Goal: Task Accomplishment & Management: Manage account settings

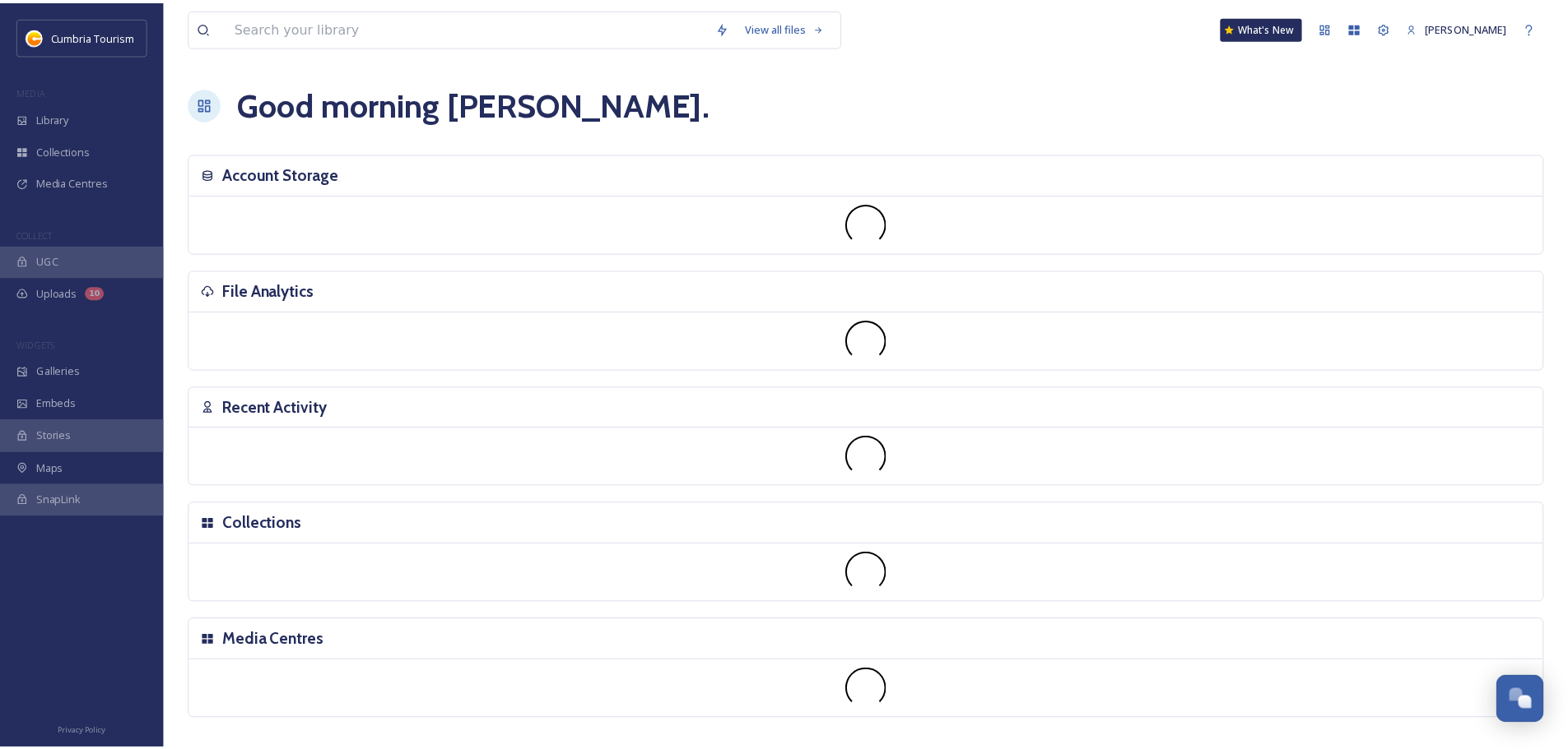
scroll to position [6448, 0]
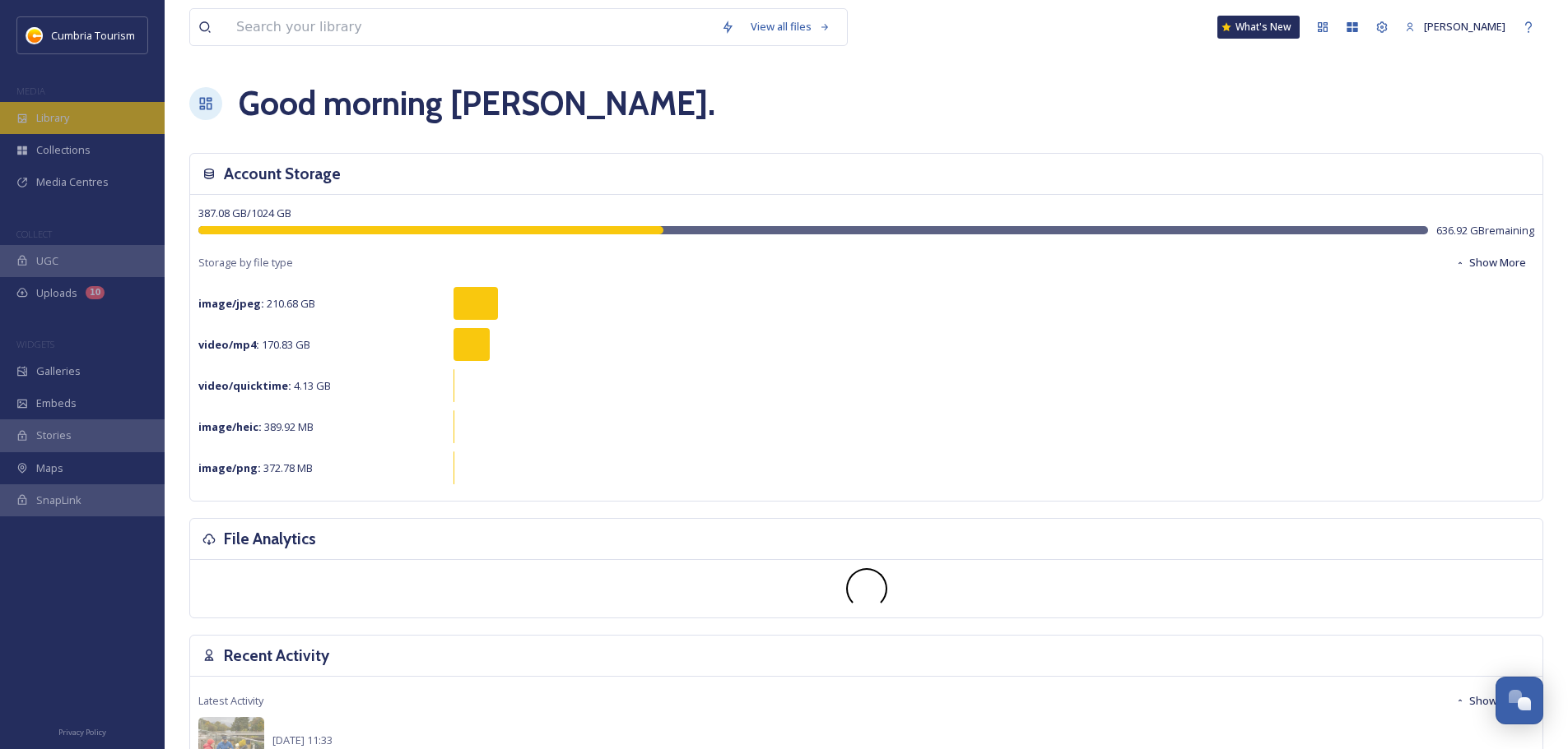
click at [33, 119] on div "Library" at bounding box center [82, 118] width 165 height 32
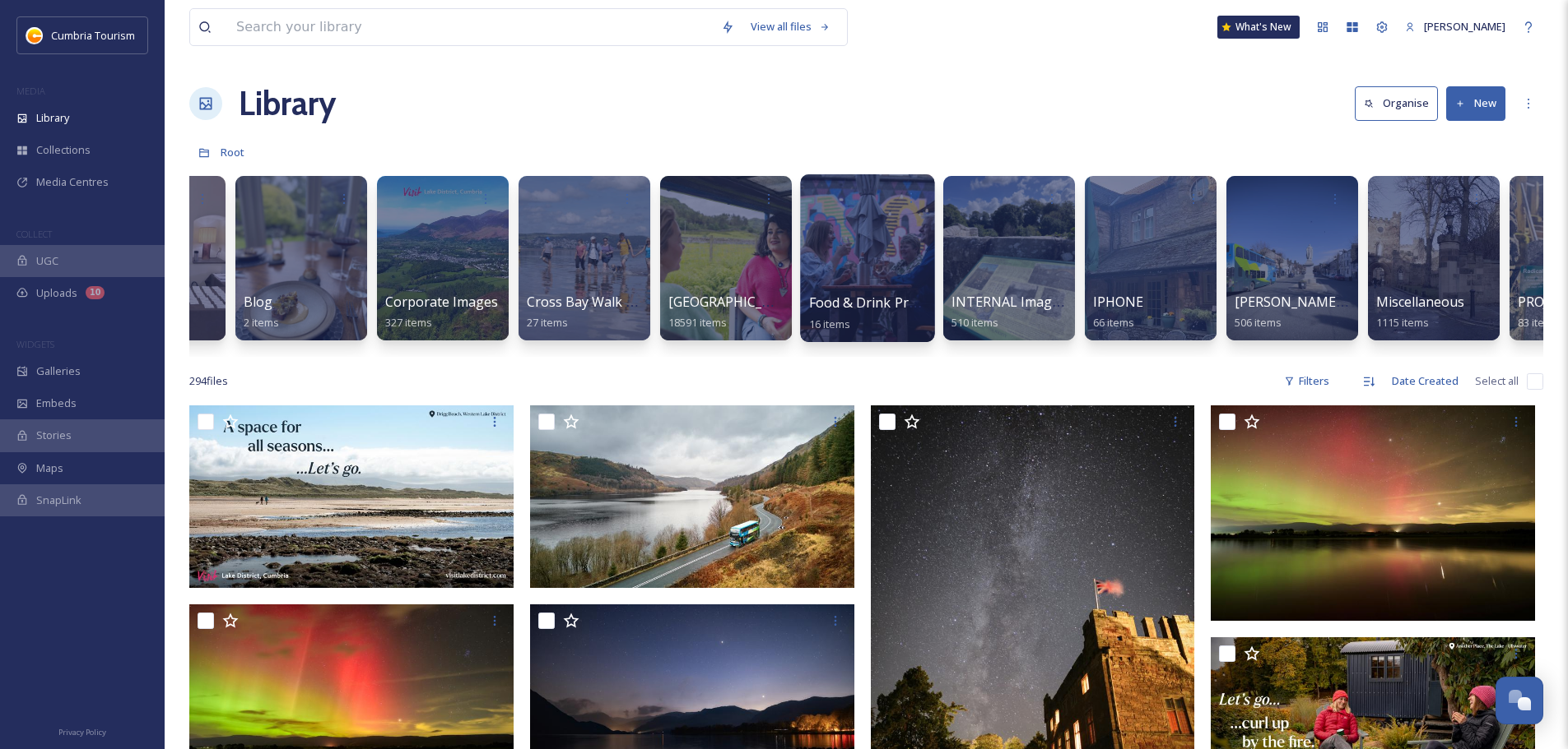
scroll to position [0, 329]
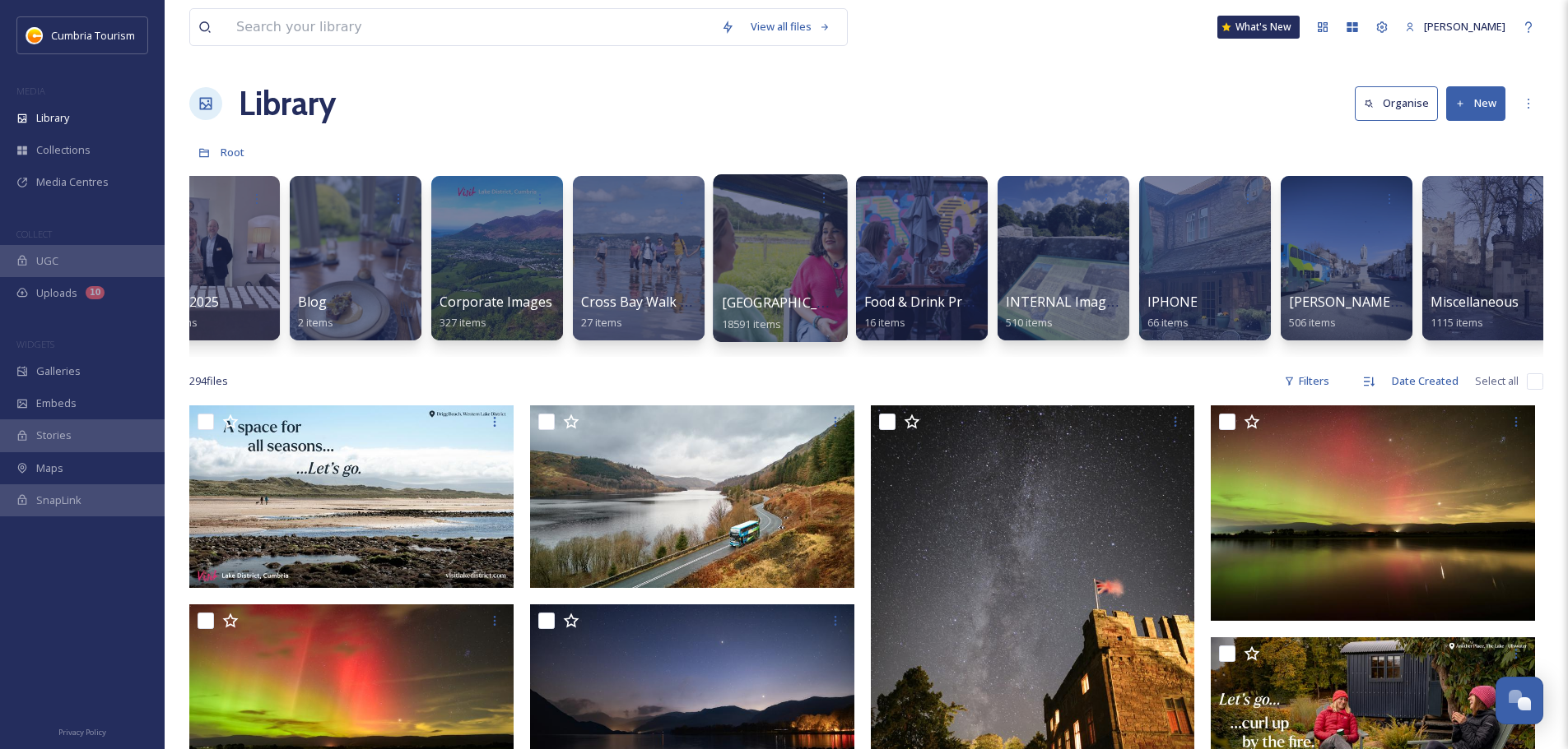
drag, startPoint x: 787, startPoint y: 302, endPoint x: 785, endPoint y: 291, distance: 11.2
click at [787, 301] on span "[GEOGRAPHIC_DATA]" at bounding box center [789, 303] width 135 height 18
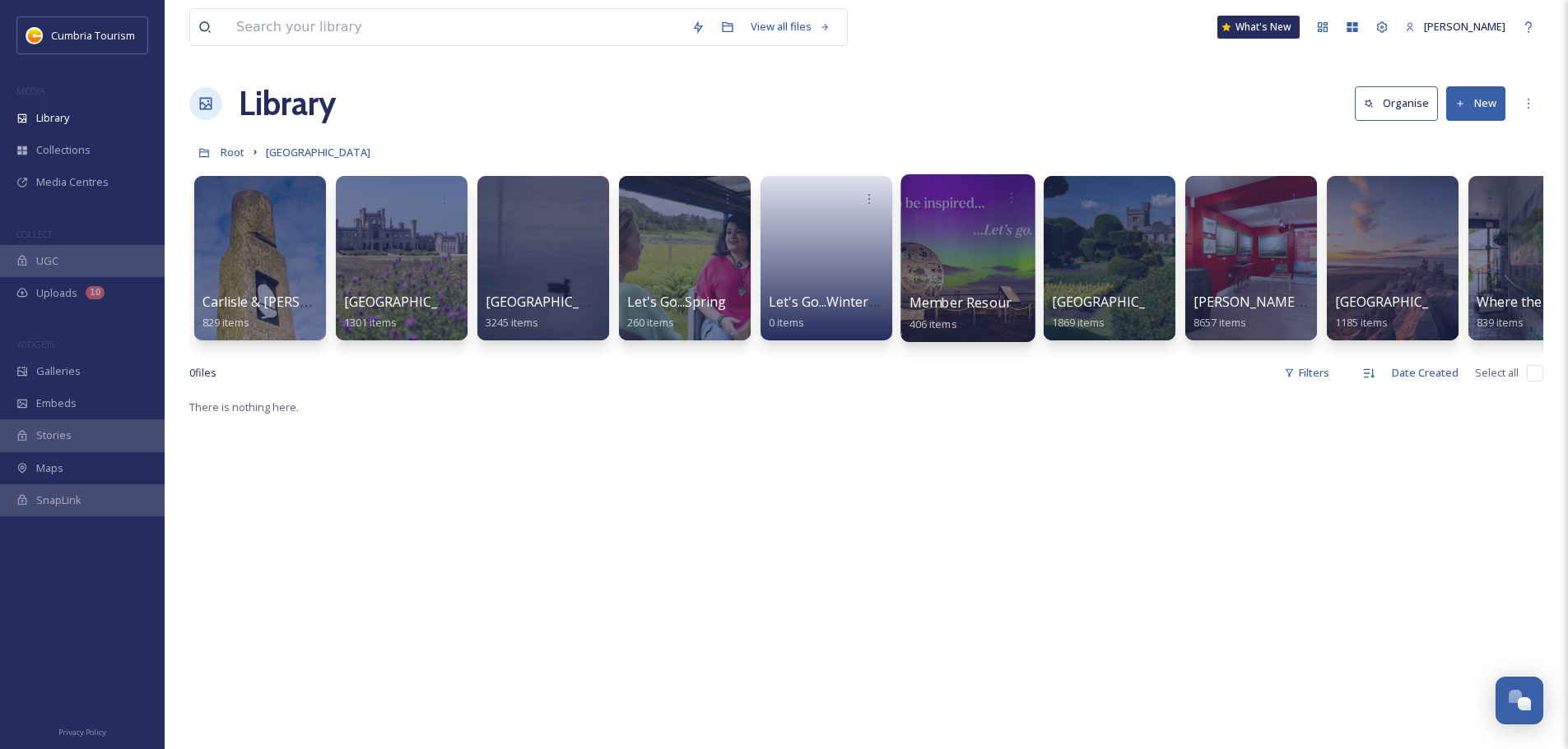
click at [967, 306] on span "Member Resources" at bounding box center [970, 303] width 122 height 18
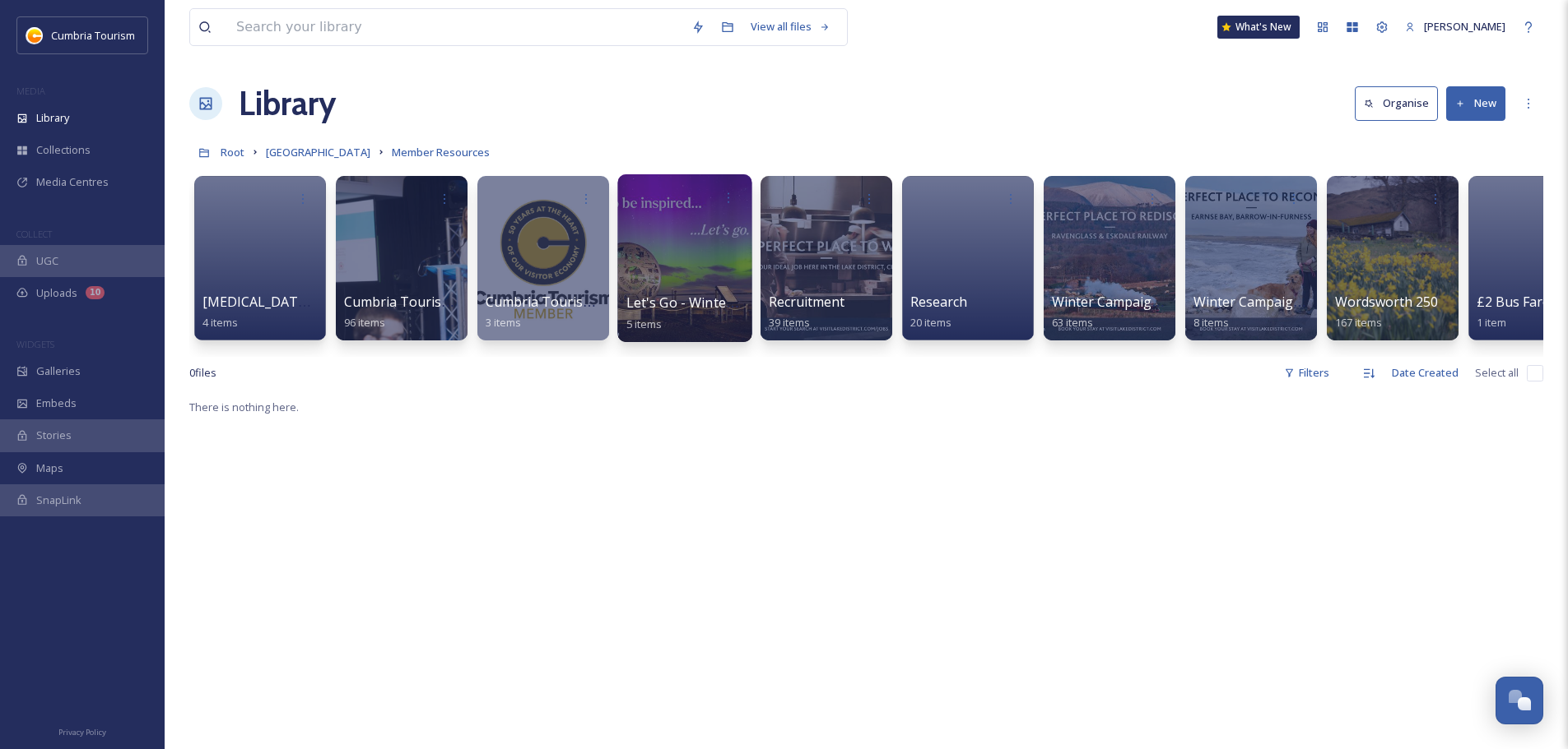
click at [687, 306] on span "Let's Go - Winter 2024/25" at bounding box center [706, 303] width 160 height 18
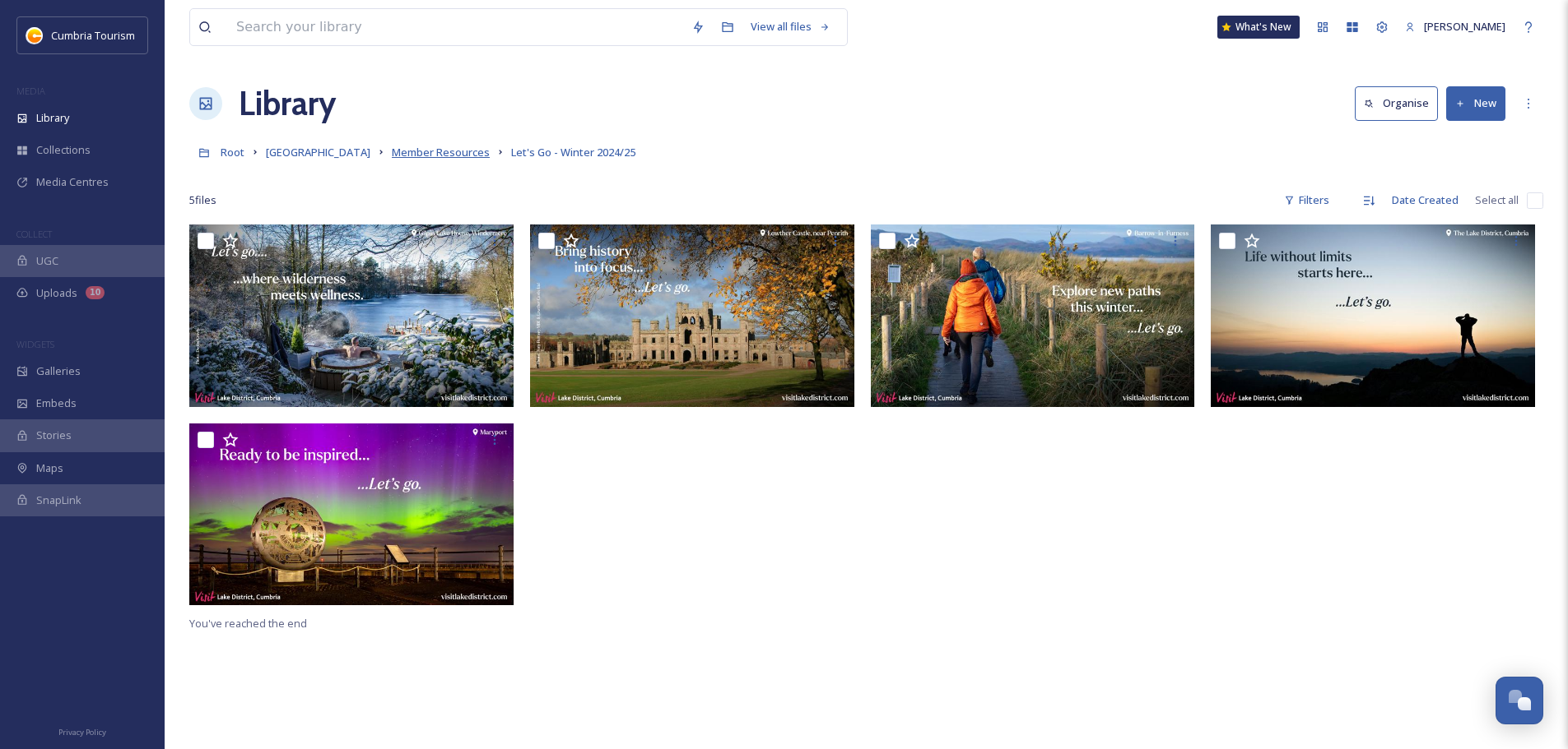
click at [462, 160] on span "Member Resources" at bounding box center [441, 152] width 98 height 15
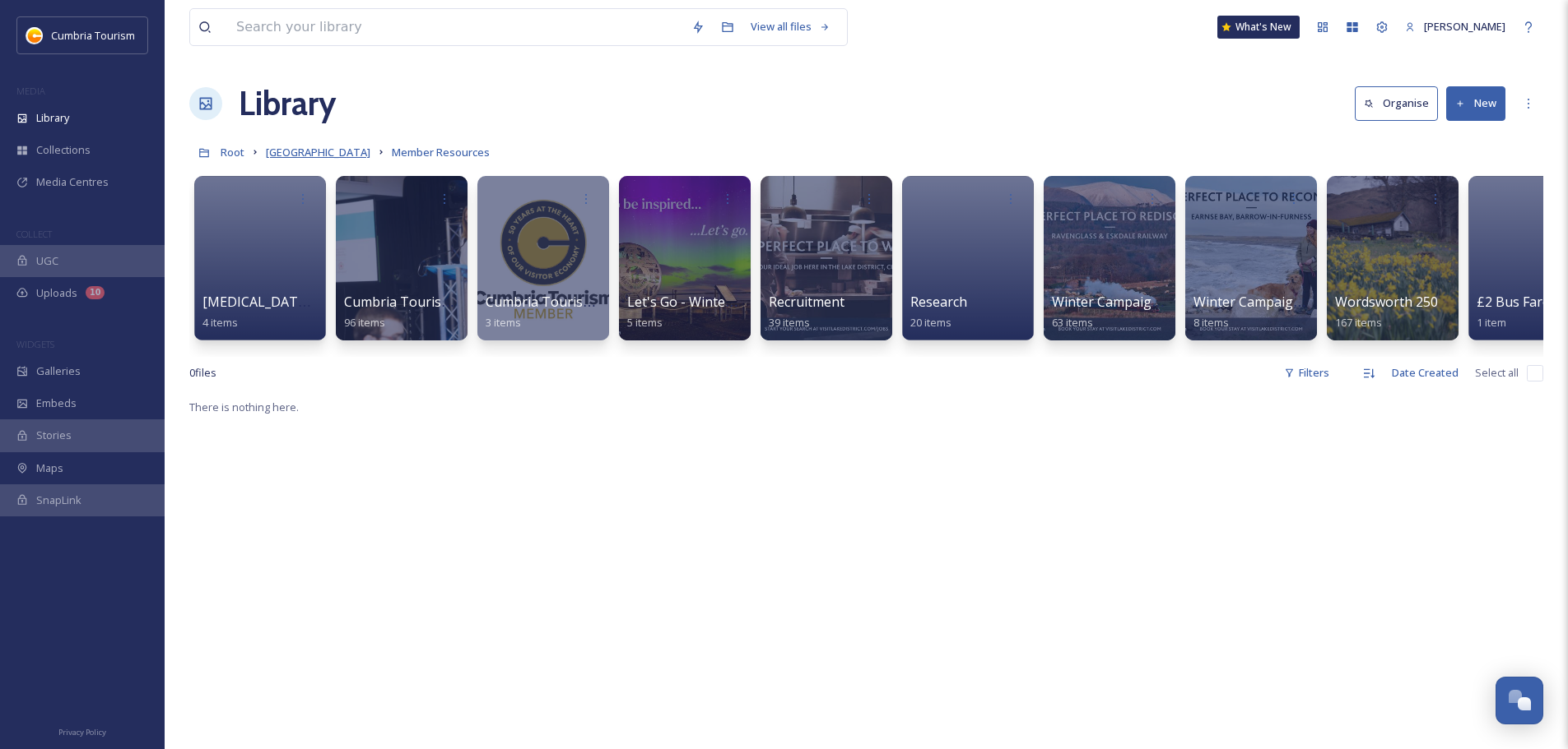
click at [319, 148] on span "[GEOGRAPHIC_DATA]" at bounding box center [319, 152] width 105 height 15
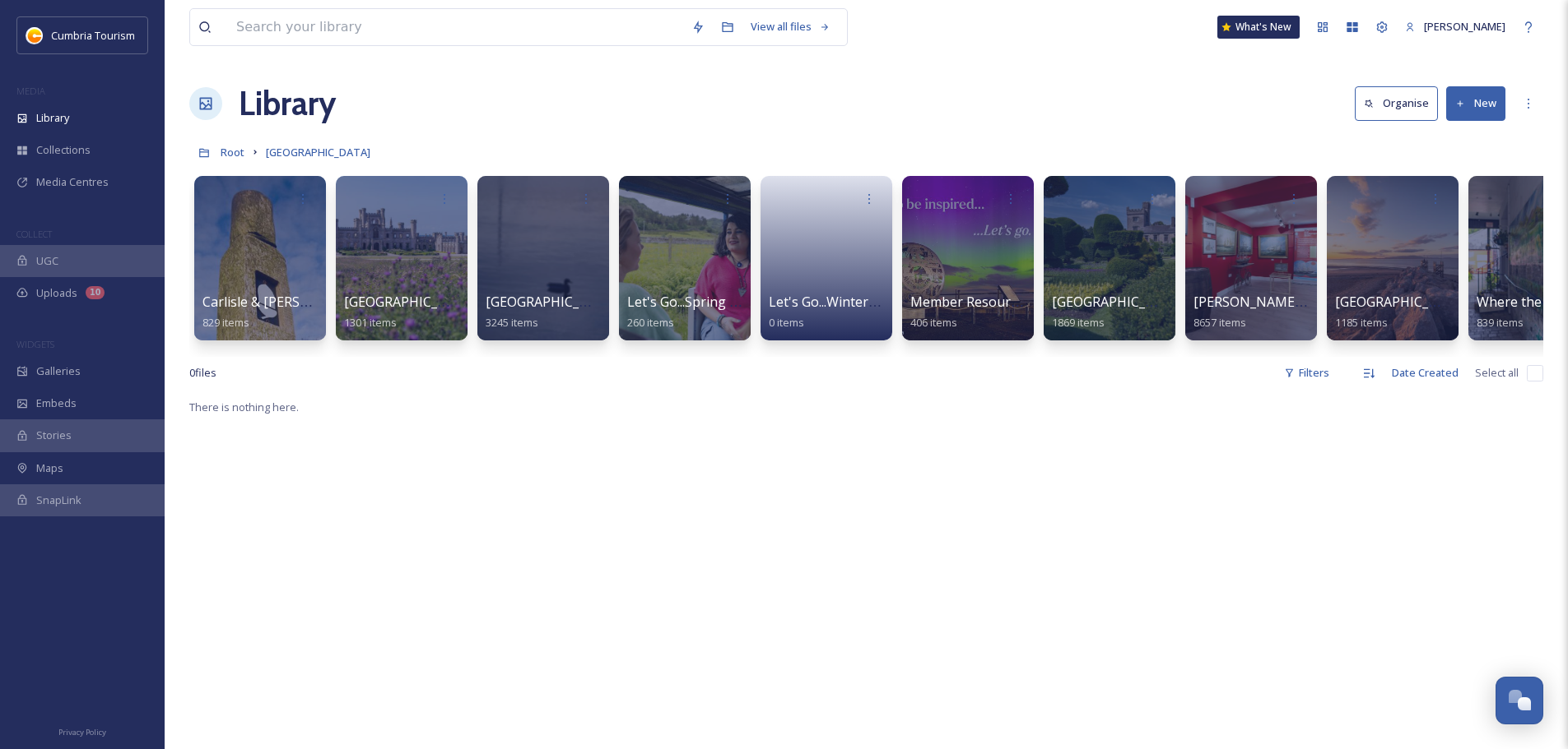
scroll to position [0, 62]
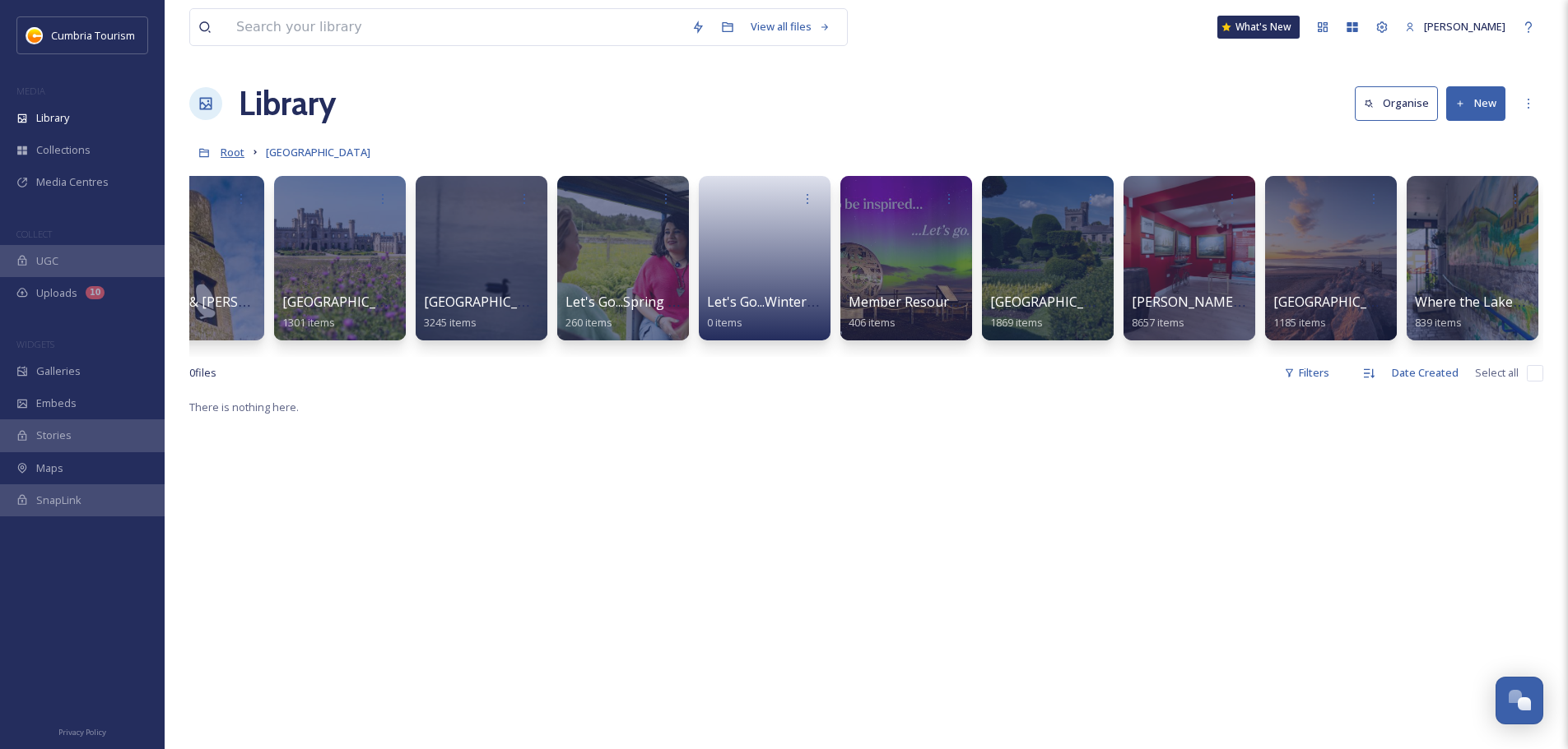
click at [230, 150] on span "Root" at bounding box center [232, 152] width 24 height 15
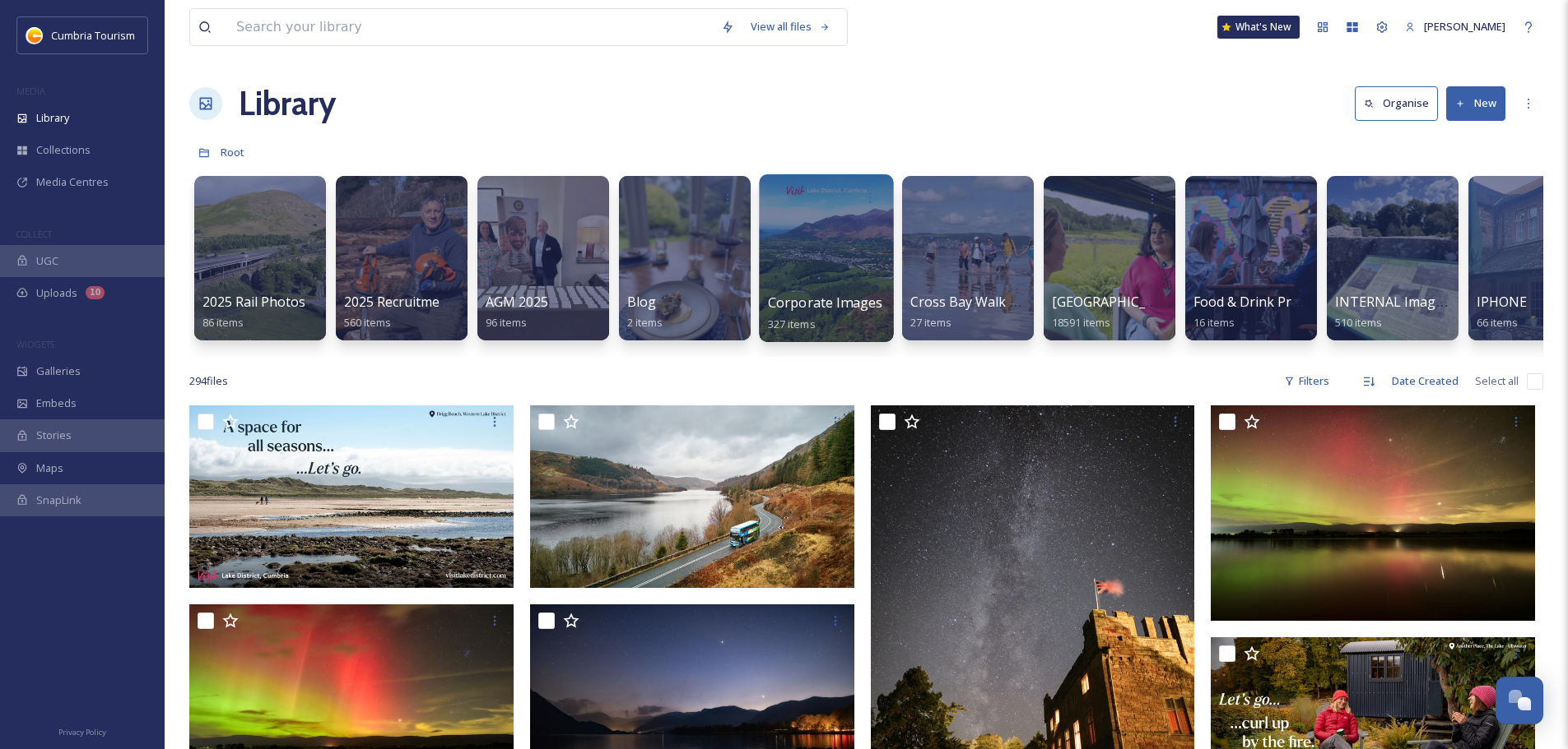
click at [769, 309] on span "Corporate Images" at bounding box center [825, 303] width 115 height 18
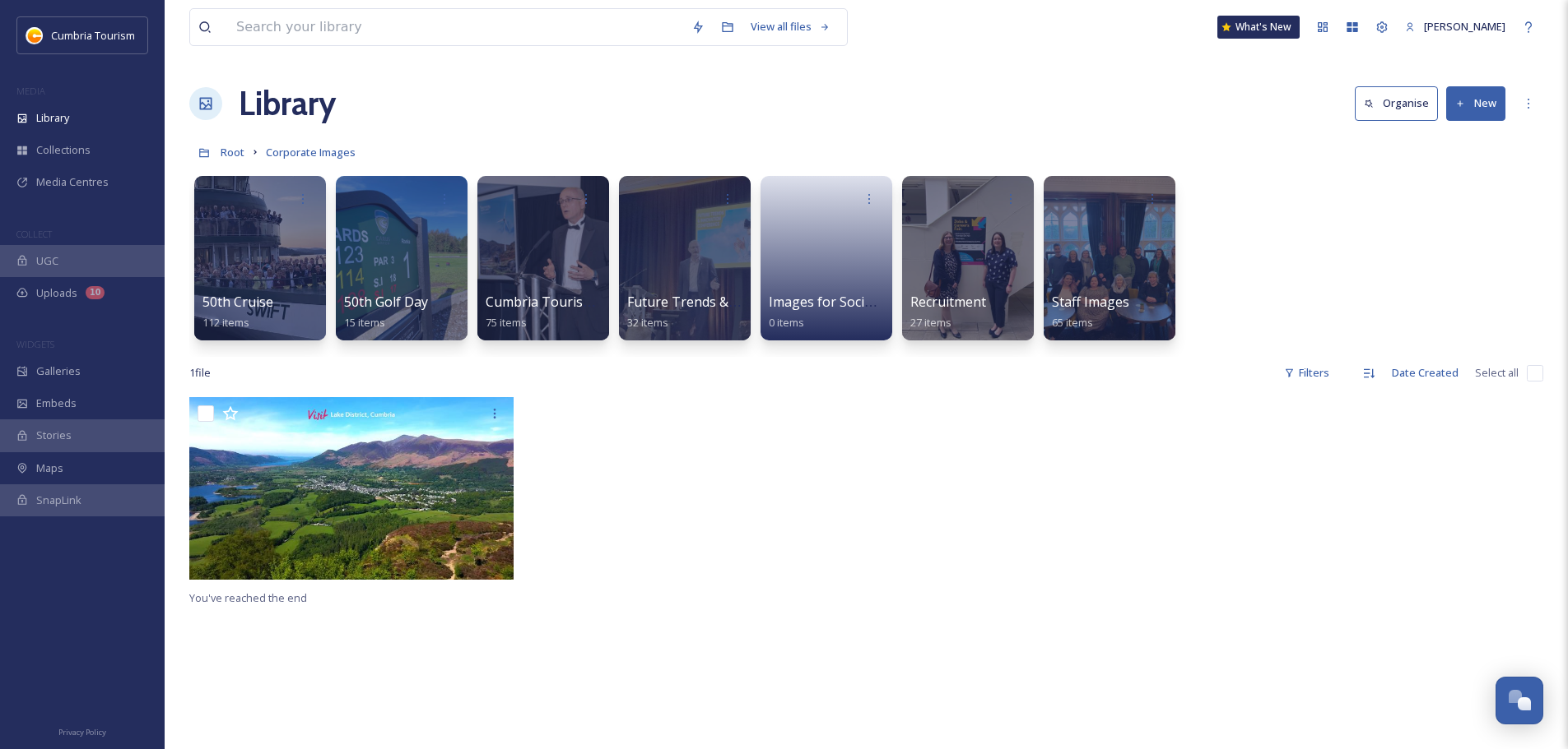
click at [245, 146] on div "Root Corporate Images" at bounding box center [866, 152] width 1353 height 32
click at [246, 151] on div "Root Corporate Images" at bounding box center [866, 152] width 1353 height 32
click at [220, 162] on div "Root Corporate Images" at bounding box center [866, 152] width 1353 height 32
click at [232, 154] on span "Root" at bounding box center [232, 152] width 24 height 15
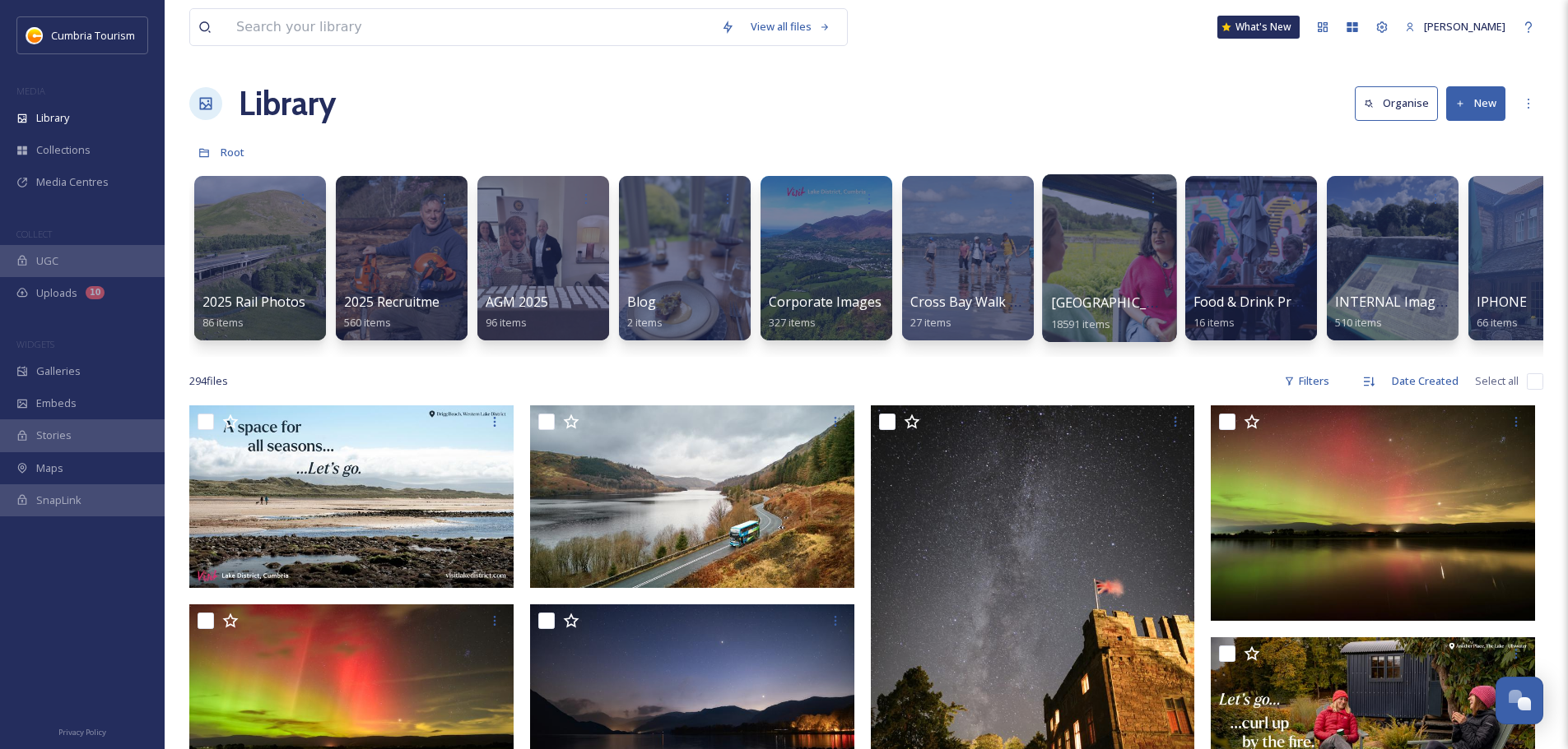
click at [1126, 304] on span "[GEOGRAPHIC_DATA]" at bounding box center [1118, 303] width 135 height 18
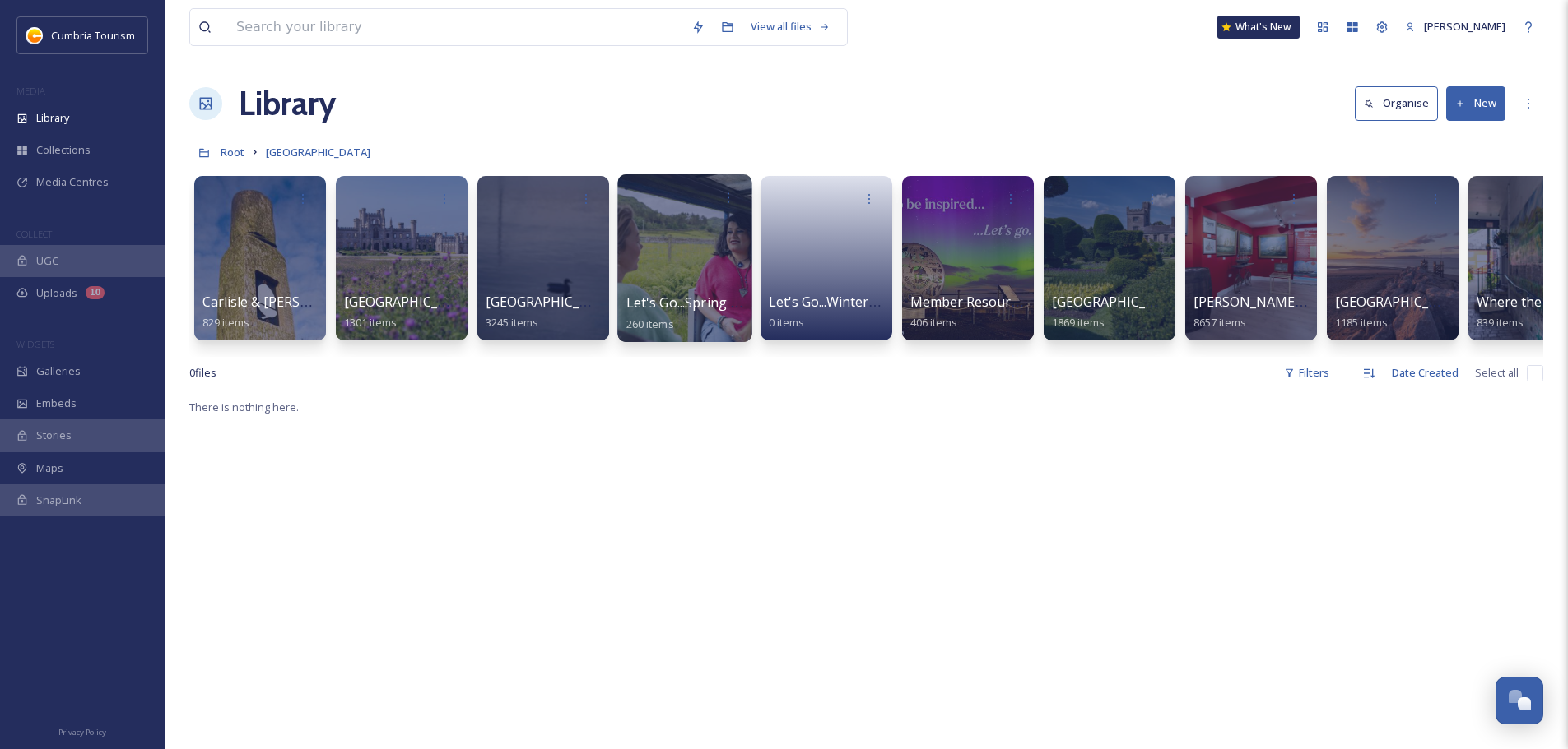
click at [676, 308] on span "Let's Go...Spring / Summer 2025 Resource Hub" at bounding box center [772, 303] width 291 height 18
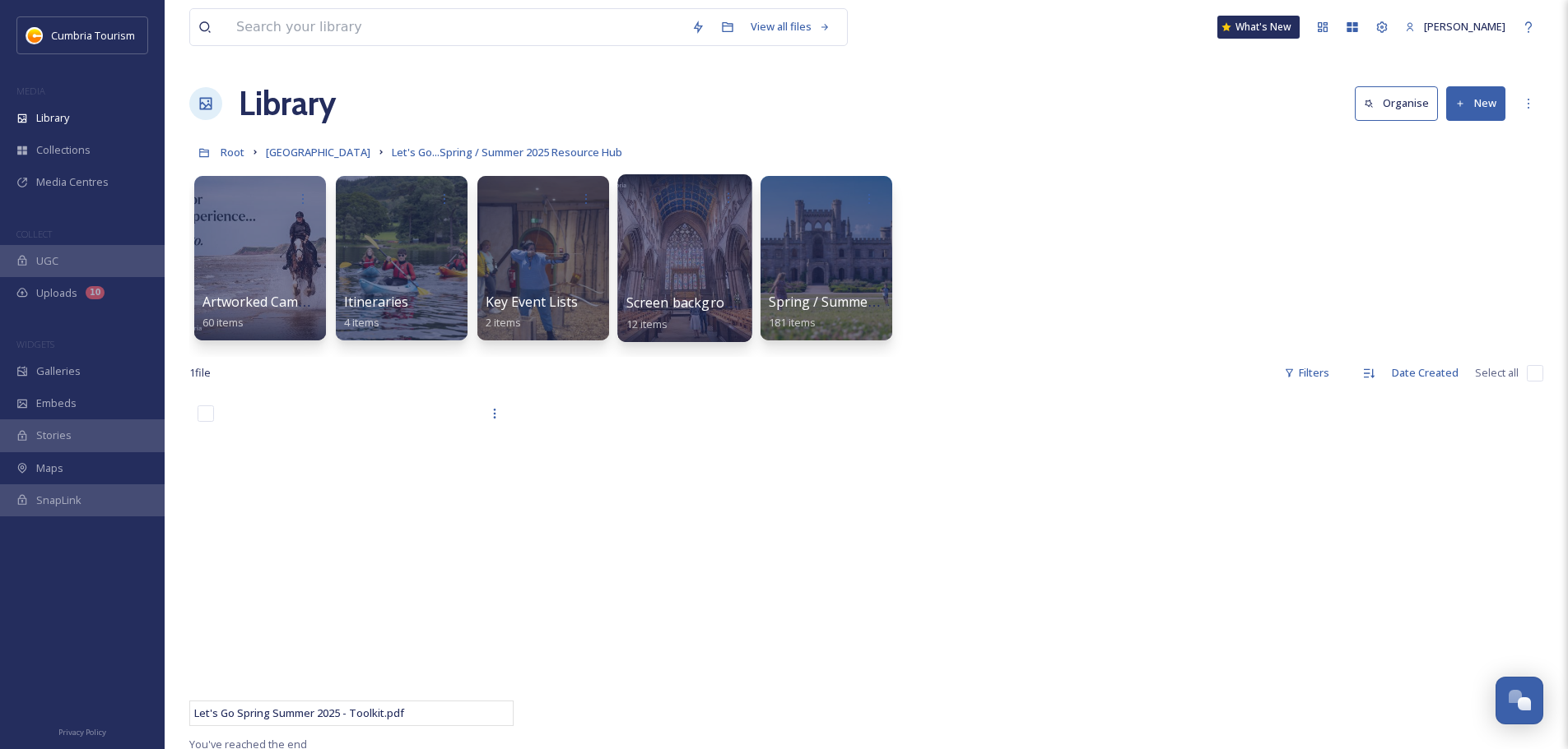
click at [684, 304] on span "Screen backgrounds" at bounding box center [690, 303] width 129 height 18
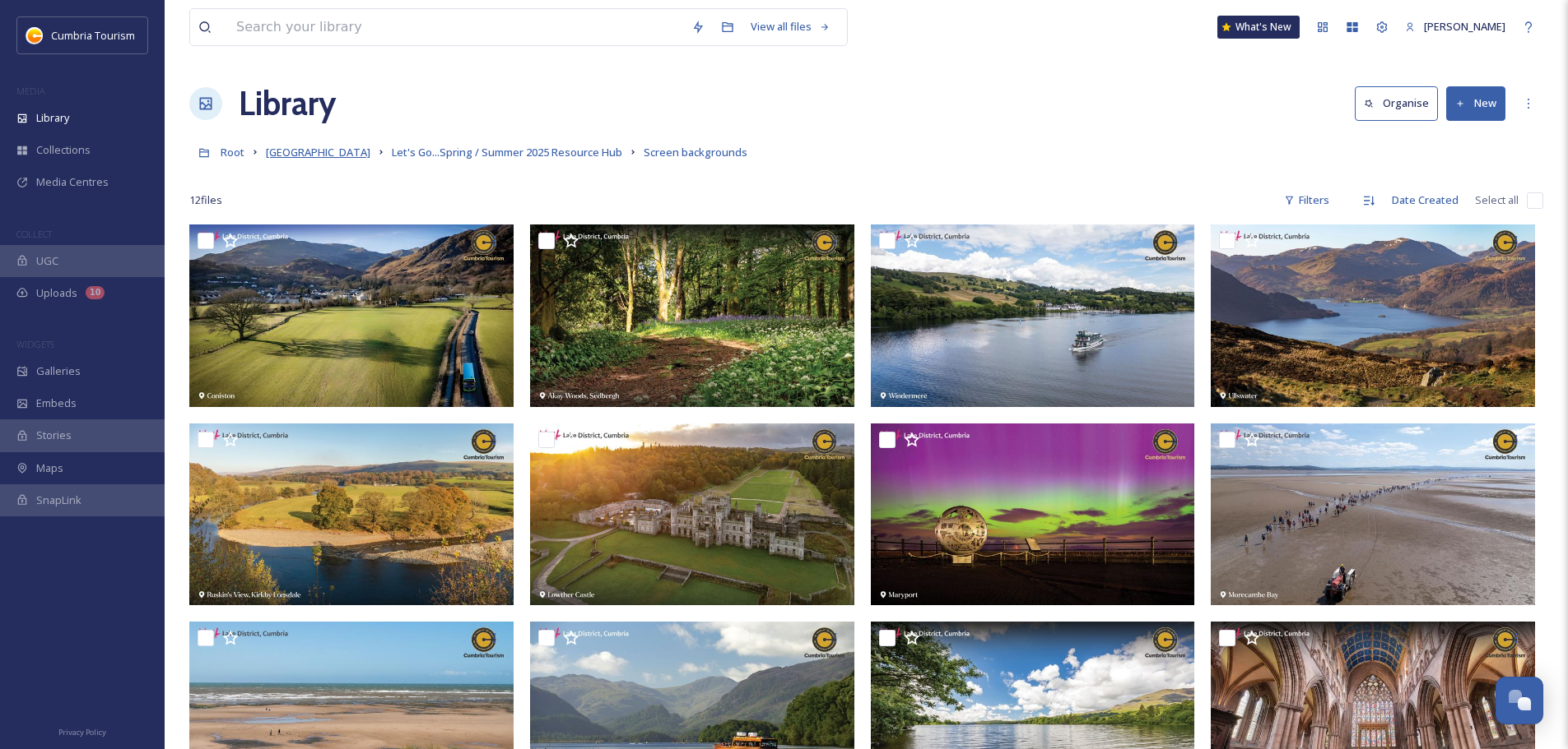
click at [316, 146] on span "[GEOGRAPHIC_DATA]" at bounding box center [319, 152] width 105 height 15
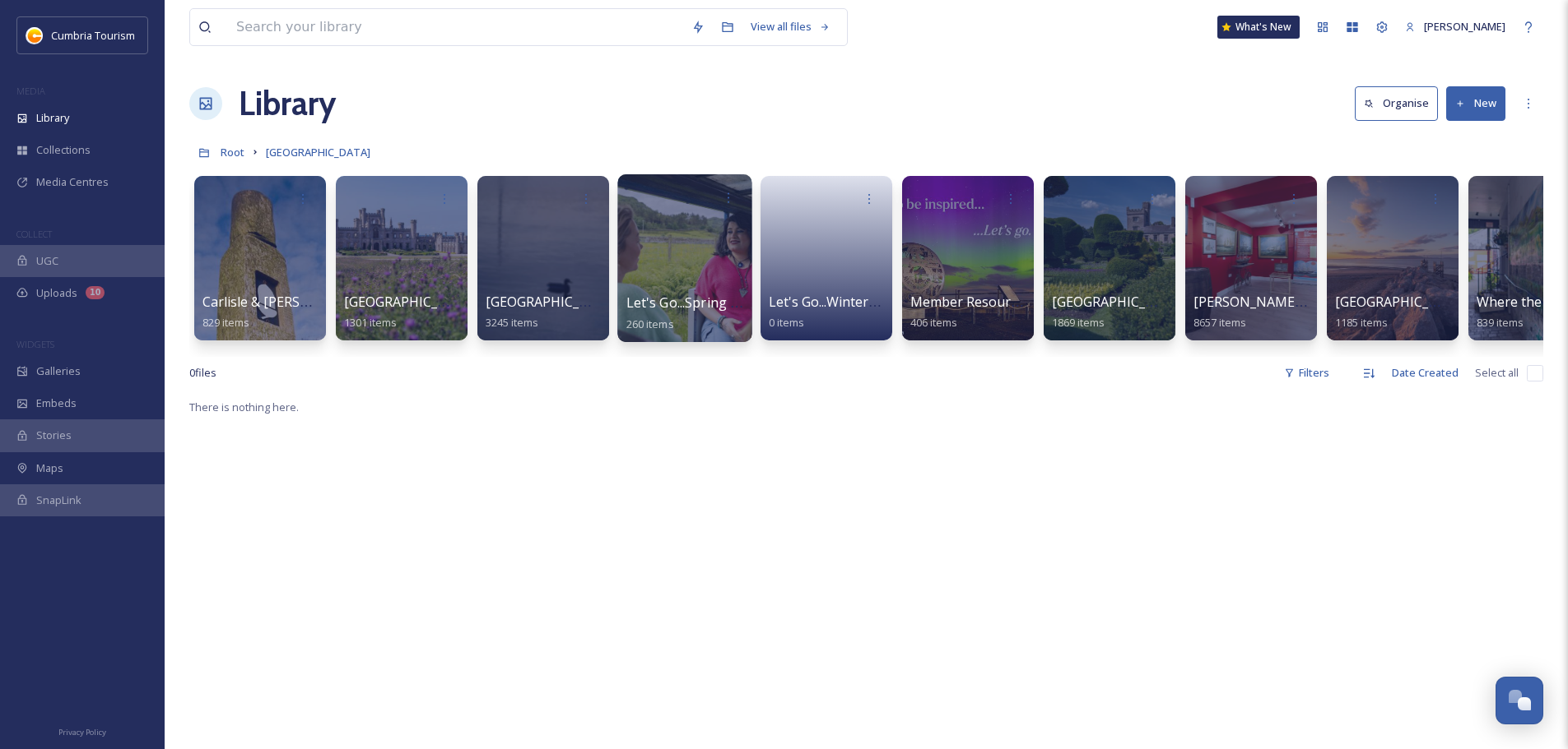
click at [705, 301] on span "Let's Go...Spring / Summer 2025 Resource Hub" at bounding box center [772, 303] width 291 height 18
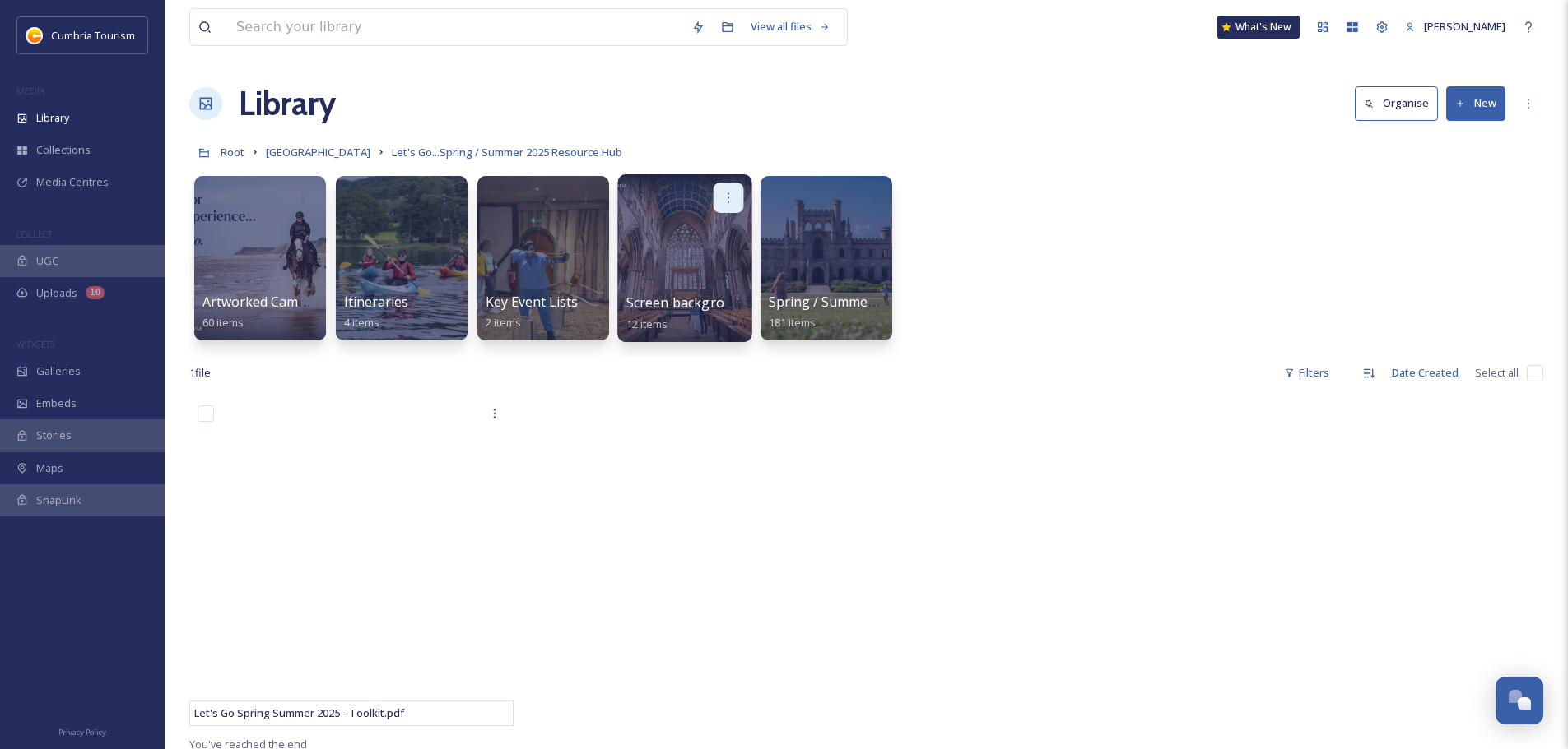
click at [731, 204] on div at bounding box center [729, 198] width 31 height 31
click at [705, 271] on span "Move to Folder" at bounding box center [696, 268] width 75 height 17
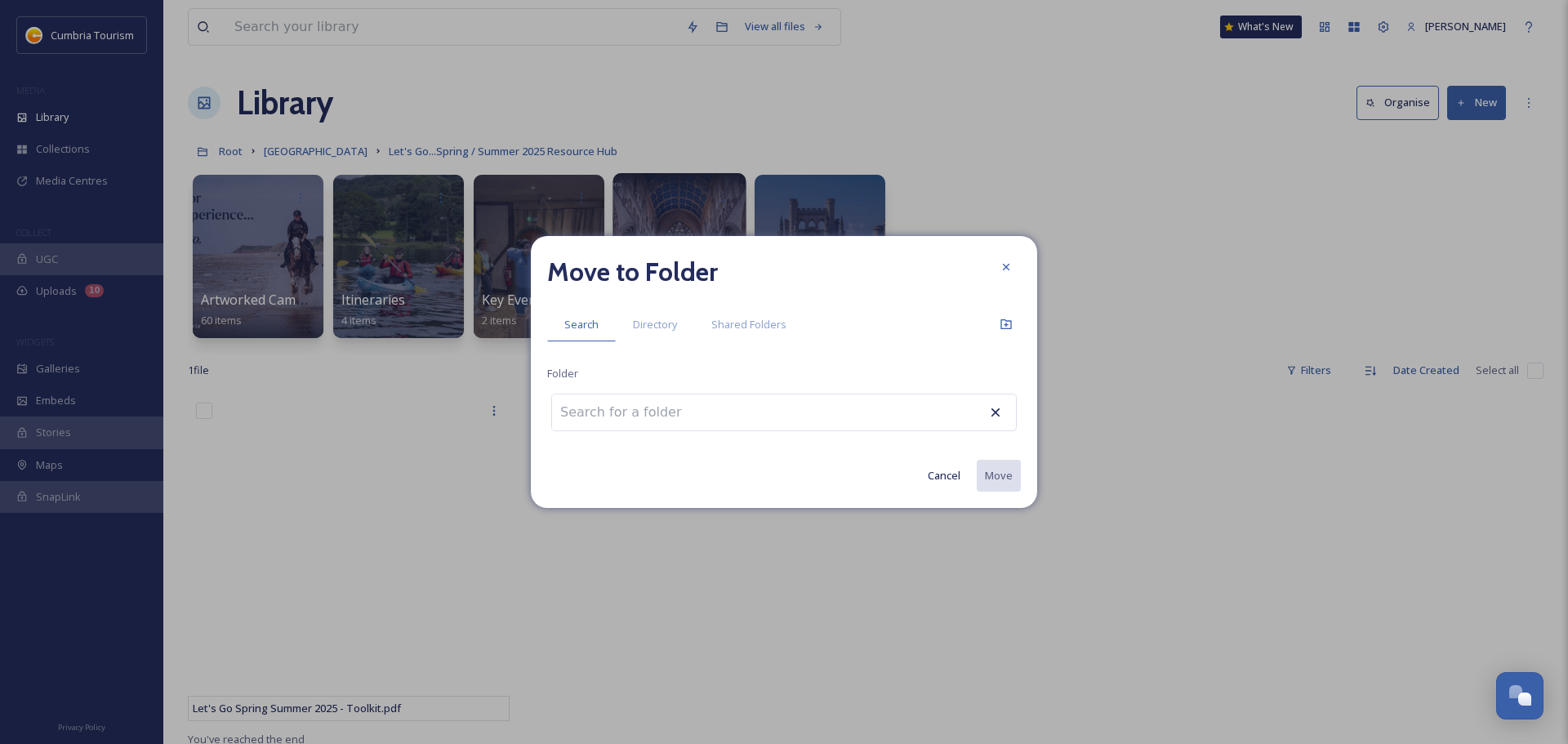
click at [695, 417] on input at bounding box center [642, 413] width 180 height 36
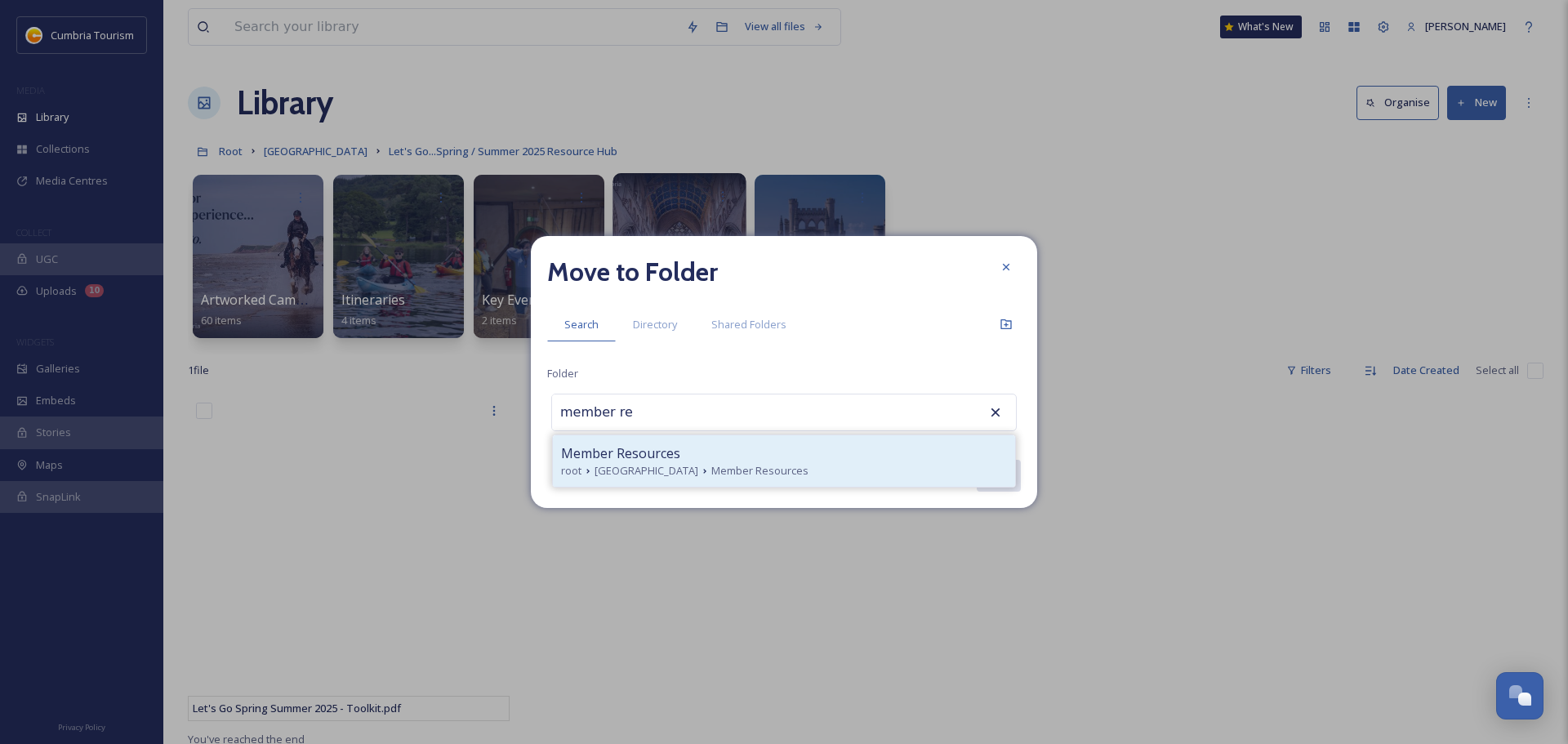
click at [736, 464] on span "Member Resources" at bounding box center [760, 471] width 97 height 16
type input "Member Resources"
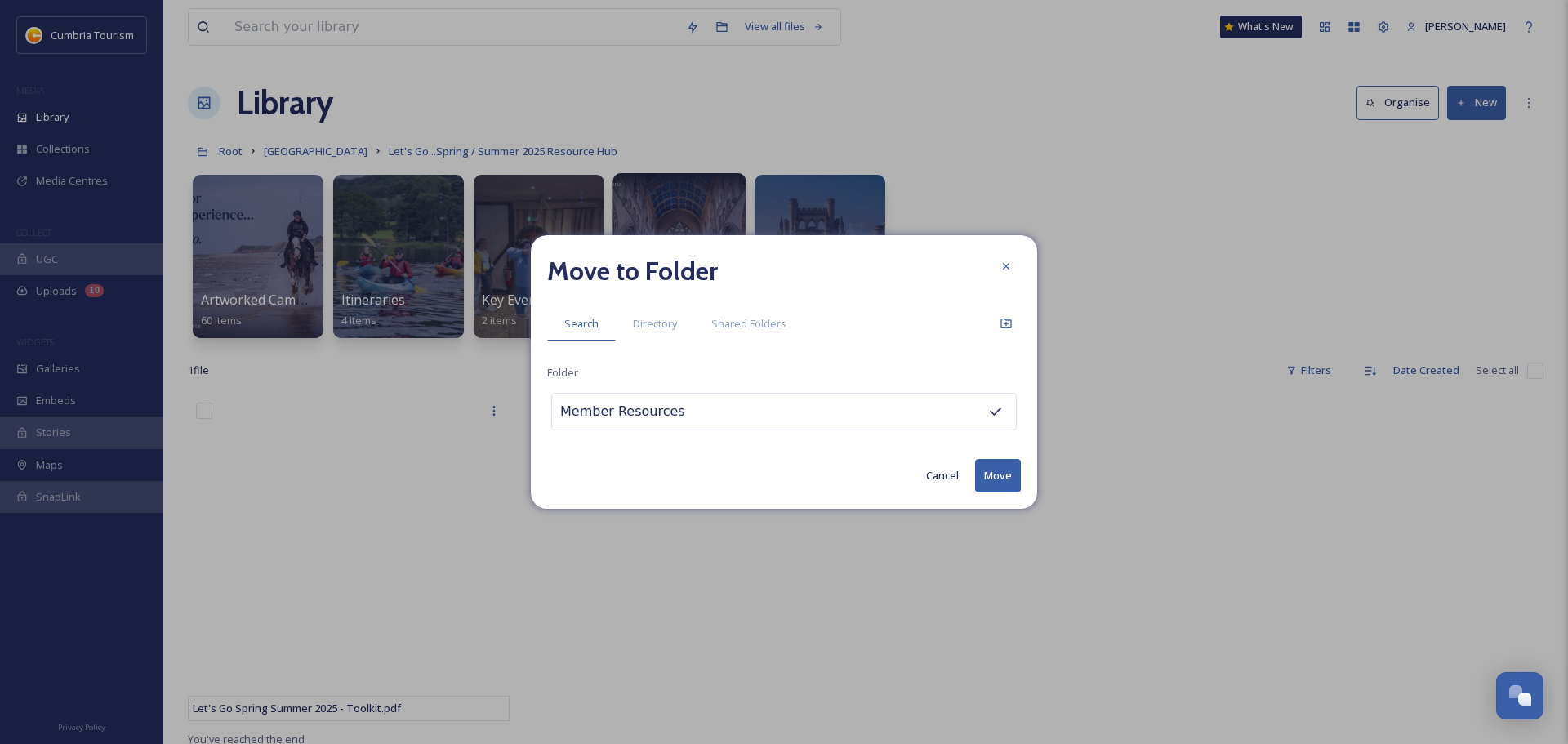
click at [1006, 477] on button "Move" at bounding box center [997, 476] width 45 height 34
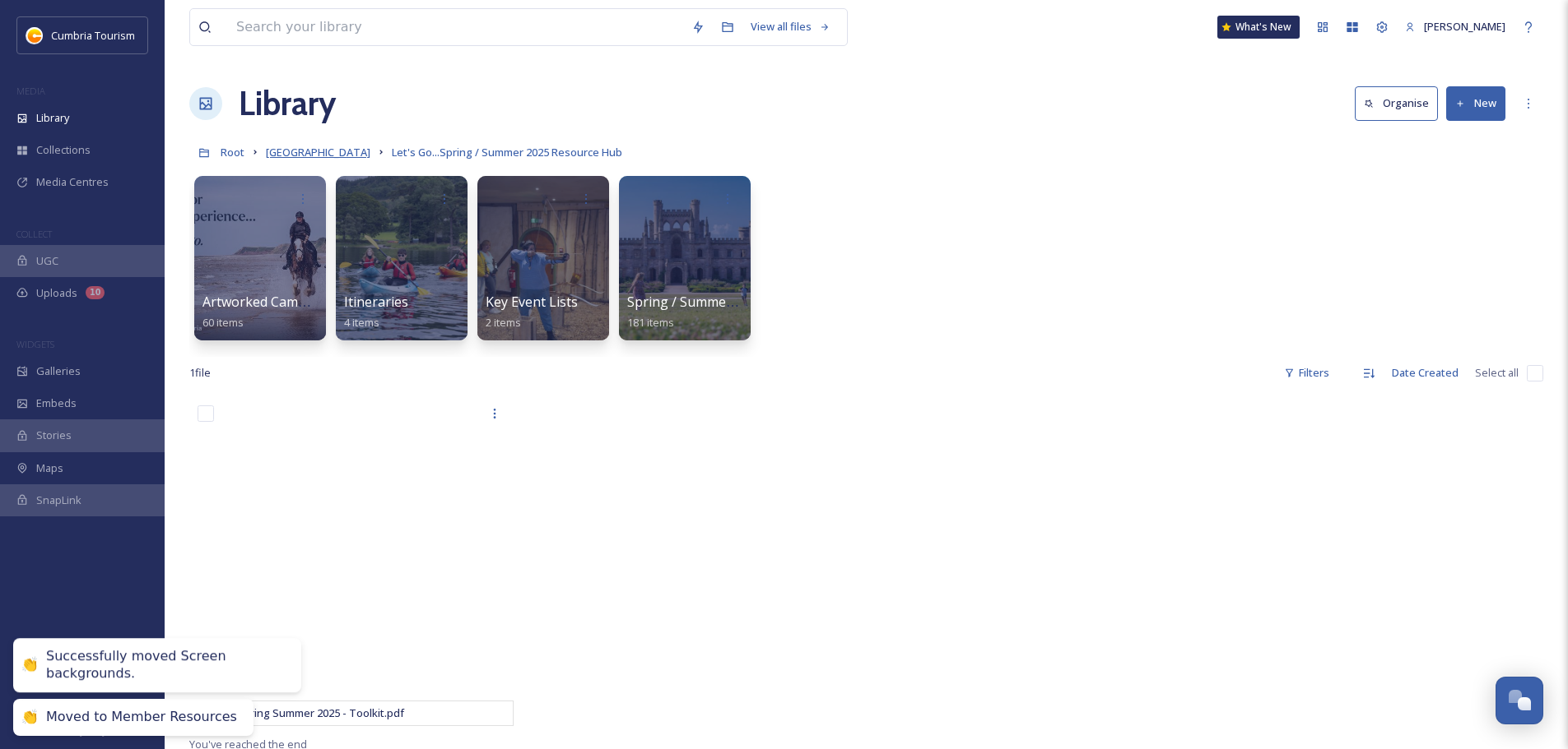
click at [352, 155] on span "[GEOGRAPHIC_DATA]" at bounding box center [319, 152] width 105 height 15
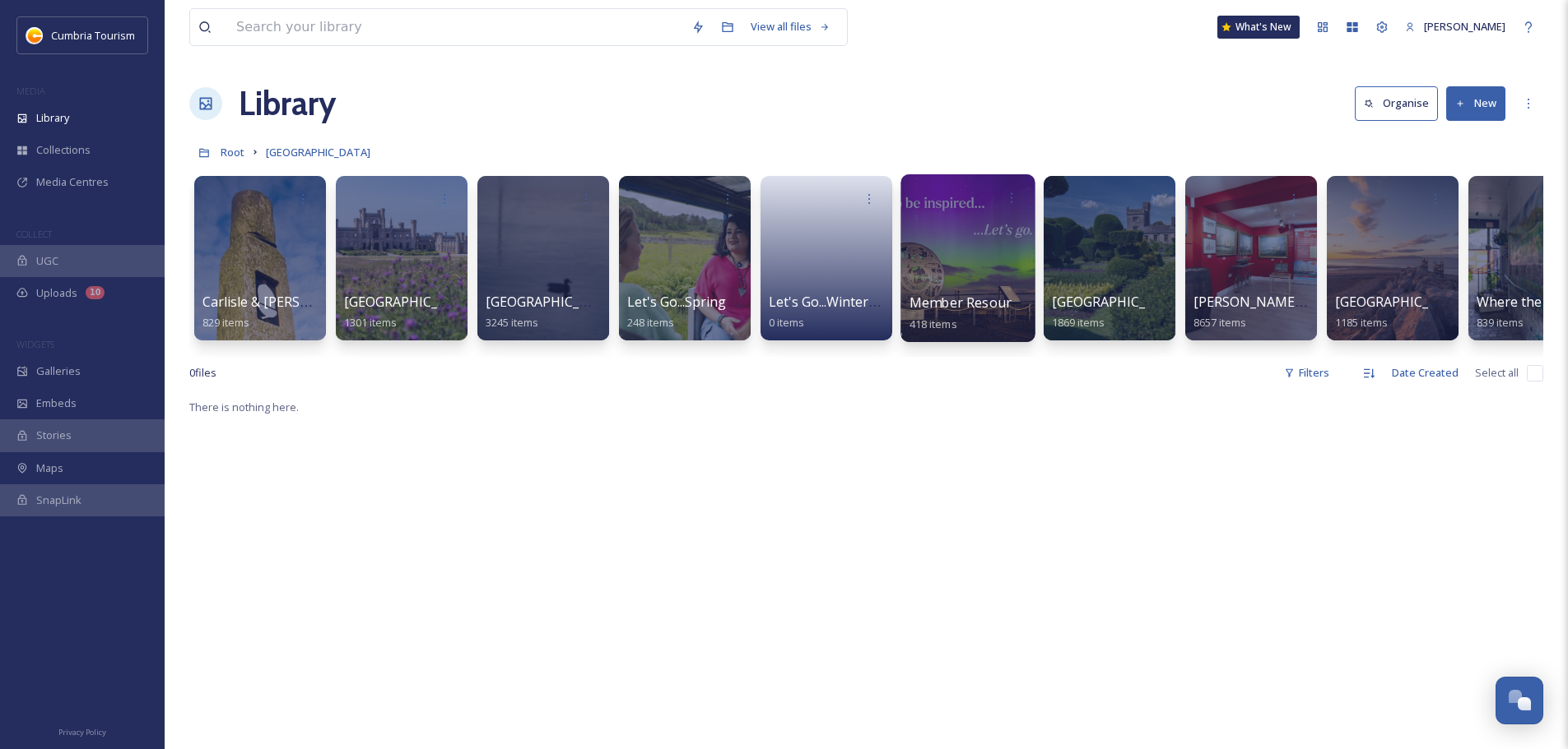
click at [964, 303] on span "Member Resources" at bounding box center [970, 303] width 122 height 18
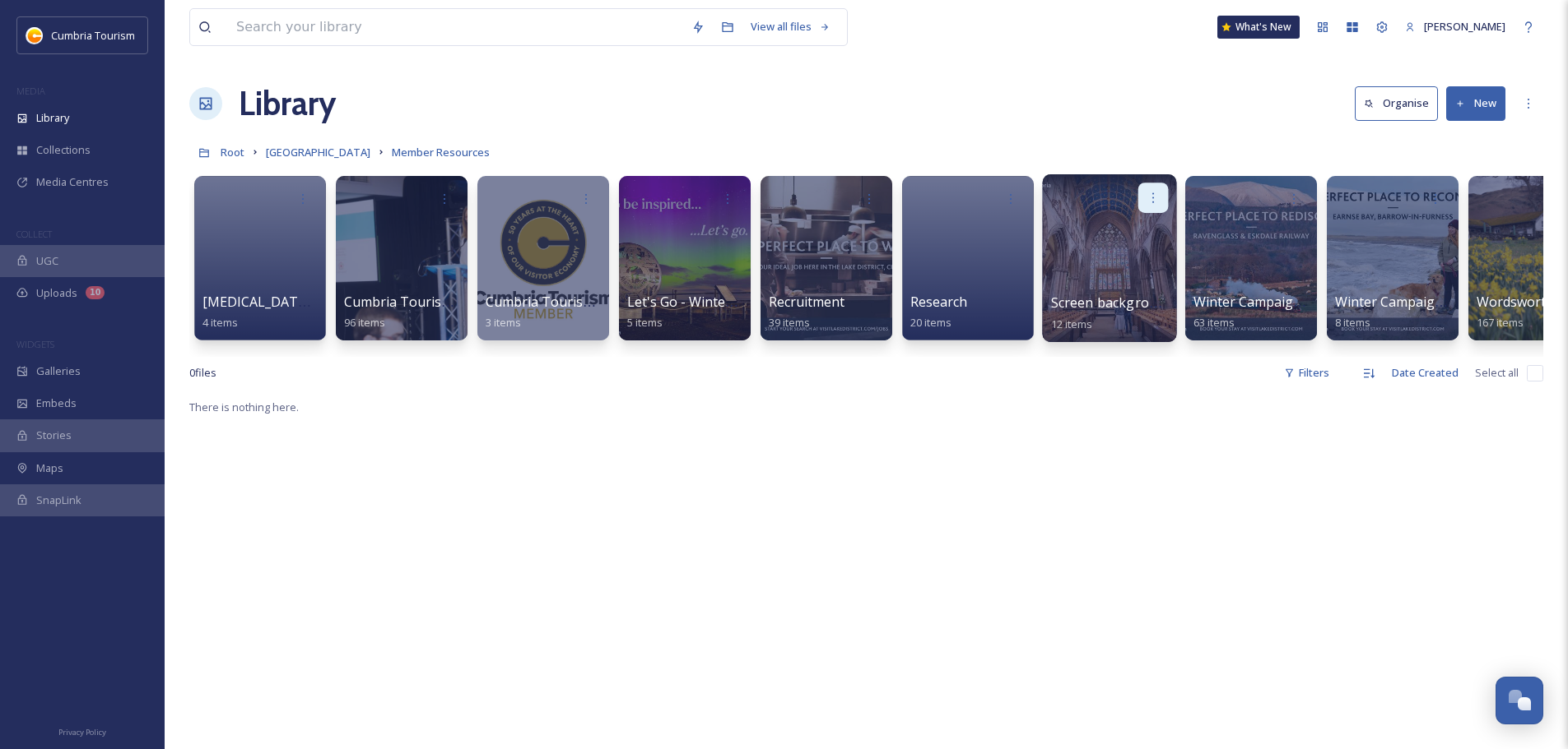
click at [1155, 199] on icon at bounding box center [1153, 198] width 13 height 13
click at [1130, 241] on span "Edit / Share" at bounding box center [1112, 234] width 57 height 17
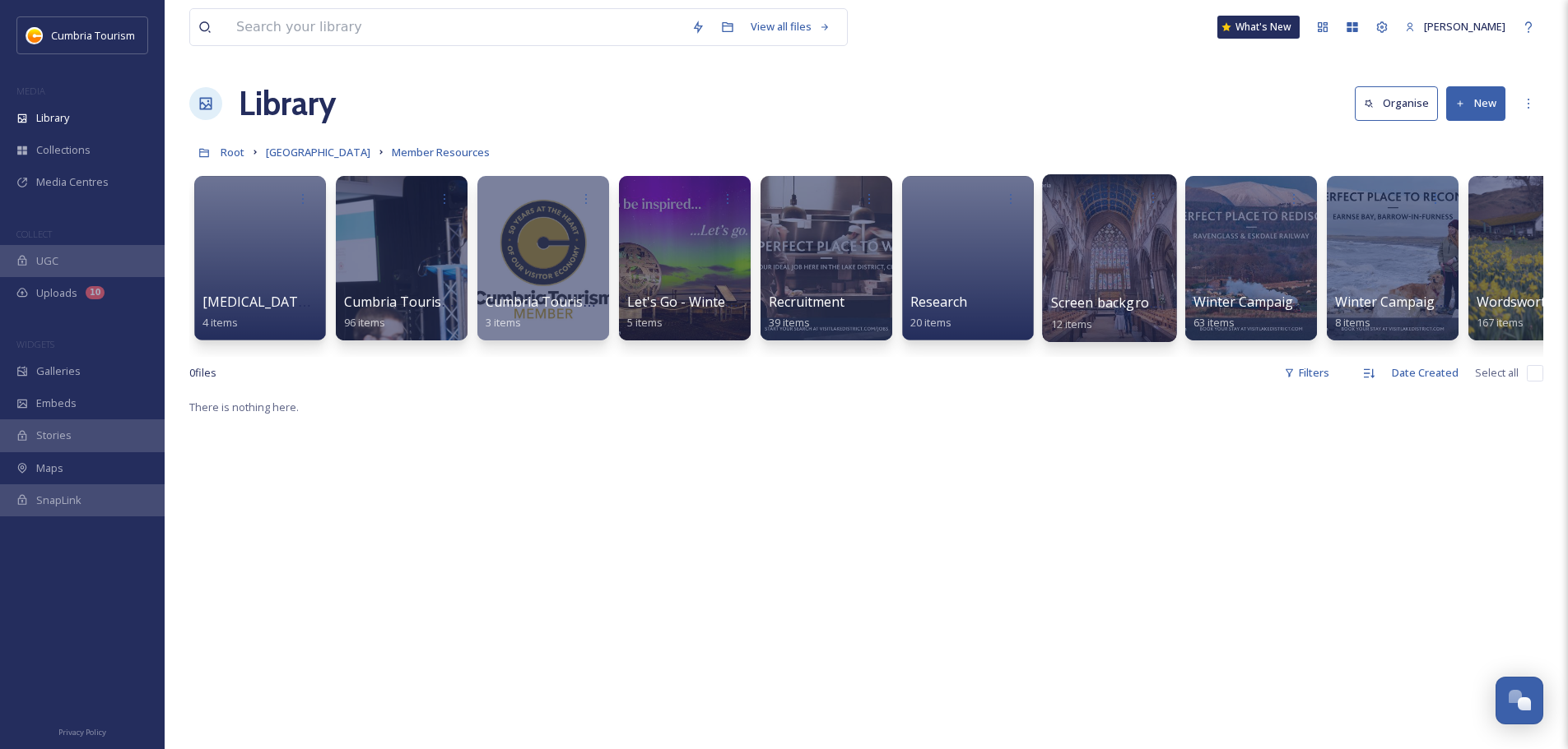
click at [1108, 200] on div at bounding box center [1109, 198] width 117 height 31
click at [1086, 307] on span "Screen backgrounds" at bounding box center [1115, 303] width 129 height 18
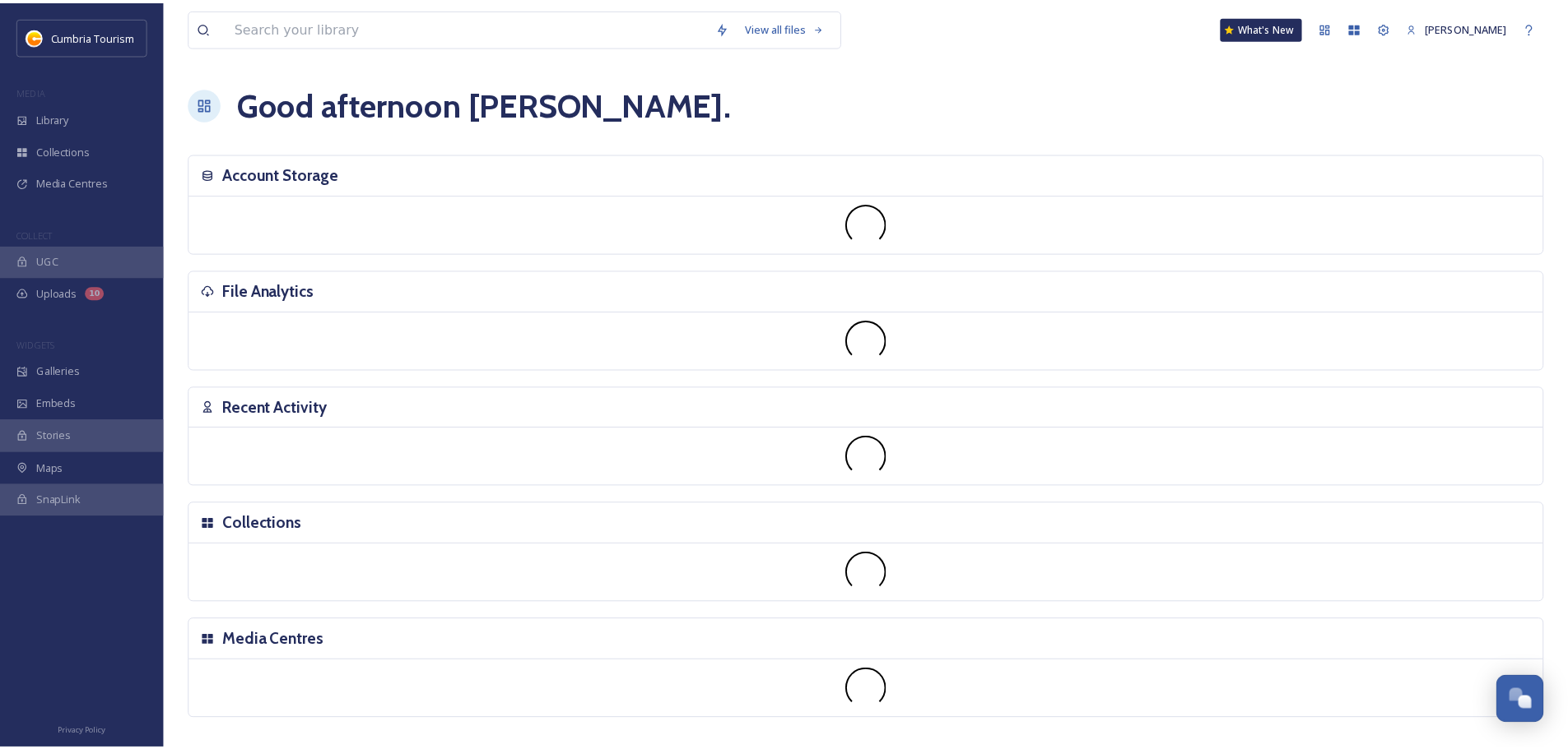
scroll to position [6448, 0]
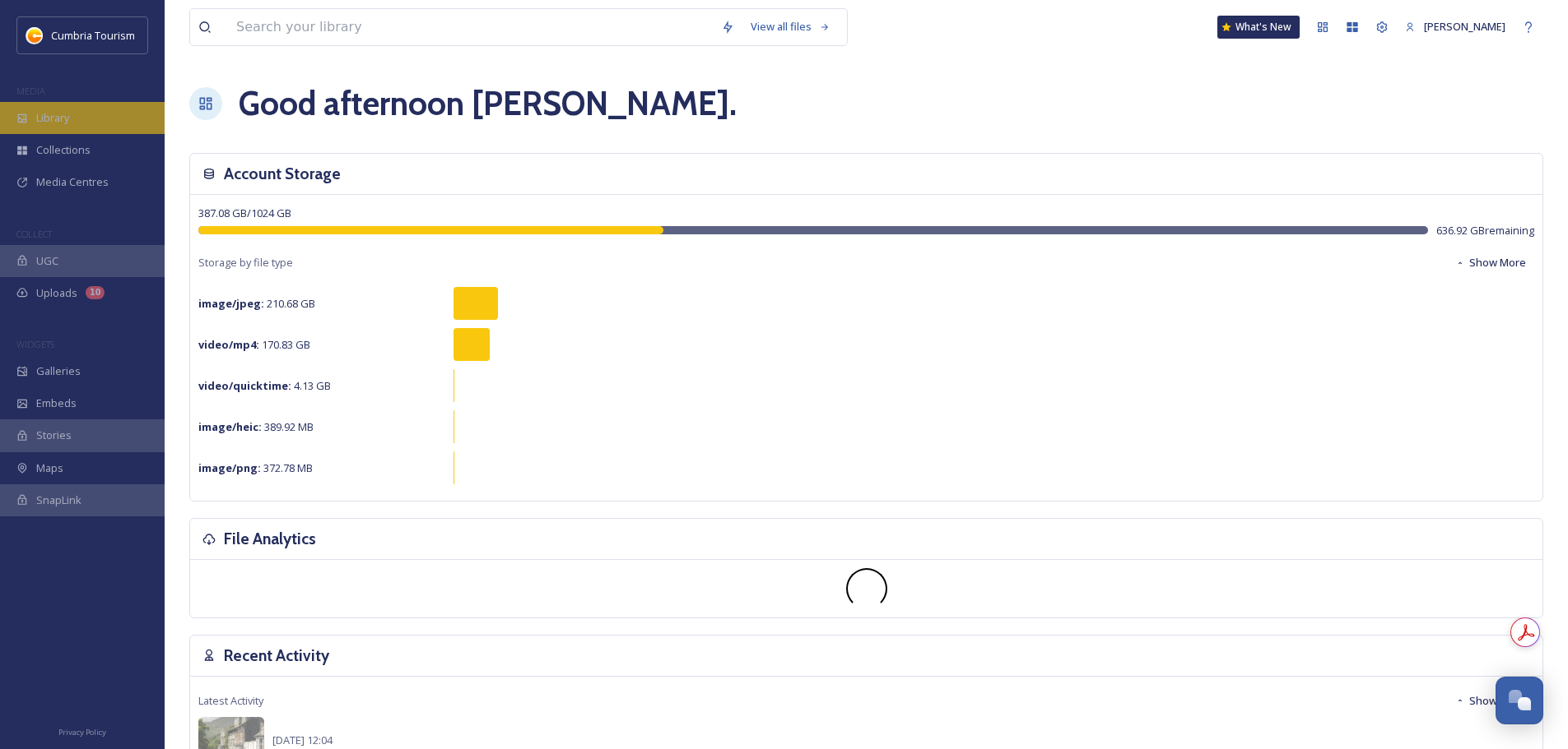
click at [93, 111] on div "Library" at bounding box center [82, 118] width 165 height 32
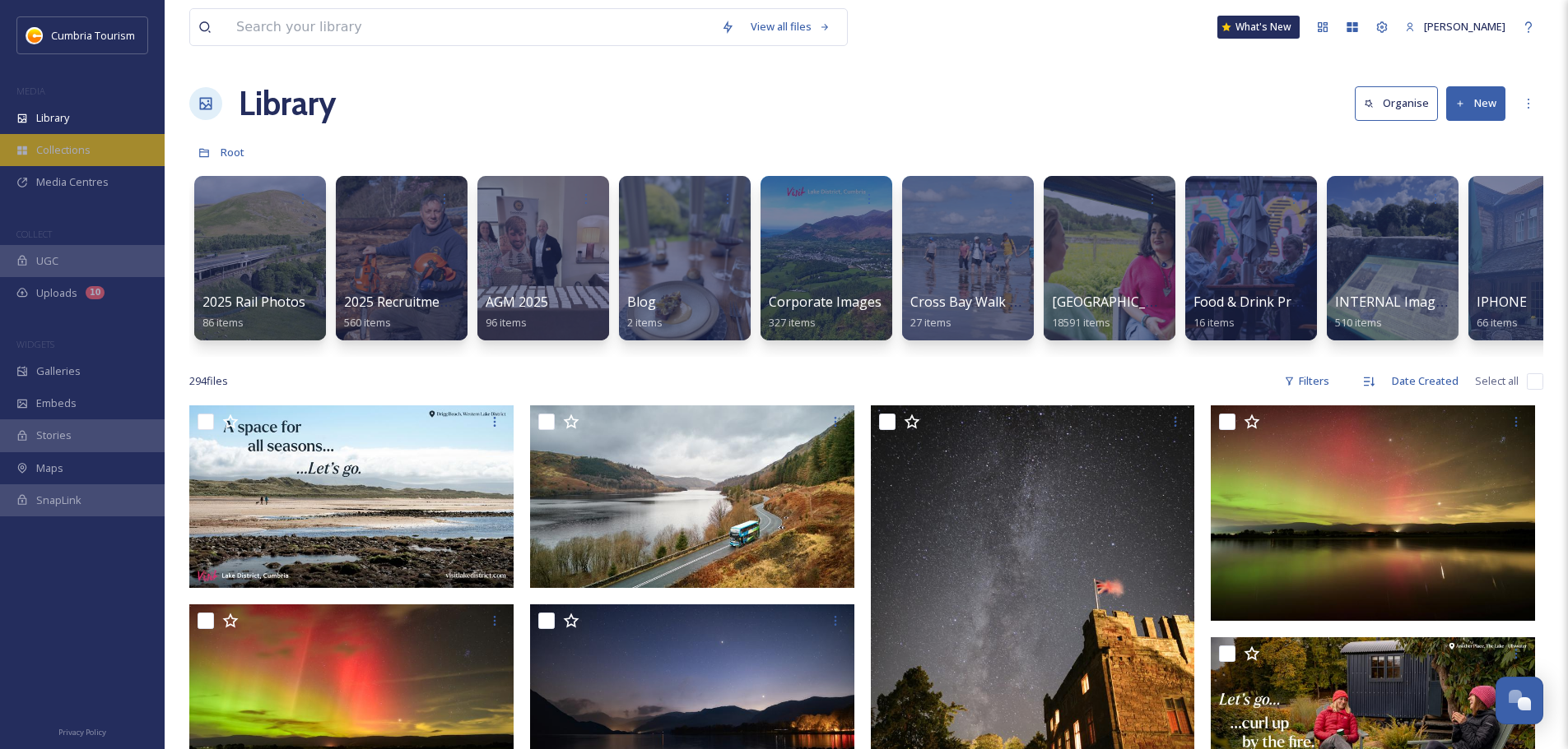
click at [93, 153] on div "Collections" at bounding box center [82, 150] width 165 height 32
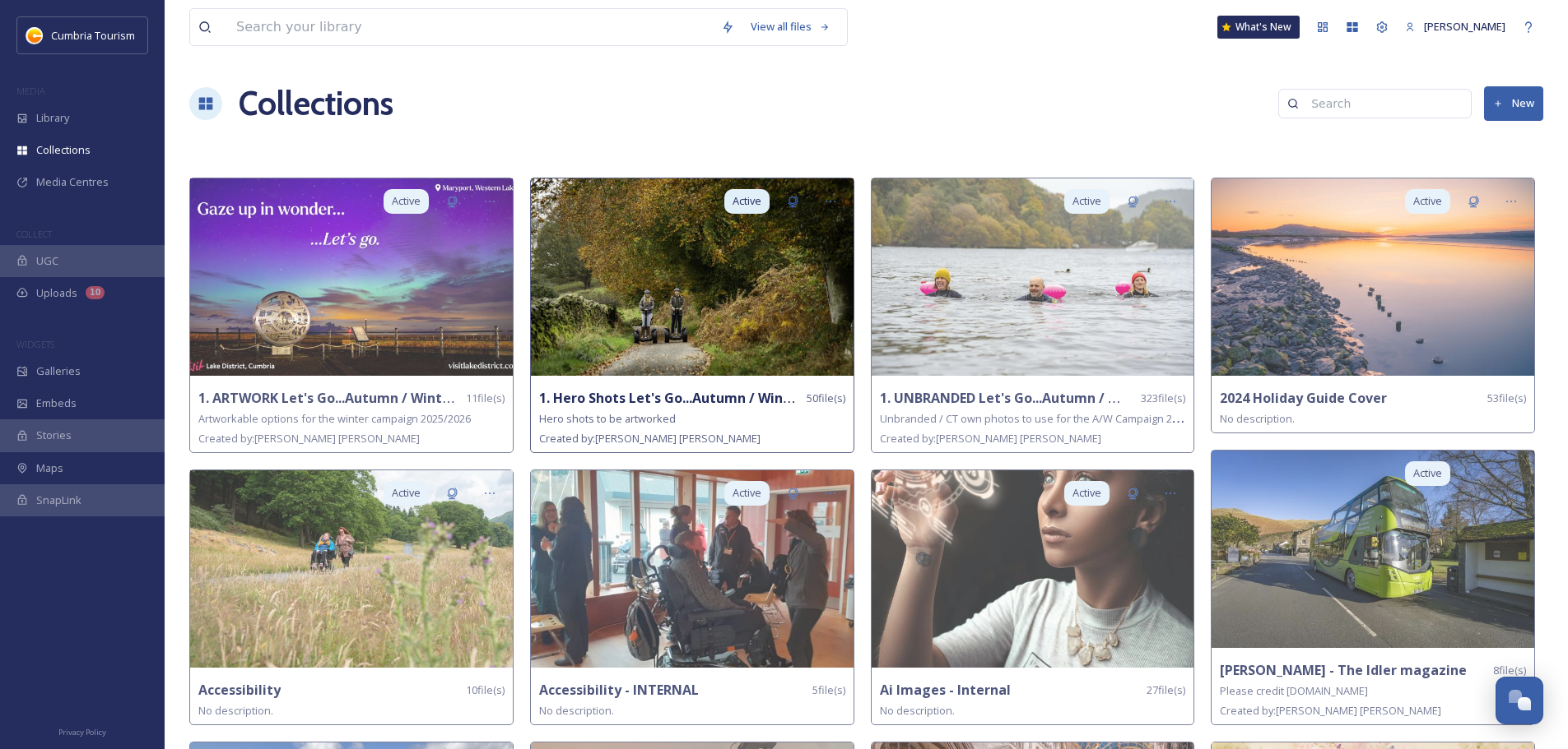
click at [729, 392] on strong "1. Hero Shots Let's Go...Autumn / Winter 2025" at bounding box center [687, 398] width 297 height 18
click at [649, 401] on strong "1. Hero Shots Let's Go...Autumn / Winter 2025" at bounding box center [687, 398] width 297 height 18
click at [596, 259] on img at bounding box center [692, 277] width 323 height 197
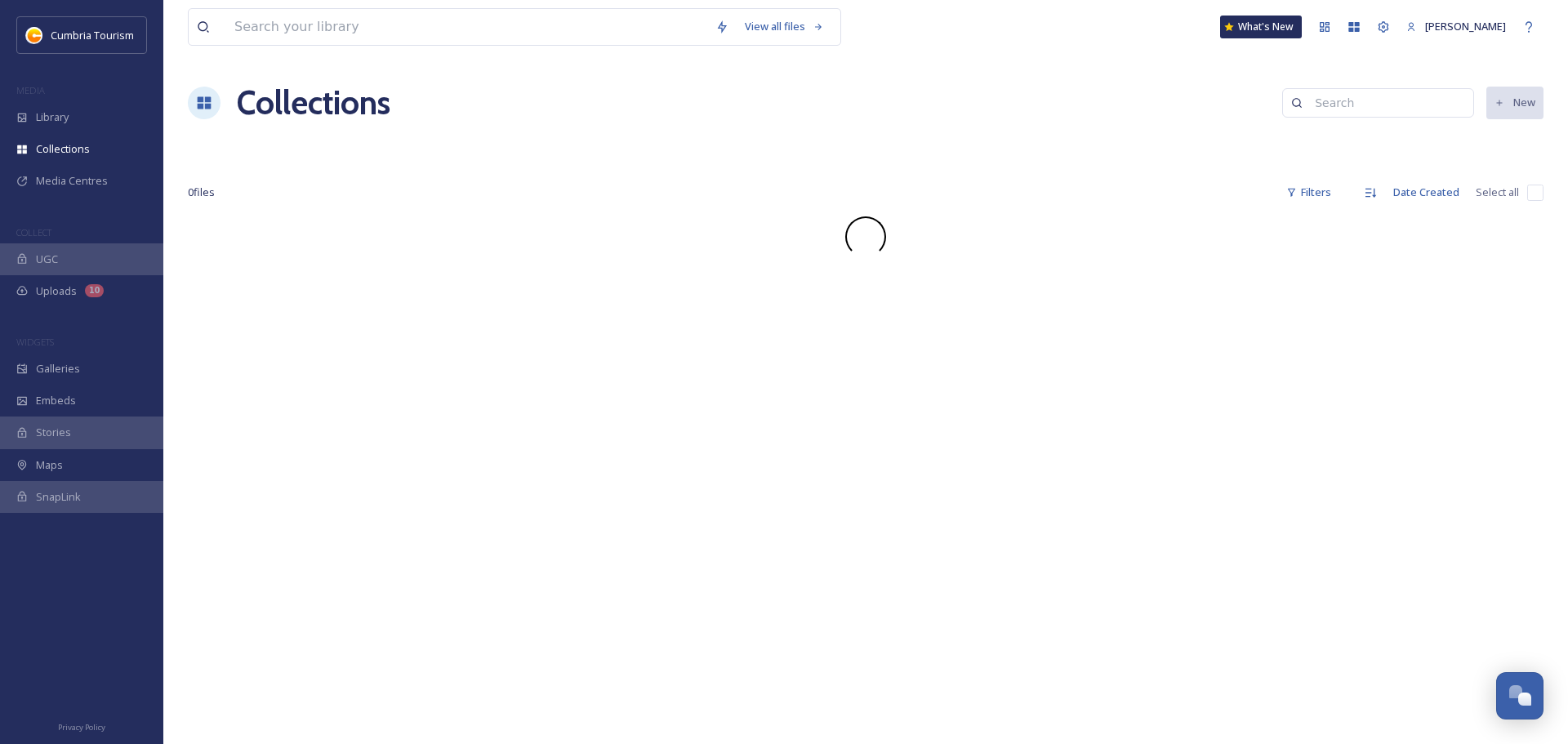
click at [591, 258] on div at bounding box center [866, 236] width 1356 height 40
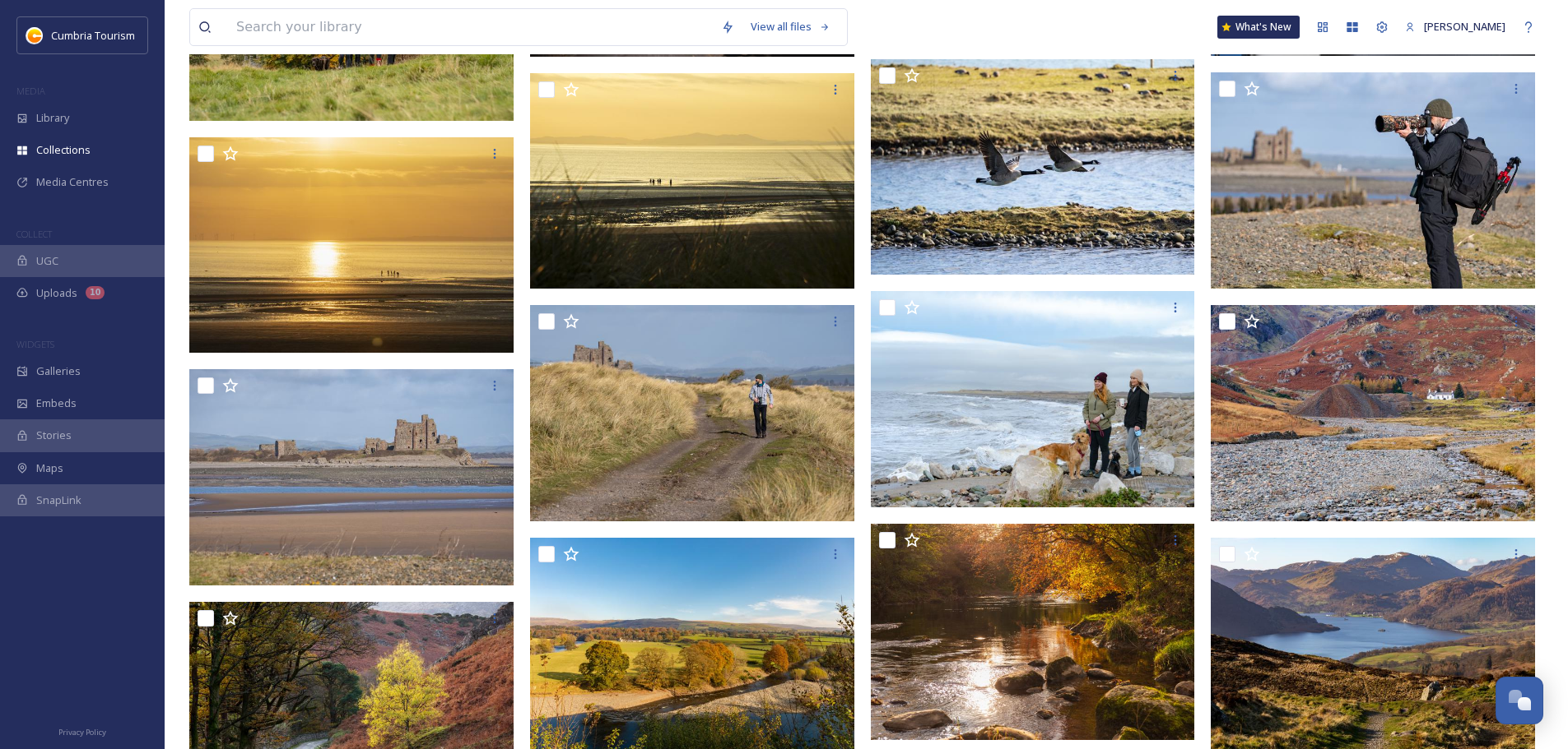
scroll to position [2643, 0]
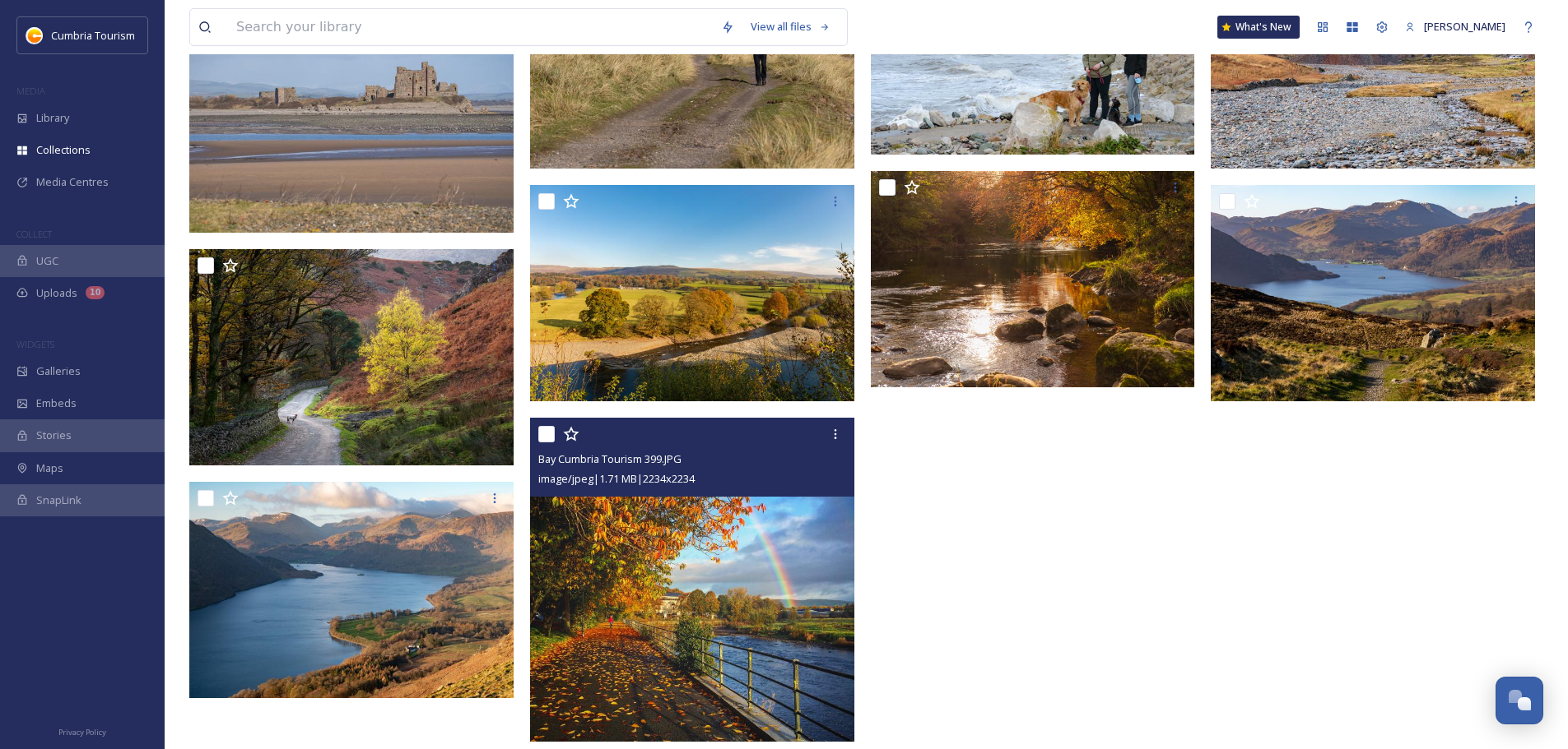
click at [742, 439] on img at bounding box center [692, 580] width 324 height 324
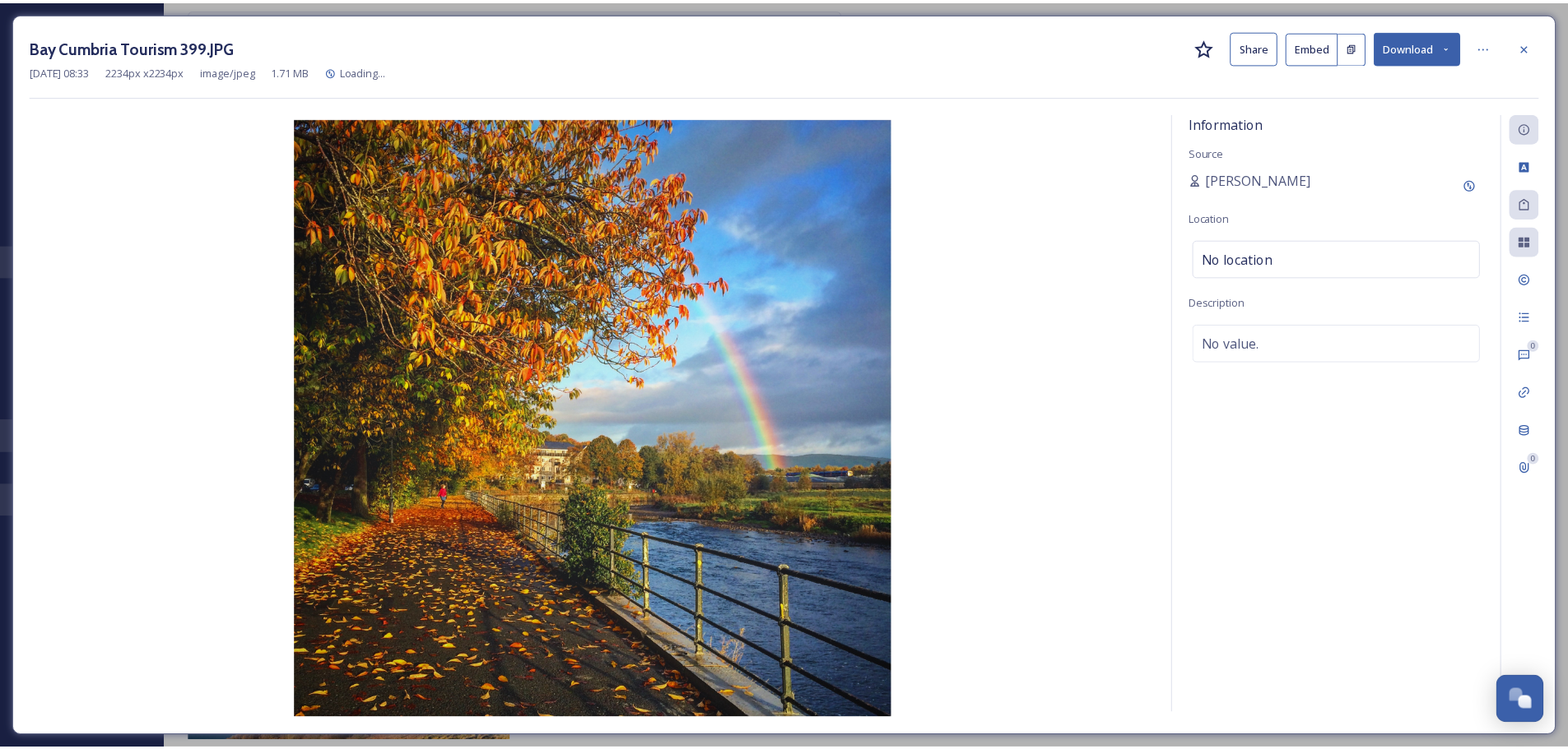
scroll to position [2628, 0]
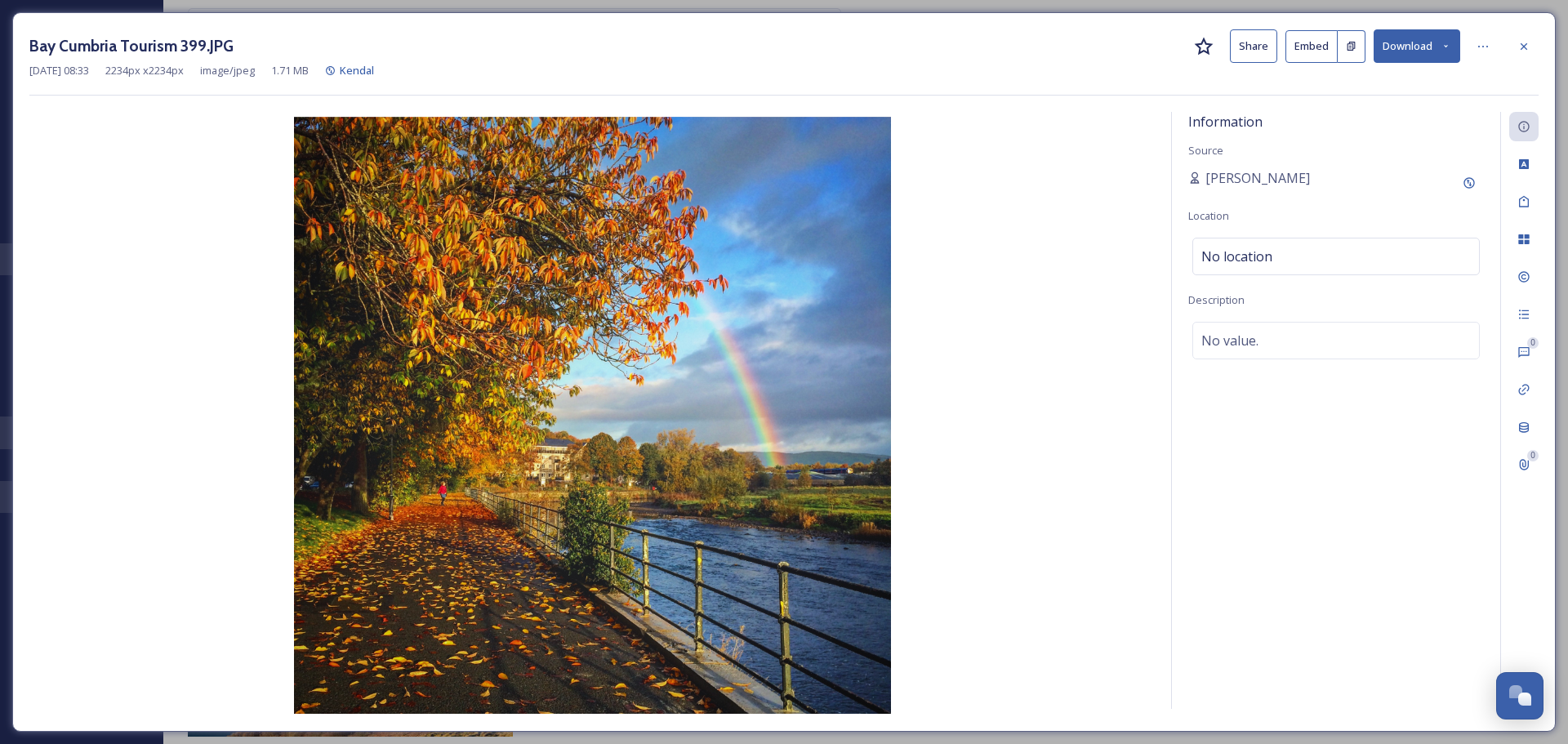
click at [777, 52] on button "Download" at bounding box center [1417, 46] width 87 height 34
click at [777, 40] on div "Bay Cumbria Tourism 399.JPG Share Embed Download" at bounding box center [784, 46] width 1509 height 34
click at [777, 54] on div at bounding box center [1524, 47] width 30 height 30
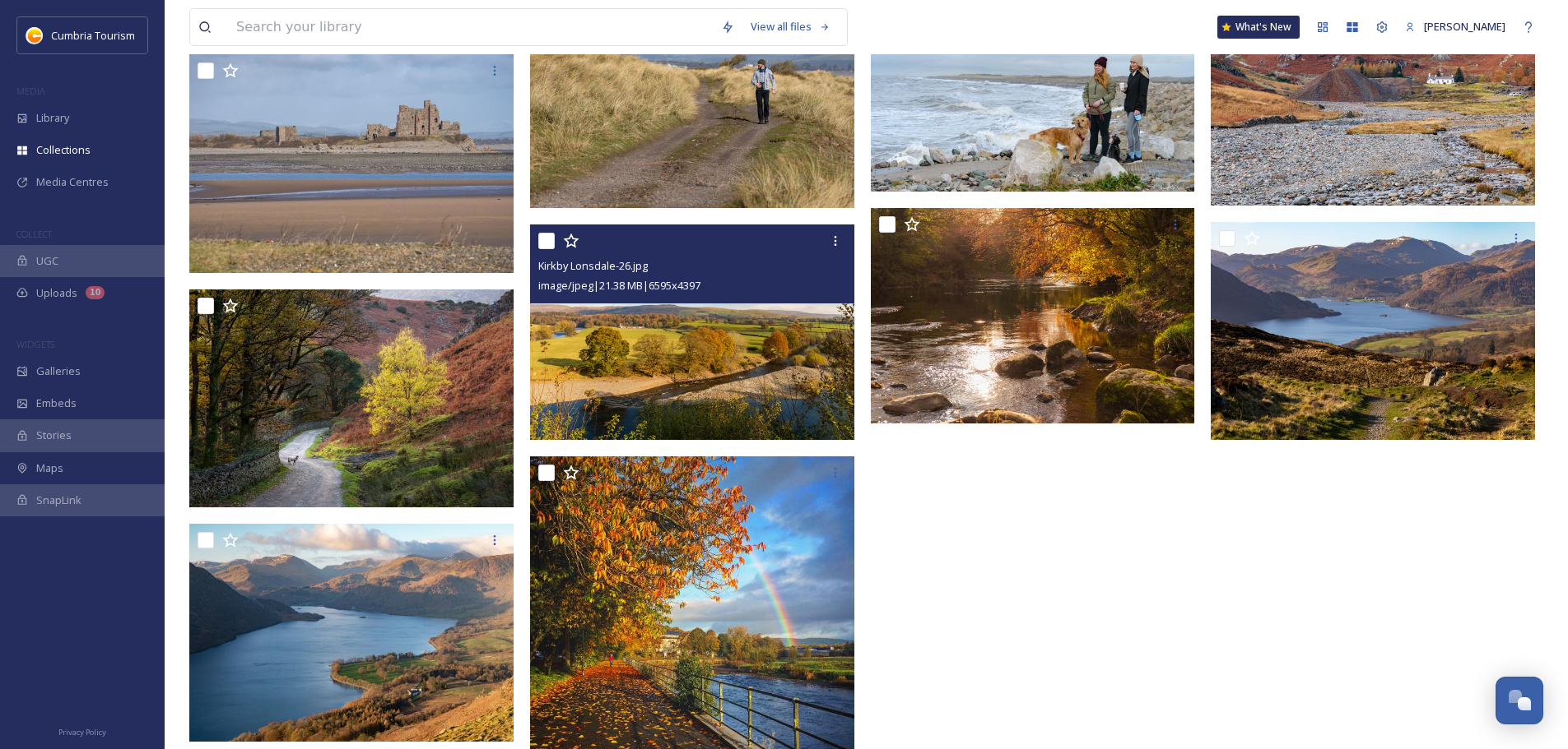
click at [783, 367] on img at bounding box center [692, 333] width 324 height 216
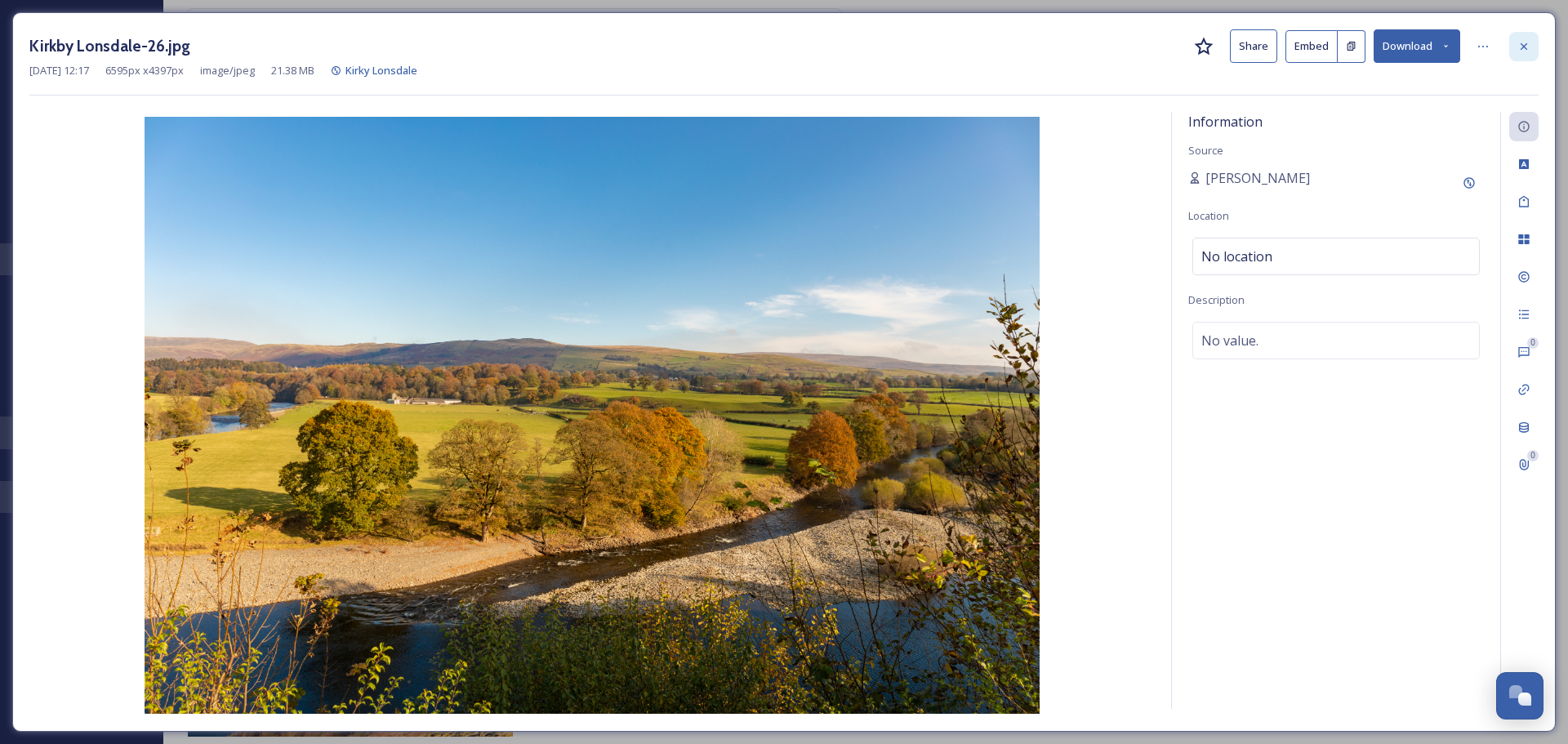
click at [777, 45] on div at bounding box center [1524, 47] width 30 height 30
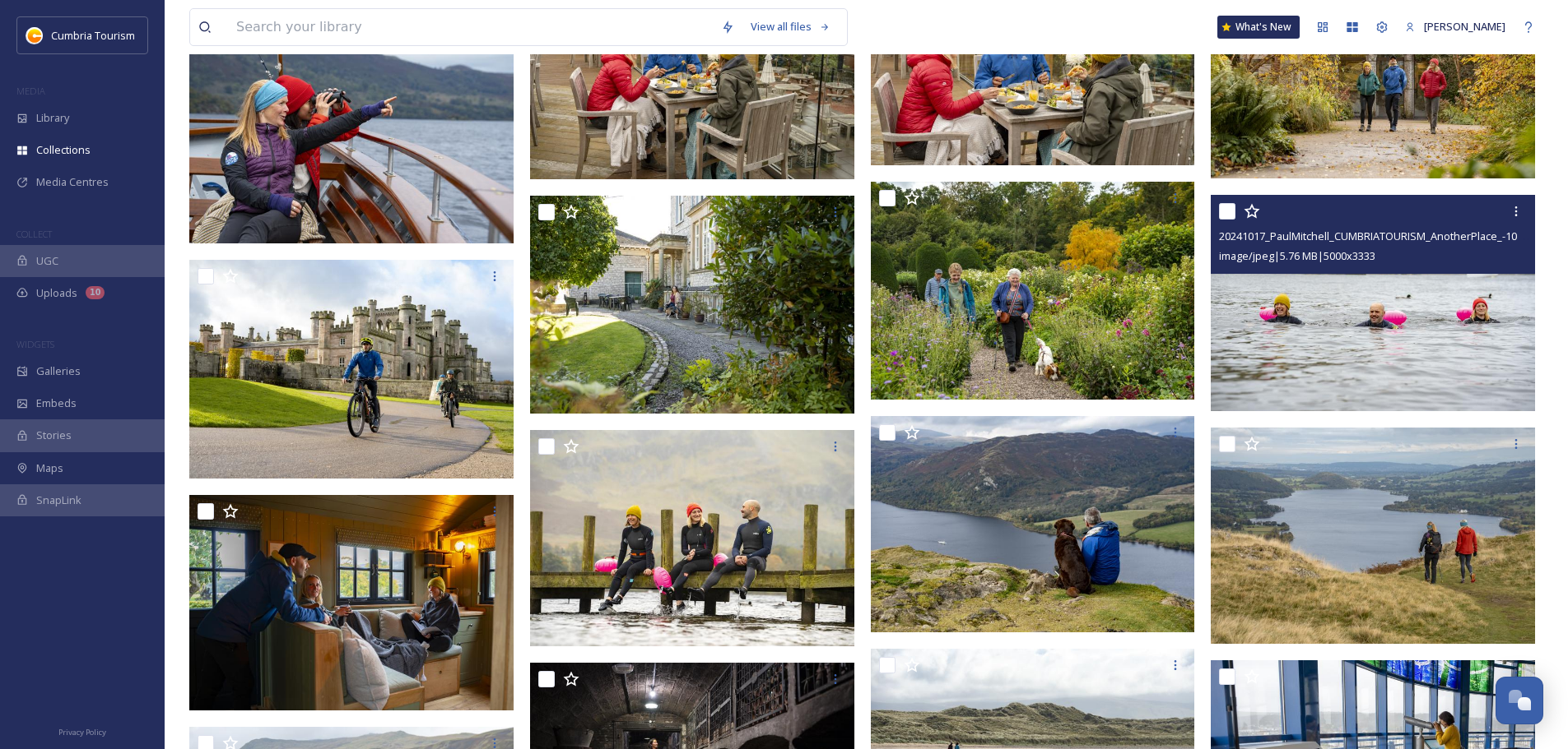
scroll to position [1476, 0]
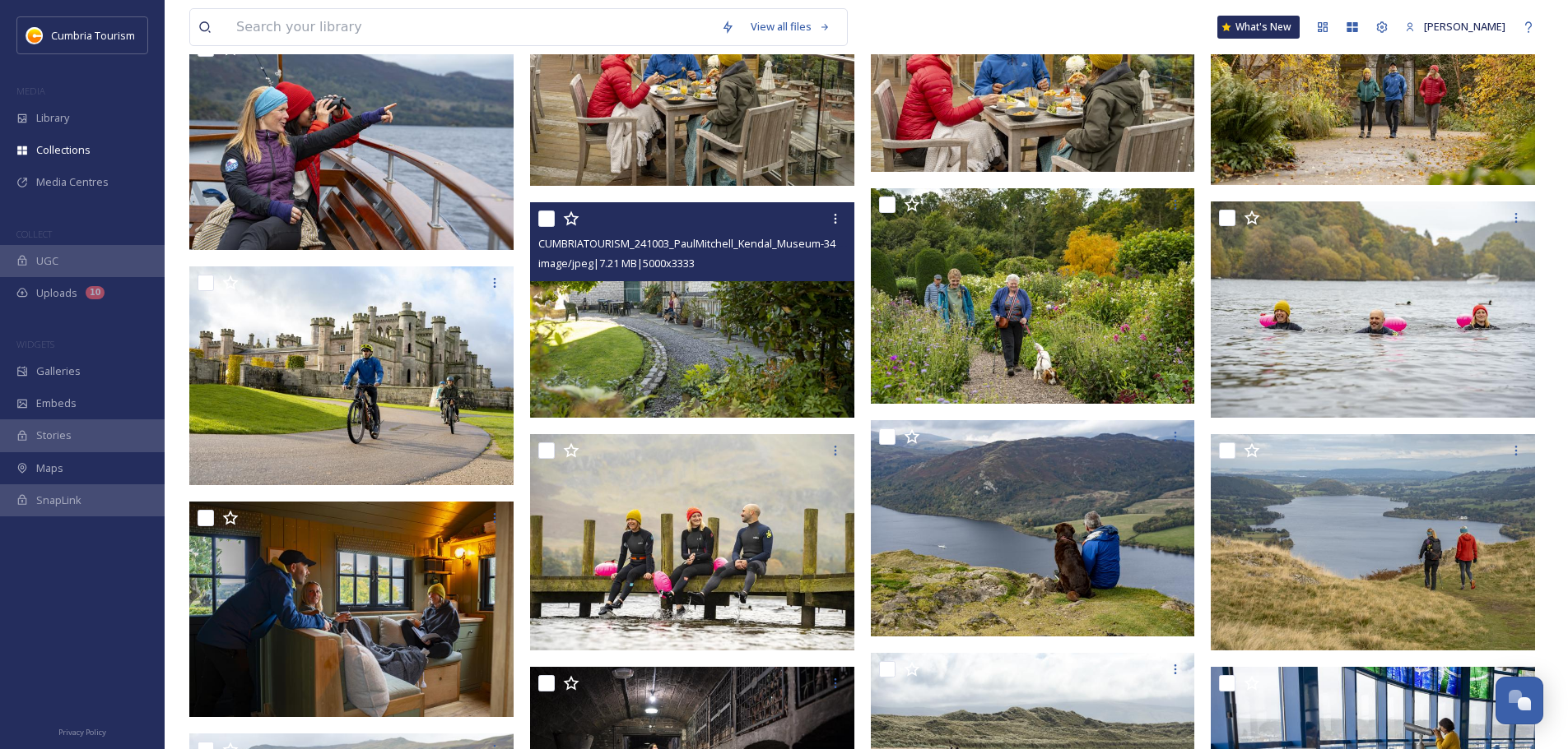
click at [660, 366] on img at bounding box center [692, 310] width 324 height 216
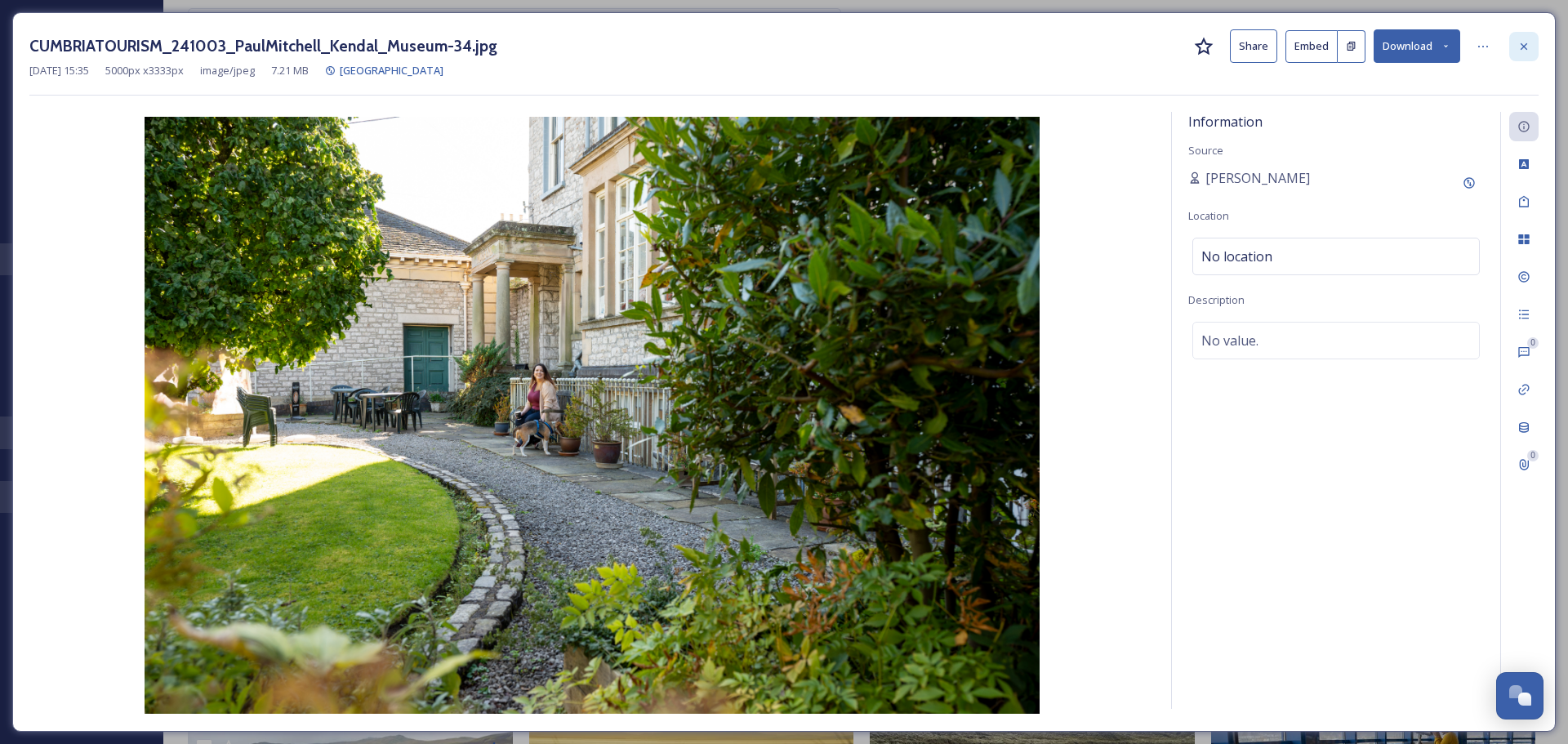
click at [777, 47] on icon at bounding box center [1524, 46] width 13 height 13
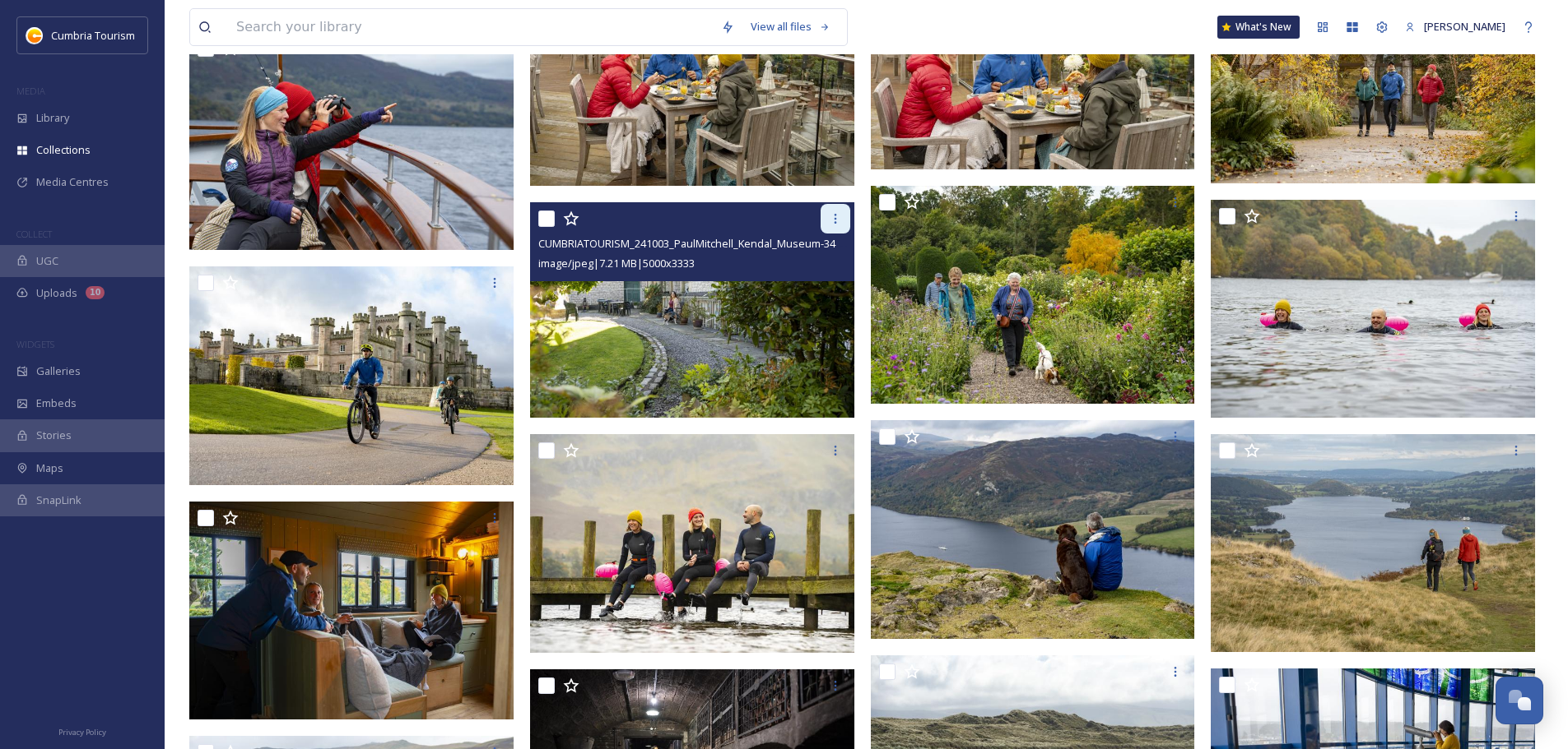
click at [783, 228] on div at bounding box center [835, 219] width 30 height 30
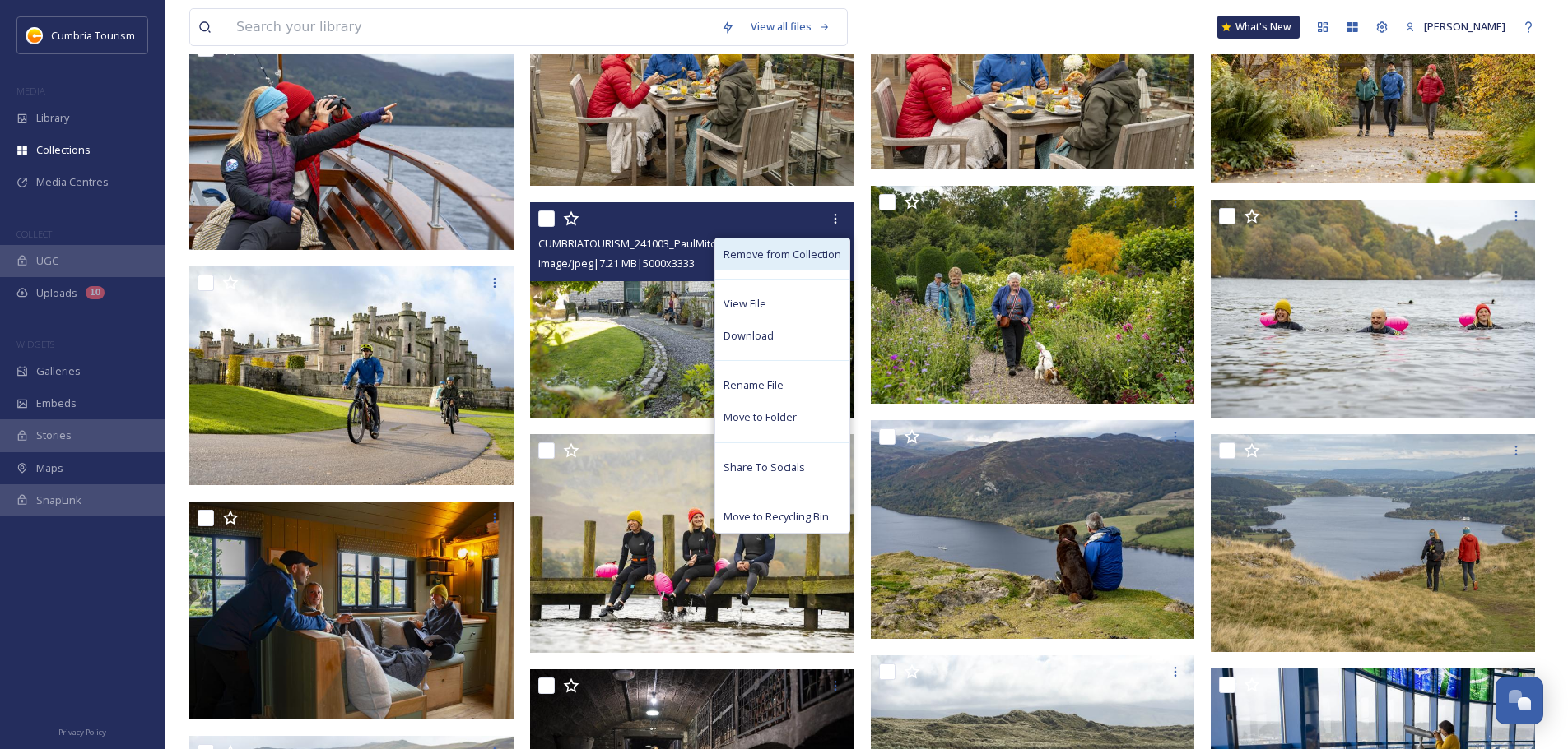
click at [783, 262] on div "Remove from Collection" at bounding box center [782, 254] width 134 height 32
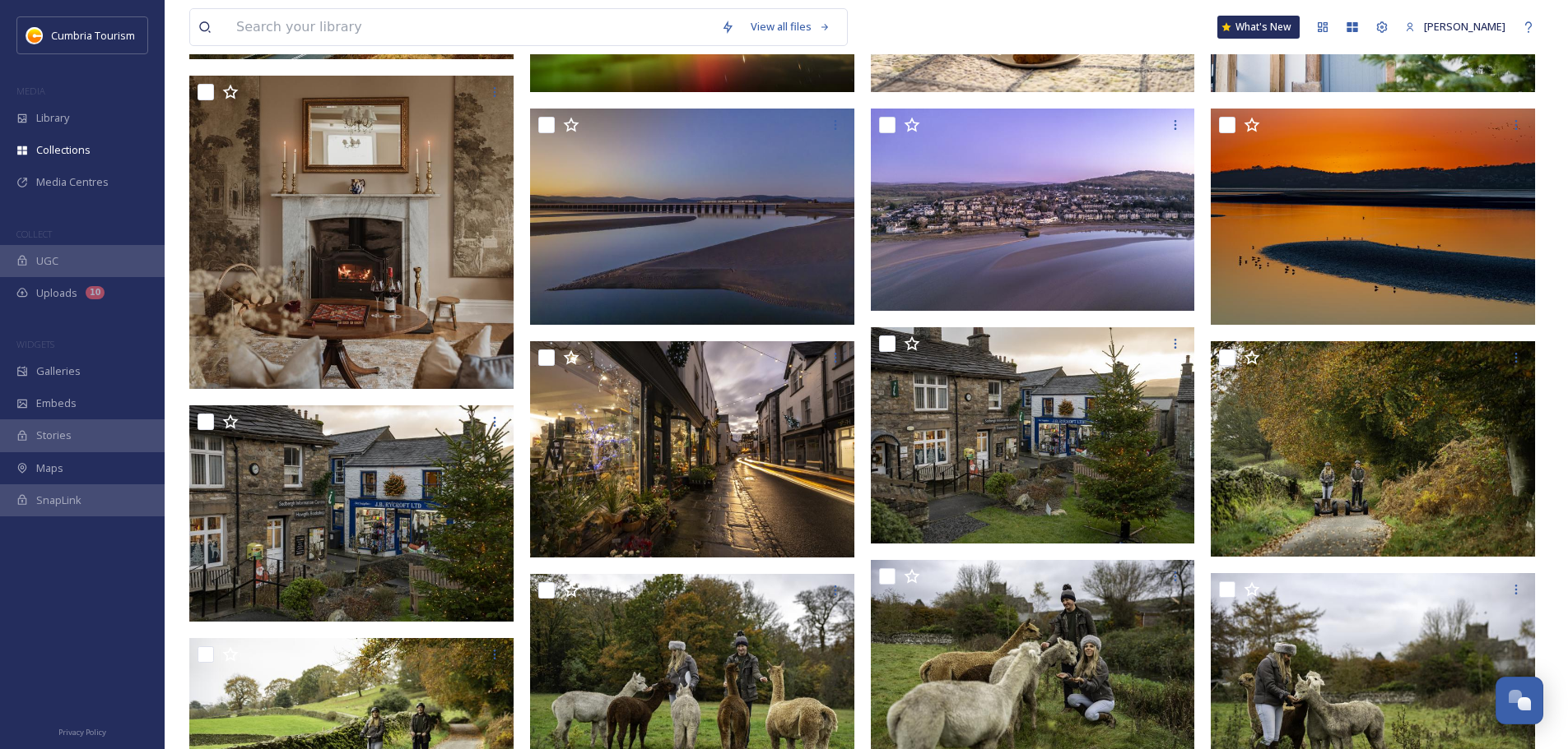
scroll to position [386, 0]
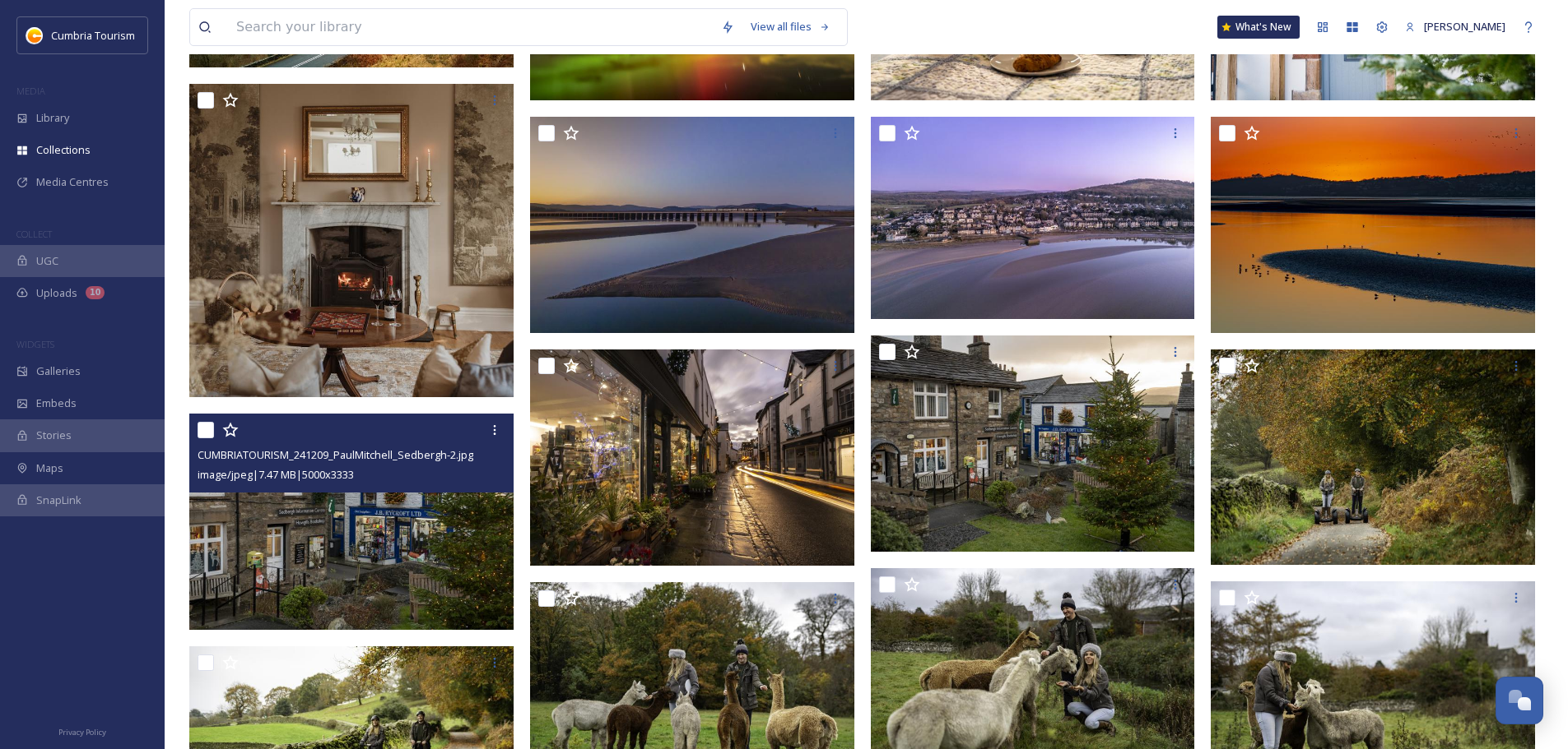
click at [381, 439] on img at bounding box center [352, 522] width 324 height 216
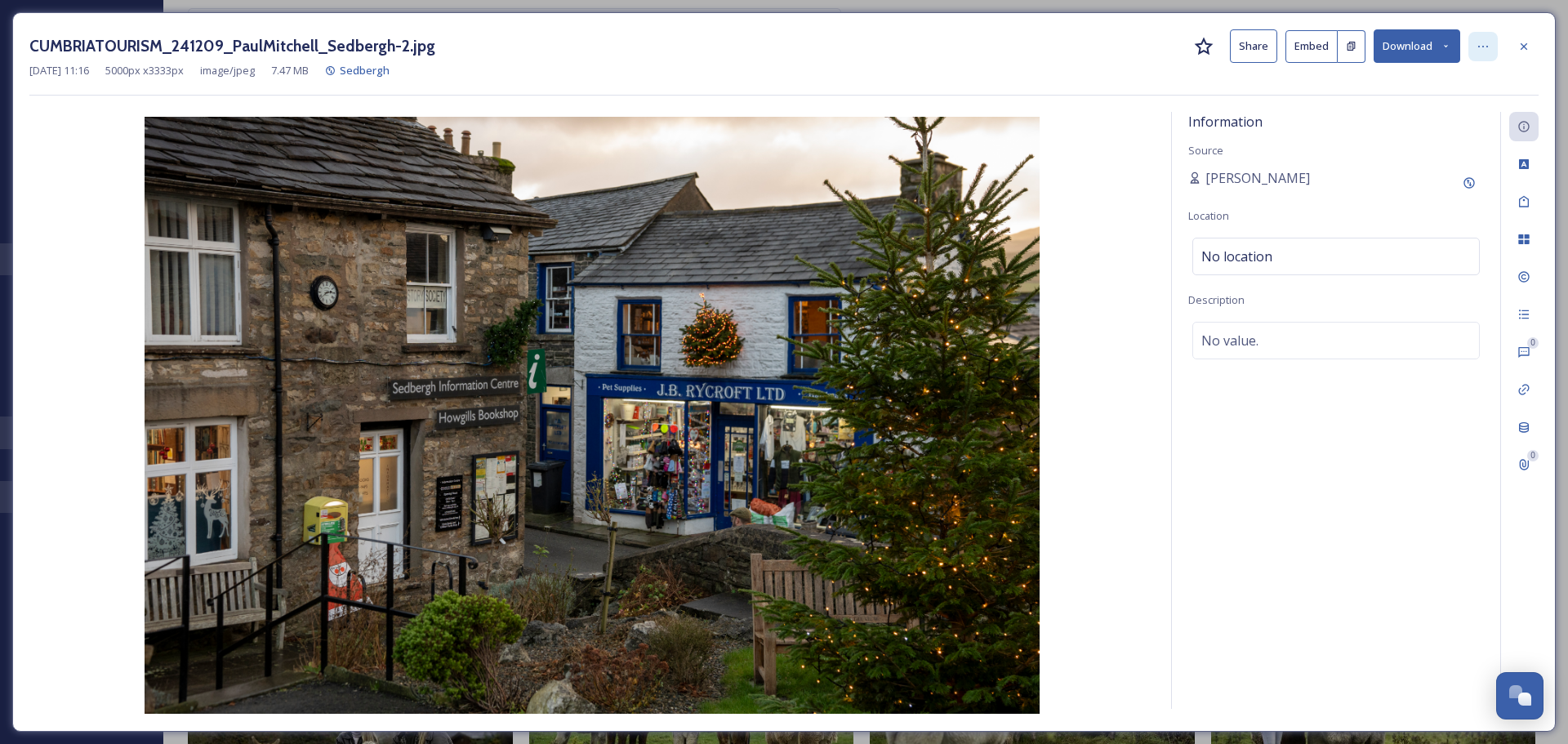
click at [777, 43] on icon at bounding box center [1484, 46] width 13 height 13
click at [777, 48] on icon at bounding box center [1524, 46] width 13 height 13
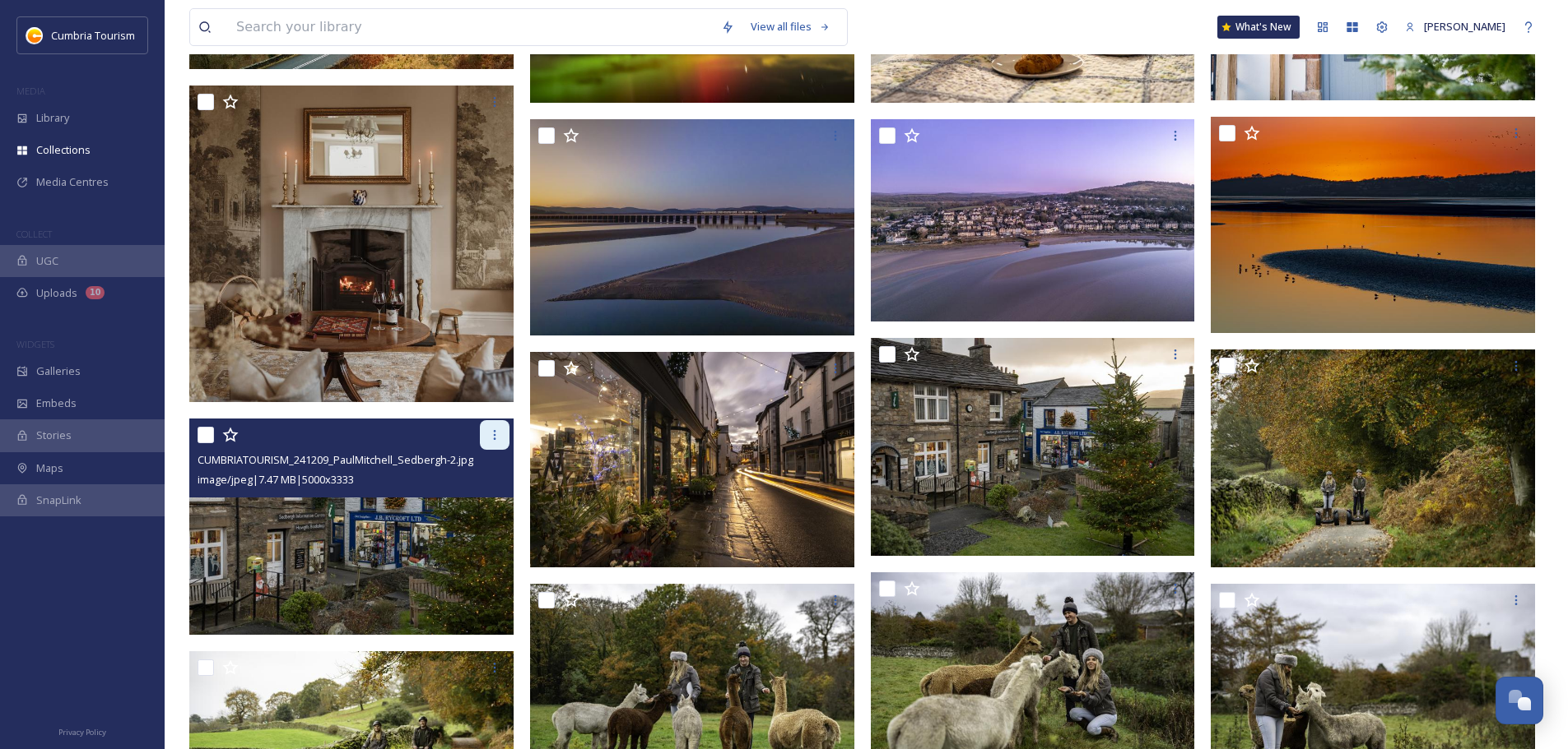
click at [497, 439] on div at bounding box center [495, 436] width 30 height 30
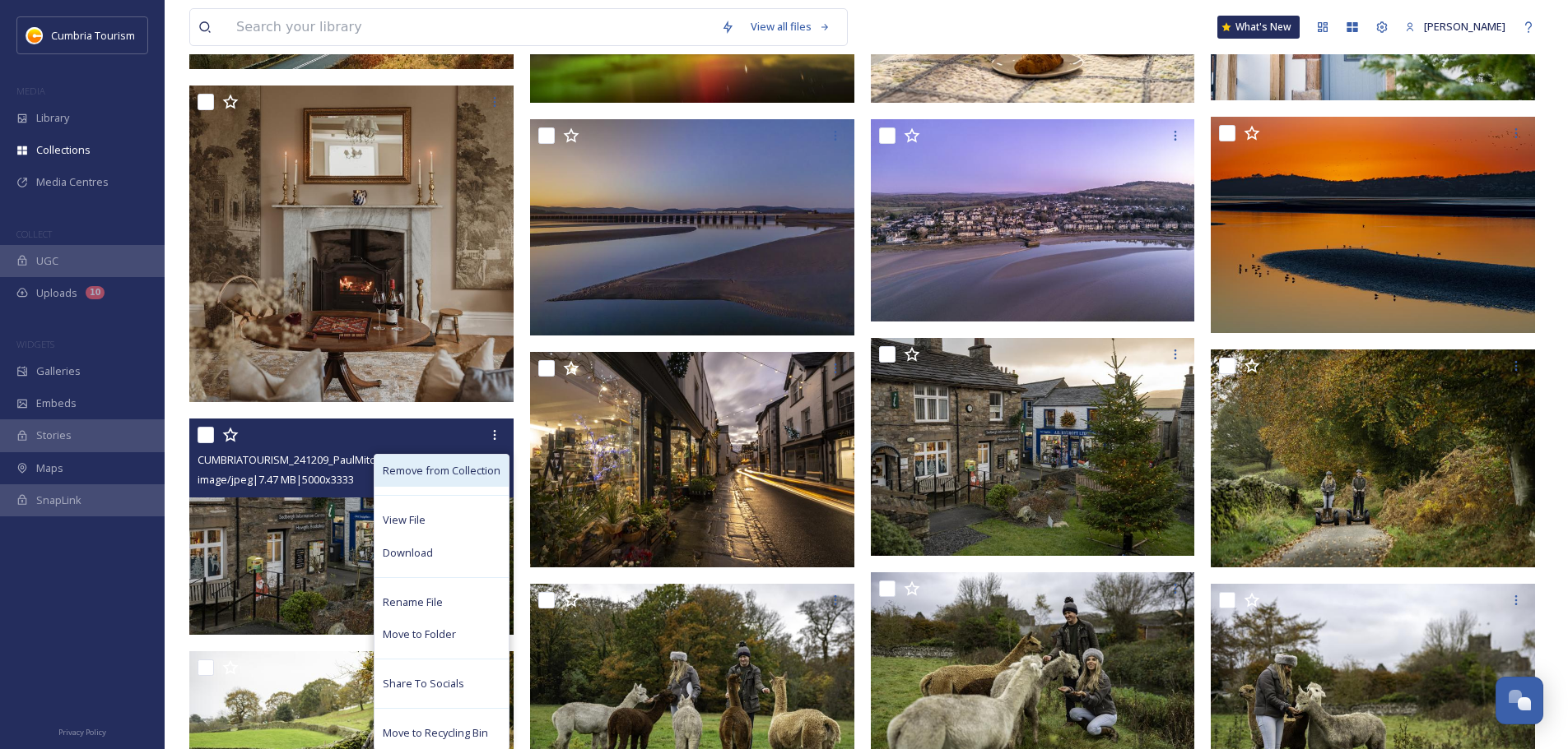
click at [458, 439] on span "Remove from Collection" at bounding box center [441, 471] width 117 height 16
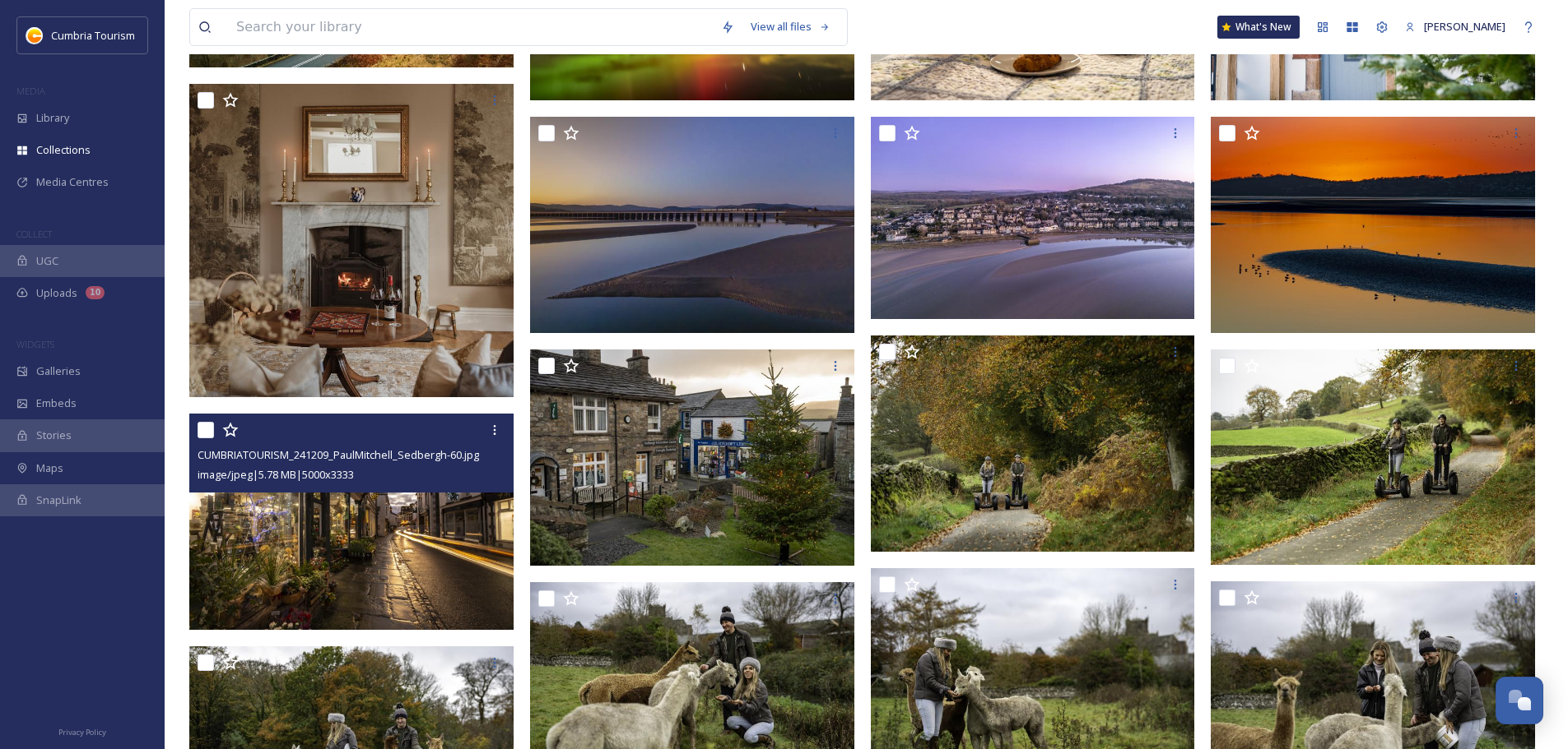
click at [408, 439] on img at bounding box center [352, 522] width 324 height 216
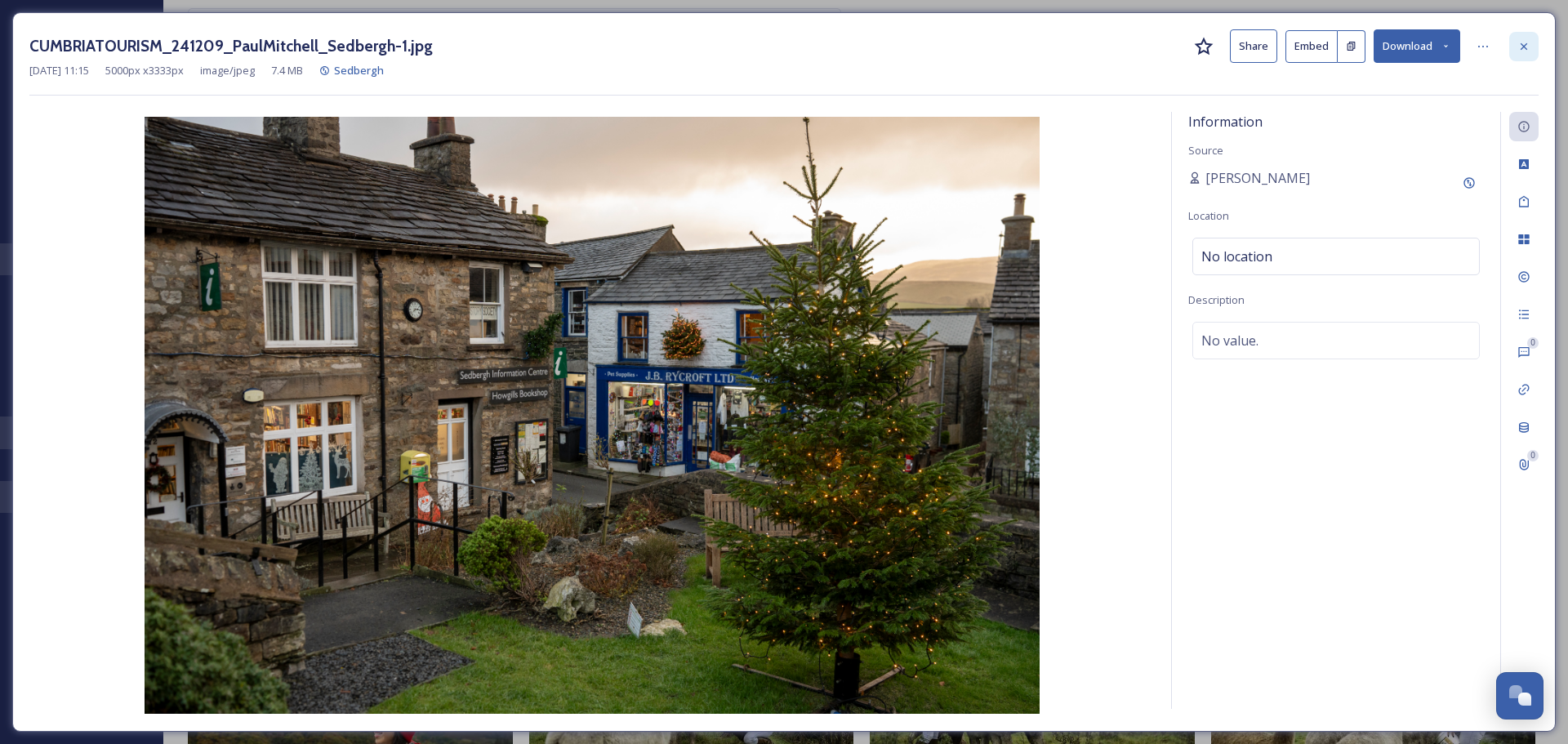
click at [777, 59] on div at bounding box center [1524, 47] width 30 height 30
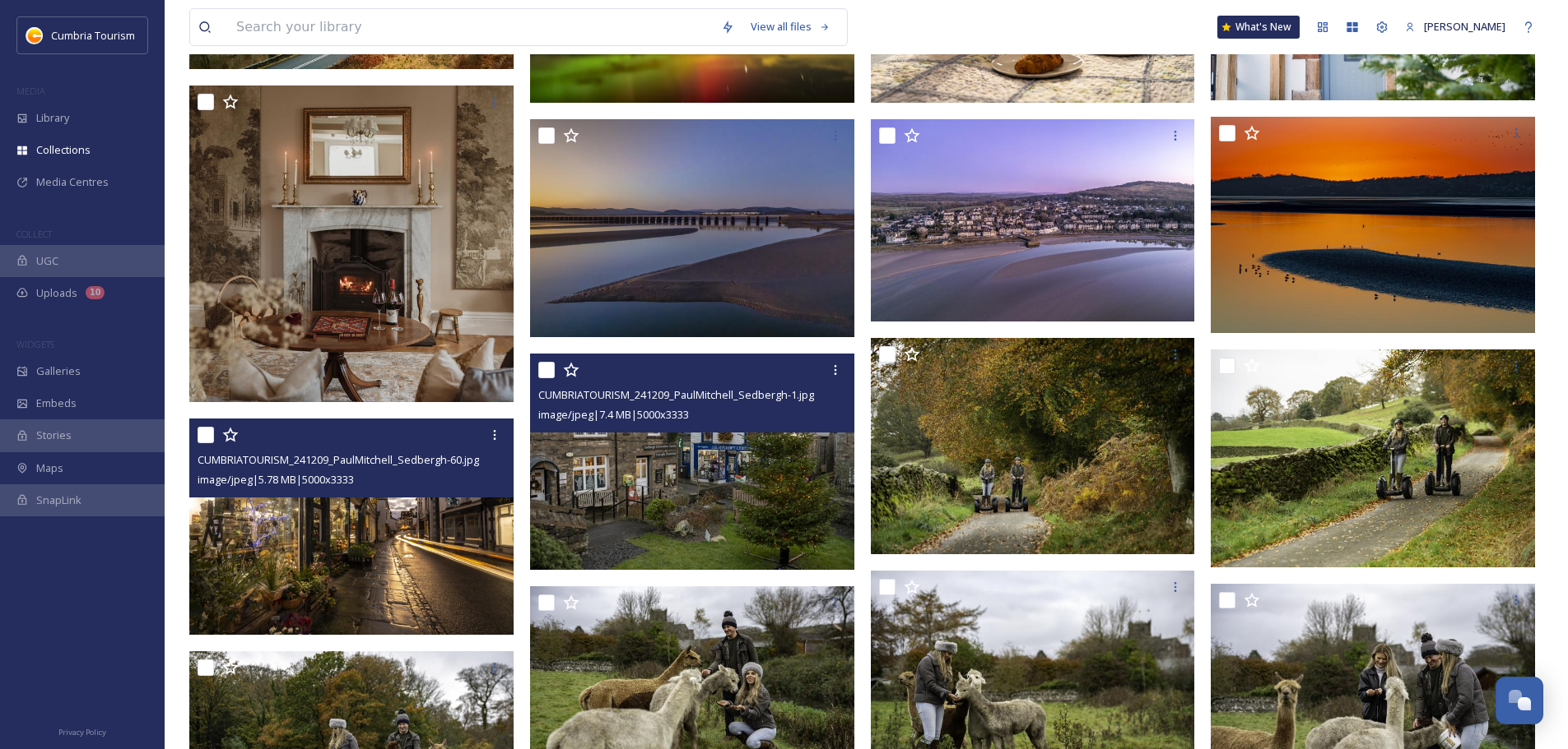
click at [783, 439] on img at bounding box center [692, 461] width 324 height 216
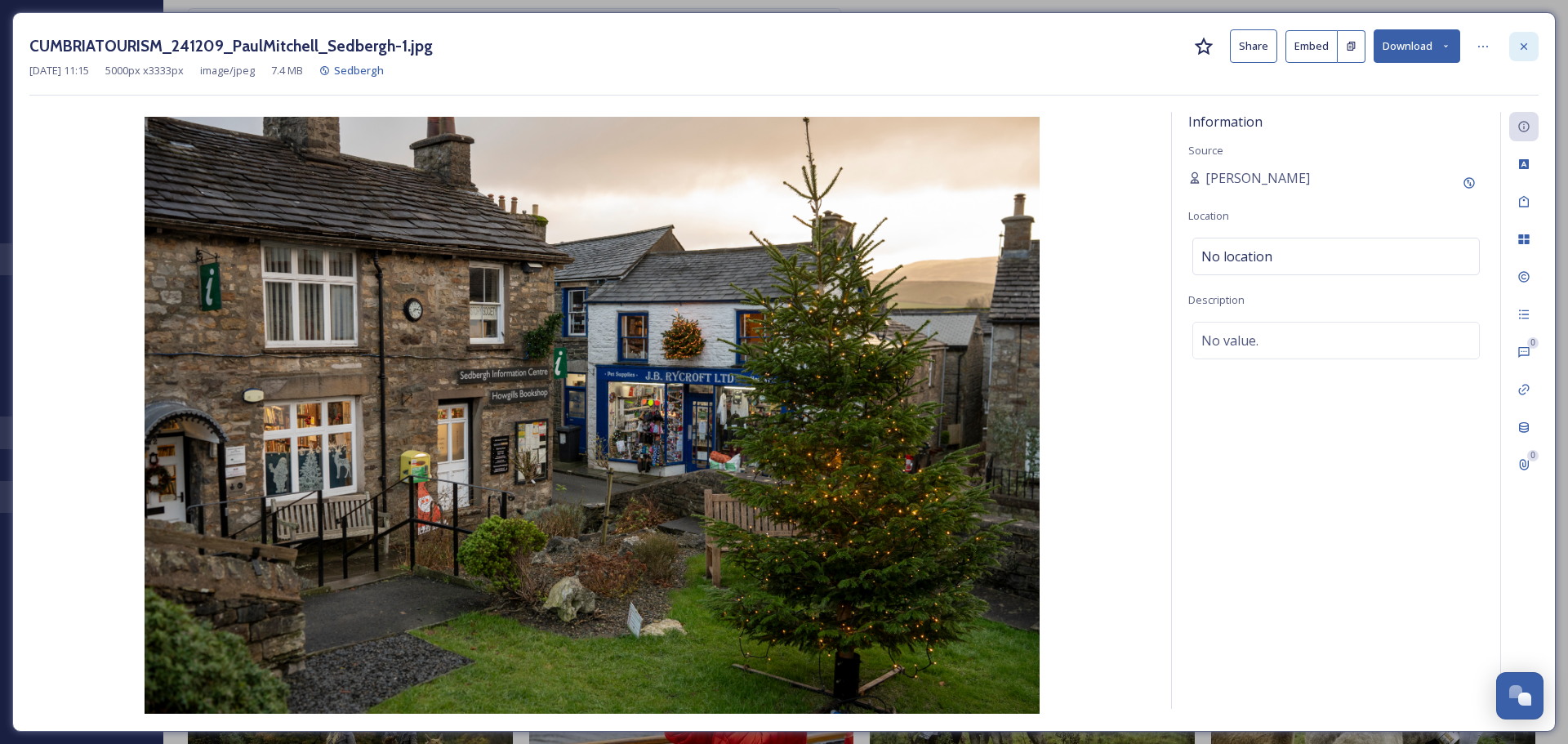
click at [777, 44] on icon at bounding box center [1524, 46] width 13 height 13
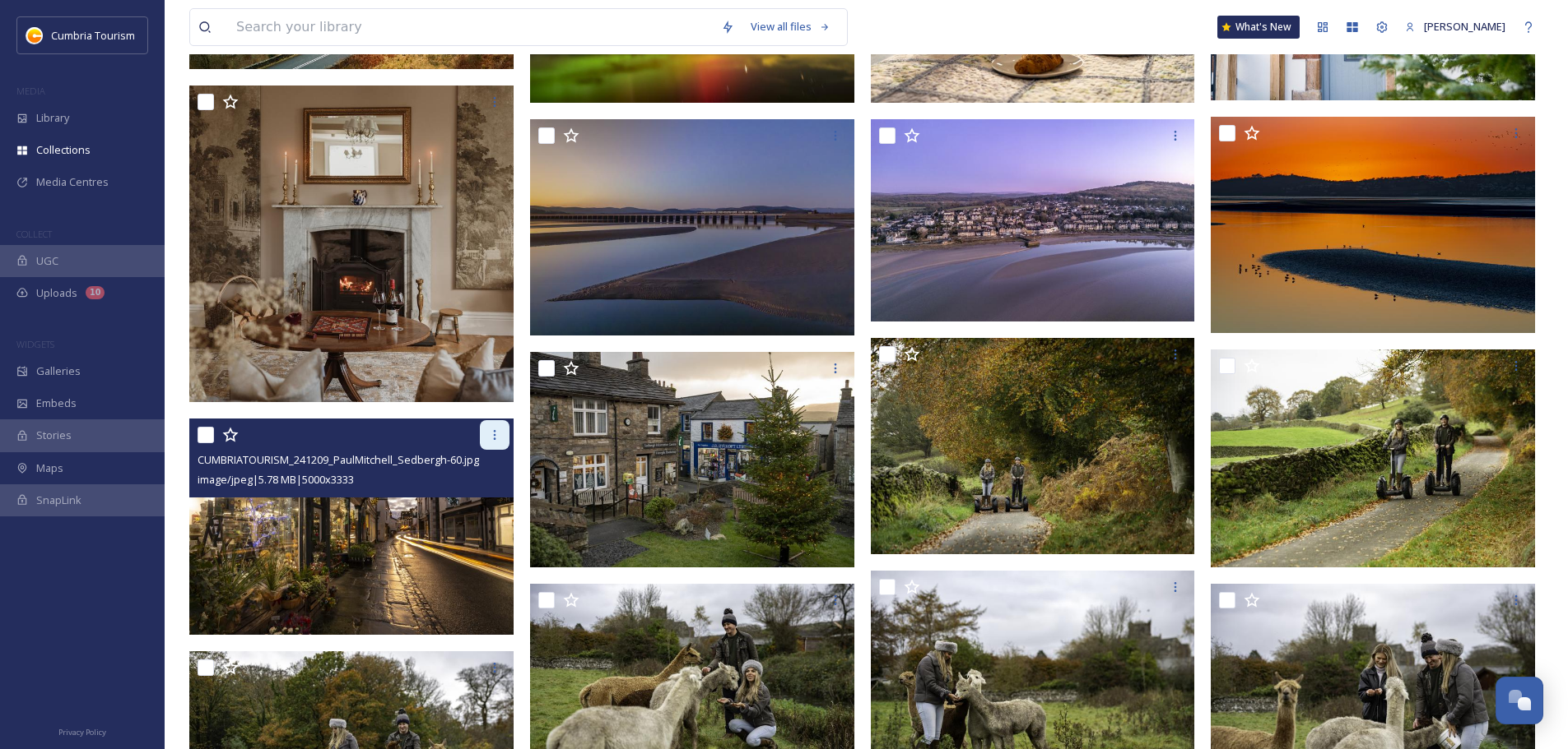
click at [494, 428] on icon at bounding box center [495, 435] width 13 height 13
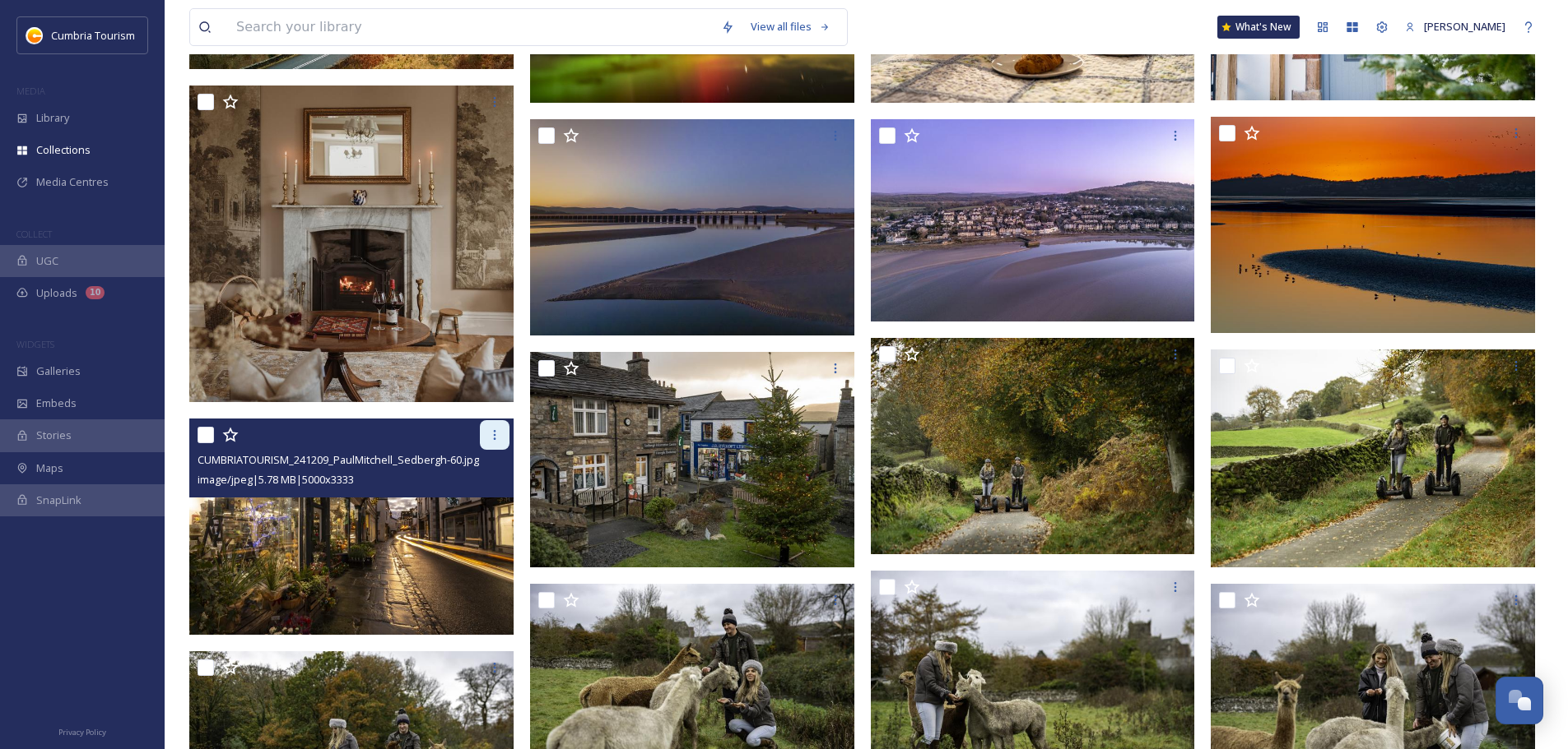
click at [492, 435] on icon at bounding box center [495, 435] width 13 height 13
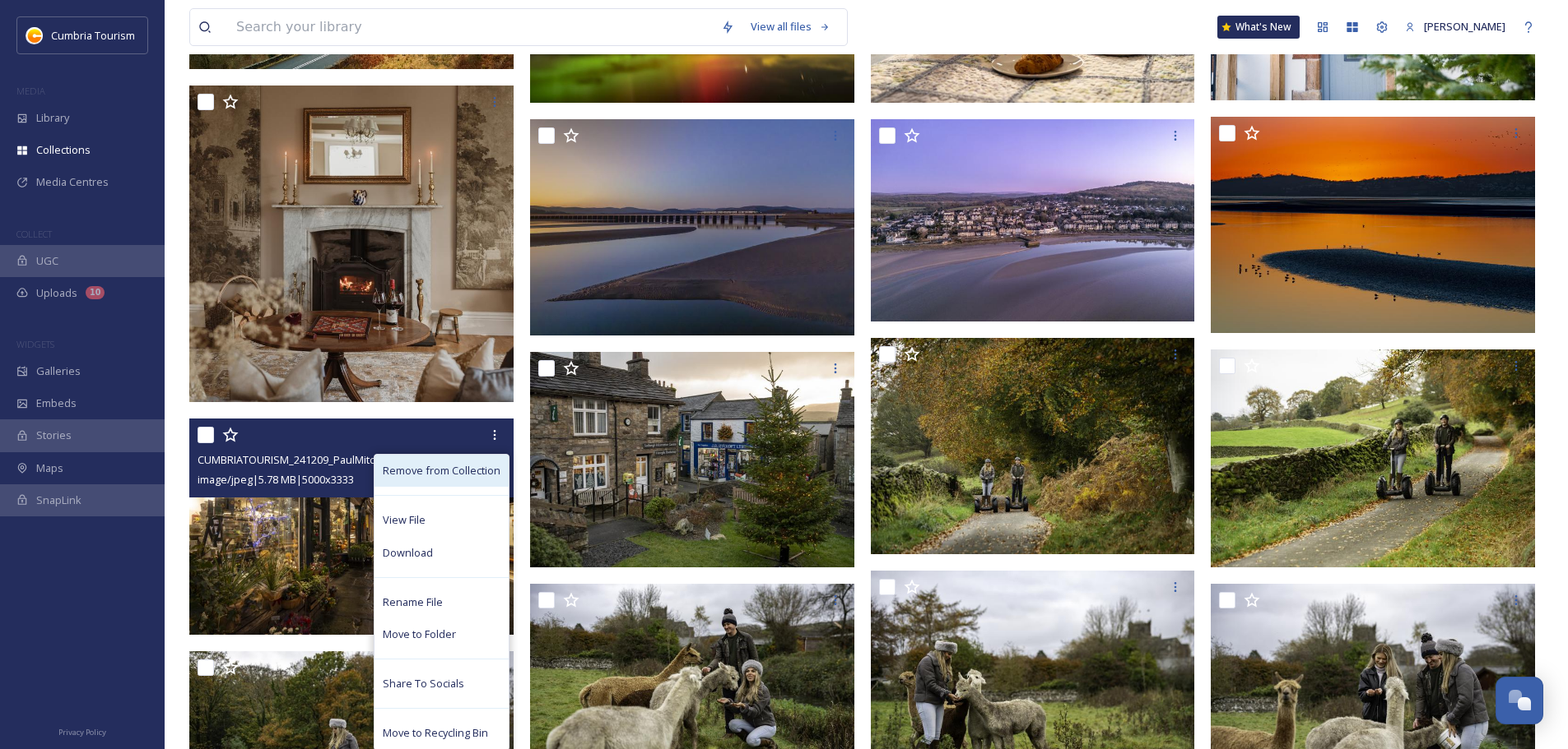
click at [484, 439] on span "Remove from Collection" at bounding box center [441, 471] width 117 height 16
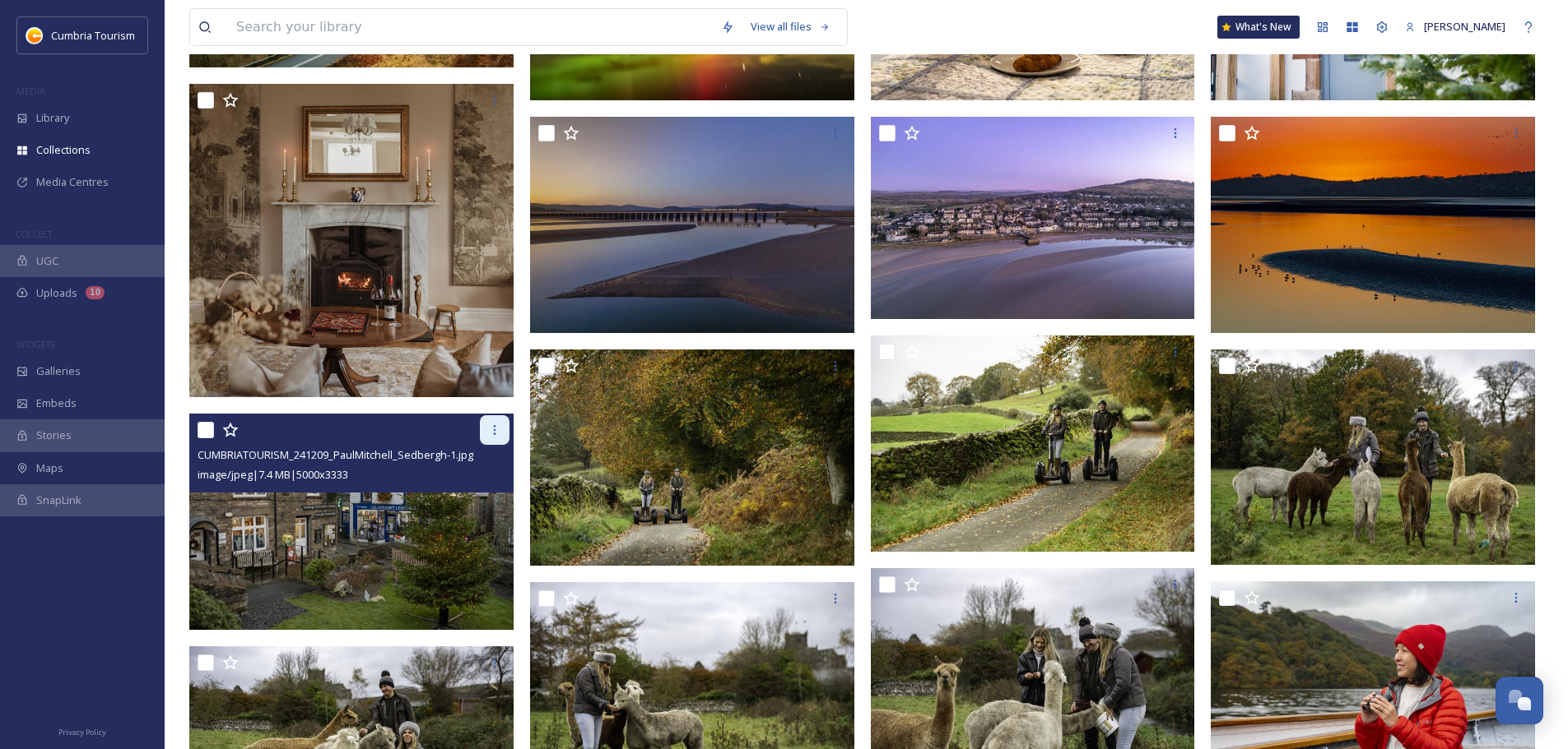
click at [492, 436] on icon at bounding box center [495, 430] width 13 height 13
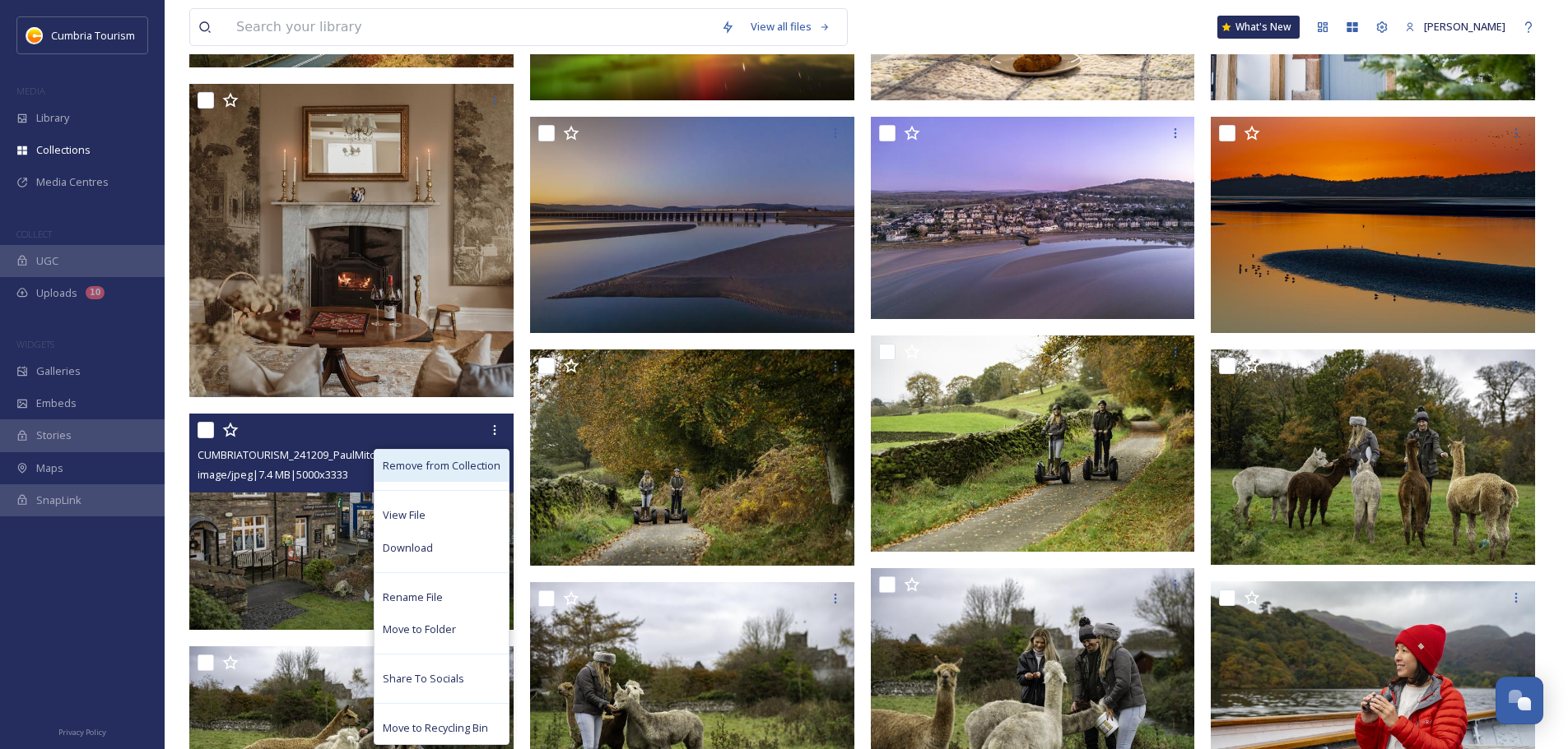
click at [498, 439] on span "Remove from Collection" at bounding box center [441, 466] width 117 height 16
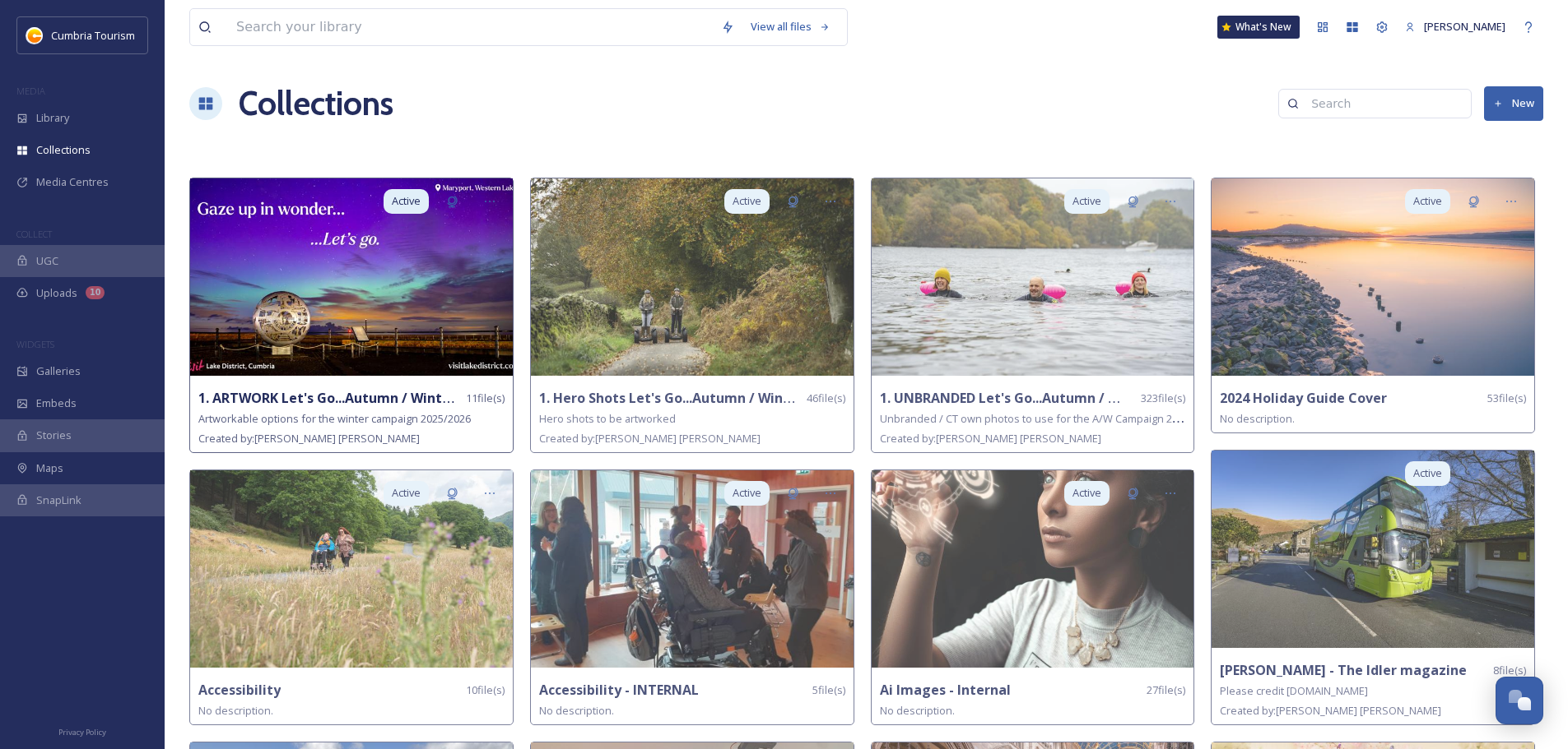
click at [302, 397] on strong "1. ARTWORK Let's Go...Autumn / Winter 2025/26" at bounding box center [354, 398] width 311 height 18
click at [376, 355] on img at bounding box center [352, 277] width 323 height 197
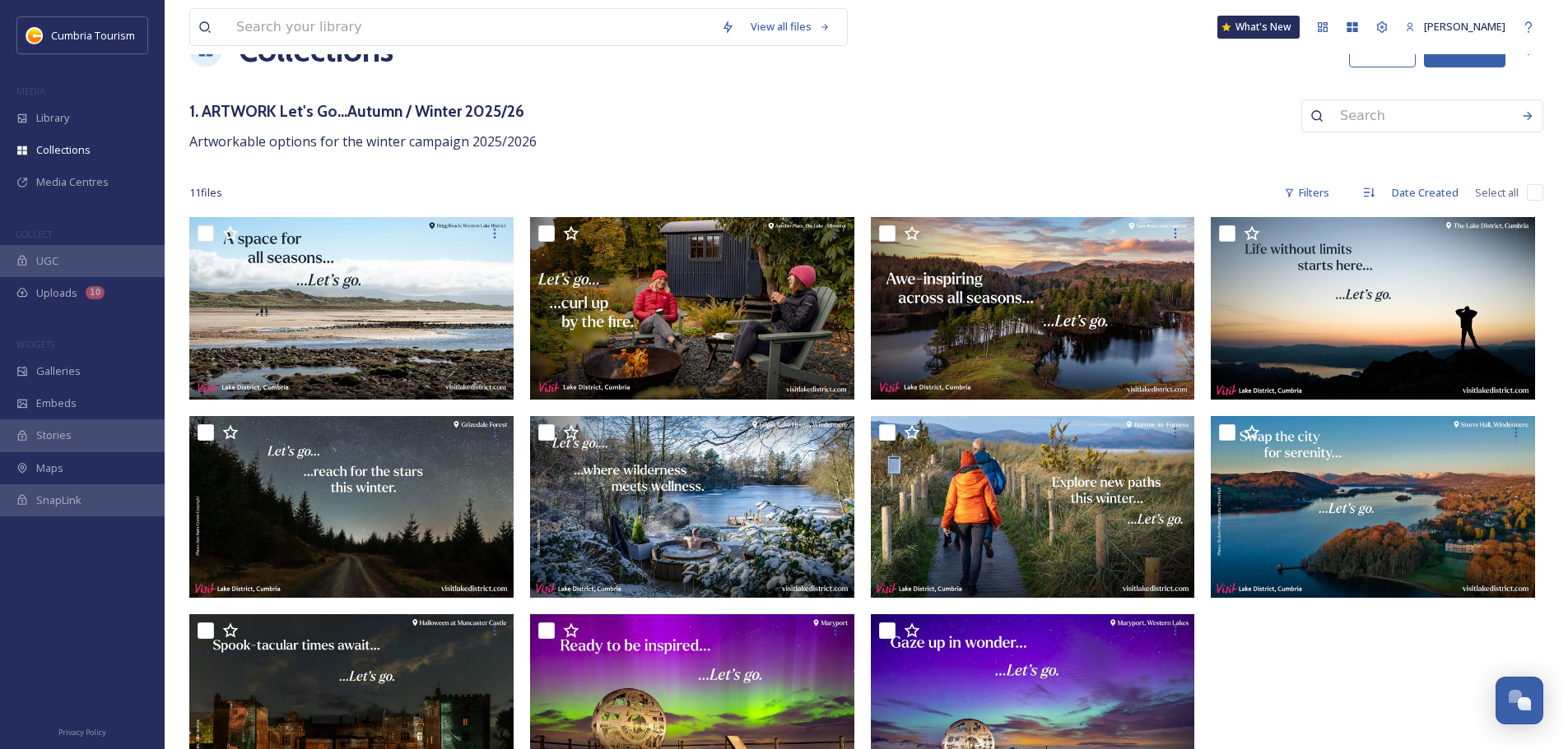
scroll to position [109, 0]
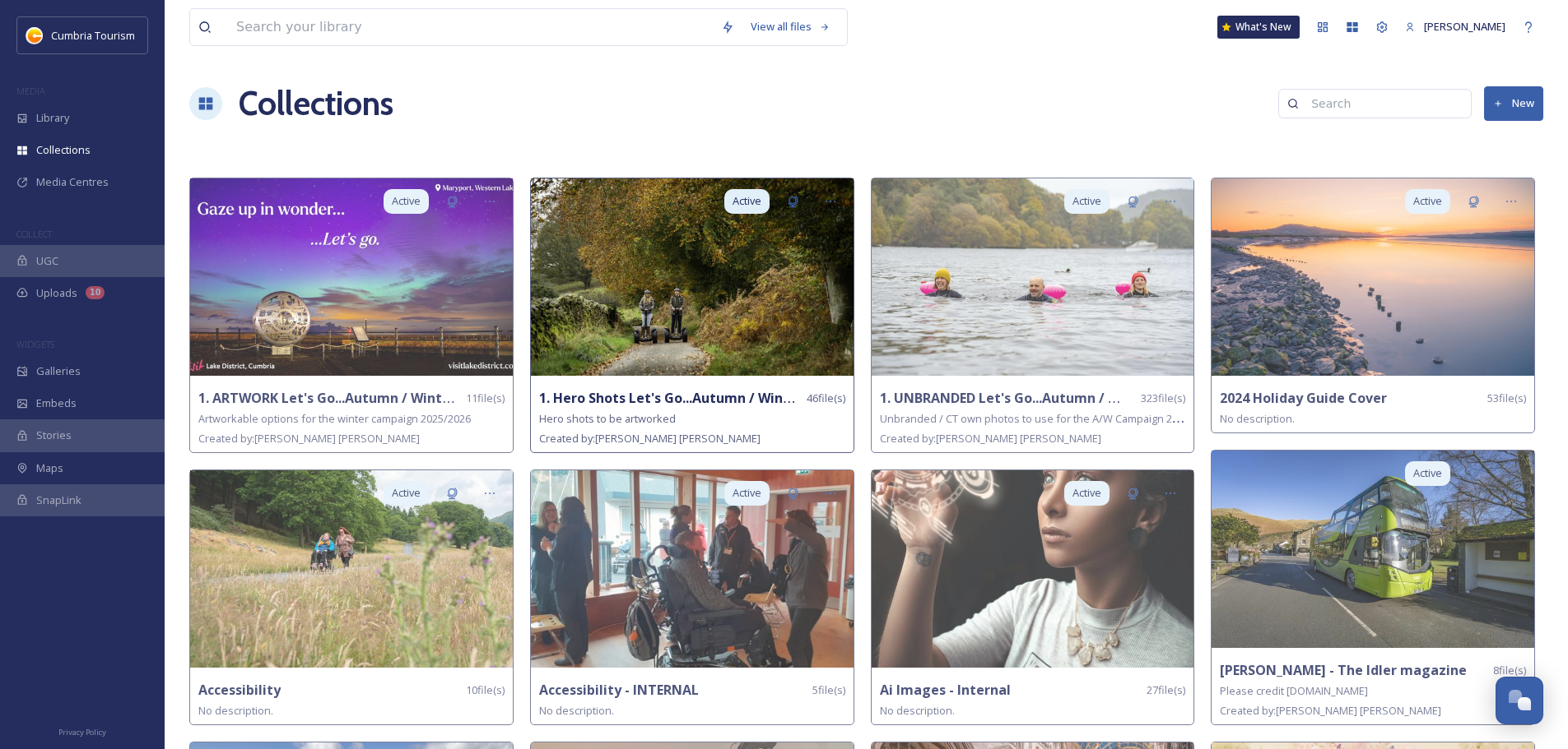
click at [663, 301] on img at bounding box center [692, 277] width 323 height 197
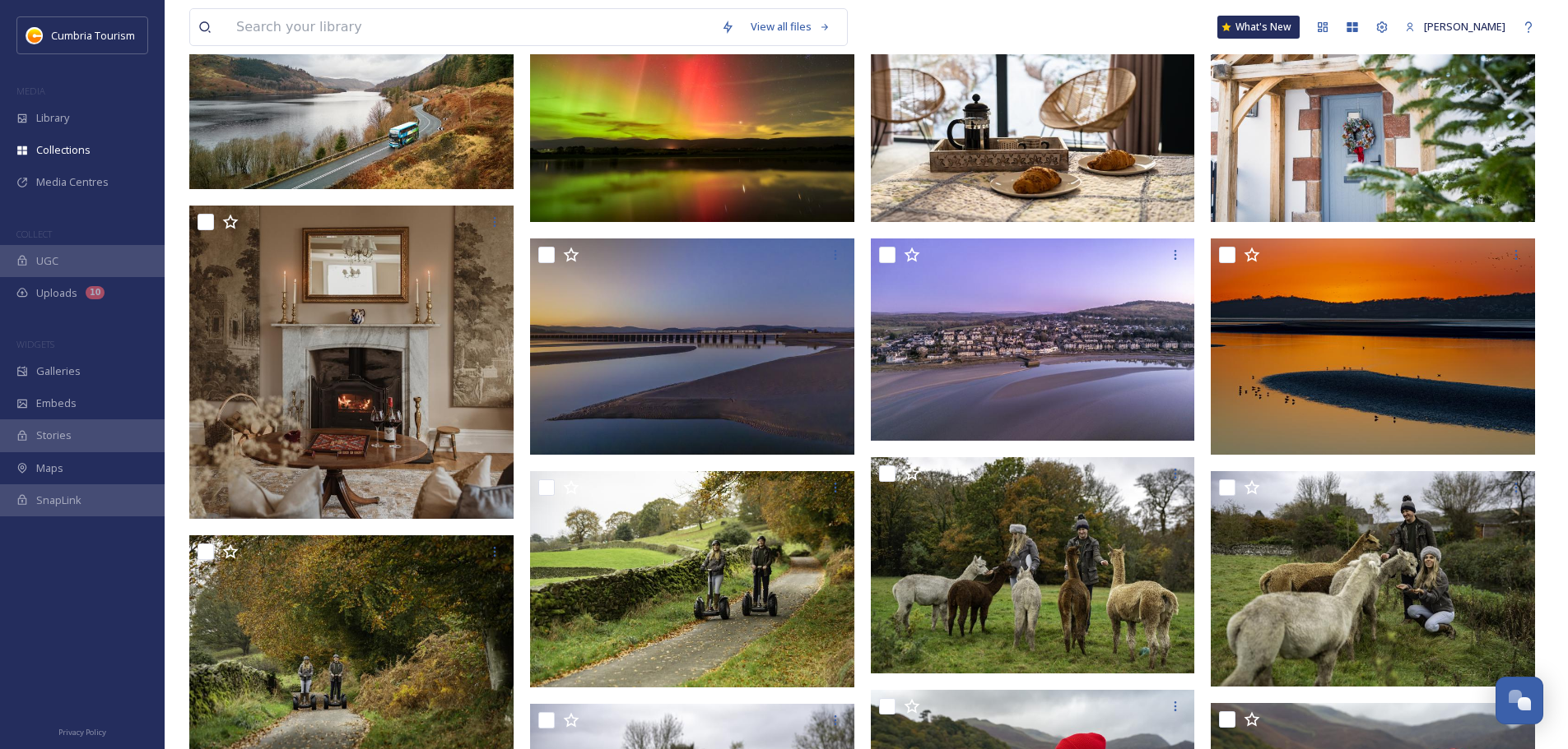
scroll to position [300, 0]
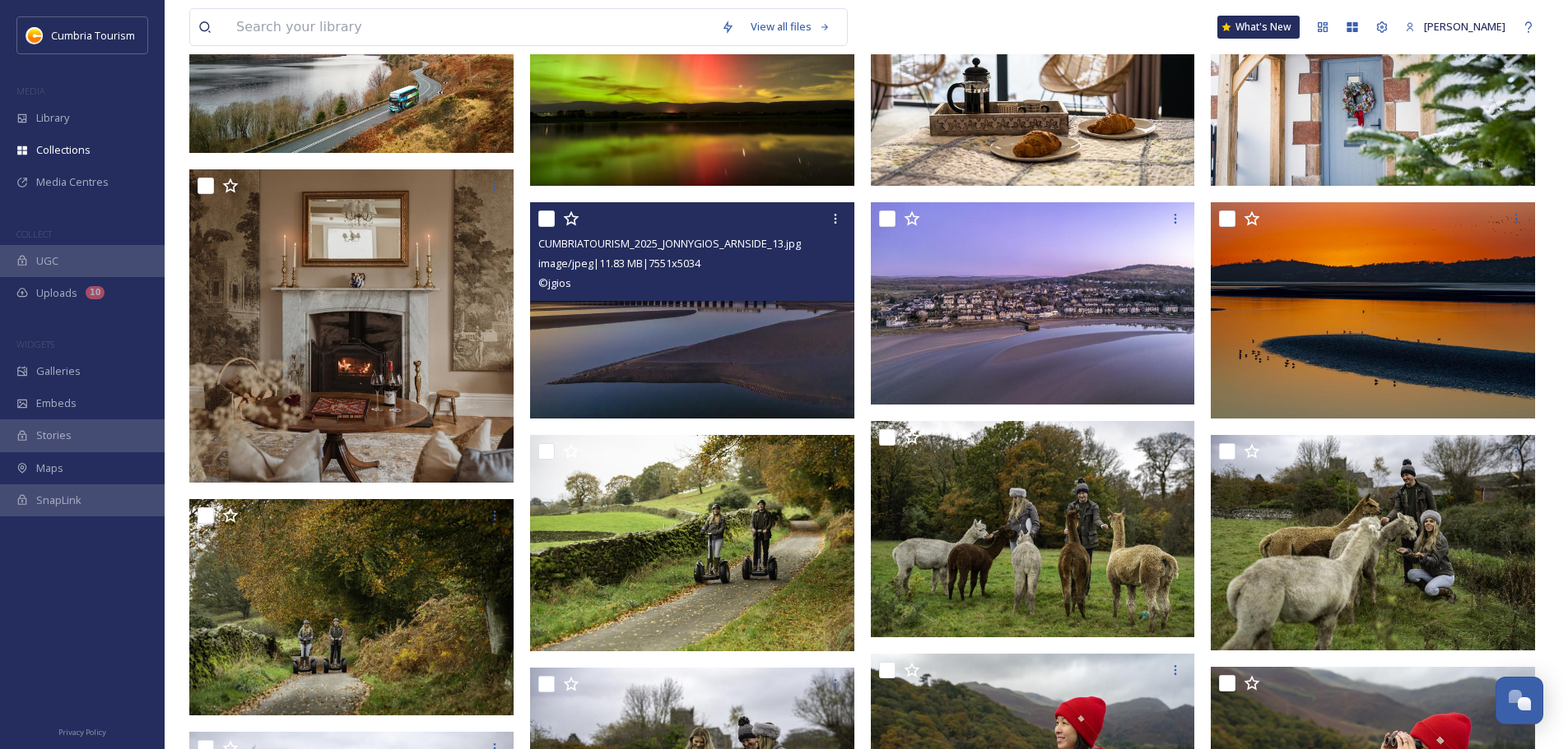
click at [666, 357] on img at bounding box center [692, 310] width 324 height 216
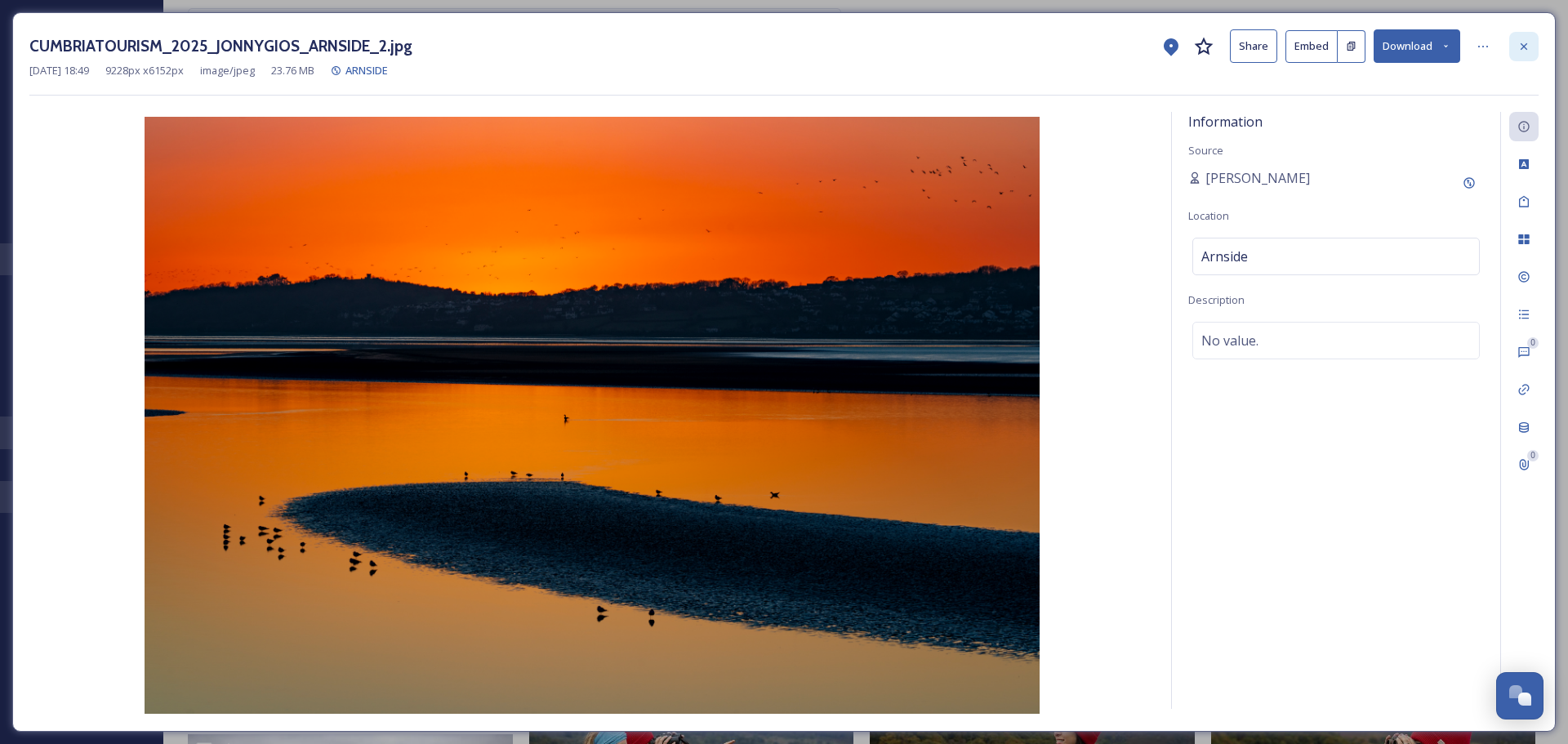
click at [777, 55] on div at bounding box center [1524, 47] width 30 height 30
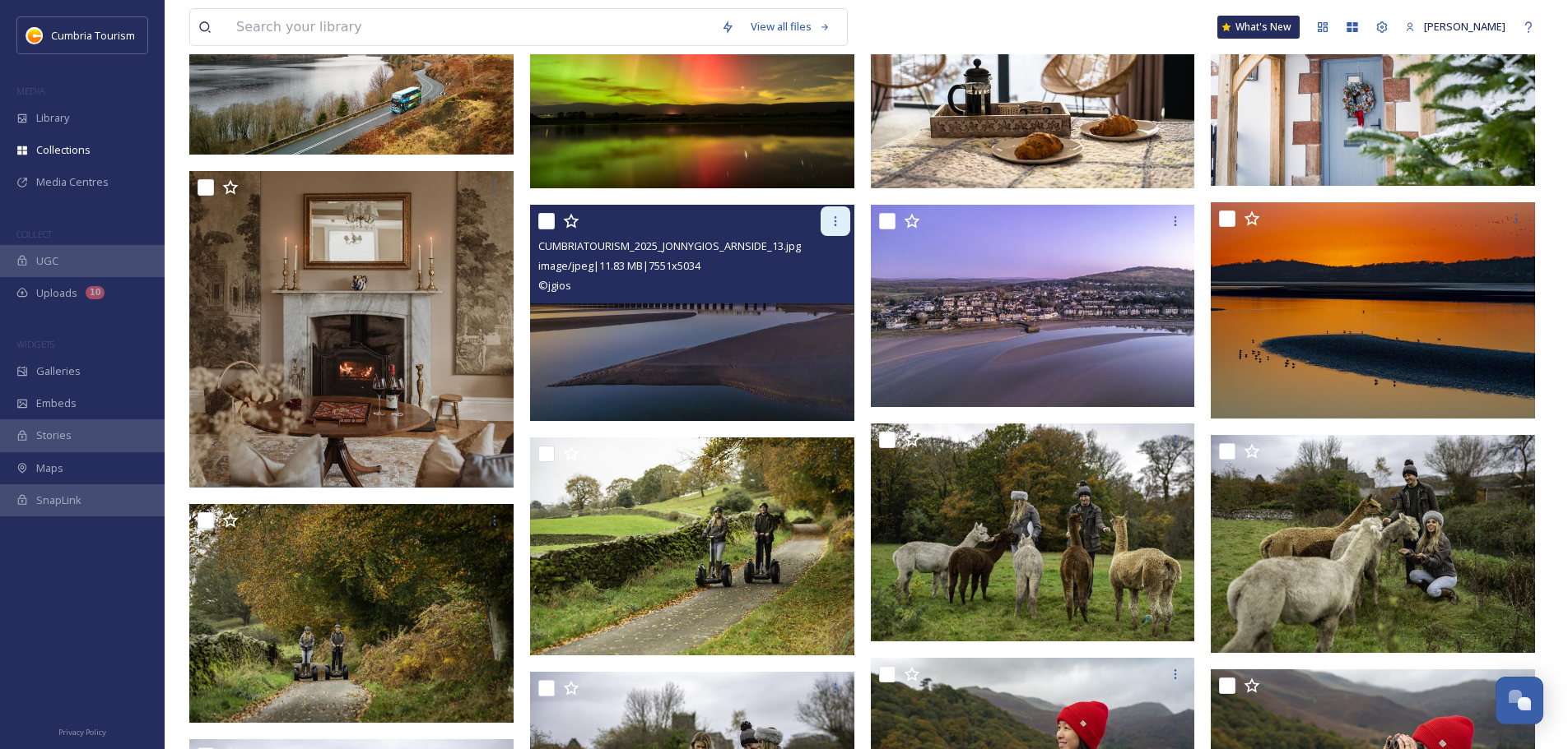
click at [783, 223] on div at bounding box center [835, 221] width 30 height 30
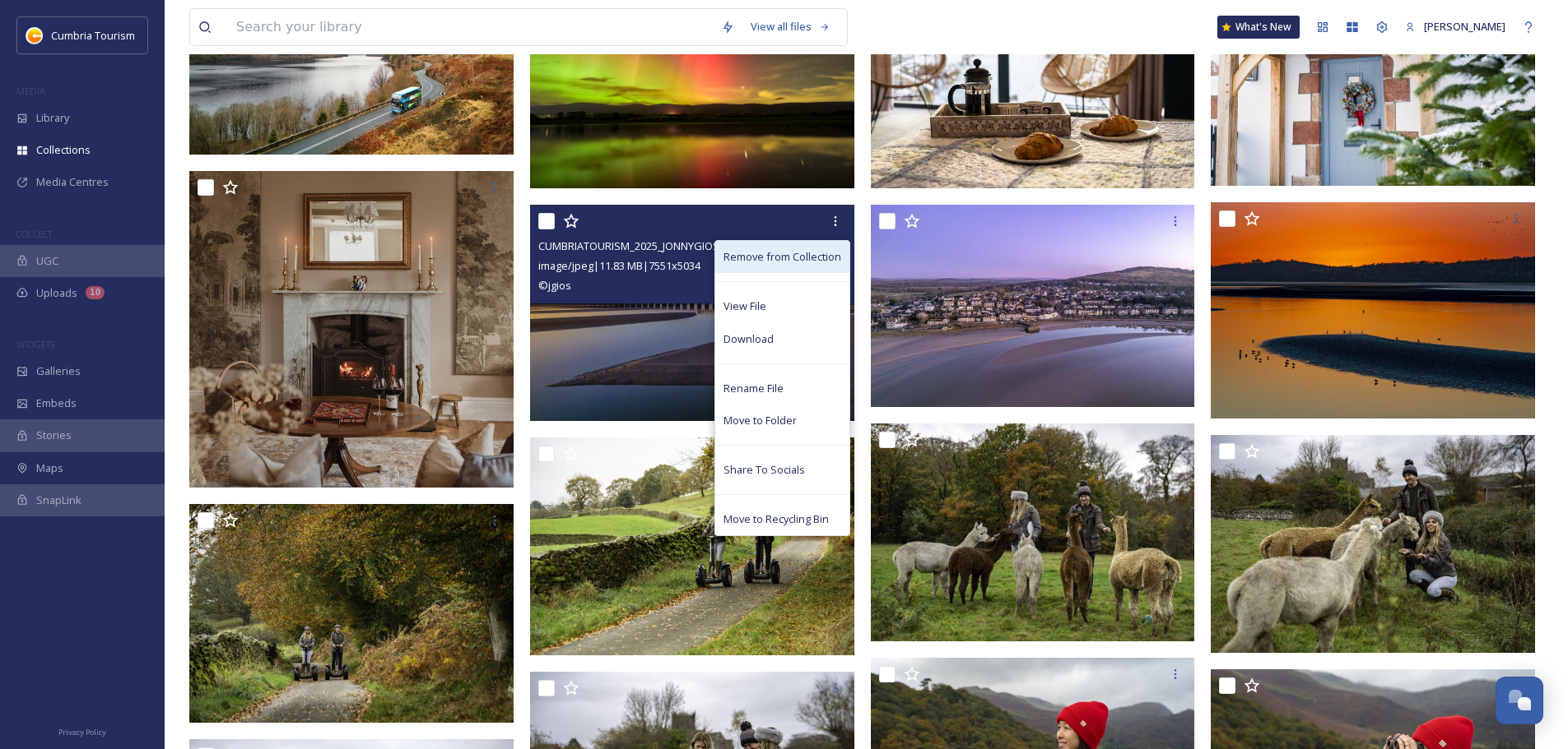
click at [783, 265] on div "Remove from Collection" at bounding box center [782, 257] width 134 height 32
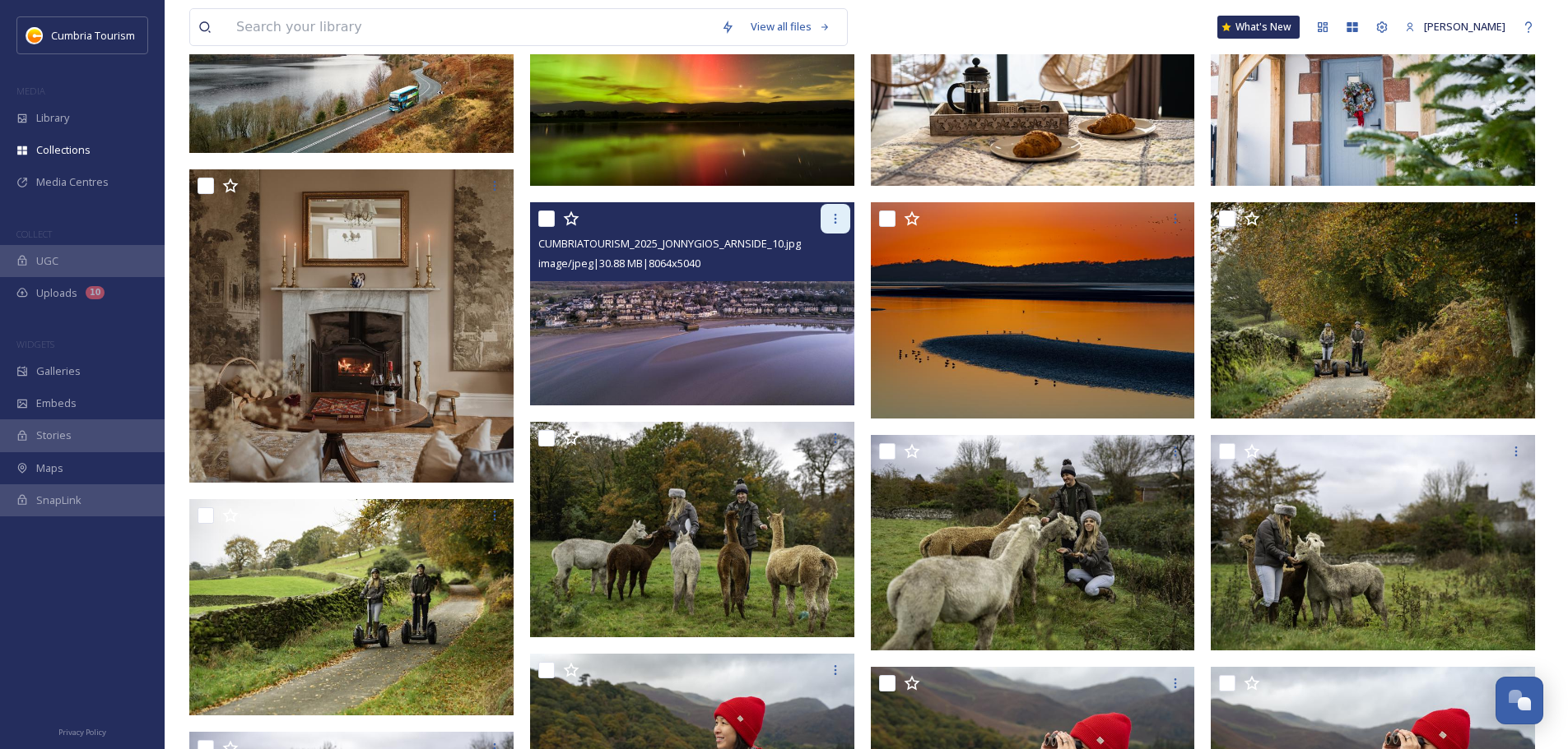
click at [783, 223] on icon at bounding box center [835, 219] width 13 height 13
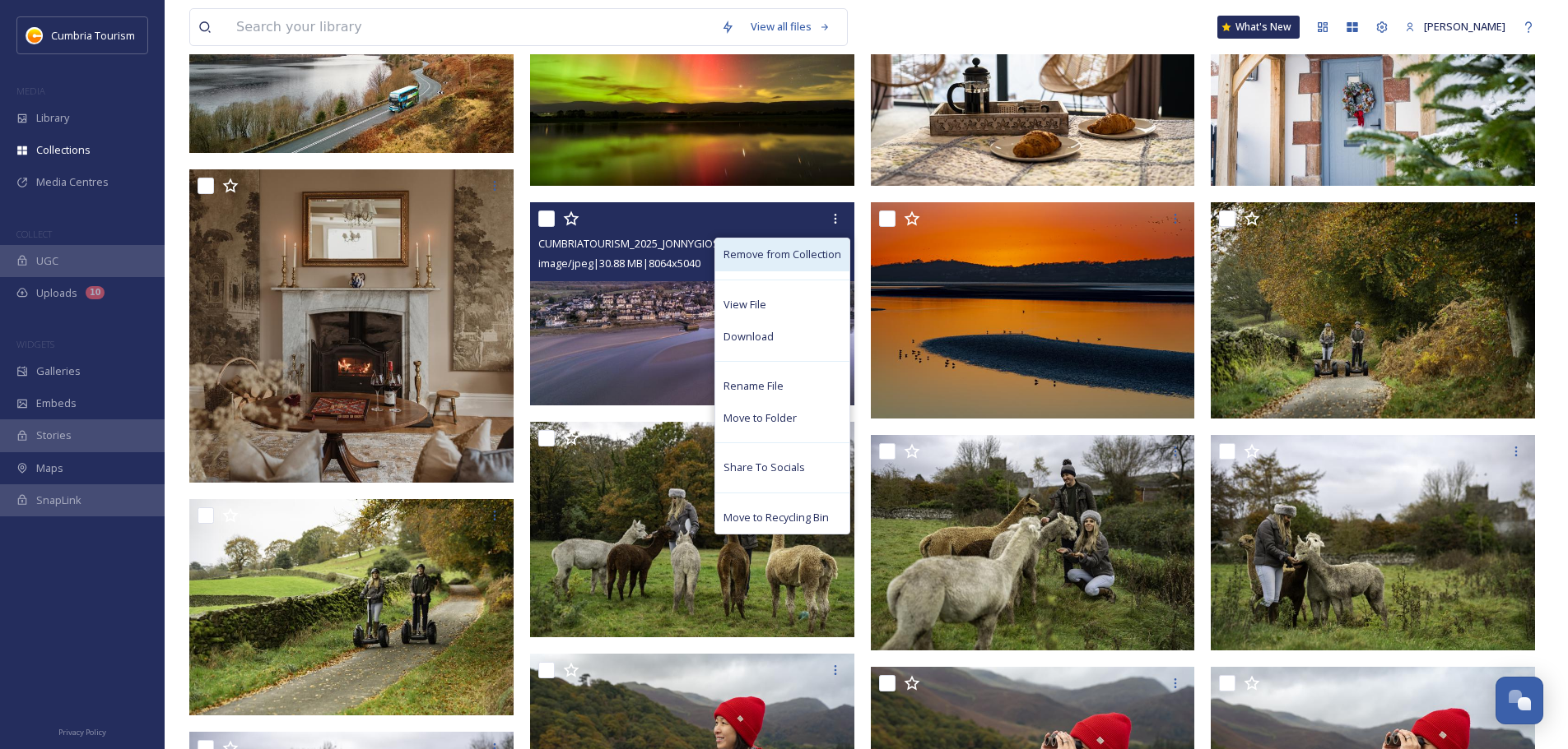
click at [783, 255] on span "Remove from Collection" at bounding box center [782, 254] width 117 height 16
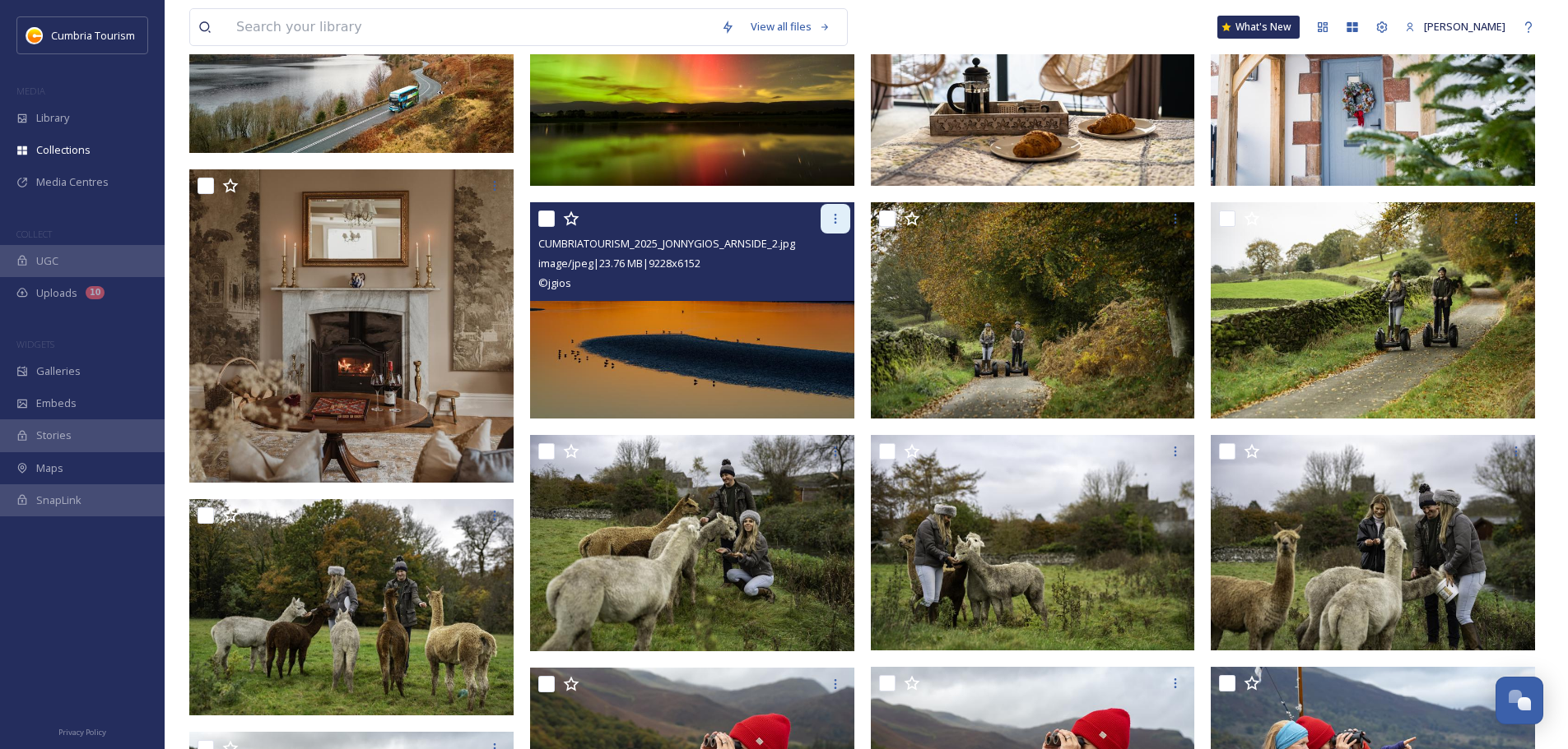
click at [783, 222] on icon at bounding box center [835, 219] width 13 height 13
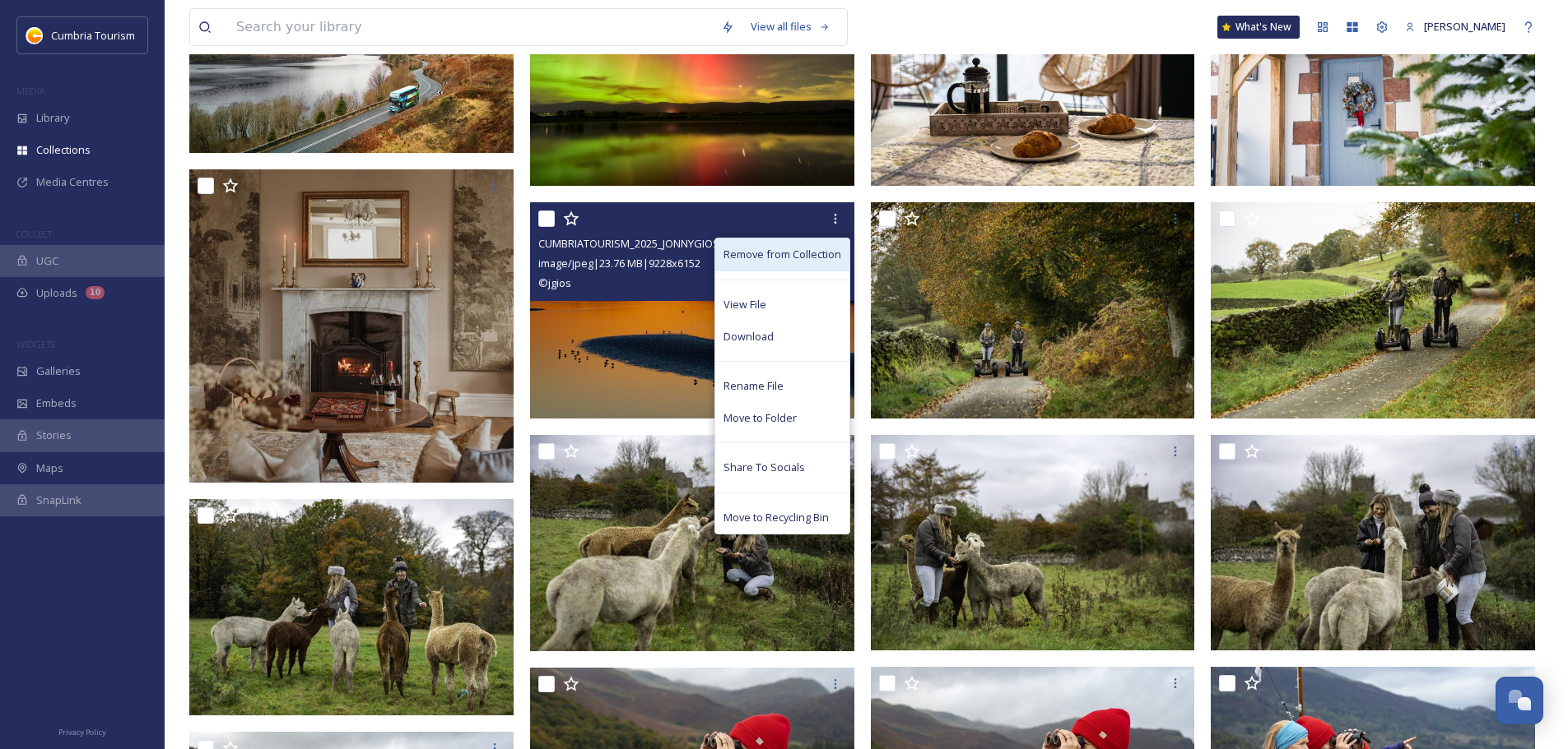
click at [783, 254] on span "Remove from Collection" at bounding box center [782, 254] width 117 height 16
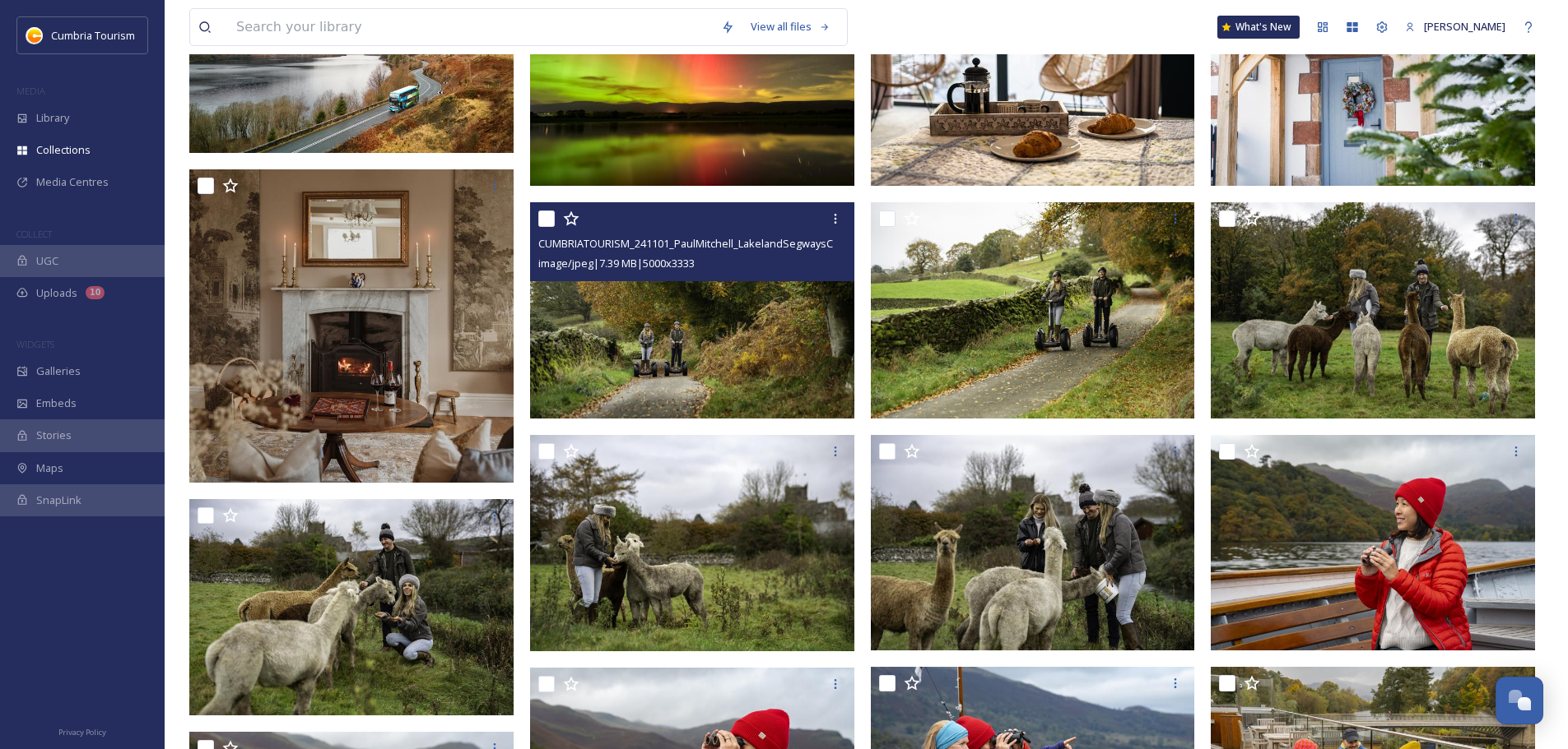
click at [783, 319] on img at bounding box center [692, 310] width 324 height 216
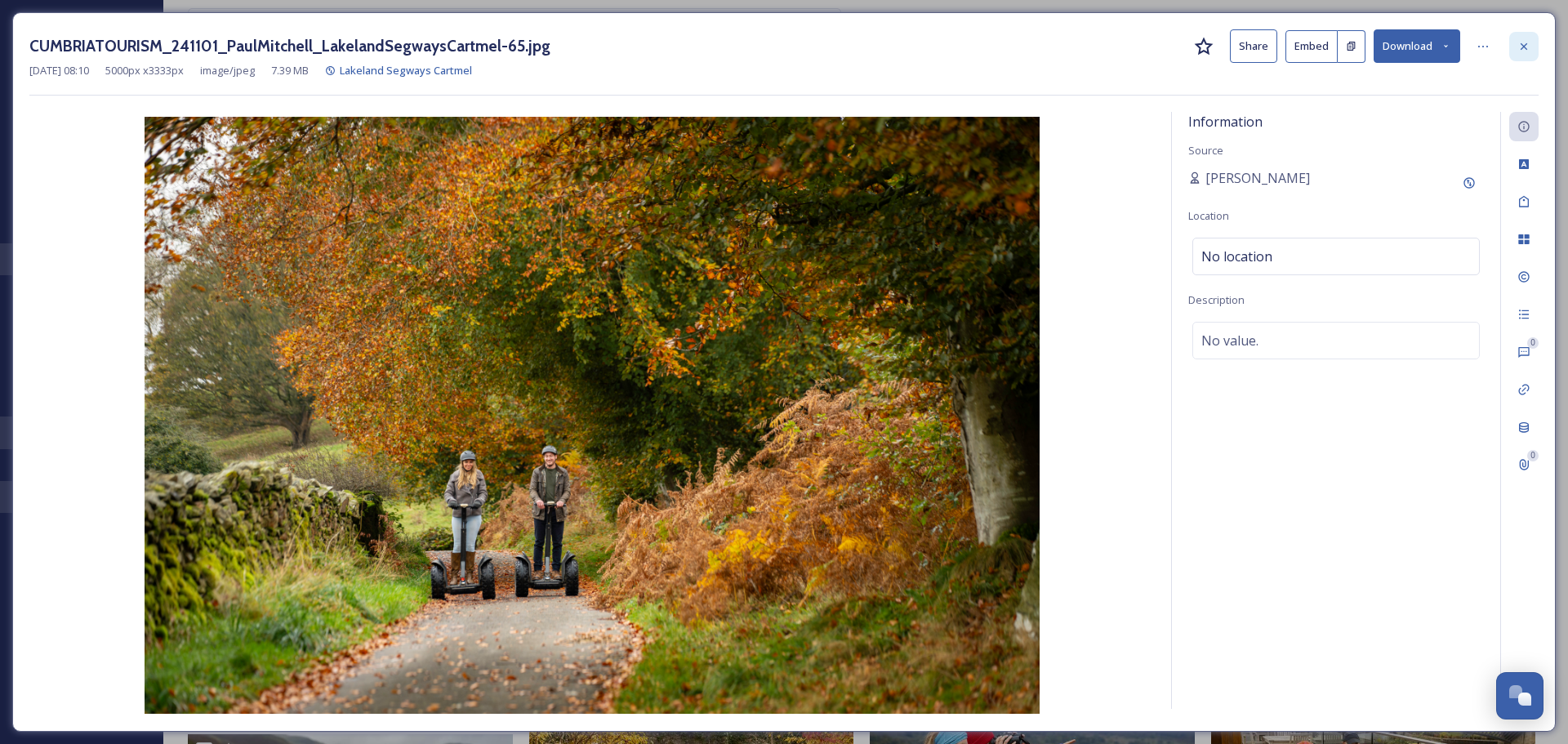
click at [777, 53] on div at bounding box center [1524, 47] width 30 height 30
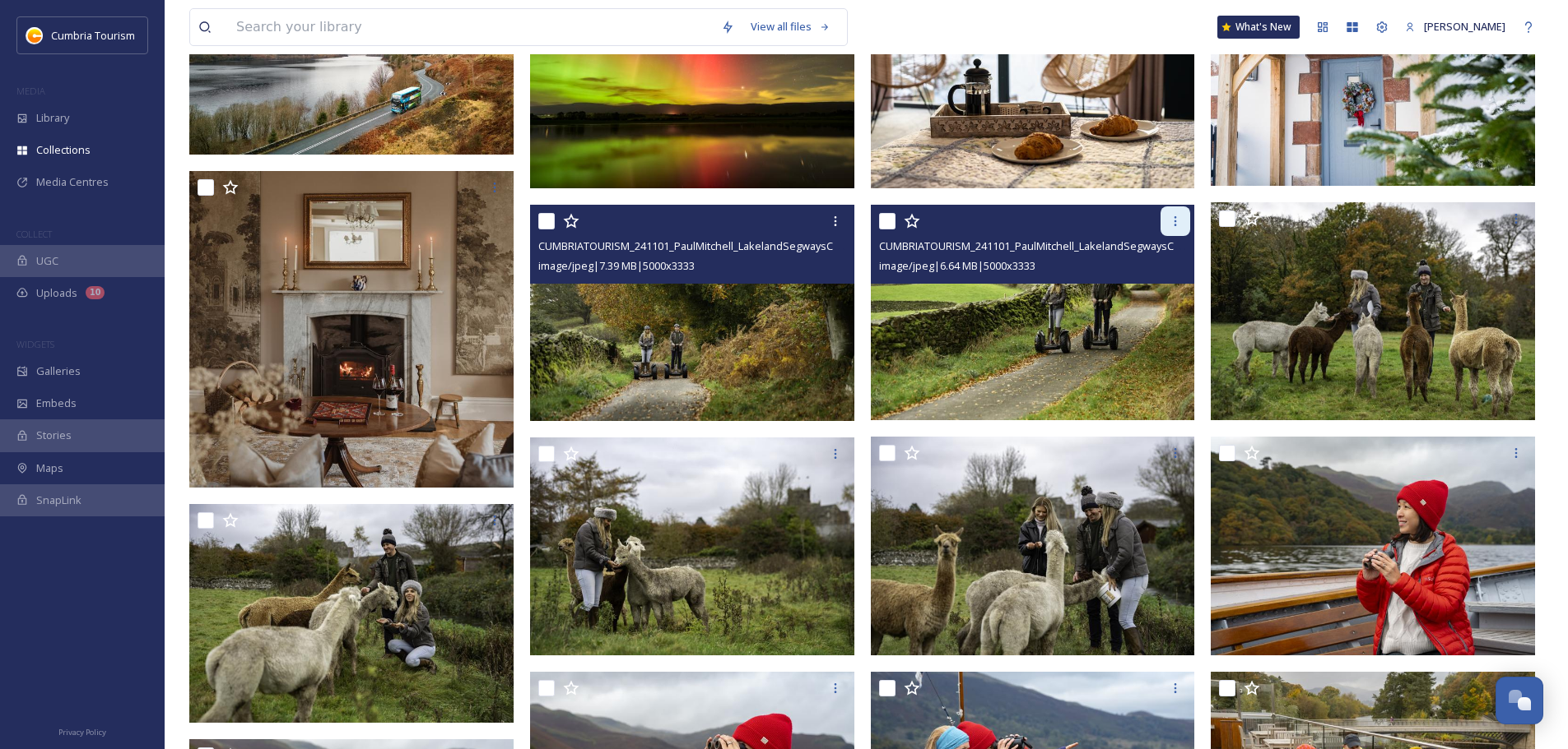
click at [783, 224] on icon at bounding box center [1175, 221] width 13 height 13
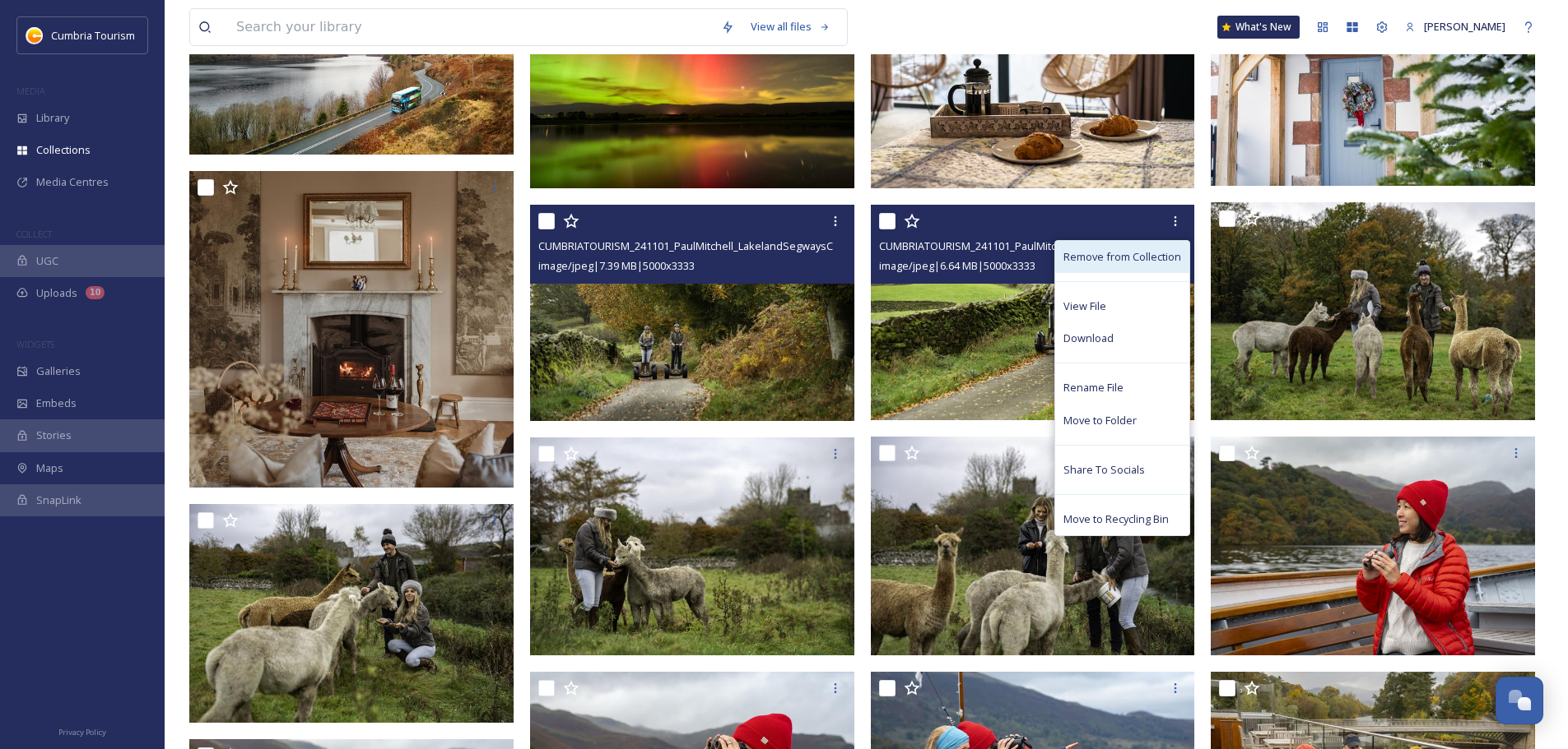
click at [783, 254] on span "Remove from Collection" at bounding box center [1121, 257] width 117 height 16
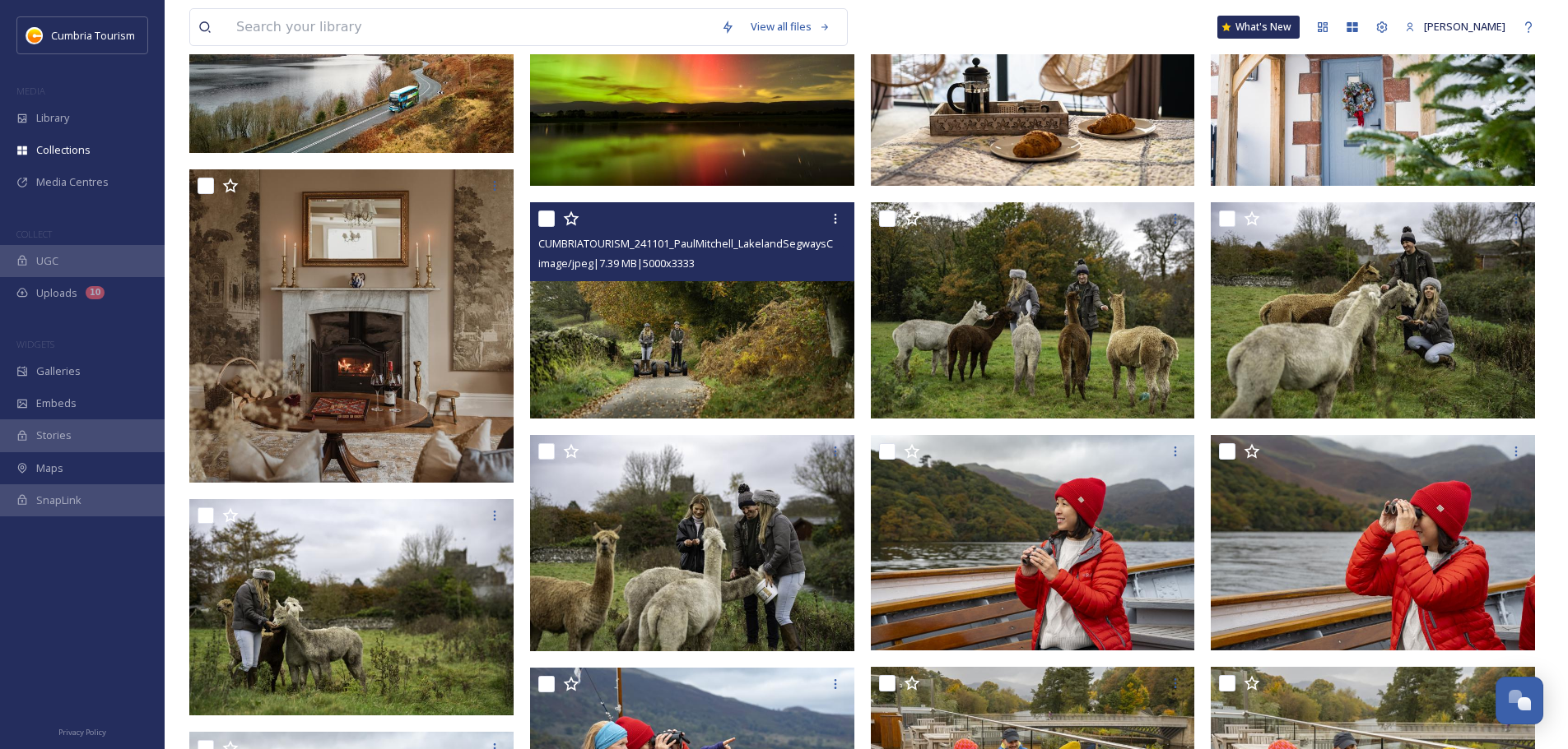
click at [717, 328] on img at bounding box center [692, 310] width 324 height 216
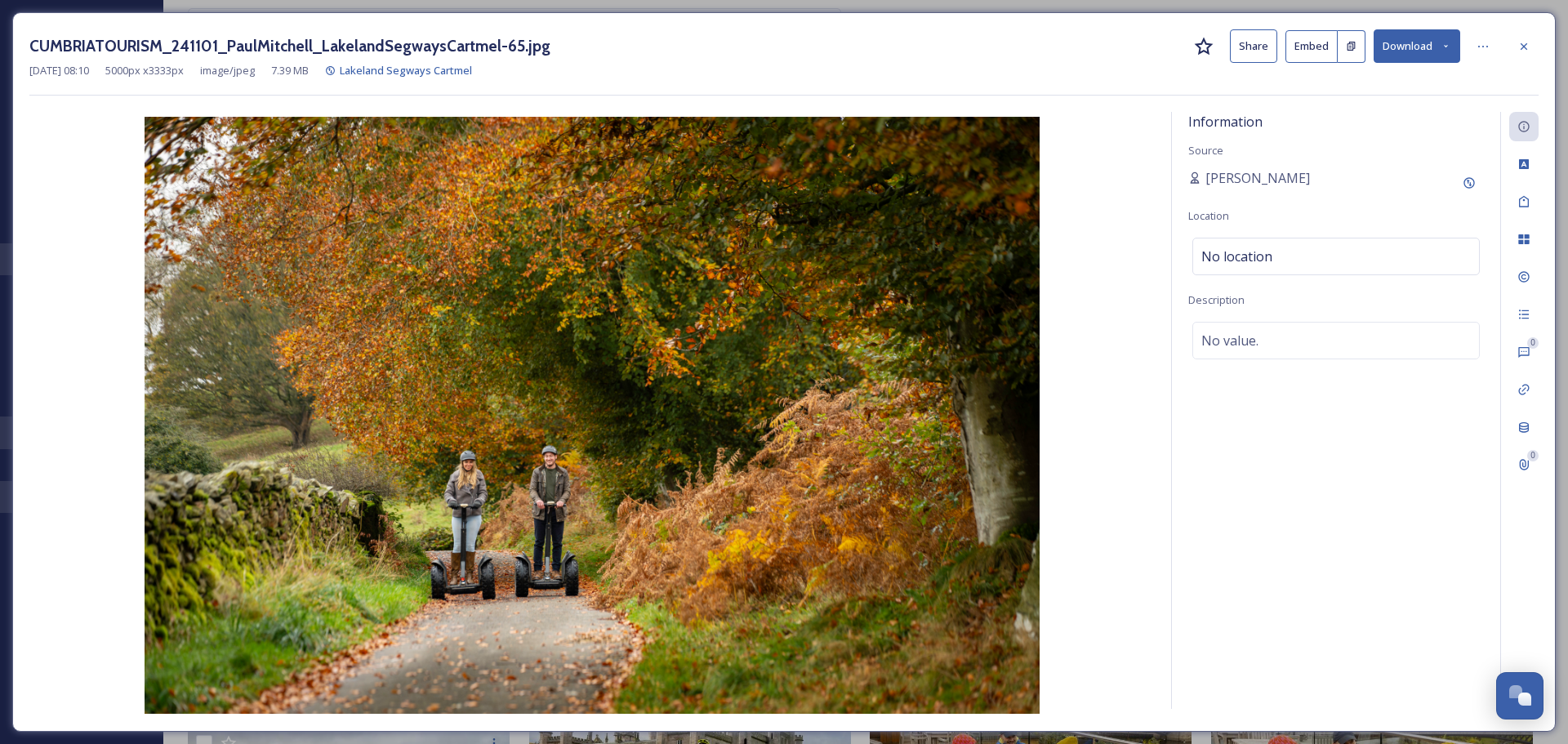
click at [777, 50] on icon at bounding box center [1204, 46] width 19 height 18
click at [777, 40] on icon at bounding box center [1524, 46] width 13 height 13
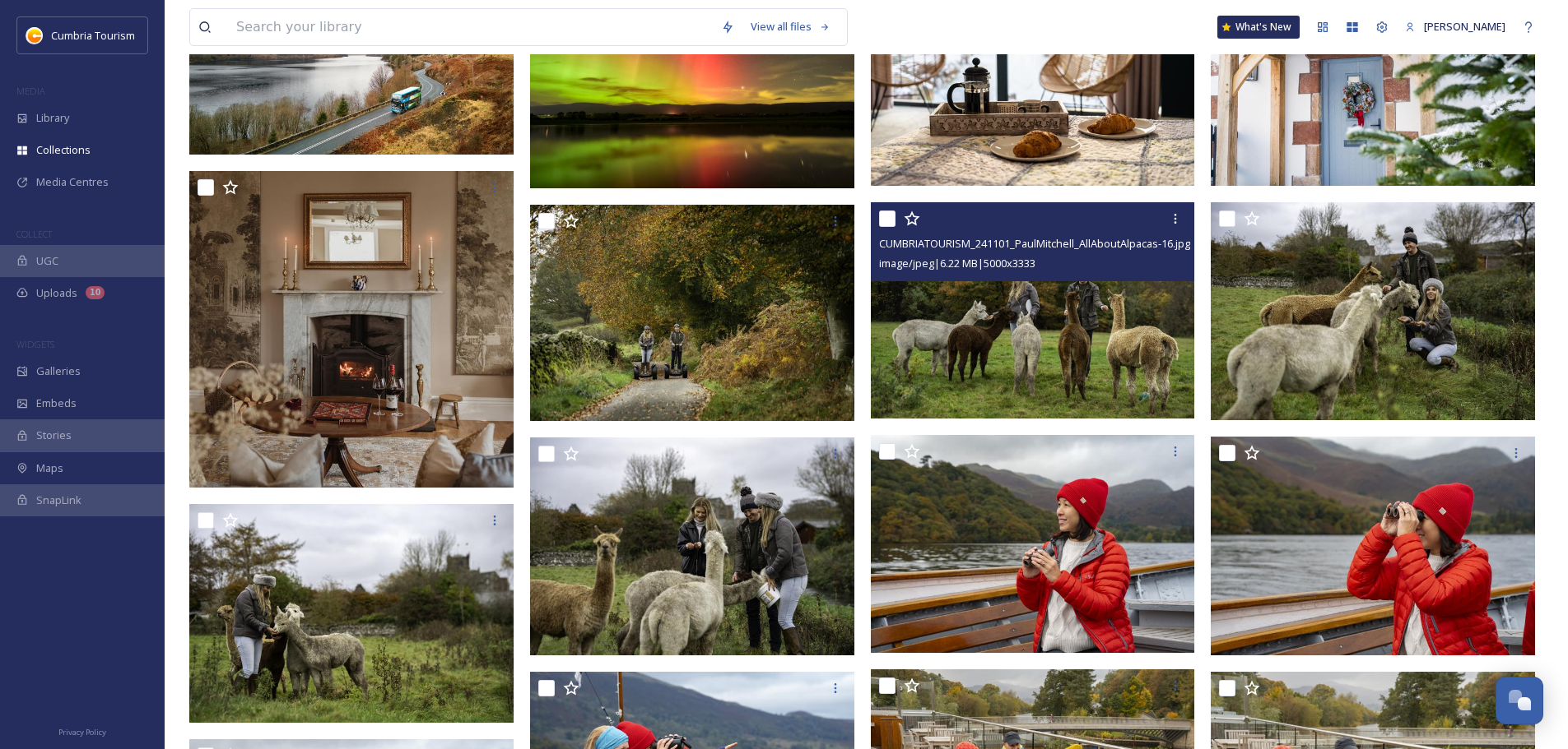
click at [783, 345] on img at bounding box center [1033, 310] width 324 height 216
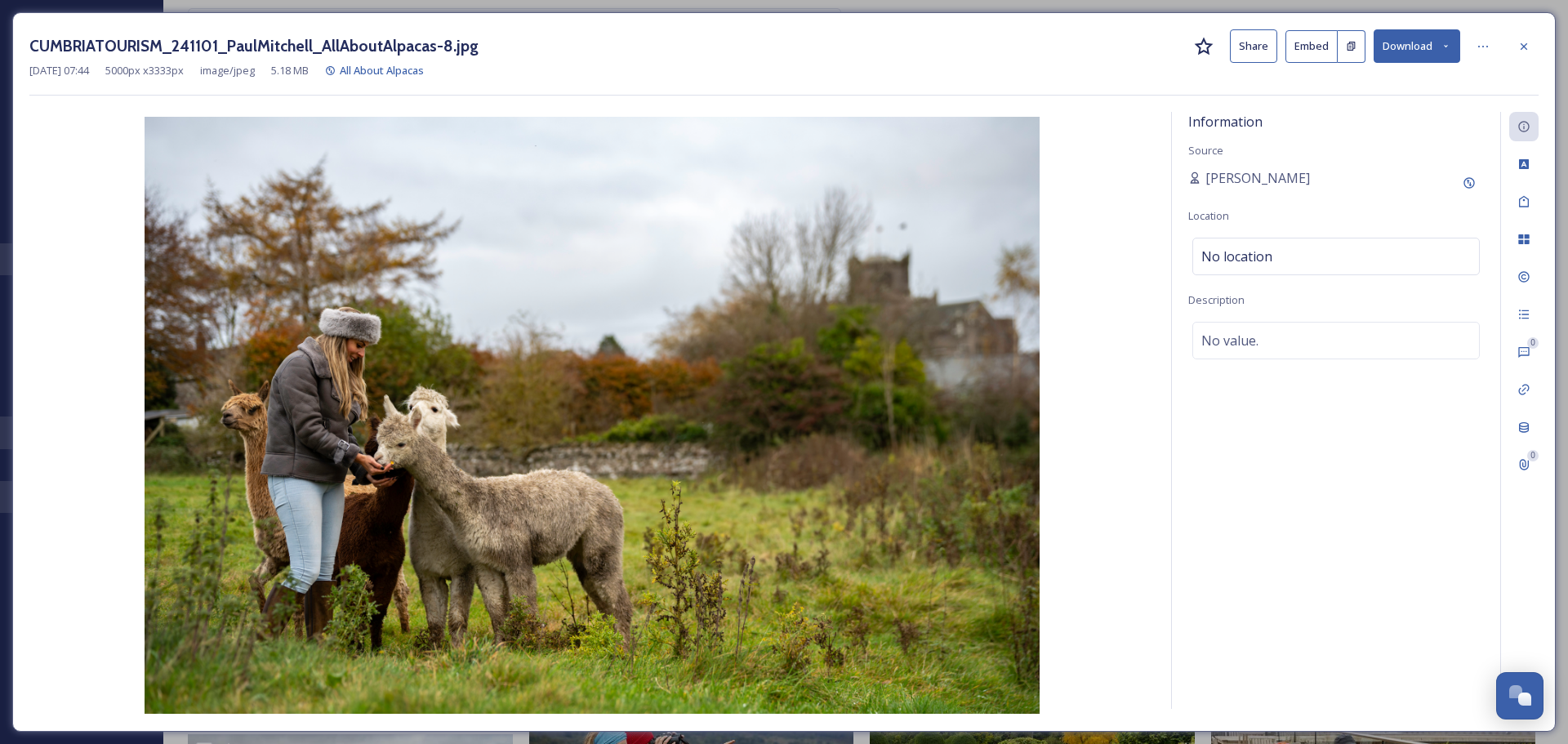
click at [777, 46] on icon at bounding box center [1204, 47] width 20 height 20
click at [777, 41] on div at bounding box center [1524, 47] width 30 height 30
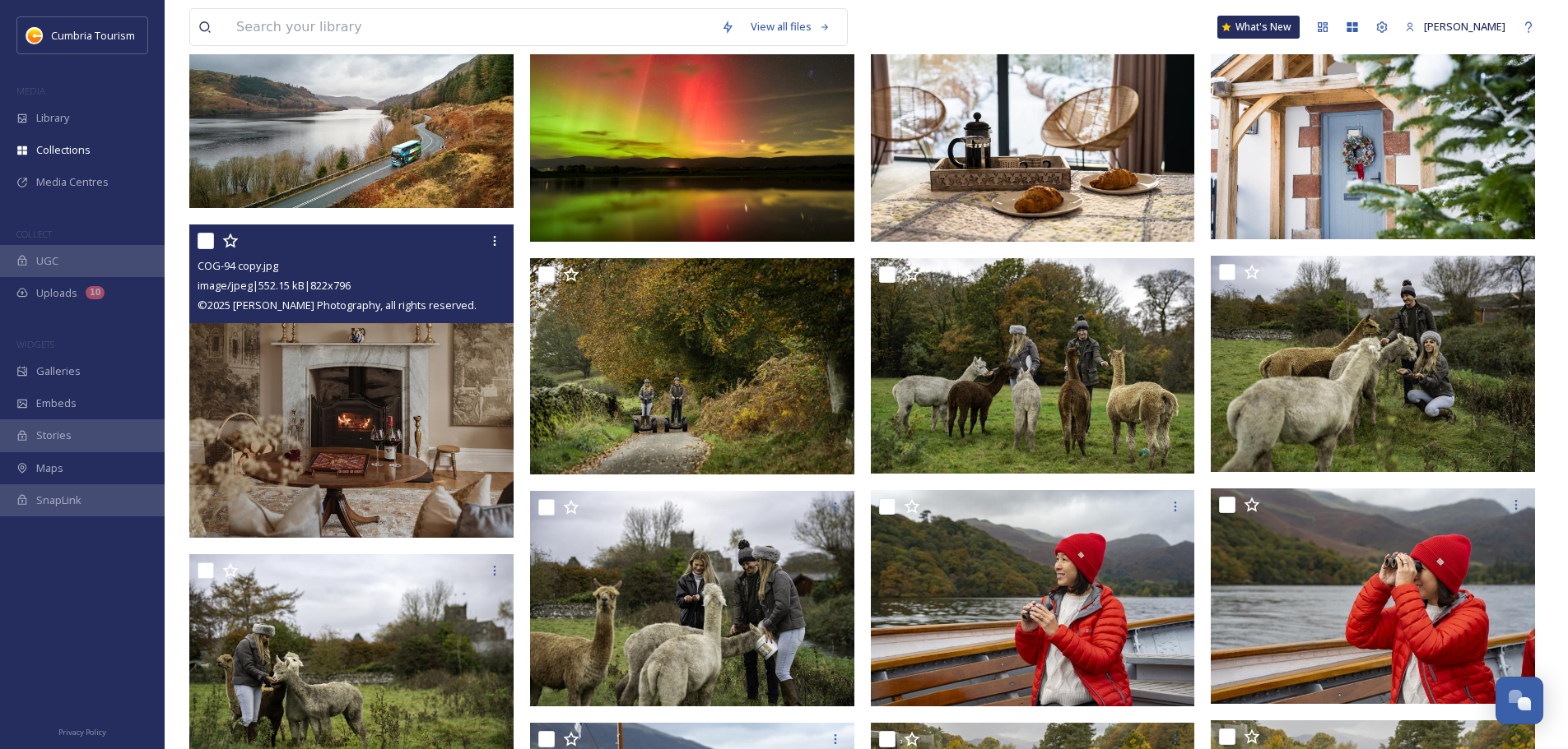
scroll to position [218, 0]
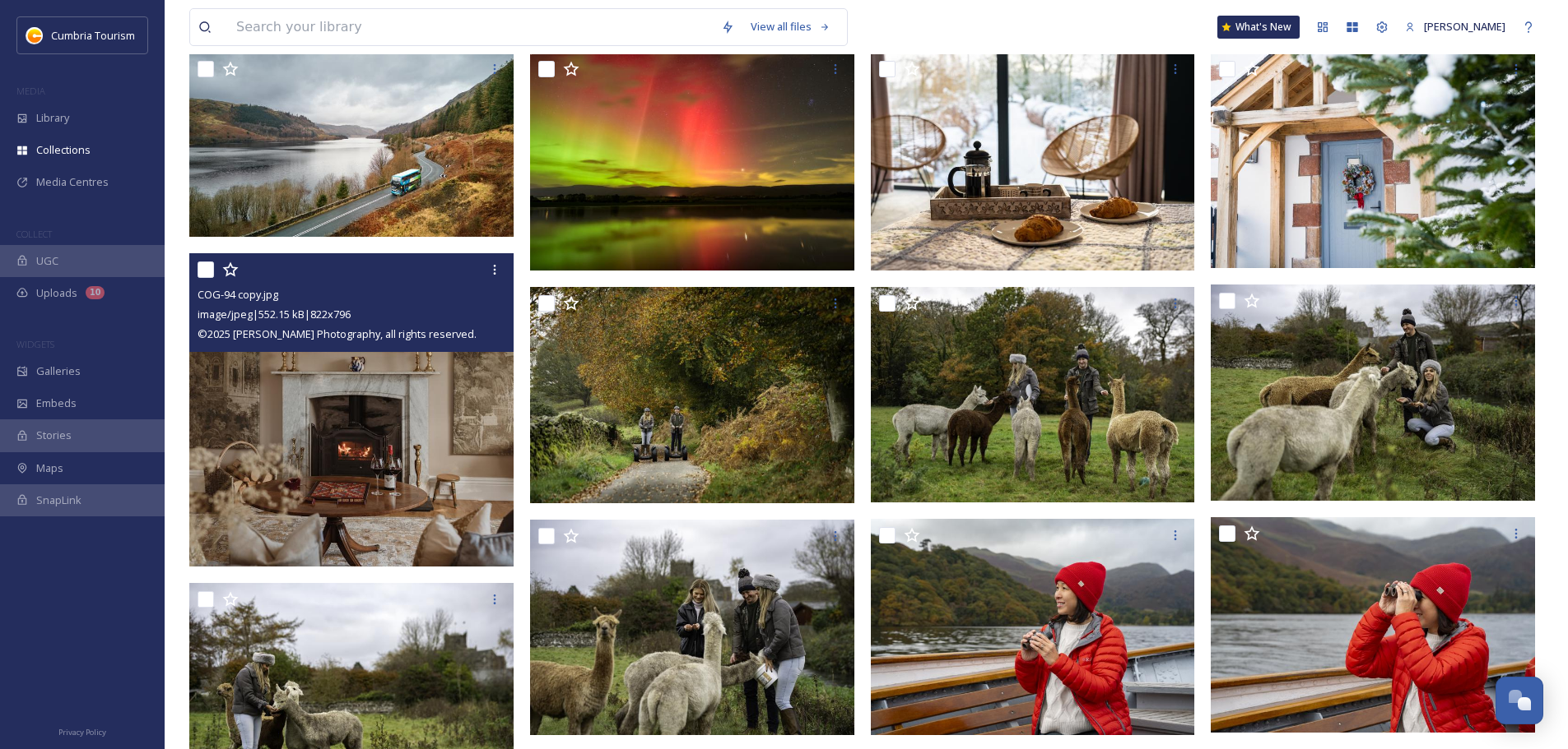
click at [425, 439] on img at bounding box center [352, 411] width 324 height 314
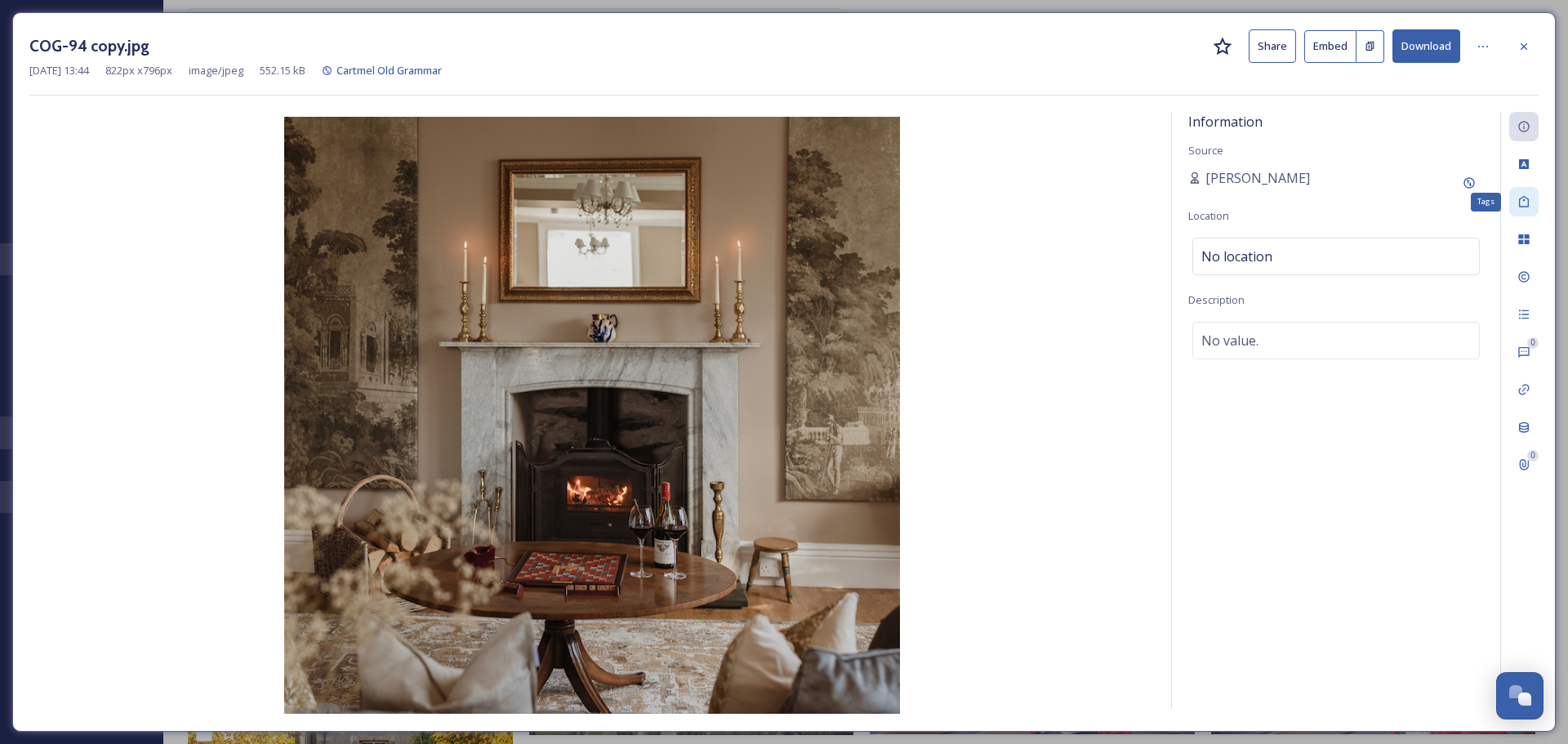
click at [777, 196] on div "Tags" at bounding box center [1524, 202] width 30 height 30
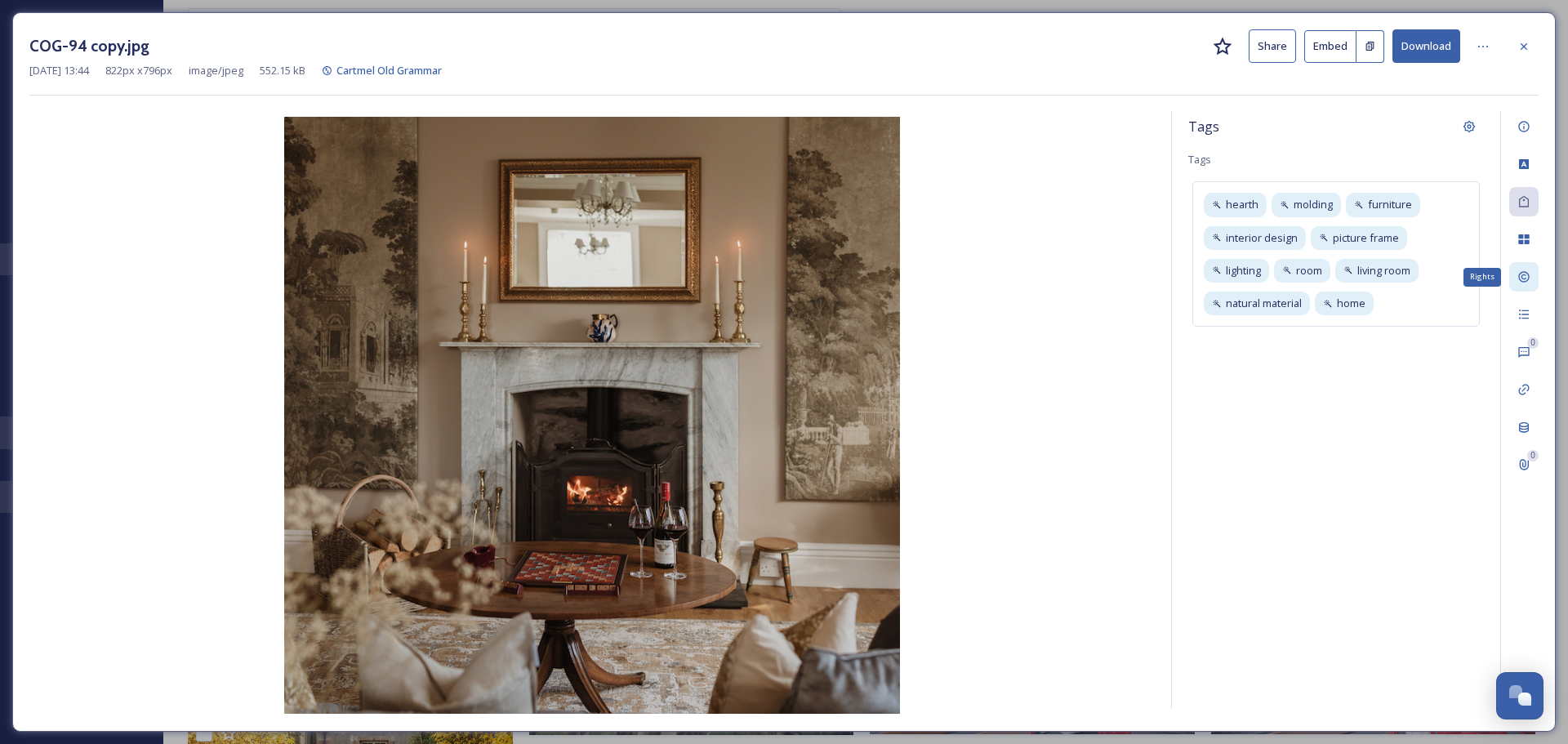
click at [777, 280] on icon at bounding box center [1523, 277] width 11 height 11
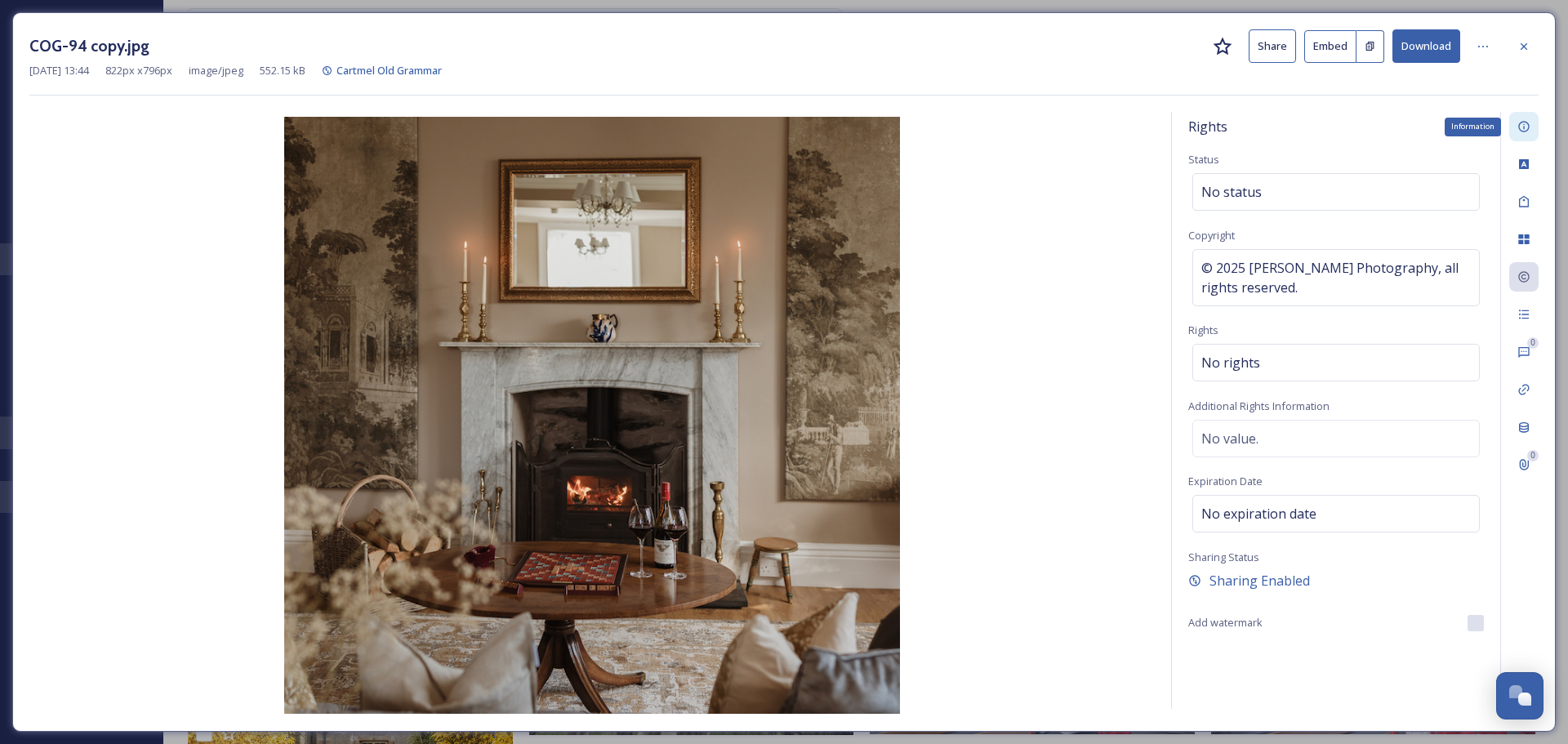
click at [777, 129] on div "Information" at bounding box center [1524, 127] width 30 height 30
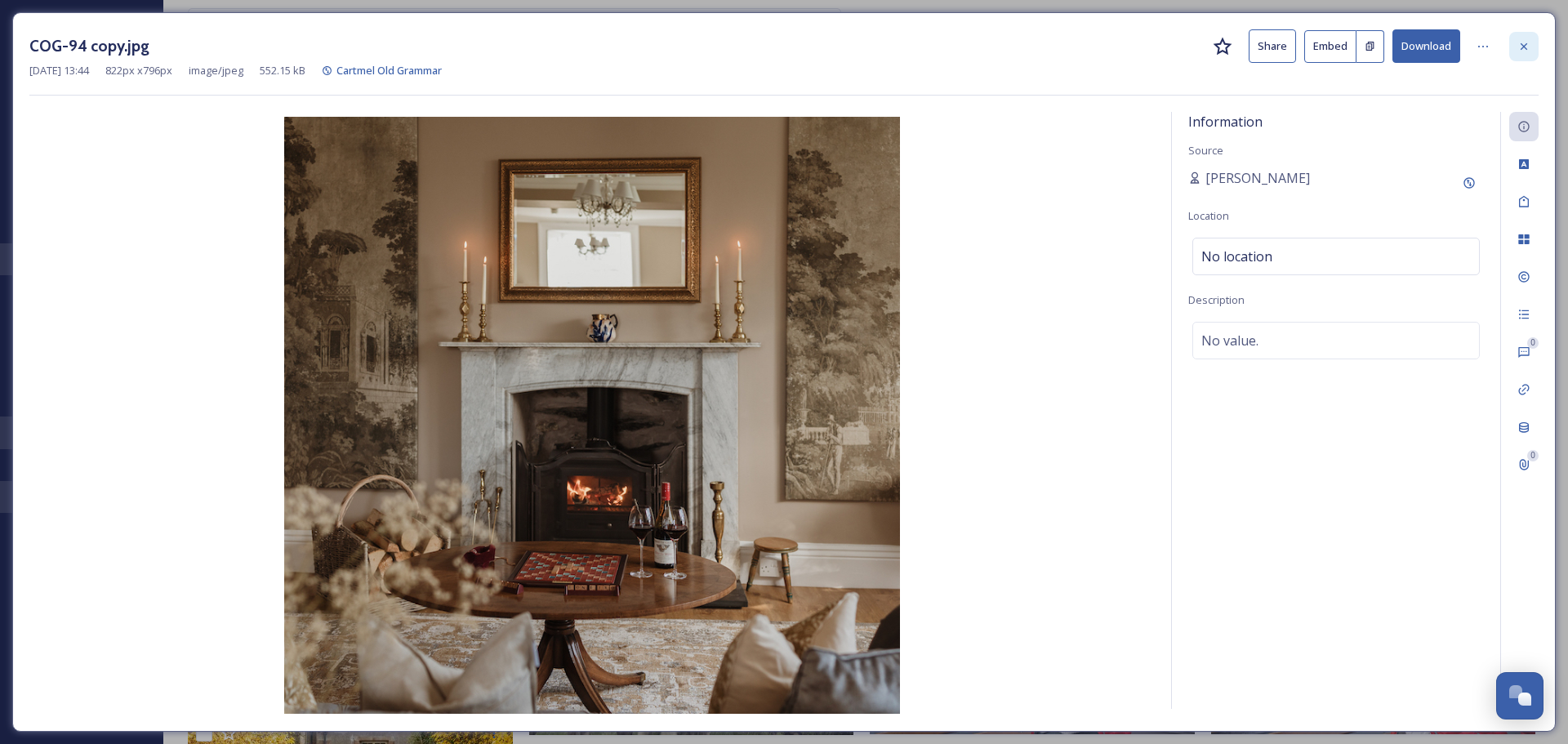
click at [777, 47] on icon at bounding box center [1524, 45] width 7 height 7
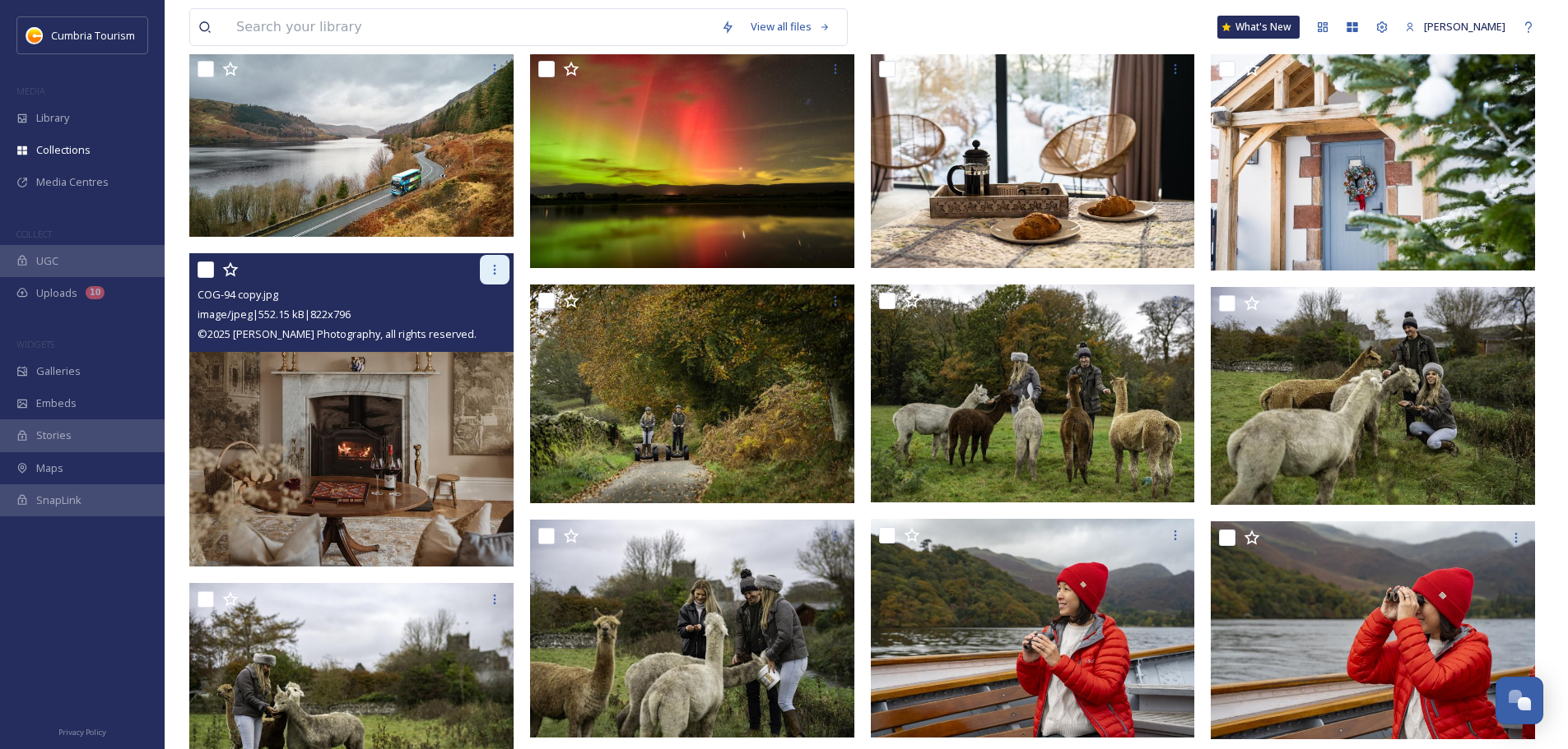
click at [489, 269] on icon at bounding box center [495, 270] width 13 height 13
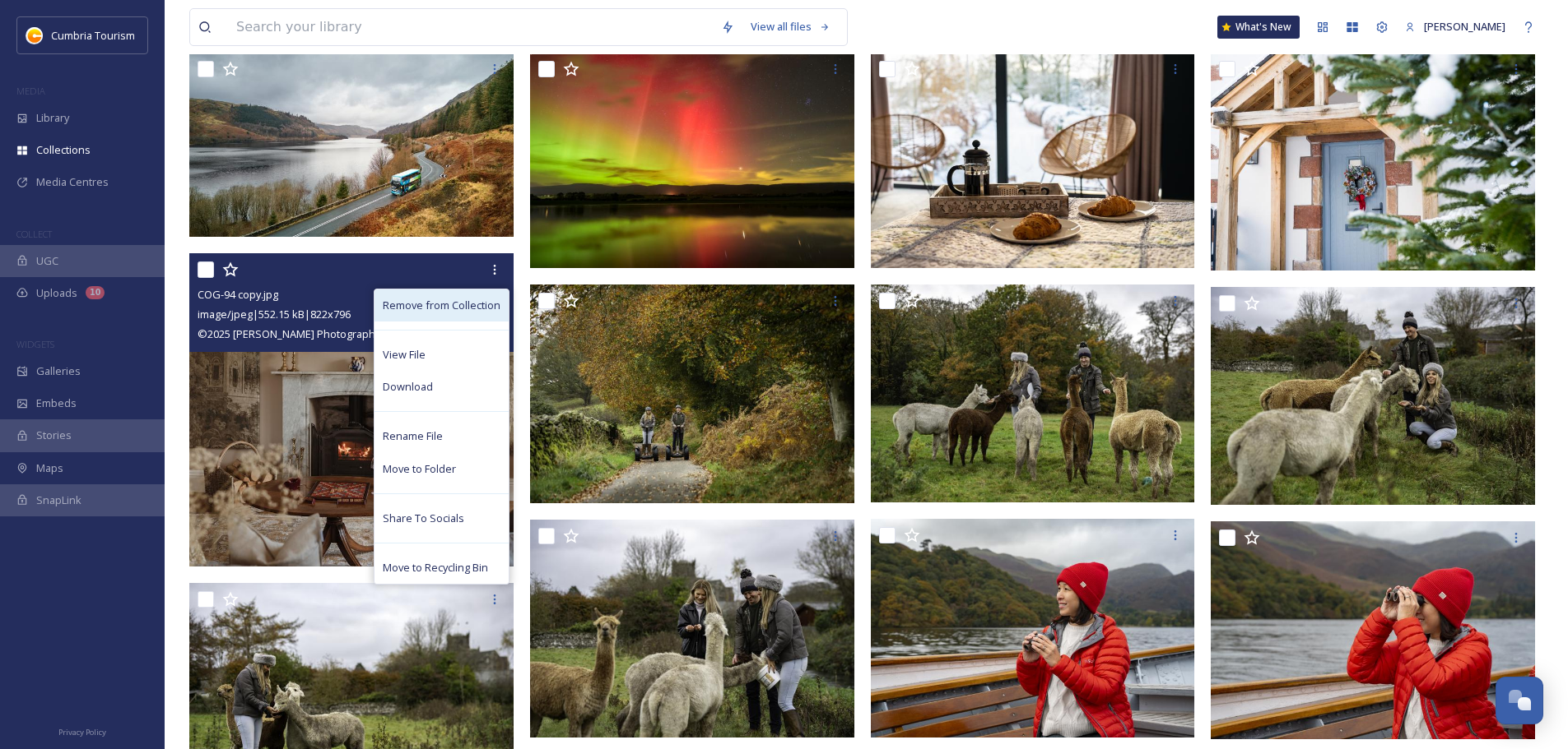
click at [462, 302] on span "Remove from Collection" at bounding box center [441, 305] width 117 height 16
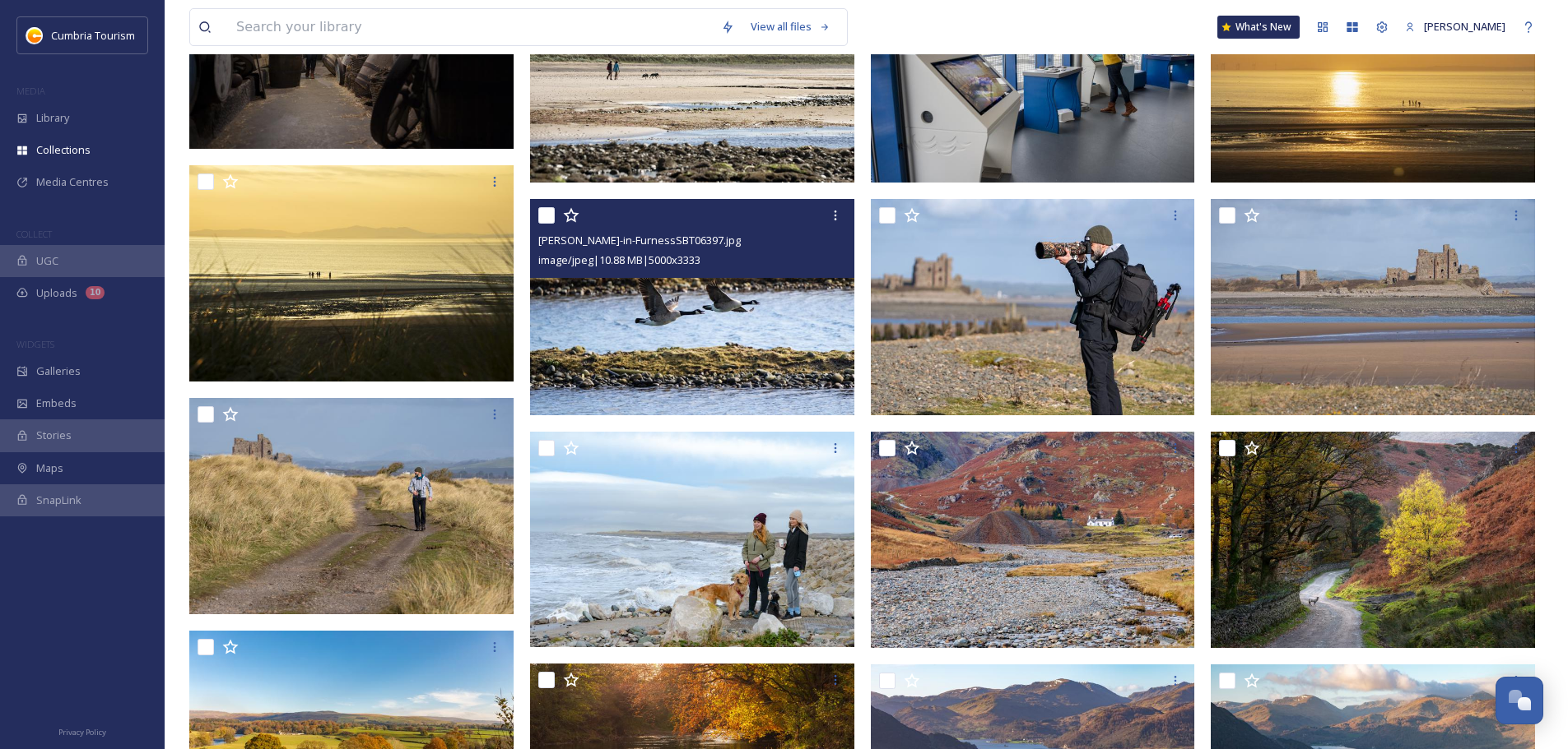
scroll to position [1722, 0]
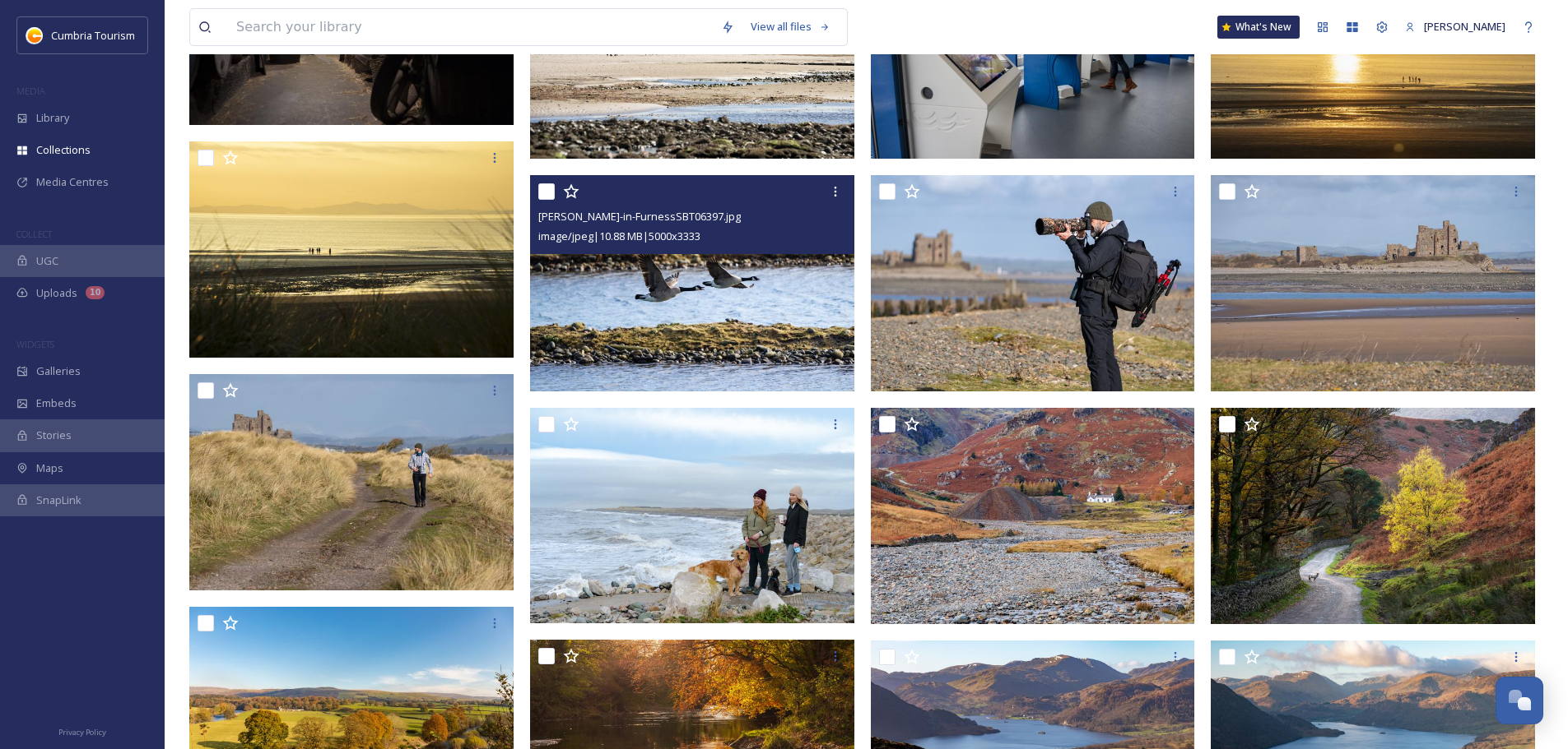
click at [742, 316] on img at bounding box center [692, 283] width 324 height 216
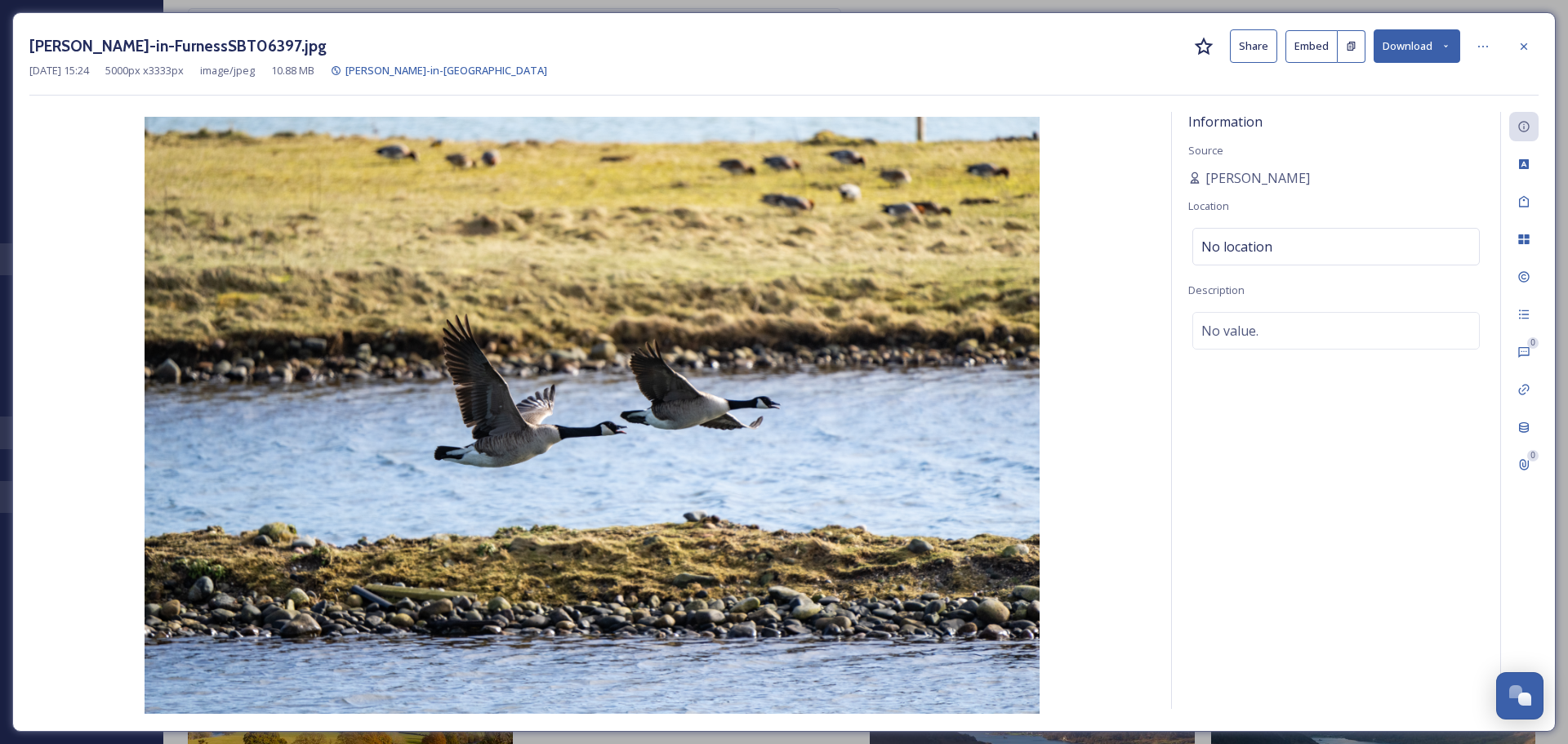
click at [777, 42] on icon at bounding box center [1204, 47] width 20 height 20
click at [777, 350] on icon at bounding box center [1524, 352] width 13 height 13
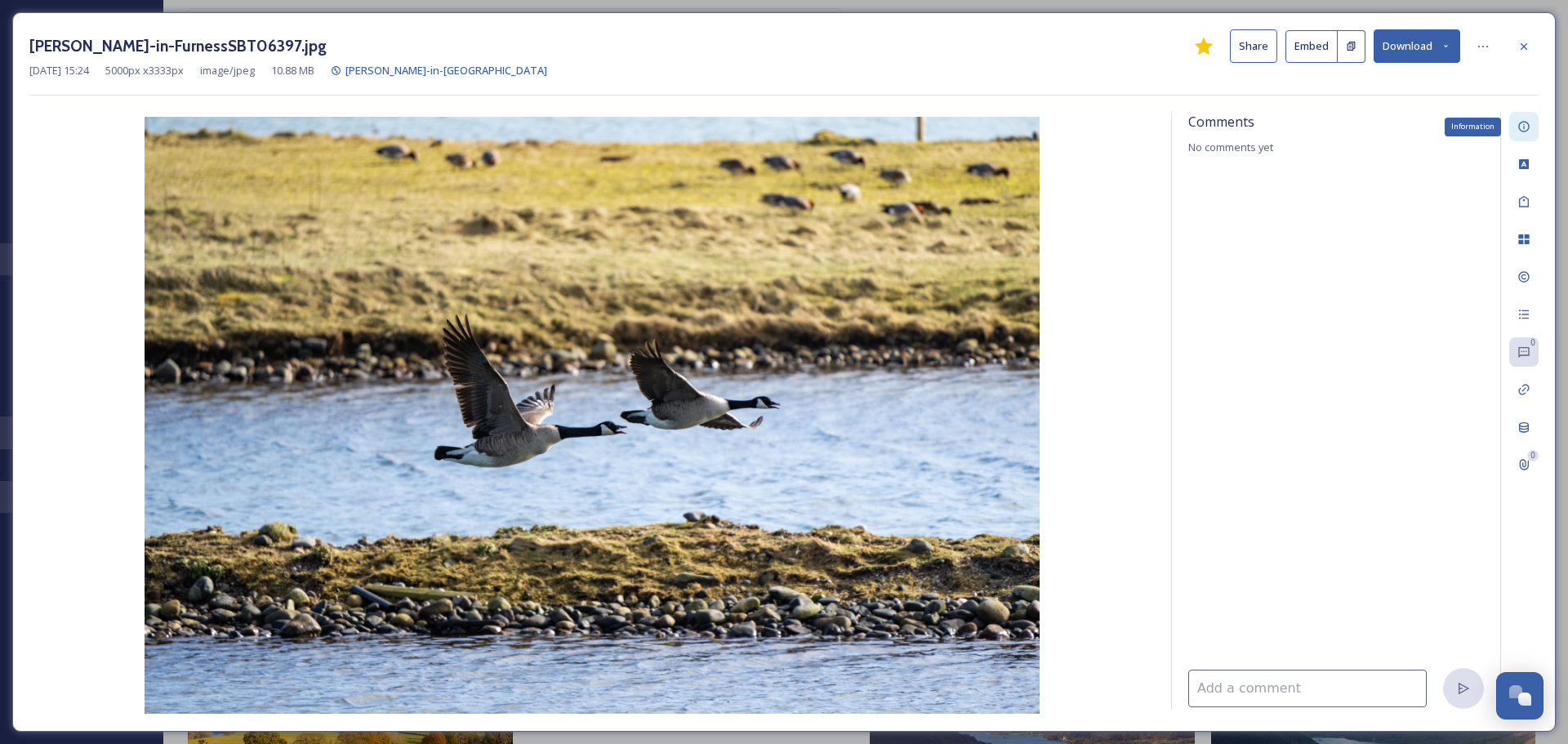
click at [777, 130] on icon at bounding box center [1524, 126] width 13 height 13
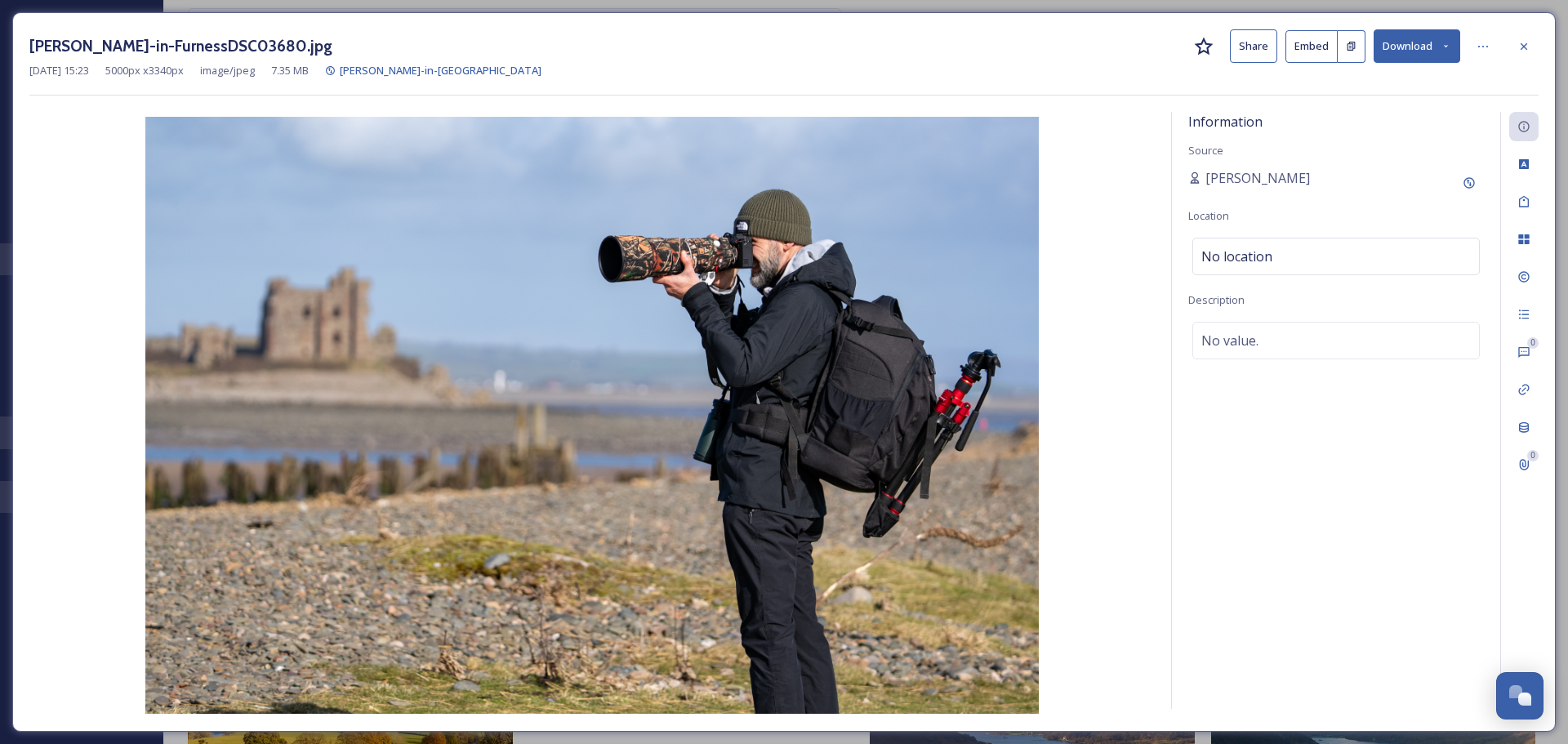
drag, startPoint x: 724, startPoint y: 156, endPoint x: 809, endPoint y: 234, distance: 115.4
drag, startPoint x: 809, startPoint y: 234, endPoint x: 993, endPoint y: 44, distance: 264.5
click at [777, 44] on div "Barrow-in-FurnessDSC03680.jpg Share Embed Download" at bounding box center [784, 46] width 1509 height 34
click at [777, 37] on div at bounding box center [1524, 47] width 30 height 30
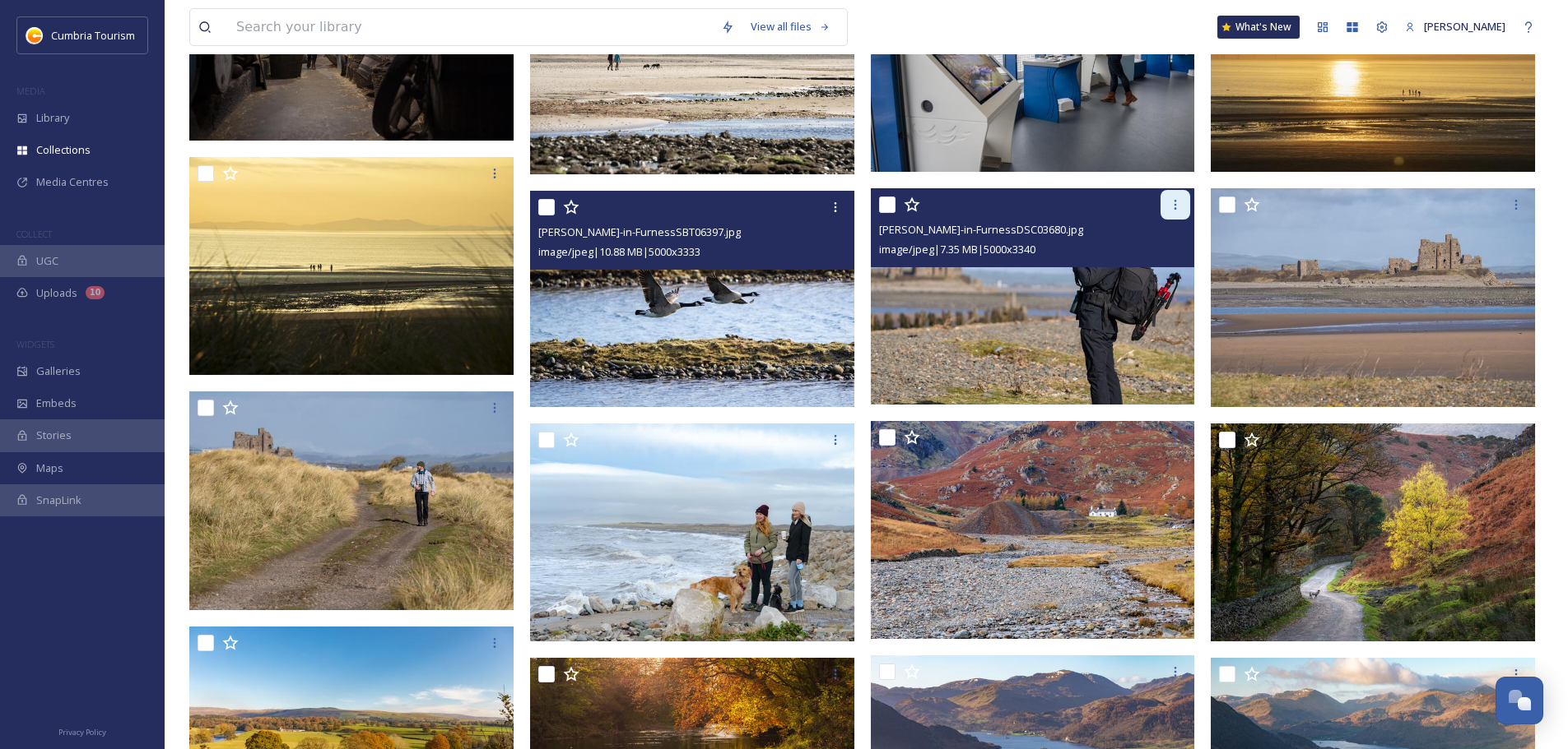
click at [783, 214] on div at bounding box center [1175, 205] width 30 height 30
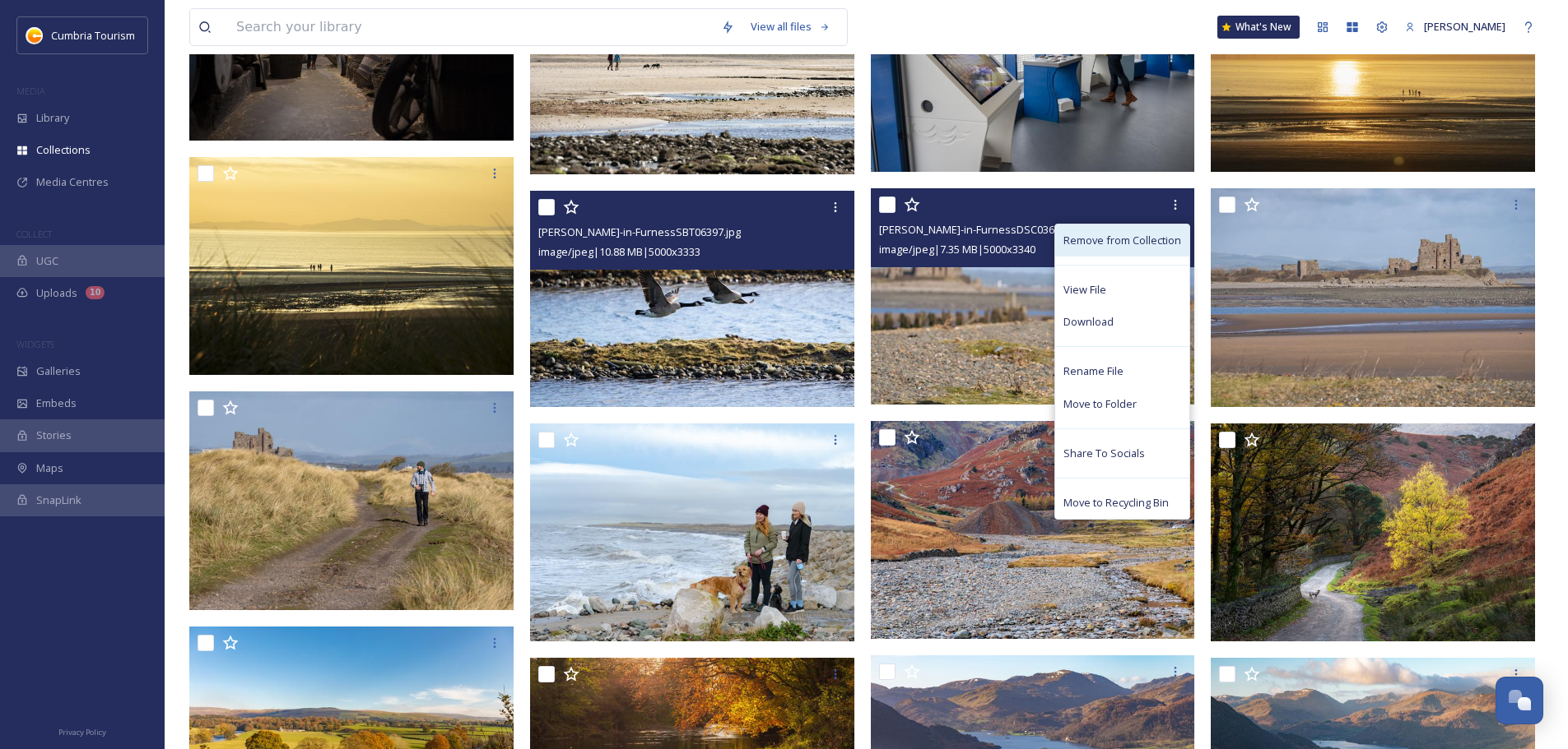
click at [783, 239] on span "Remove from Collection" at bounding box center [1121, 240] width 117 height 16
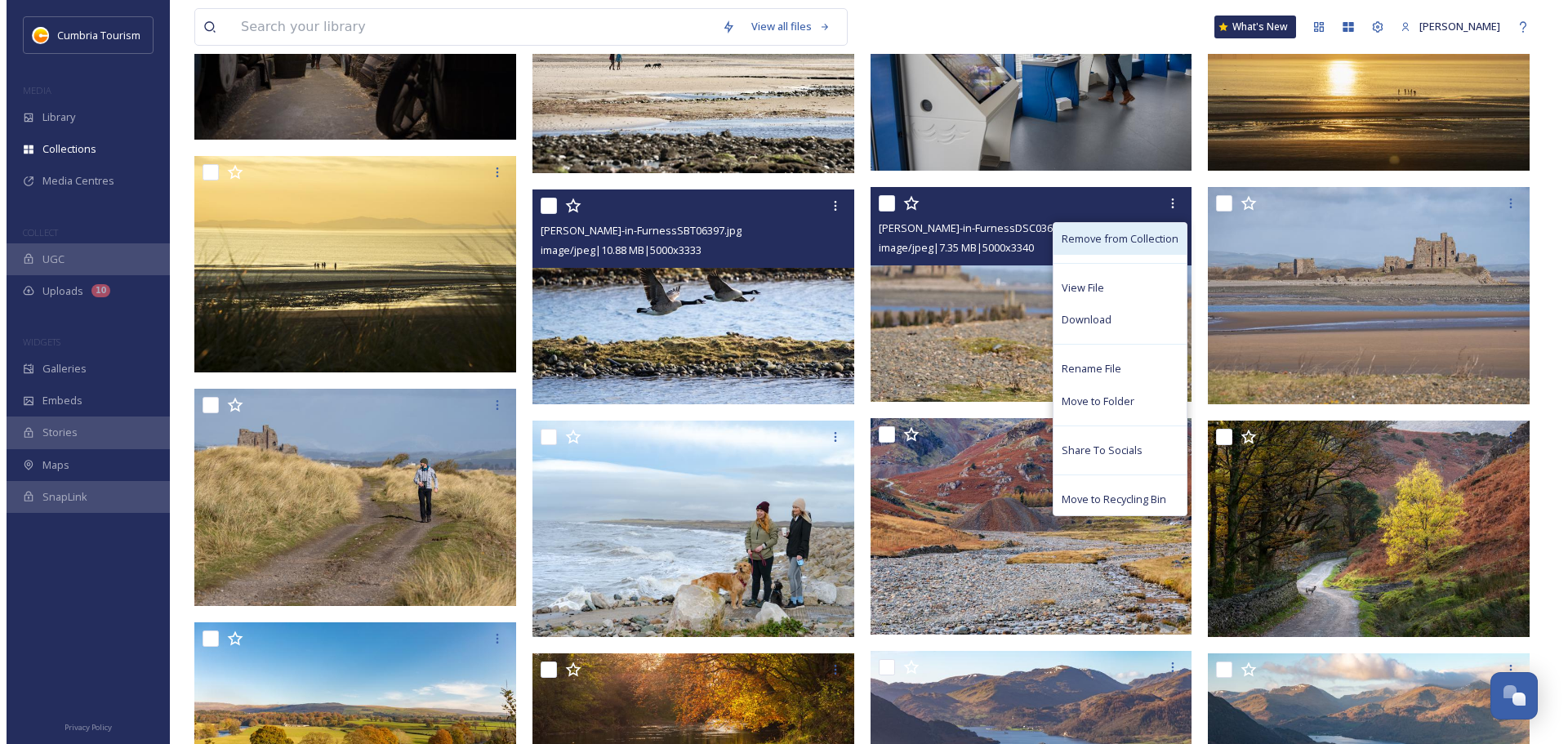
scroll to position [1607, 0]
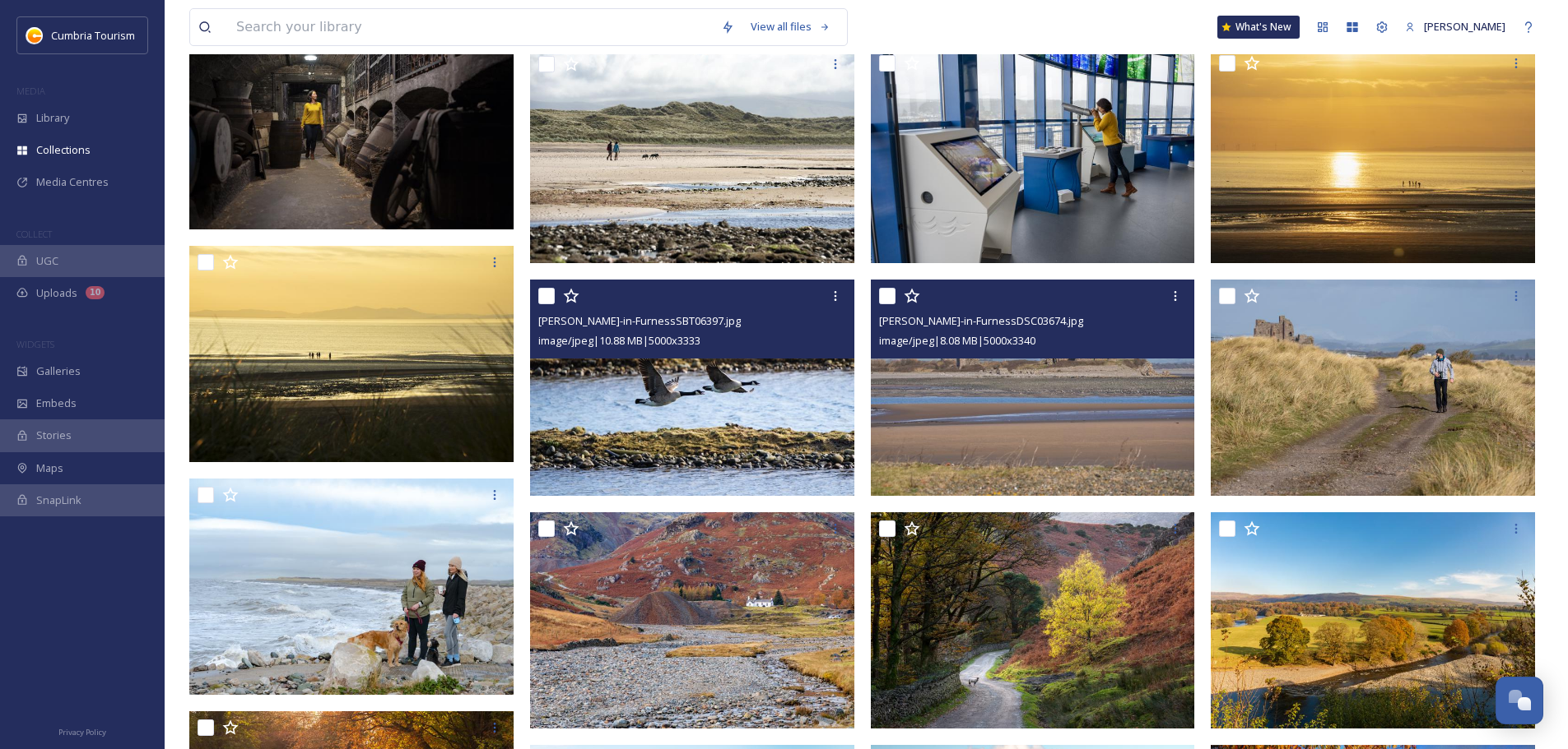
click at [783, 396] on img at bounding box center [1033, 387] width 324 height 216
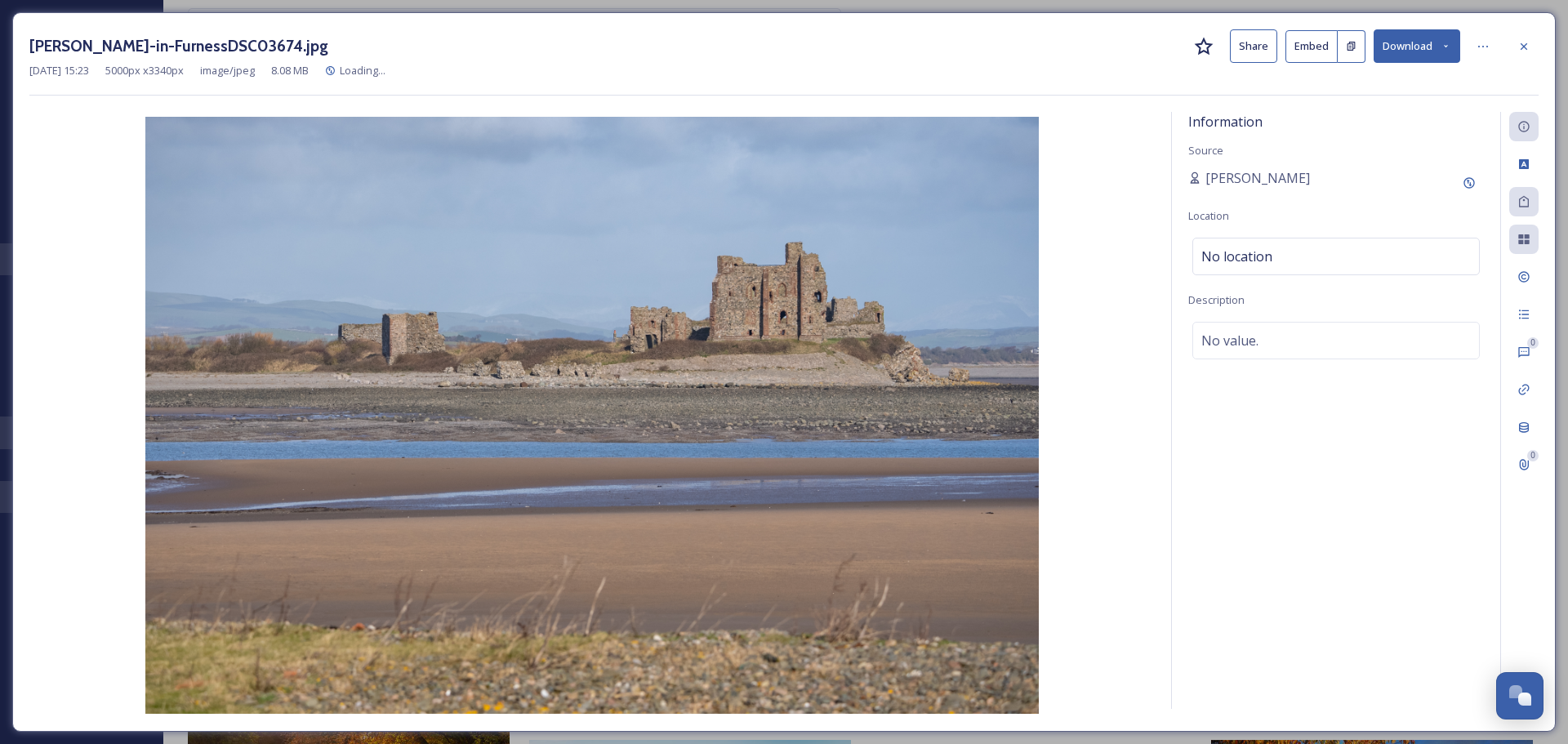
scroll to position [1619, 0]
click at [777, 50] on icon at bounding box center [1204, 47] width 20 height 20
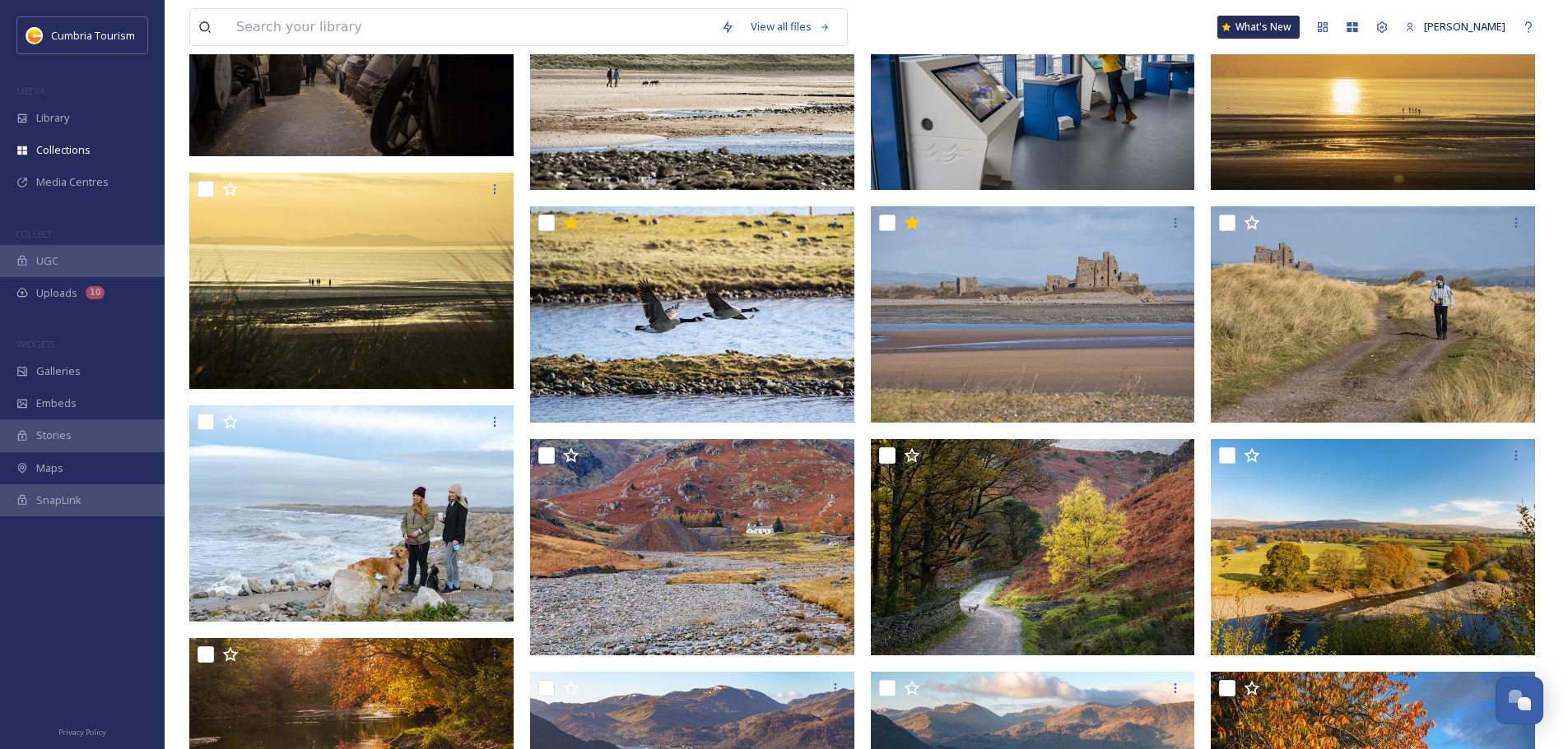
scroll to position [1717, 0]
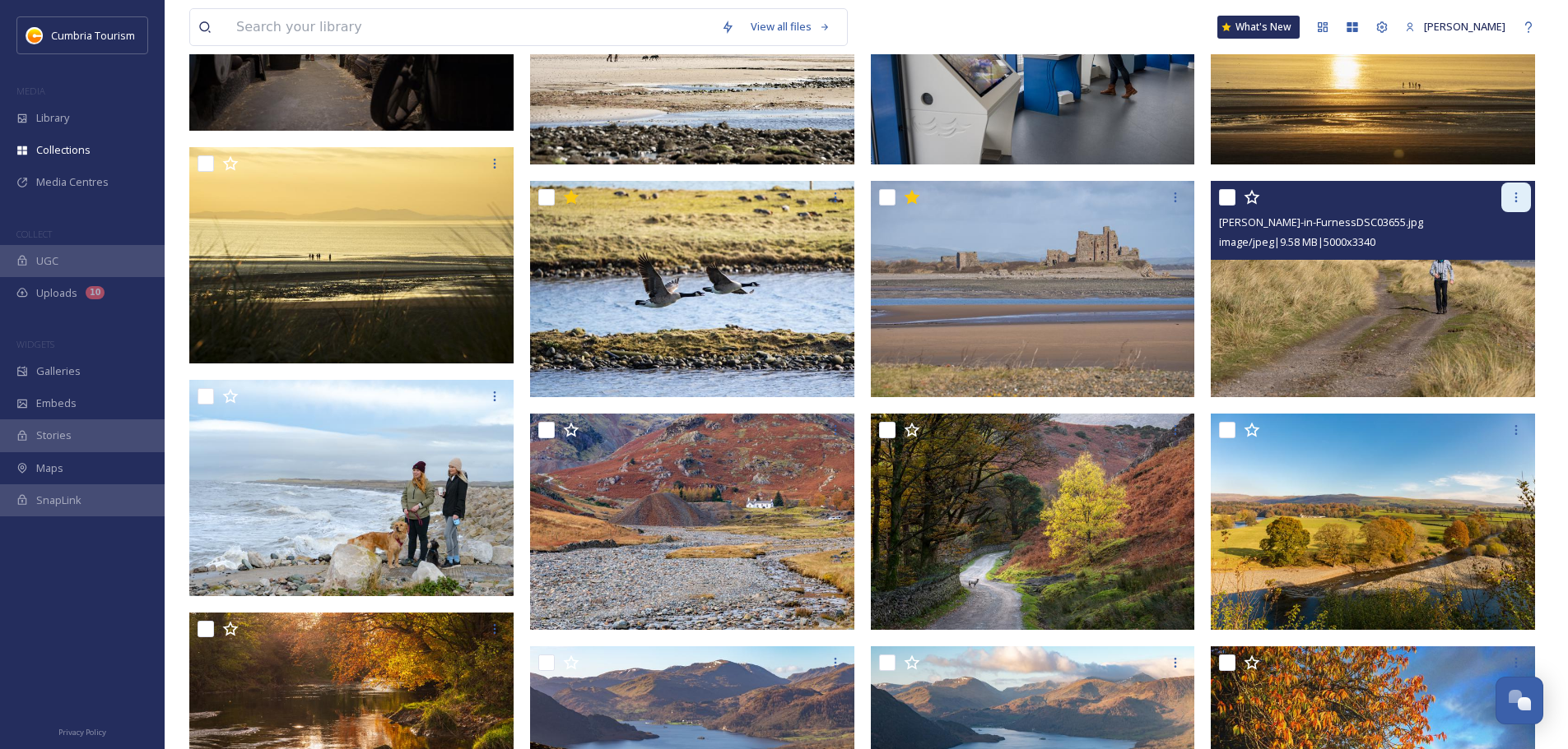
click at [783, 205] on div at bounding box center [1516, 198] width 30 height 30
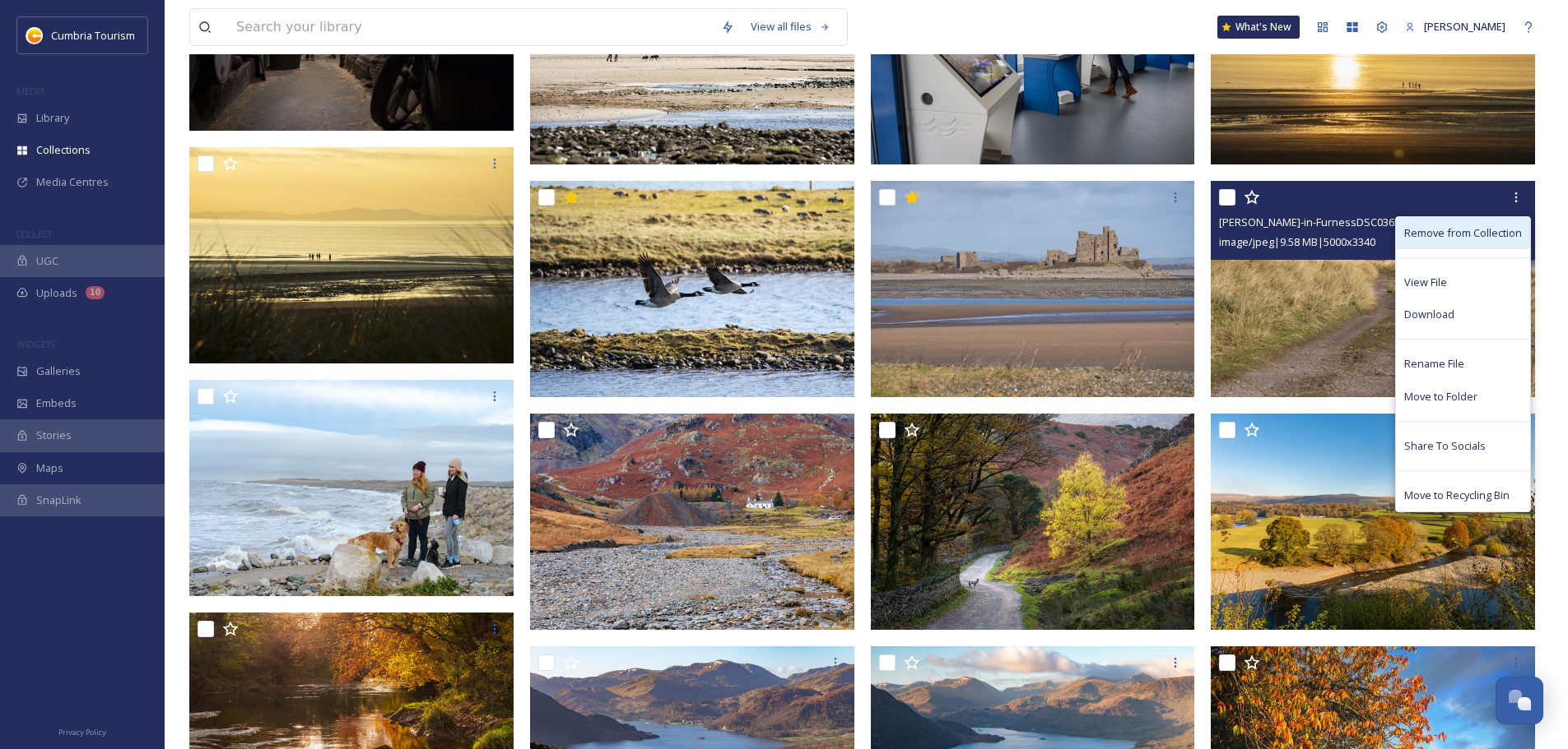
click at [783, 234] on span "Remove from Collection" at bounding box center [1462, 233] width 117 height 16
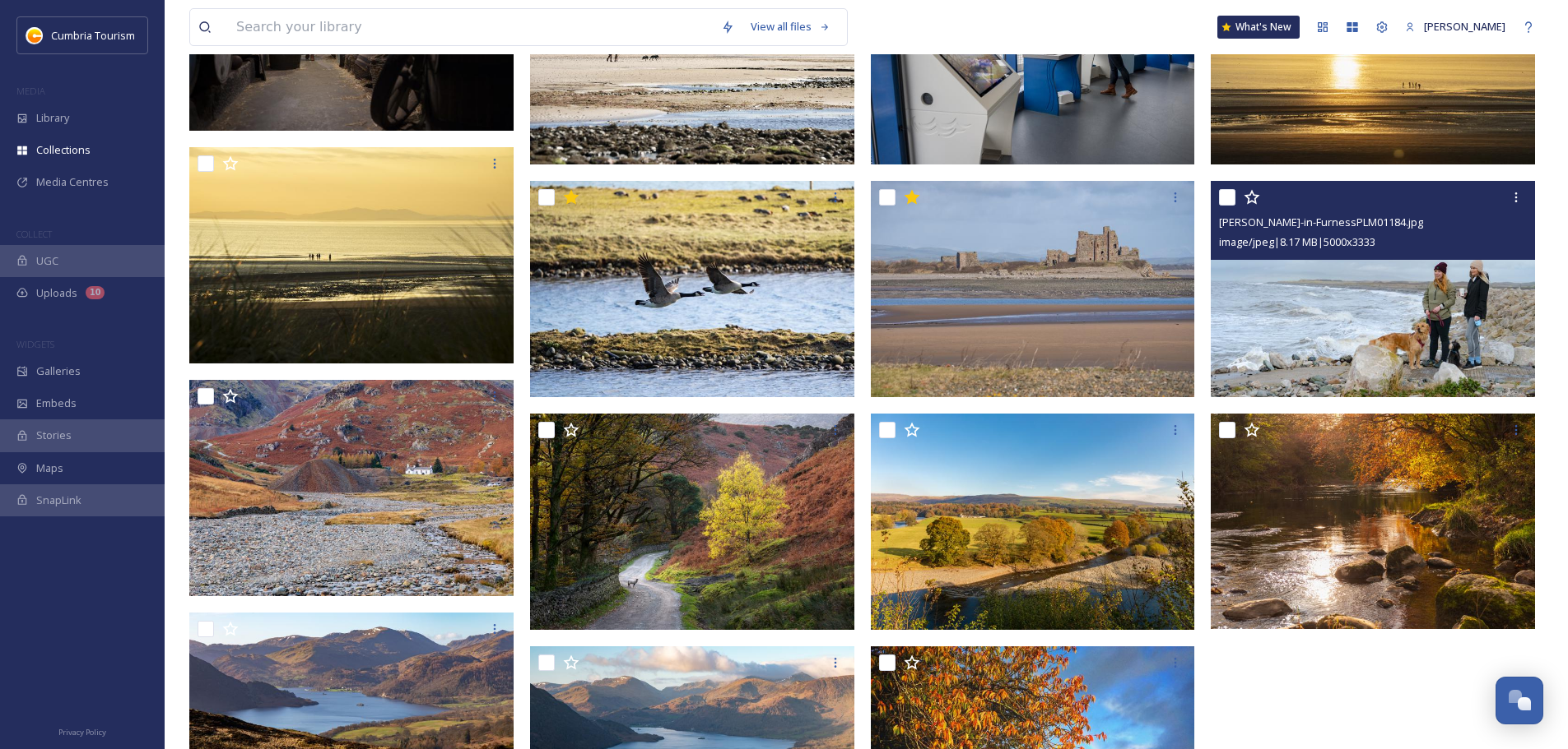
click at [783, 292] on img at bounding box center [1373, 289] width 324 height 216
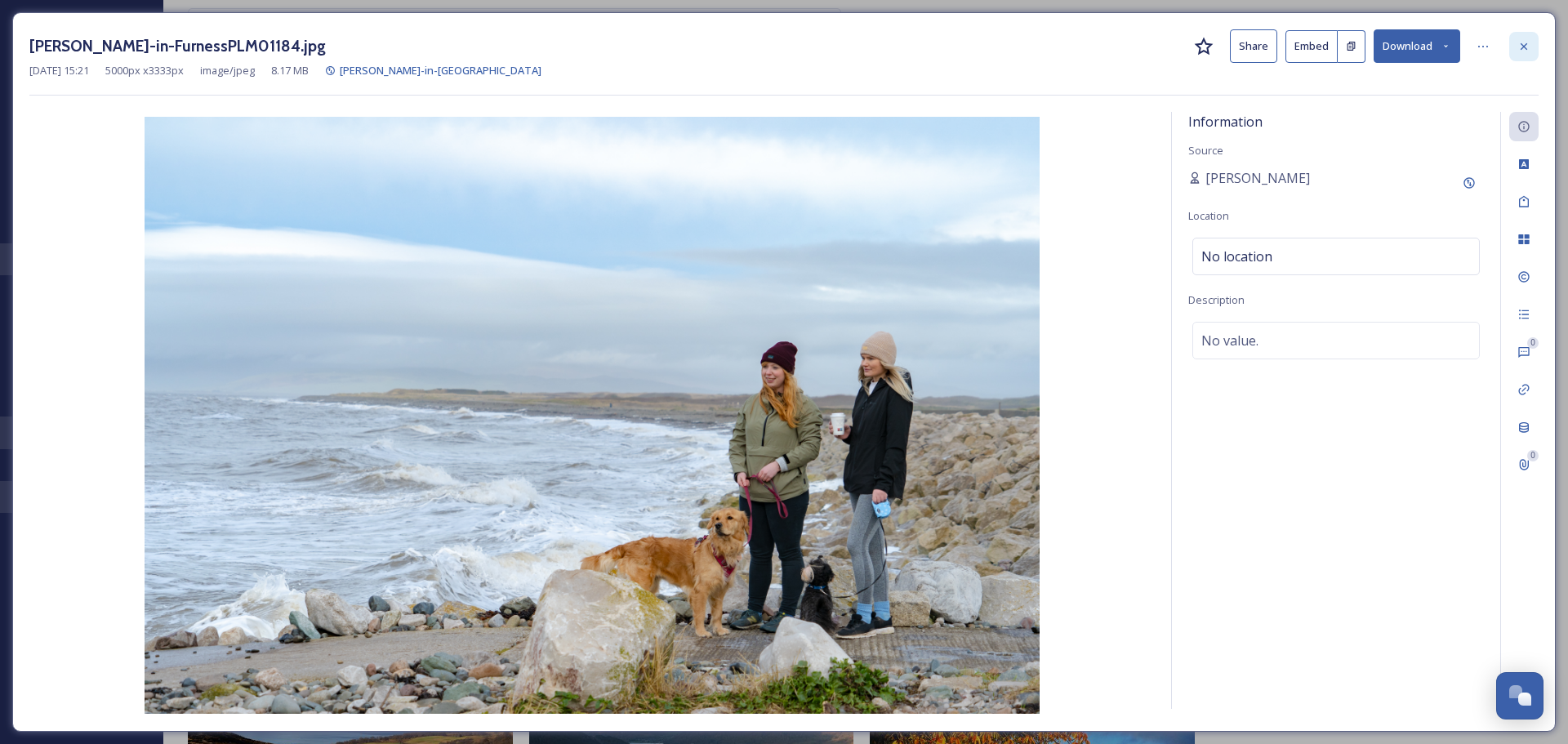
click at [777, 49] on icon at bounding box center [1524, 45] width 7 height 7
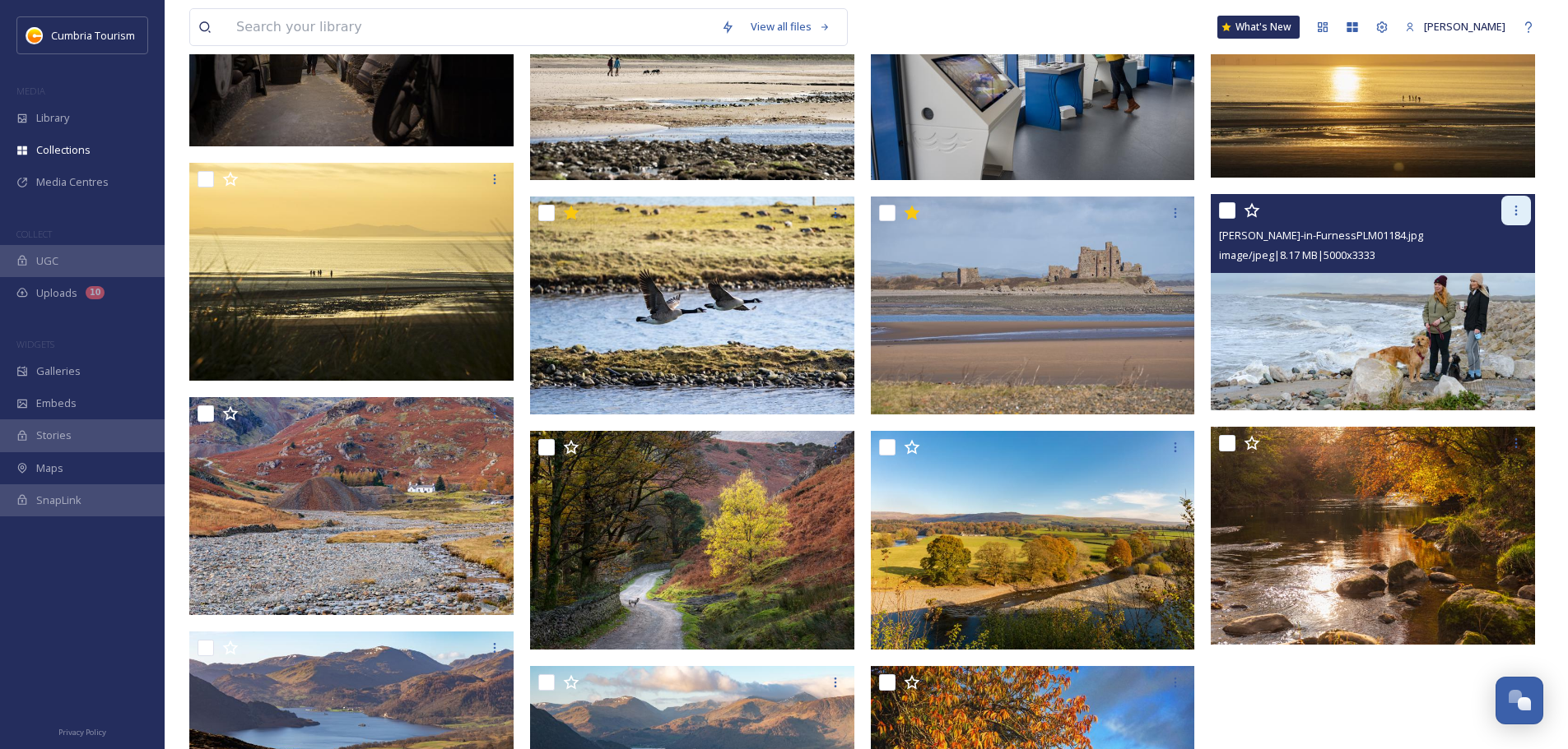
click at [783, 208] on div at bounding box center [1516, 210] width 30 height 30
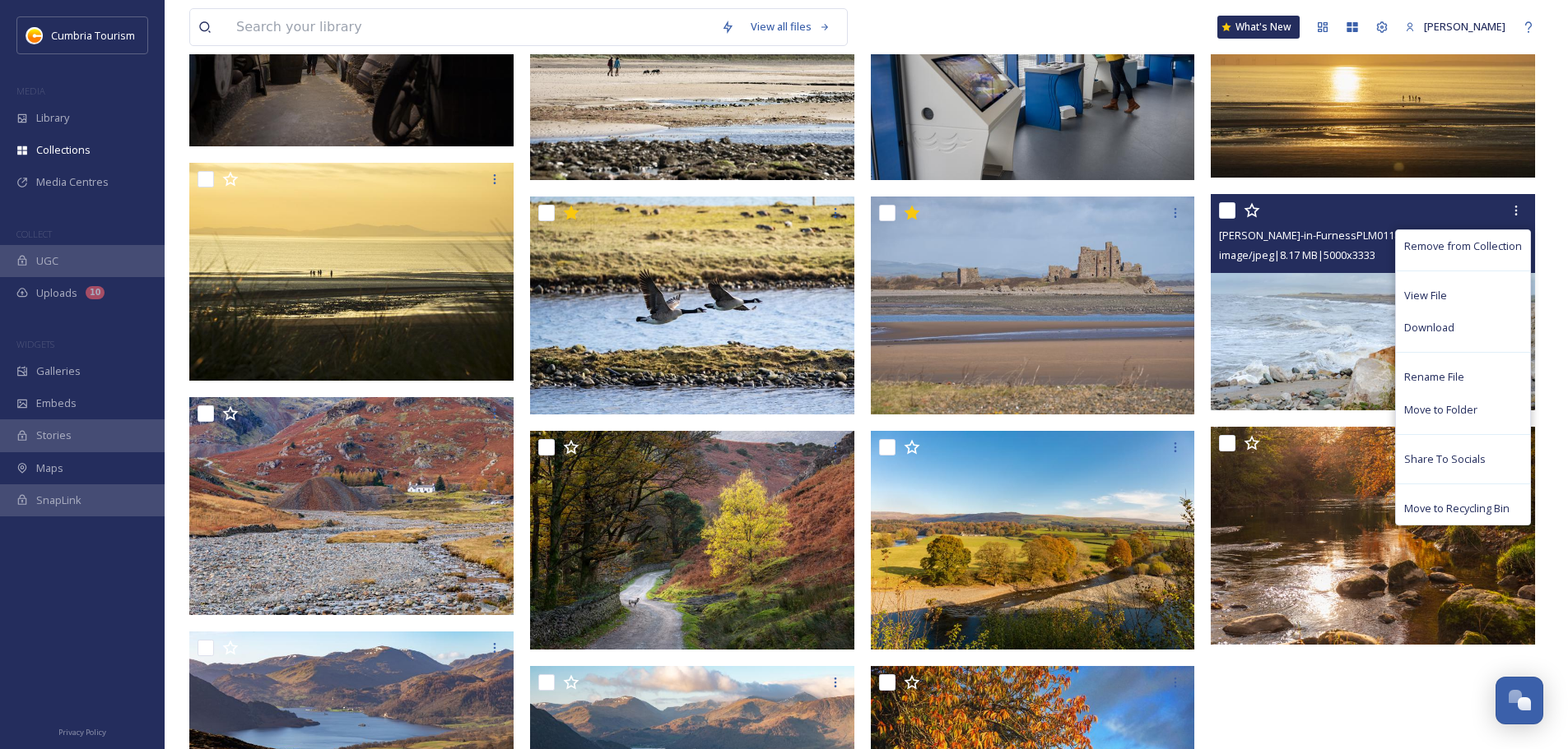
click at [783, 333] on img at bounding box center [1373, 302] width 324 height 216
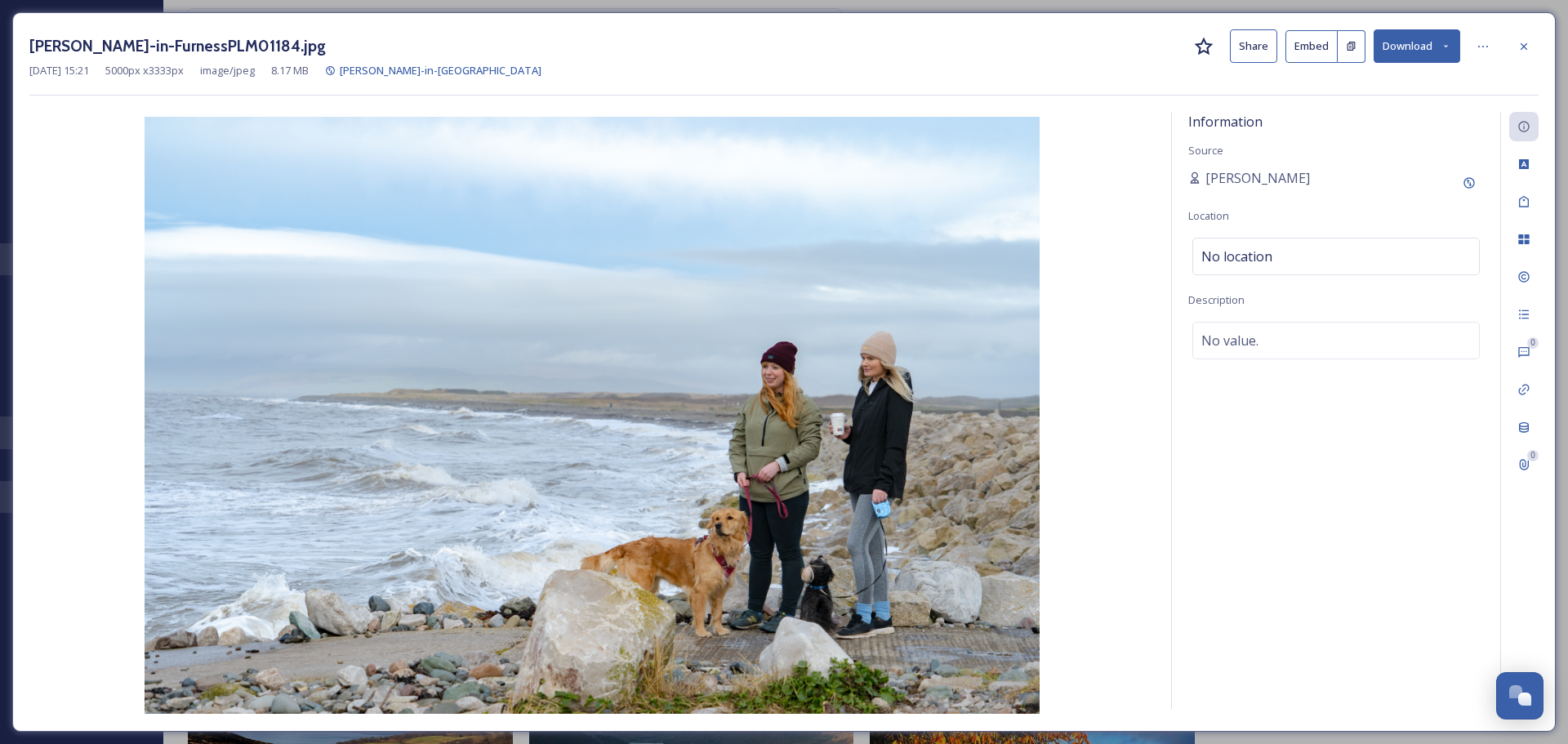
click at [777, 436] on img at bounding box center [592, 415] width 1125 height 597
click at [777, 49] on div at bounding box center [1524, 47] width 30 height 30
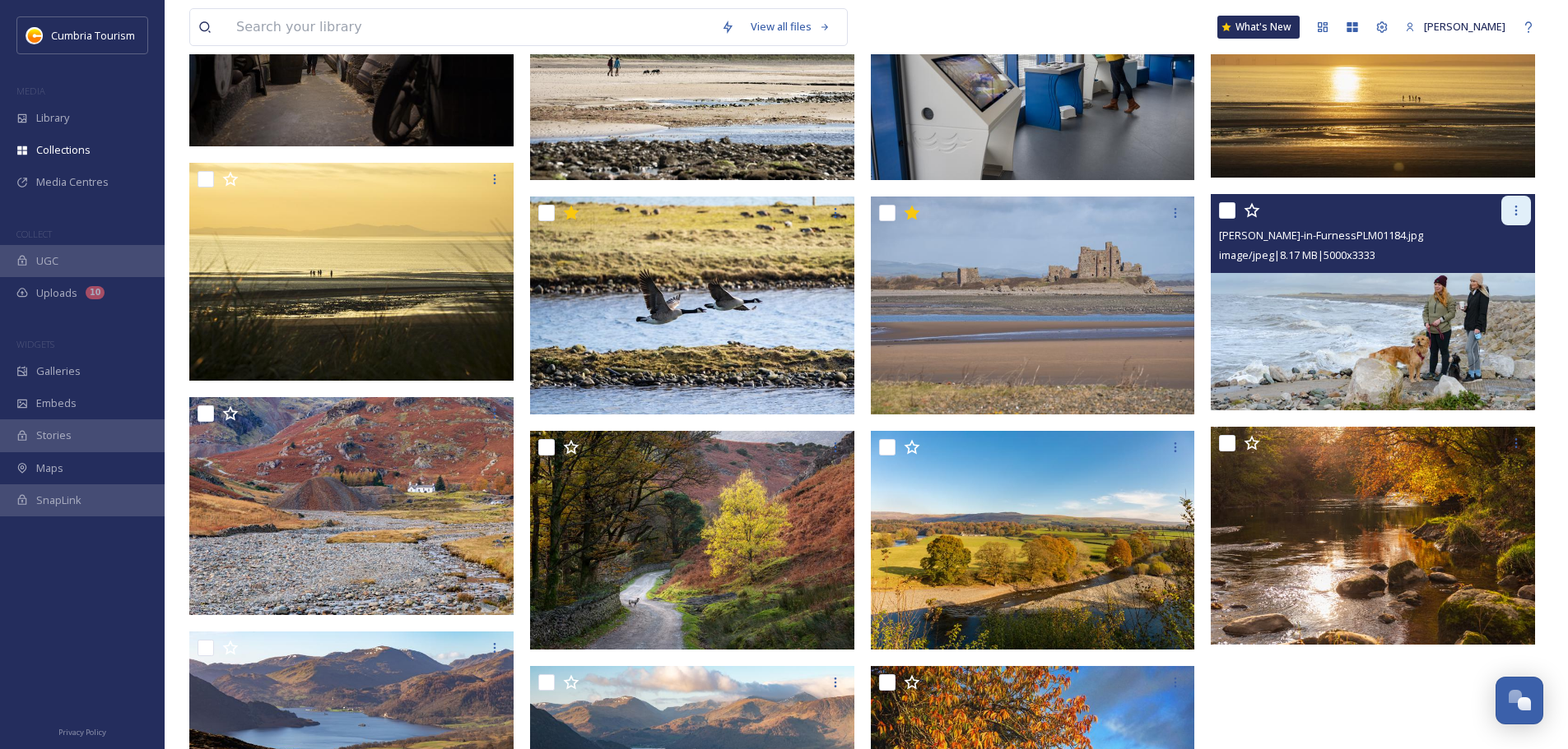
click at [783, 208] on icon at bounding box center [1516, 210] width 13 height 13
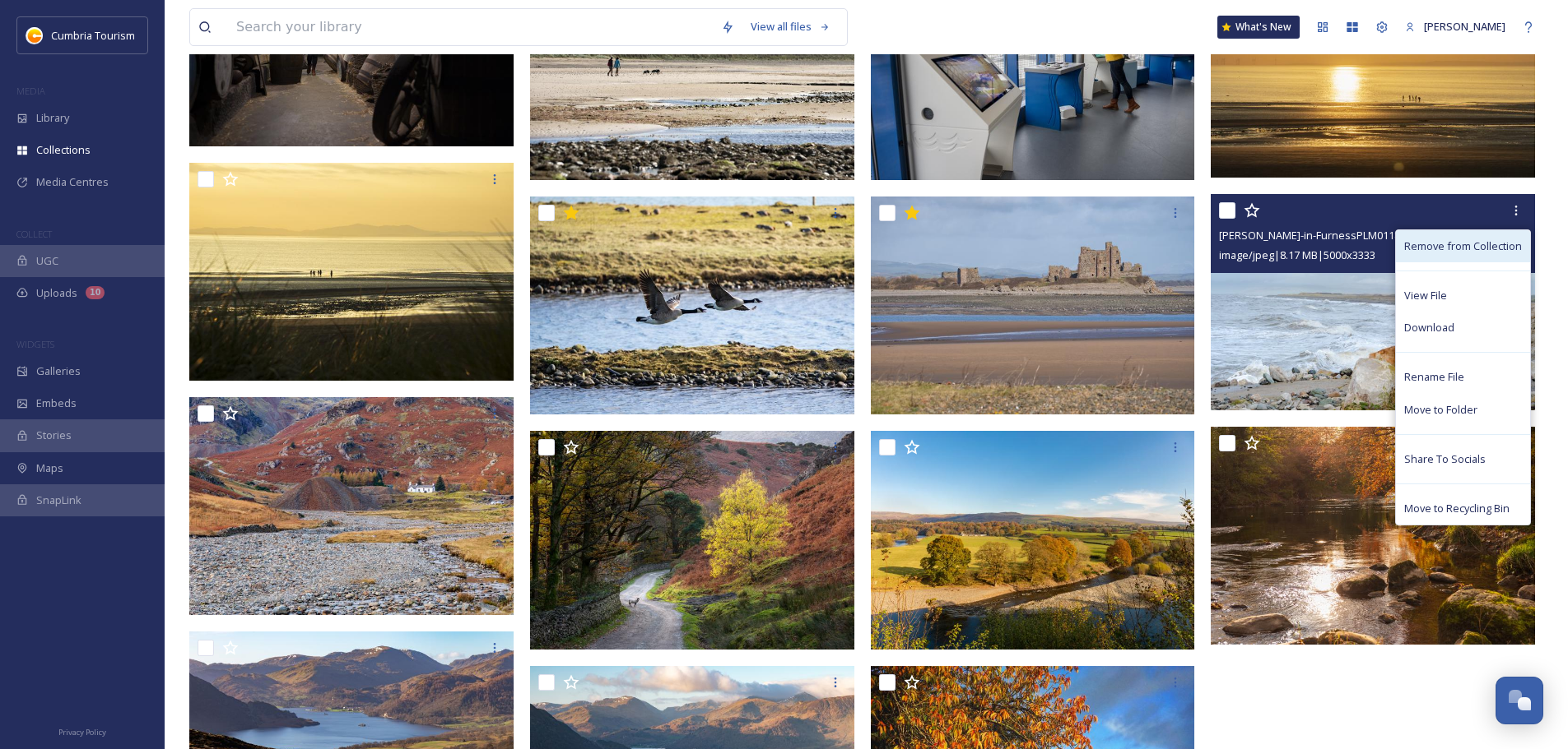
click at [783, 242] on span "Remove from Collection" at bounding box center [1462, 246] width 117 height 16
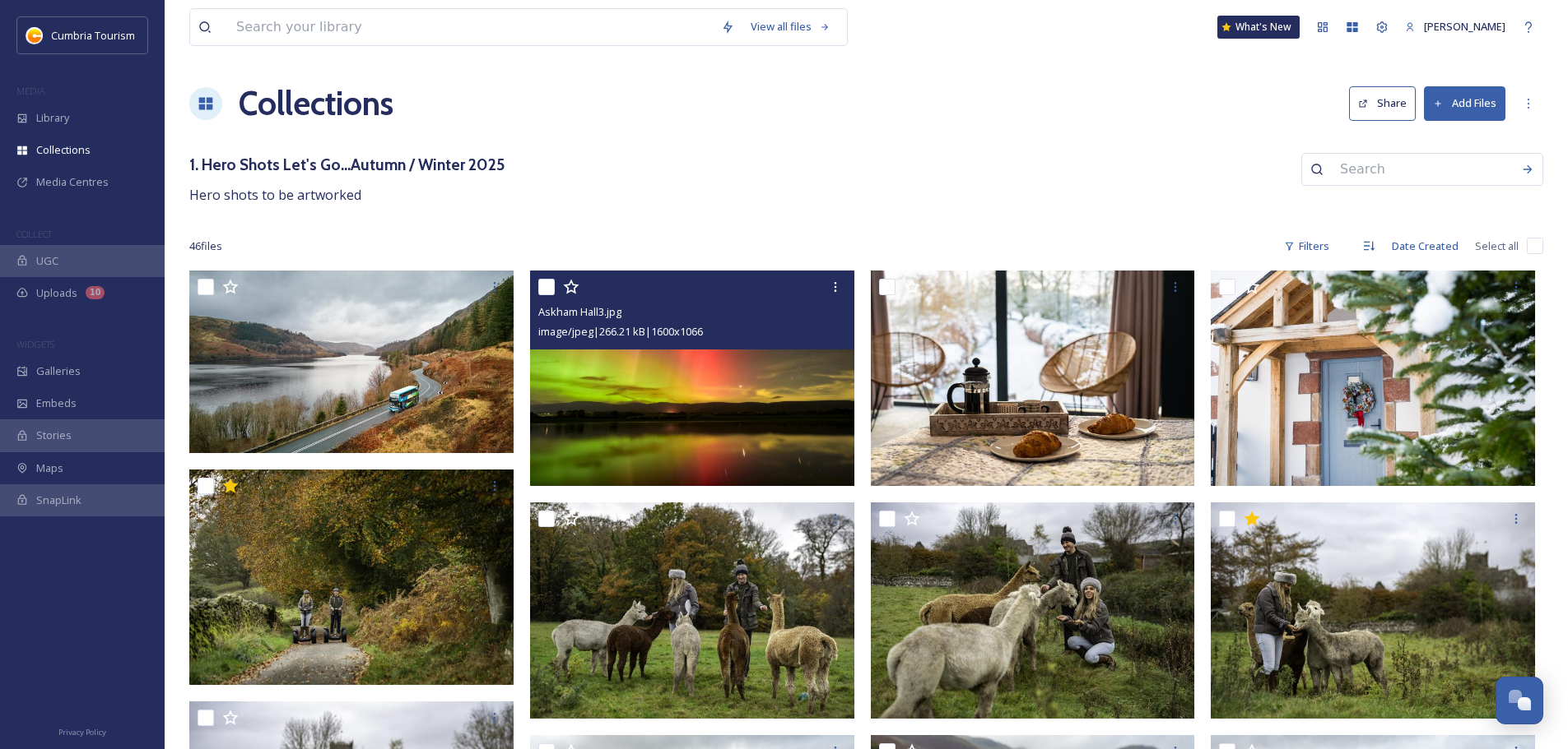
click at [715, 427] on img at bounding box center [692, 377] width 324 height 215
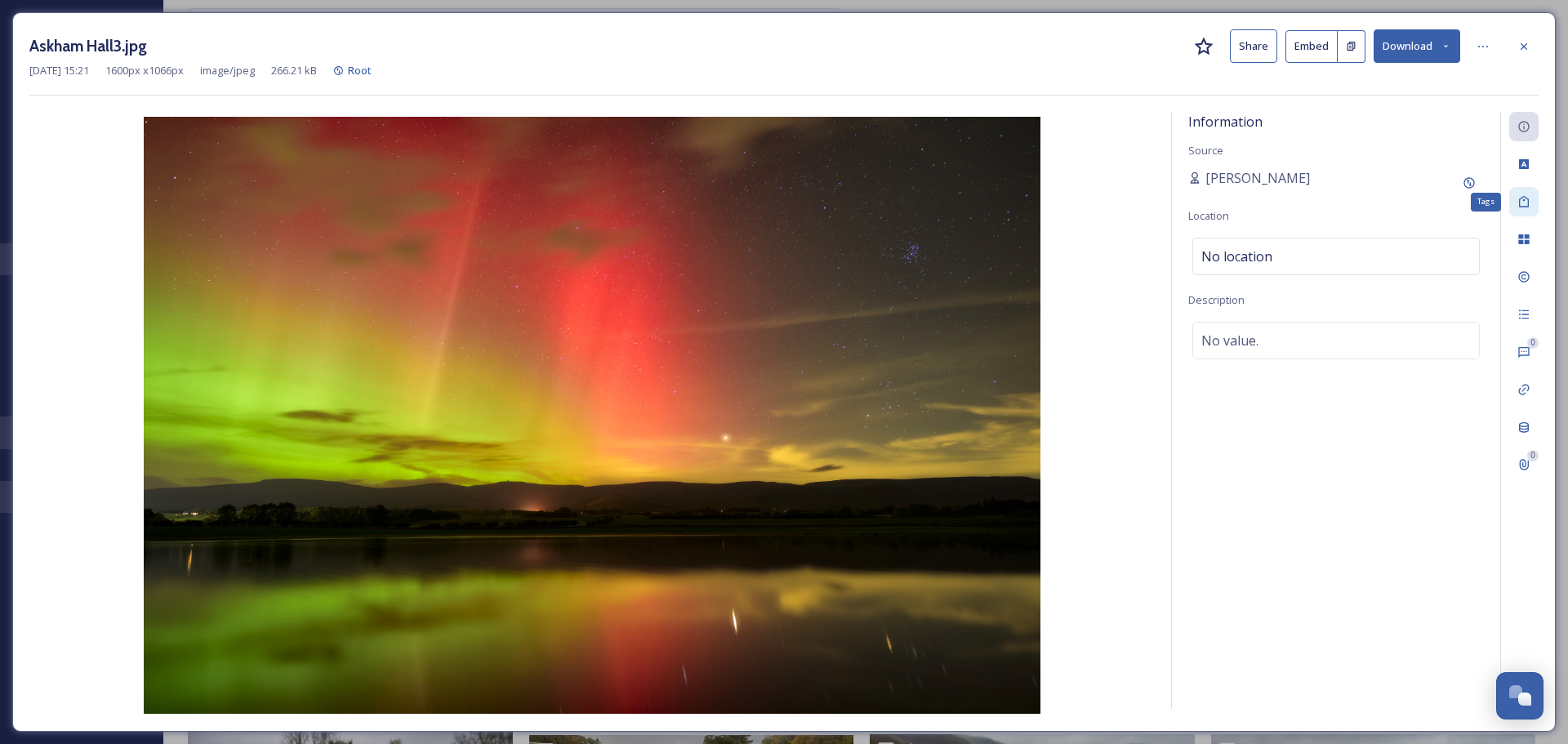
click at [777, 190] on div "Tags" at bounding box center [1524, 202] width 30 height 30
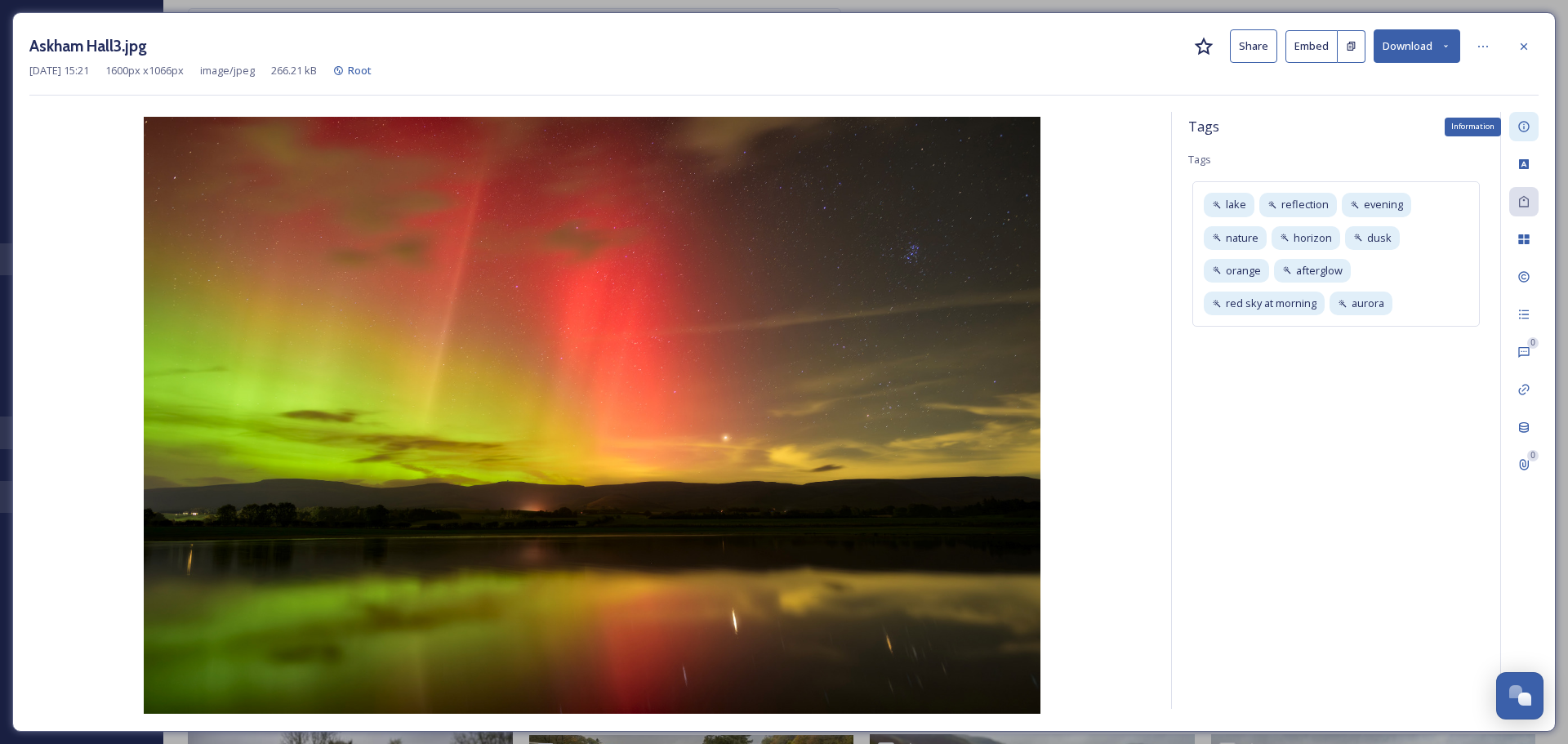
click at [777, 130] on div "Information" at bounding box center [1524, 127] width 30 height 30
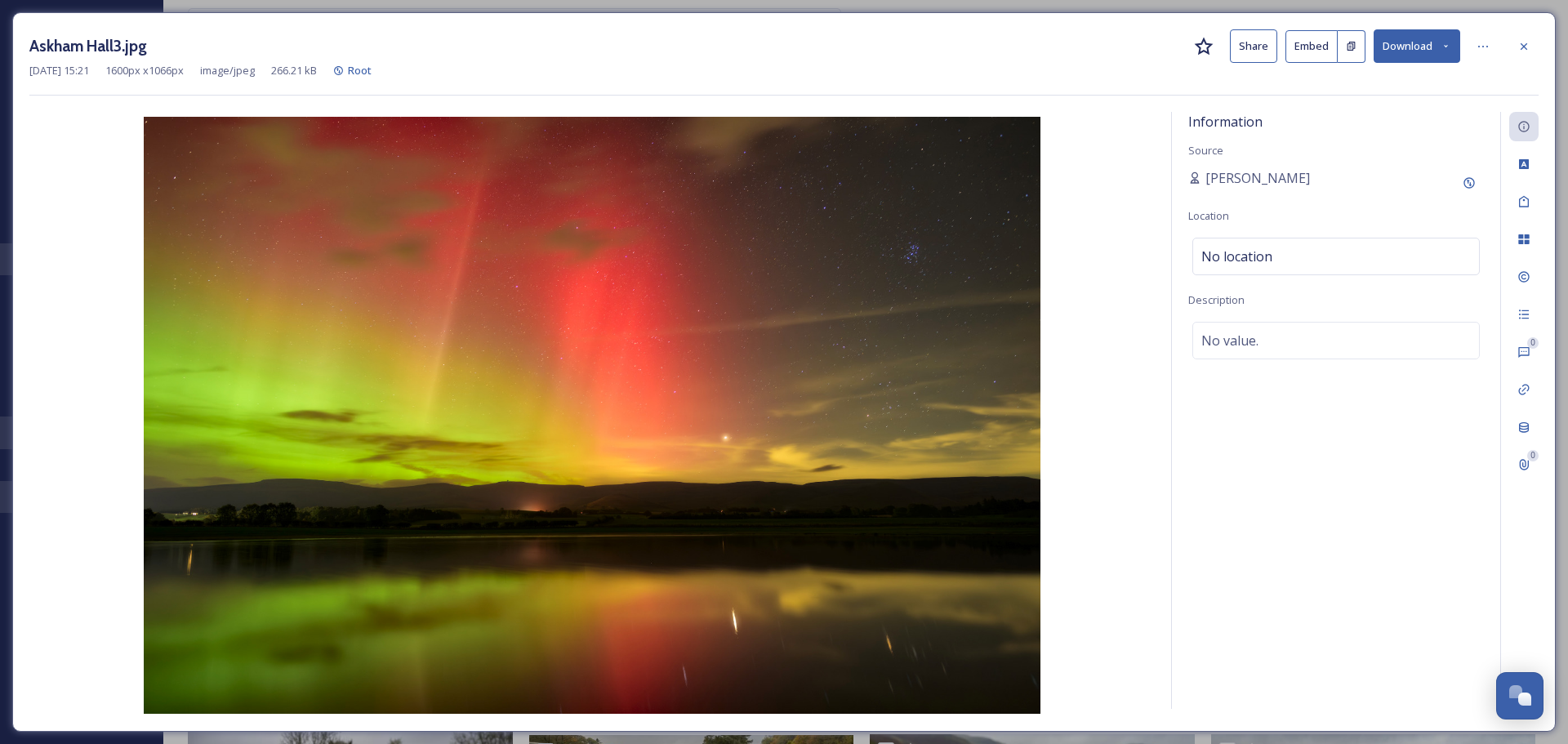
click at [777, 52] on icon at bounding box center [1204, 46] width 19 height 18
click at [777, 42] on icon at bounding box center [1524, 46] width 13 height 13
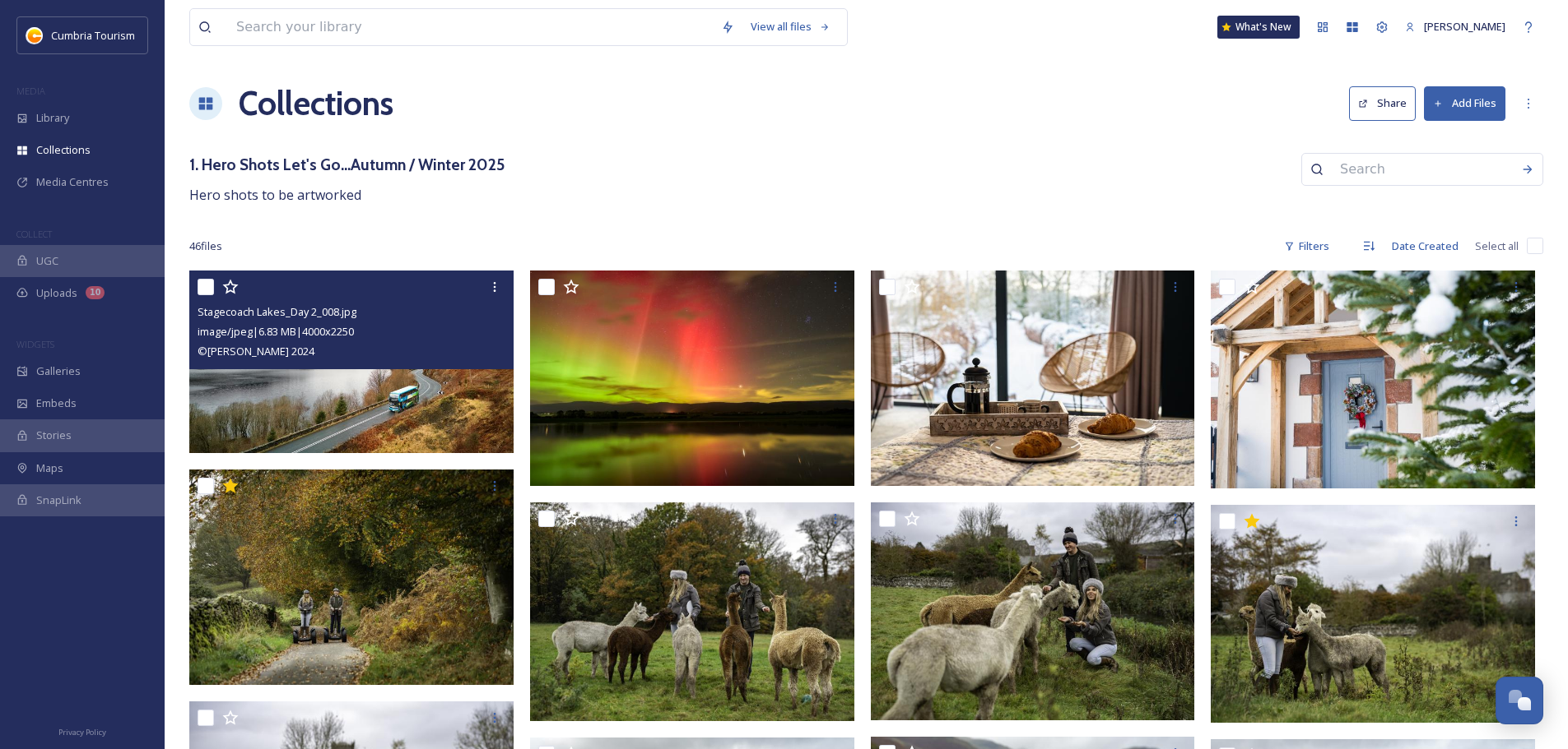
click at [386, 424] on img at bounding box center [352, 362] width 324 height 183
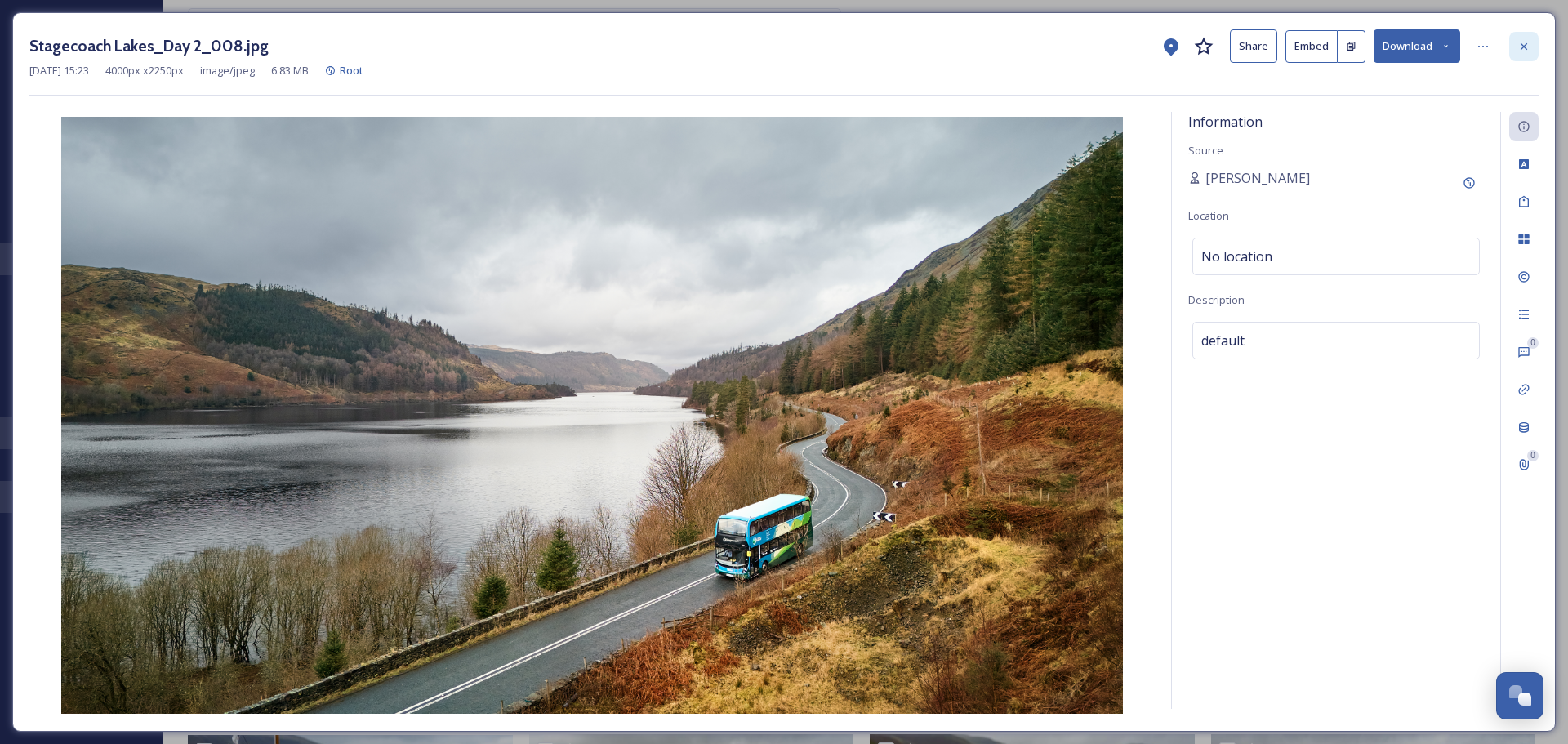
click at [777, 54] on div at bounding box center [1524, 47] width 30 height 30
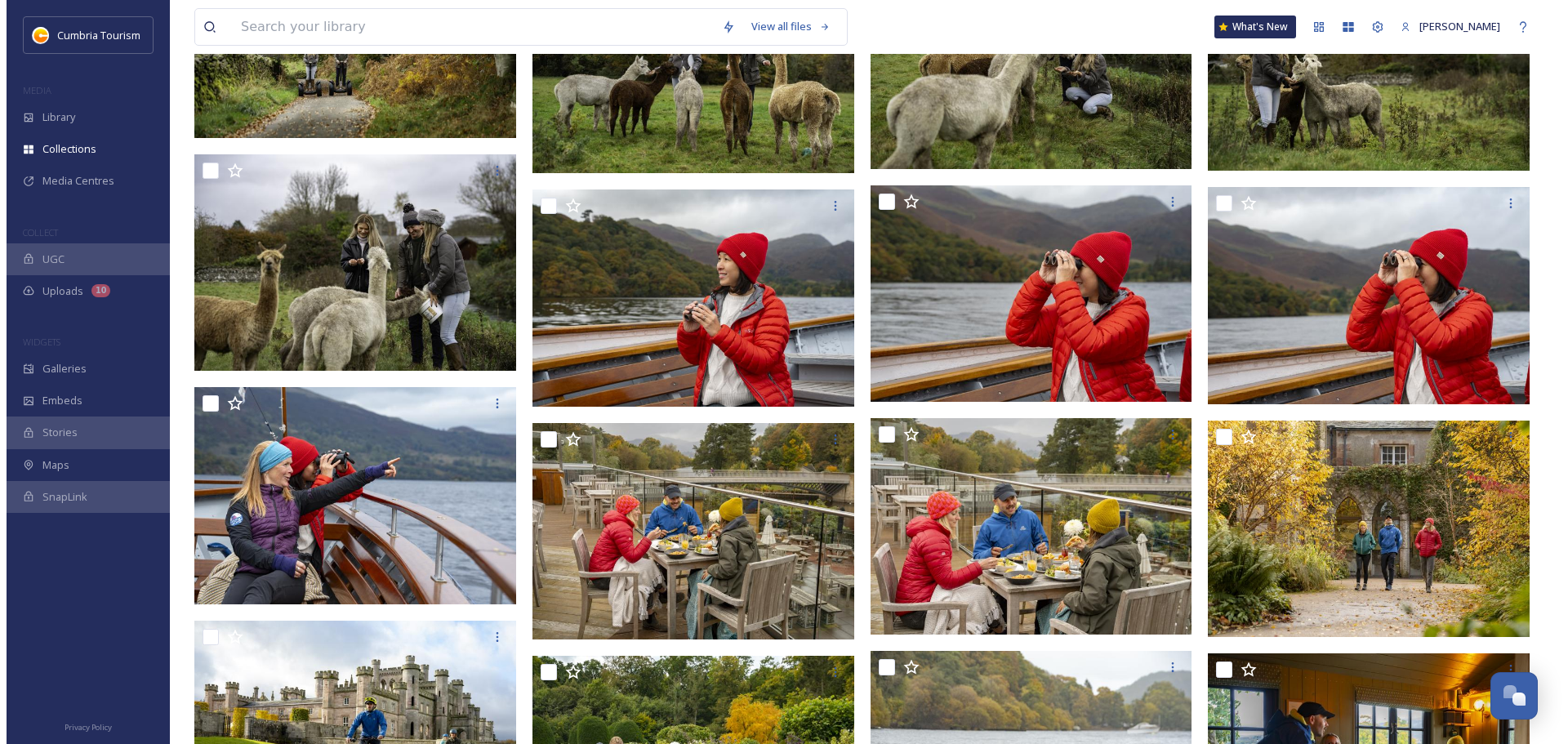
scroll to position [571, 0]
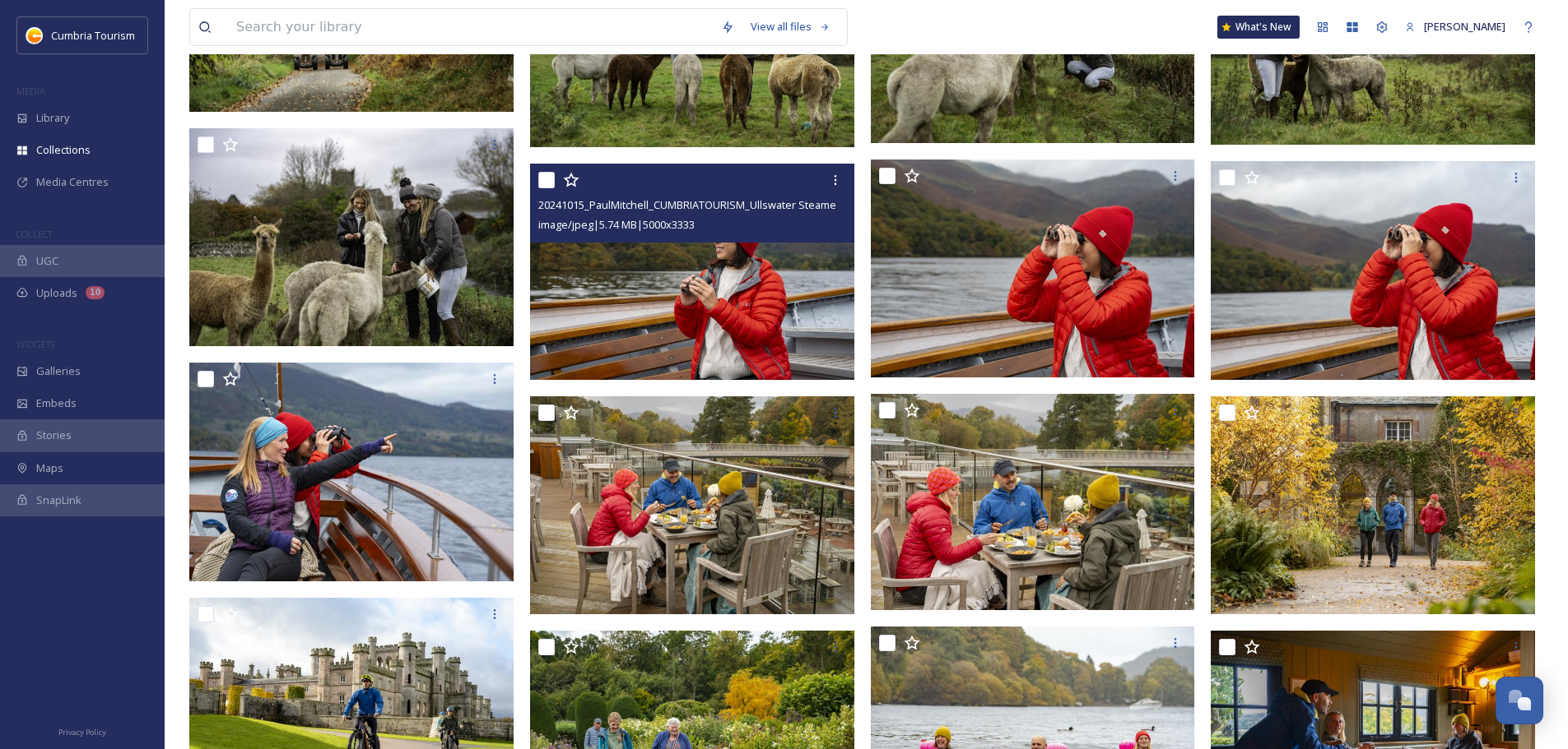
click at [741, 331] on img at bounding box center [692, 272] width 324 height 216
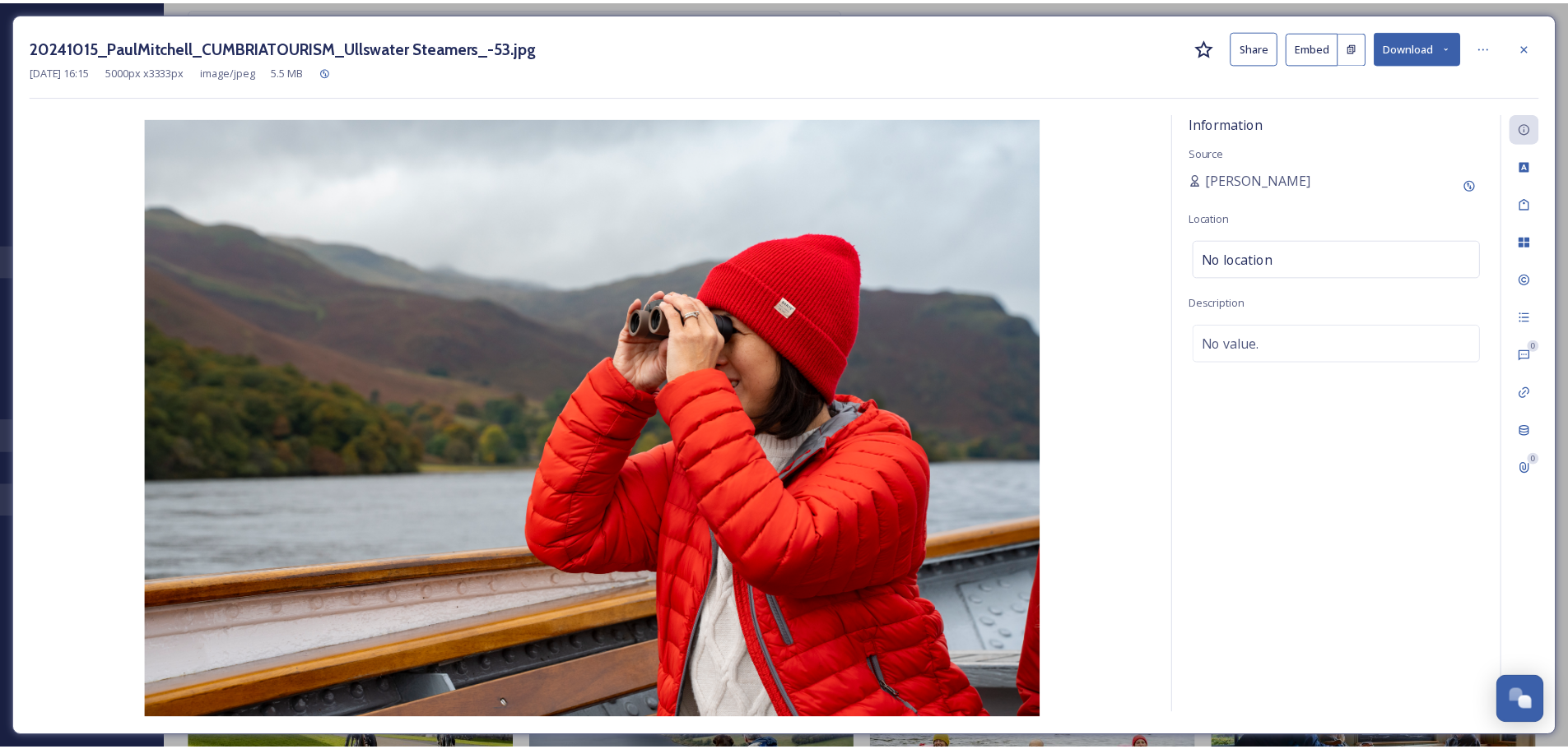
scroll to position [577, 0]
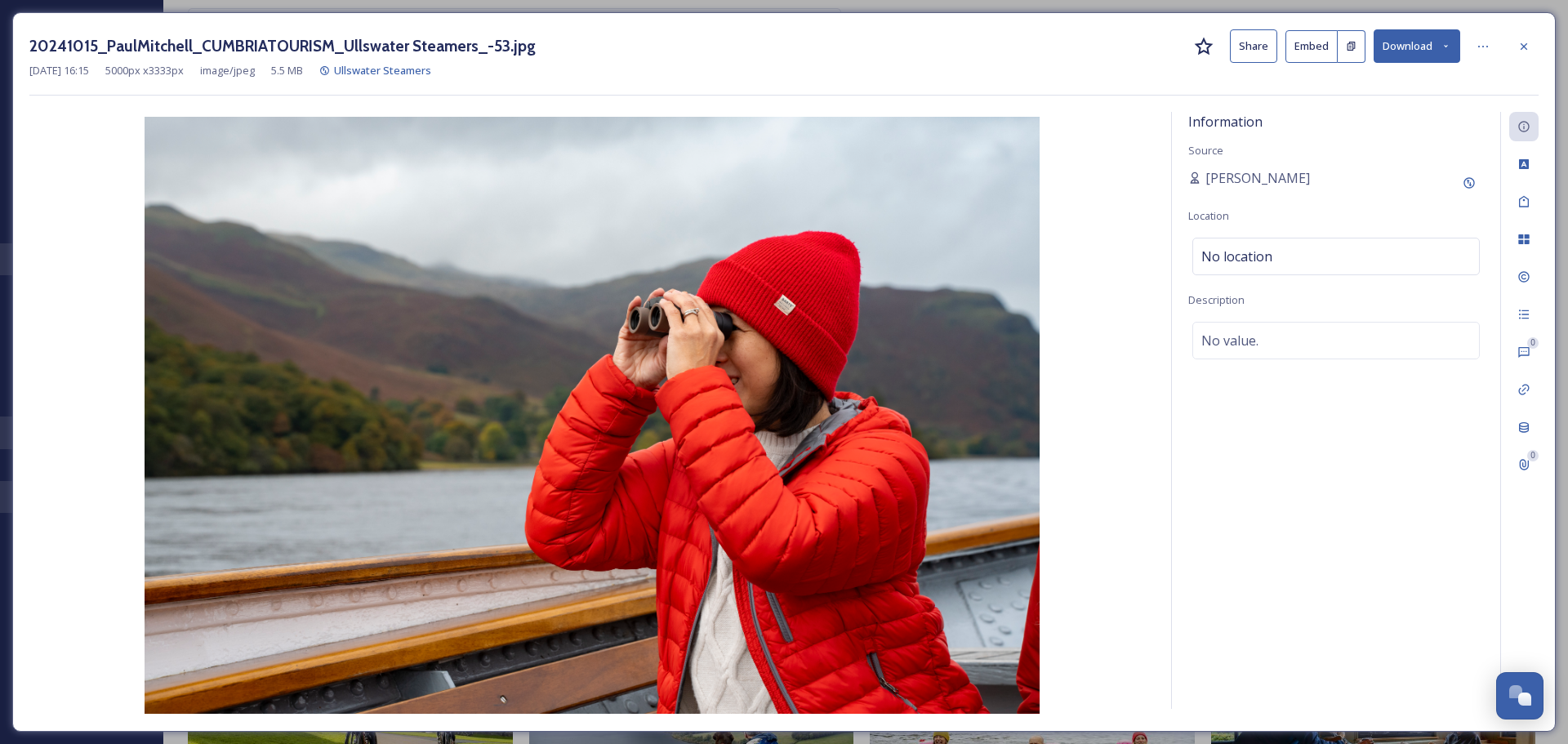
click at [777, 51] on icon at bounding box center [1204, 47] width 20 height 20
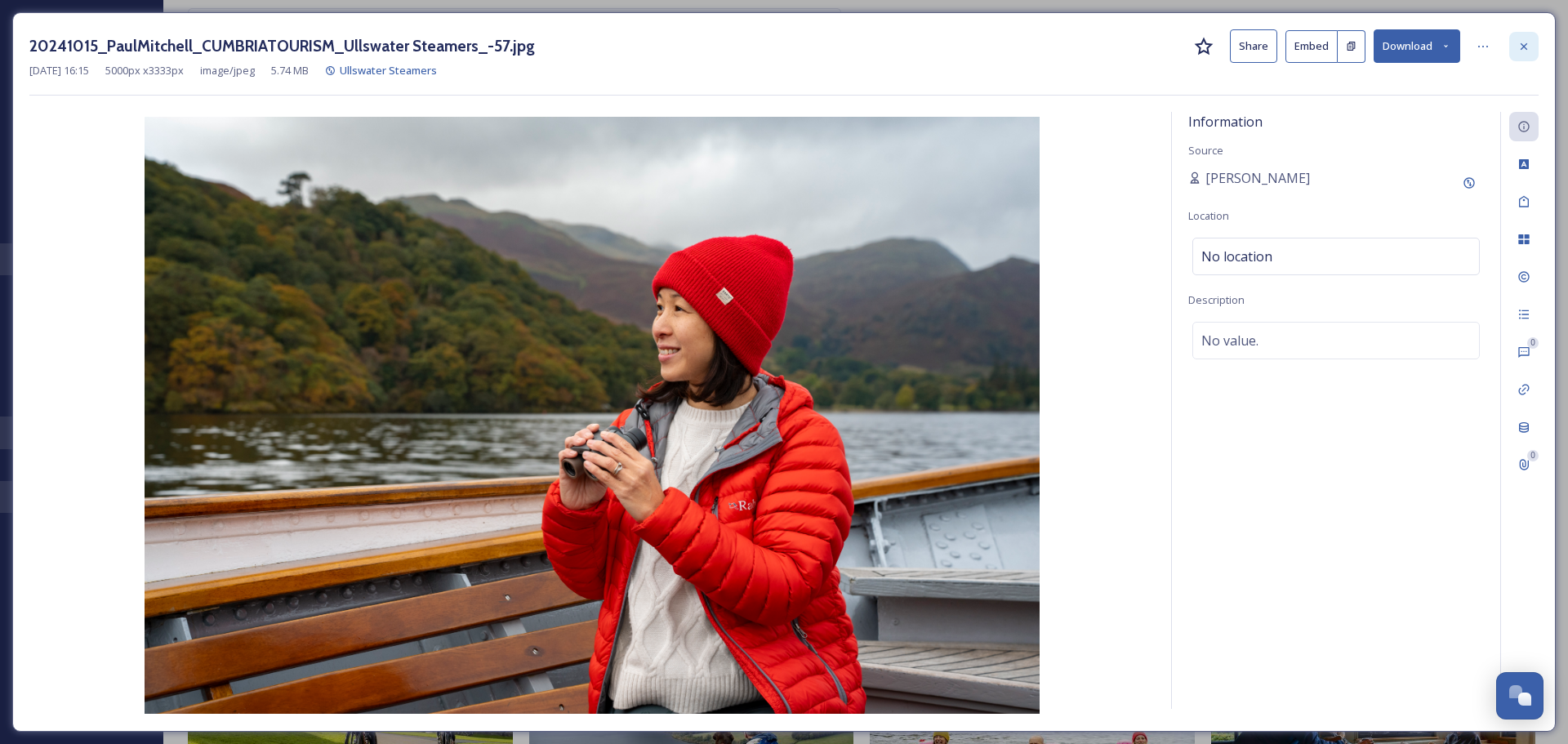
click at [777, 40] on div at bounding box center [1524, 47] width 30 height 30
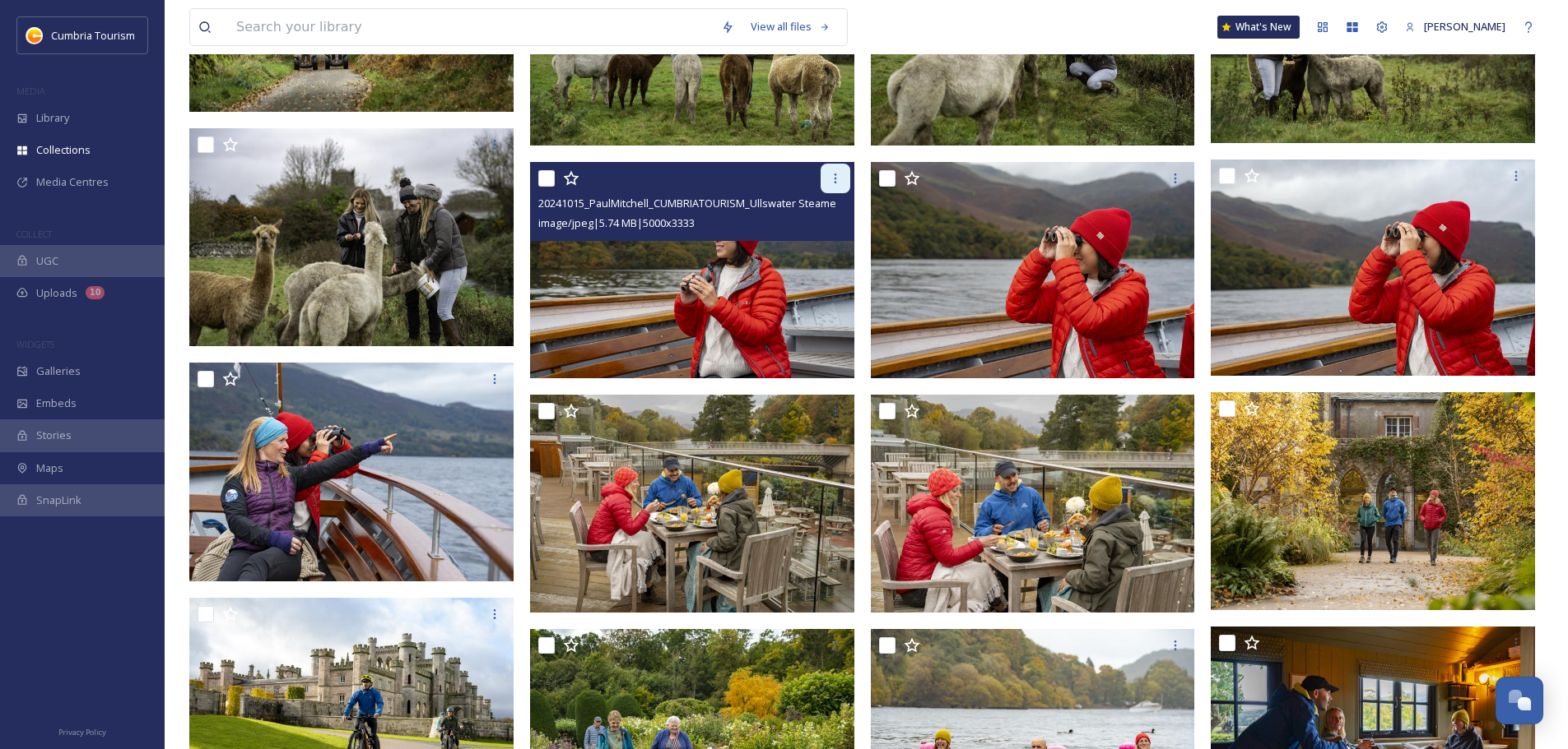
click at [783, 176] on icon at bounding box center [835, 179] width 13 height 13
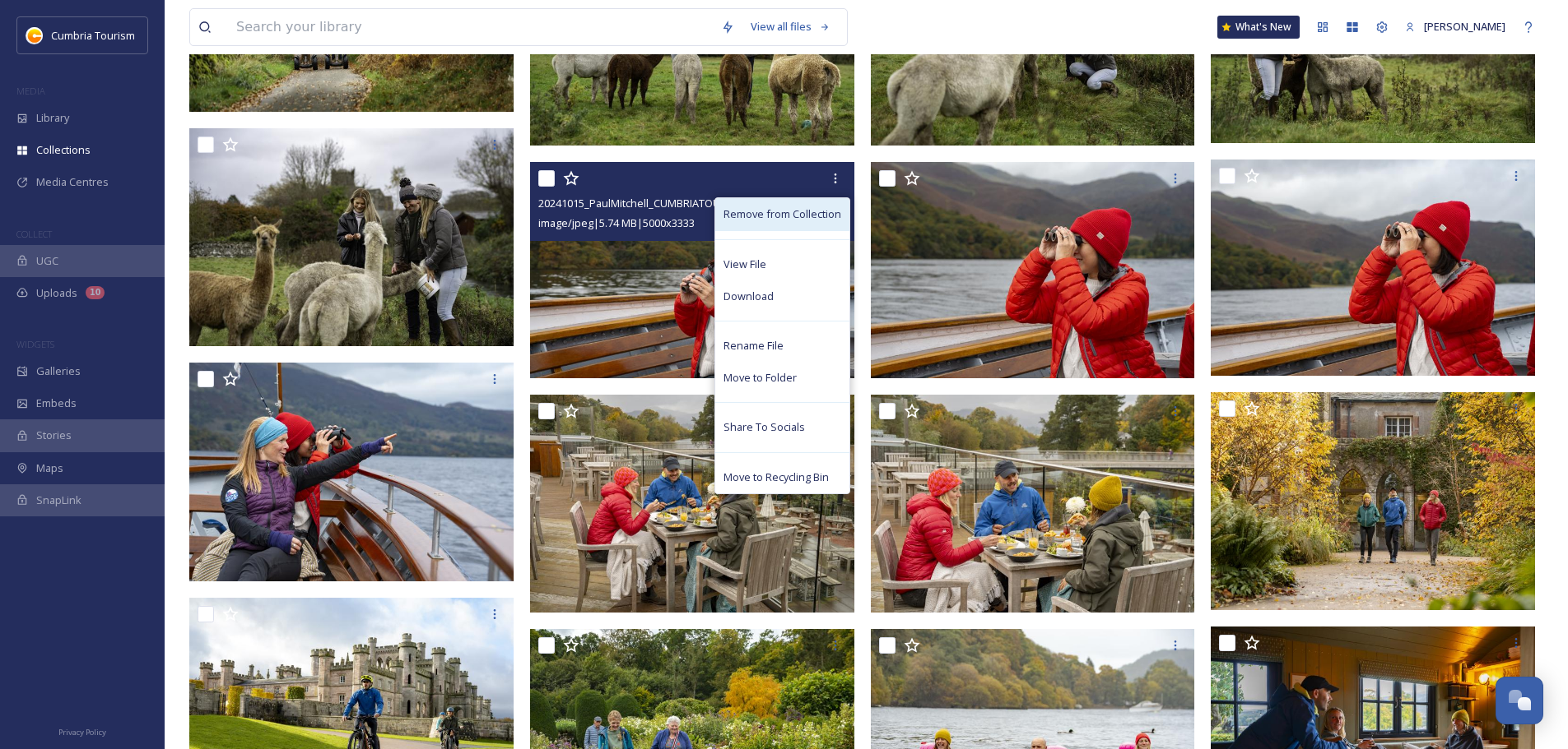
click at [783, 204] on div "Remove from Collection" at bounding box center [782, 214] width 134 height 32
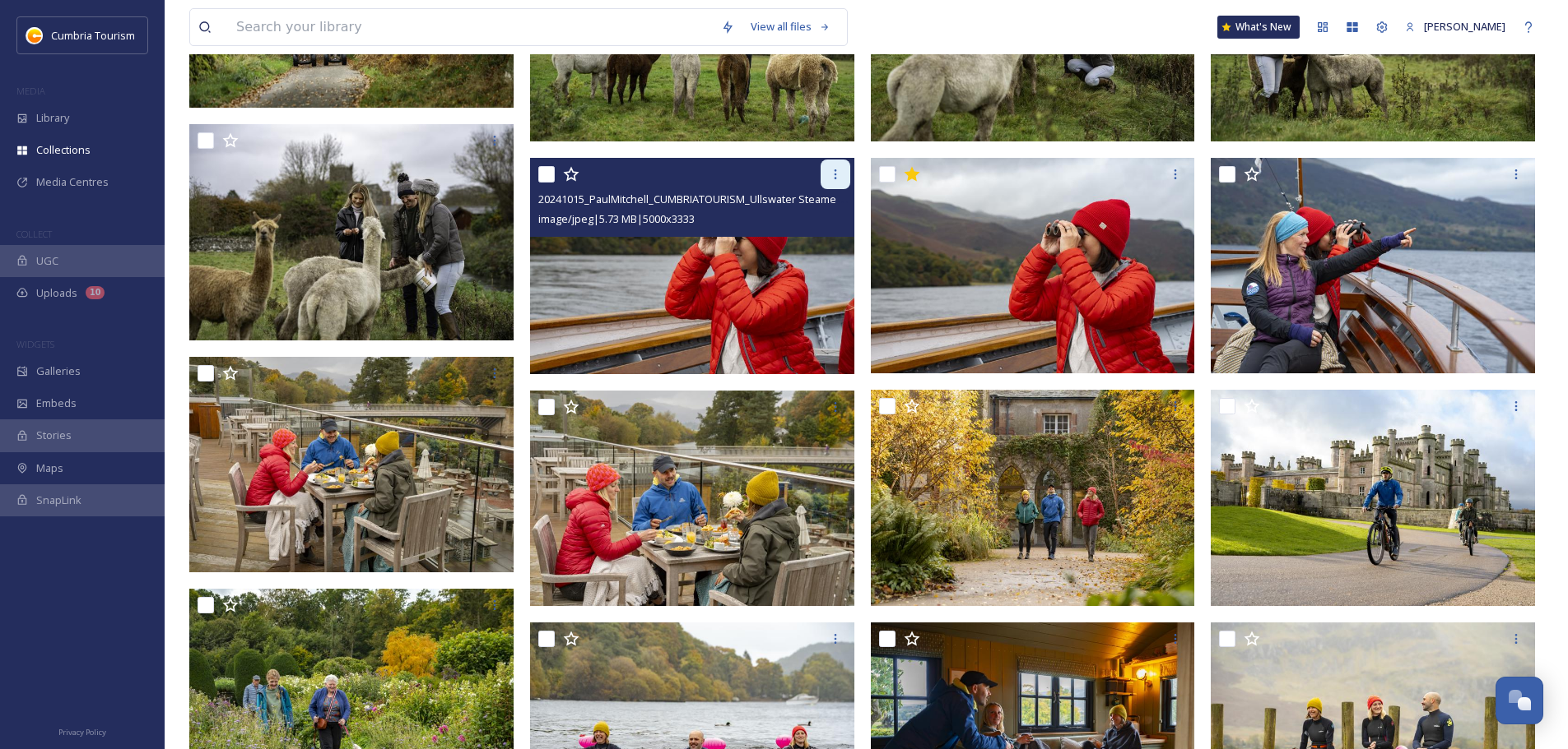
click at [783, 176] on div at bounding box center [835, 175] width 30 height 30
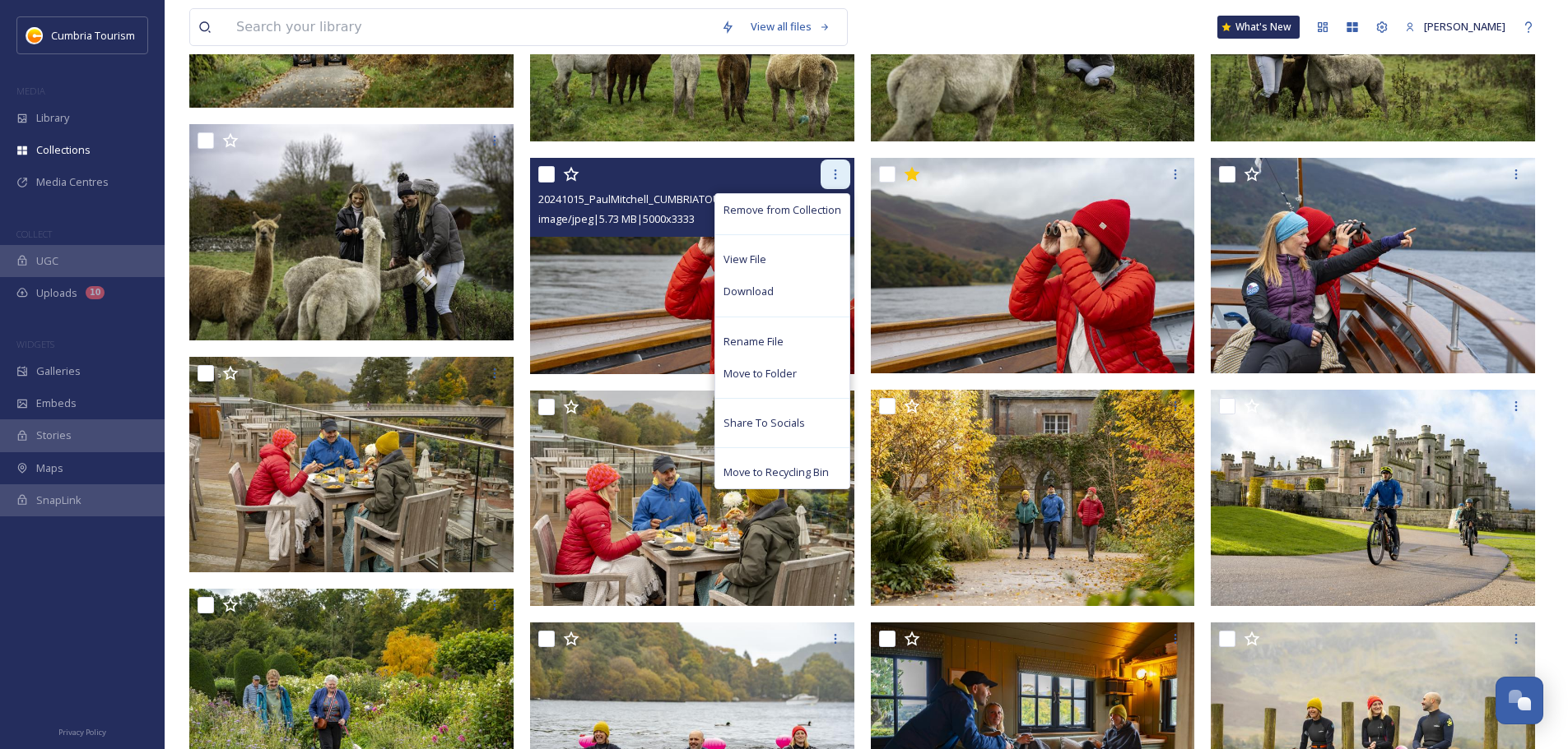
click at [783, 207] on span "Remove from Collection" at bounding box center [782, 209] width 117 height 16
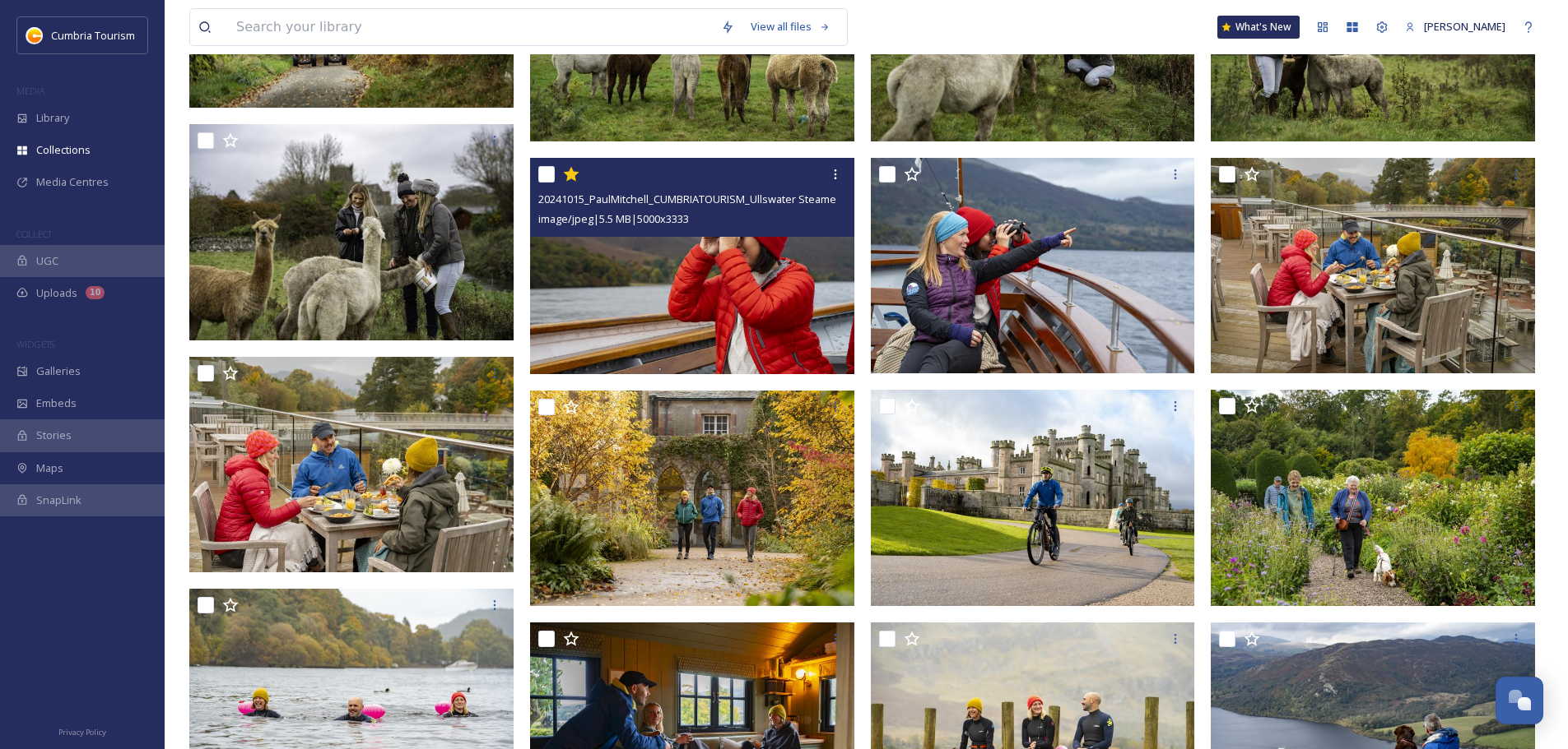
click at [733, 266] on img at bounding box center [692, 266] width 324 height 216
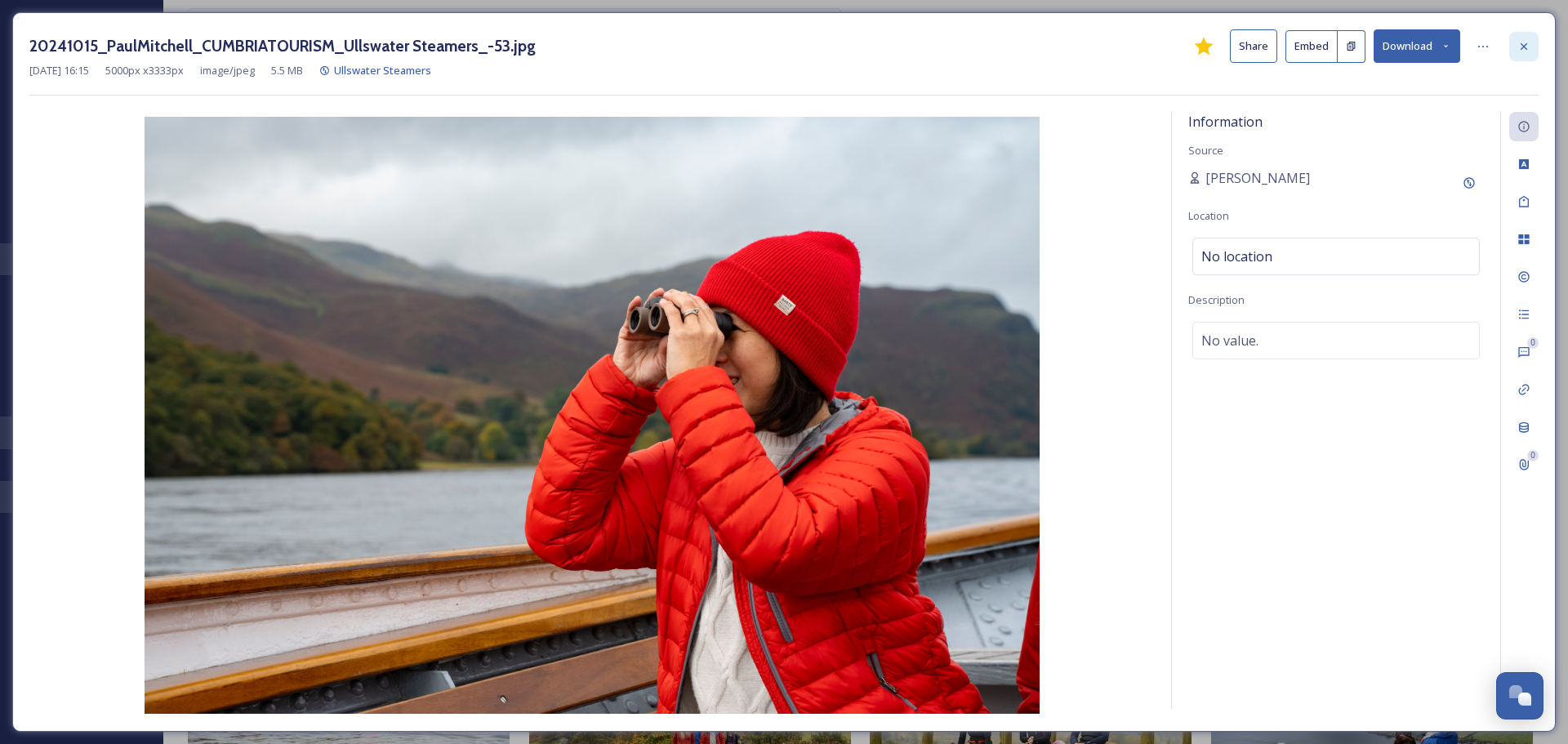
click at [777, 50] on div at bounding box center [1524, 47] width 30 height 30
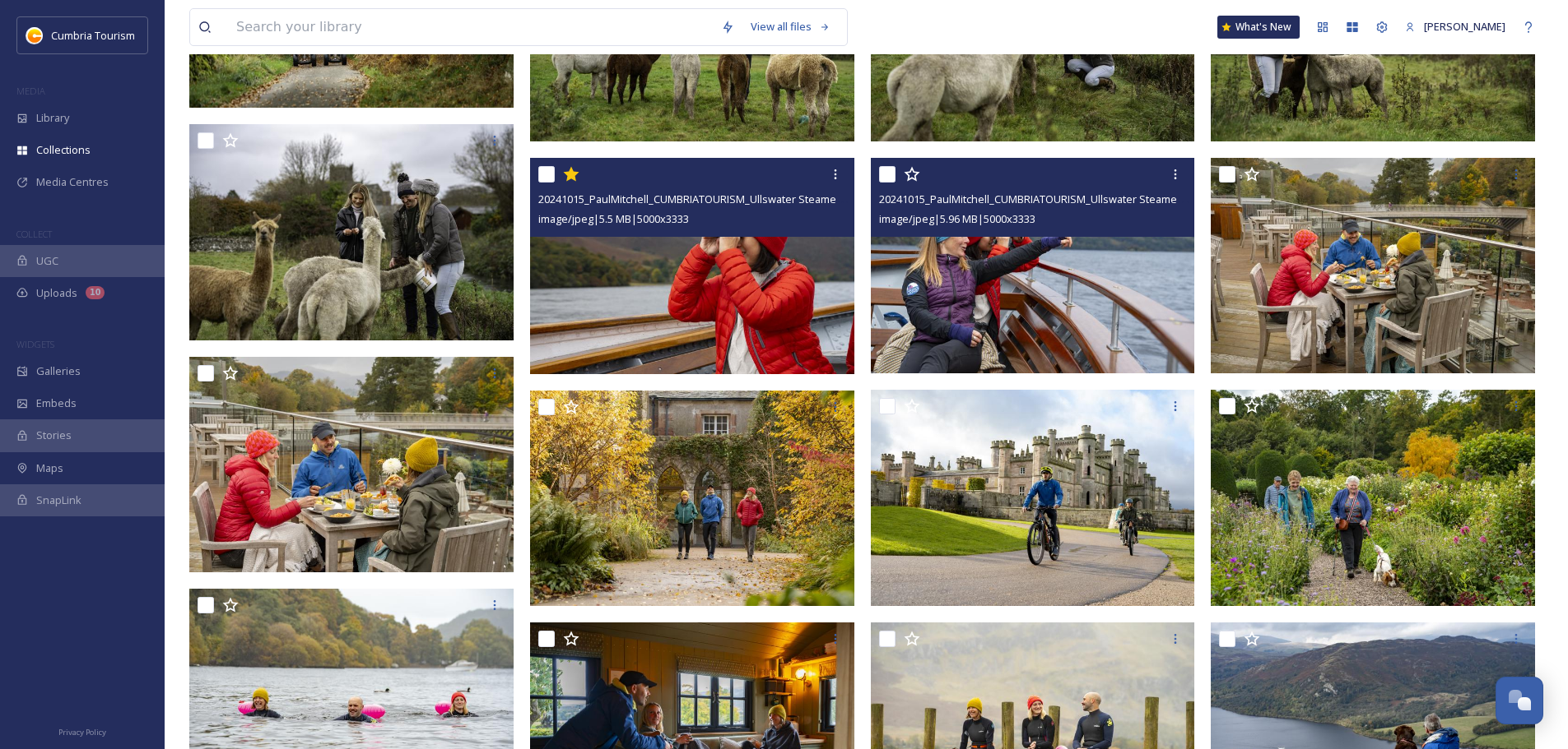
click at [783, 296] on img at bounding box center [1033, 266] width 324 height 216
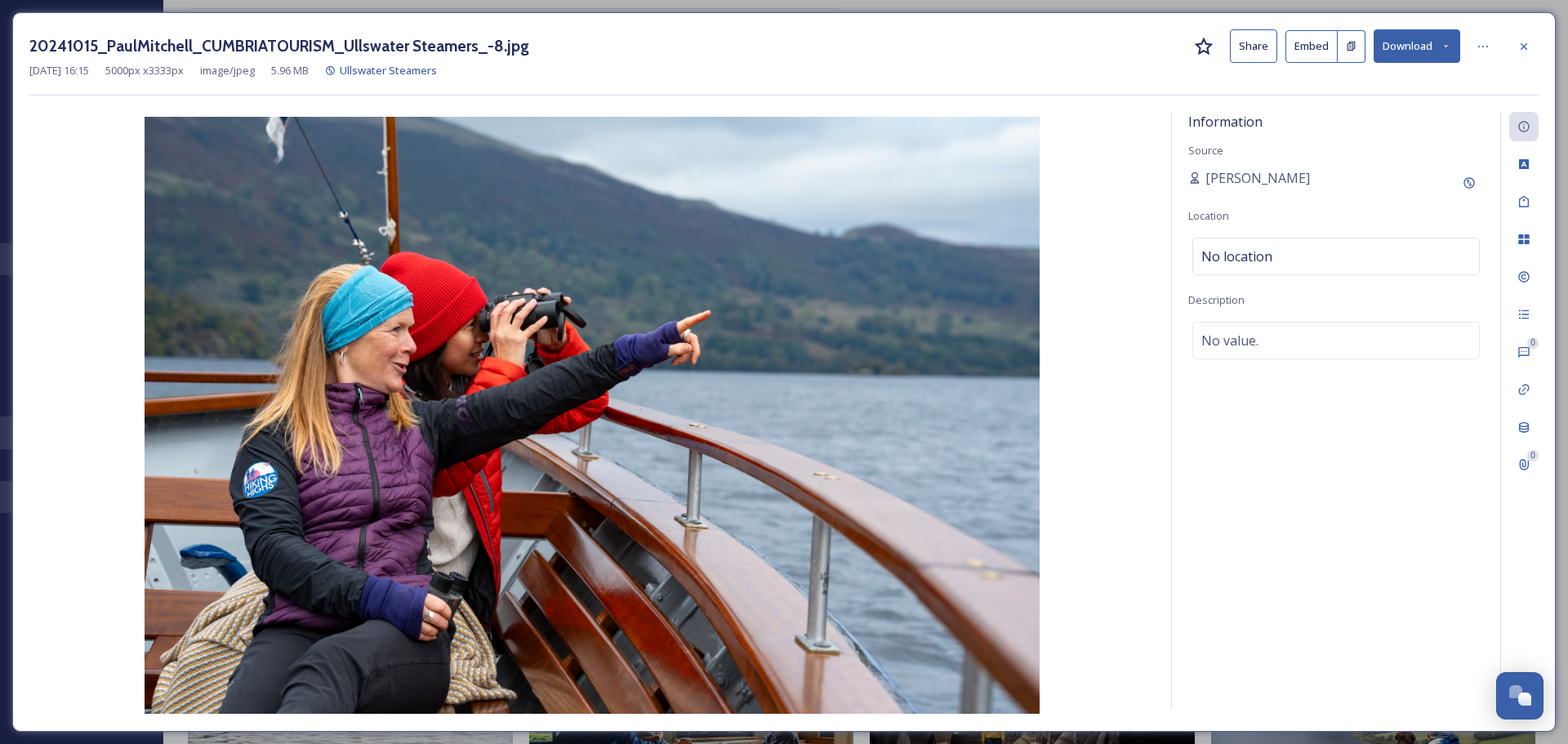
click at [777, 42] on icon at bounding box center [1204, 46] width 19 height 18
click at [777, 55] on div at bounding box center [1524, 47] width 30 height 30
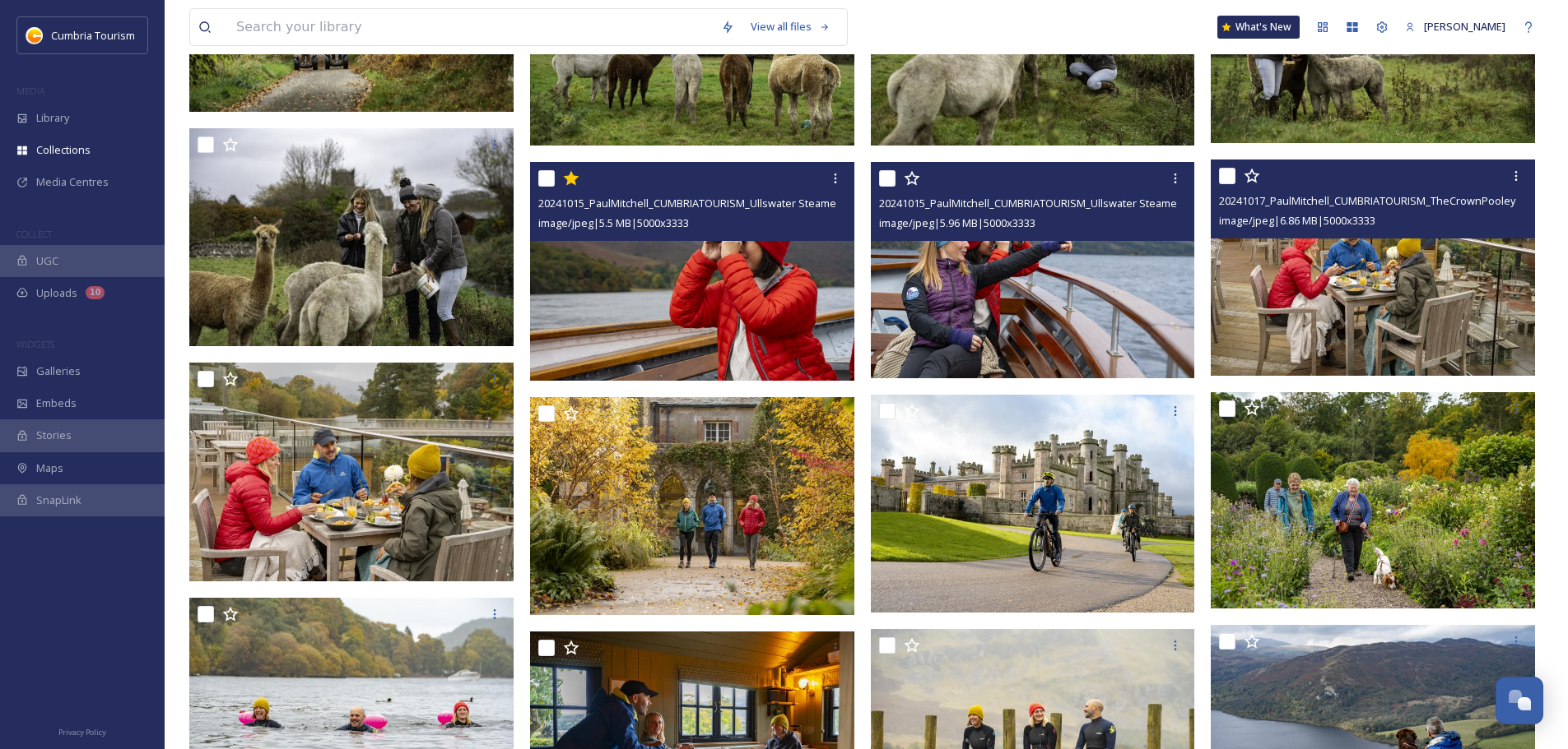
click at [783, 306] on img at bounding box center [1373, 268] width 324 height 216
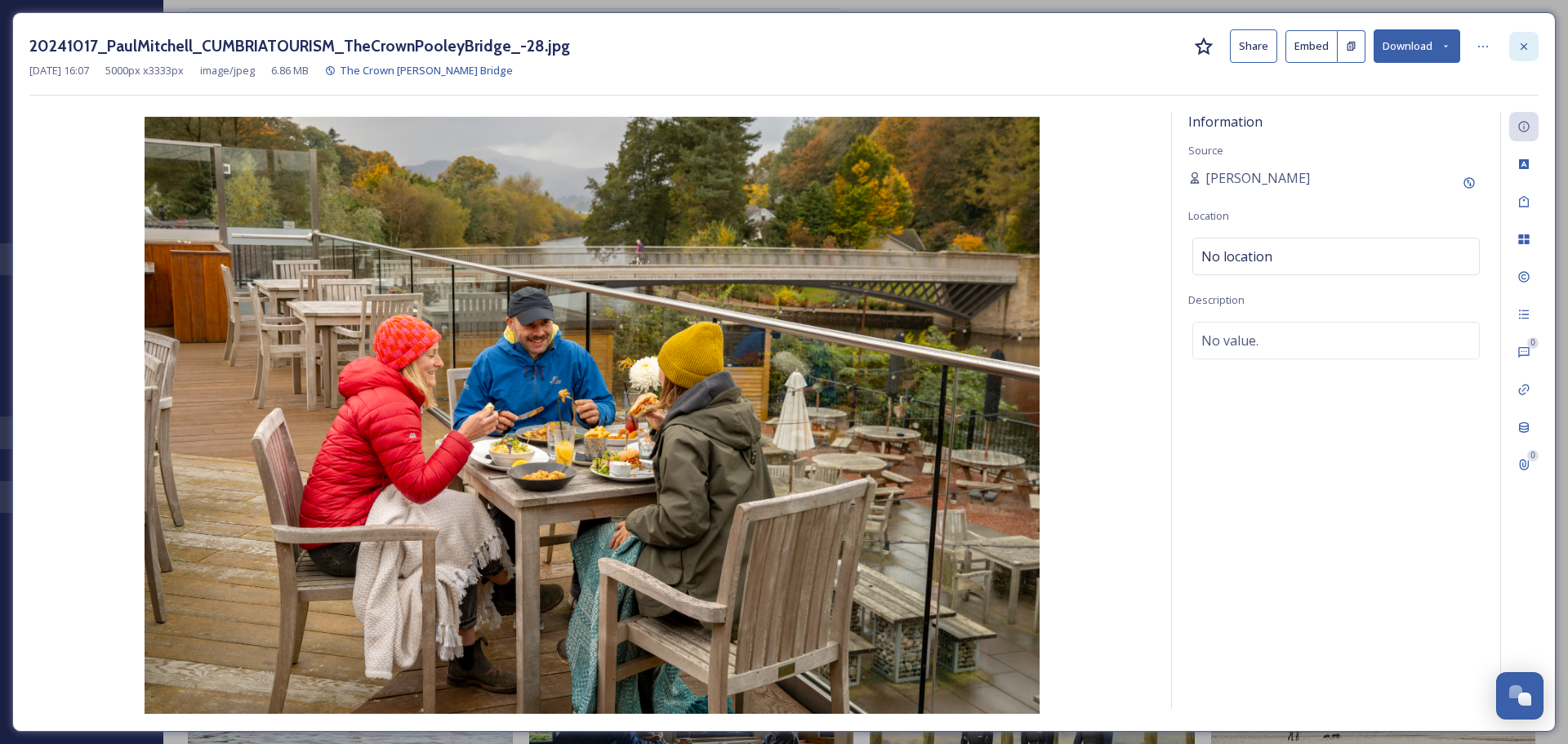
click at [777, 52] on icon at bounding box center [1524, 46] width 13 height 13
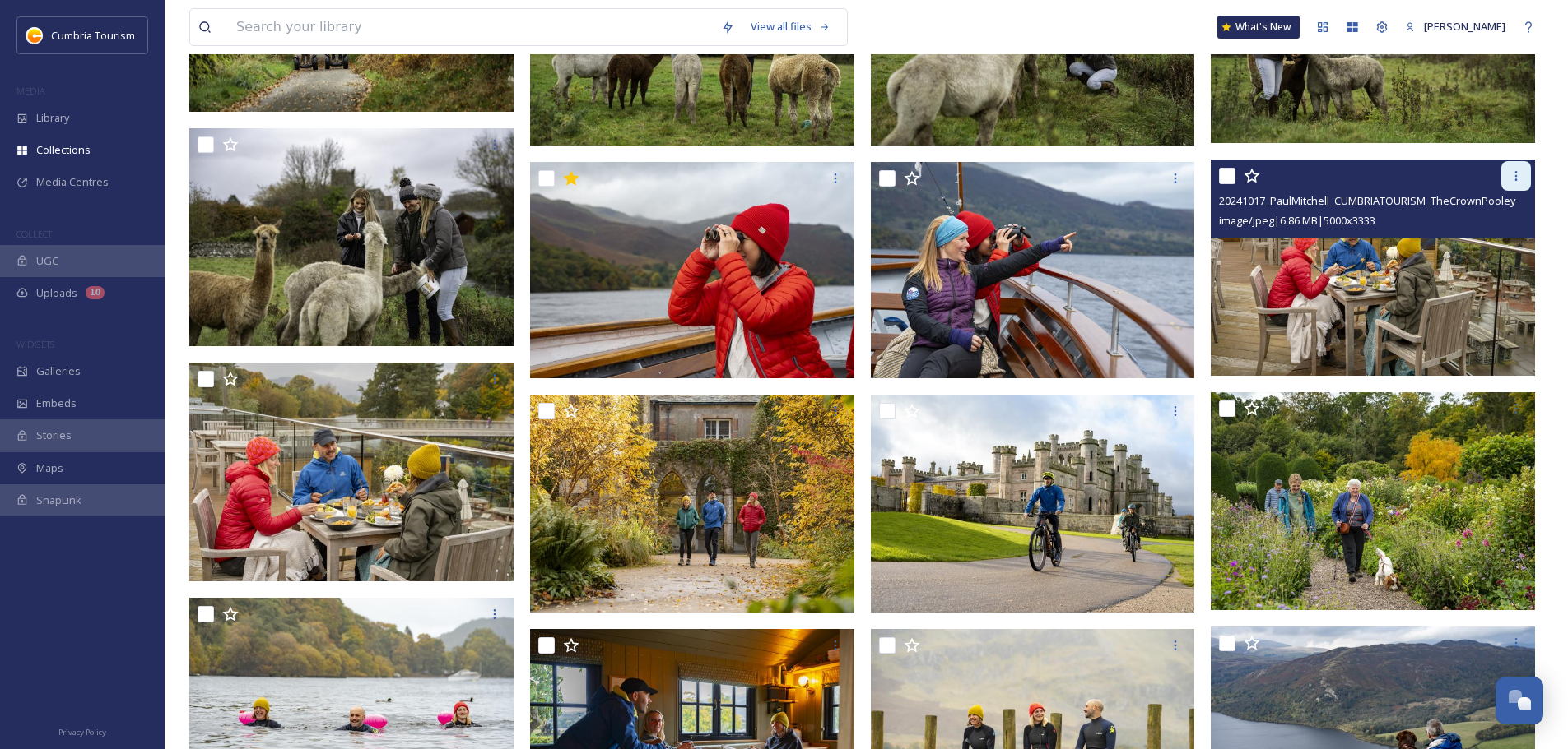
click at [783, 181] on icon at bounding box center [1516, 176] width 13 height 13
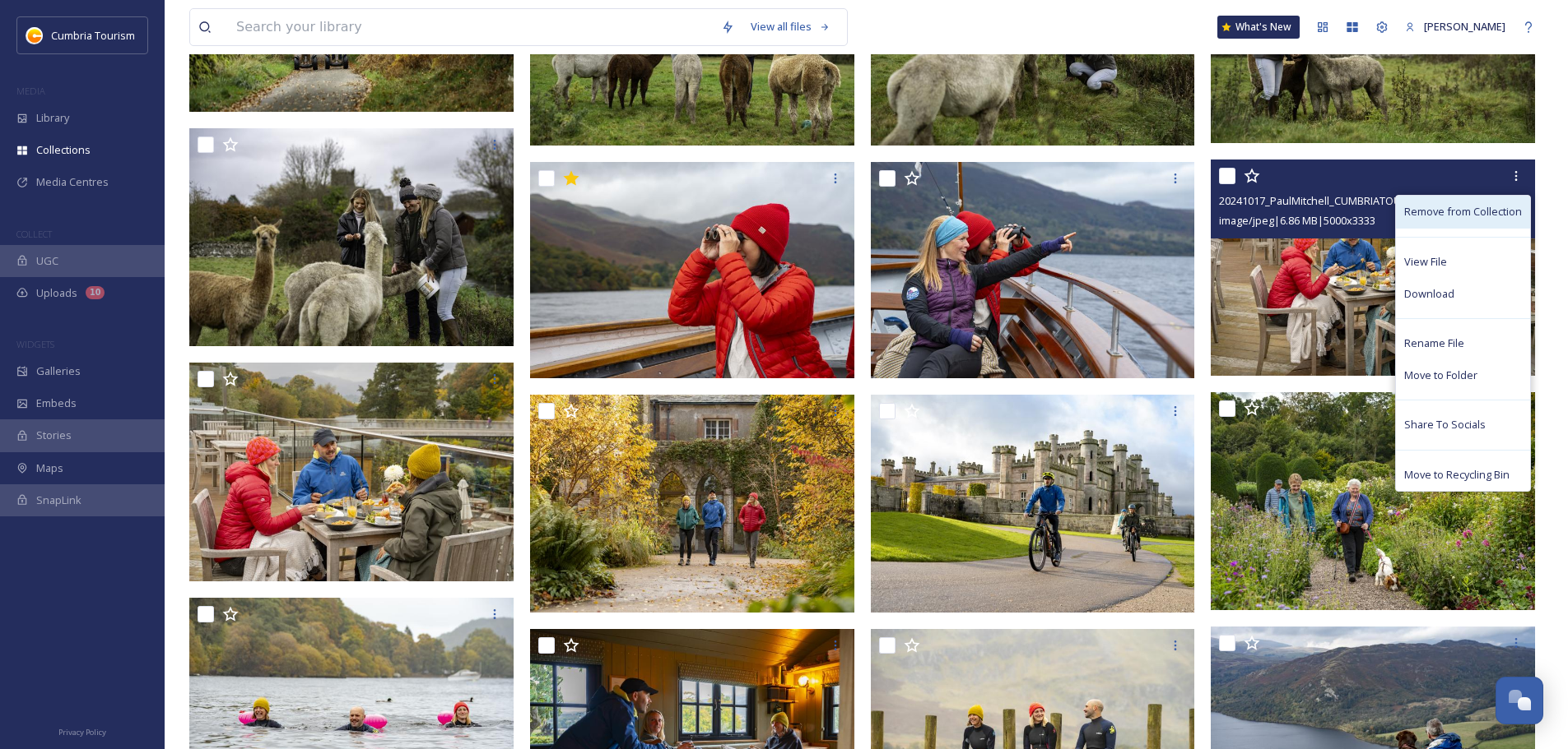
click at [783, 217] on span "Remove from Collection" at bounding box center [1462, 211] width 117 height 16
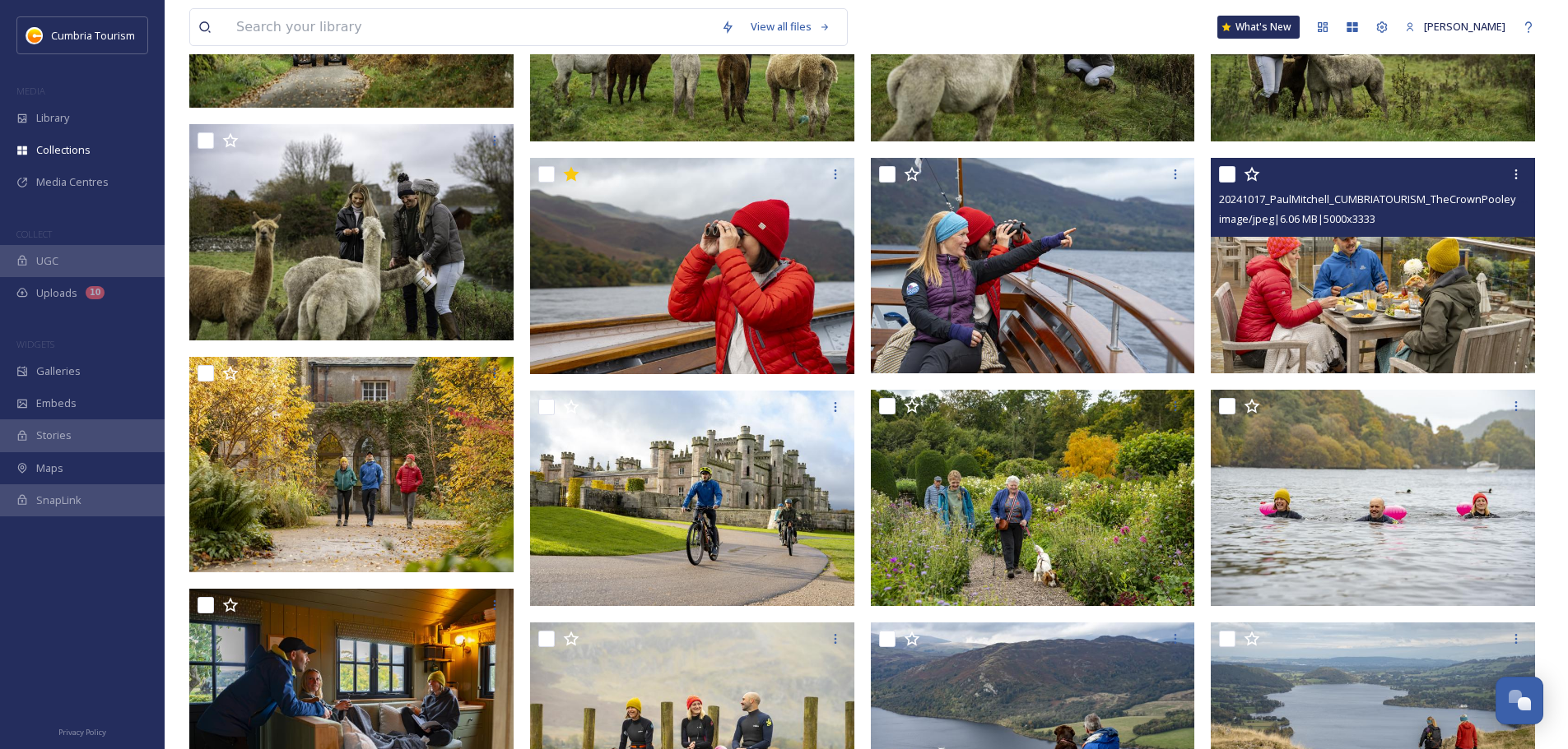
click at [783, 269] on img at bounding box center [1373, 266] width 324 height 216
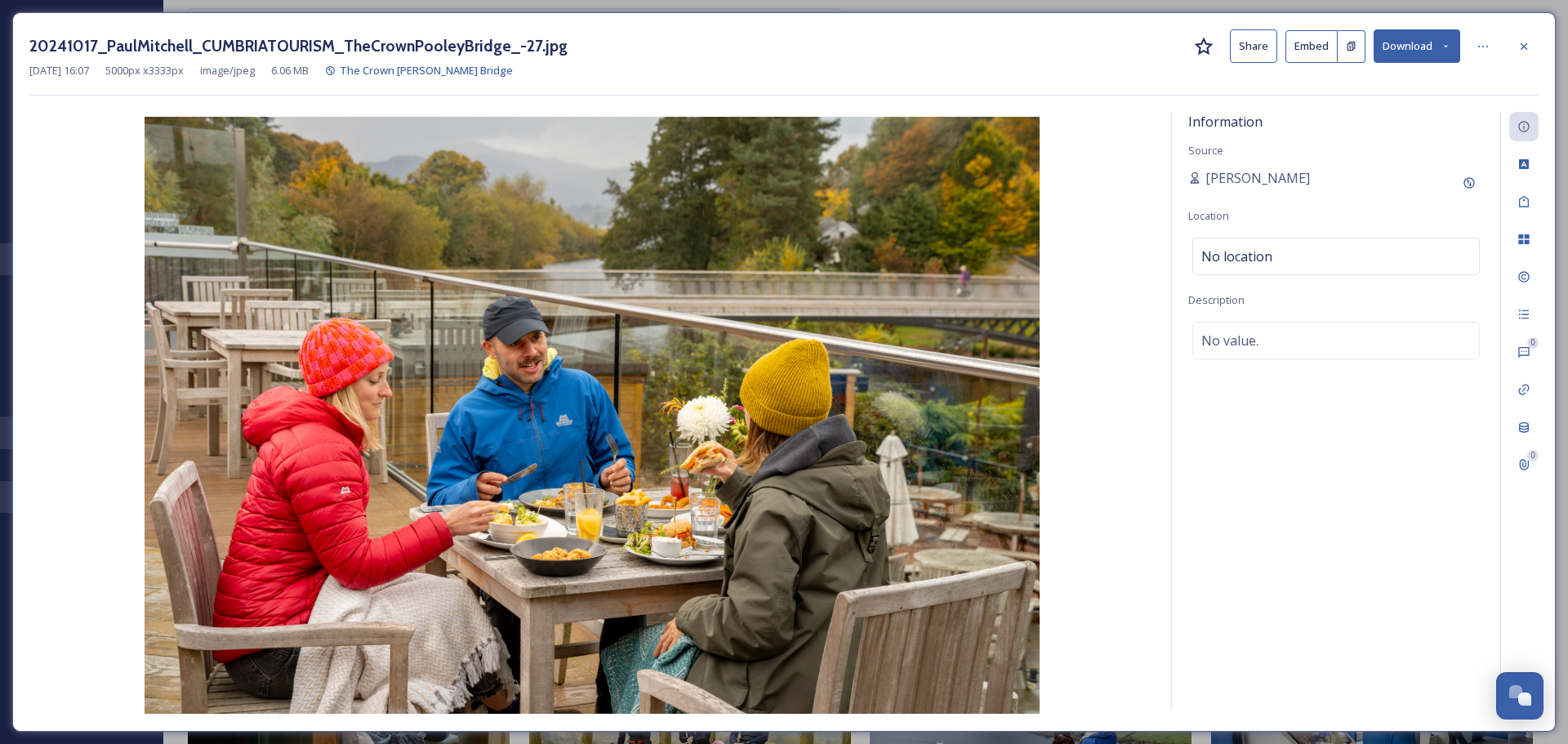
click at [777, 45] on icon at bounding box center [1204, 47] width 20 height 20
click at [777, 50] on icon at bounding box center [1524, 46] width 13 height 13
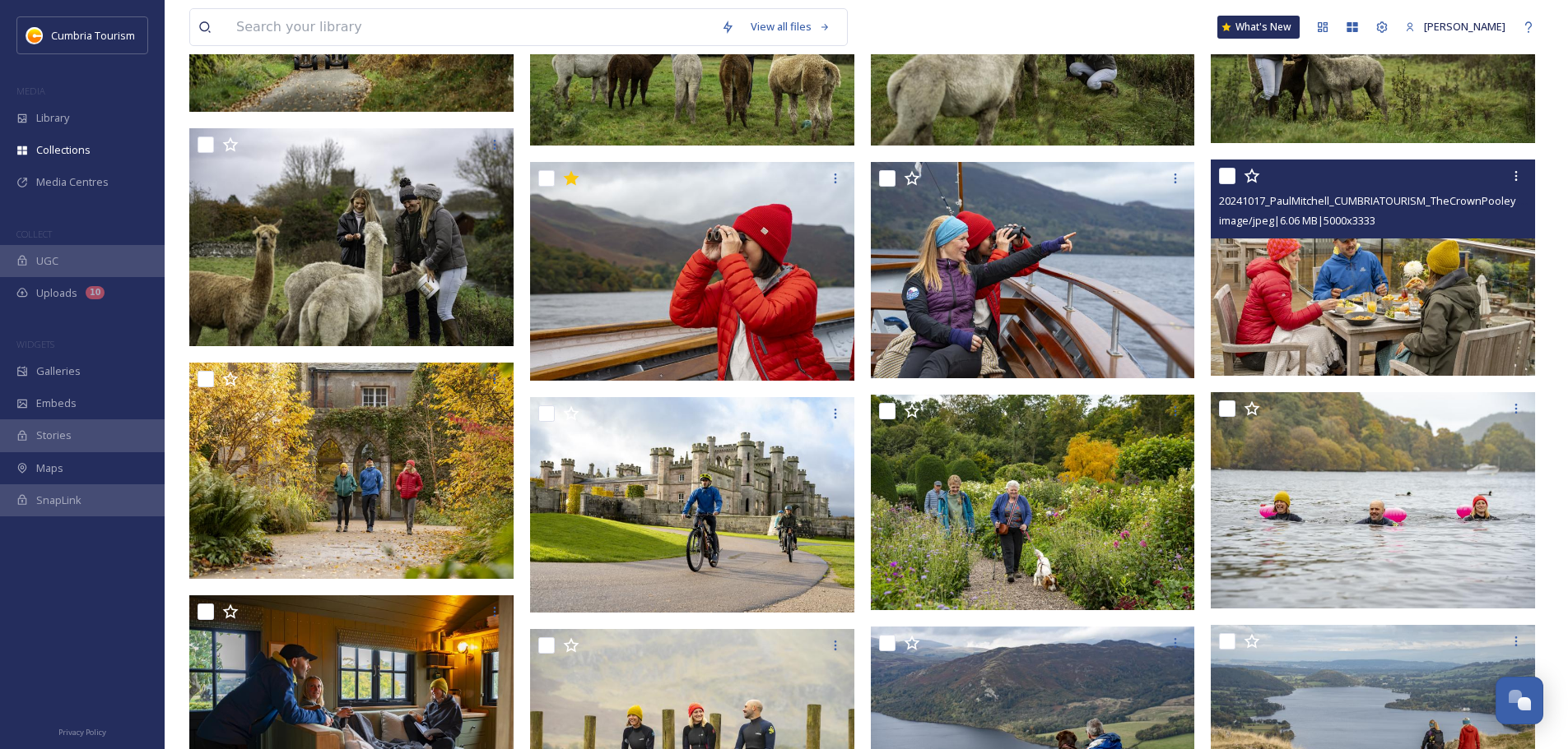
click at [783, 301] on img at bounding box center [1373, 268] width 324 height 216
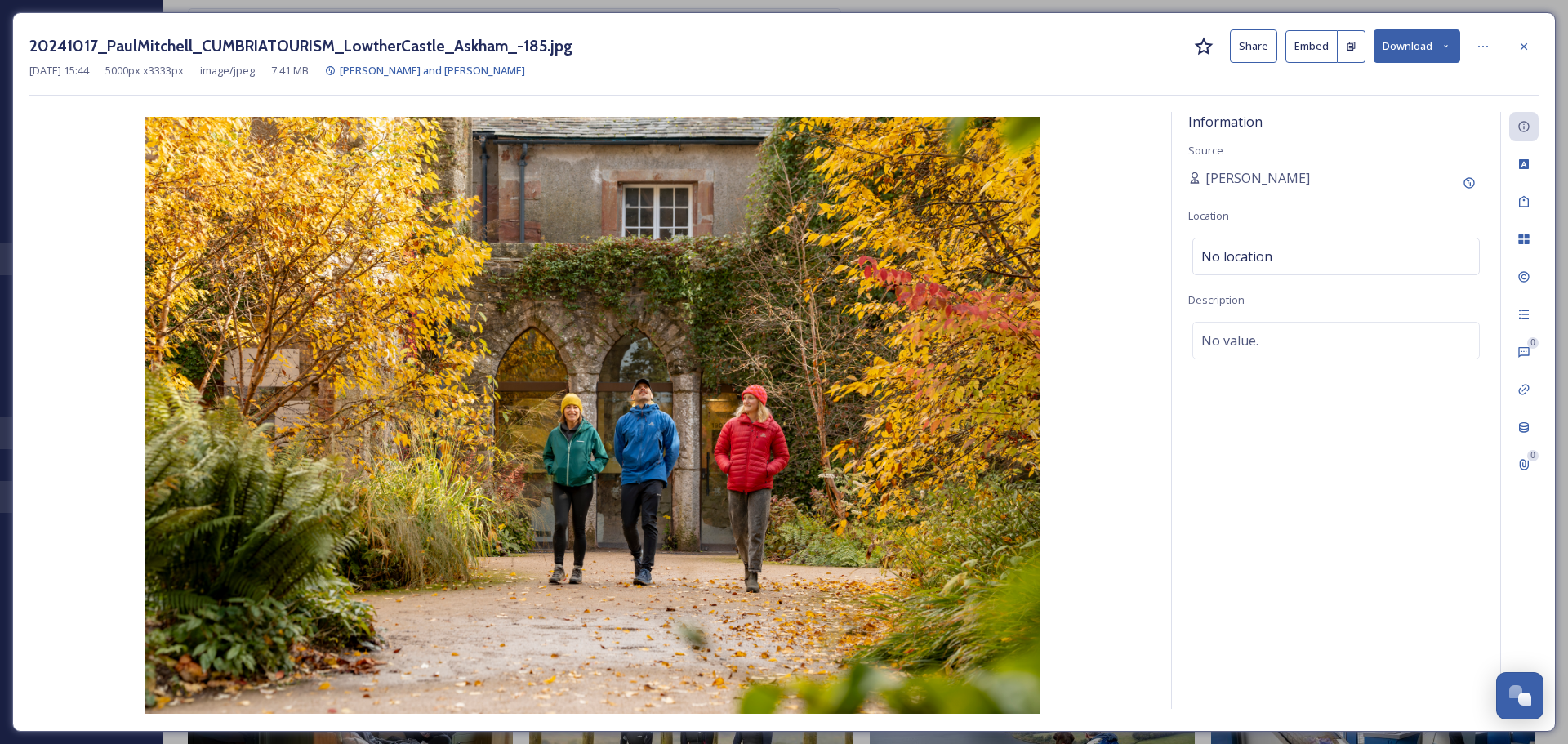
click at [777, 49] on icon at bounding box center [1204, 47] width 20 height 20
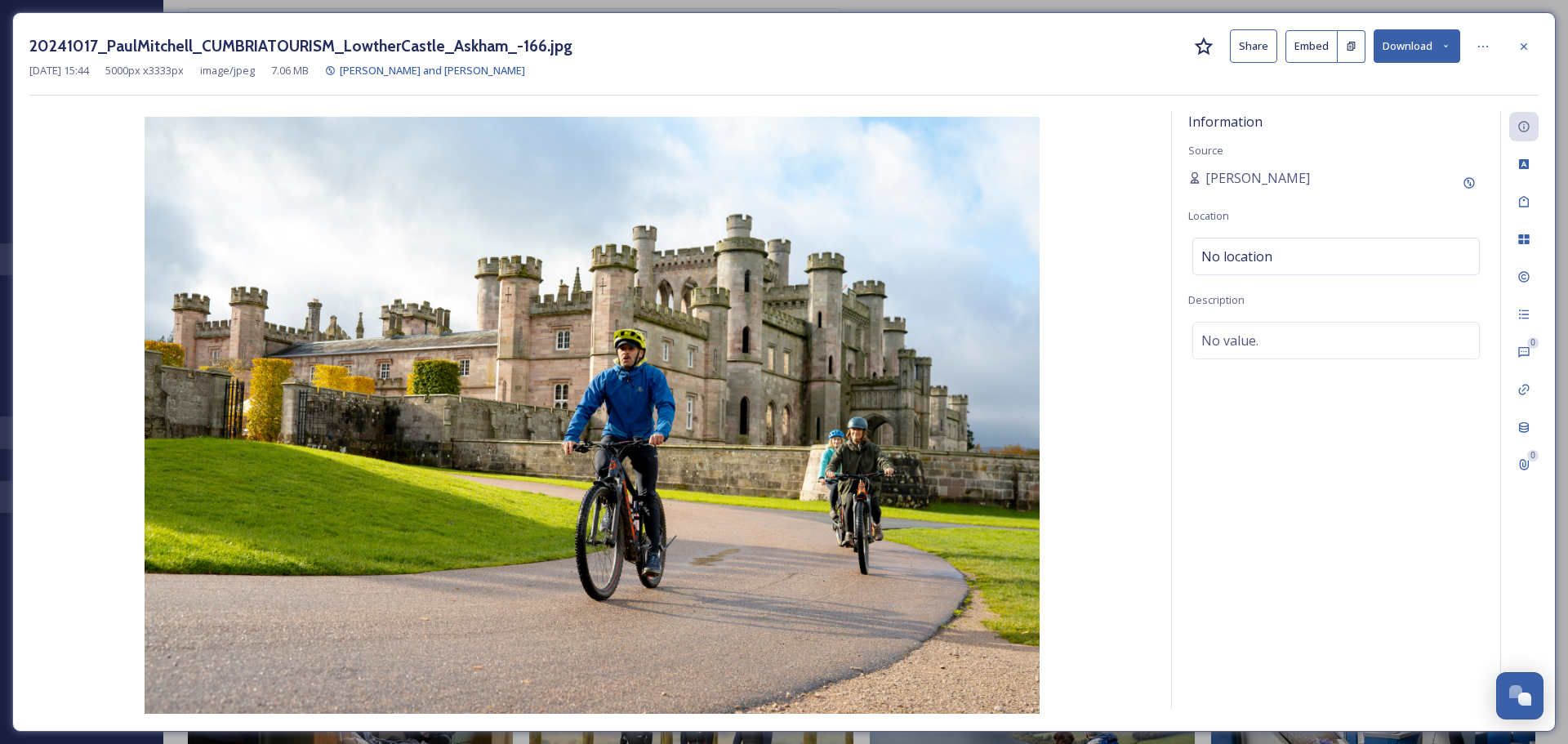
click at [777, 47] on icon at bounding box center [1204, 47] width 20 height 20
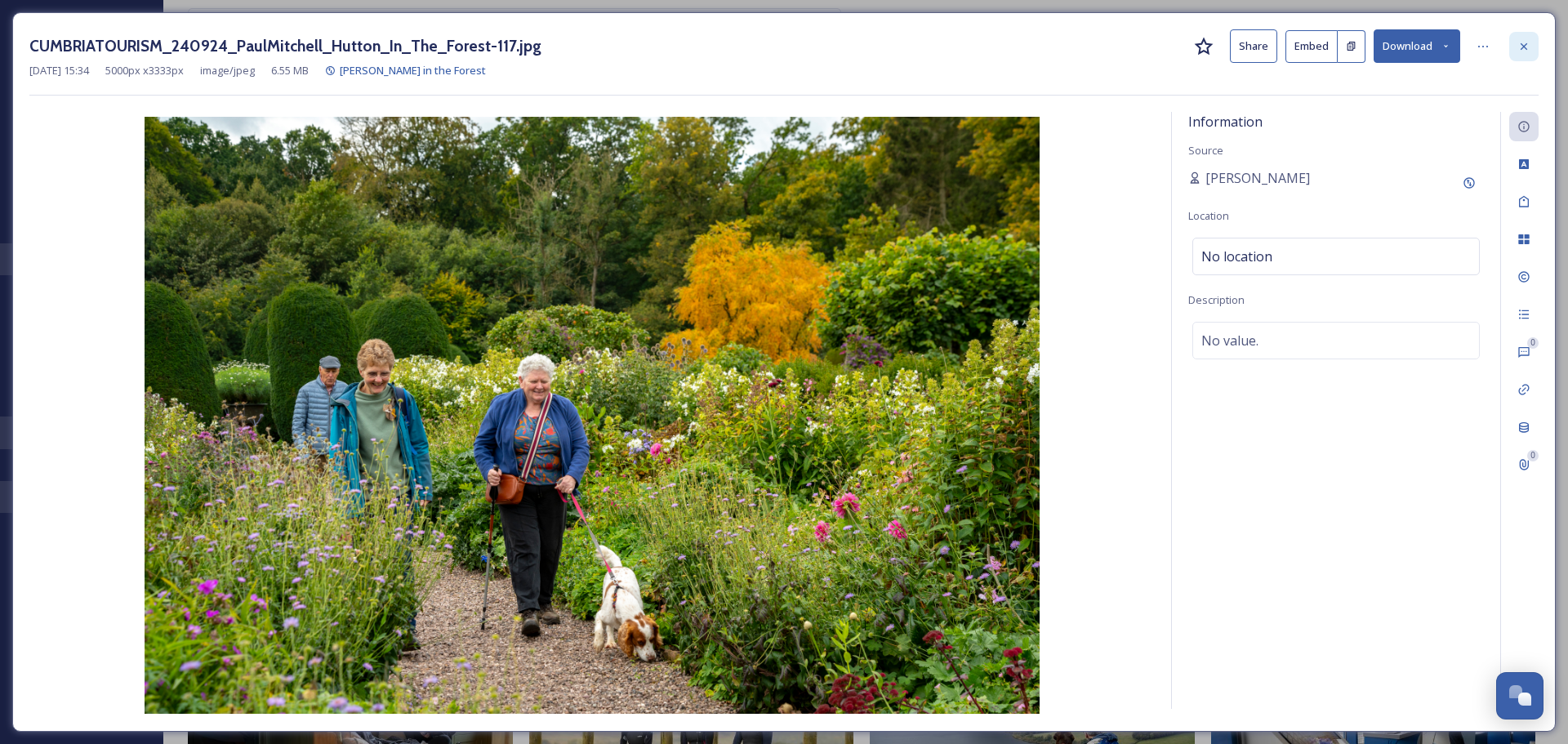
click at [777, 54] on div at bounding box center [1524, 47] width 30 height 30
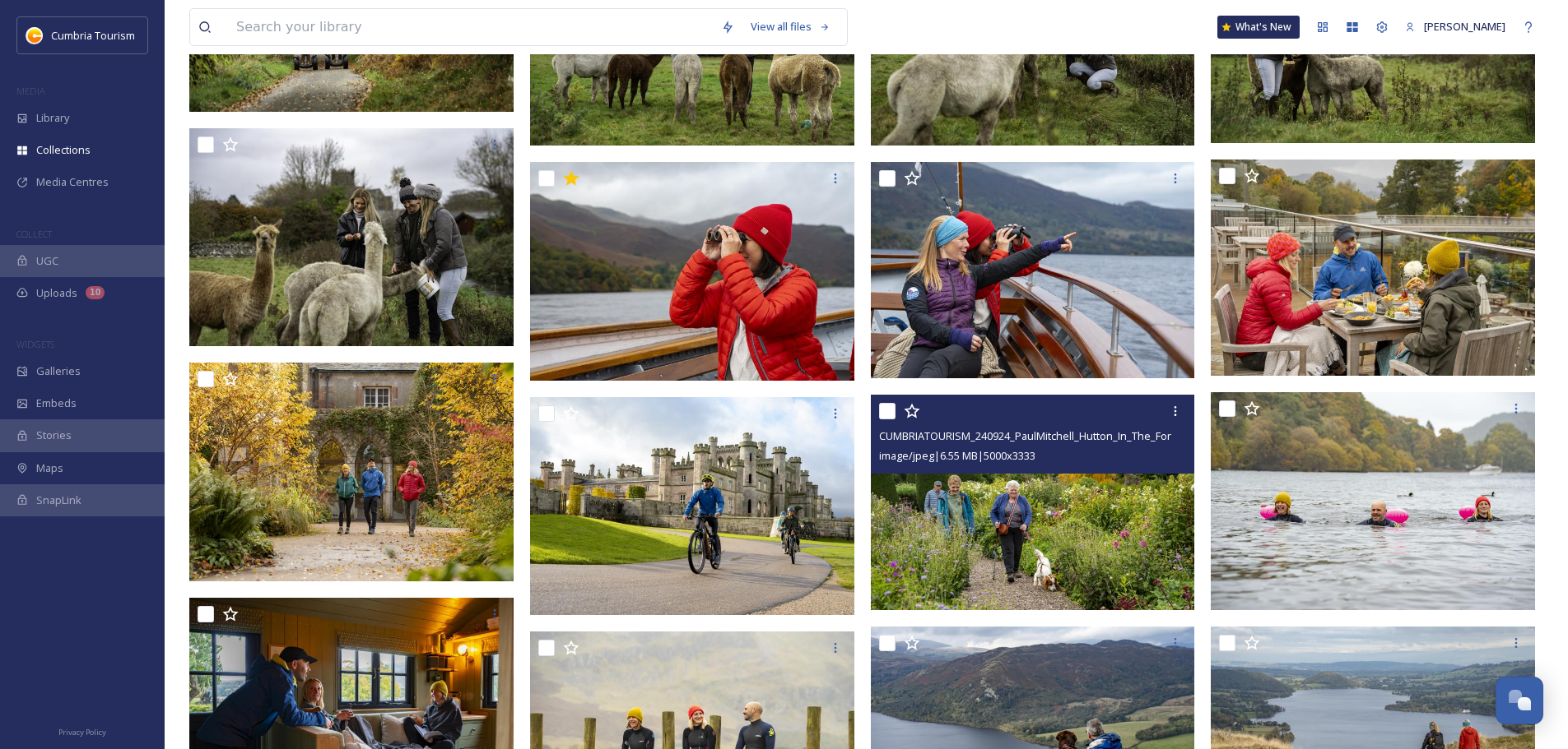
click at [783, 439] on img at bounding box center [1033, 503] width 324 height 216
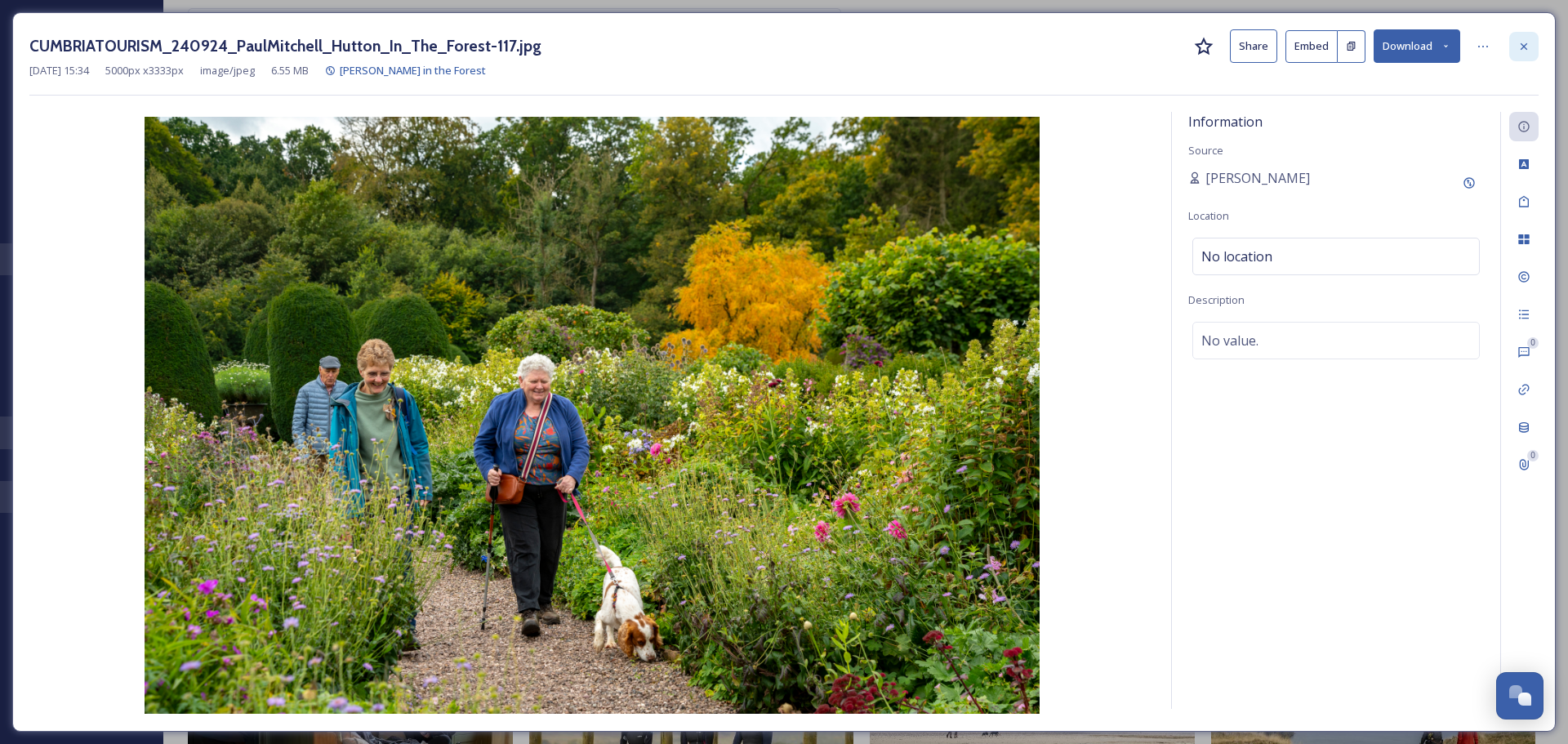
click at [777, 51] on div at bounding box center [1524, 47] width 30 height 30
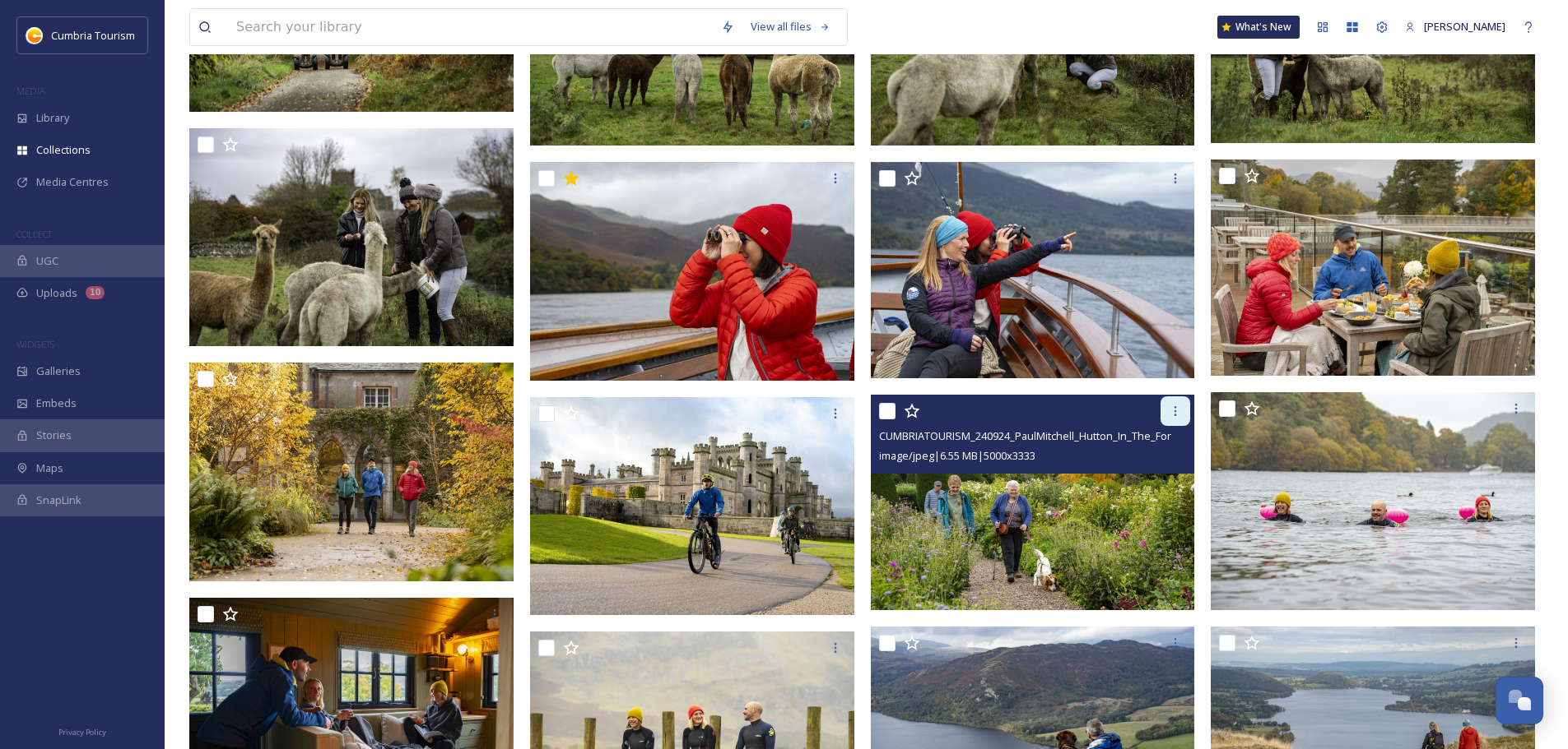
click at [783, 408] on icon at bounding box center [1175, 411] width 13 height 13
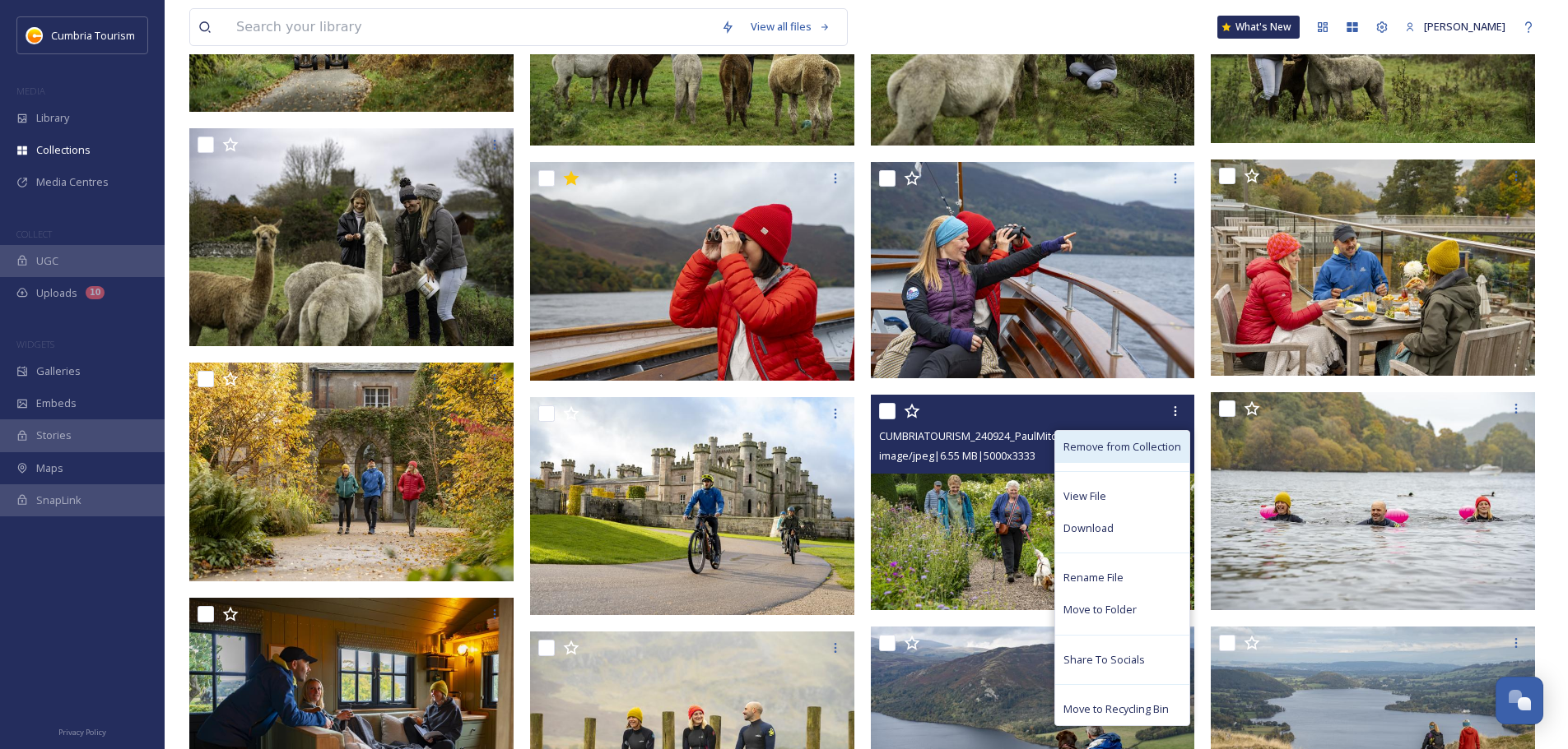
click at [783, 439] on span "Remove from Collection" at bounding box center [1121, 446] width 117 height 16
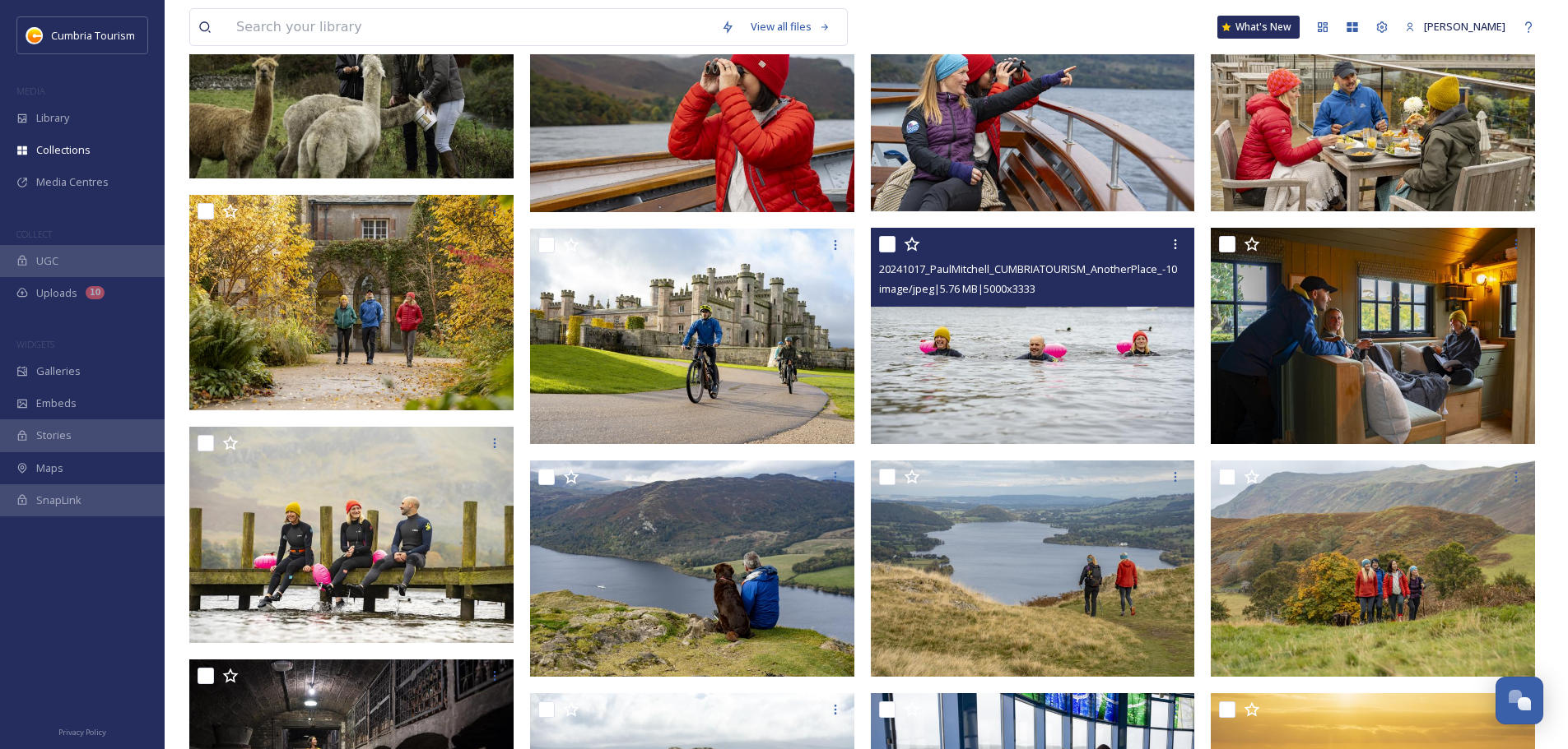
scroll to position [742, 0]
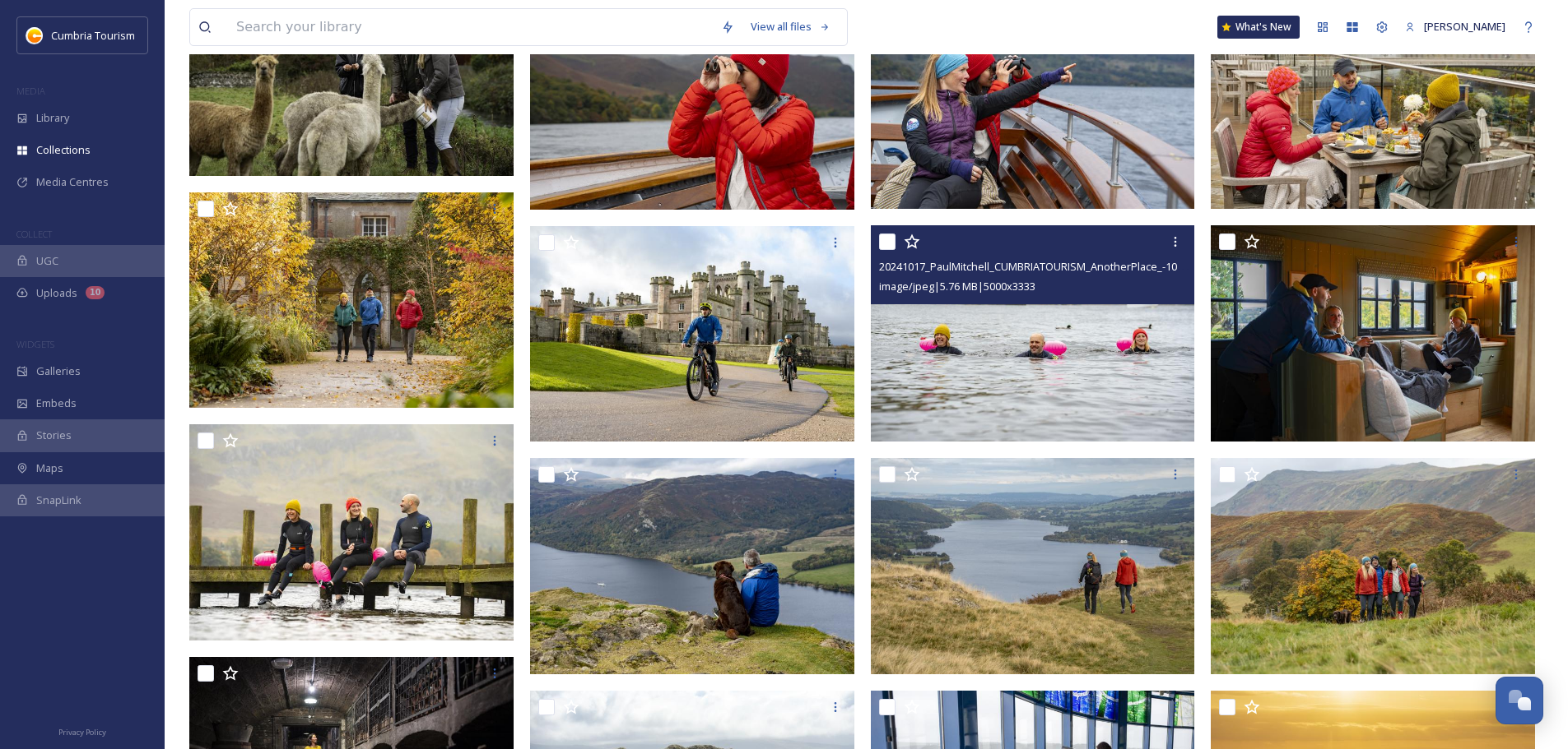
click at [783, 387] on img at bounding box center [1033, 333] width 324 height 216
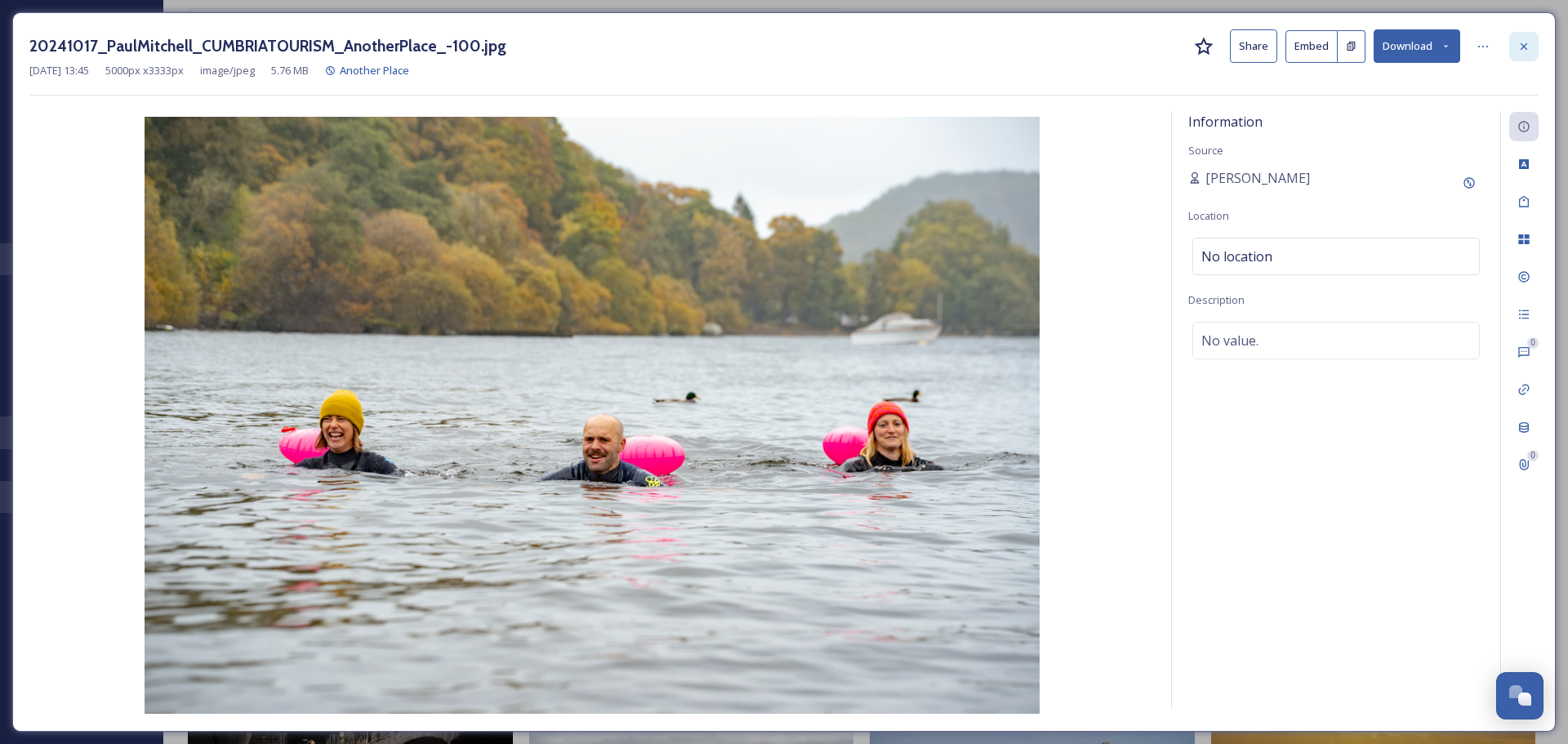
click at [777, 45] on icon at bounding box center [1524, 46] width 13 height 13
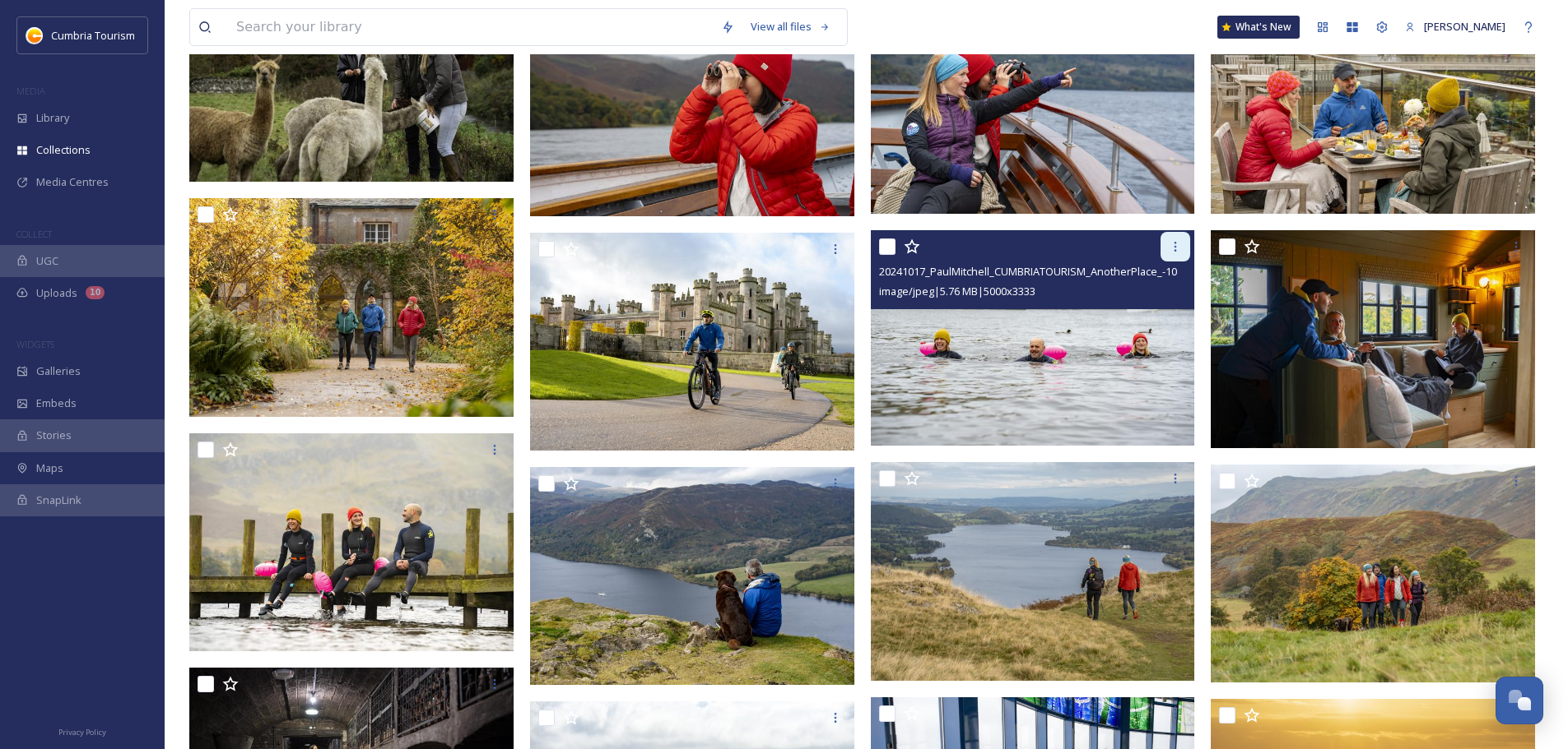
click at [783, 251] on icon at bounding box center [1175, 247] width 13 height 13
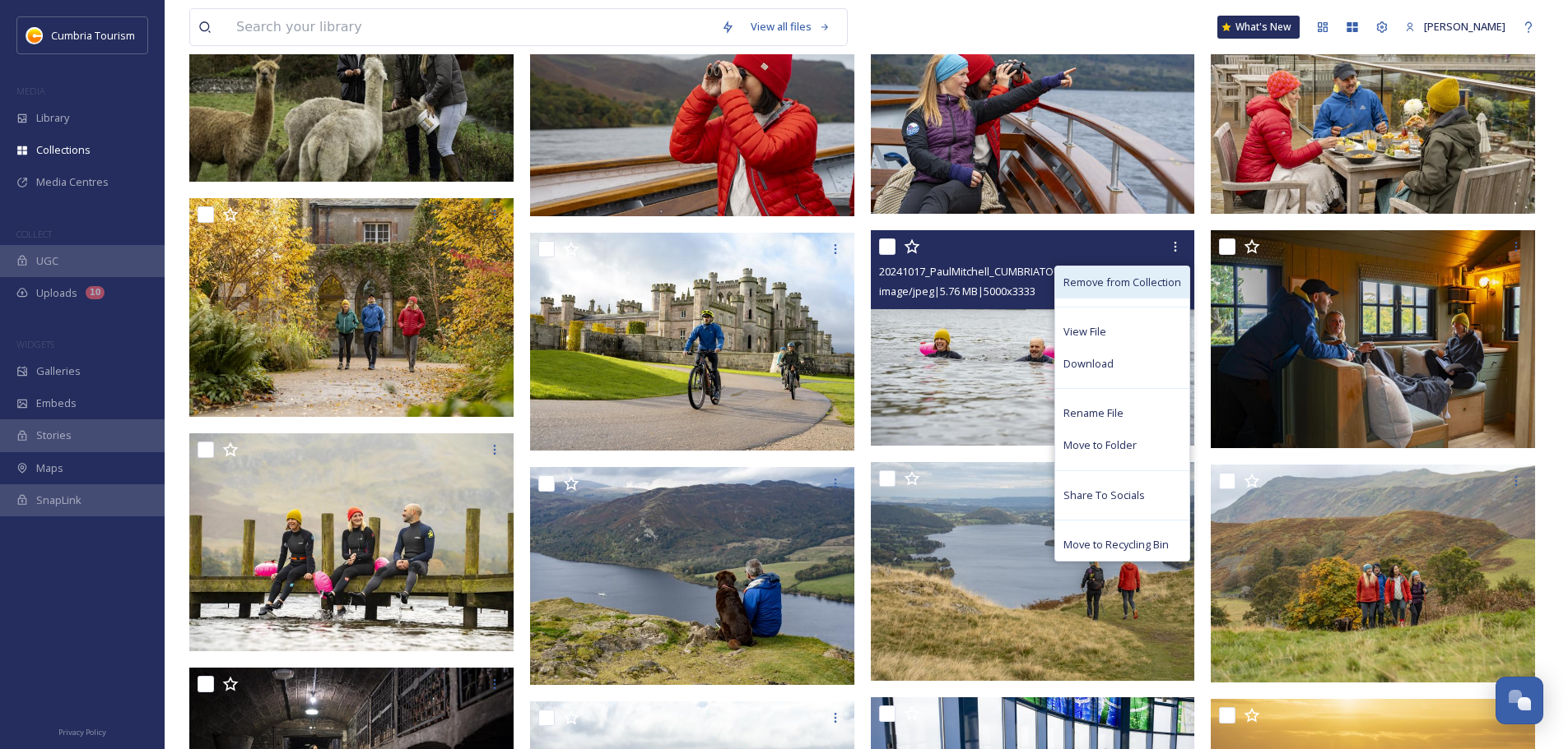
click at [783, 283] on span "Remove from Collection" at bounding box center [1121, 282] width 117 height 16
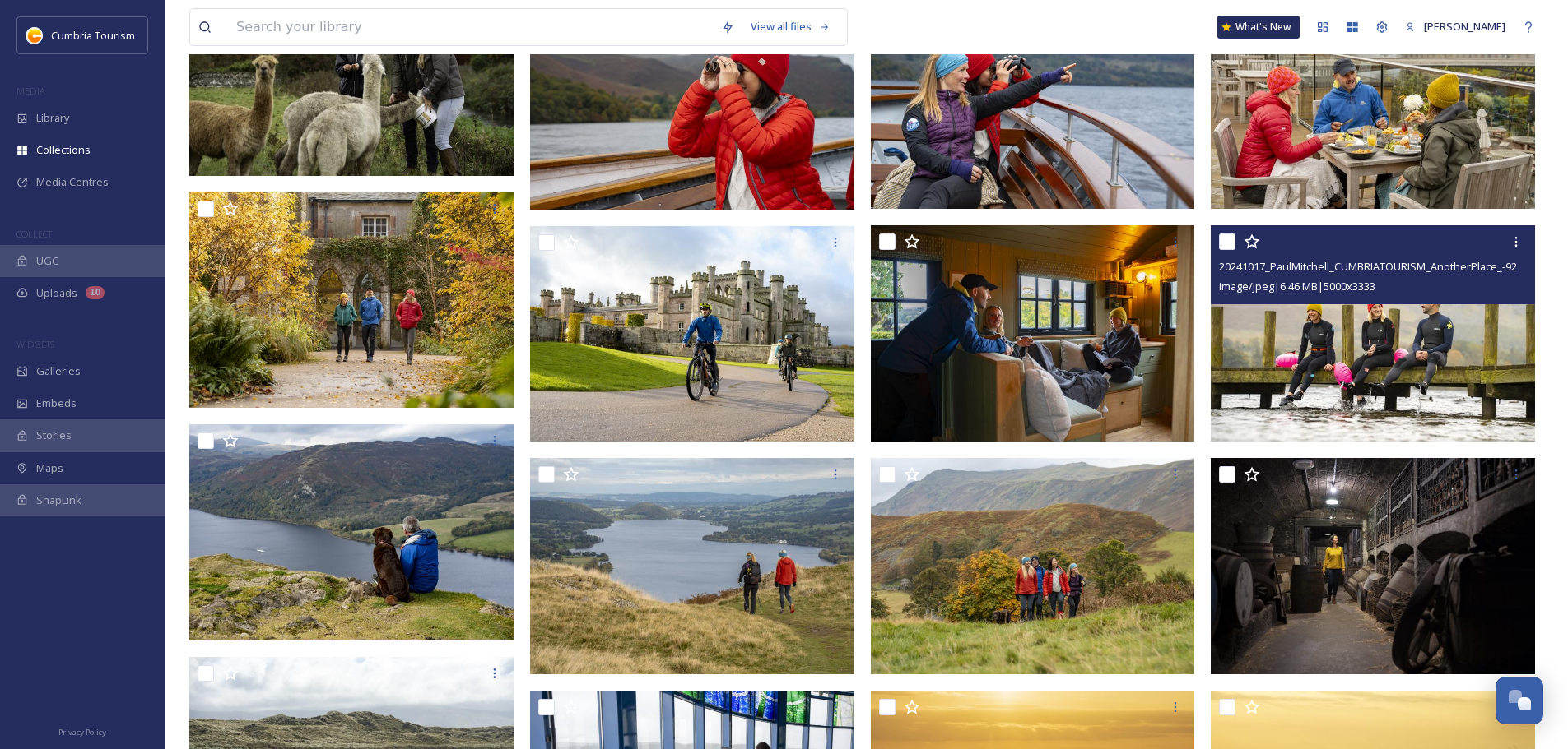
click at [783, 333] on img at bounding box center [1373, 333] width 324 height 216
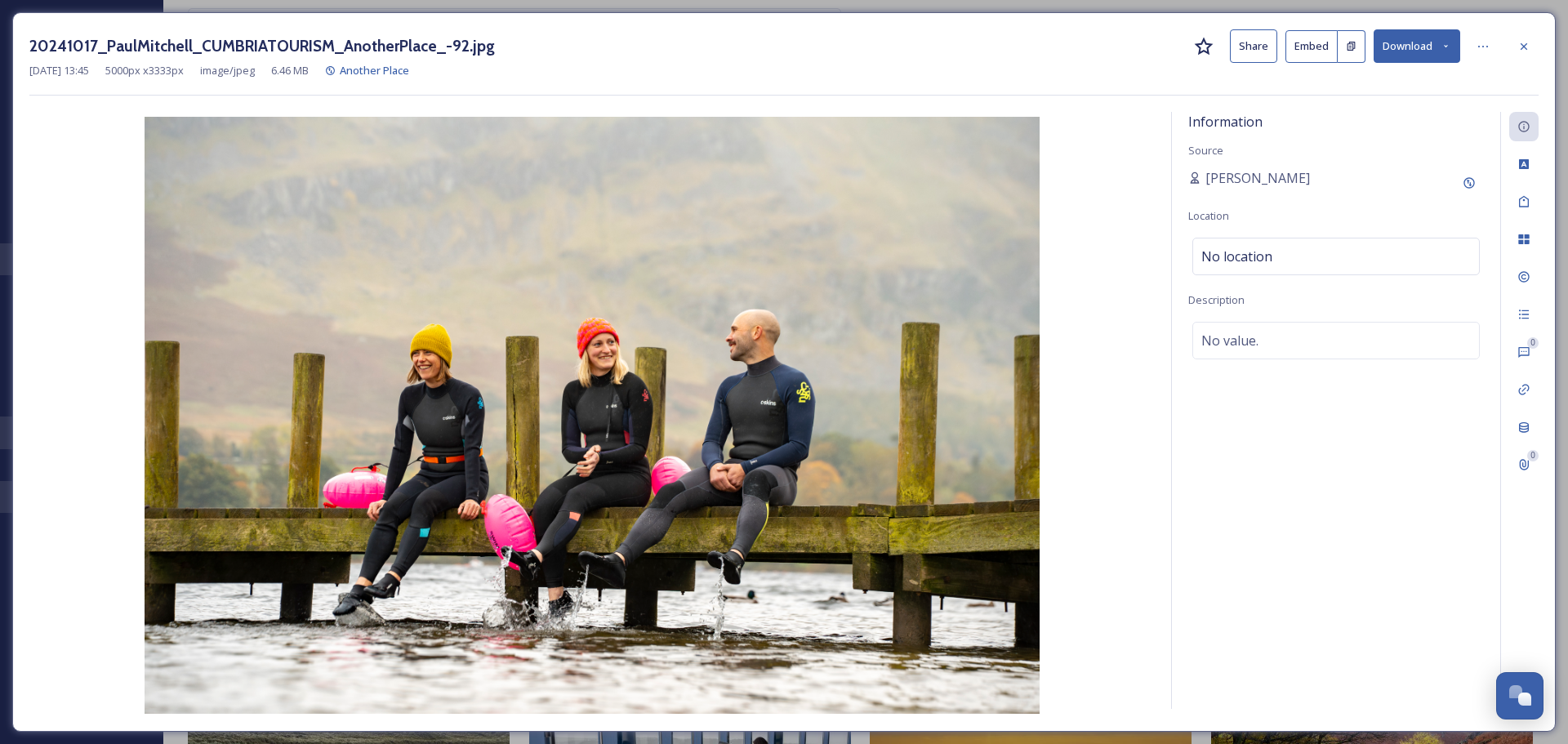
click at [777, 51] on icon at bounding box center [1204, 46] width 19 height 18
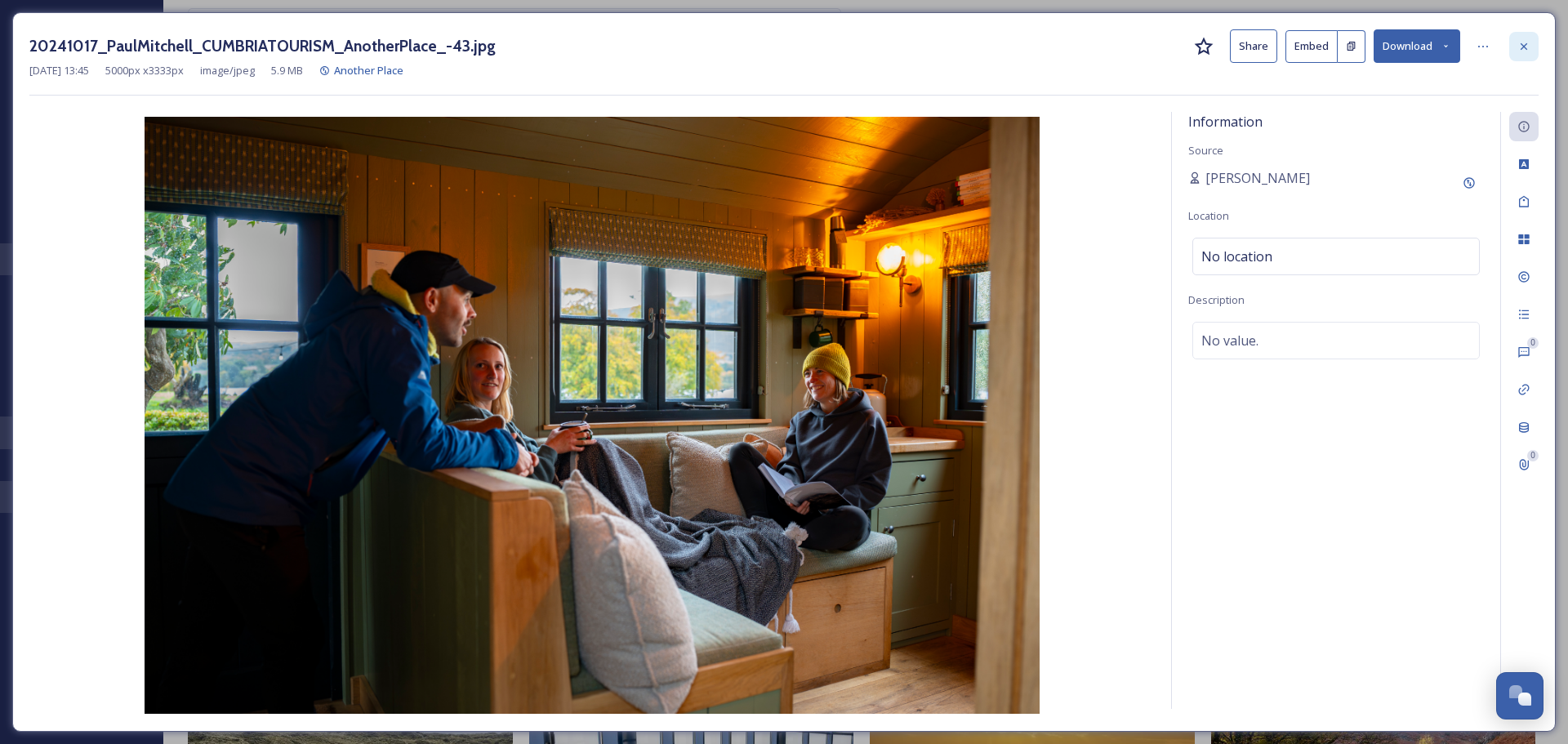
click at [777, 52] on icon at bounding box center [1524, 46] width 13 height 13
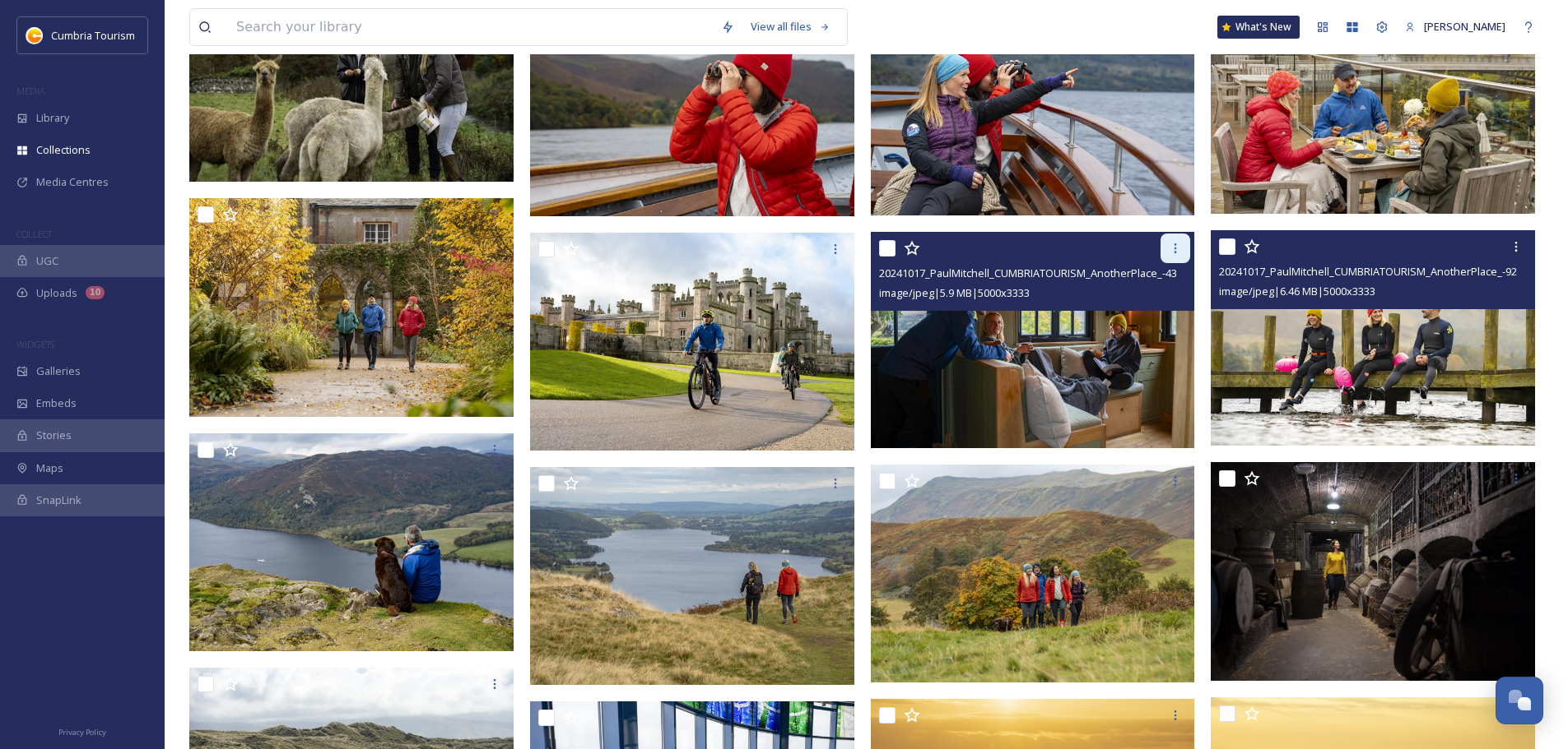
click at [783, 253] on icon at bounding box center [1175, 249] width 13 height 13
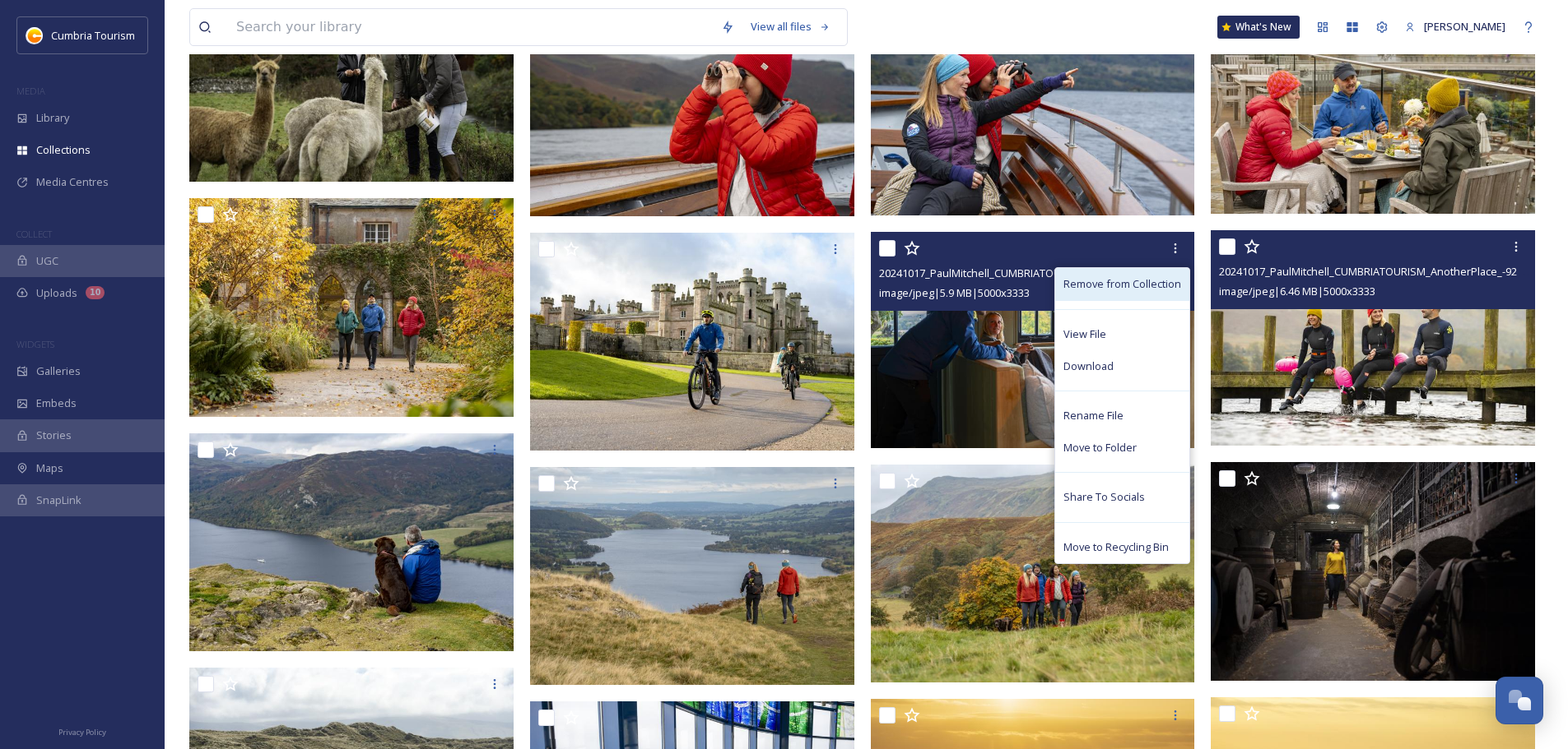
click at [783, 283] on span "Remove from Collection" at bounding box center [1121, 283] width 117 height 16
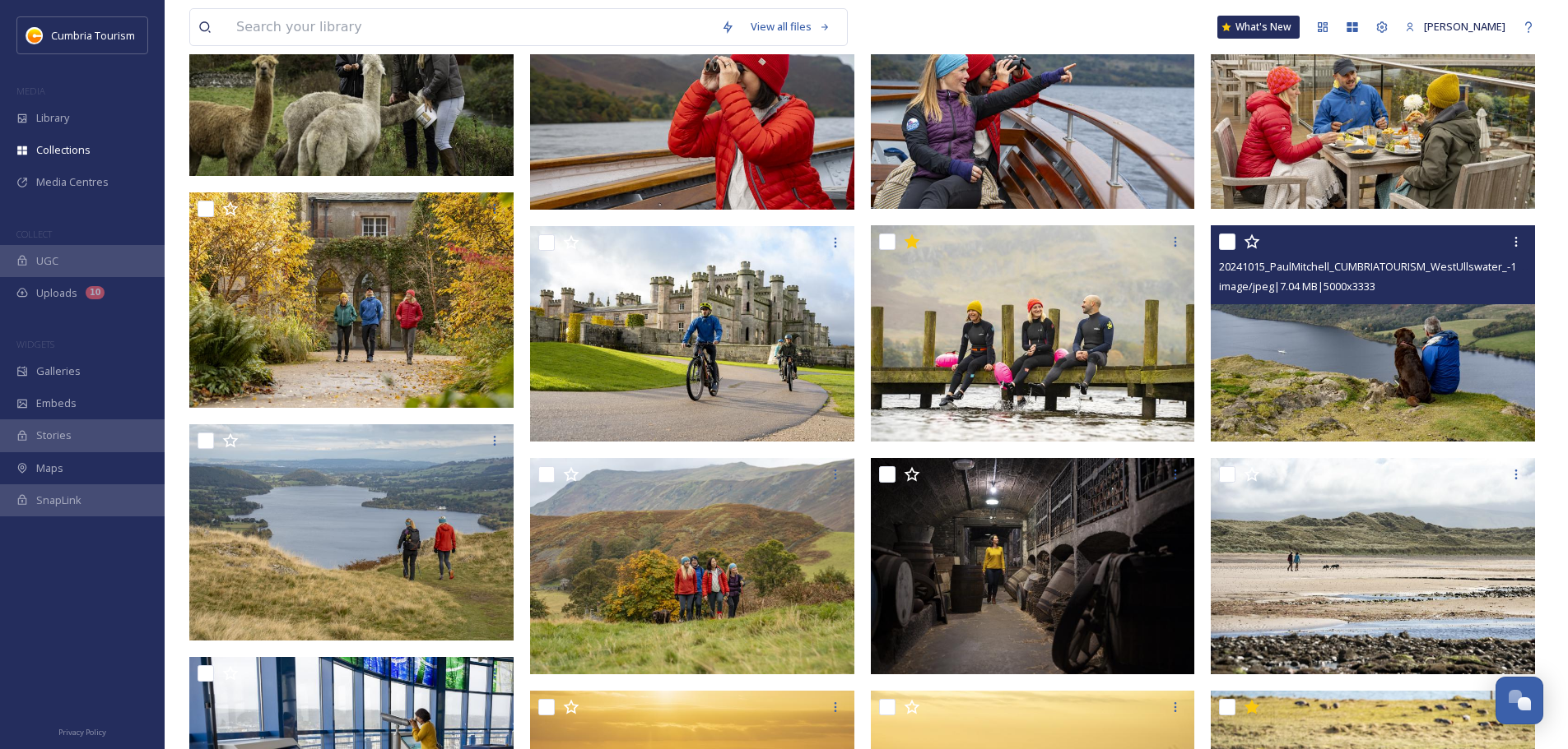
click at [783, 369] on img at bounding box center [1373, 333] width 324 height 216
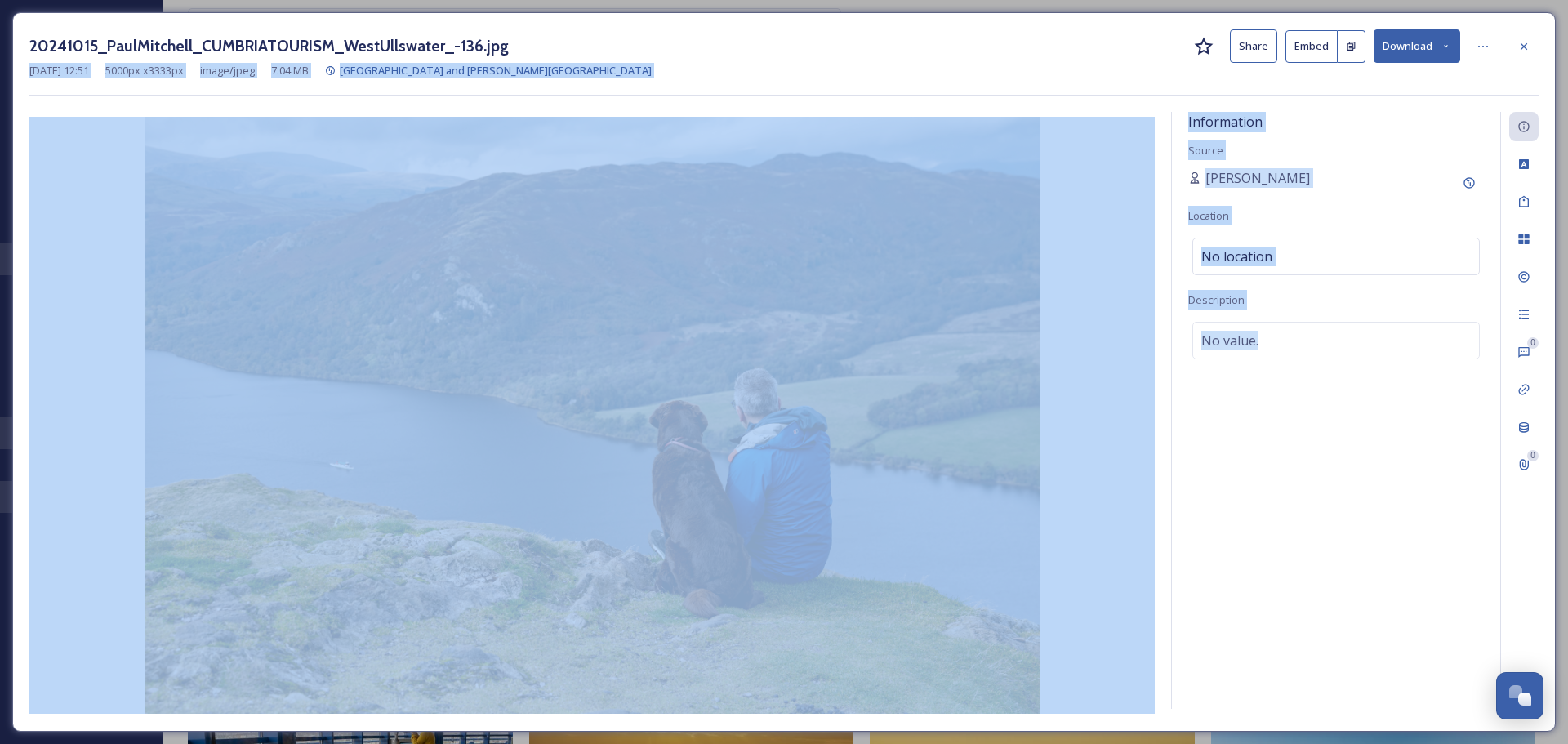
drag, startPoint x: 1524, startPoint y: 44, endPoint x: 1453, endPoint y: 364, distance: 327.8
click at [777, 344] on div "20241015_PaulMitchell_CUMBRIATOURISM_WestUllswater_-136.jpg Share Embed Downloa…" at bounding box center [784, 372] width 1544 height 720
click at [777, 436] on div "Information Source Paul Mitchell Location No location Description No value." at bounding box center [1337, 410] width 329 height 597
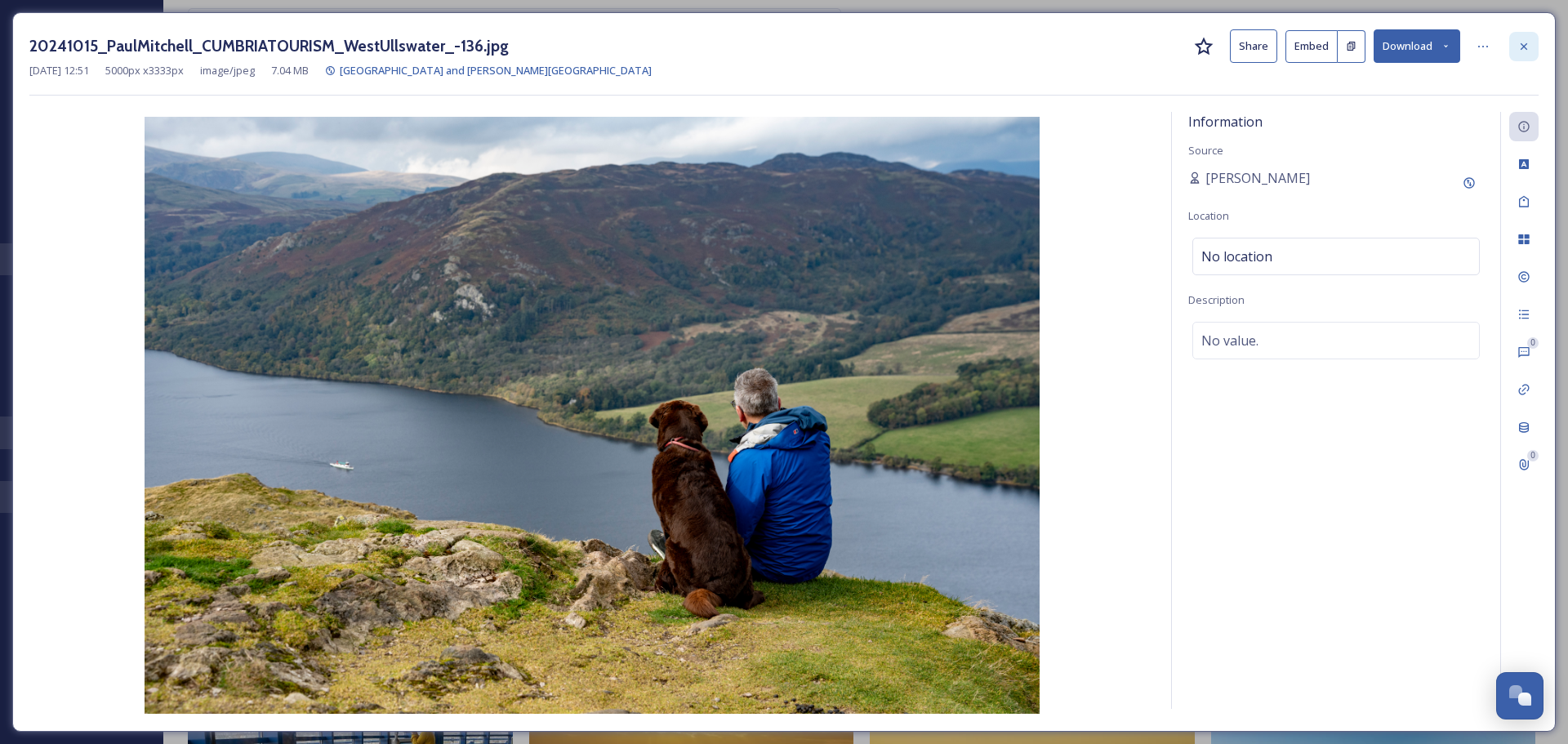
click at [777, 48] on icon at bounding box center [1524, 46] width 13 height 13
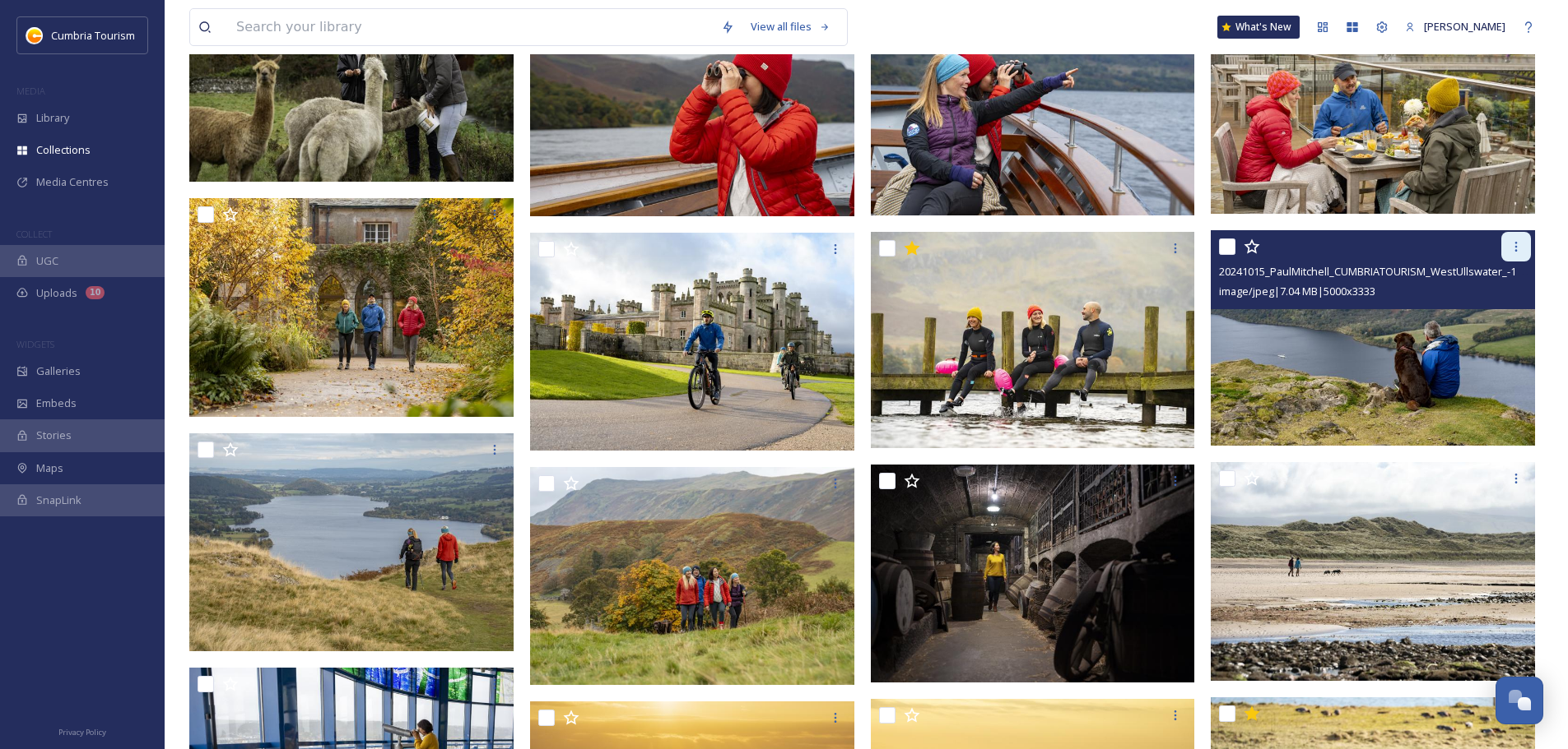
click at [783, 240] on icon at bounding box center [1516, 247] width 13 height 13
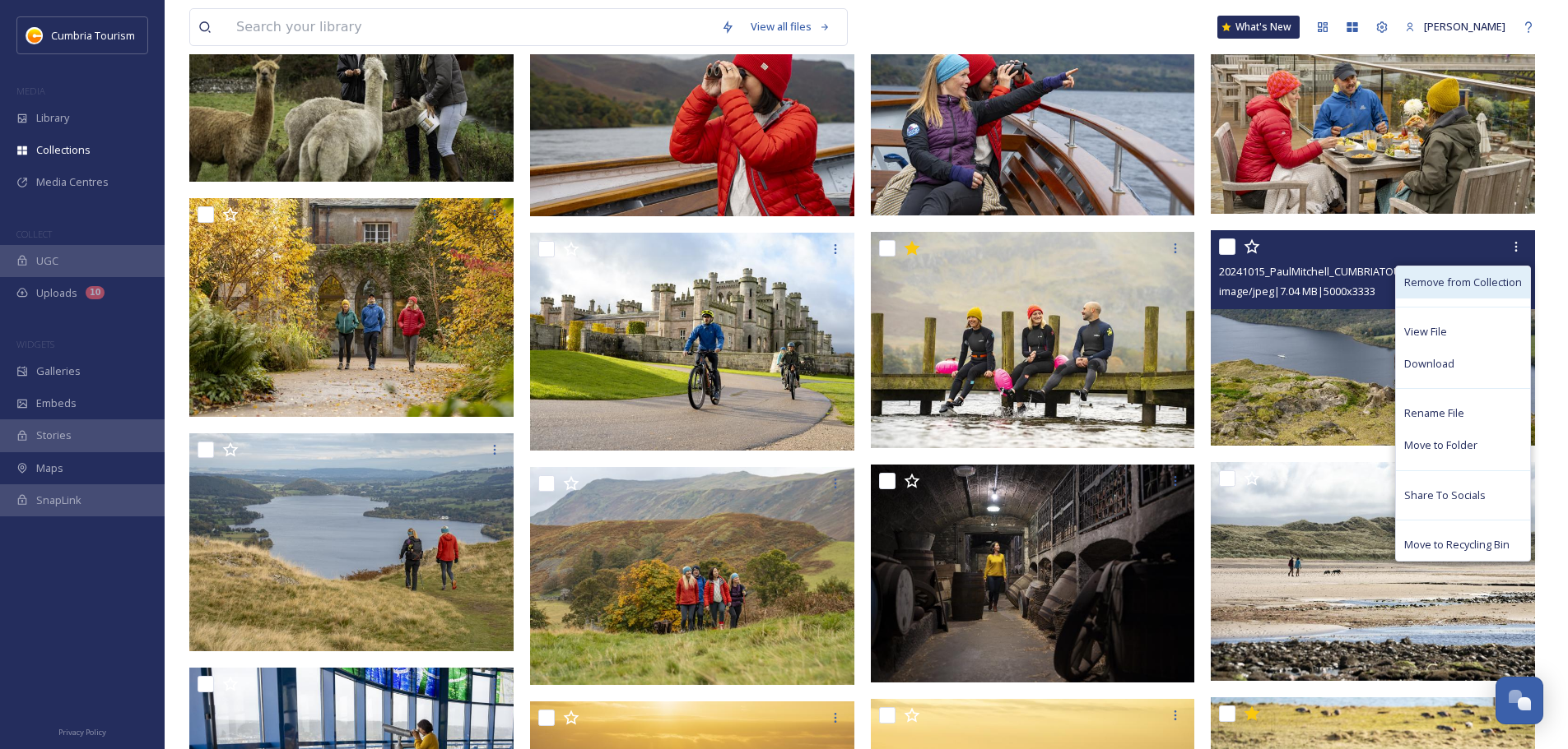
click at [783, 287] on span "Remove from Collection" at bounding box center [1462, 282] width 117 height 16
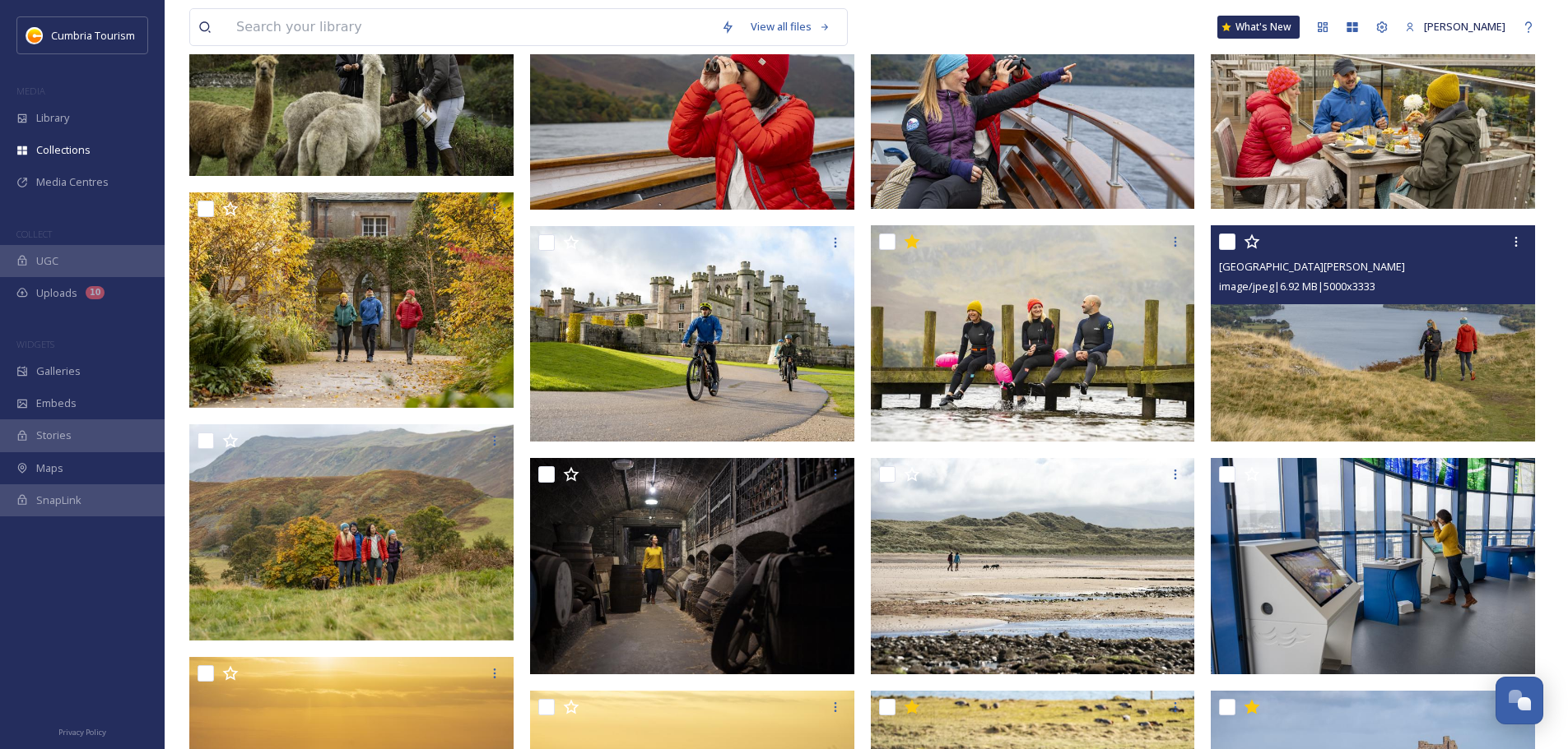
click at [783, 328] on img at bounding box center [1373, 333] width 324 height 216
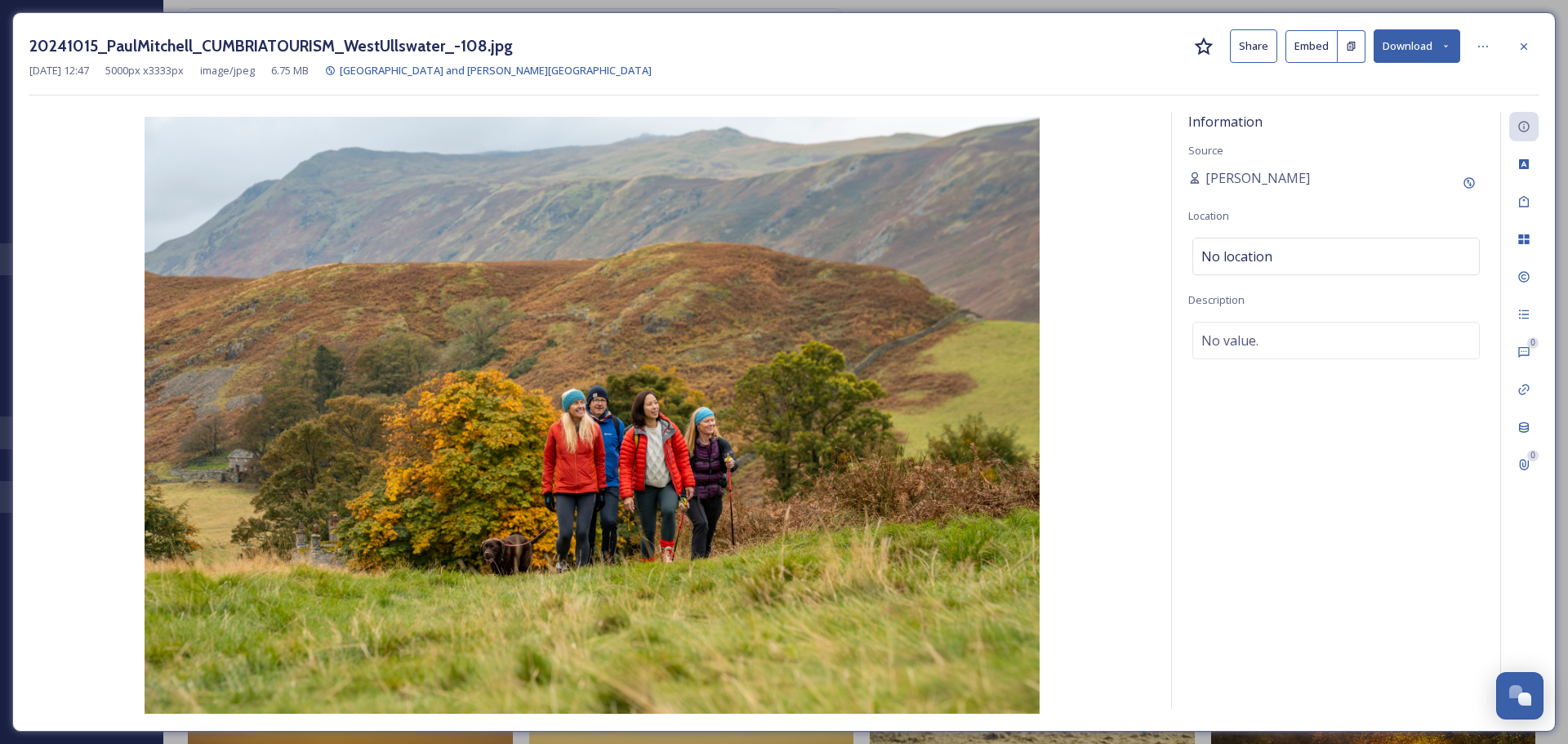
click at [777, 45] on icon at bounding box center [1204, 47] width 20 height 20
click at [777, 58] on div at bounding box center [1524, 47] width 30 height 30
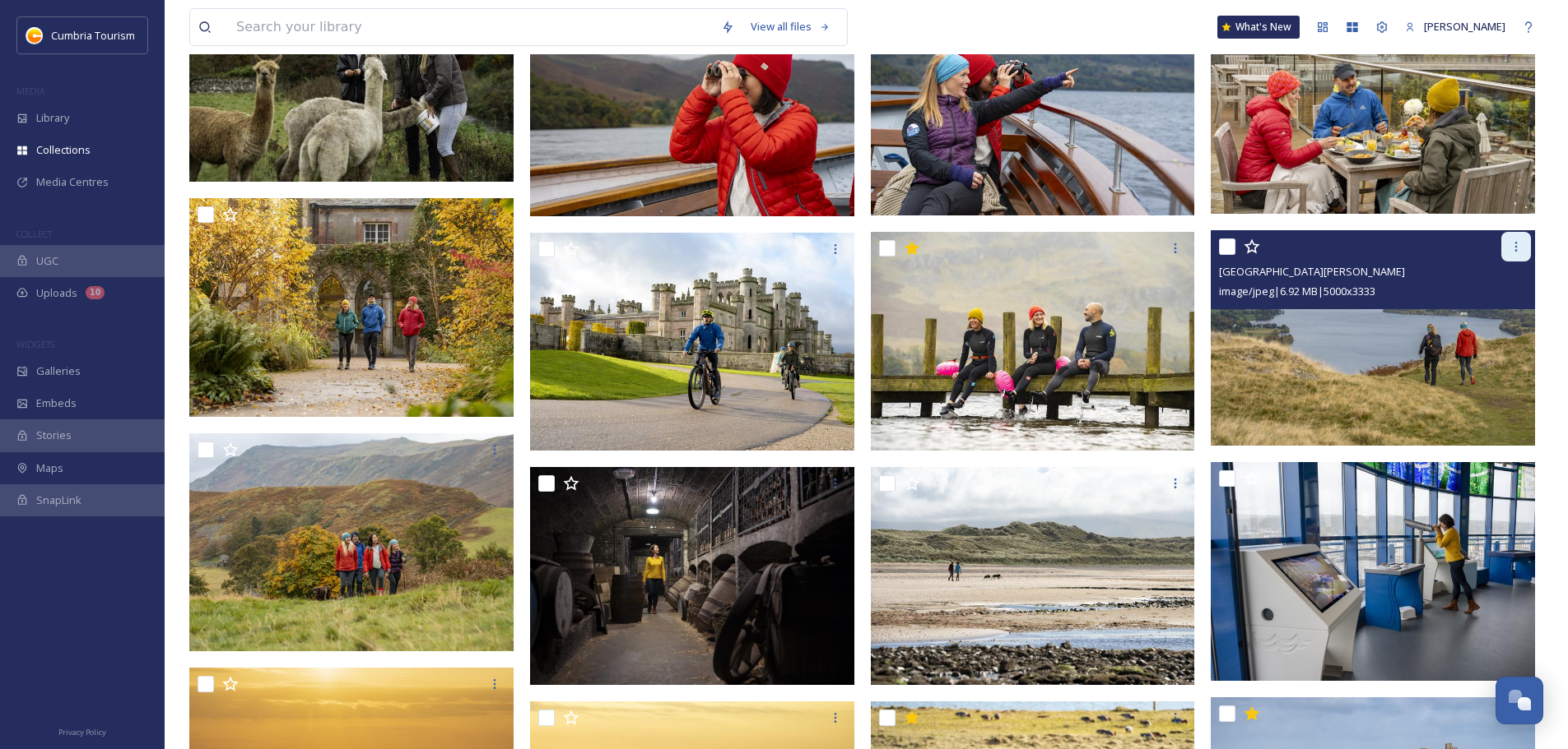
click at [783, 248] on div at bounding box center [1516, 247] width 30 height 30
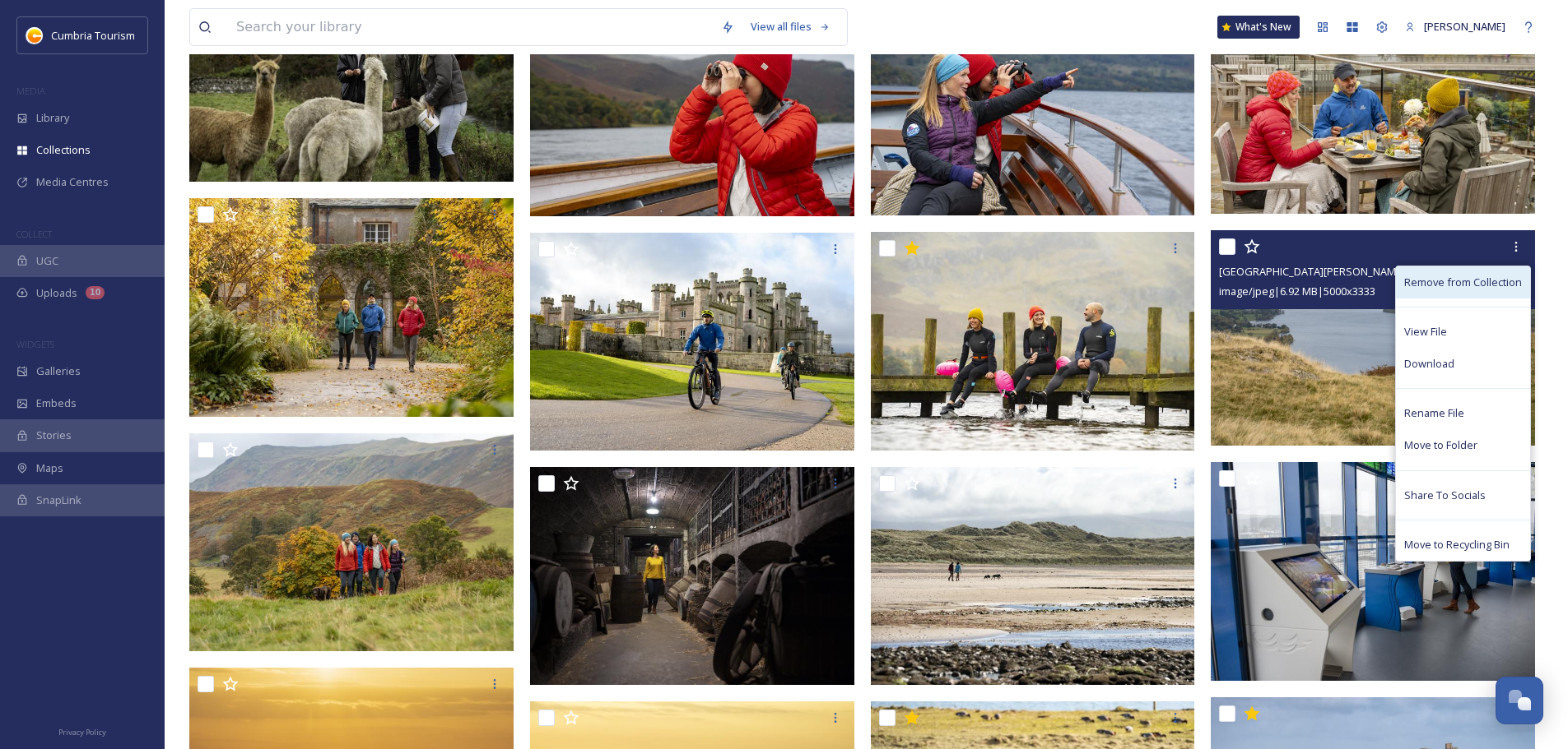
click at [783, 275] on span "Remove from Collection" at bounding box center [1462, 282] width 117 height 16
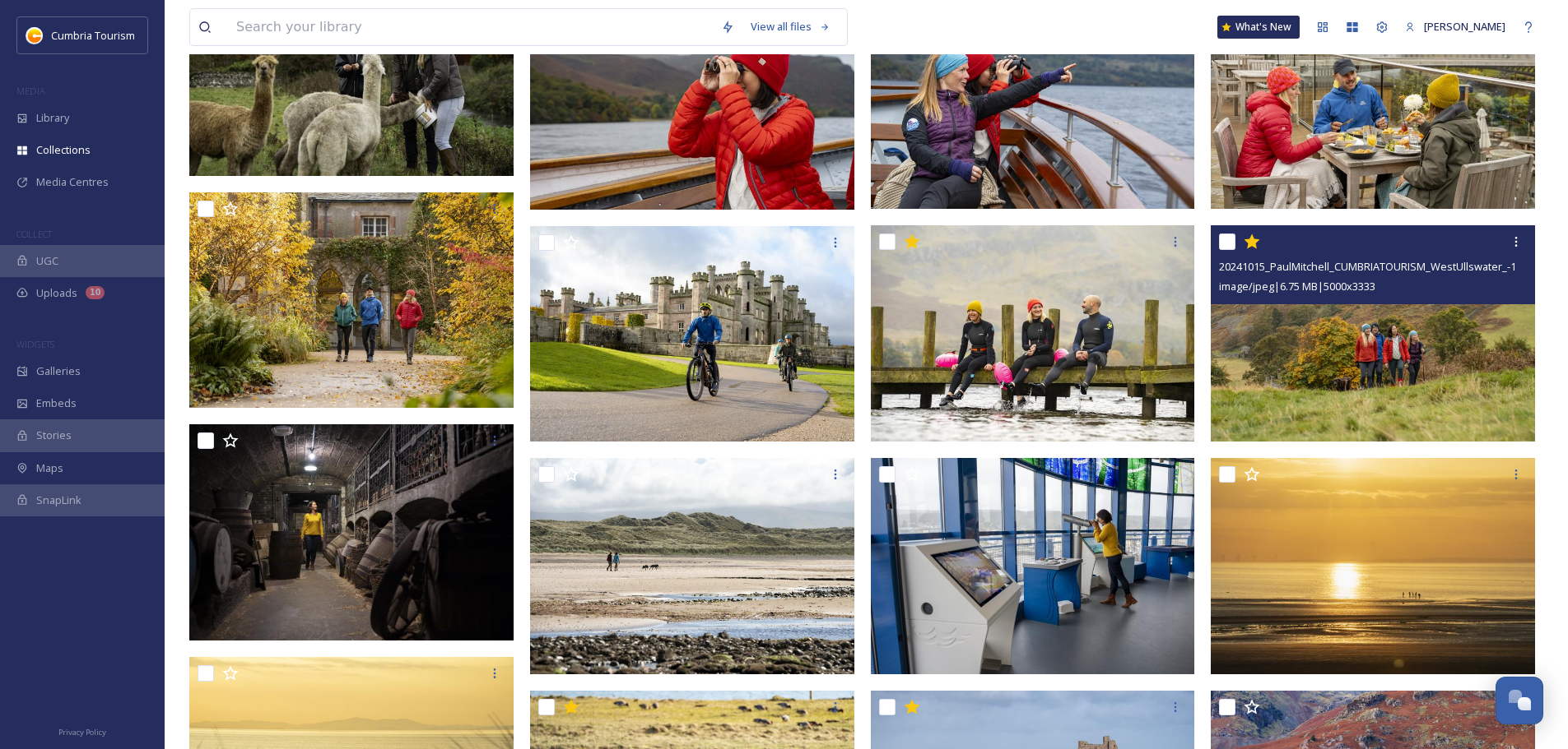
click at [783, 356] on img at bounding box center [1373, 333] width 324 height 216
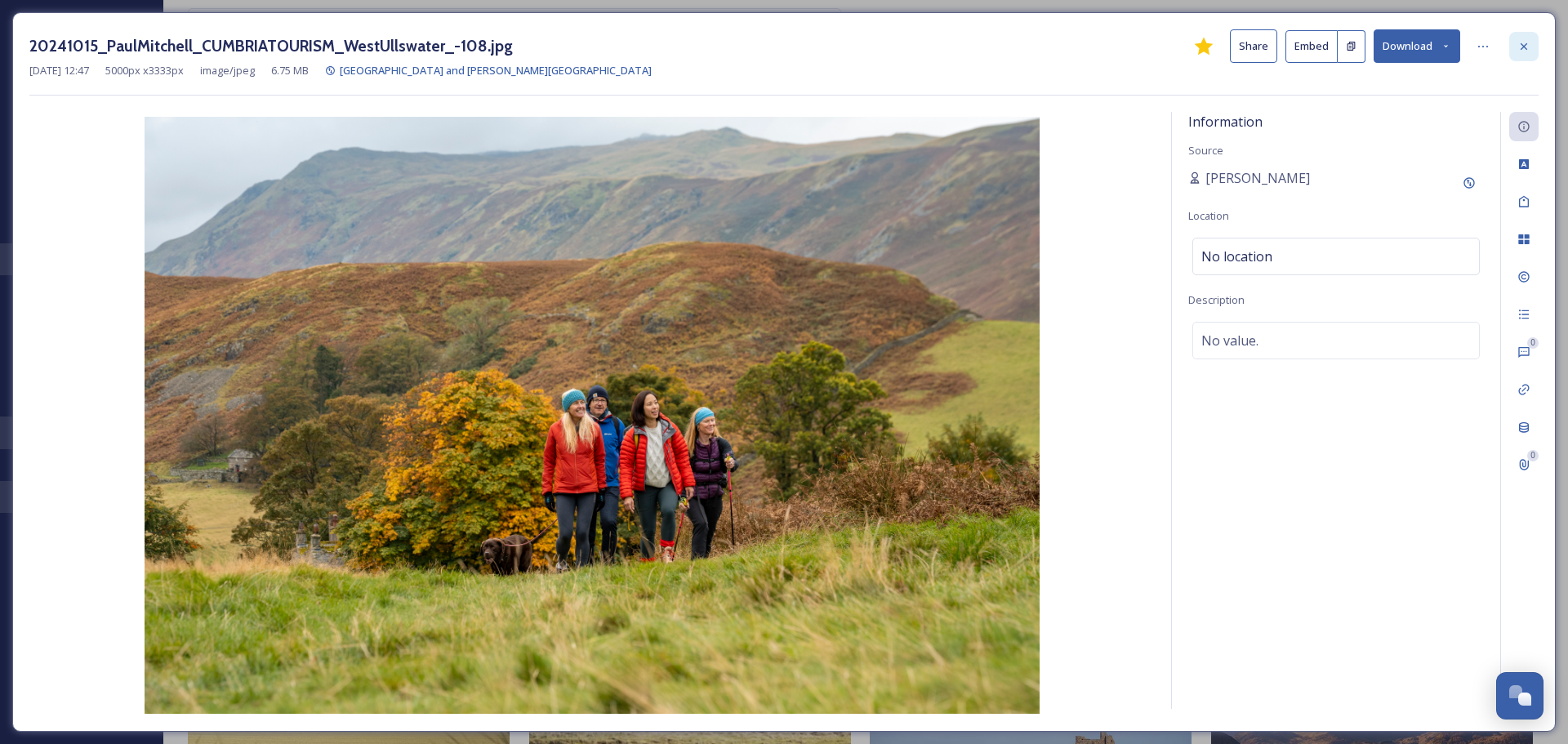
click at [777, 59] on div at bounding box center [1524, 47] width 30 height 30
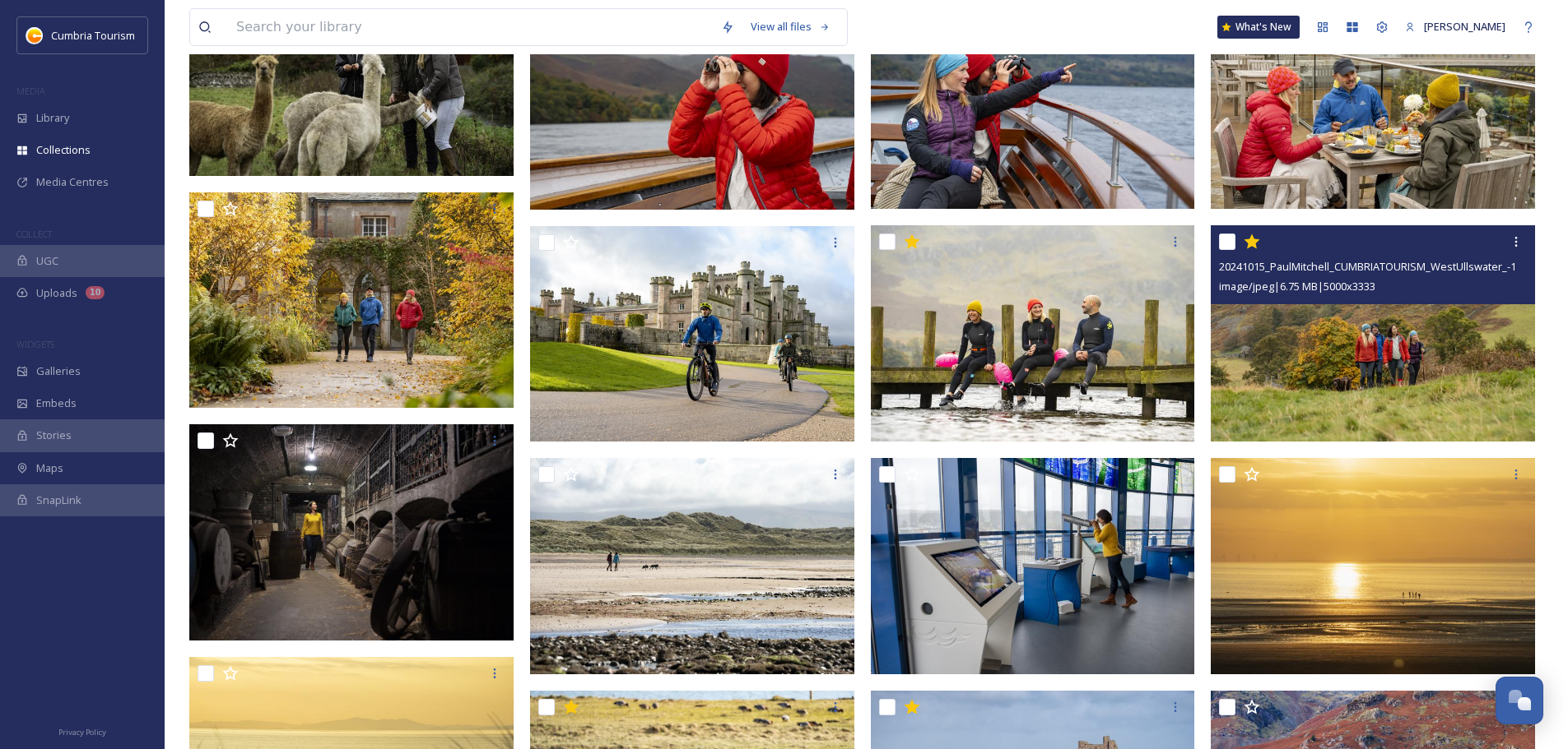
click at [783, 259] on div "20241015_PaulMitchell_CUMBRIATOURISM_WestUllswater_-108.jpg image/jpeg | 6.75 M…" at bounding box center [1377, 508] width 333 height 1959
click at [783, 319] on img at bounding box center [1373, 333] width 324 height 216
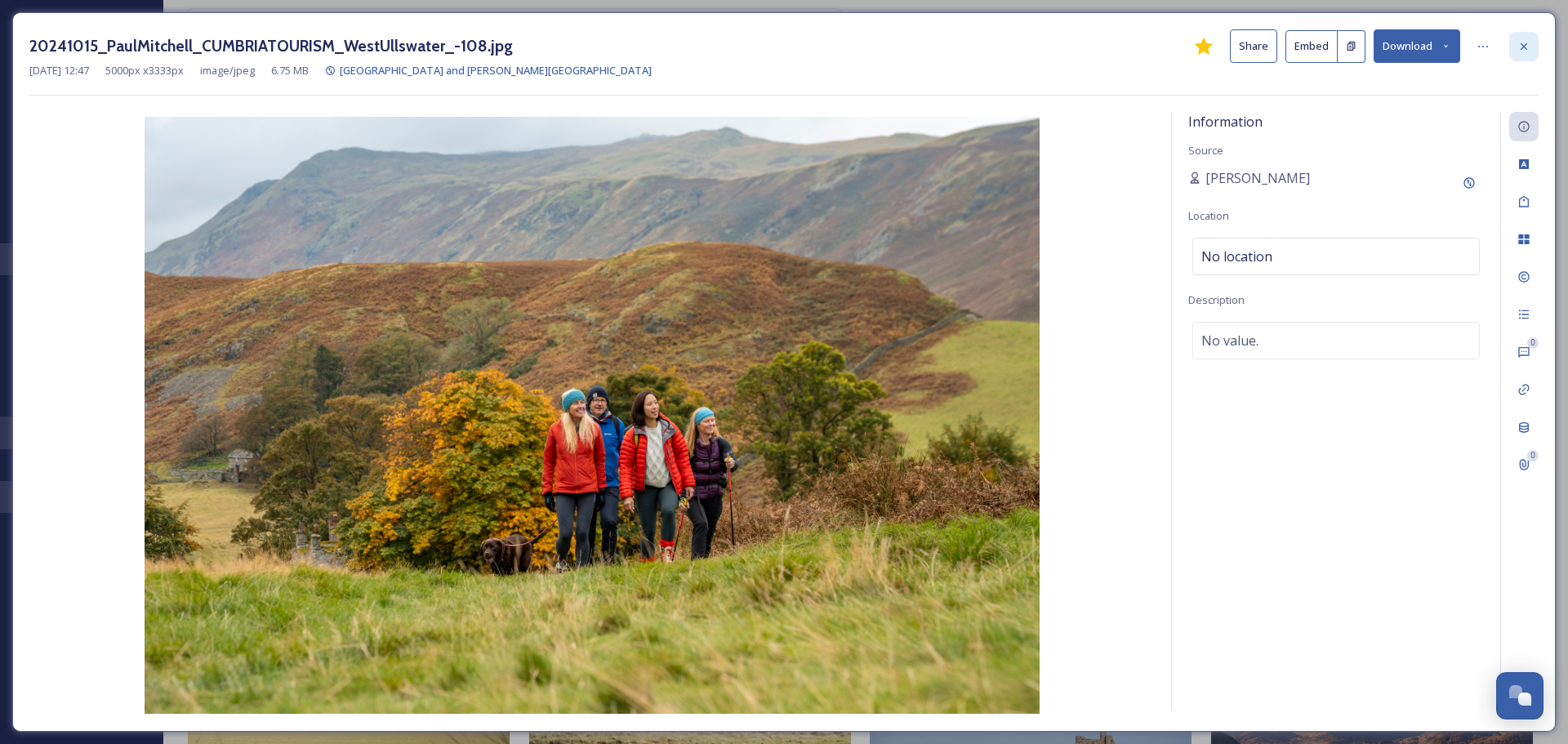
click at [777, 44] on icon at bounding box center [1524, 46] width 13 height 13
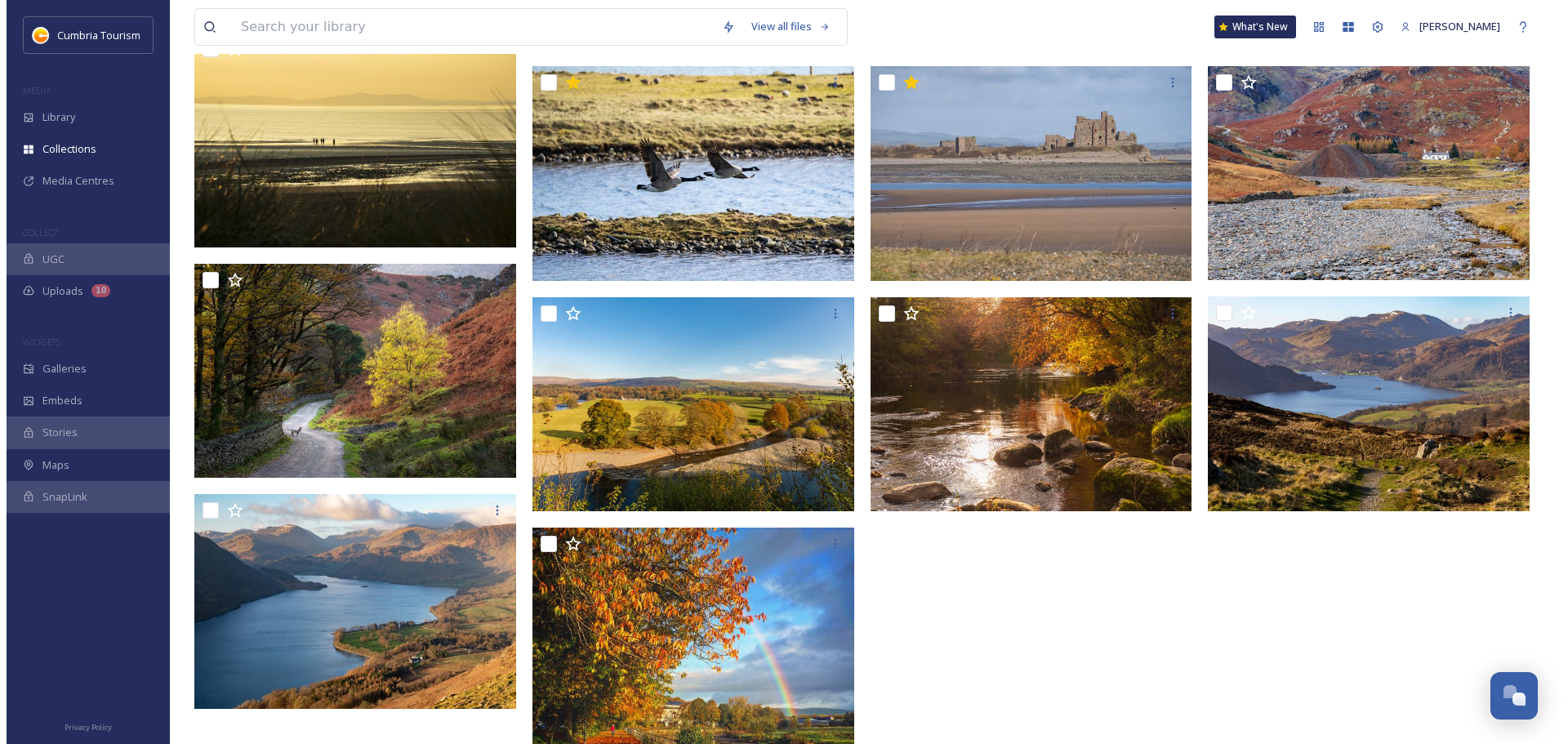
scroll to position [1374, 0]
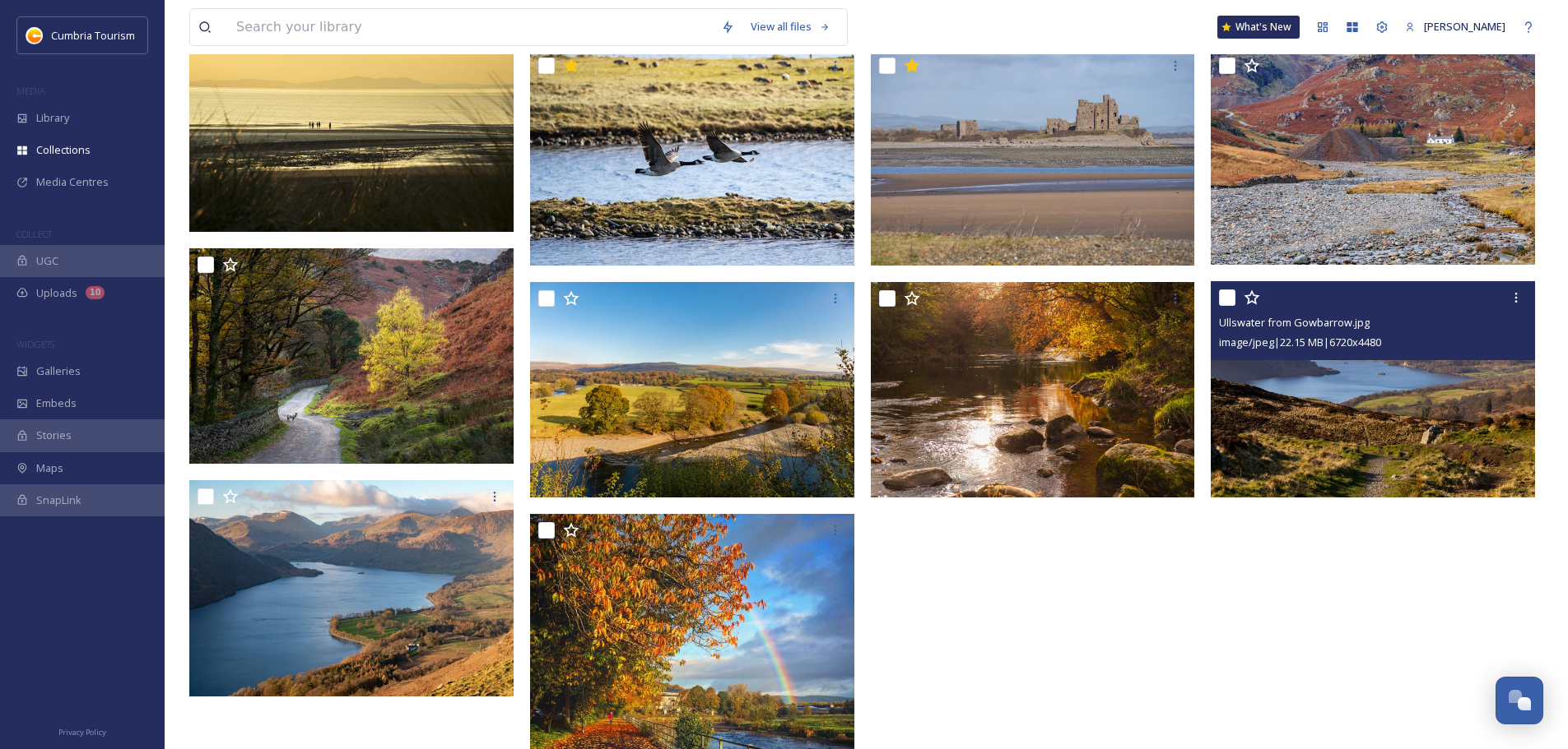
click at [783, 439] on img at bounding box center [1373, 389] width 324 height 216
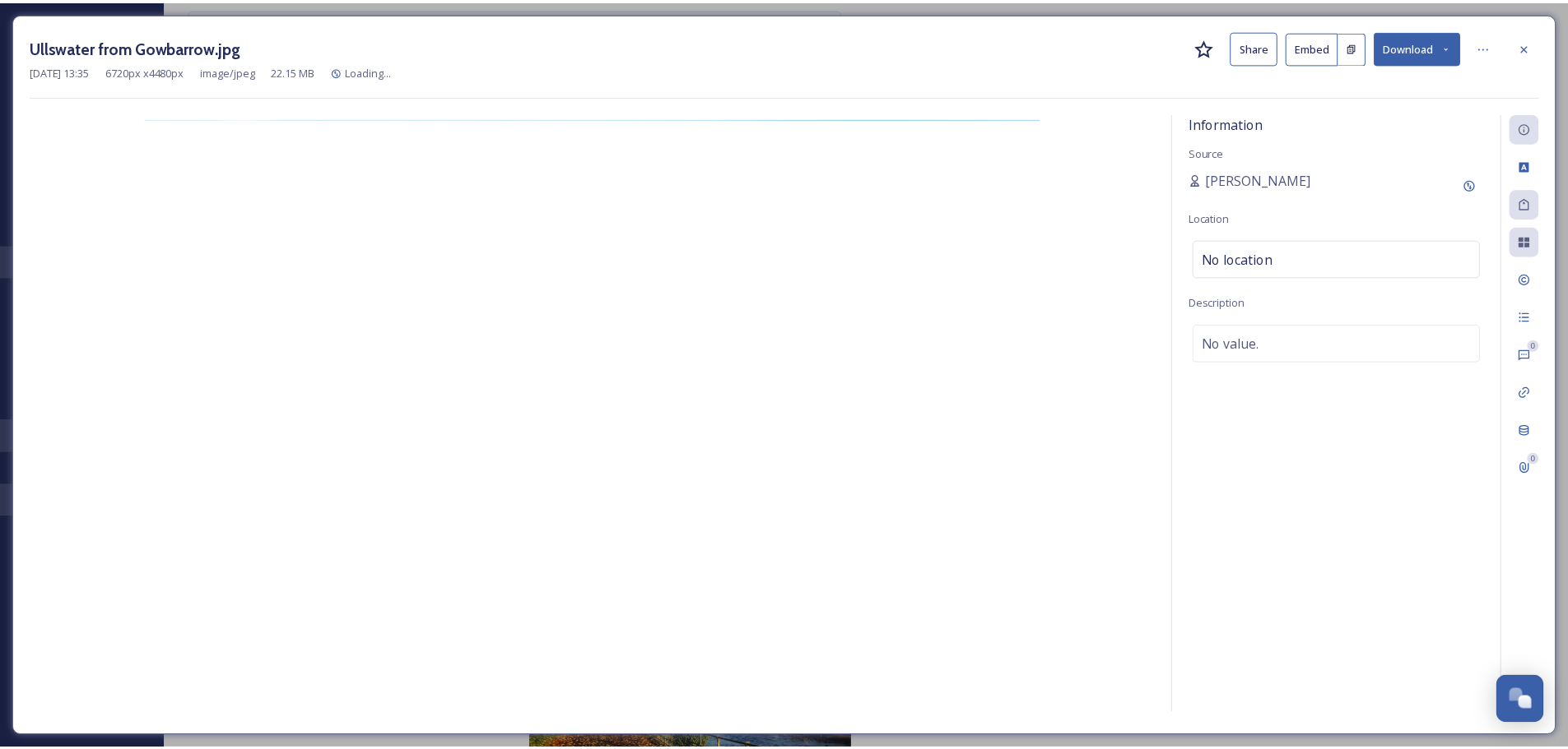
scroll to position [1394, 0]
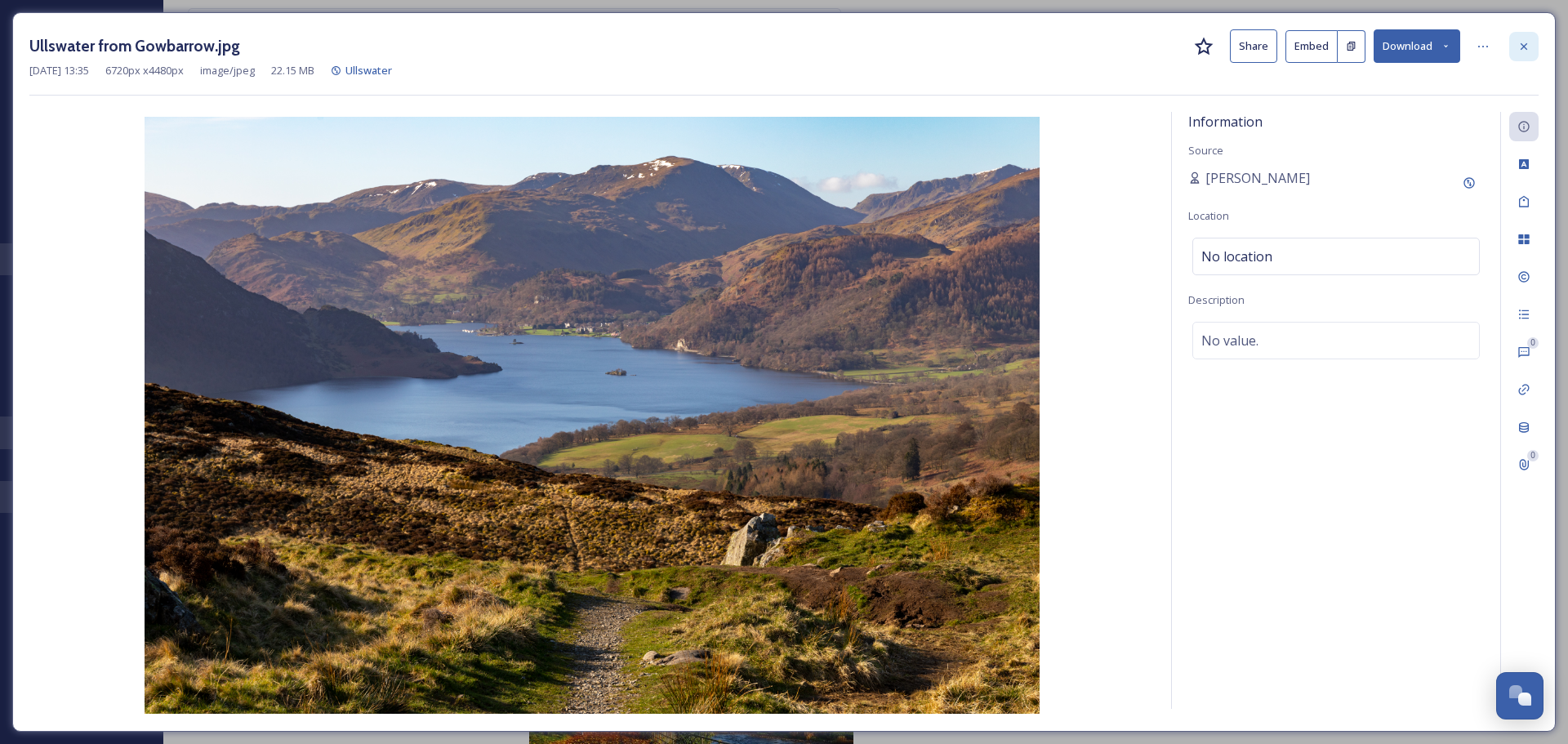
click at [777, 54] on div at bounding box center [1524, 47] width 30 height 30
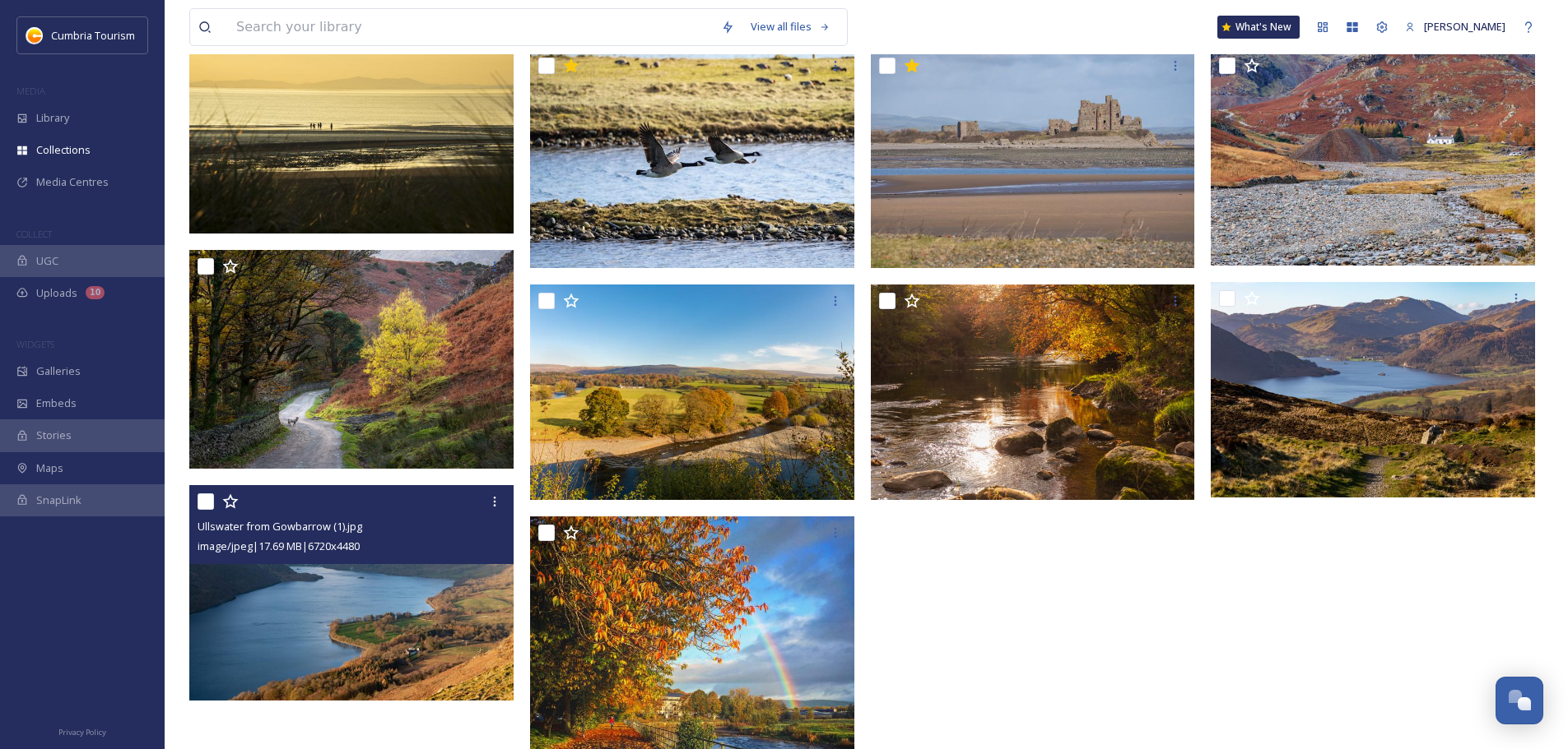
click at [364, 439] on img at bounding box center [352, 594] width 324 height 216
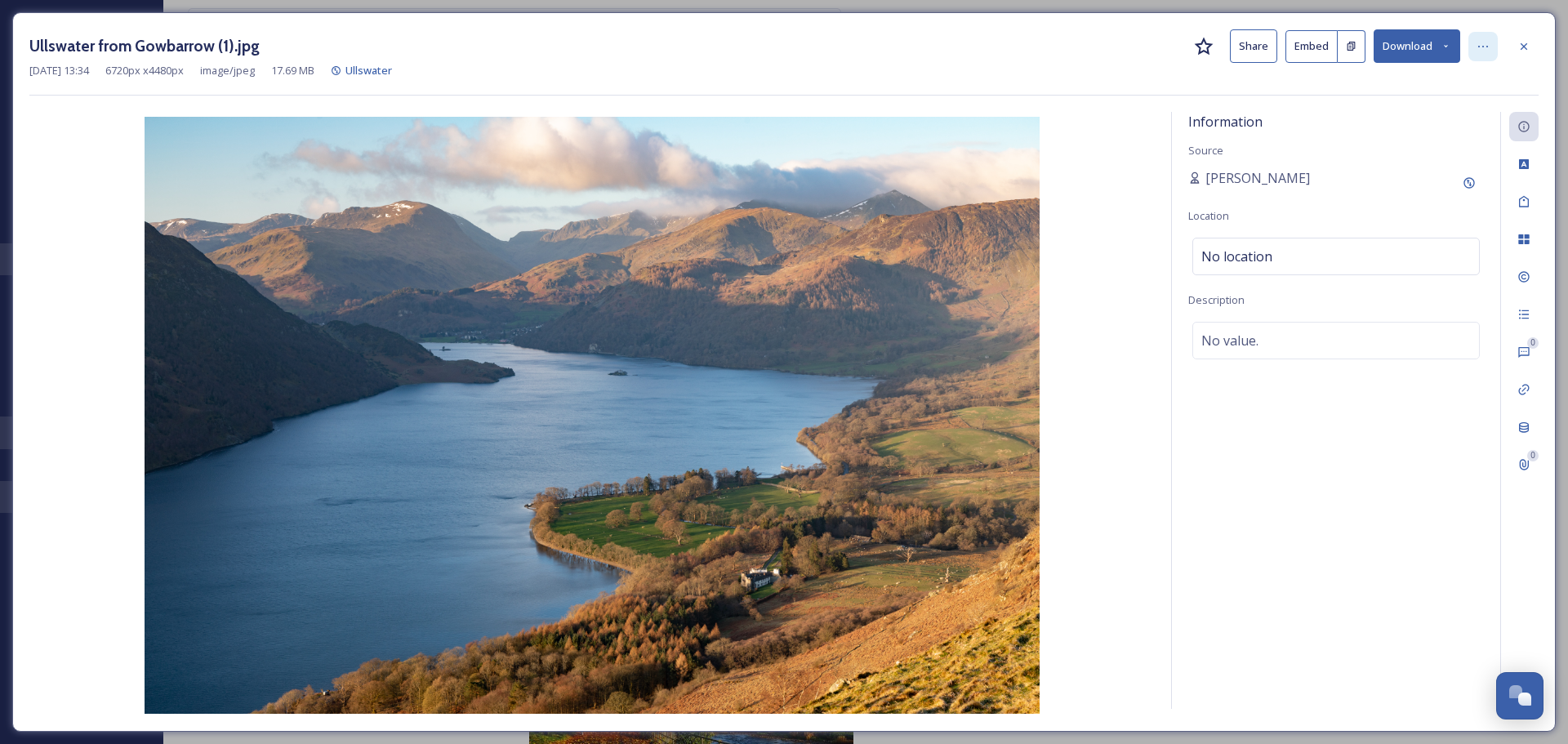
click at [777, 42] on icon at bounding box center [1484, 46] width 13 height 13
click at [777, 45] on icon at bounding box center [1484, 46] width 13 height 13
click at [777, 64] on div "May 23 2019 13:34 6720 px x 4480 px image/jpeg 17.69 MB Ullswater" at bounding box center [784, 70] width 1509 height 16
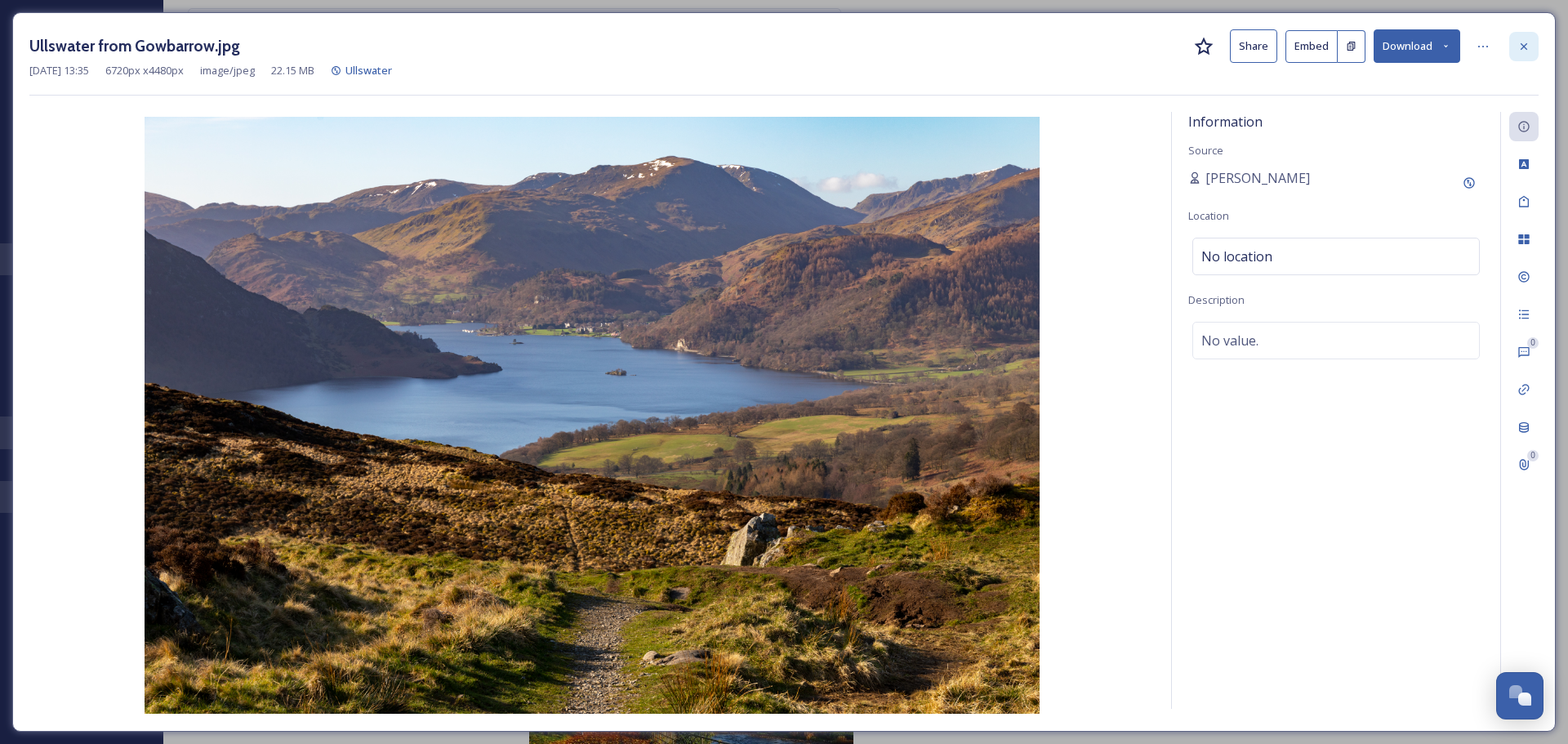
click at [777, 52] on icon at bounding box center [1524, 46] width 13 height 13
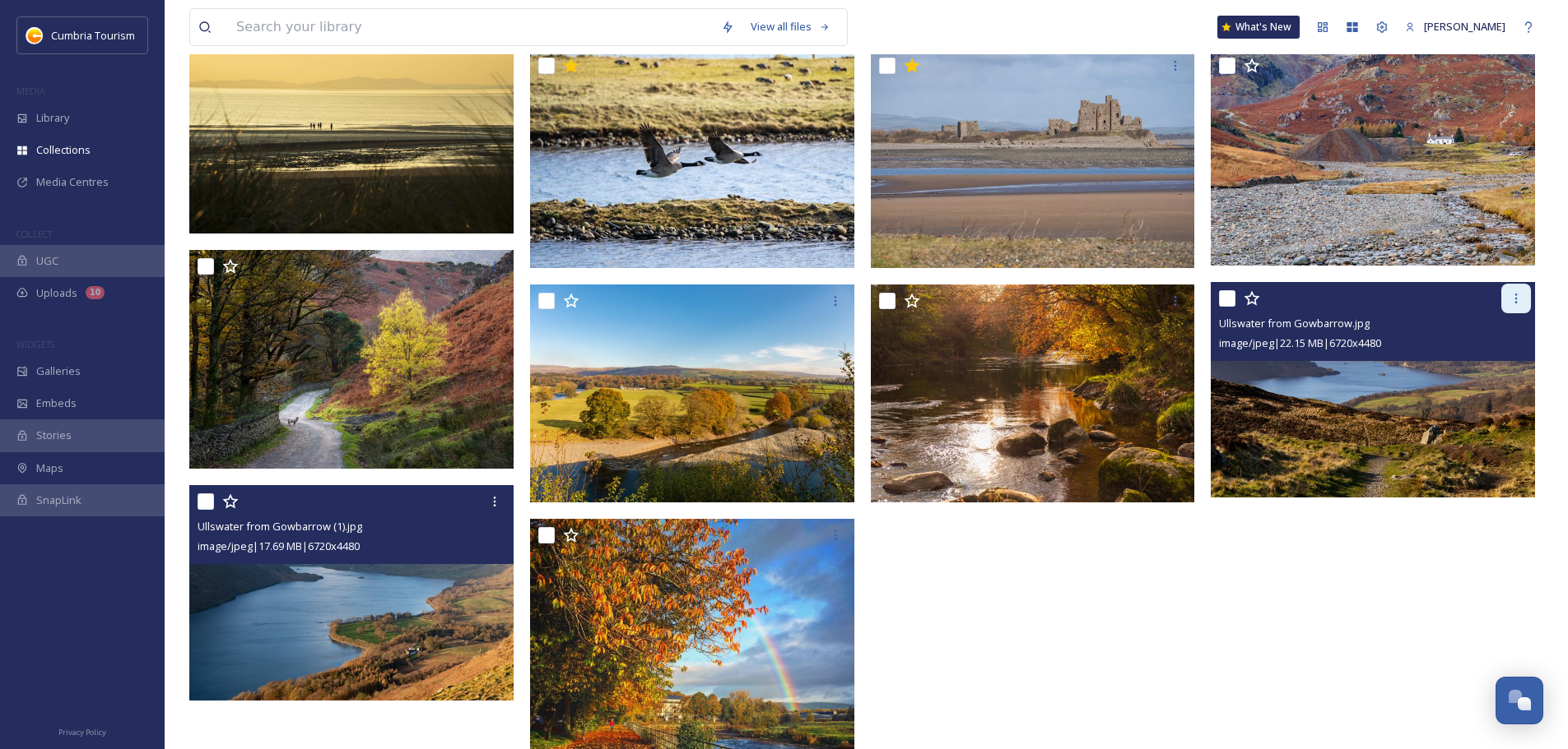
click at [783, 298] on div at bounding box center [1516, 298] width 30 height 30
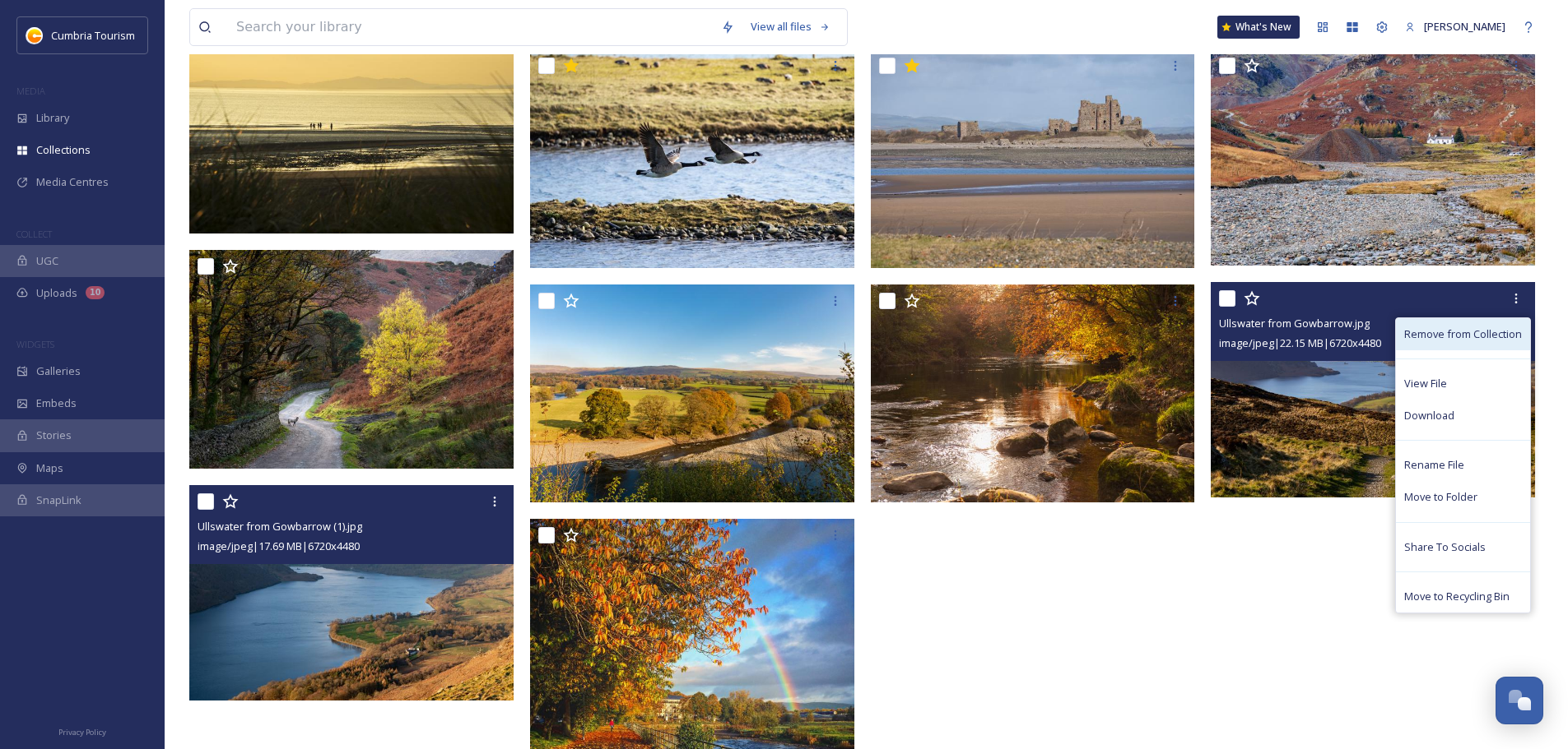
click at [783, 333] on span "Remove from Collection" at bounding box center [1462, 334] width 117 height 16
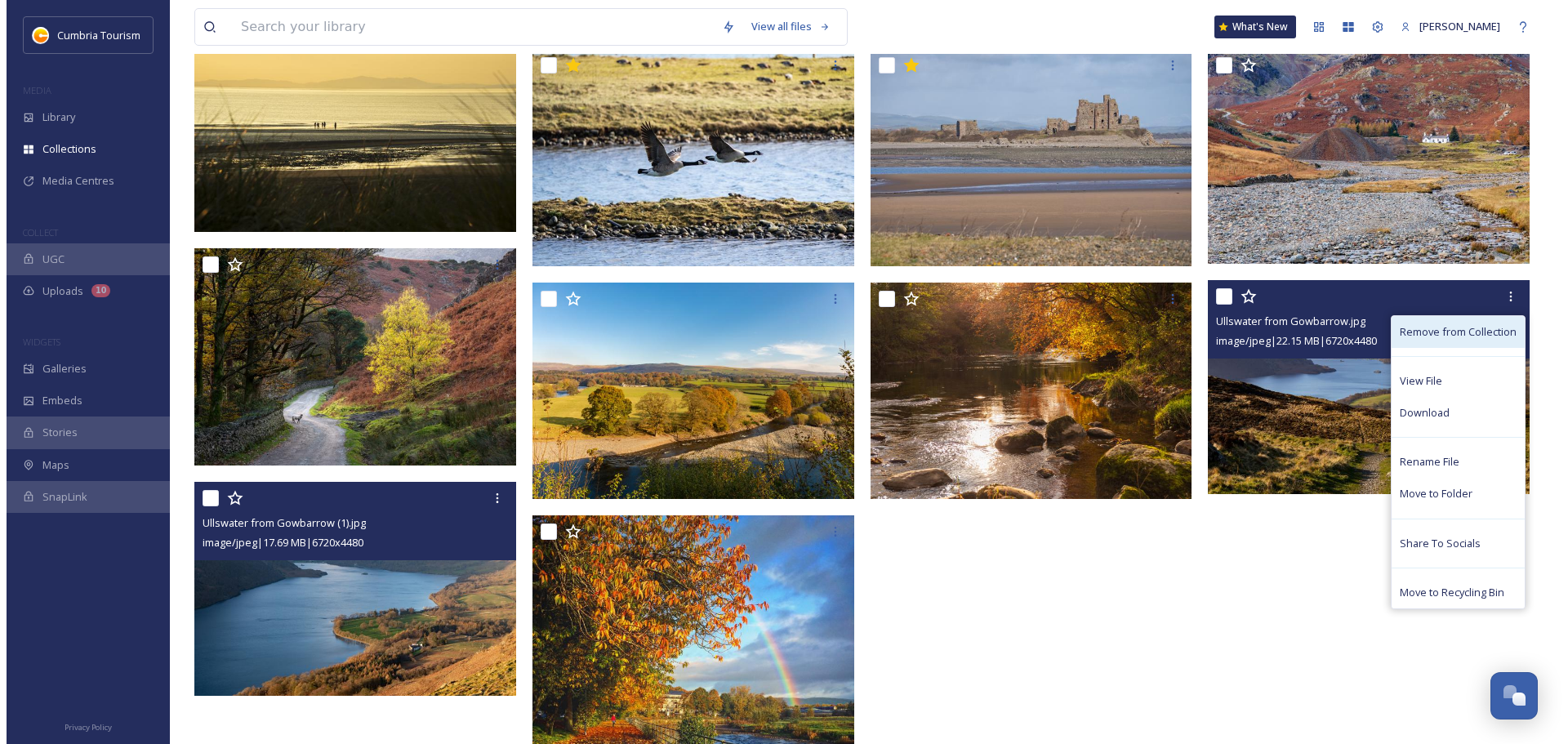
scroll to position [1374, 0]
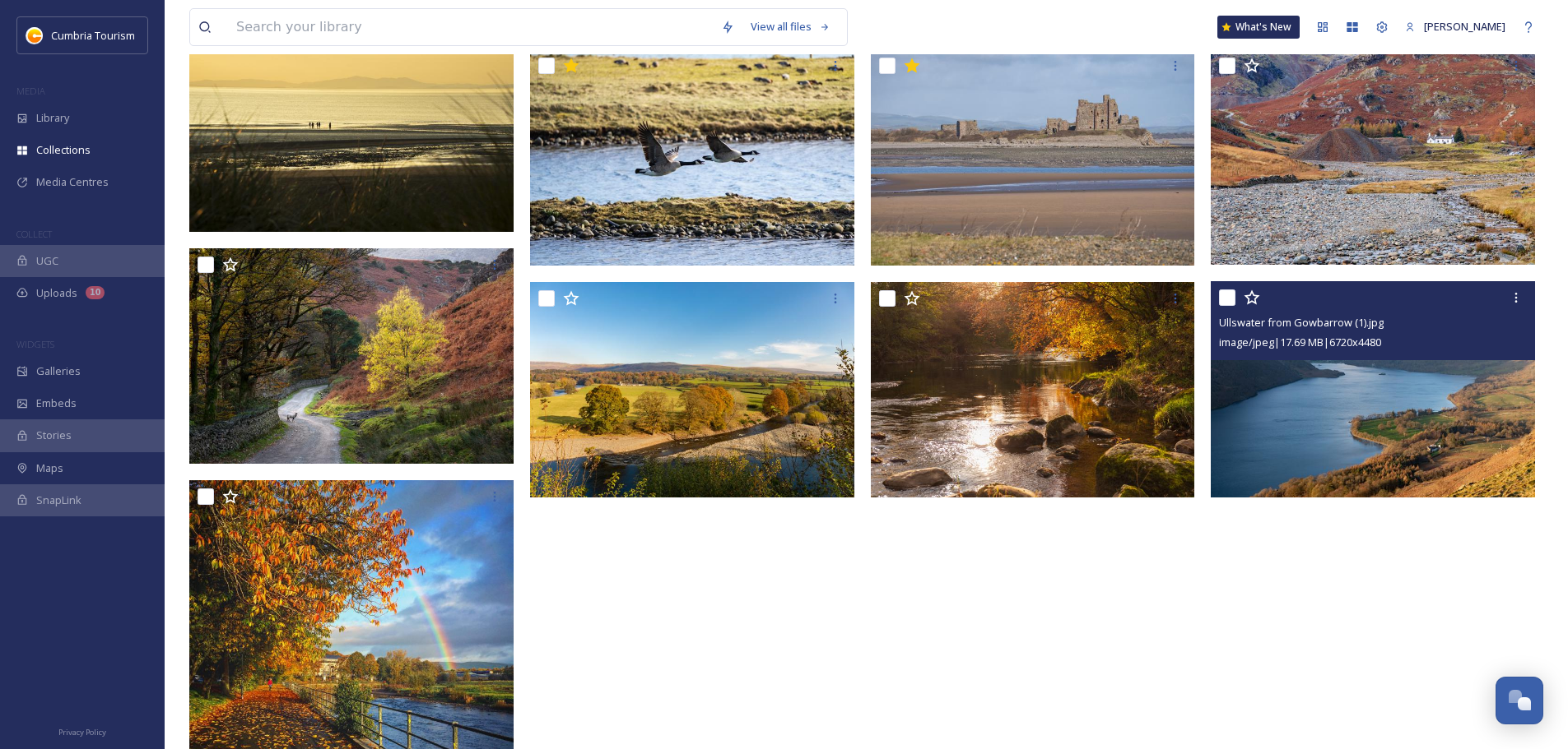
click at [783, 395] on img at bounding box center [1373, 389] width 324 height 216
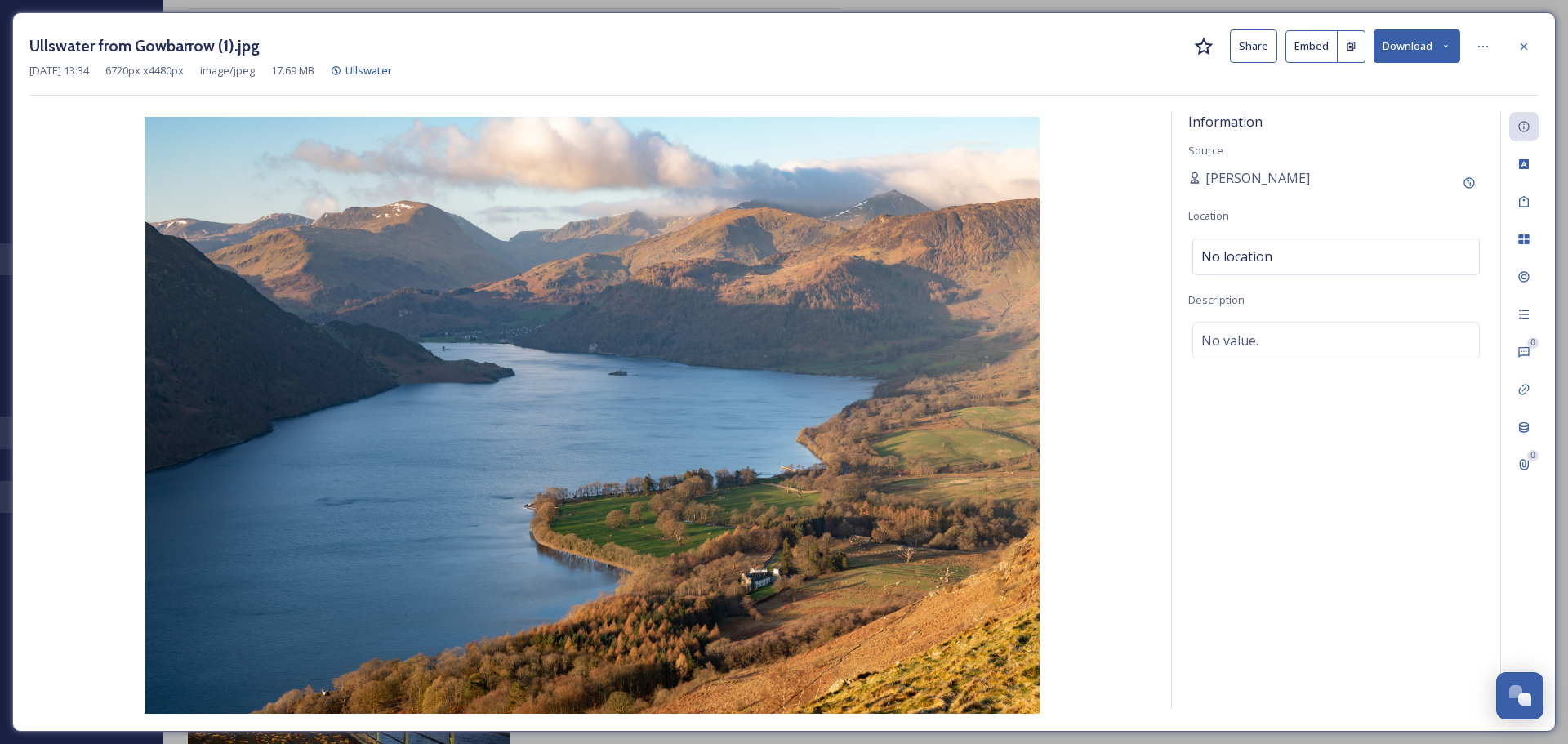
click at [777, 45] on icon at bounding box center [1204, 47] width 20 height 20
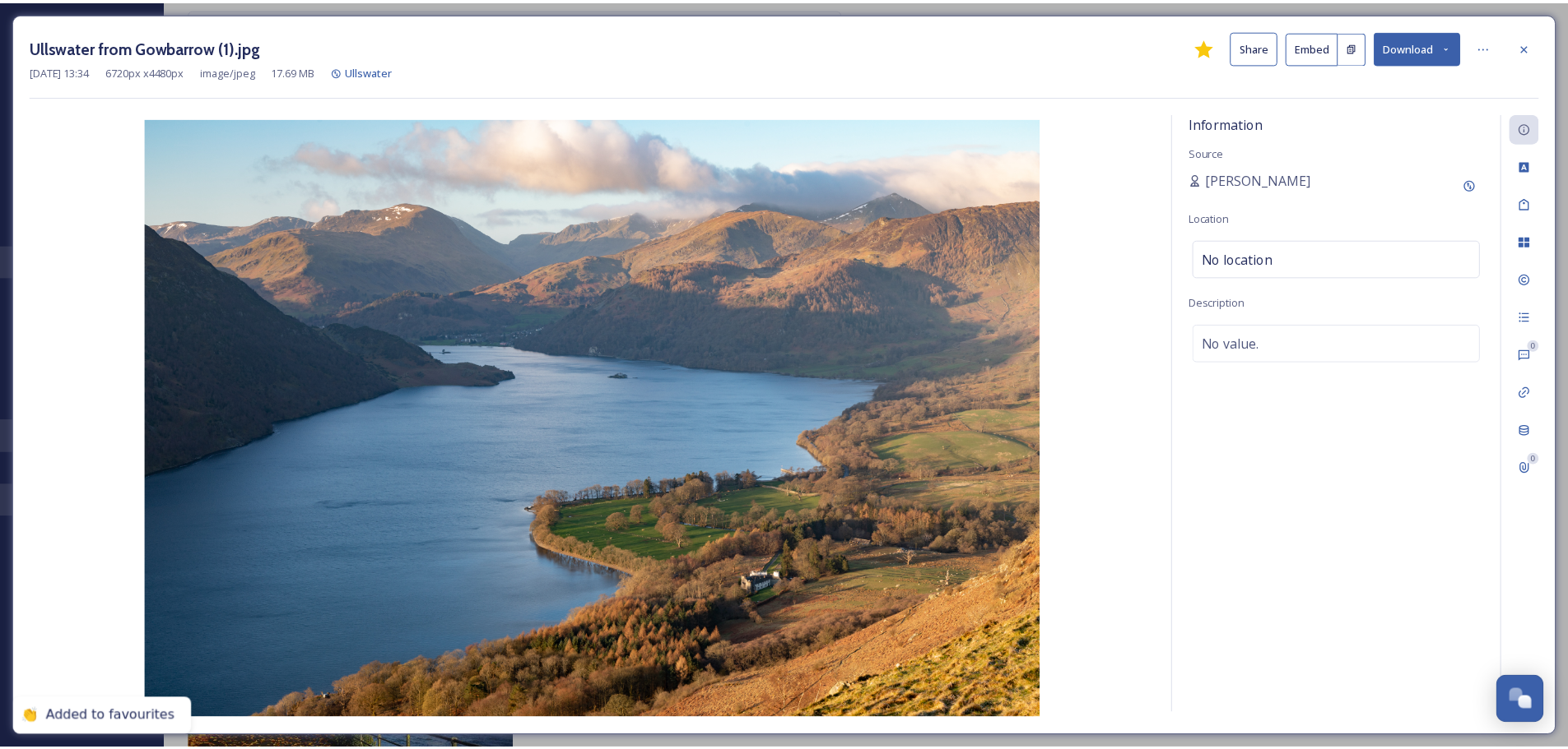
scroll to position [1394, 0]
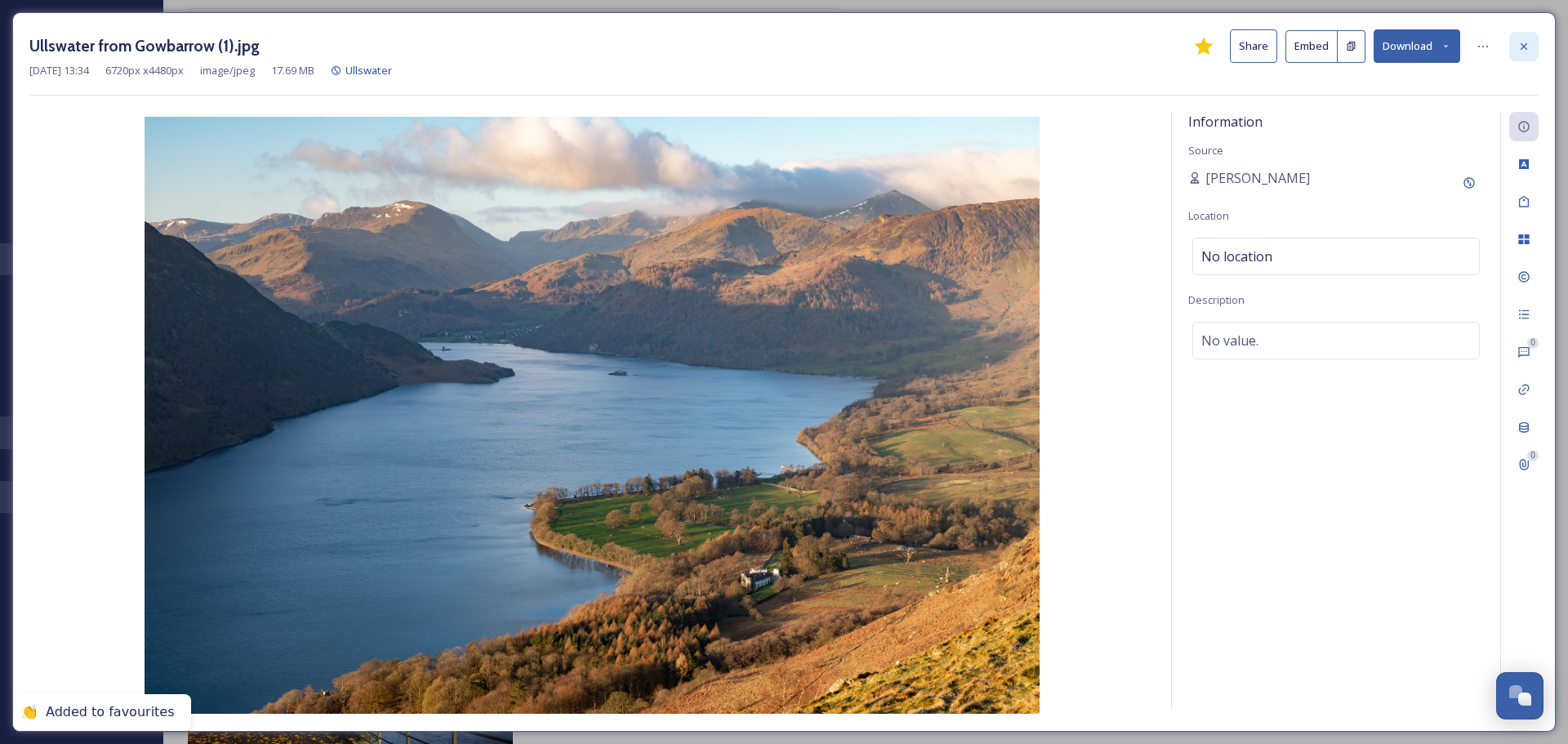
click at [777, 47] on icon at bounding box center [1524, 46] width 13 height 13
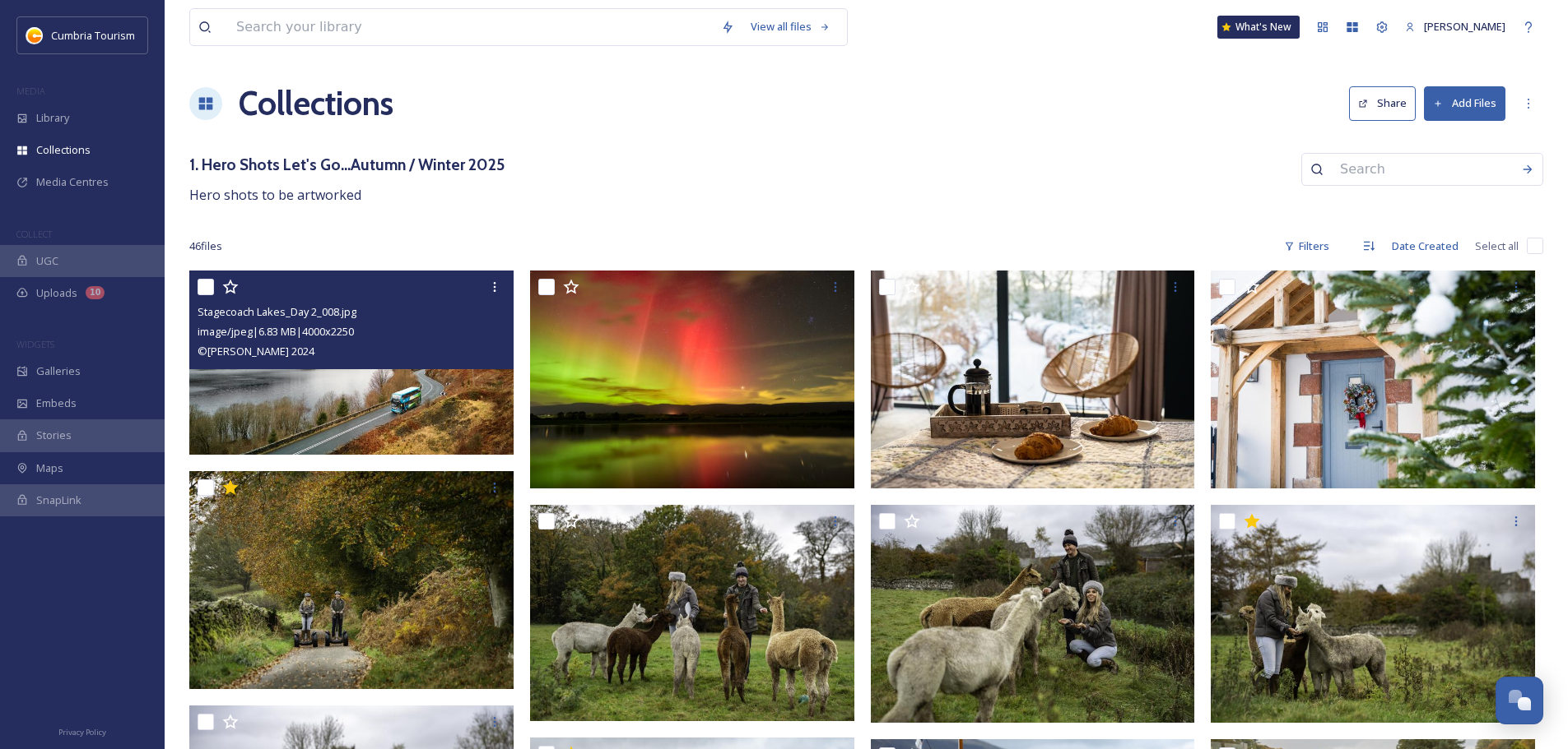
click at [413, 416] on img at bounding box center [354, 362] width 328 height 185
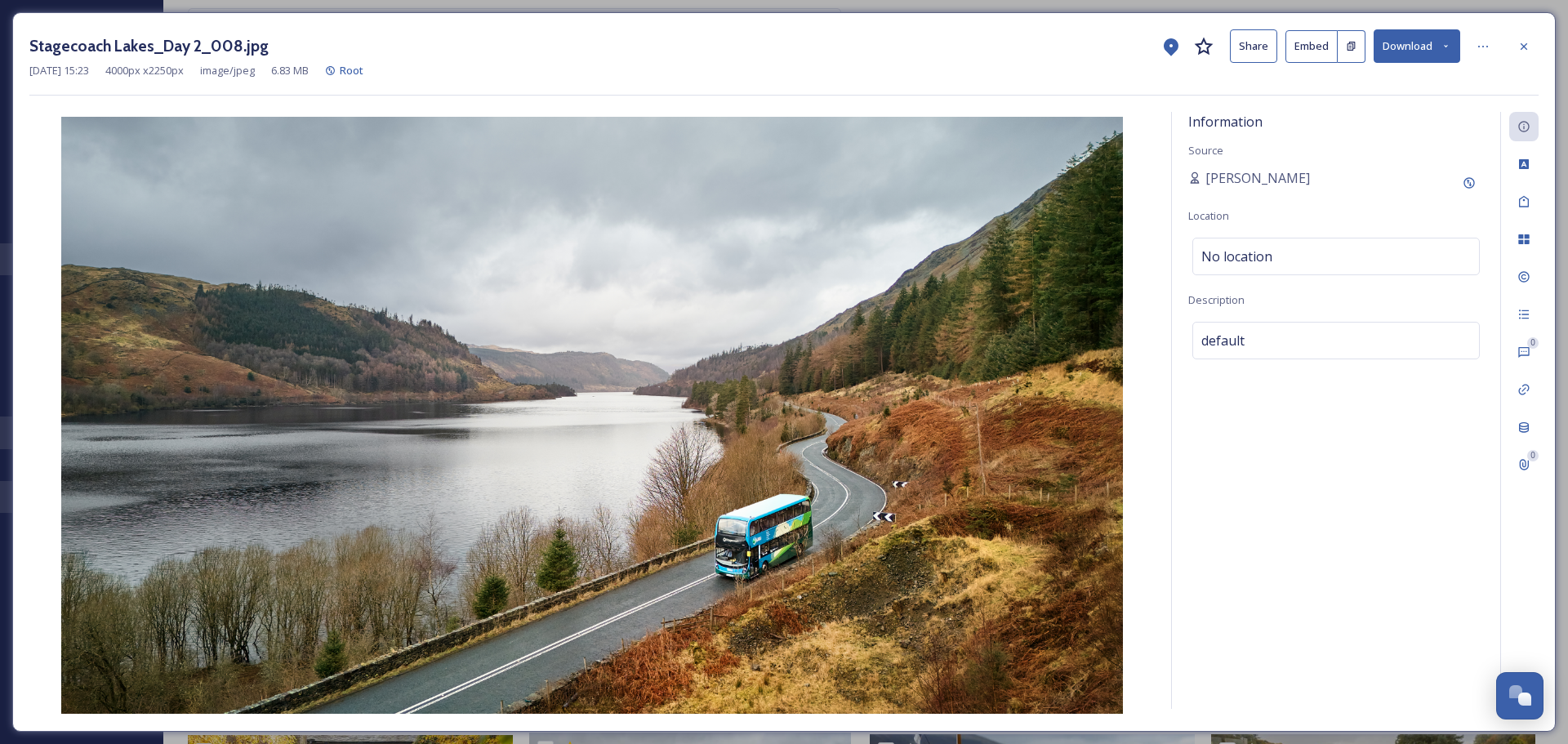
click at [777, 47] on icon at bounding box center [1204, 47] width 20 height 20
click at [777, 48] on icon at bounding box center [1524, 46] width 13 height 13
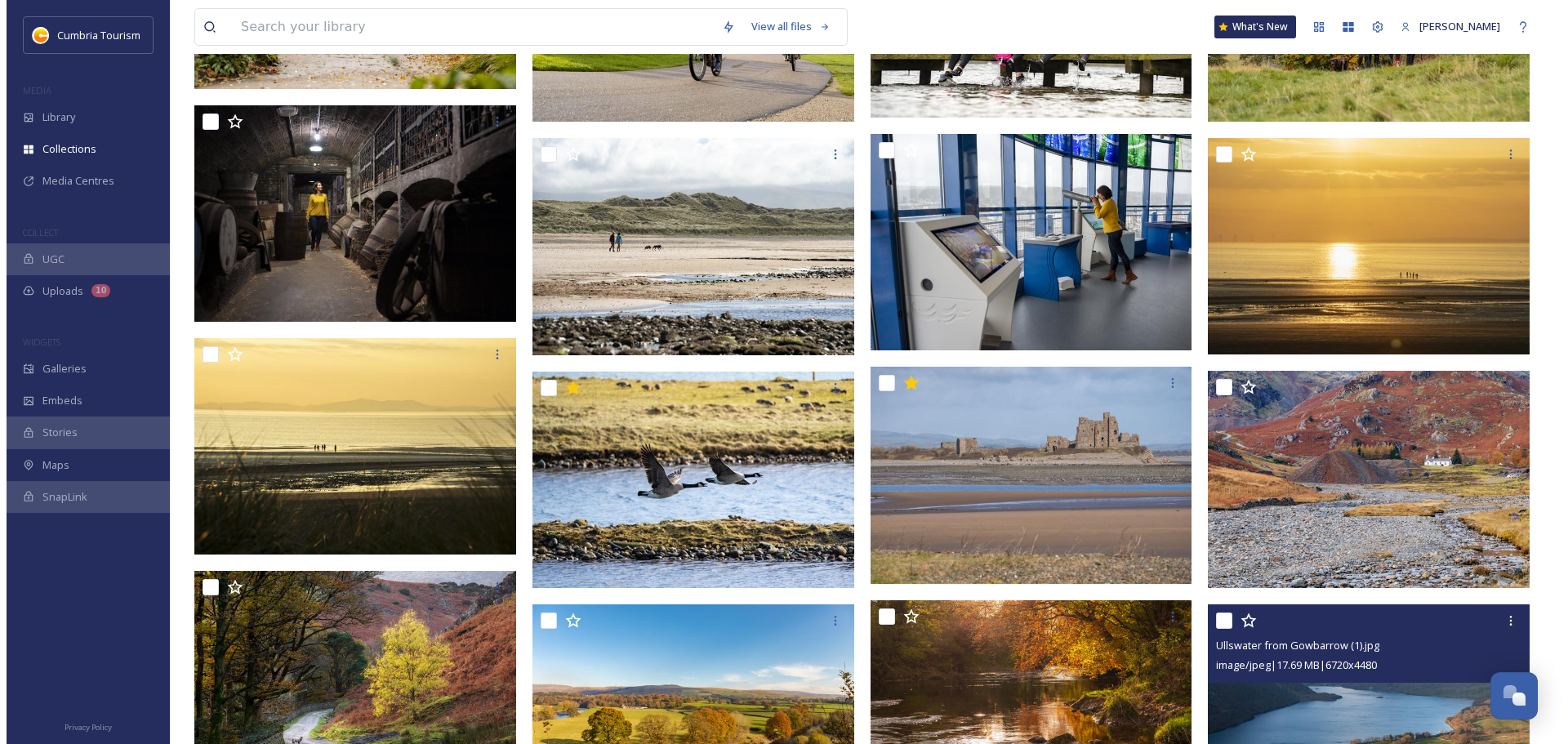
scroll to position [1062, 0]
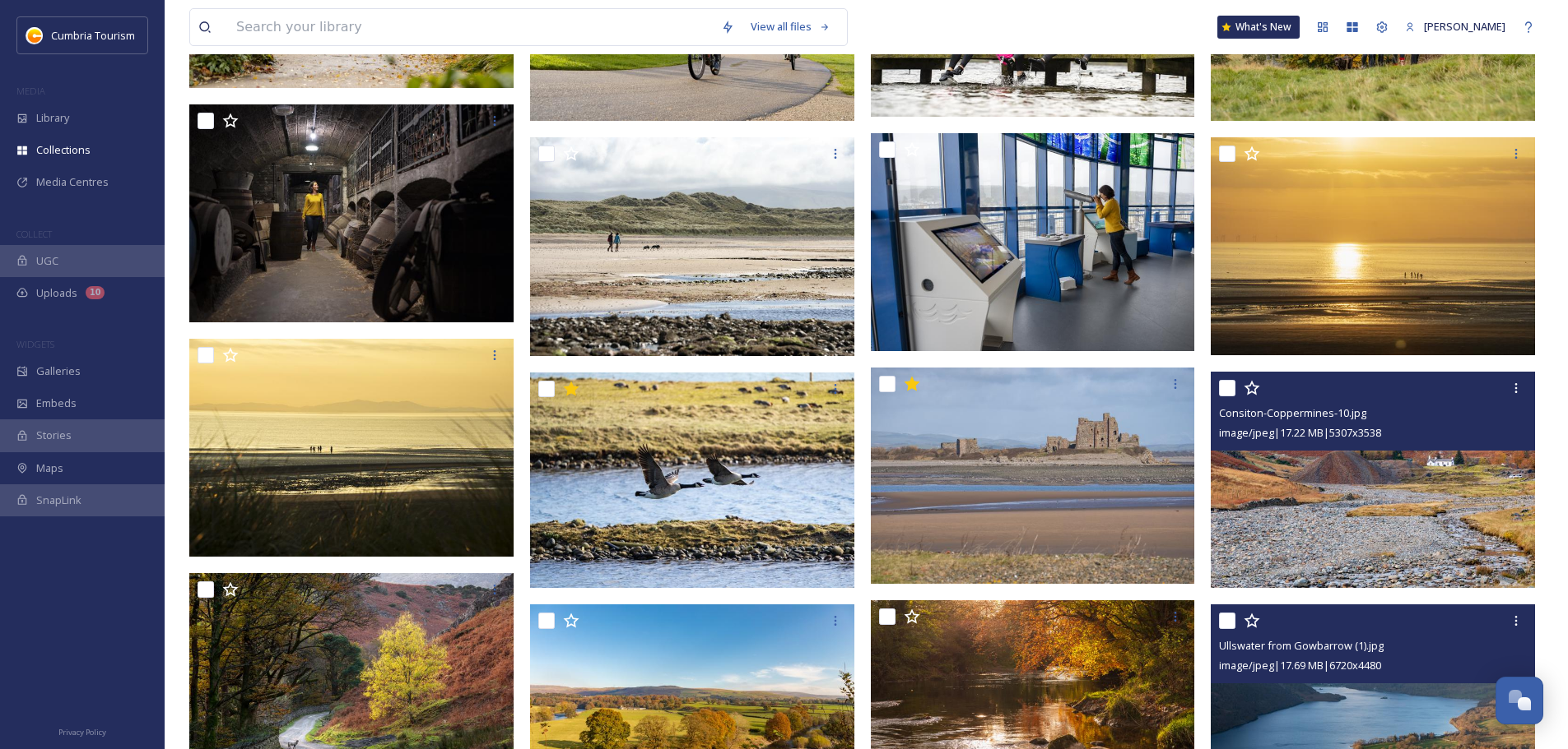
click at [783, 439] on img at bounding box center [1373, 480] width 324 height 216
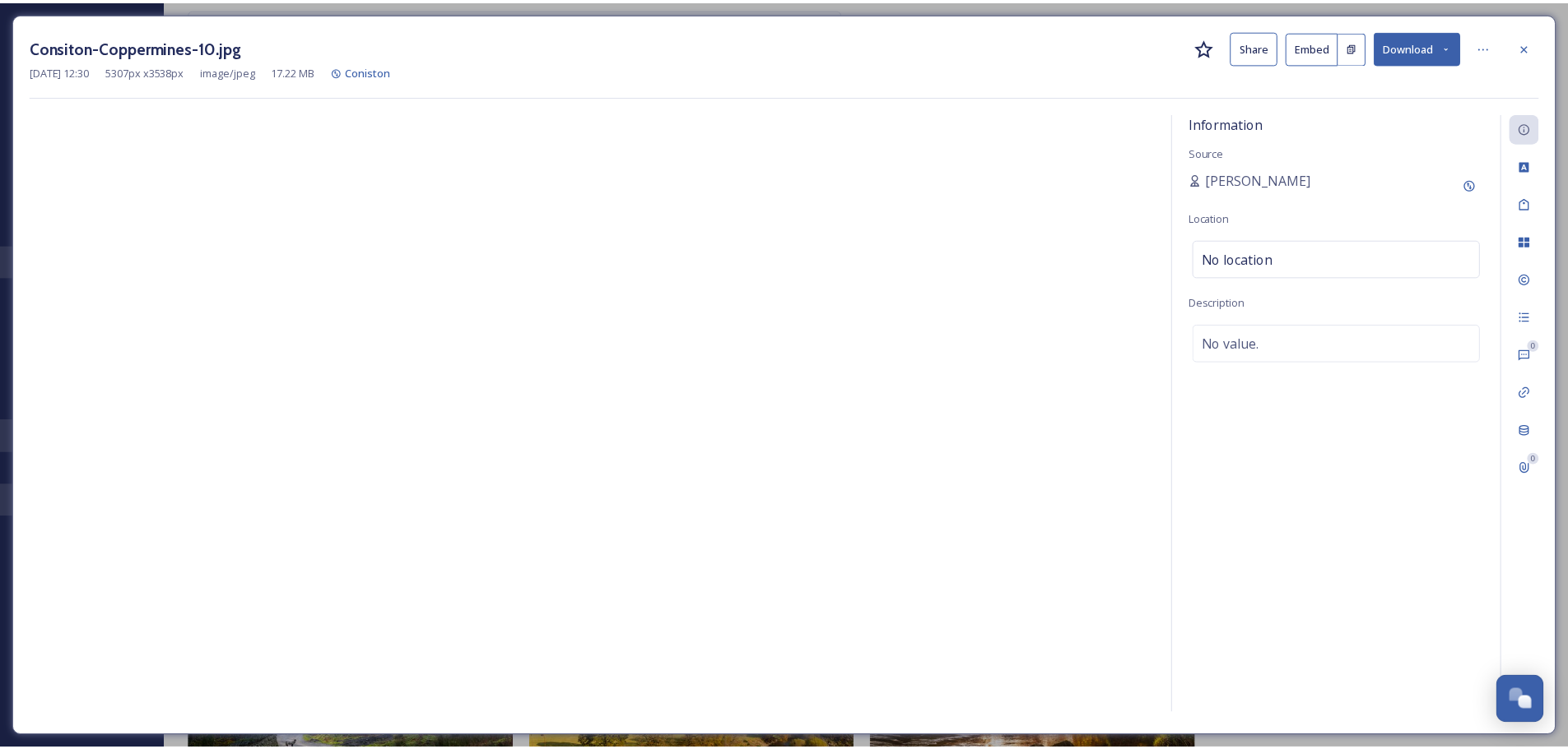
scroll to position [1071, 0]
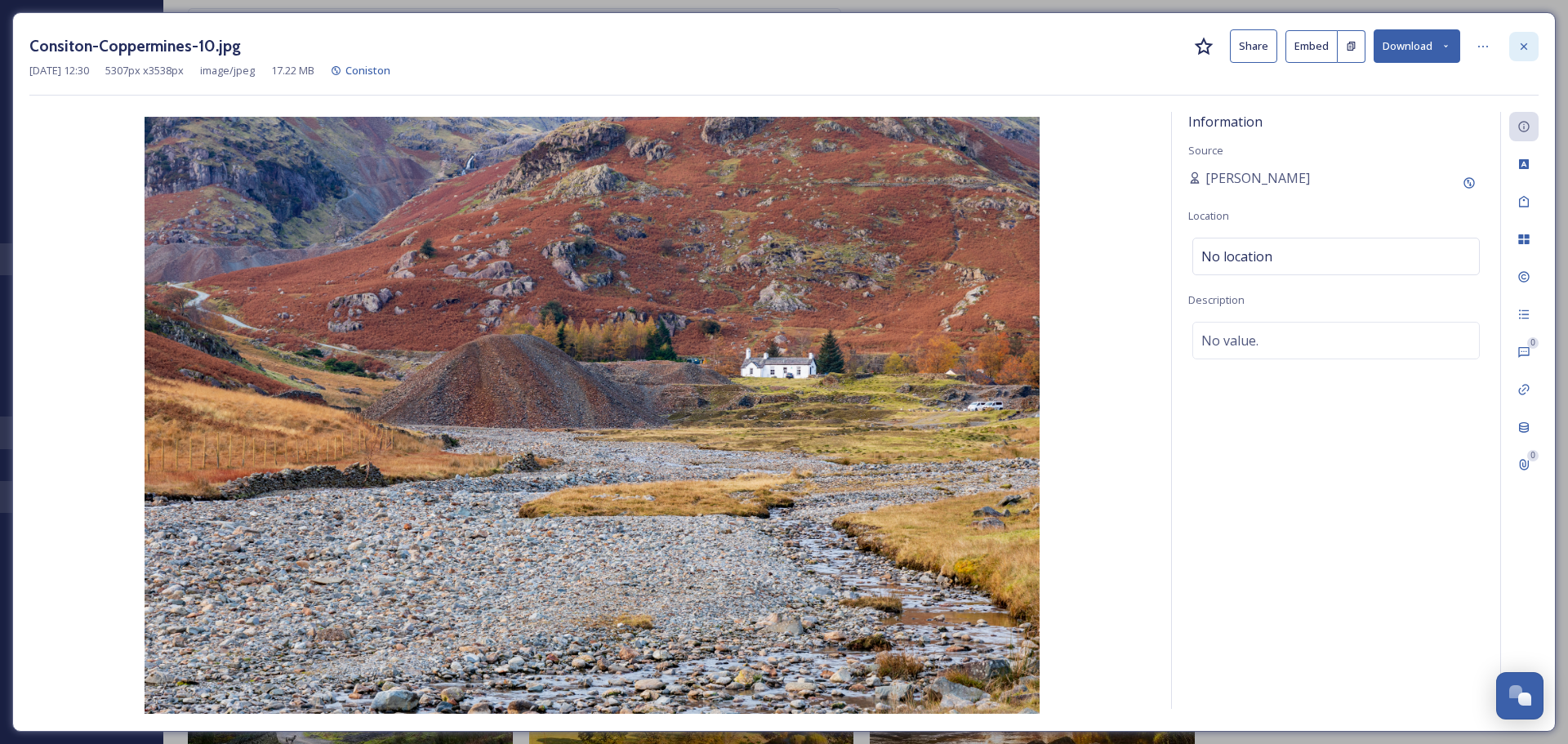
click at [777, 42] on div at bounding box center [1524, 47] width 30 height 30
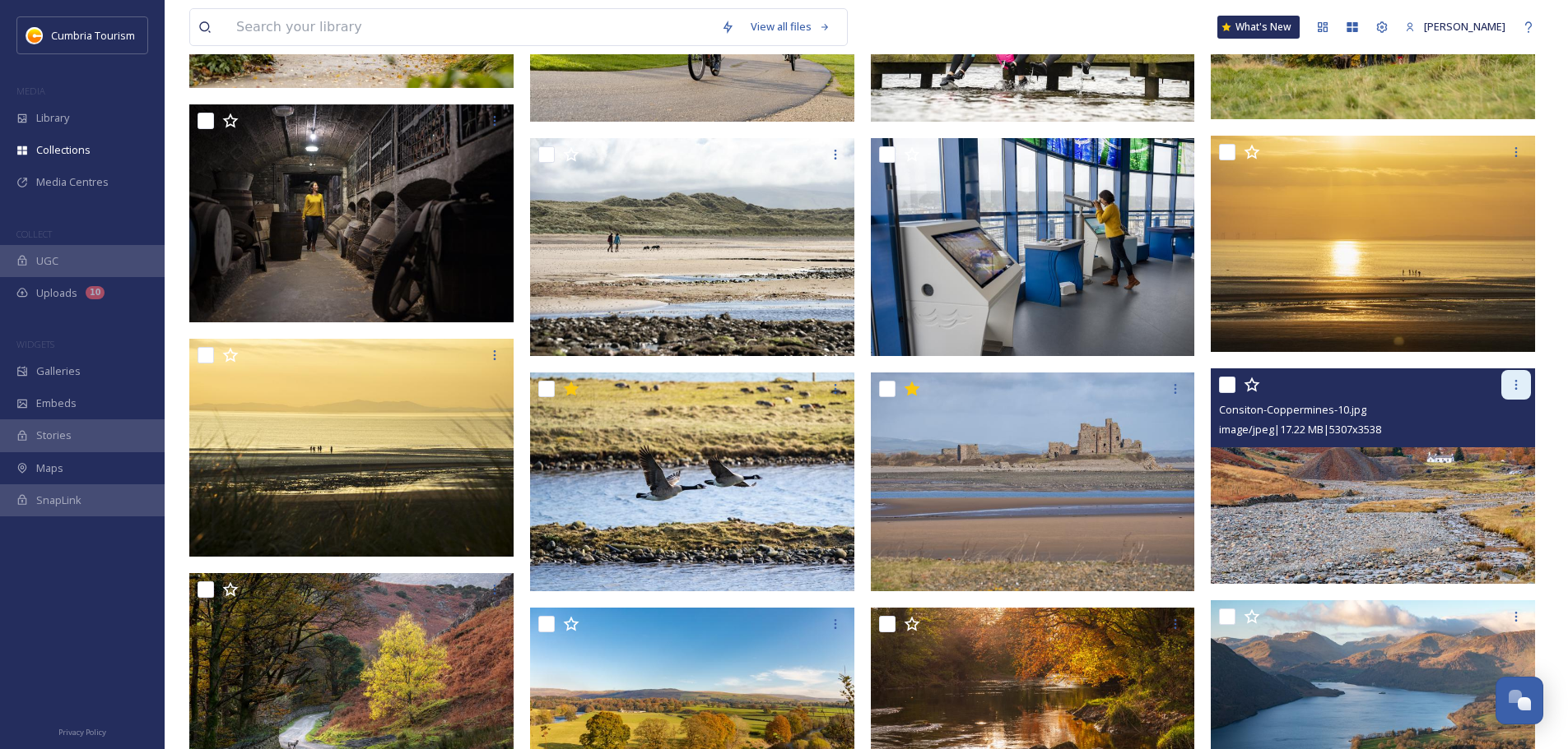
click at [783, 384] on div at bounding box center [1516, 385] width 30 height 30
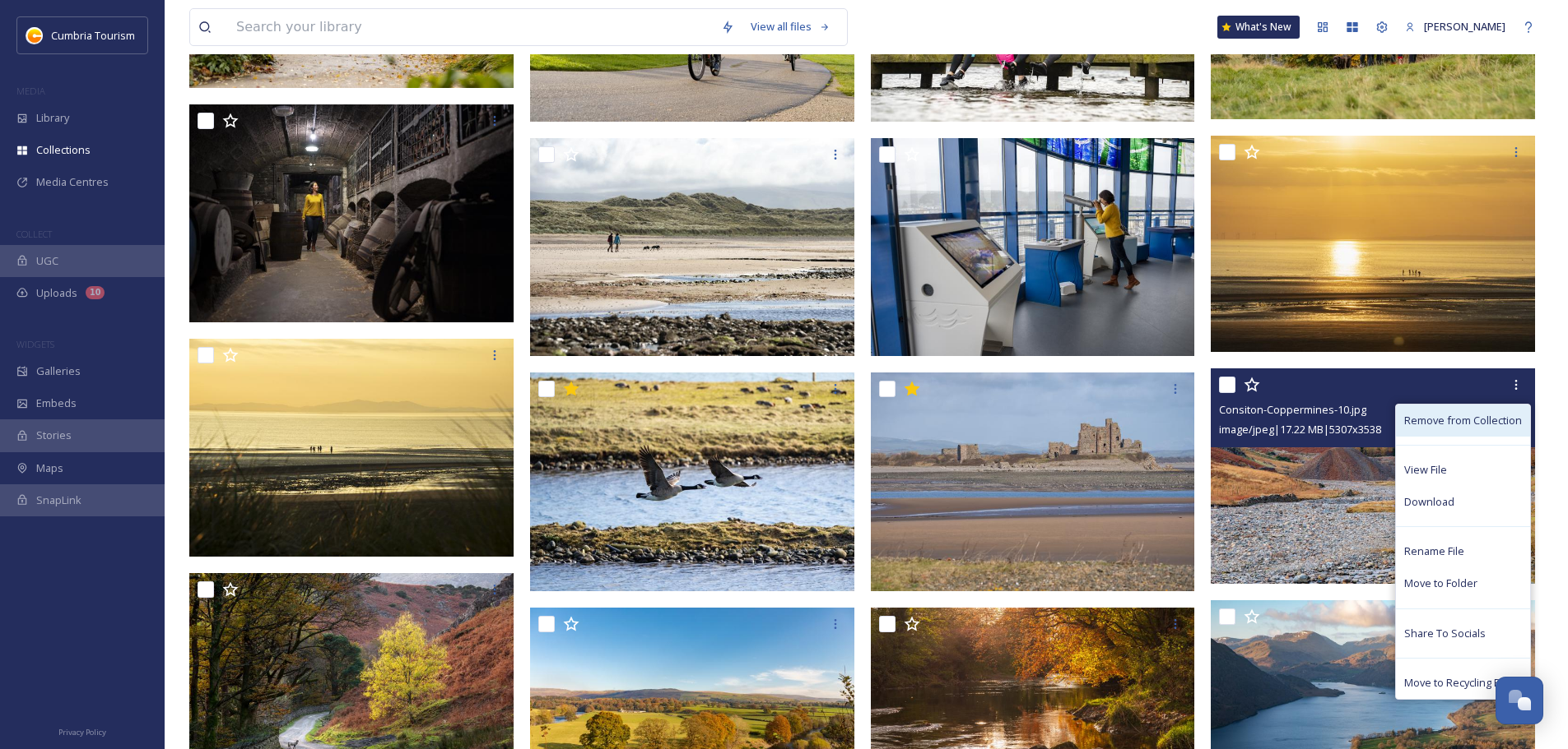
click at [783, 425] on span "Remove from Collection" at bounding box center [1462, 421] width 117 height 16
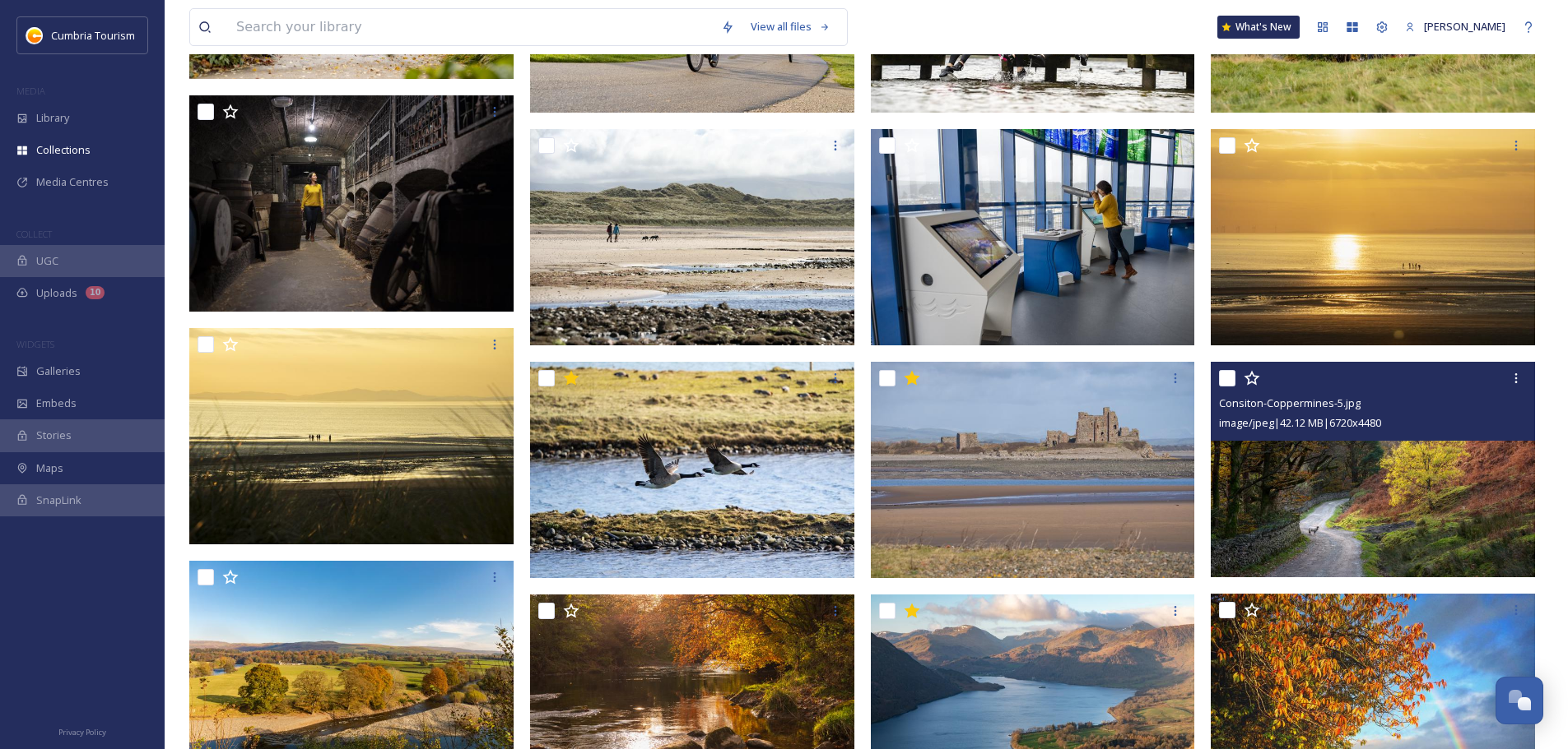
scroll to position [1035, 0]
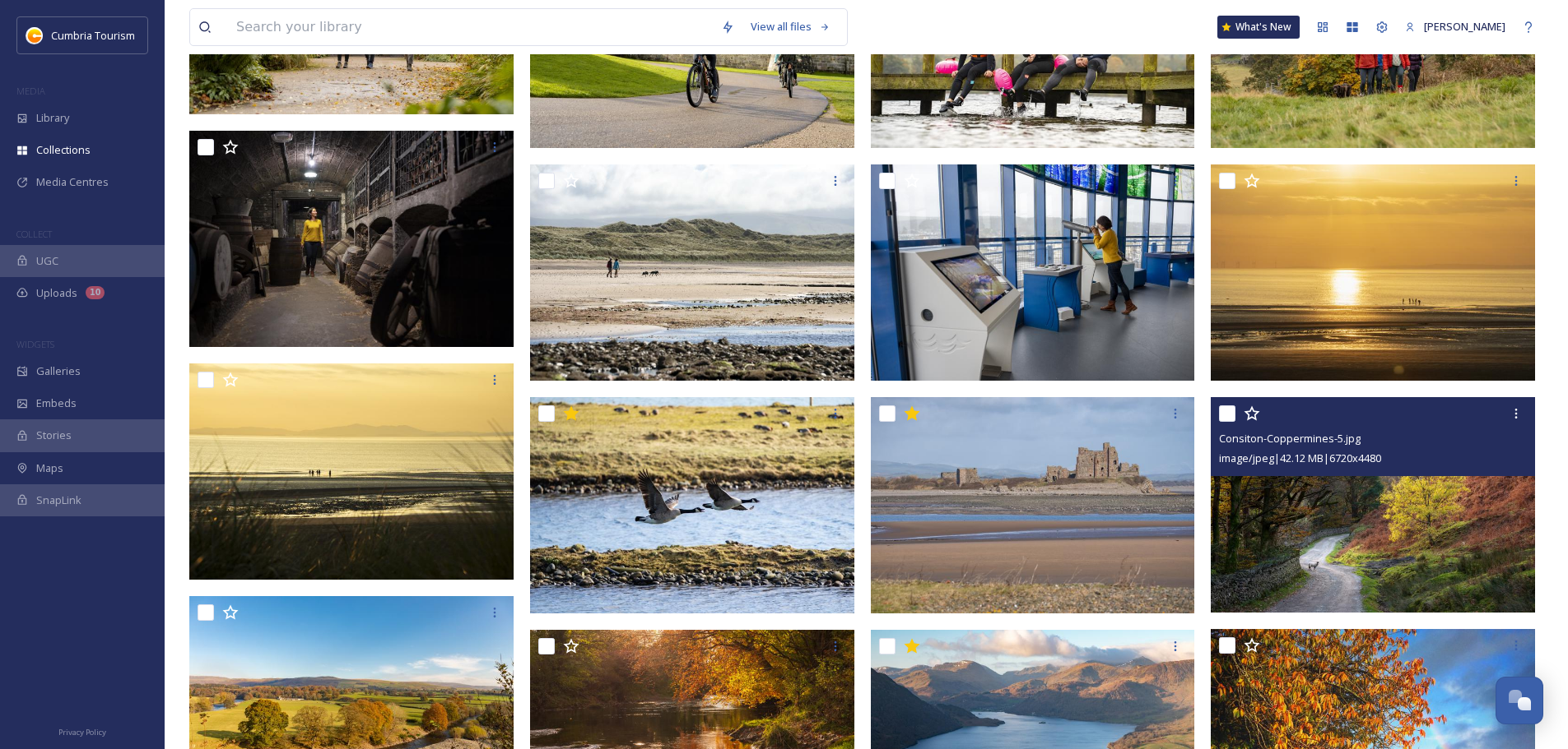
click at [783, 439] on img at bounding box center [1373, 505] width 324 height 216
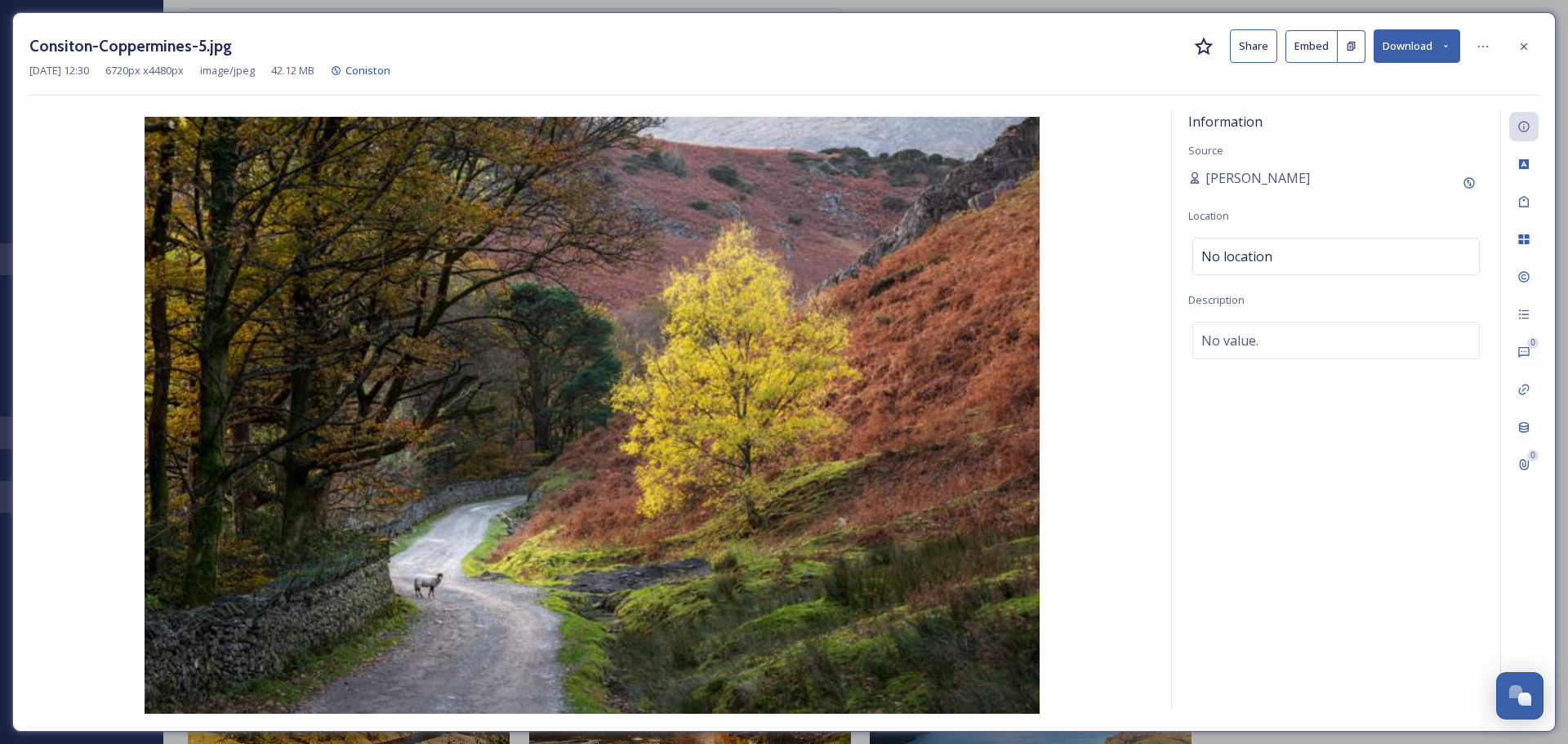
click at [777, 53] on icon at bounding box center [1204, 47] width 20 height 20
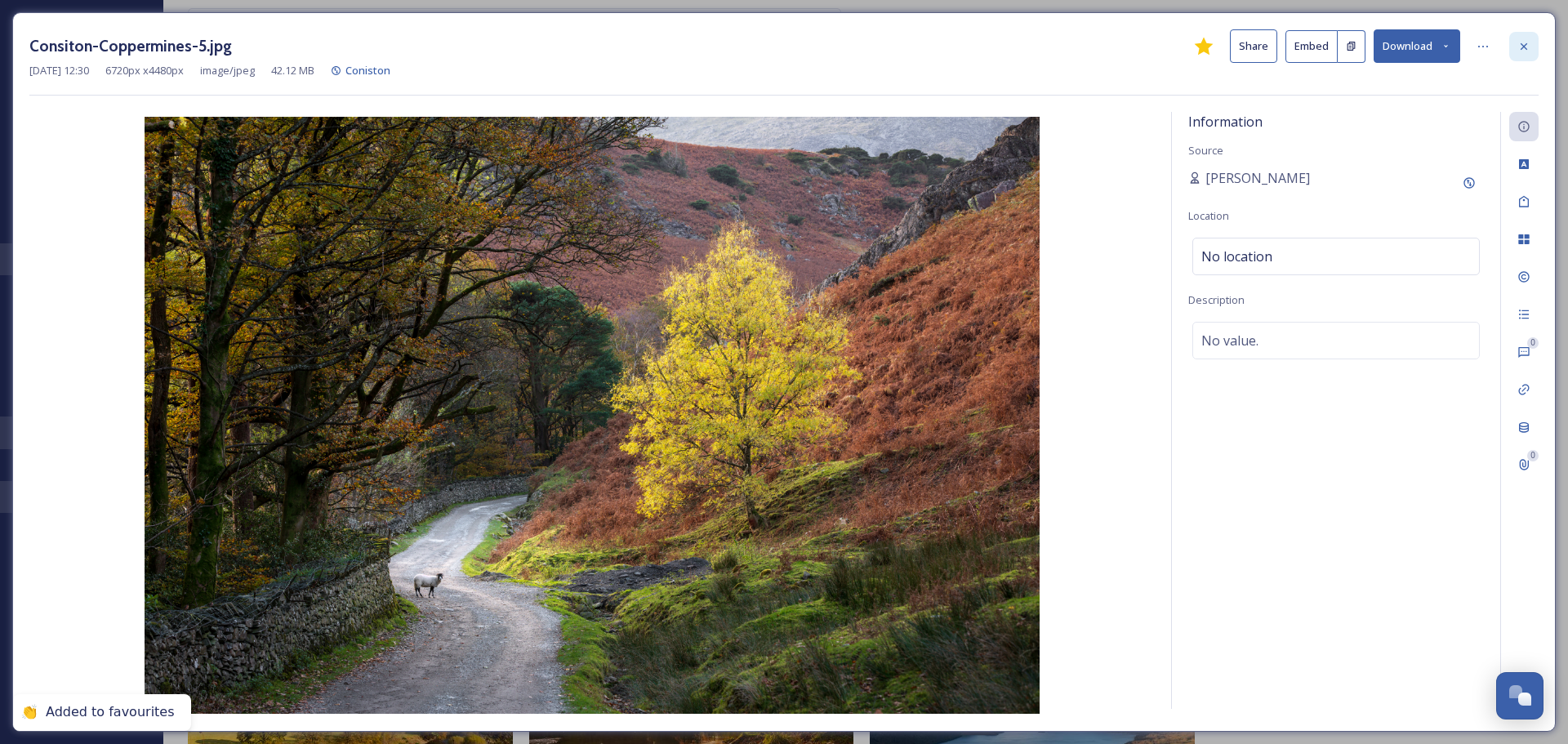
click at [777, 50] on icon at bounding box center [1524, 46] width 13 height 13
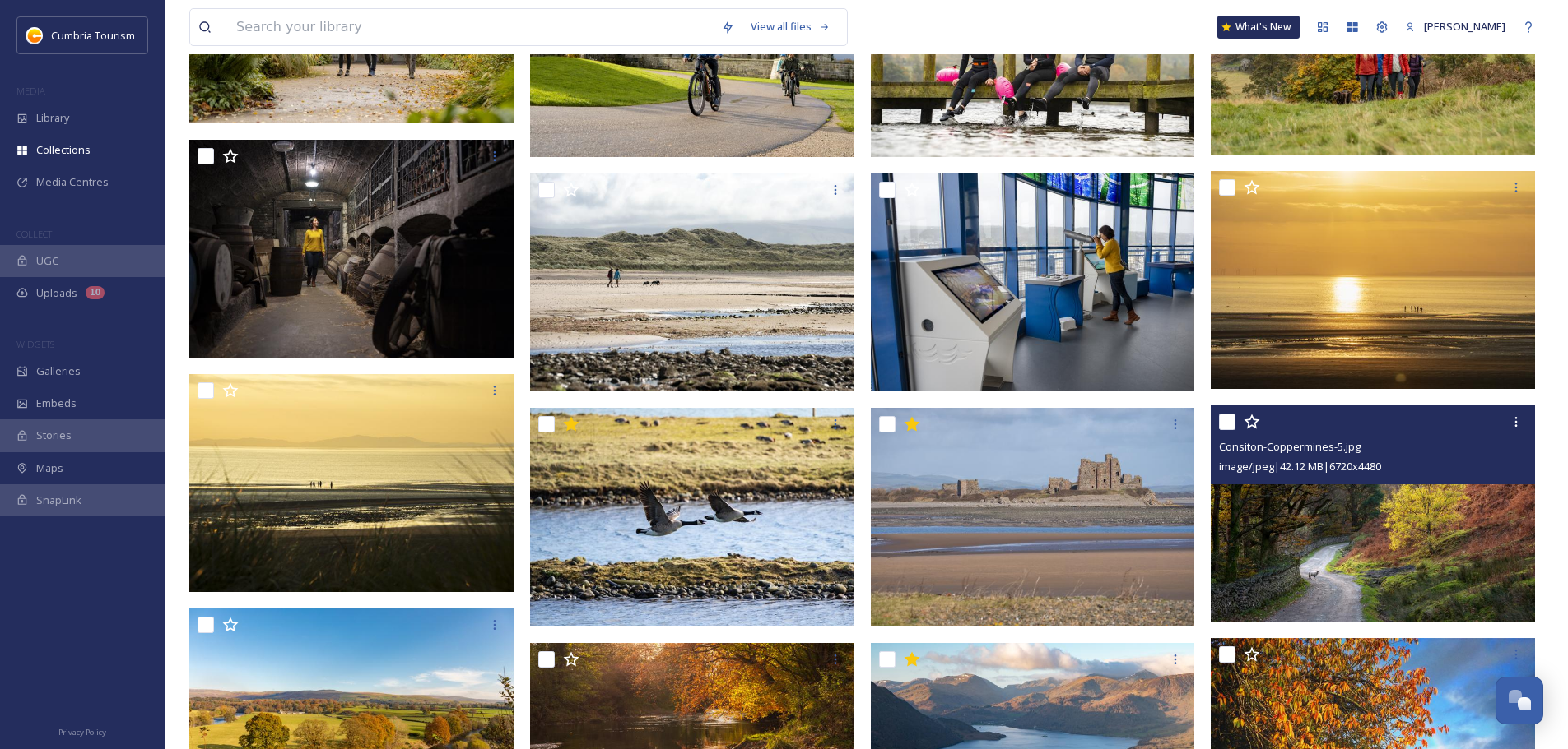
click at [783, 439] on img at bounding box center [1373, 514] width 324 height 216
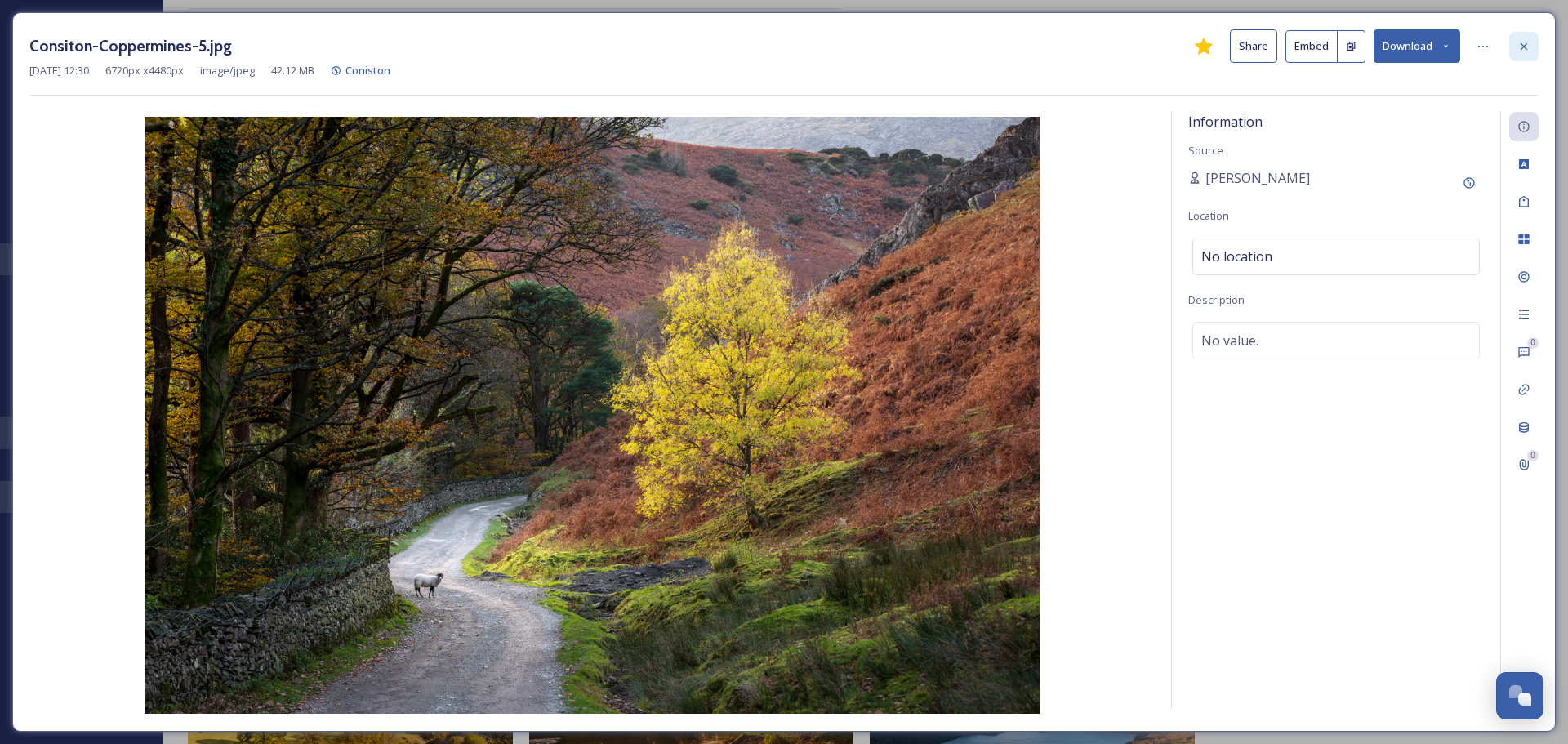
click at [777, 40] on div at bounding box center [1524, 47] width 30 height 30
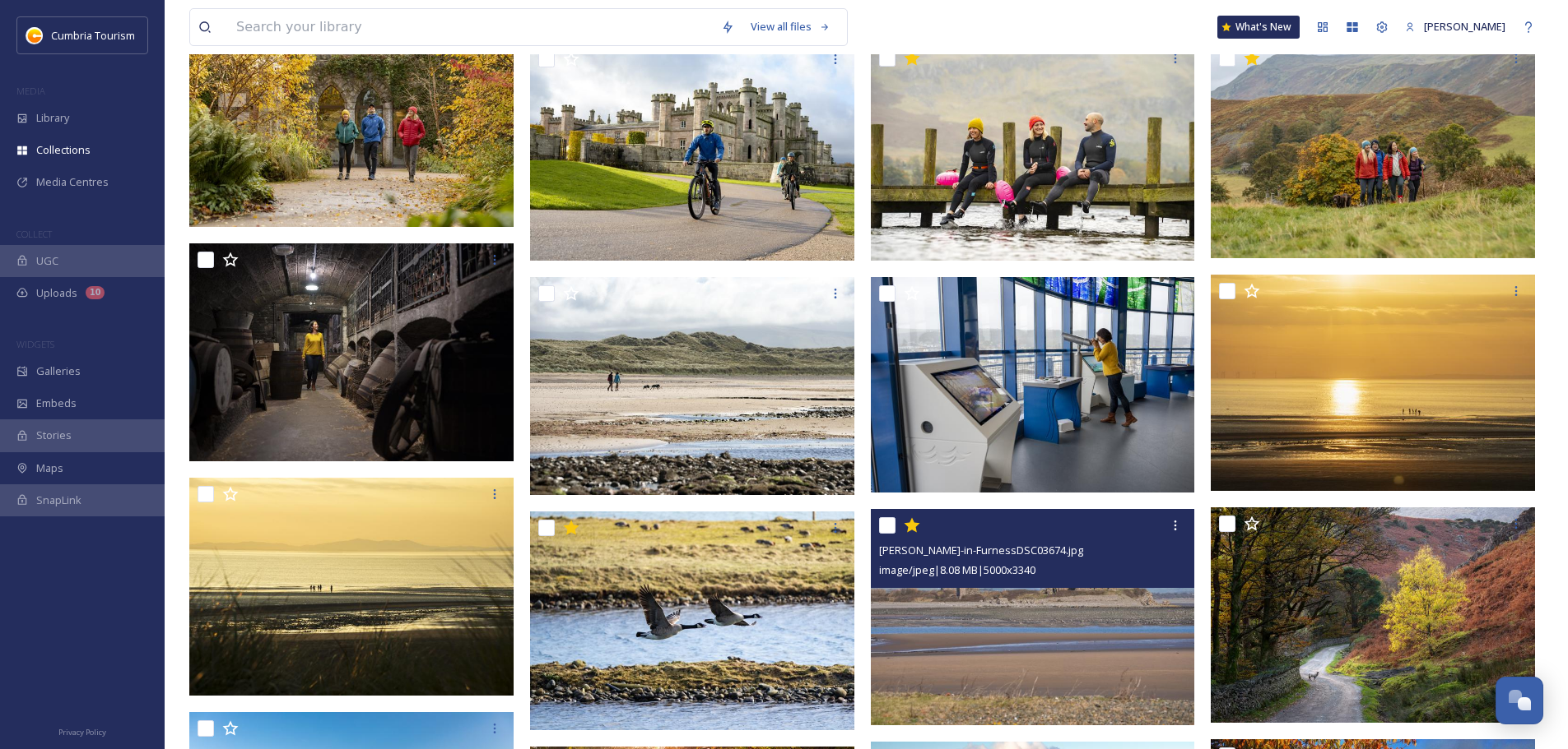
scroll to position [1254, 0]
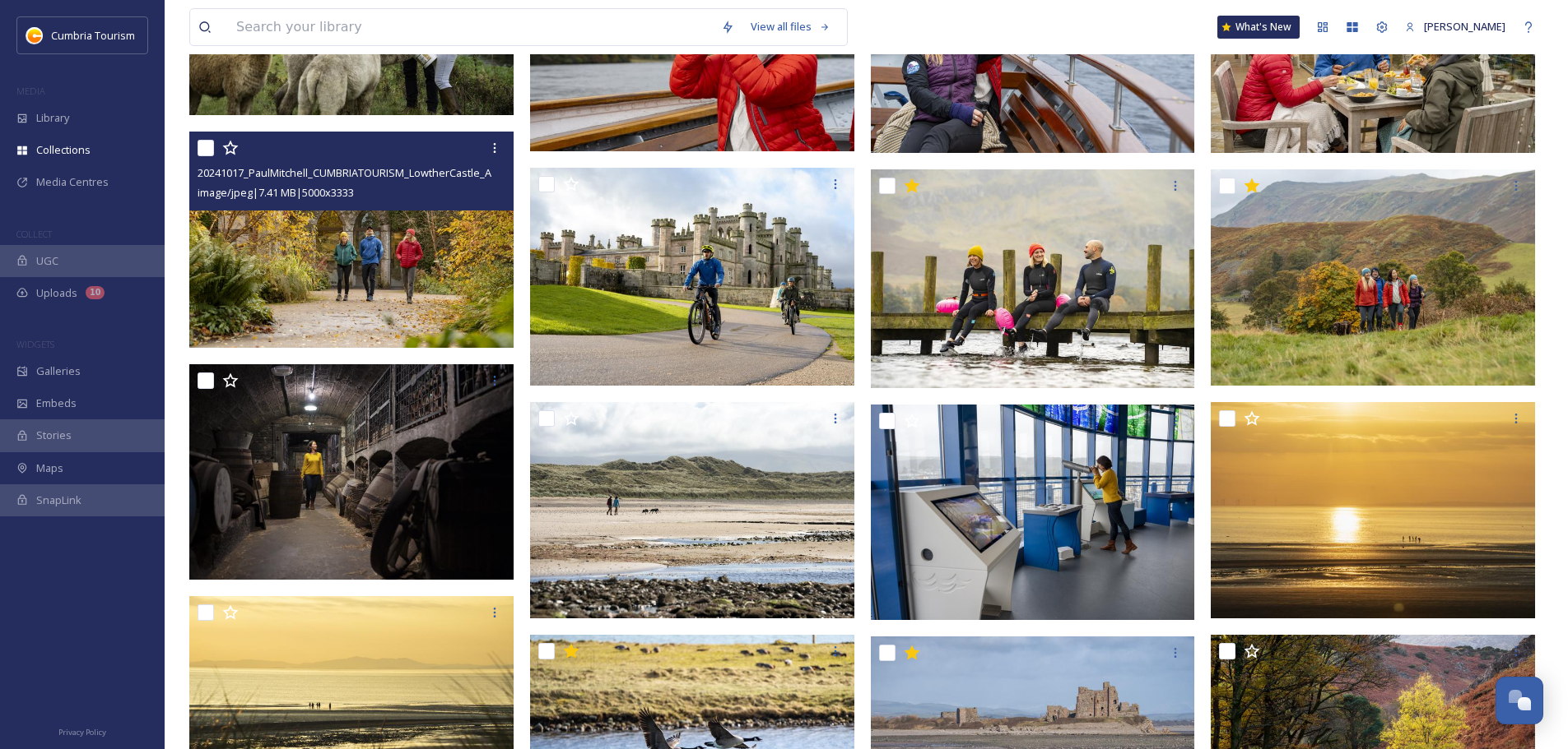
scroll to position [822, 0]
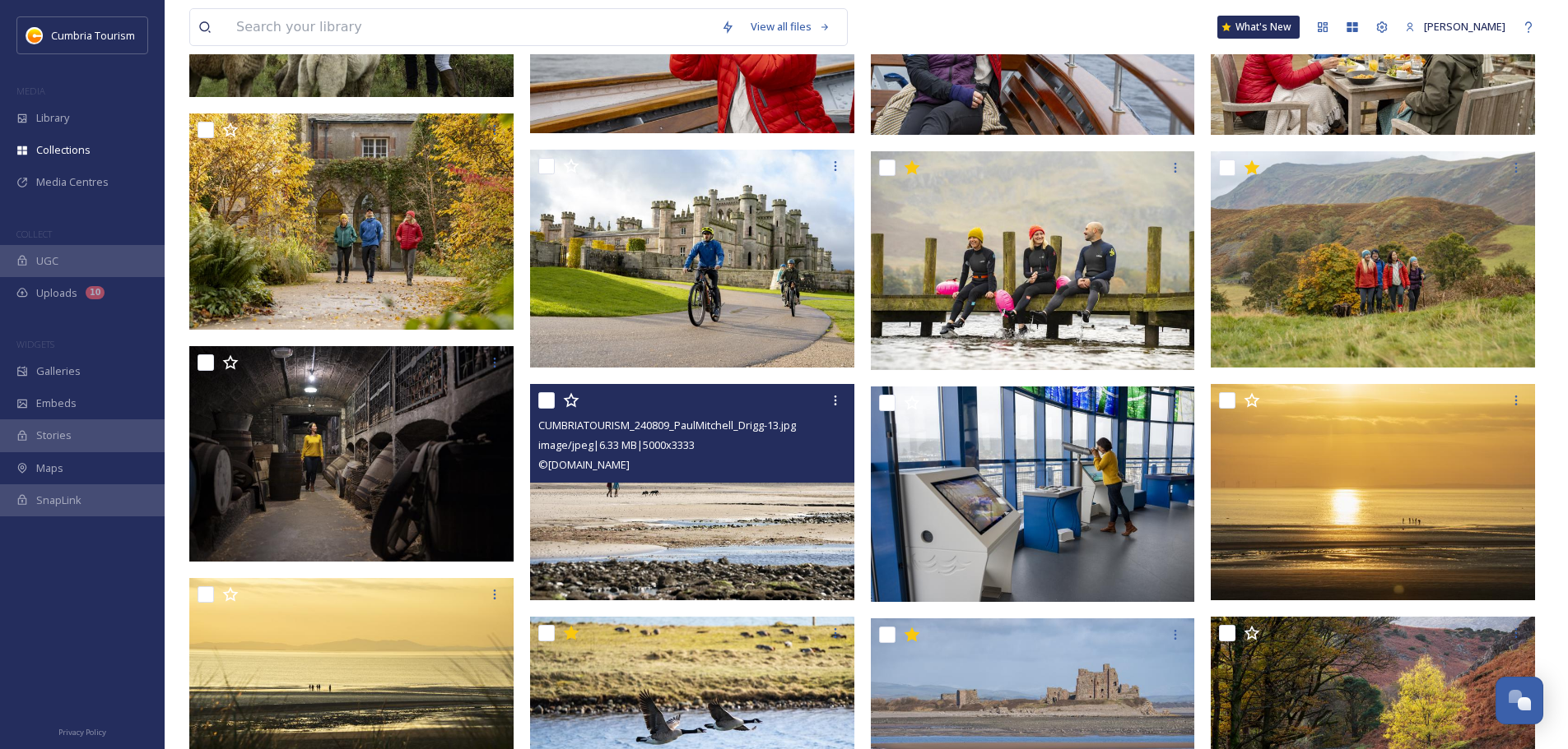
click at [766, 439] on img at bounding box center [692, 492] width 324 height 216
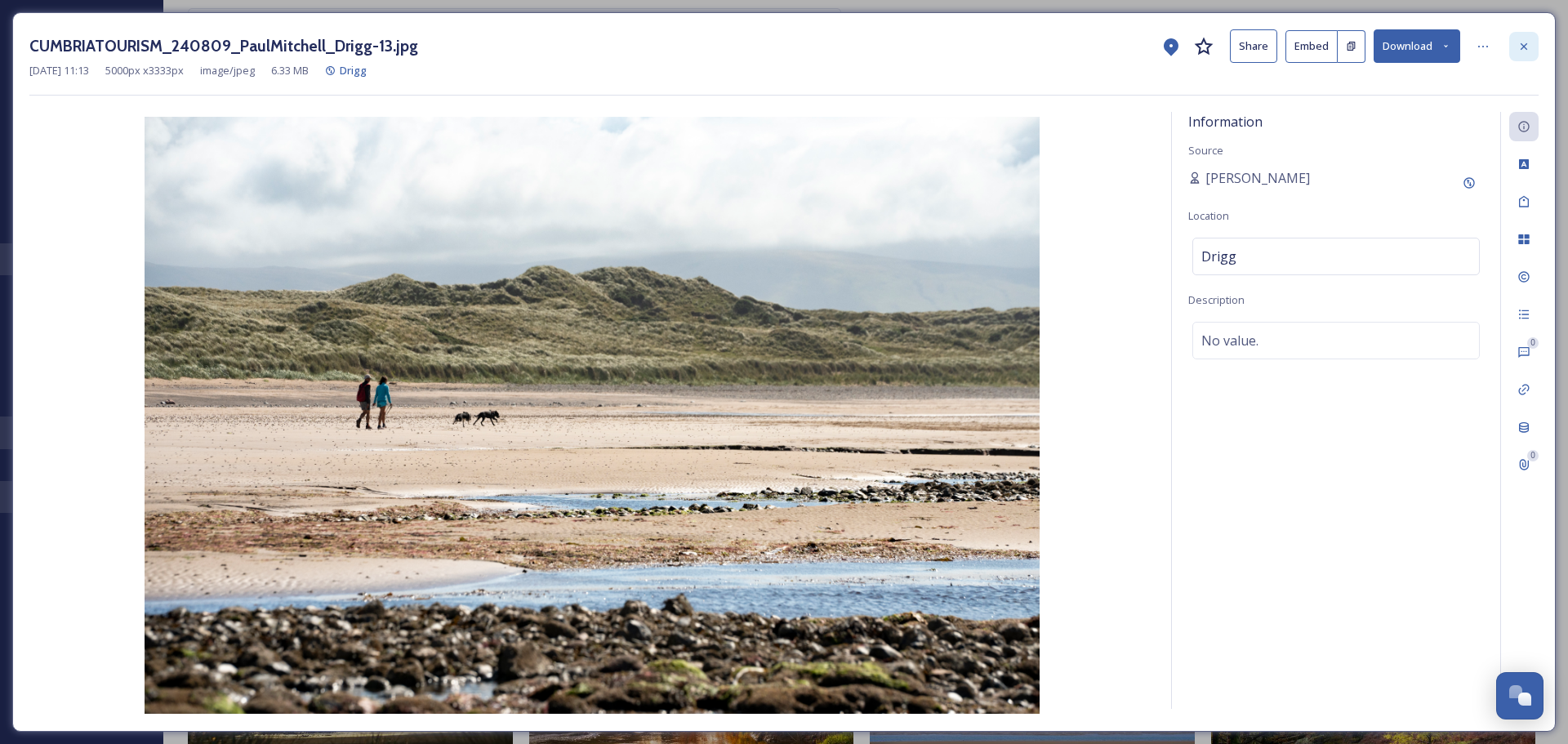
click at [777, 44] on div at bounding box center [1524, 47] width 30 height 30
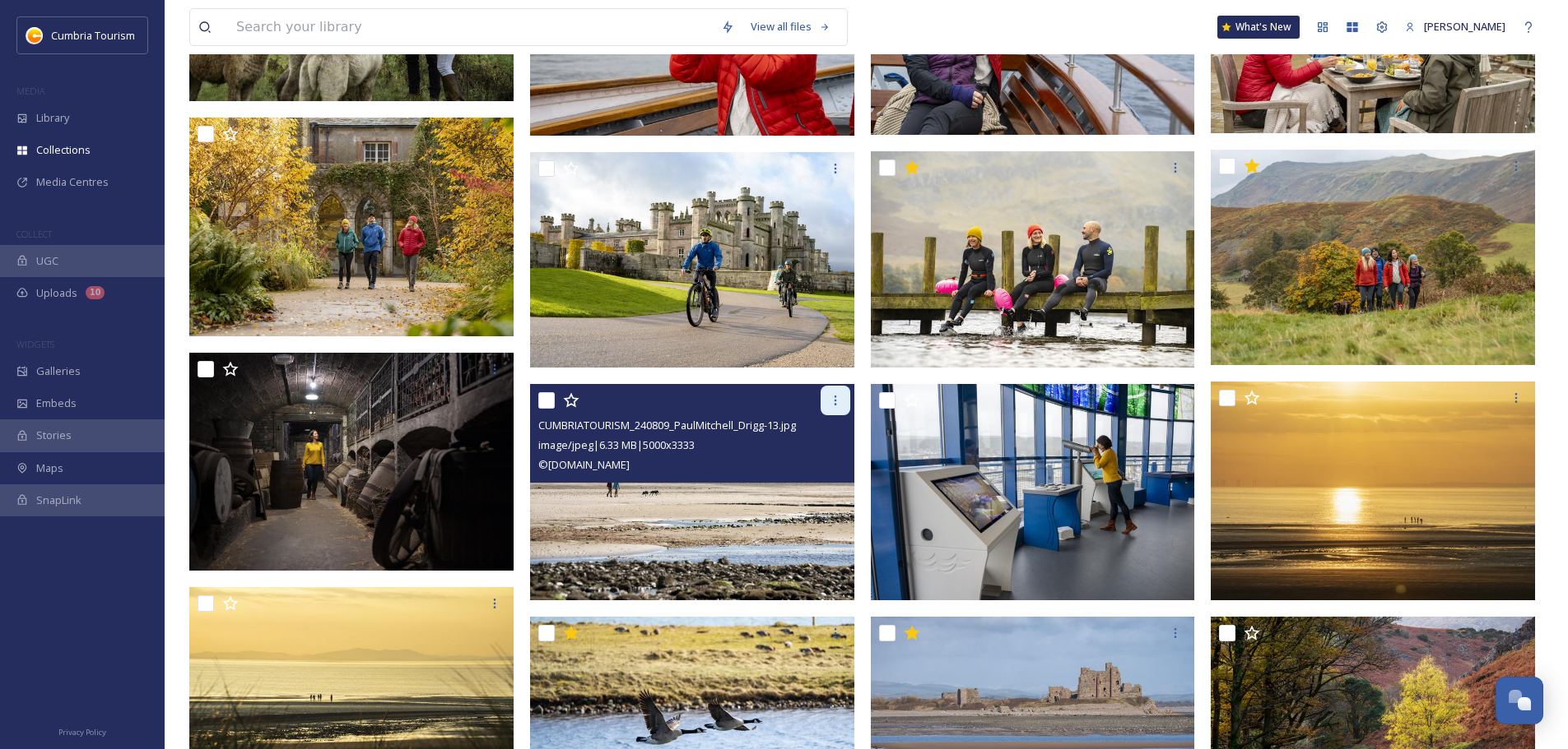
click at [783, 400] on icon at bounding box center [835, 401] width 13 height 13
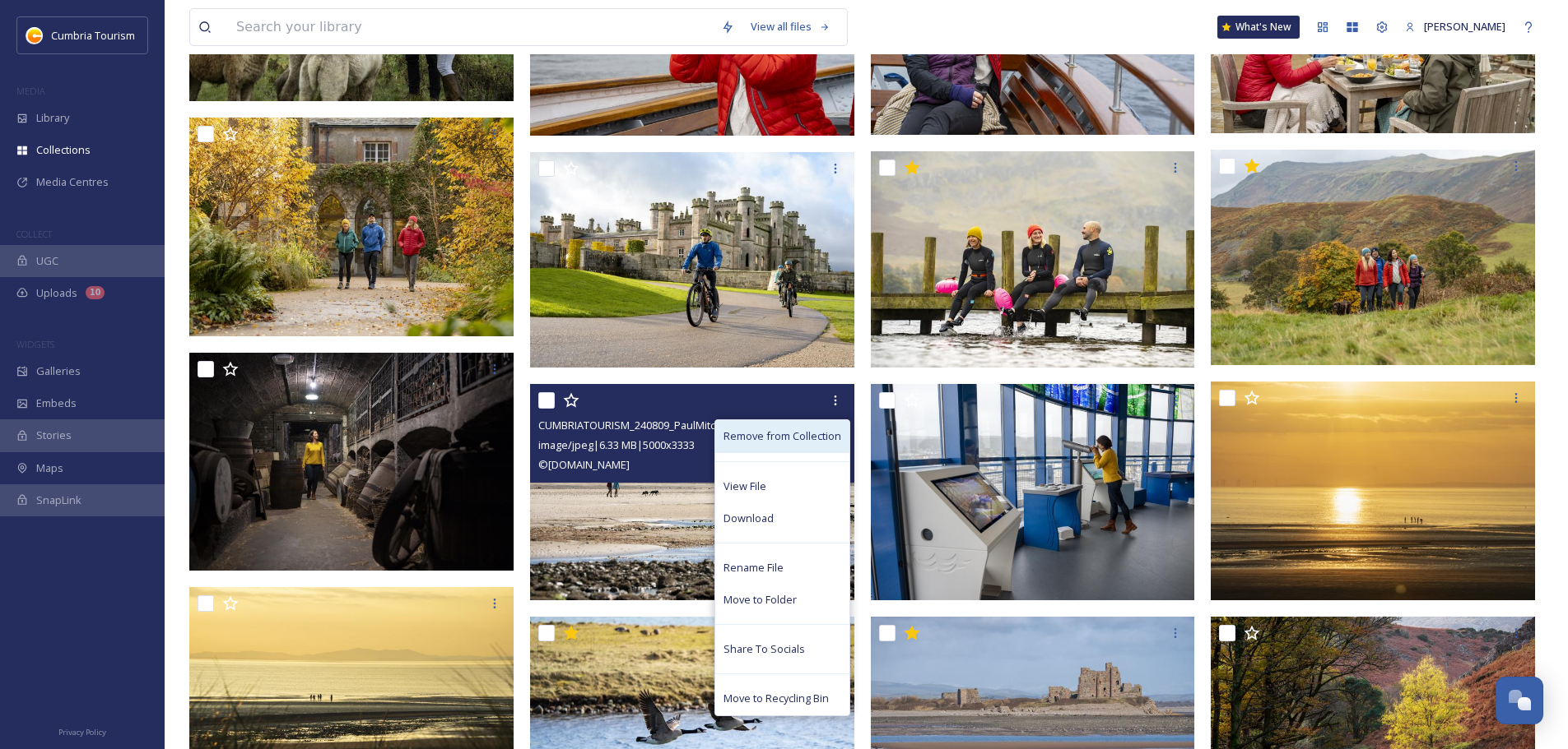
click at [783, 431] on span "Remove from Collection" at bounding box center [782, 436] width 117 height 16
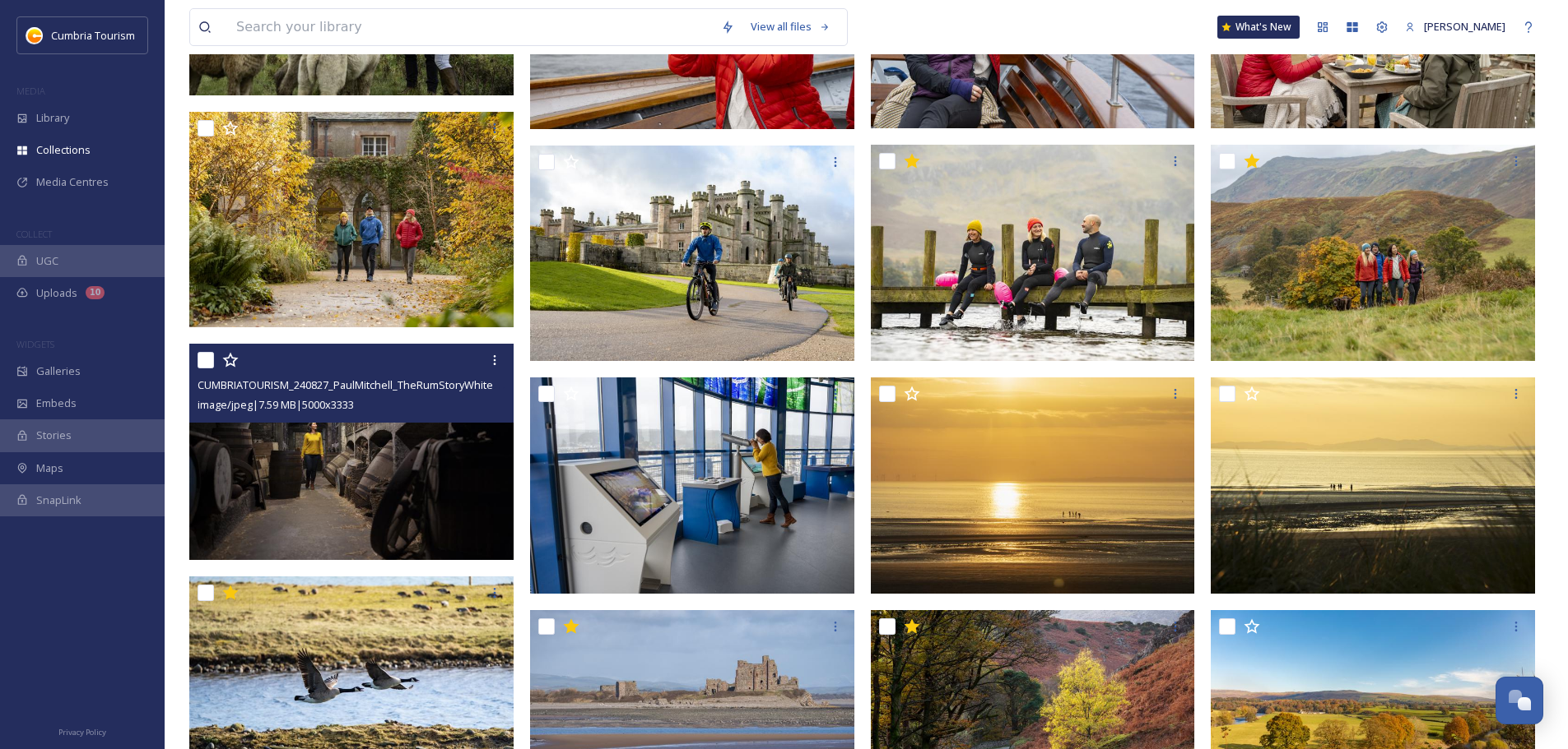
click at [366, 439] on img at bounding box center [352, 452] width 324 height 216
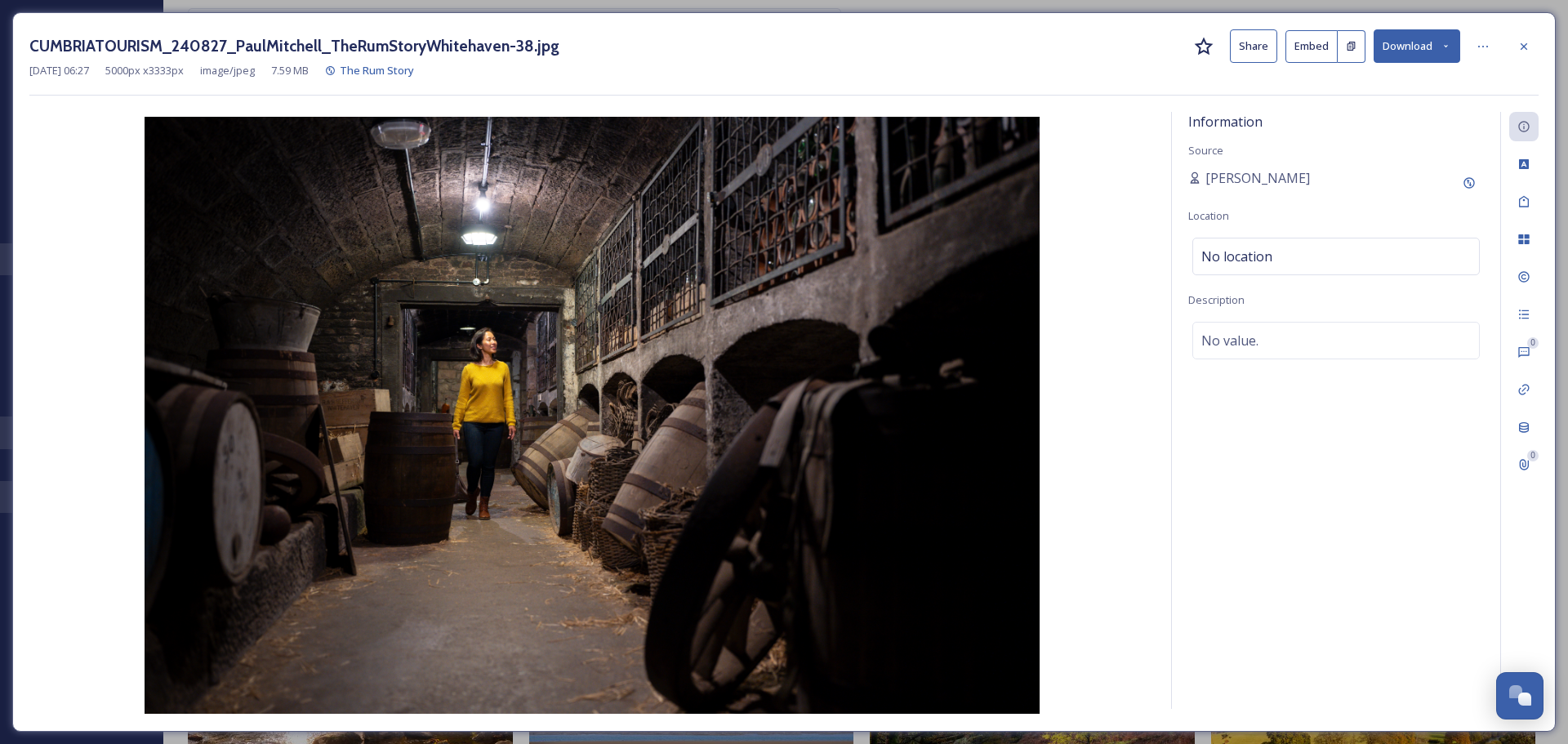
click at [777, 43] on icon at bounding box center [1204, 47] width 20 height 20
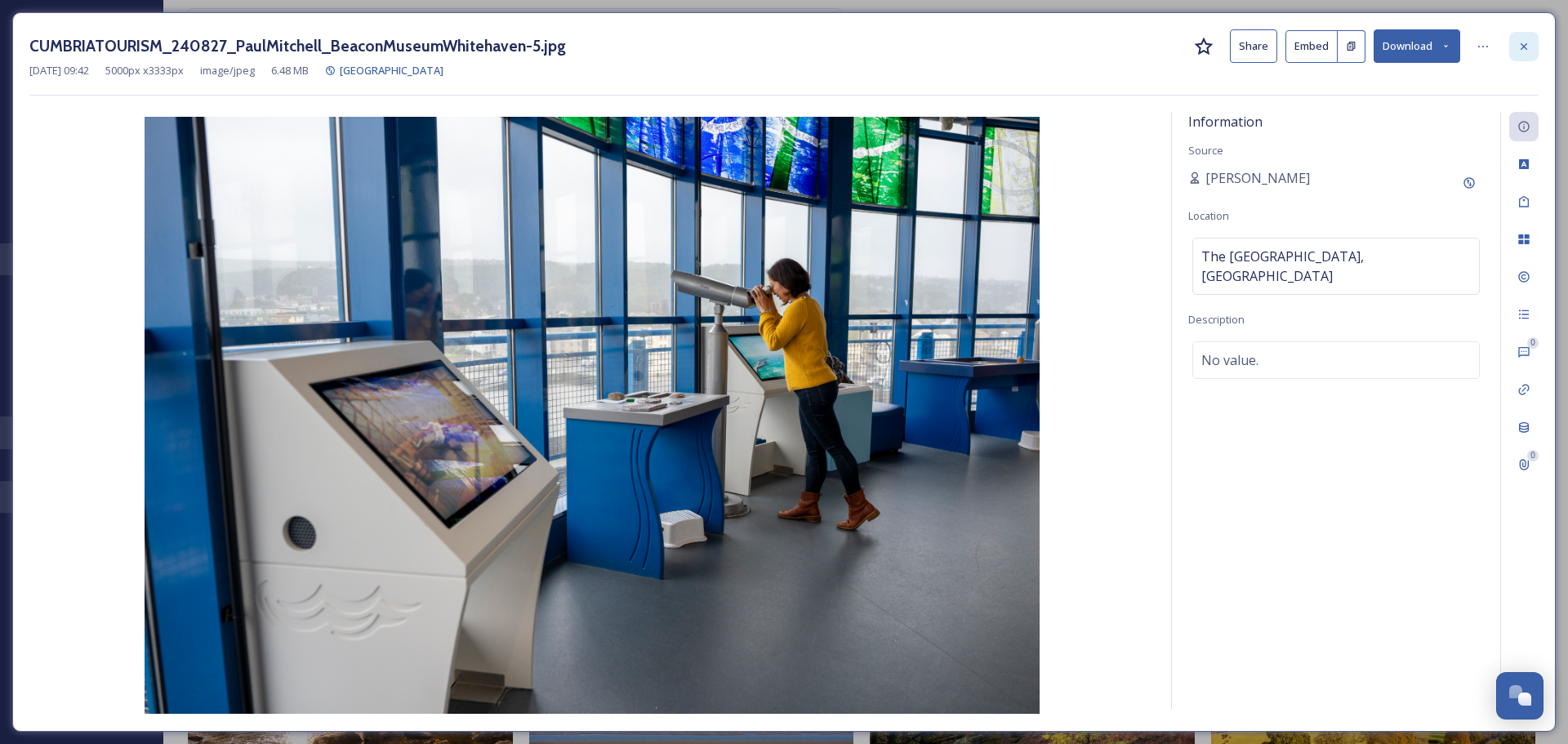
click at [777, 45] on icon at bounding box center [1524, 46] width 13 height 13
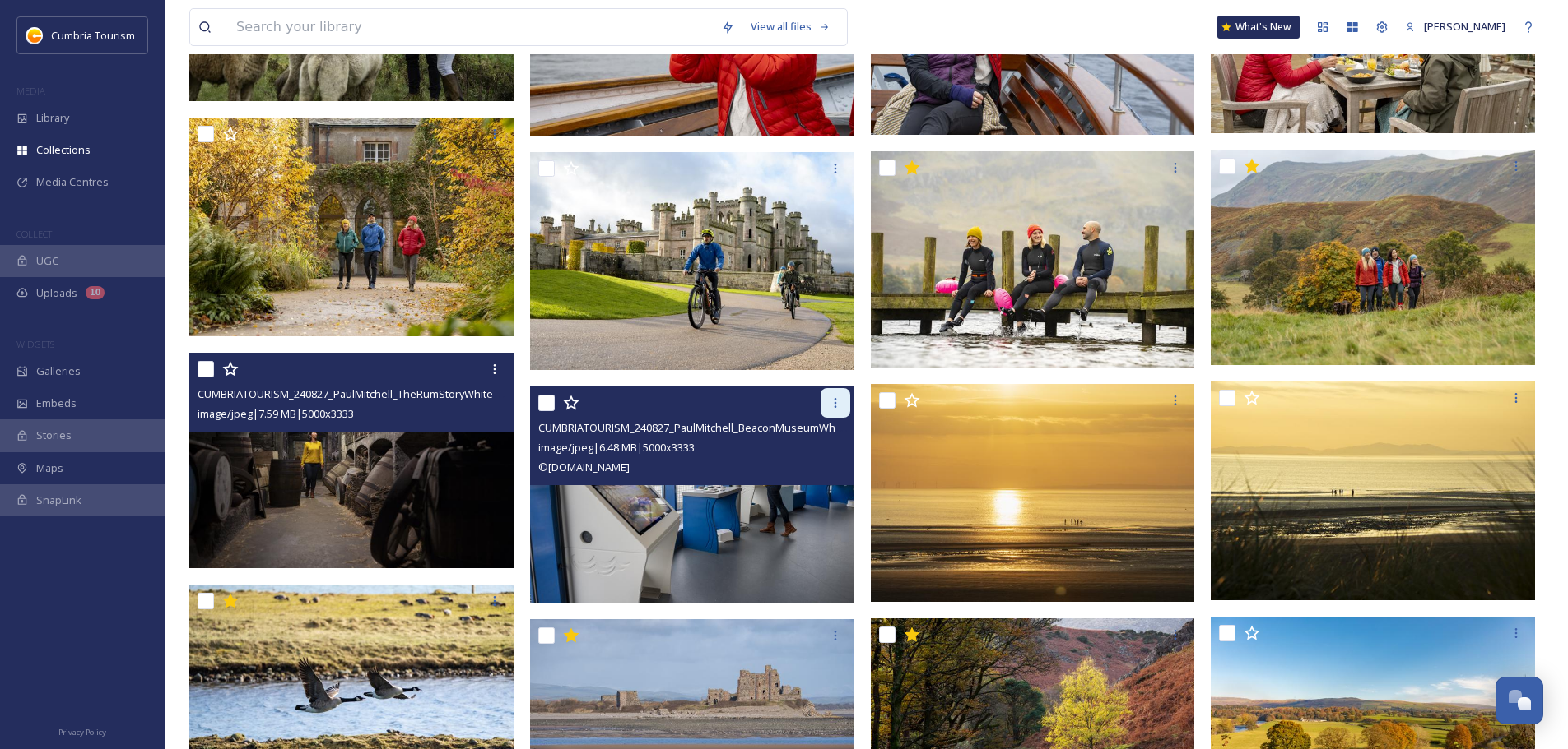
click at [783, 402] on icon at bounding box center [835, 403] width 13 height 13
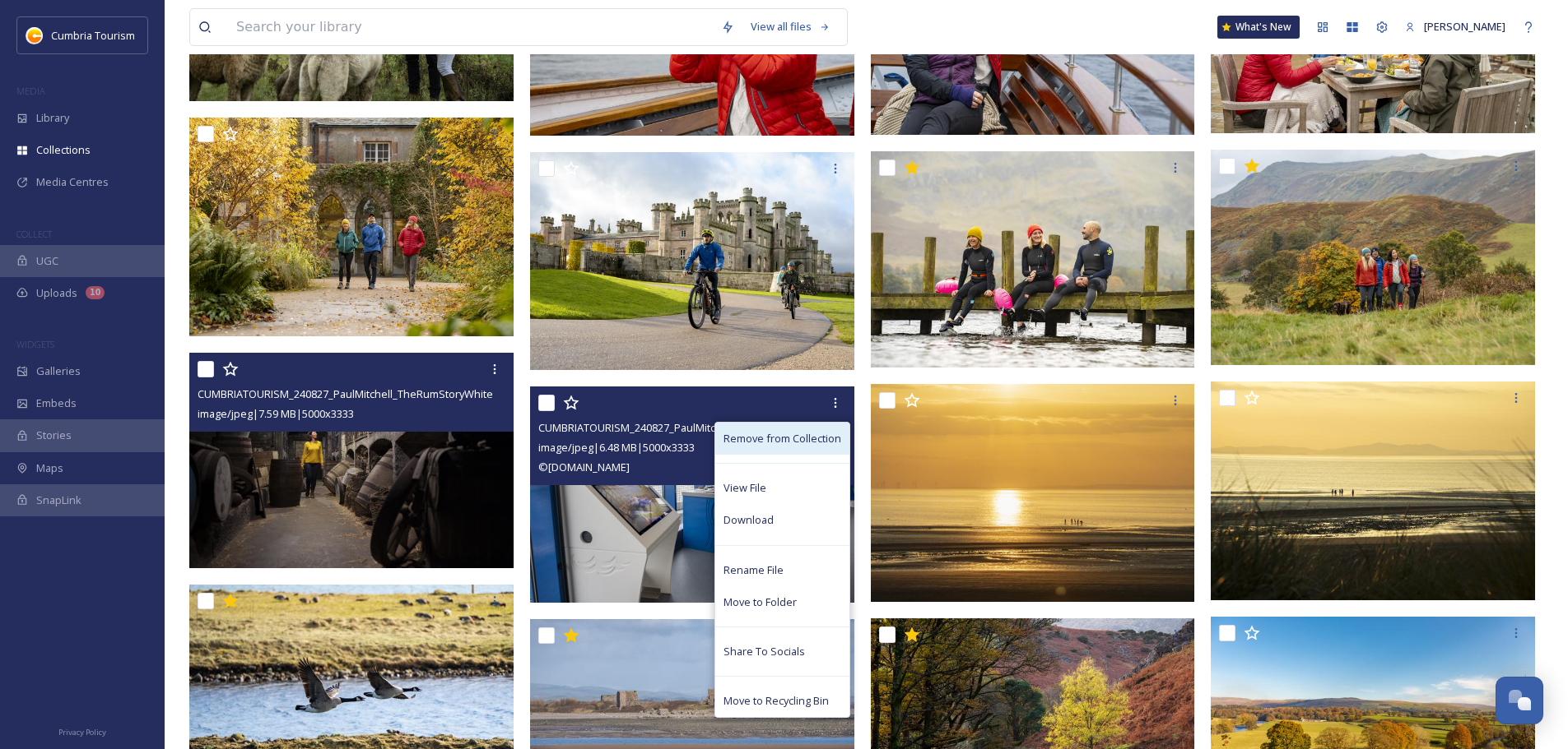
click at [783, 439] on div "Remove from Collection" at bounding box center [782, 438] width 134 height 32
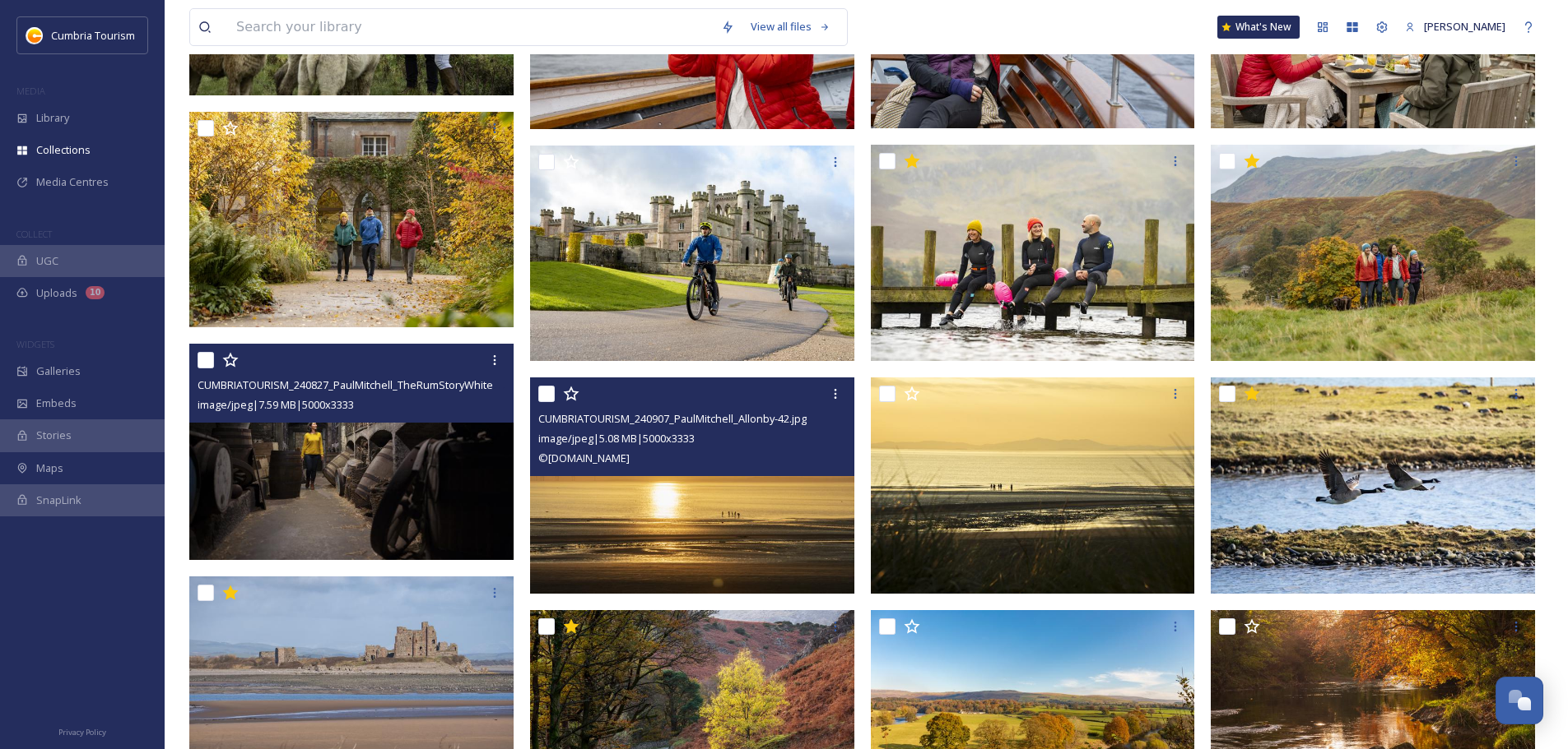
click at [783, 439] on img at bounding box center [692, 485] width 324 height 216
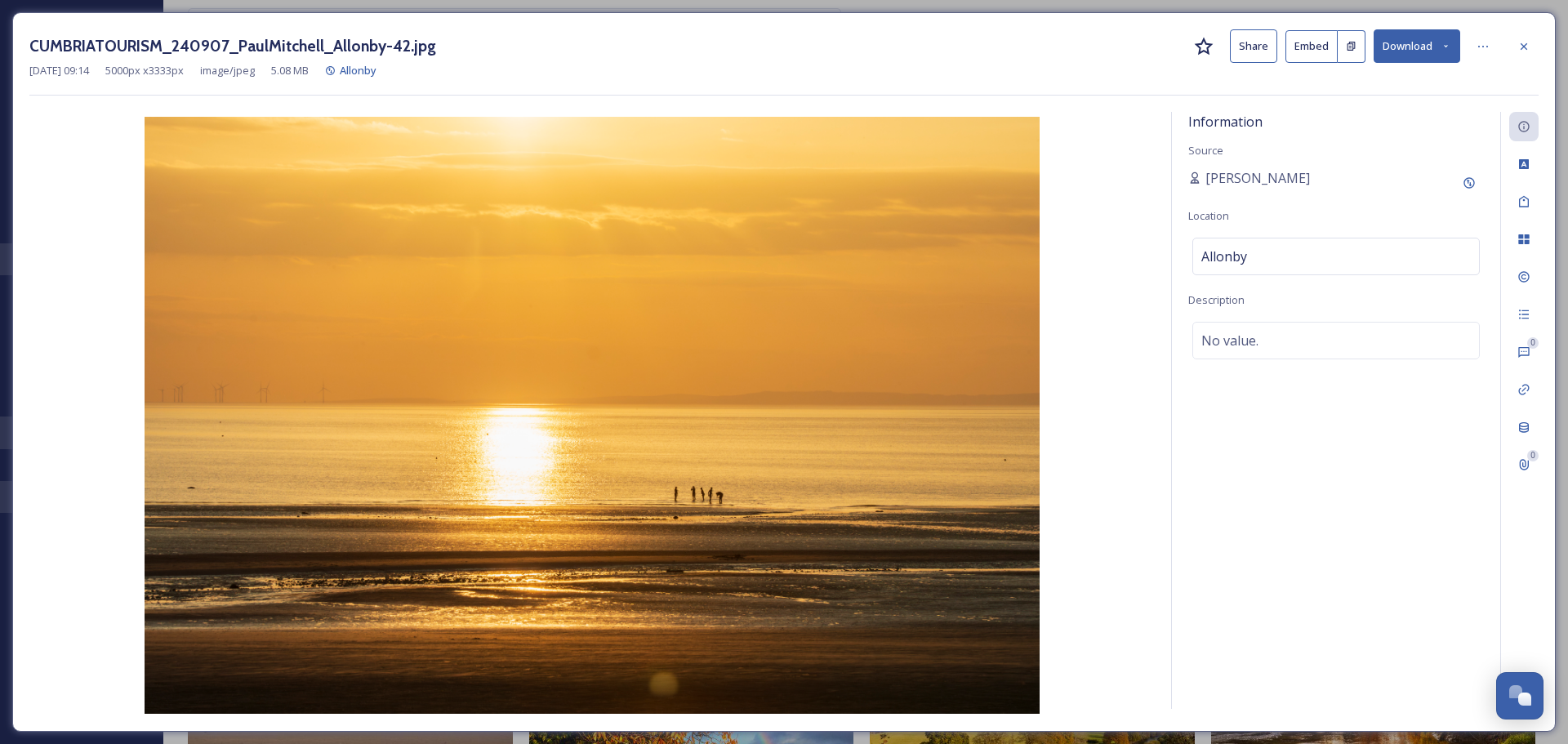
click at [777, 46] on icon at bounding box center [1204, 47] width 20 height 20
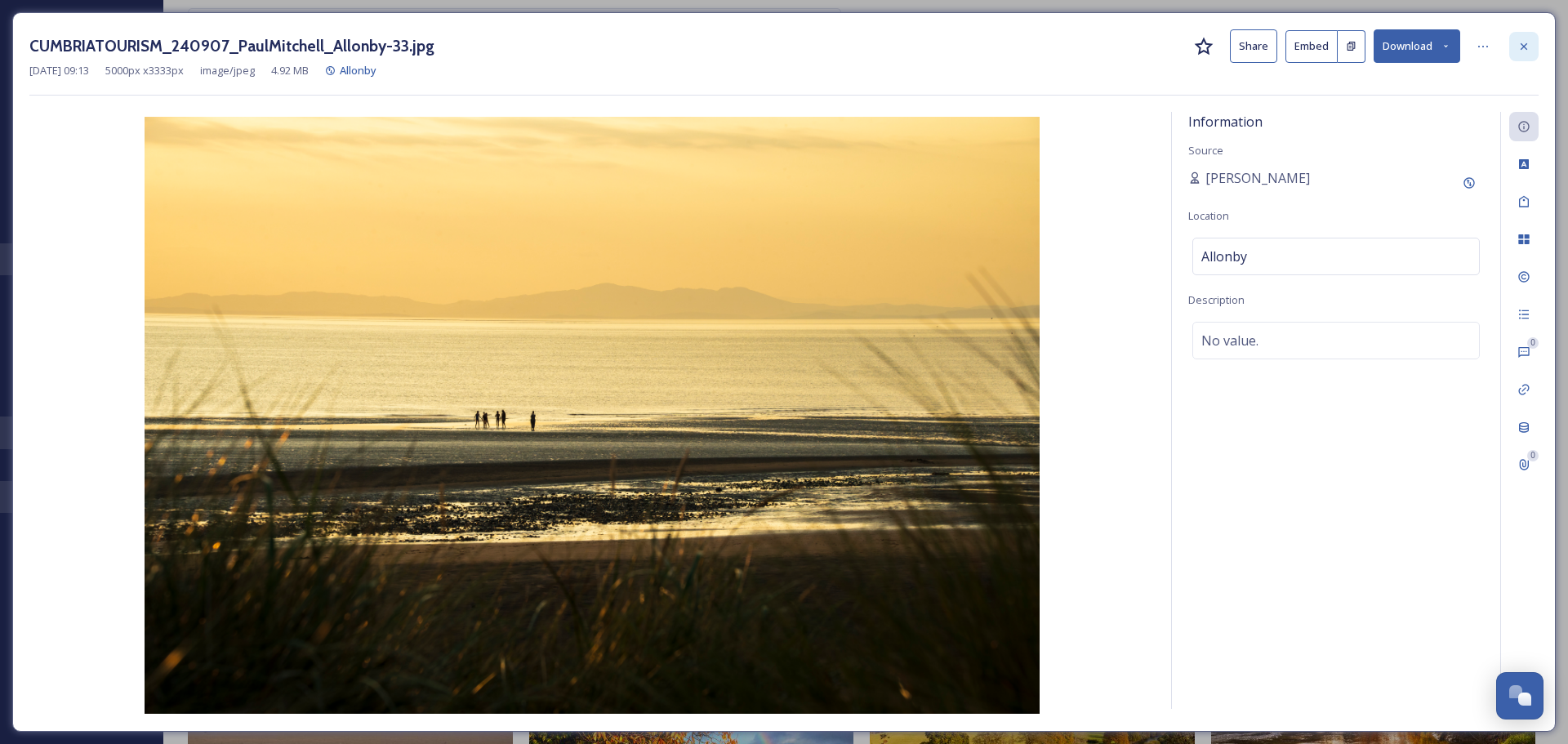
click at [777, 43] on div at bounding box center [1524, 47] width 30 height 30
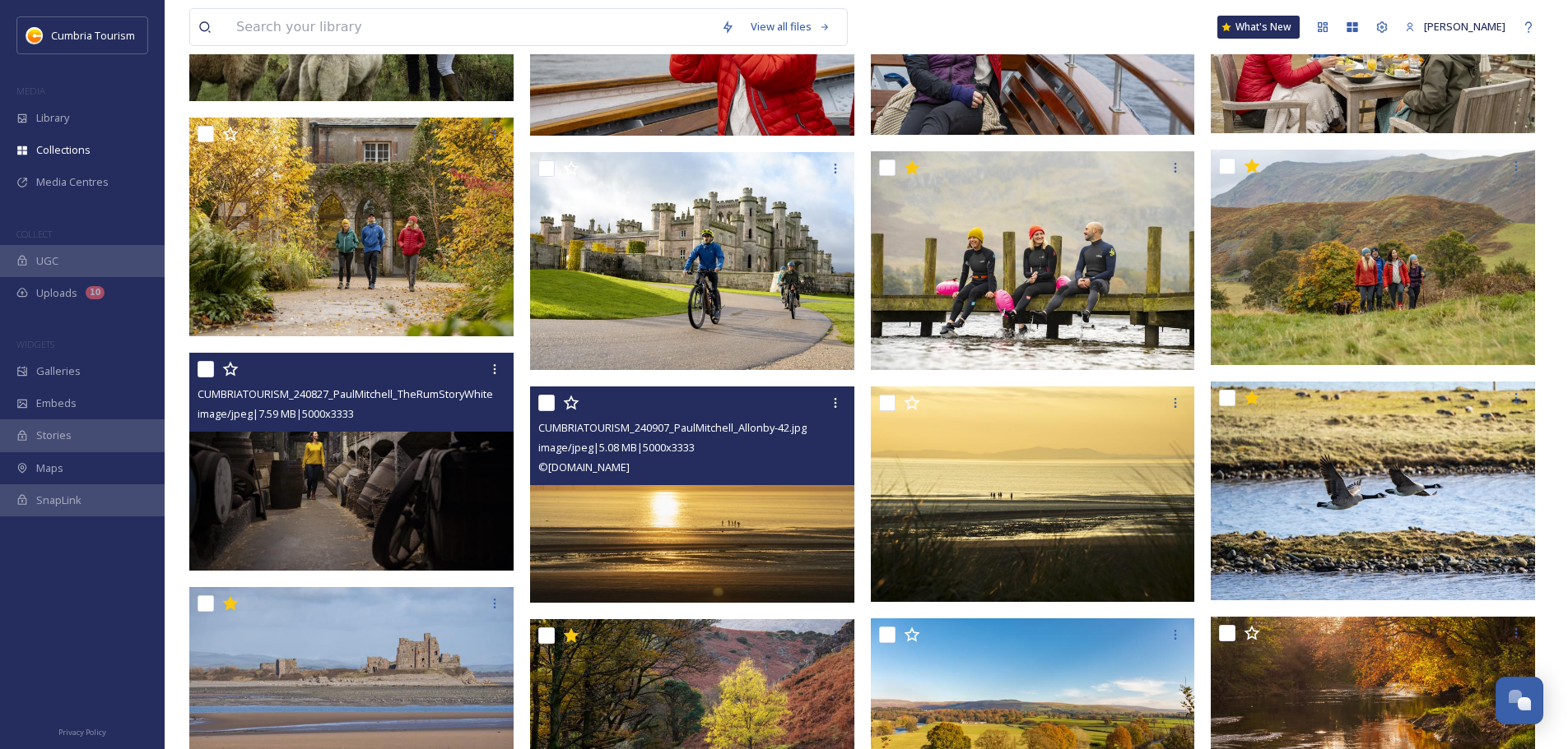
click at [783, 439] on img at bounding box center [692, 495] width 324 height 216
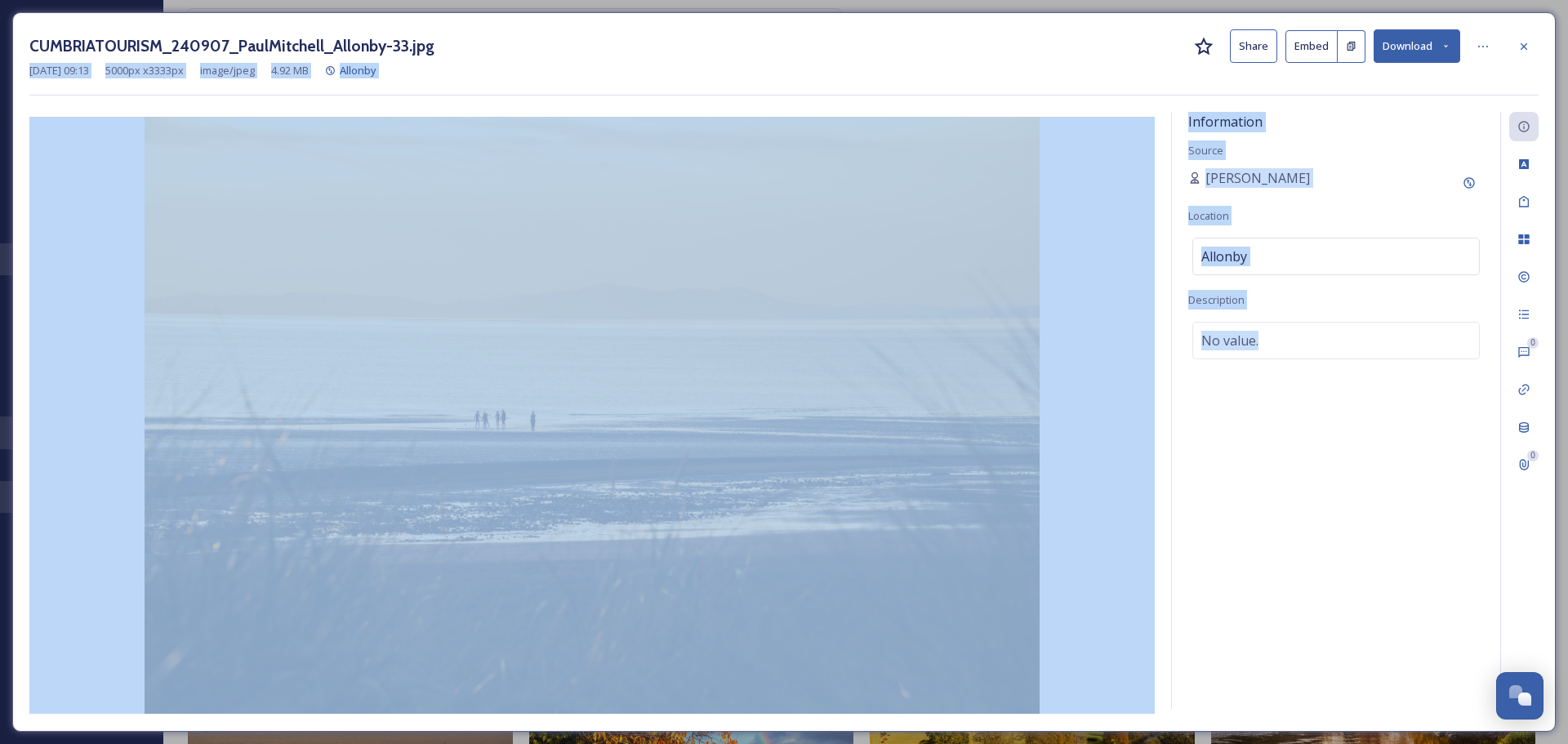
drag, startPoint x: 1523, startPoint y: 48, endPoint x: 1327, endPoint y: 442, distance: 440.1
click at [777, 436] on div "CUMBRIATOURISM_240907_PaulMitchell_Allonby-33.jpg Share Embed Download Sep 12 2…" at bounding box center [784, 372] width 1544 height 720
click at [777, 436] on div "Information Source Paul Mitchell Location Allonby Description No value." at bounding box center [1337, 410] width 329 height 597
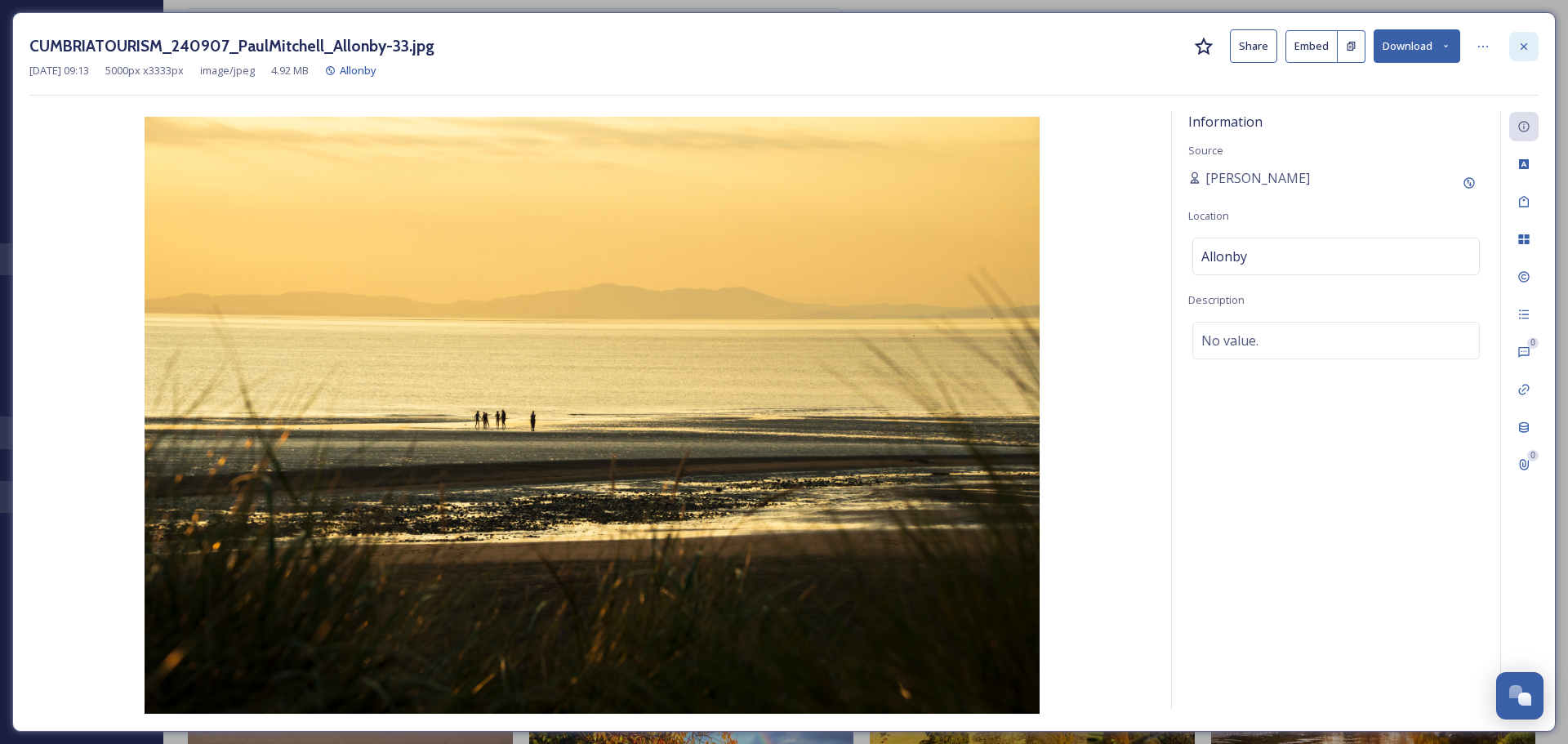
click at [777, 58] on div at bounding box center [1524, 47] width 30 height 30
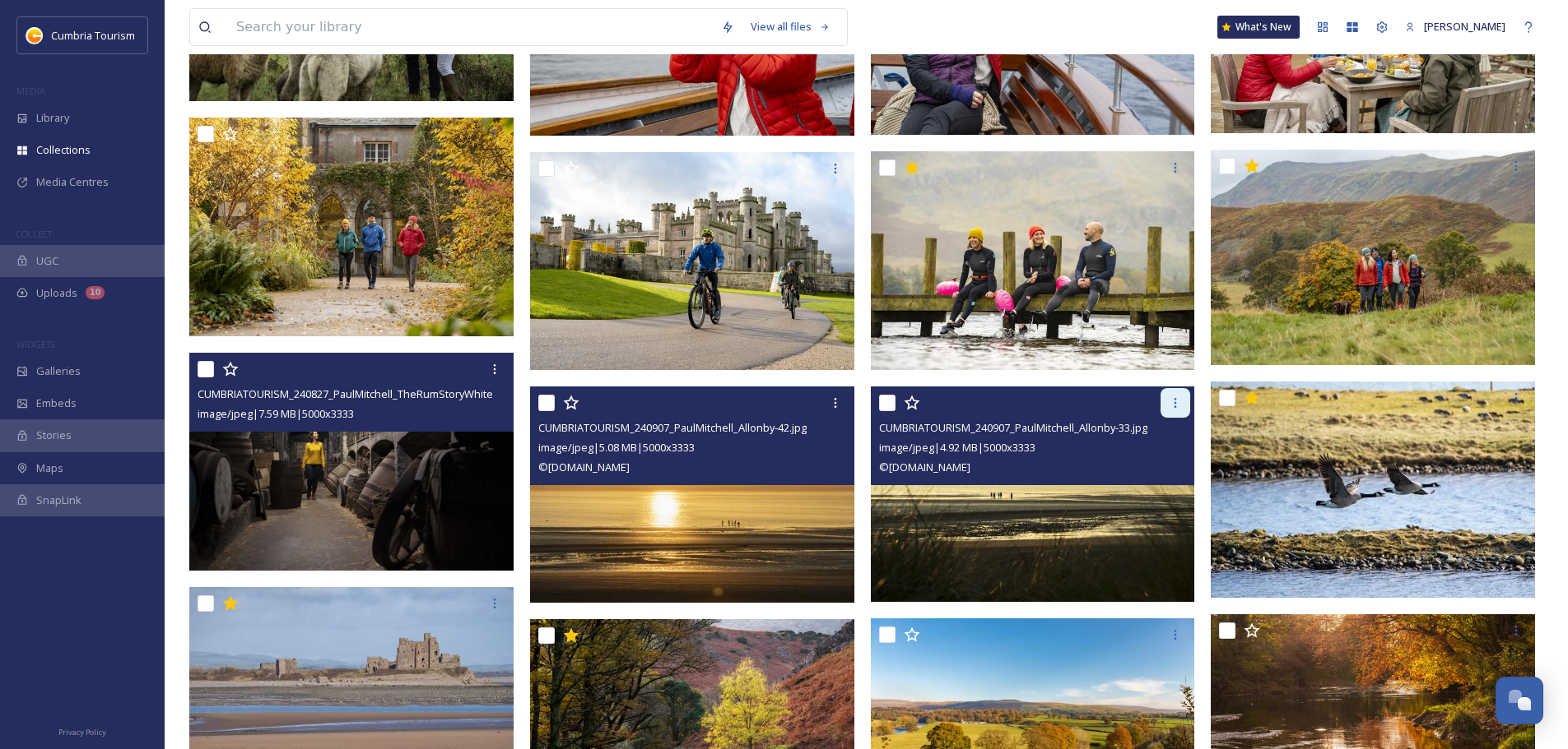
click at [783, 404] on icon at bounding box center [1175, 403] width 13 height 13
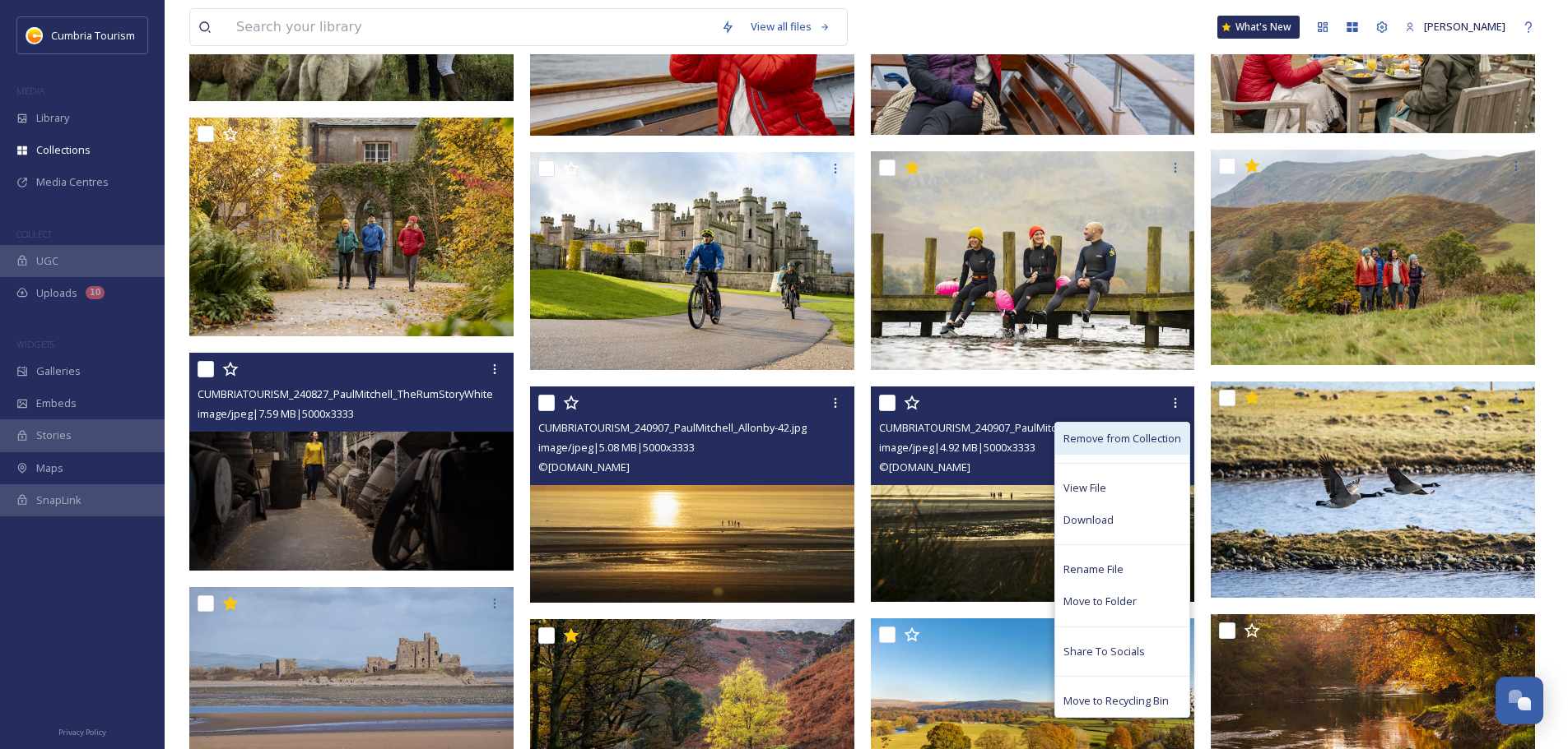
click at [783, 437] on span "Remove from Collection" at bounding box center [1121, 438] width 117 height 16
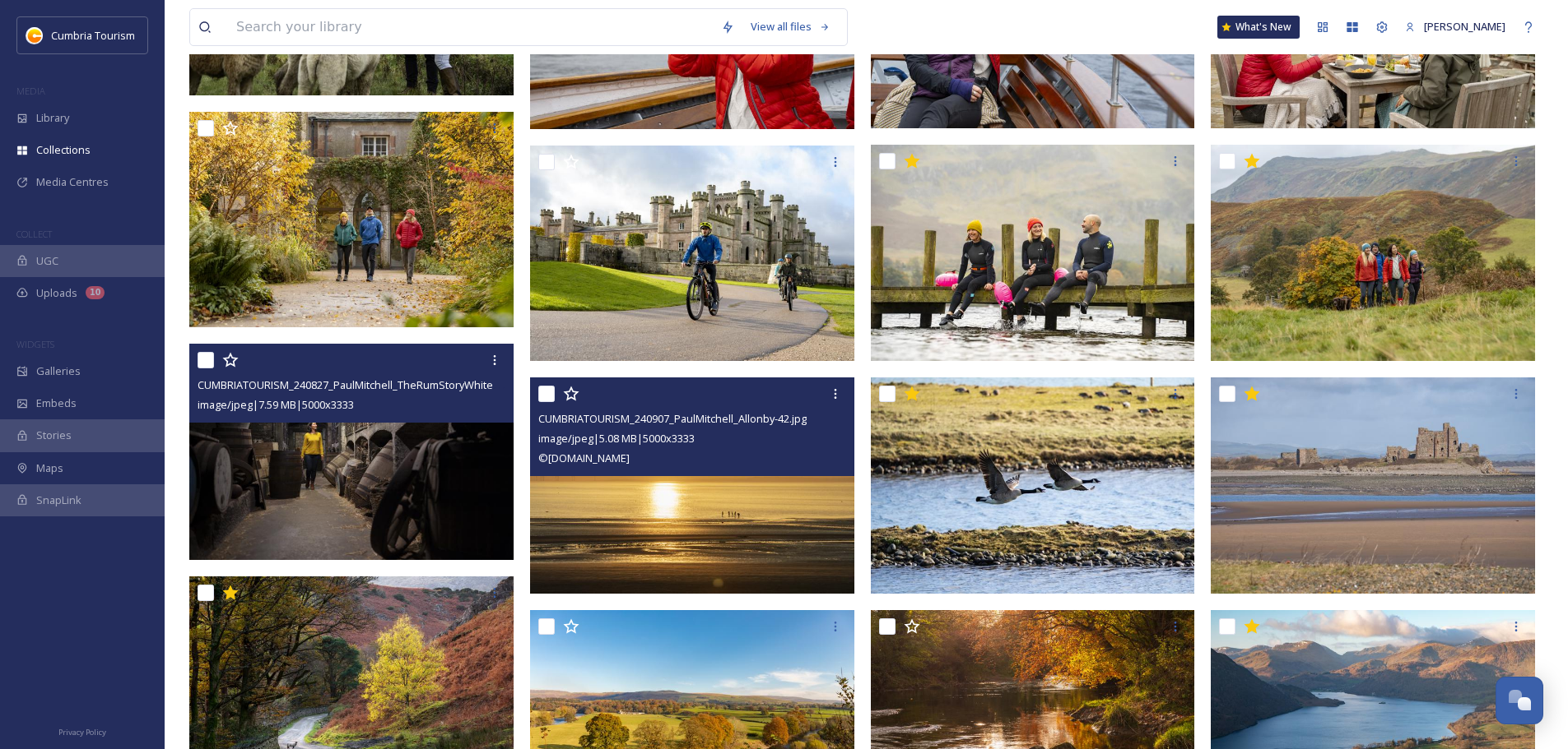
click at [627, 439] on img at bounding box center [692, 485] width 324 height 216
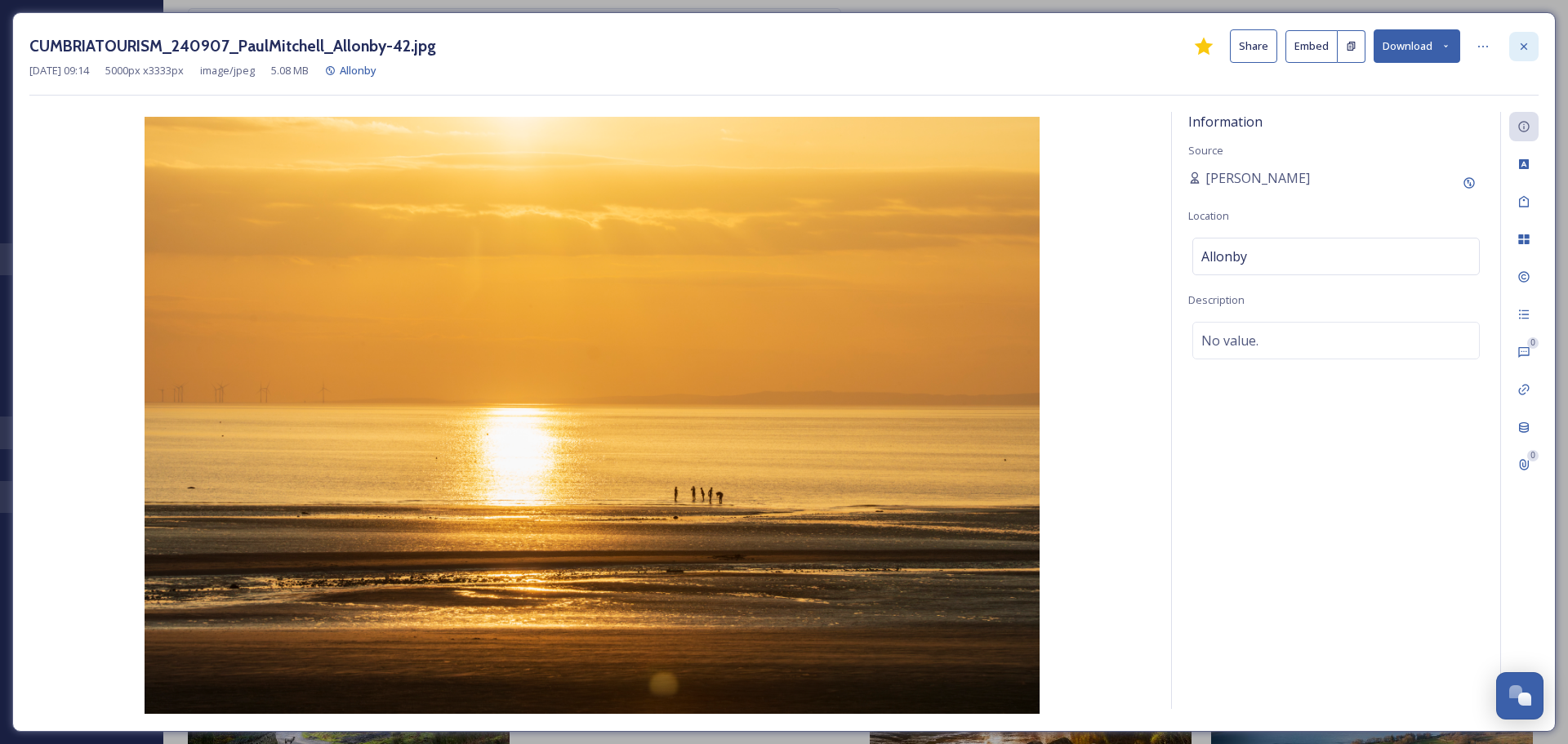
click at [777, 45] on div at bounding box center [1524, 47] width 30 height 30
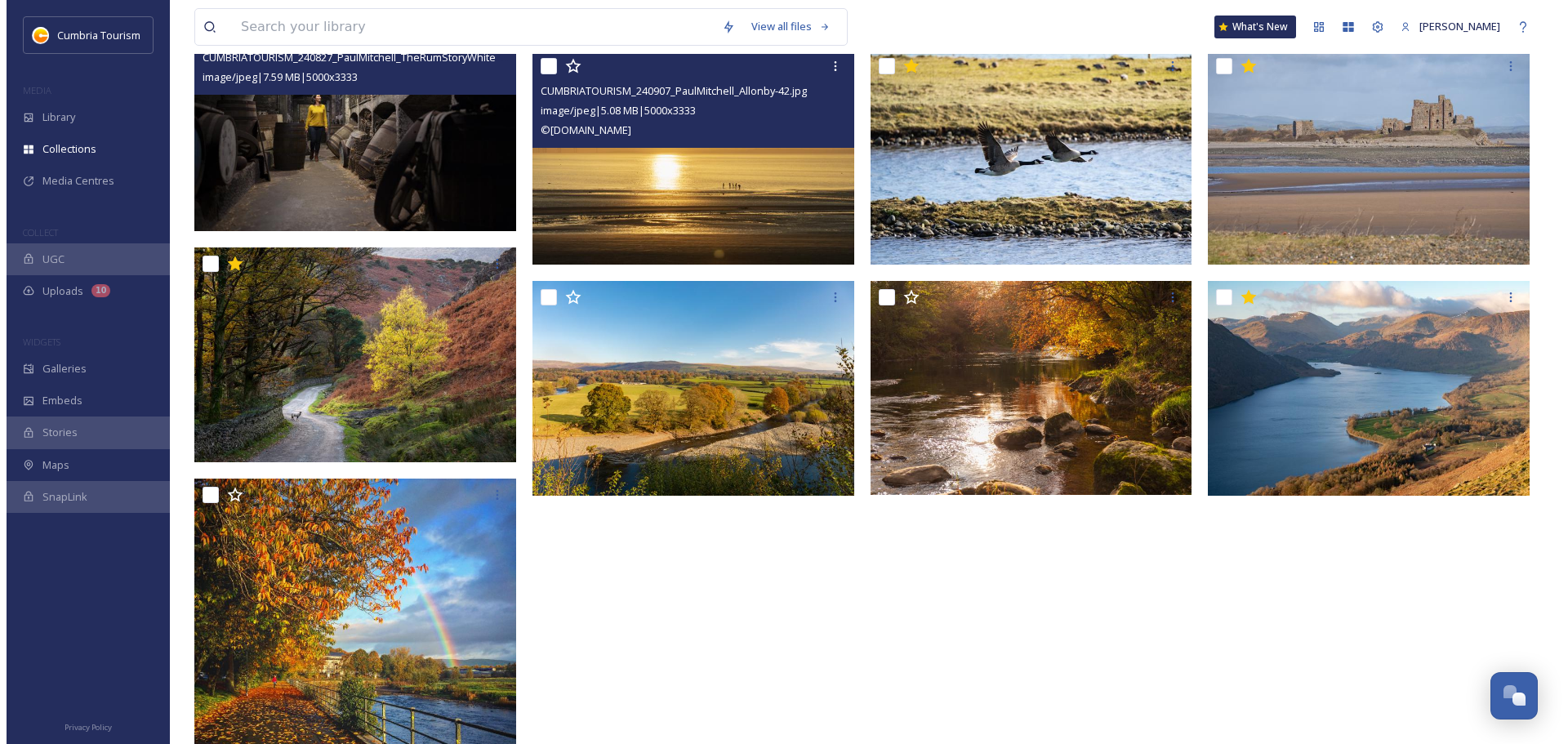
scroll to position [1144, 0]
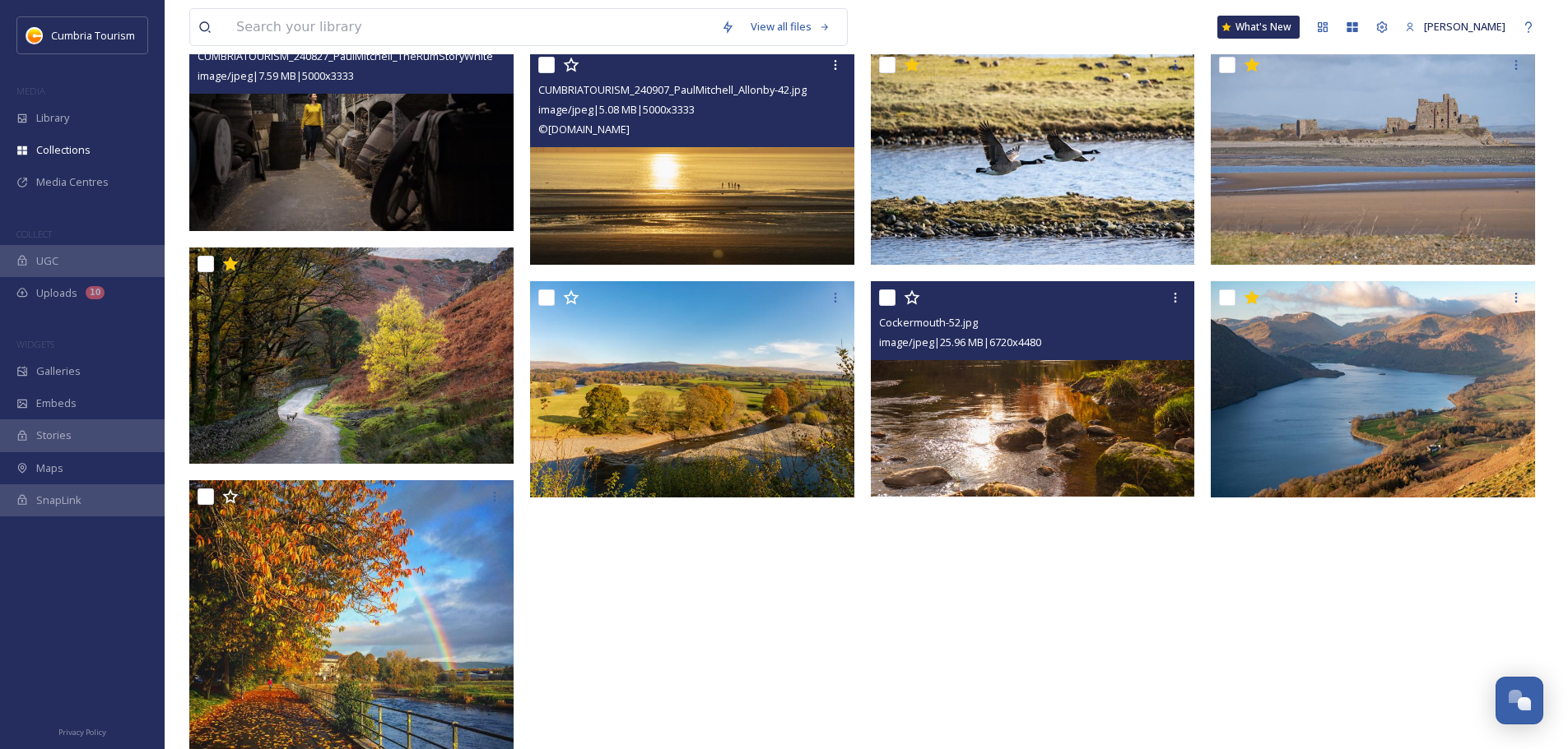
click at [783, 432] on img at bounding box center [1033, 389] width 324 height 216
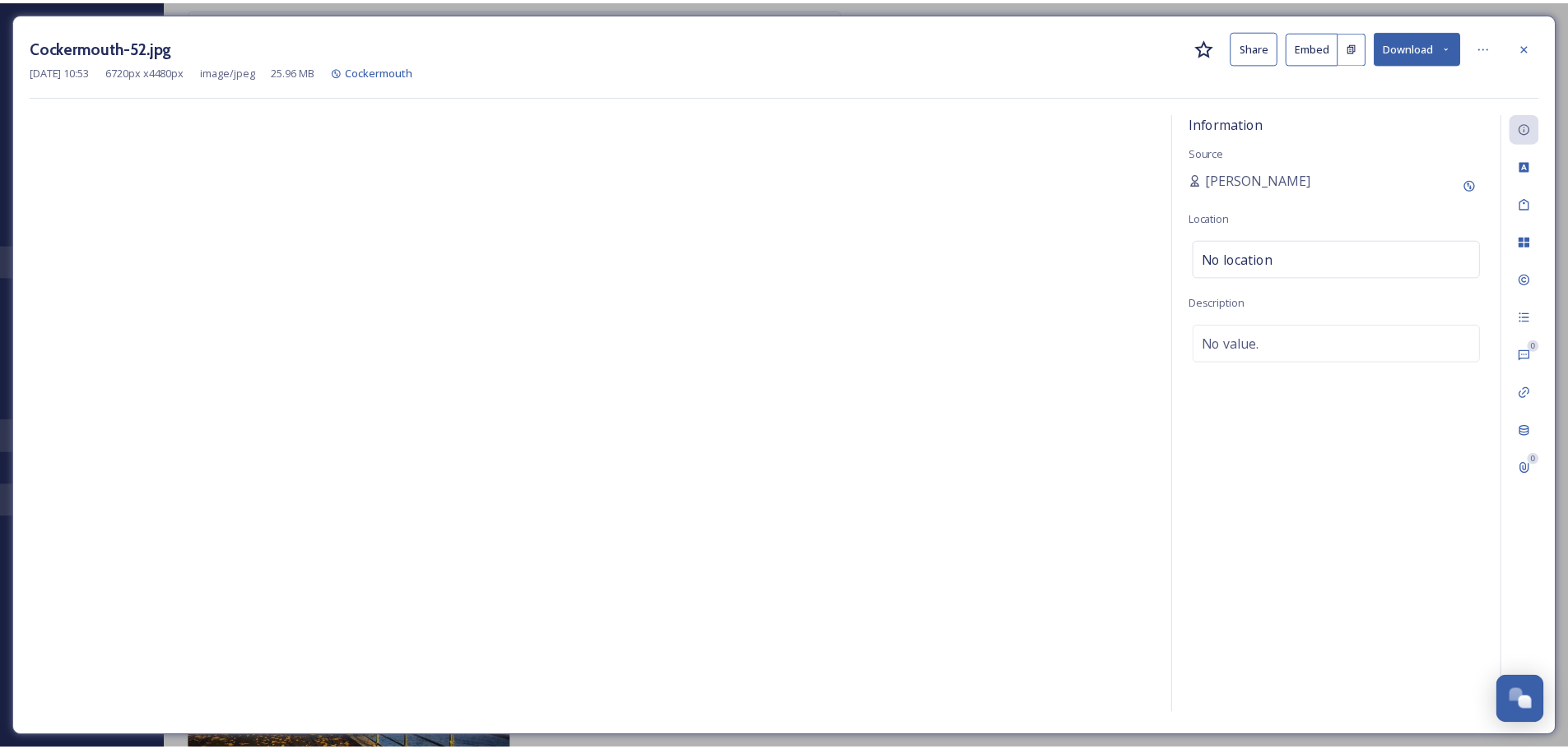
scroll to position [1160, 0]
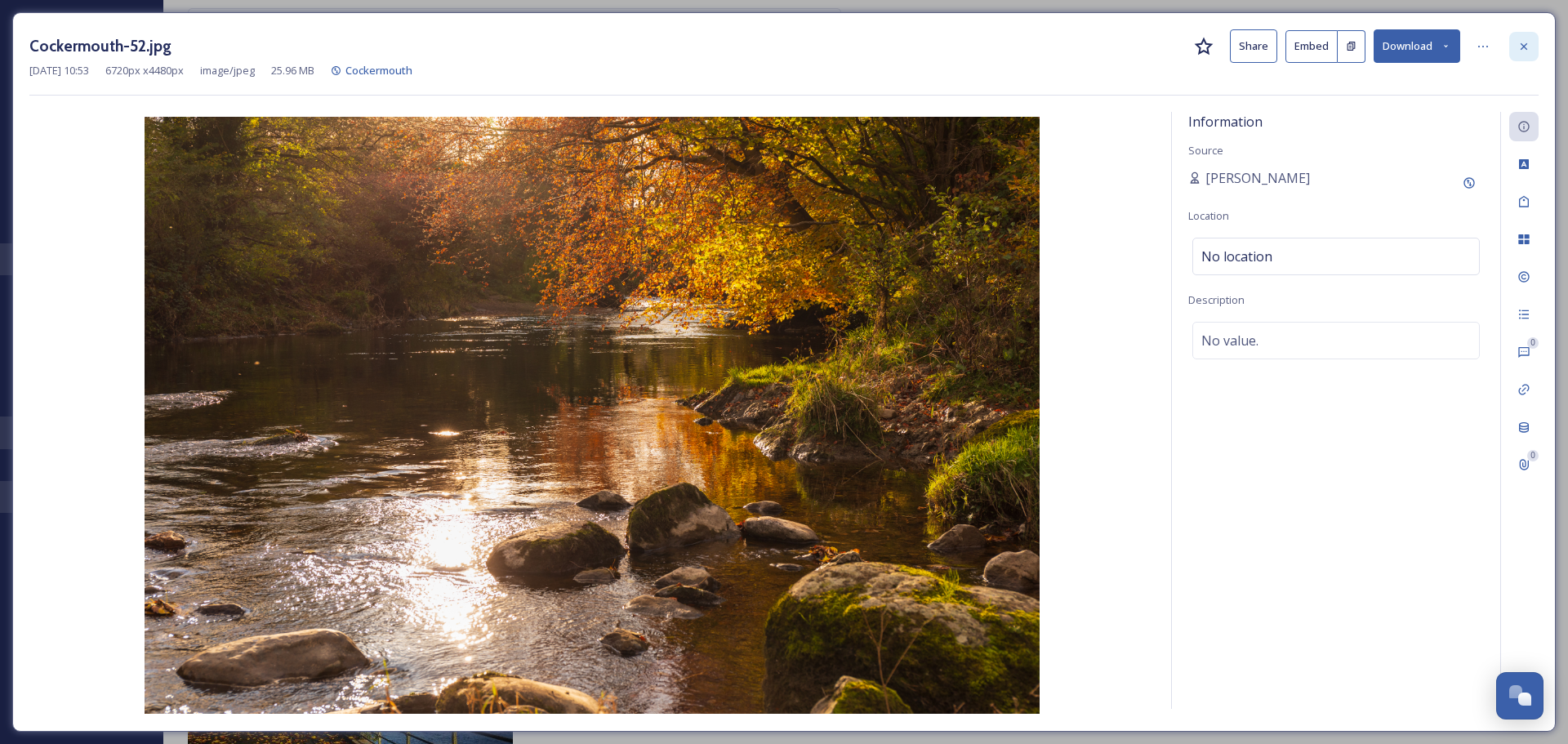
click at [777, 53] on div at bounding box center [1524, 47] width 30 height 30
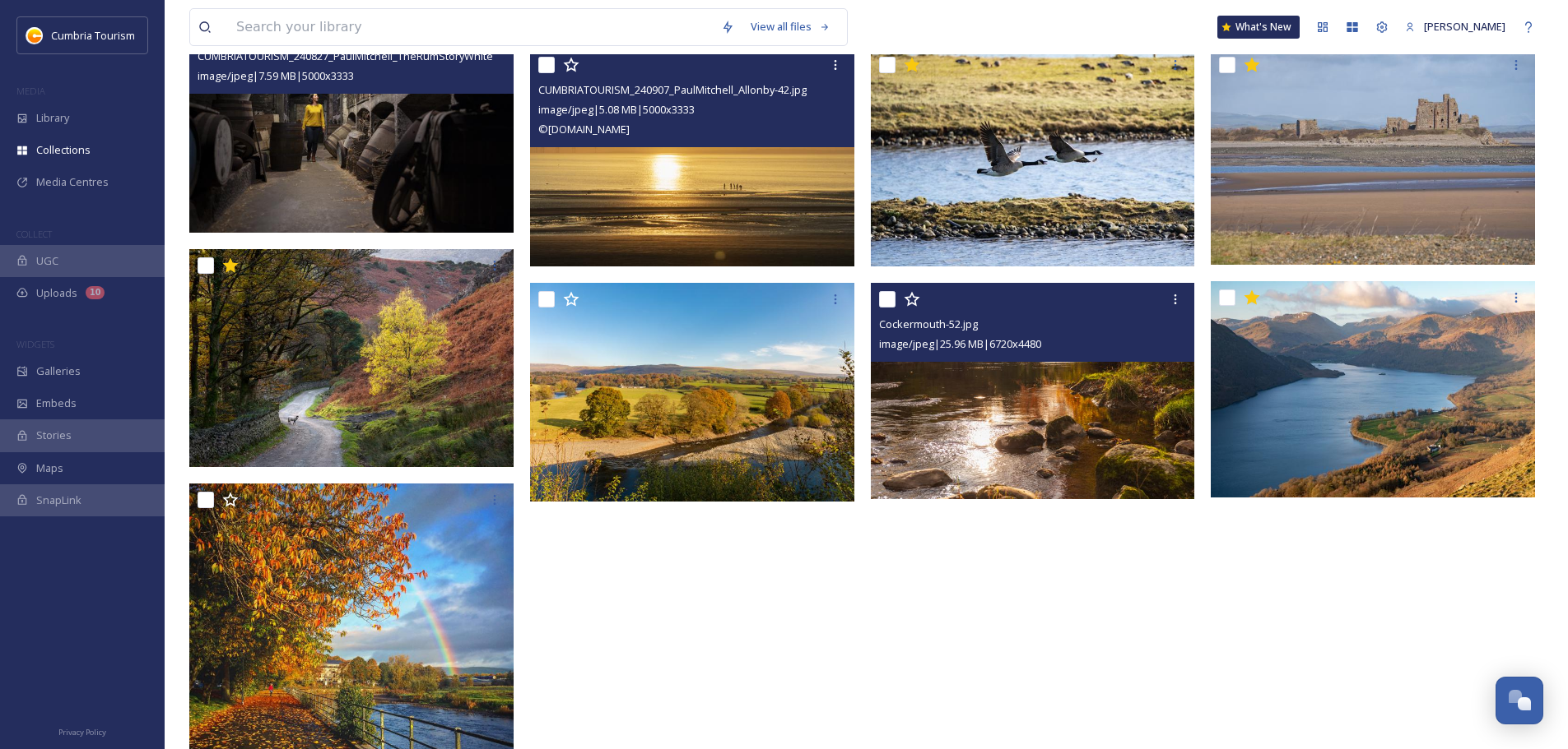
click at [783, 439] on img at bounding box center [1033, 391] width 324 height 216
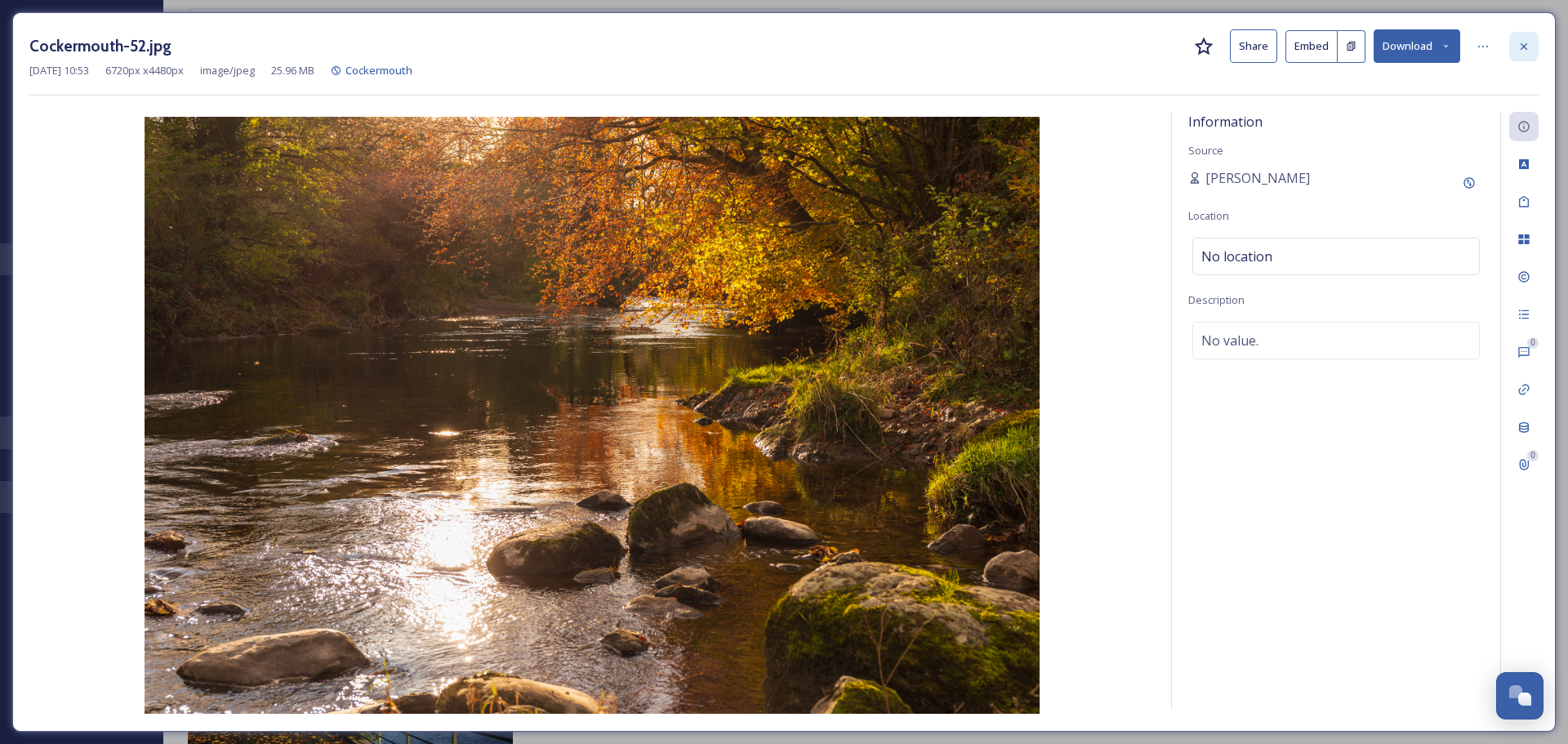
click at [777, 49] on icon at bounding box center [1524, 46] width 13 height 13
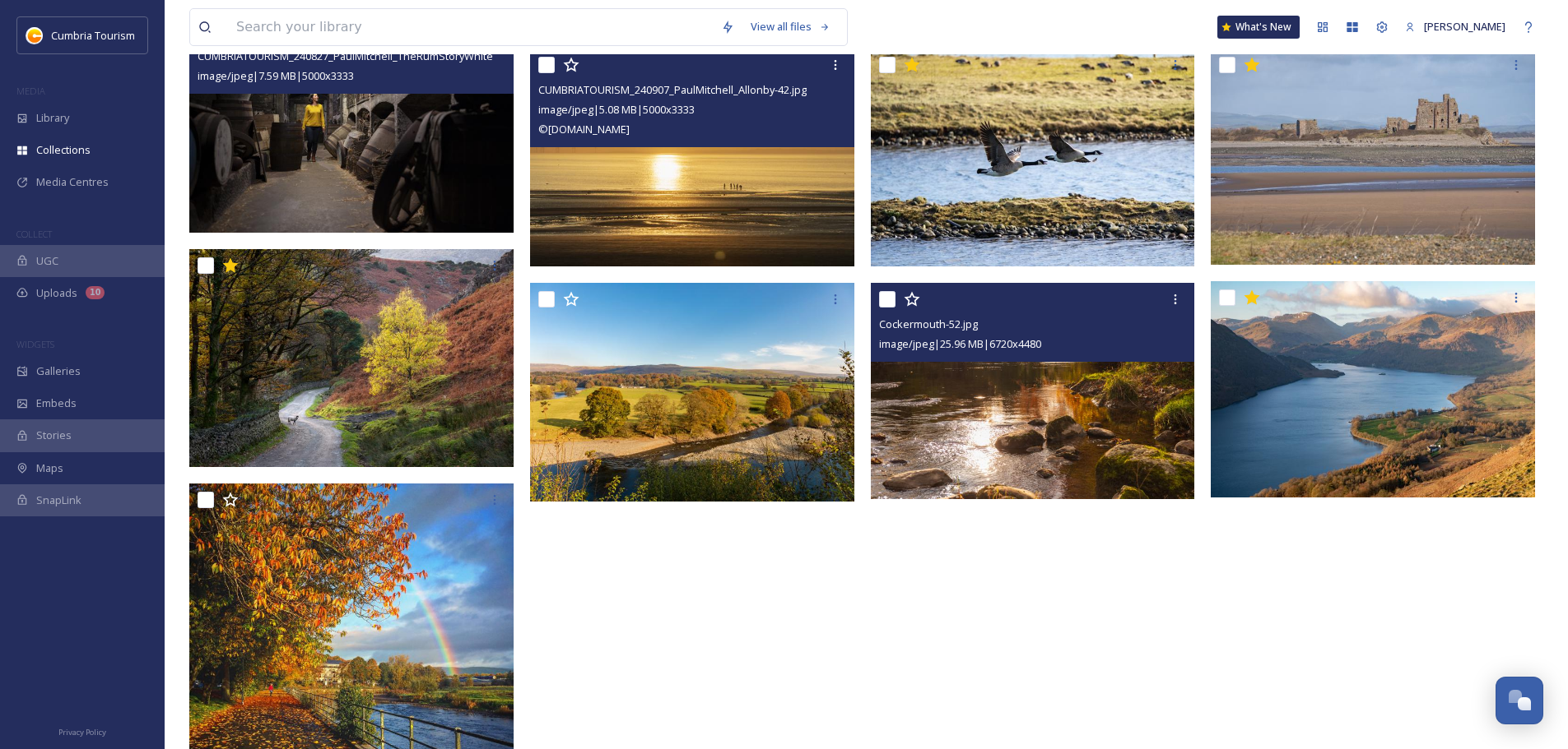
click at [783, 303] on div at bounding box center [1175, 299] width 30 height 30
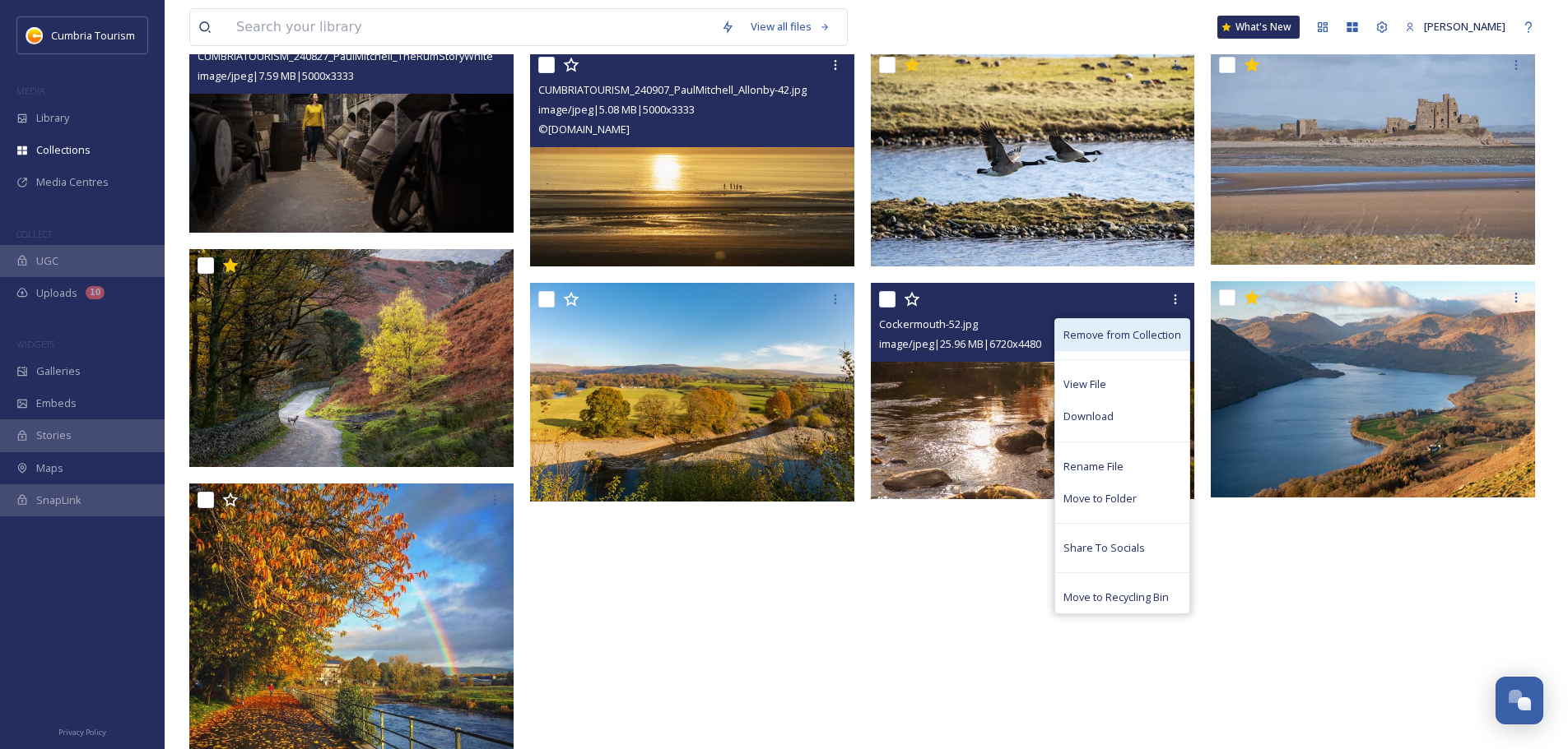
click at [783, 338] on span "Remove from Collection" at bounding box center [1121, 335] width 117 height 16
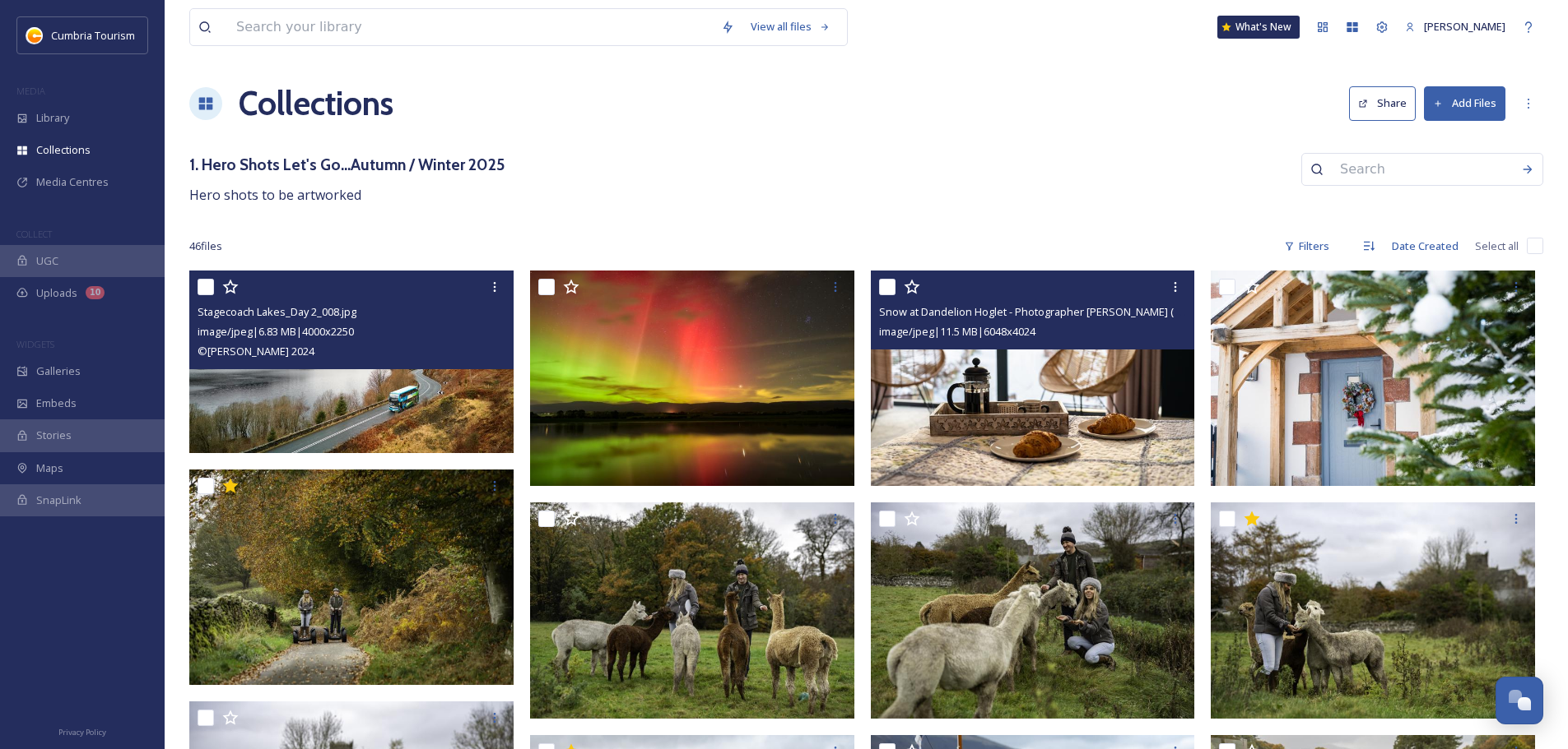
click at [783, 402] on img at bounding box center [1033, 377] width 324 height 215
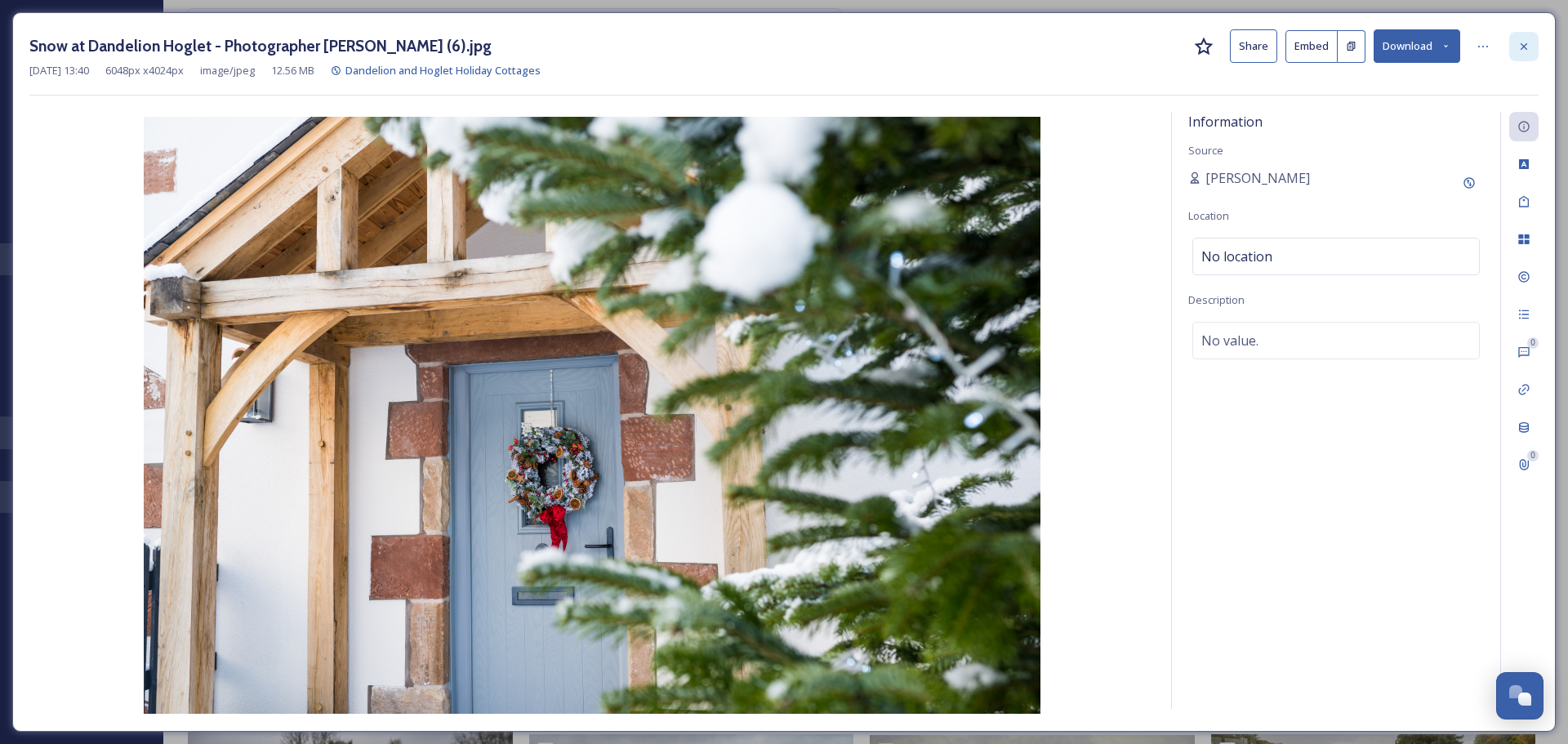
click at [777, 53] on div at bounding box center [1524, 47] width 30 height 30
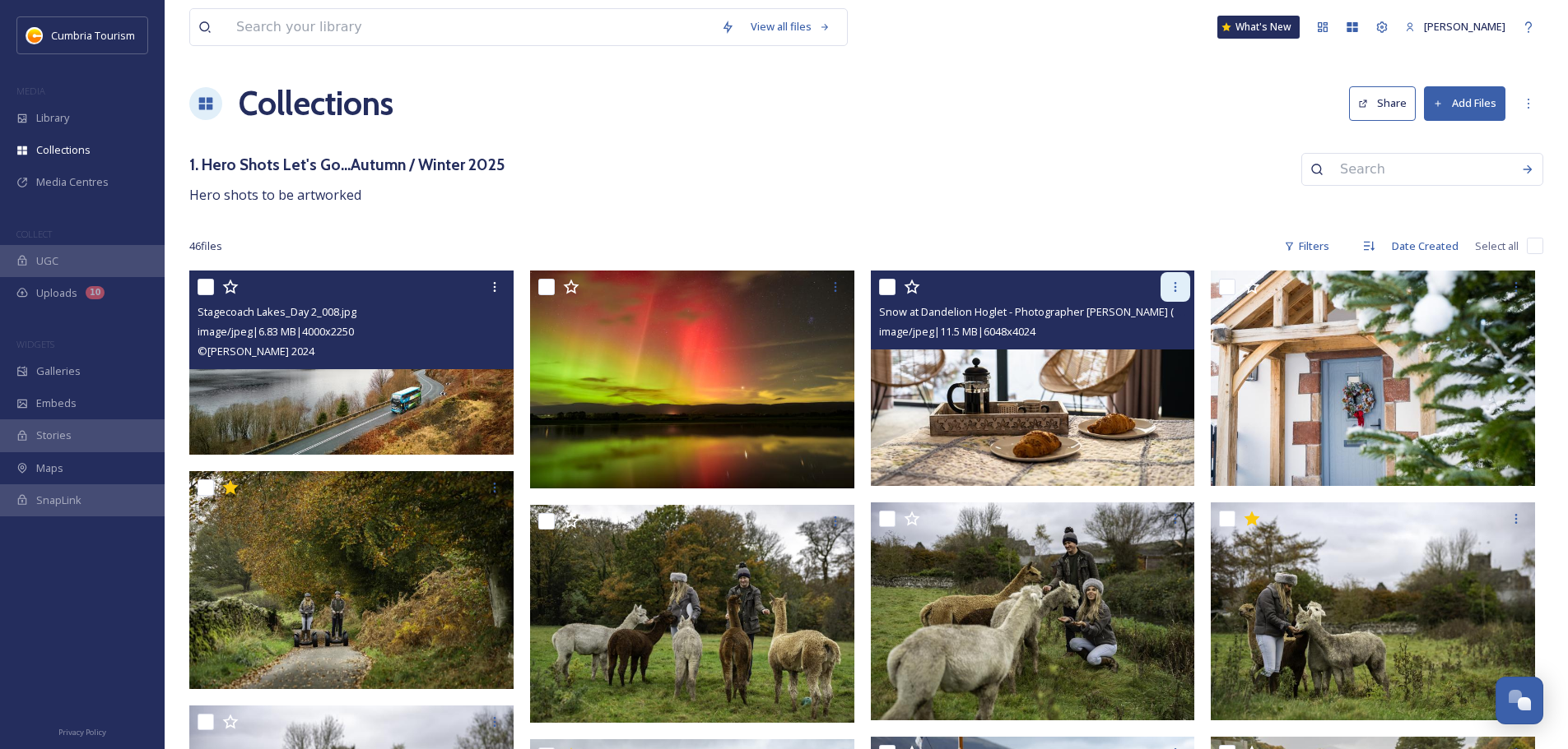
click at [783, 292] on icon at bounding box center [1175, 287] width 13 height 13
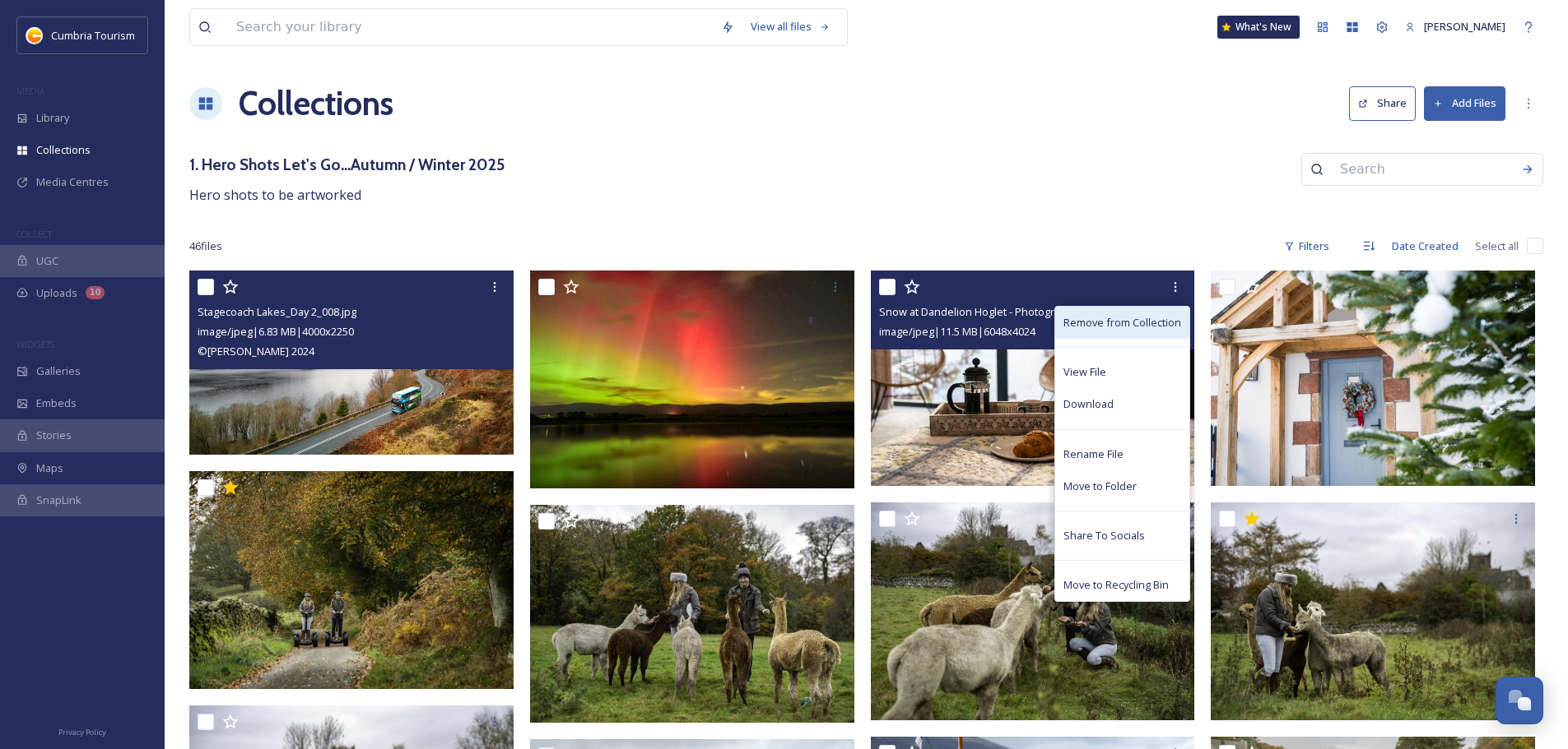
click at [783, 325] on span "Remove from Collection" at bounding box center [1121, 323] width 117 height 16
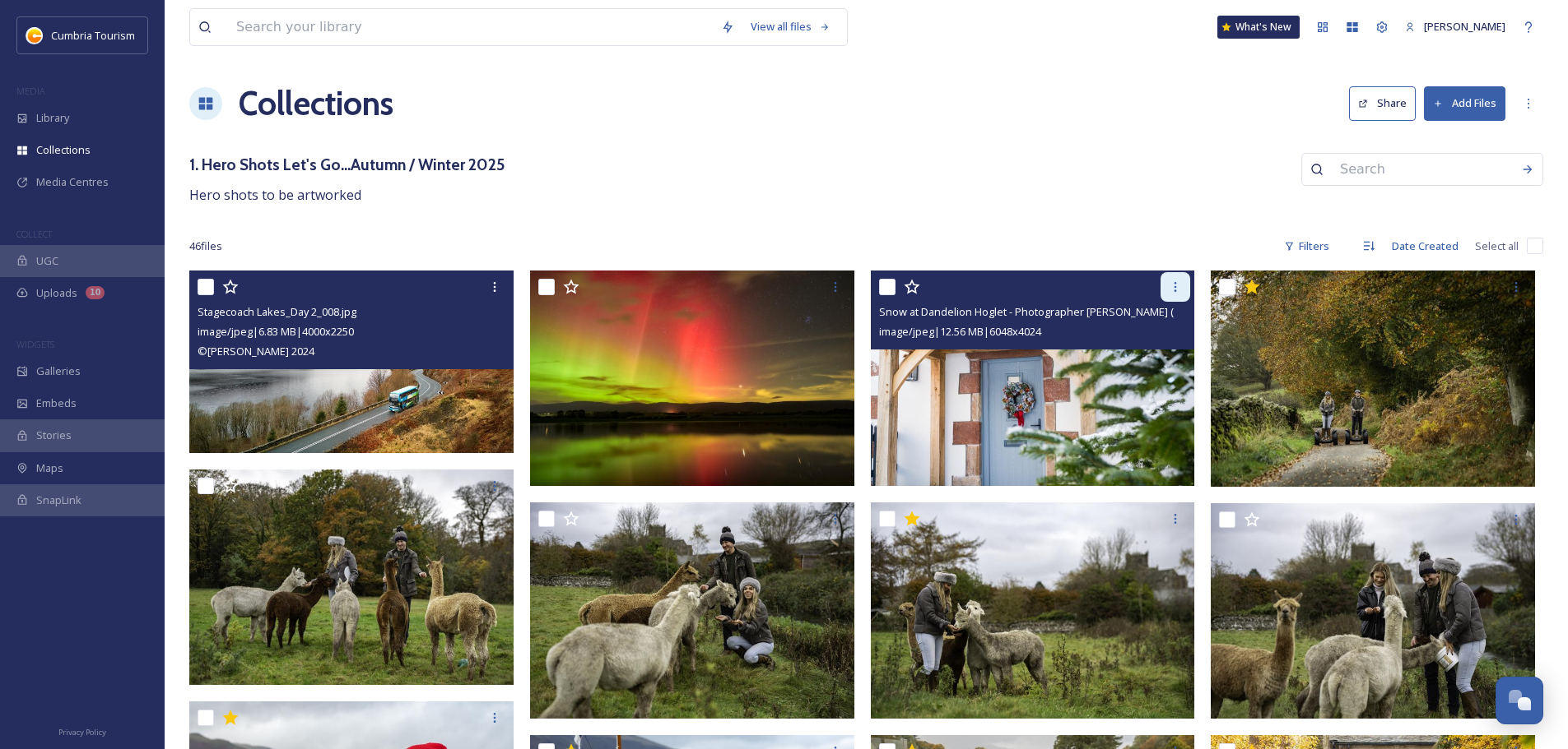
click at [783, 279] on div at bounding box center [1175, 287] width 30 height 30
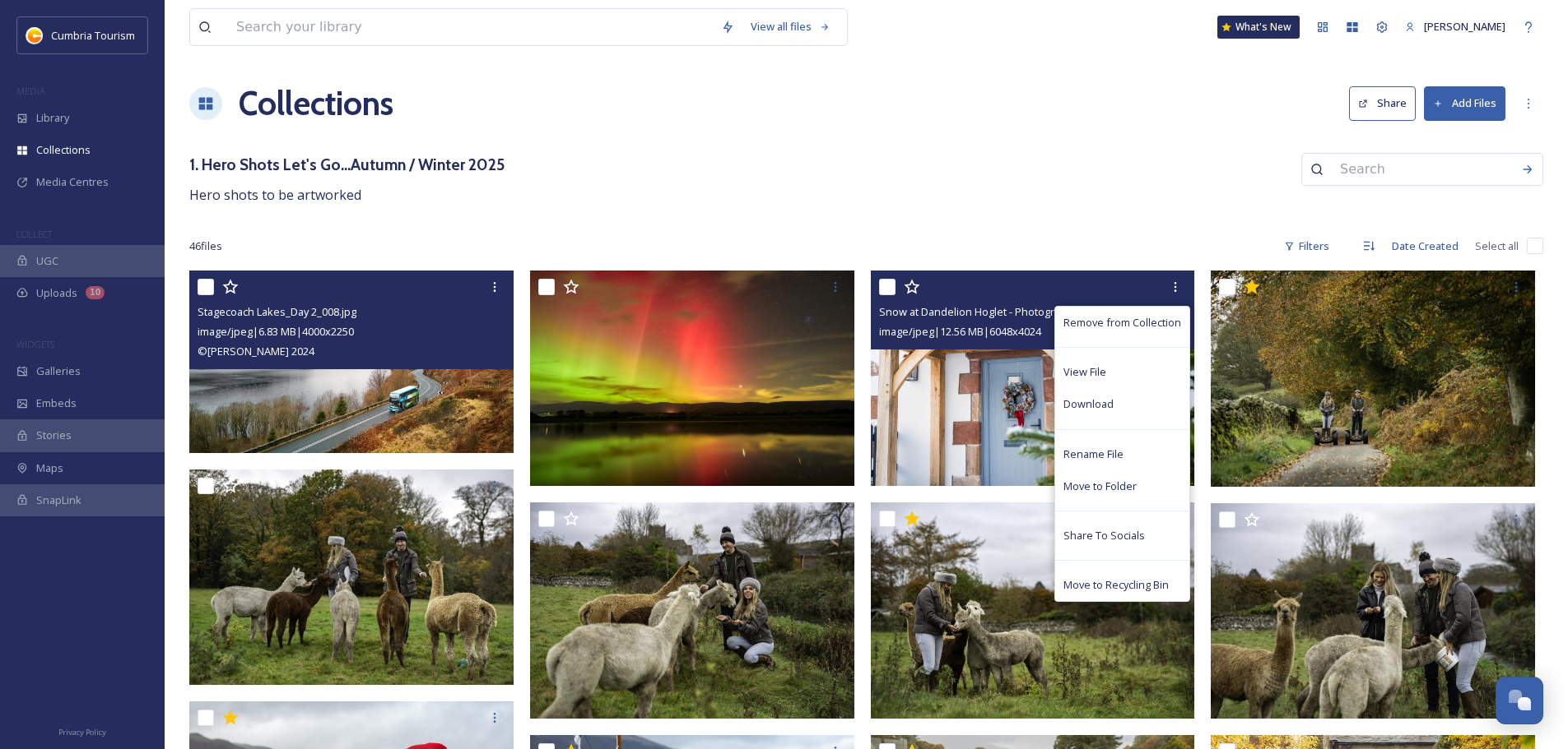
click at [783, 312] on div "Remove from Collection" at bounding box center [1121, 323] width 134 height 32
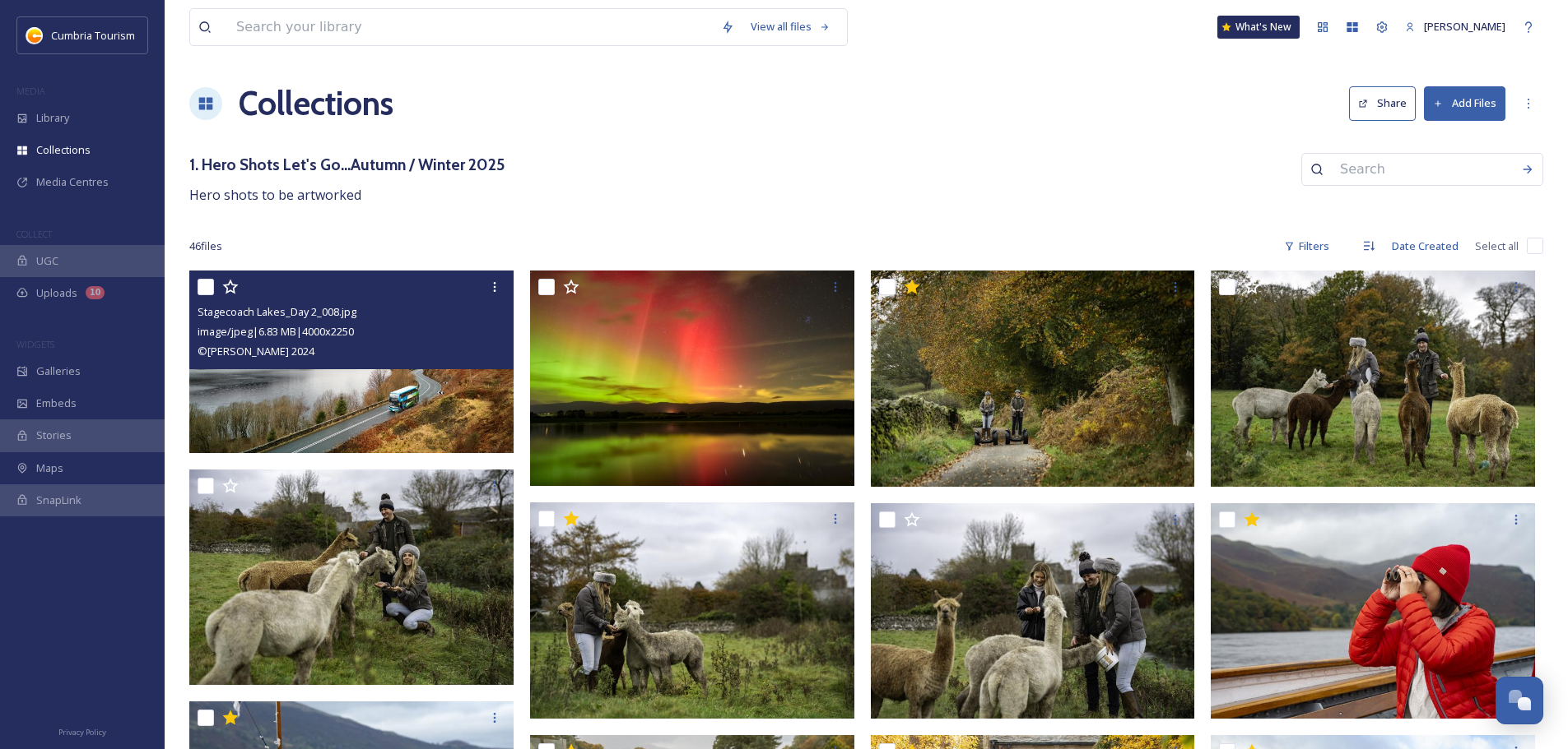
click at [783, 231] on div "46 file s Filters Date Created Select all" at bounding box center [866, 246] width 1353 height 32
click at [783, 251] on div "46 file s Filters Date Created Select all" at bounding box center [866, 246] width 1353 height 32
click at [783, 179] on div "1. Hero Shots Let's Go...Autumn / Winter 2025 Hero shots to be artworked" at bounding box center [866, 179] width 1353 height 52
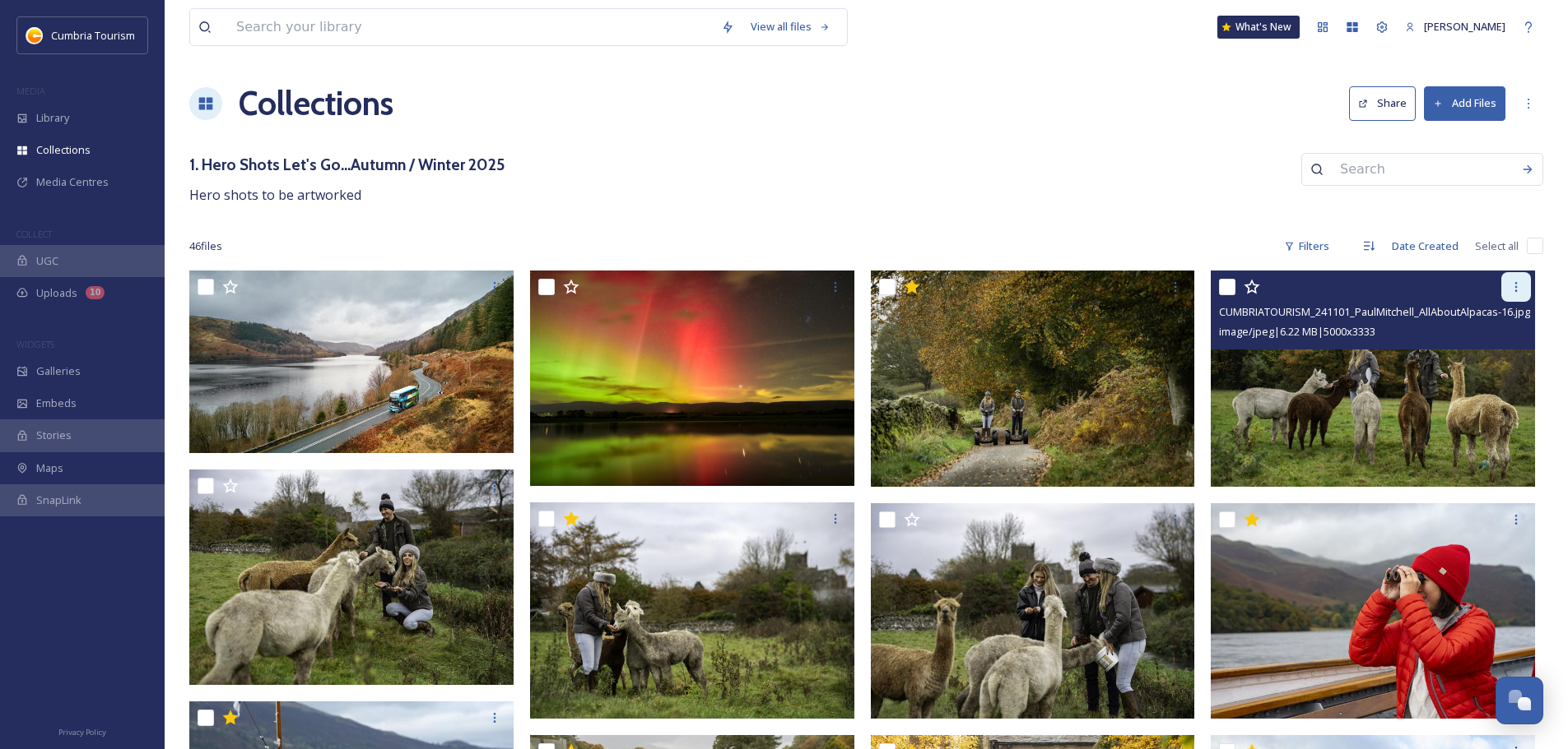
click at [783, 296] on div at bounding box center [1516, 287] width 30 height 30
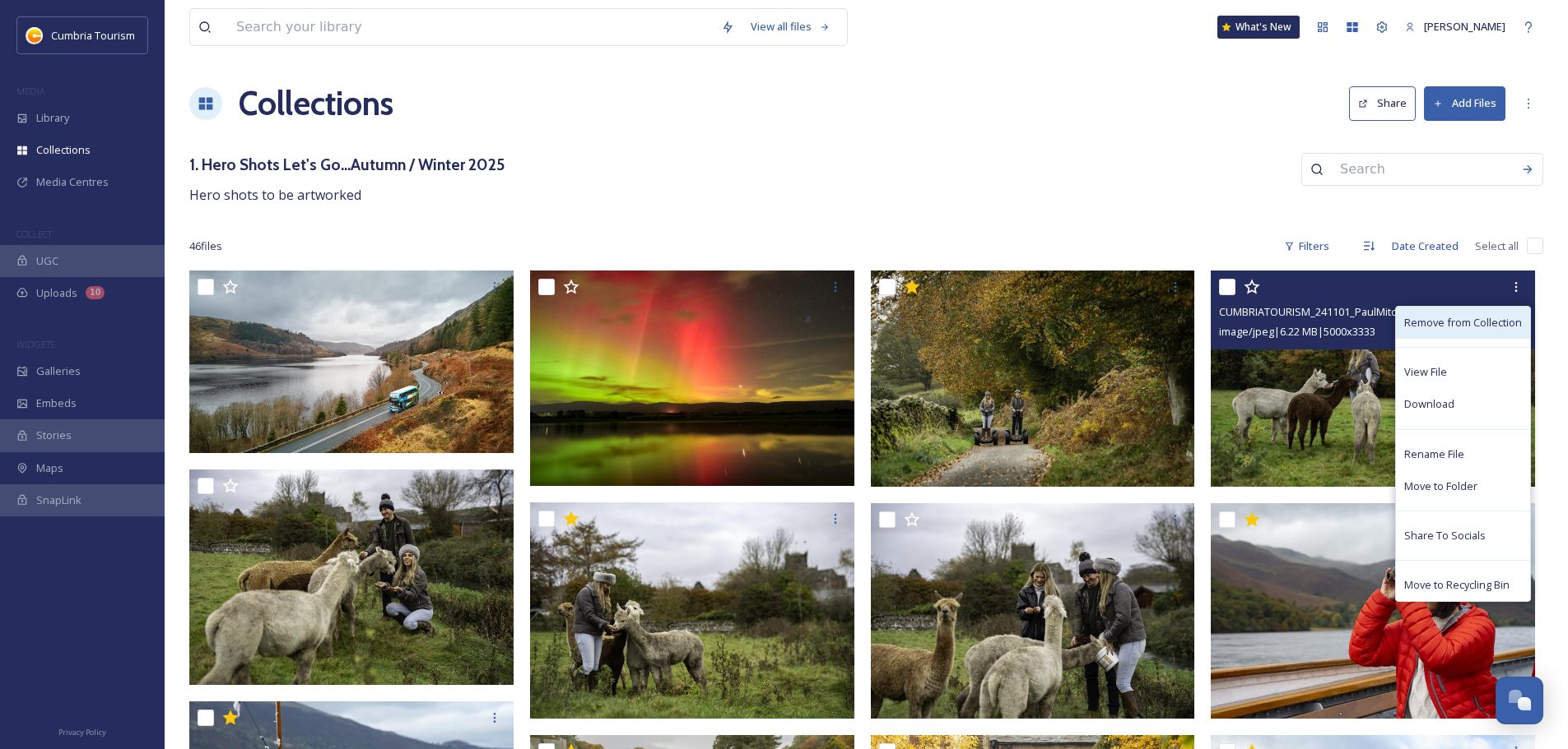
click at [783, 320] on span "Remove from Collection" at bounding box center [1462, 323] width 117 height 16
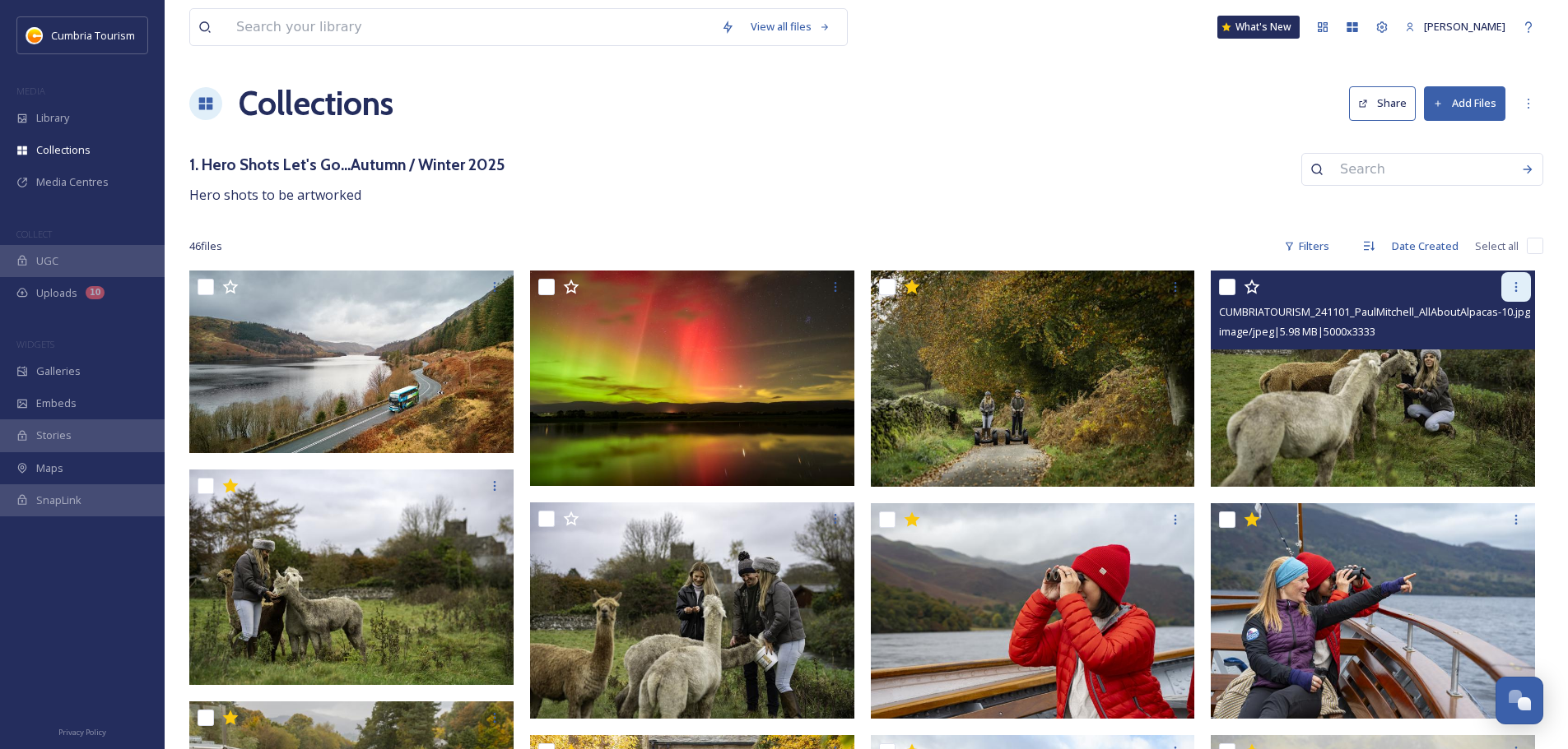
click at [783, 283] on icon at bounding box center [1516, 287] width 13 height 13
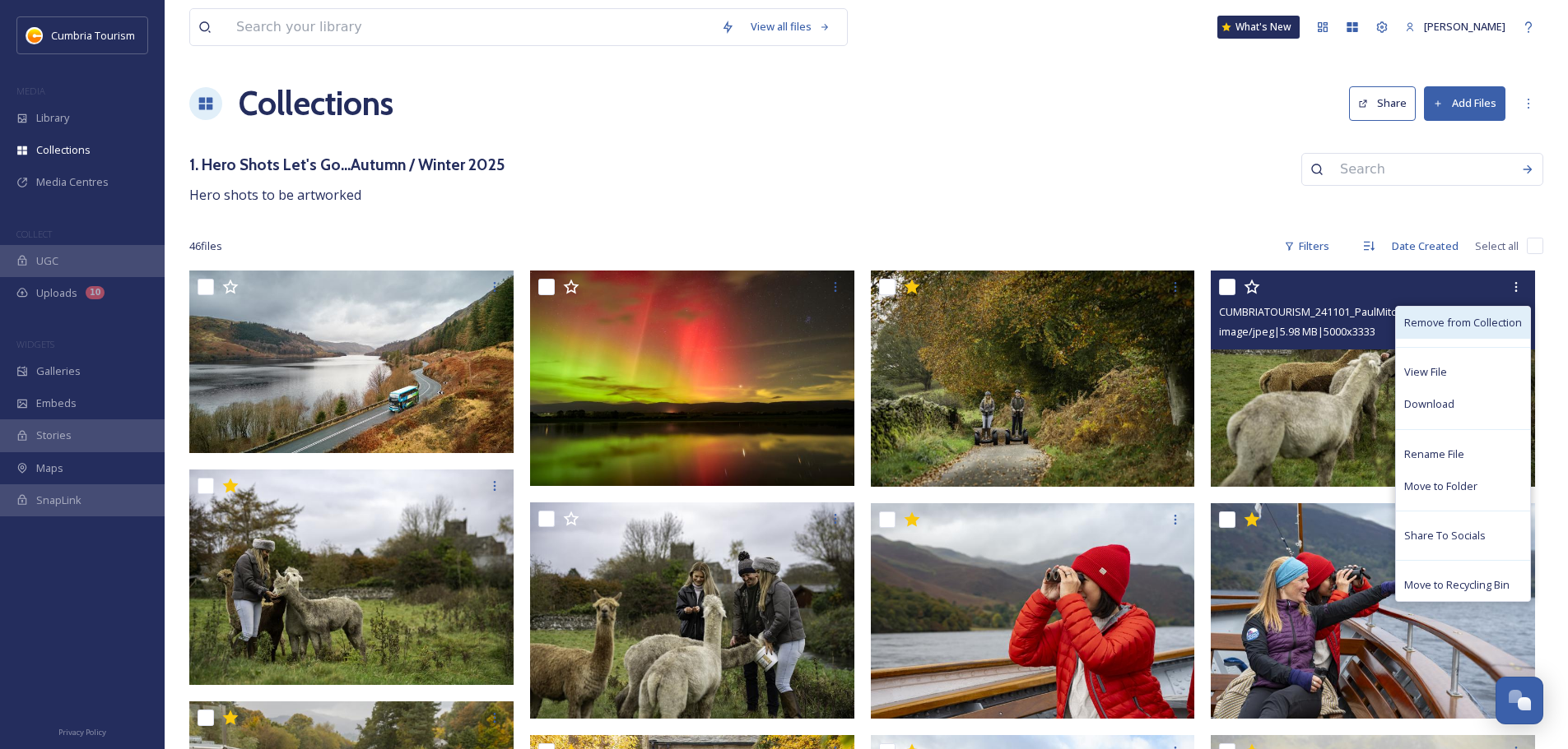
click at [783, 319] on span "Remove from Collection" at bounding box center [1462, 323] width 117 height 16
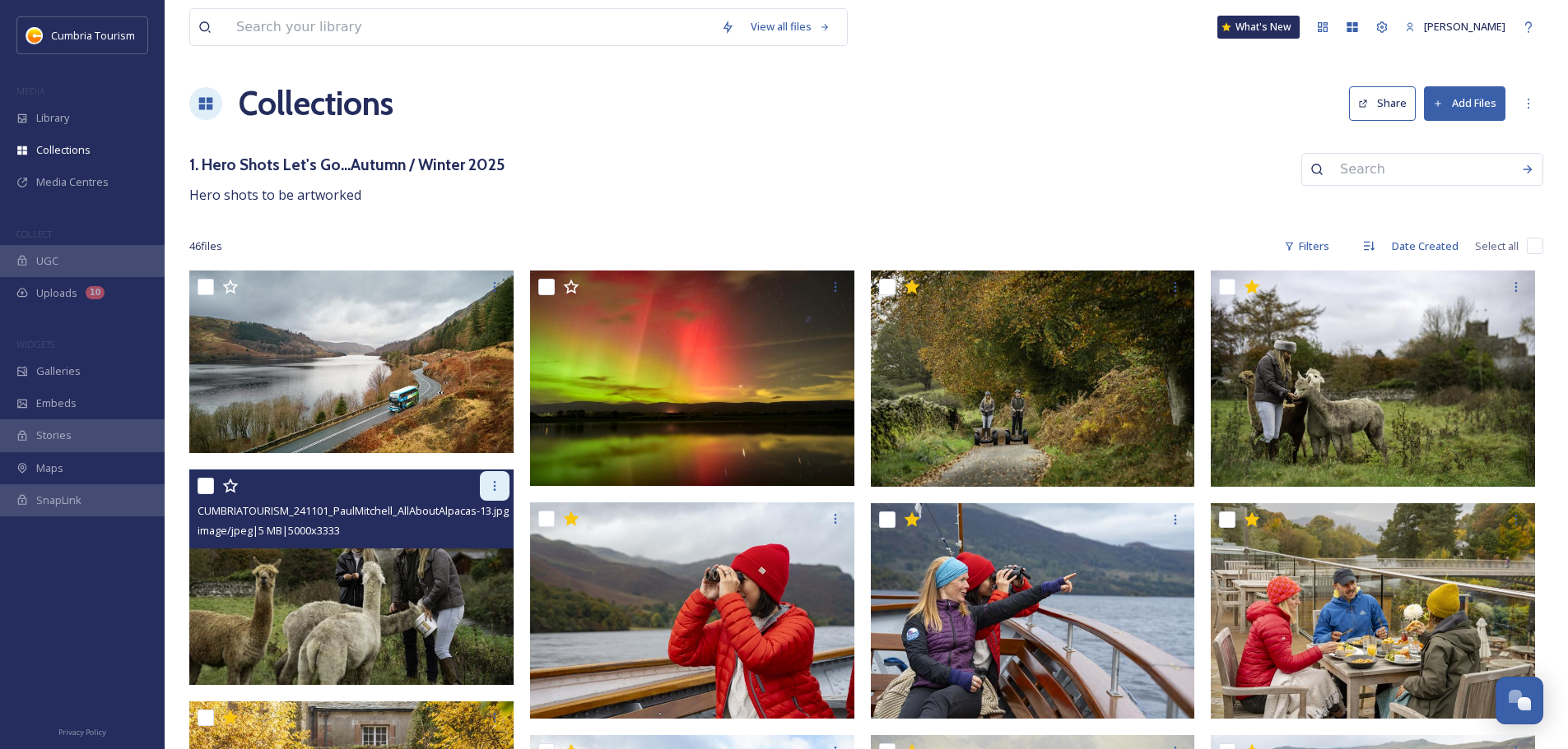
click at [498, 439] on icon at bounding box center [495, 486] width 13 height 13
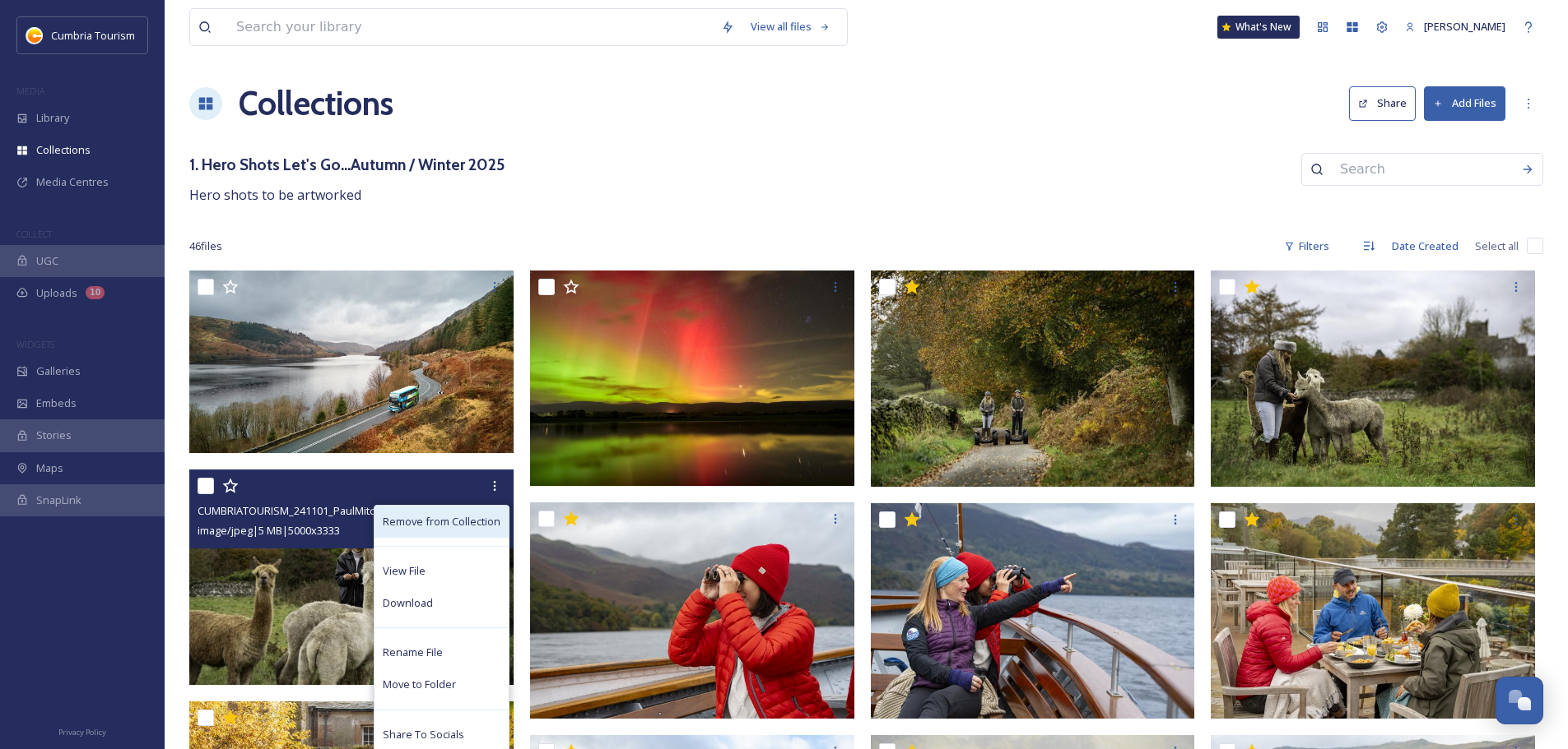
click at [484, 439] on div "Remove from Collection" at bounding box center [441, 521] width 134 height 32
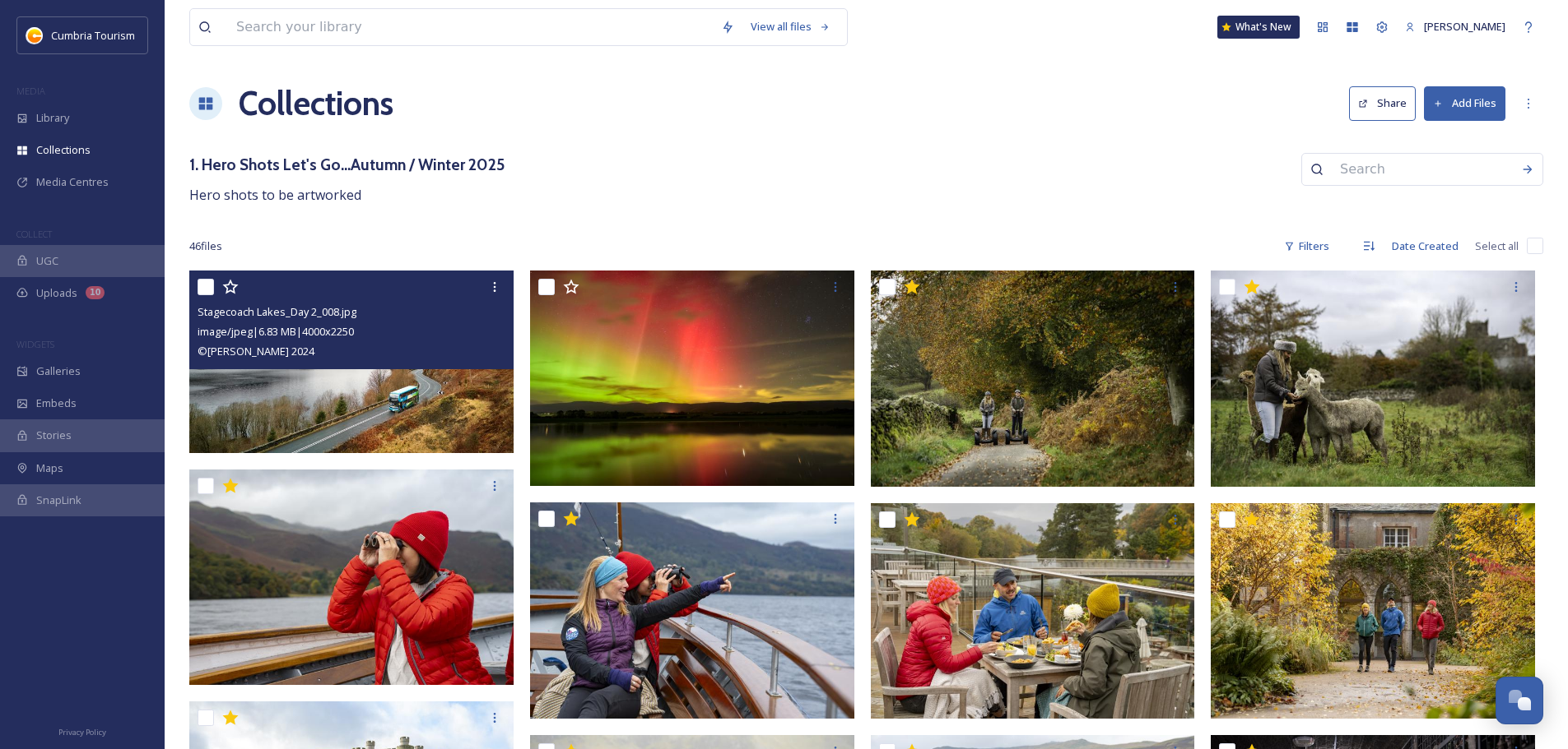
click at [229, 288] on icon at bounding box center [230, 287] width 17 height 17
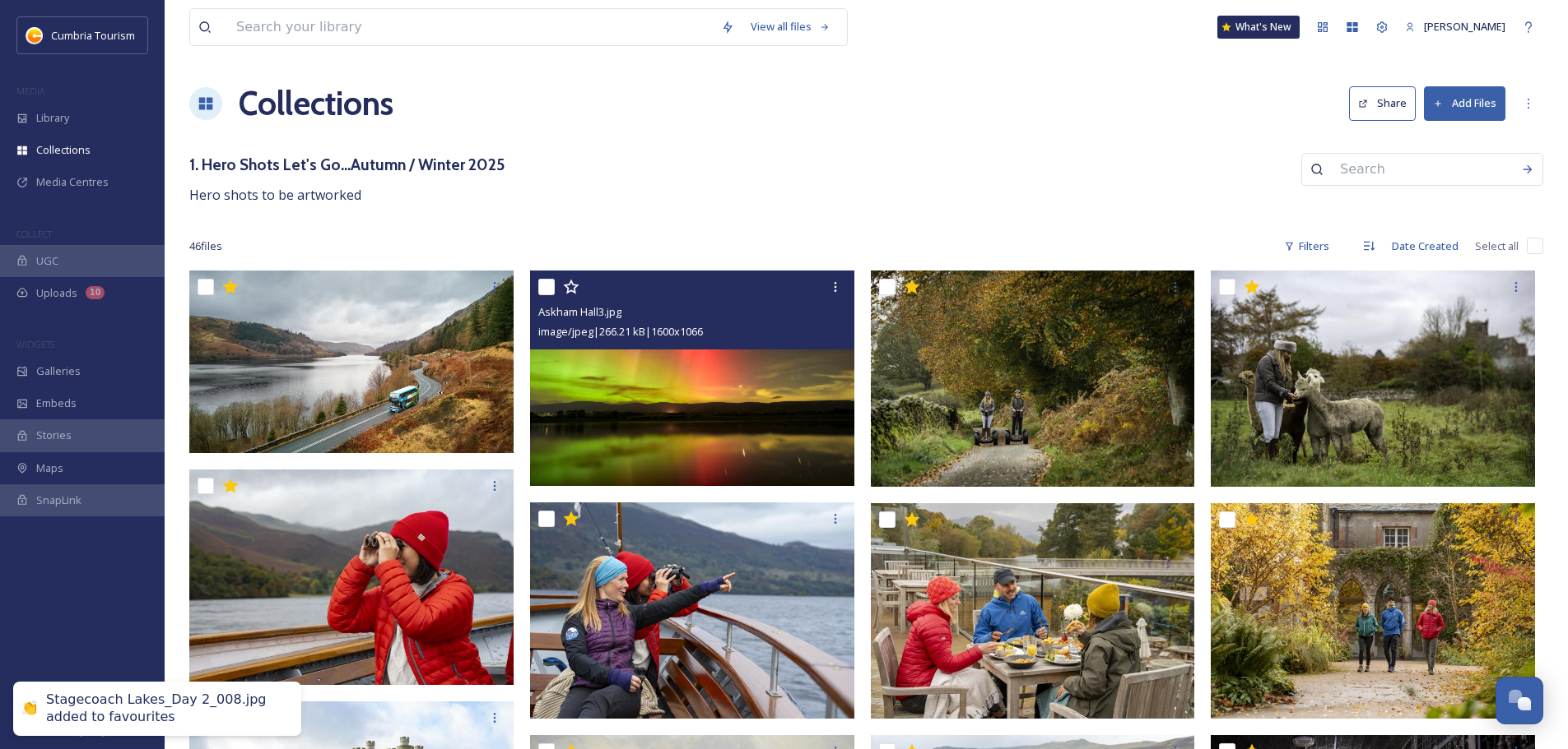
click at [574, 288] on icon at bounding box center [571, 286] width 16 height 15
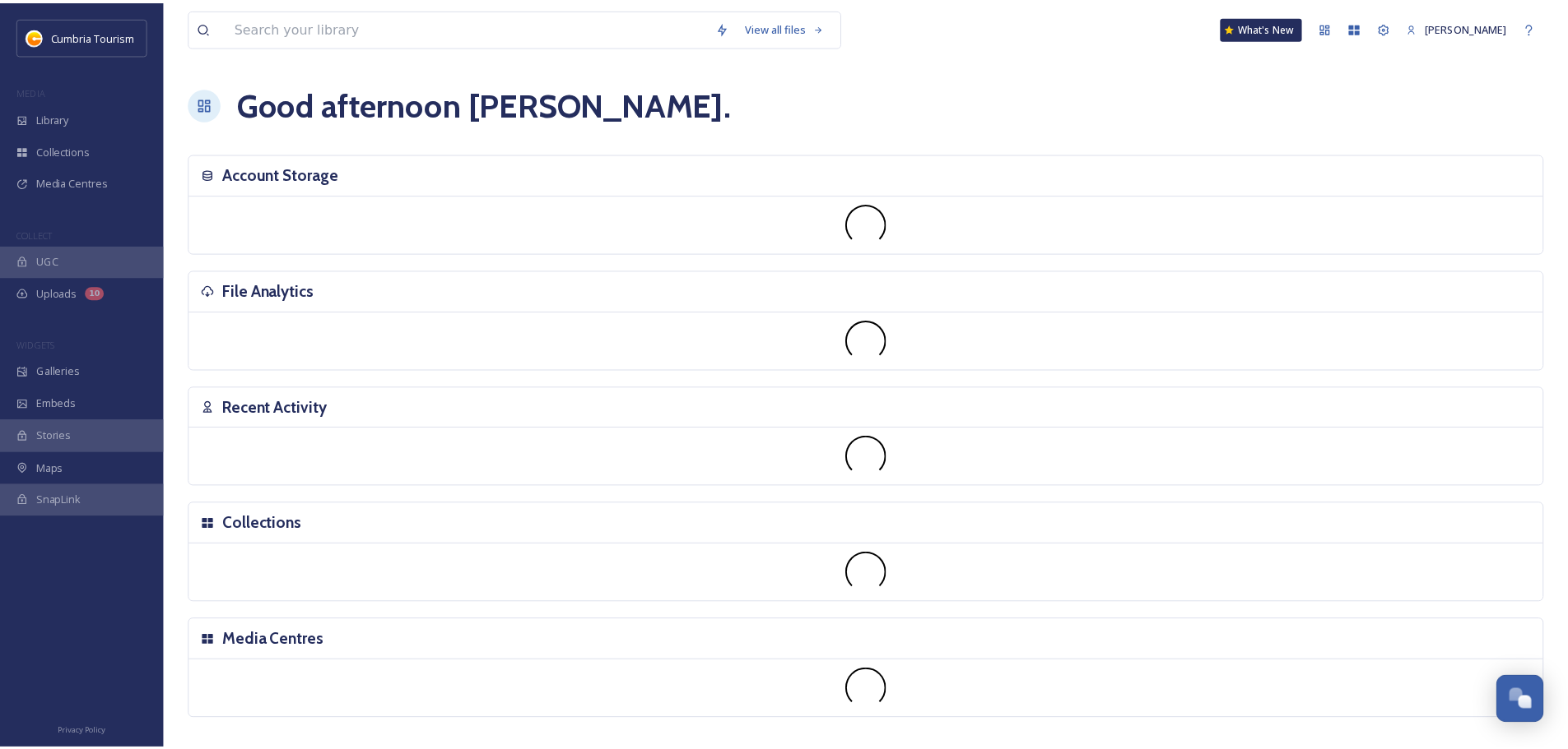
scroll to position [6448, 0]
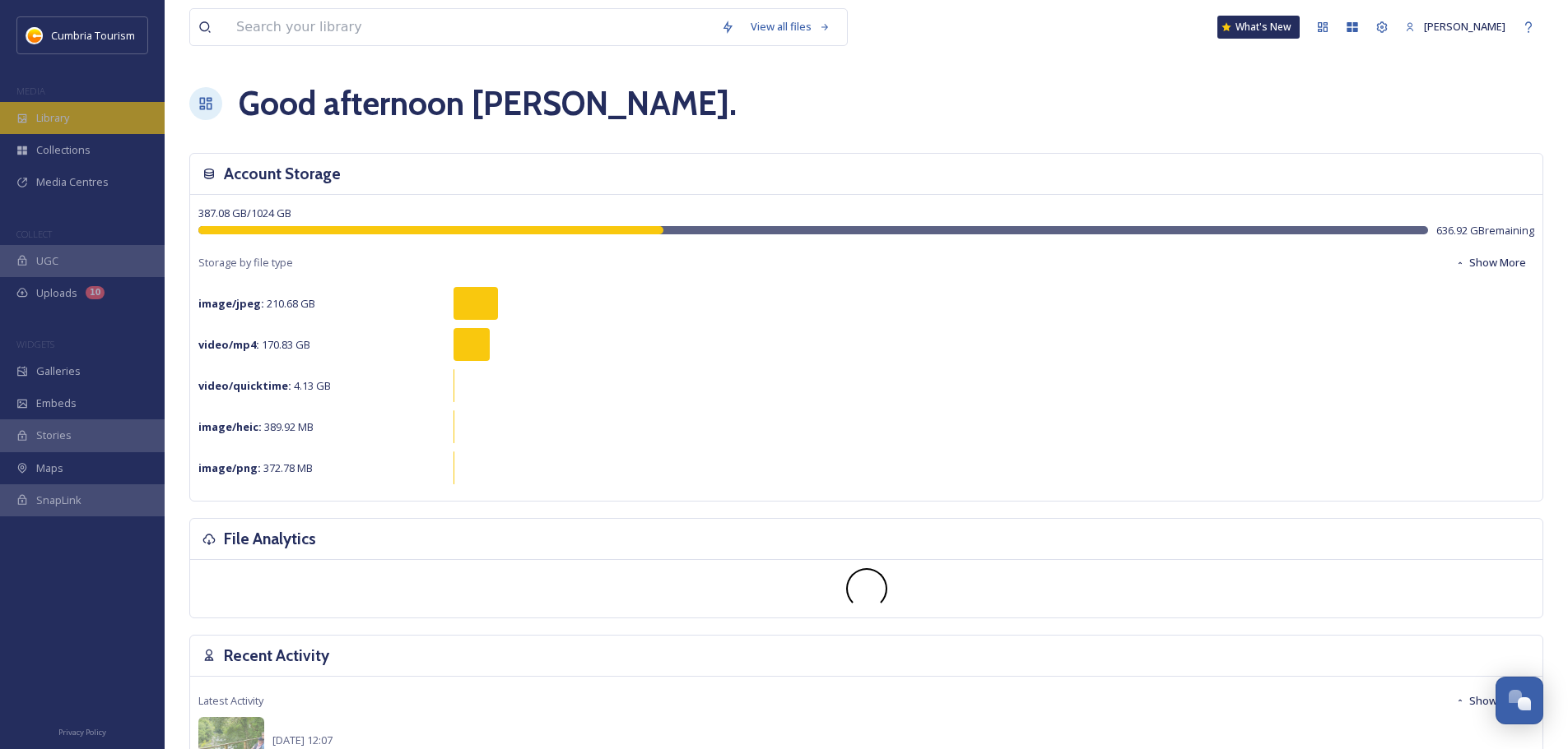
click at [81, 120] on div "Library" at bounding box center [82, 118] width 165 height 32
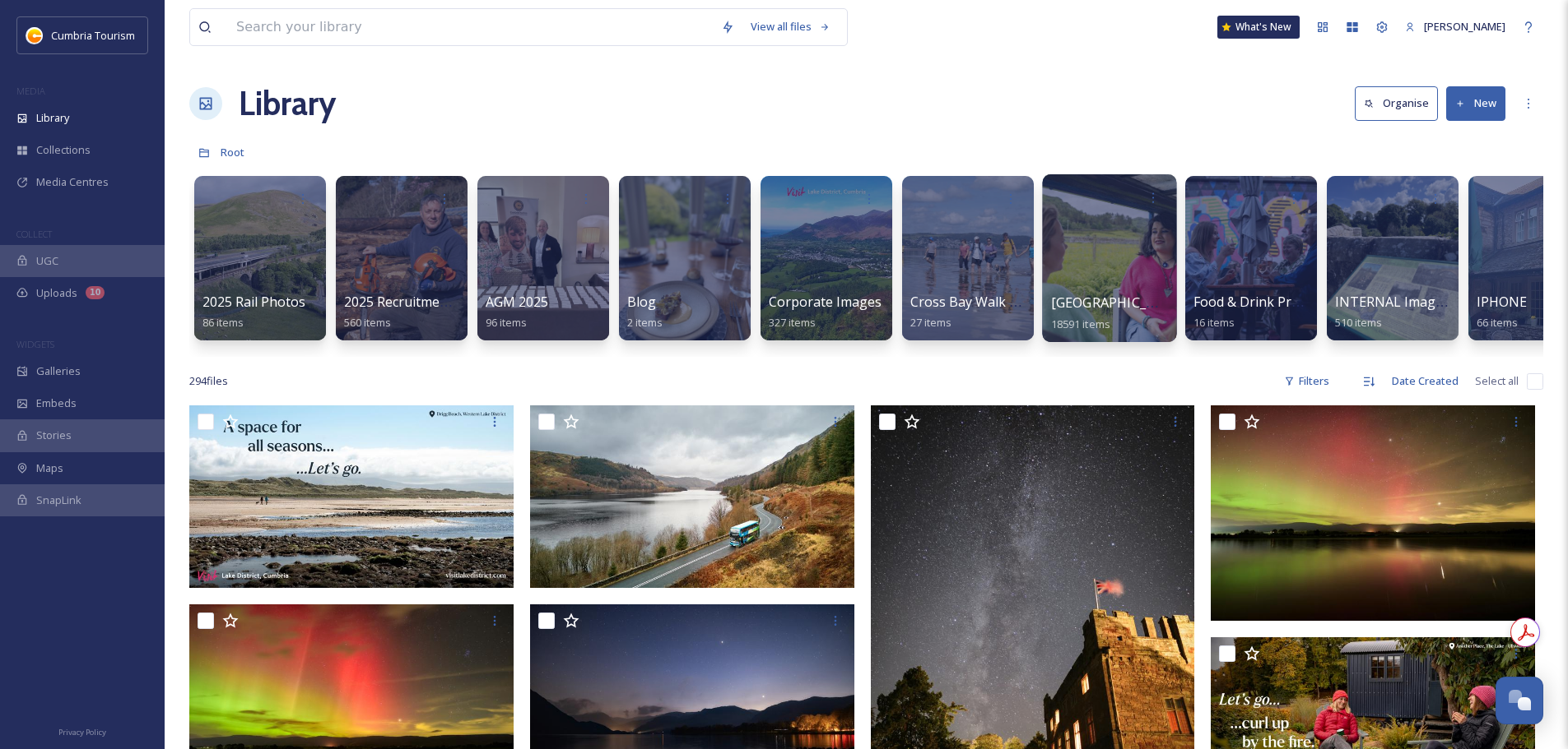
click at [1148, 299] on span "[GEOGRAPHIC_DATA]" at bounding box center [1118, 303] width 135 height 18
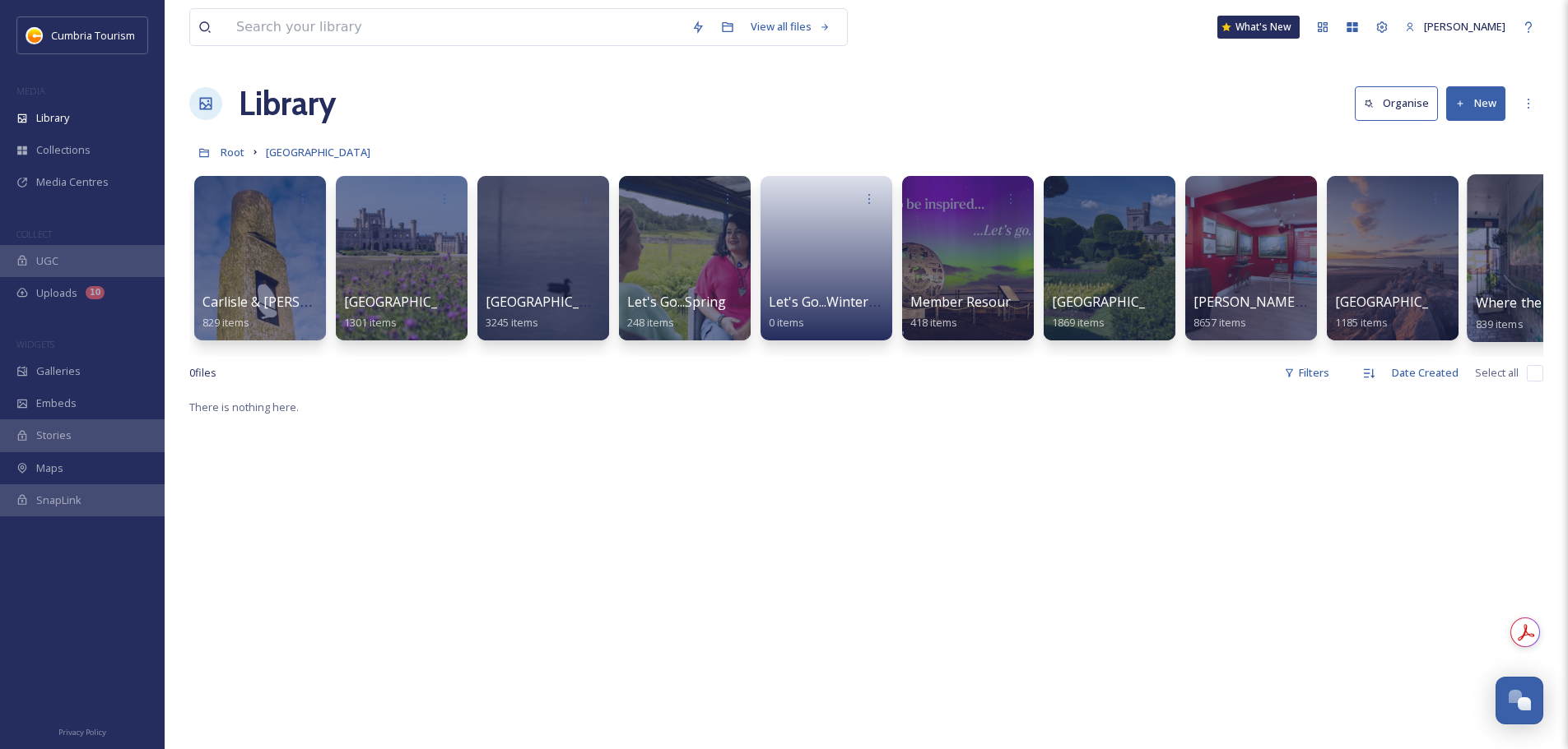
click at [1528, 289] on div at bounding box center [1533, 259] width 134 height 168
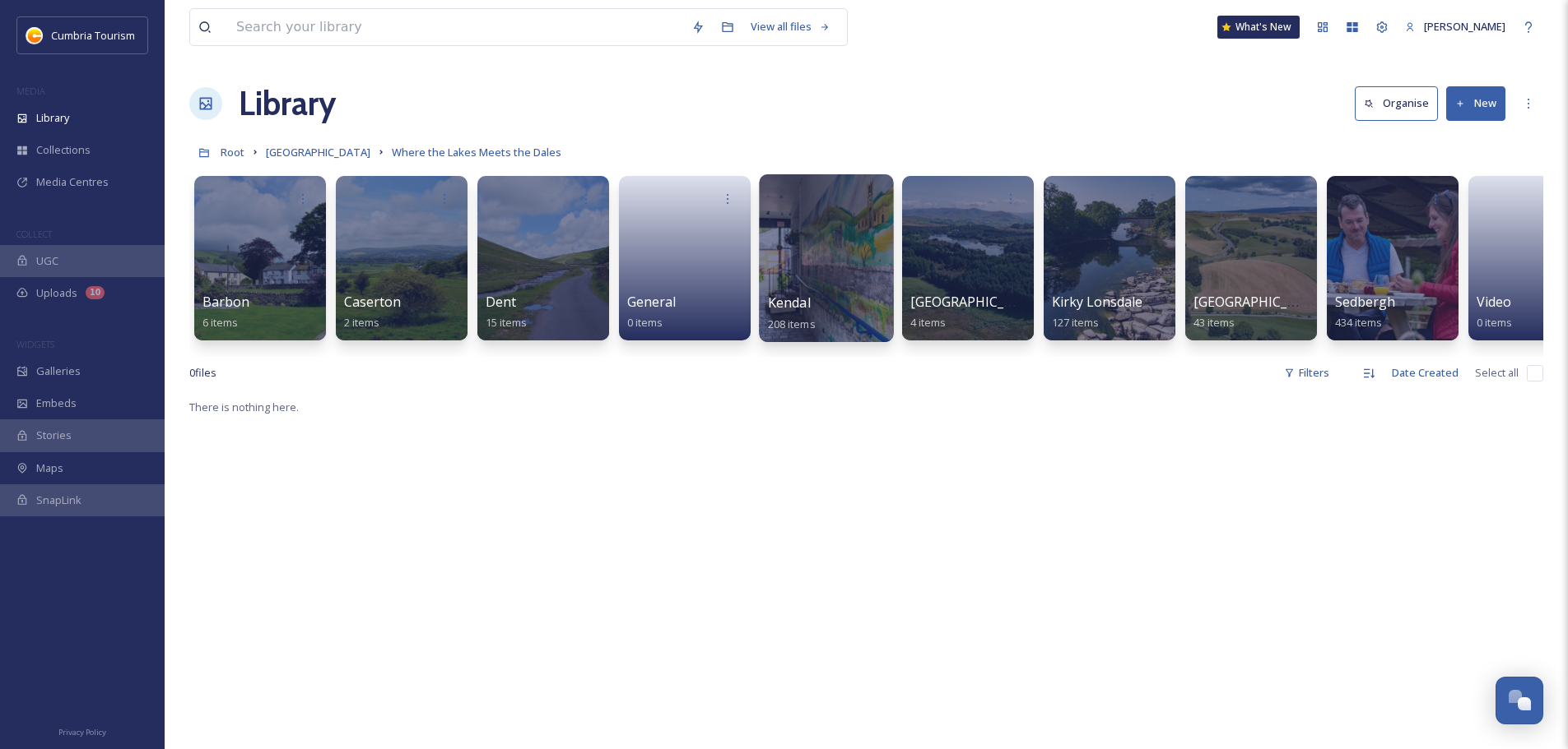
click at [788, 293] on div "Kendal 208 items" at bounding box center [826, 313] width 117 height 41
click at [789, 310] on span "Kendal" at bounding box center [789, 303] width 42 height 18
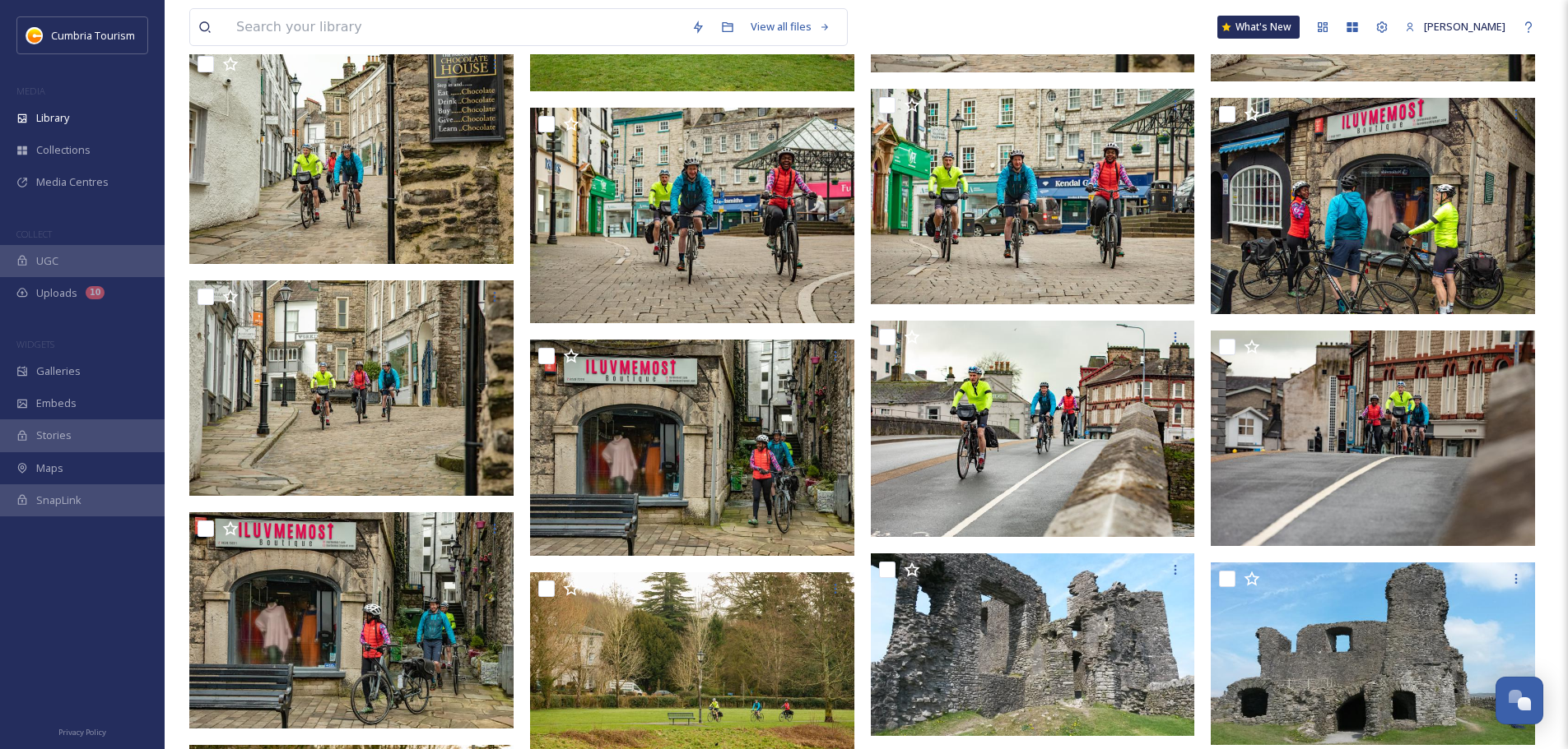
scroll to position [10273, 0]
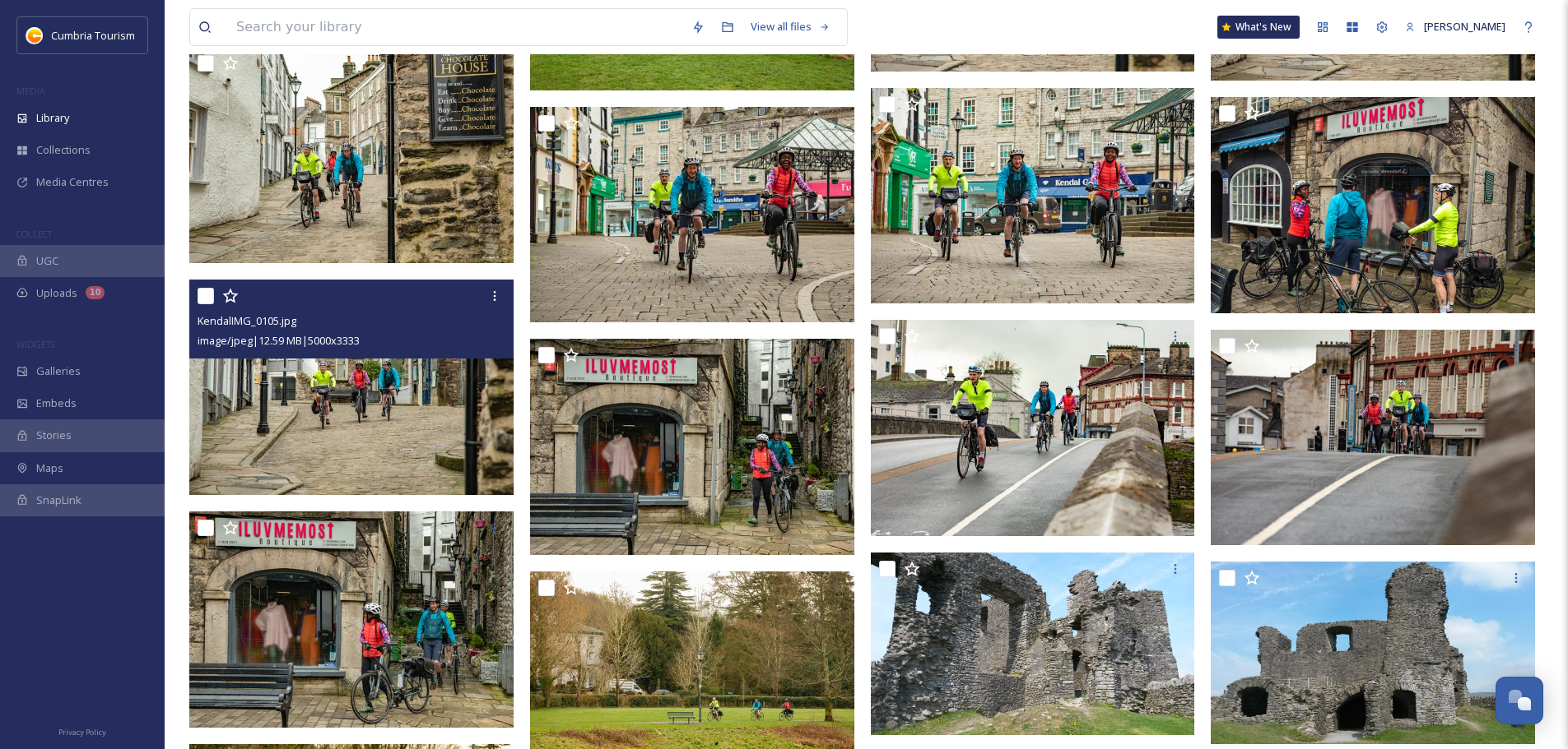
click at [324, 395] on img at bounding box center [352, 387] width 324 height 216
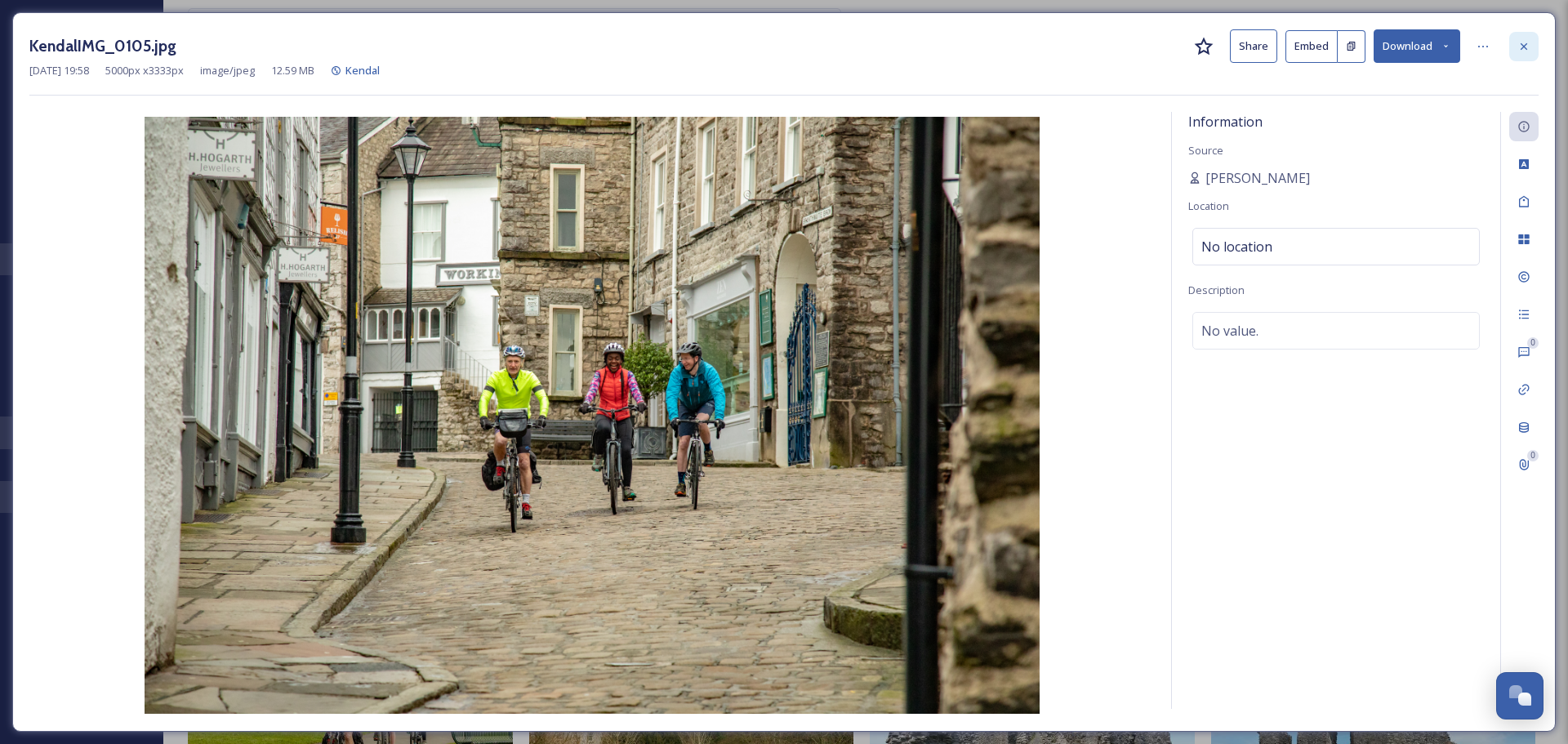
click at [1530, 46] on icon at bounding box center [1524, 46] width 13 height 13
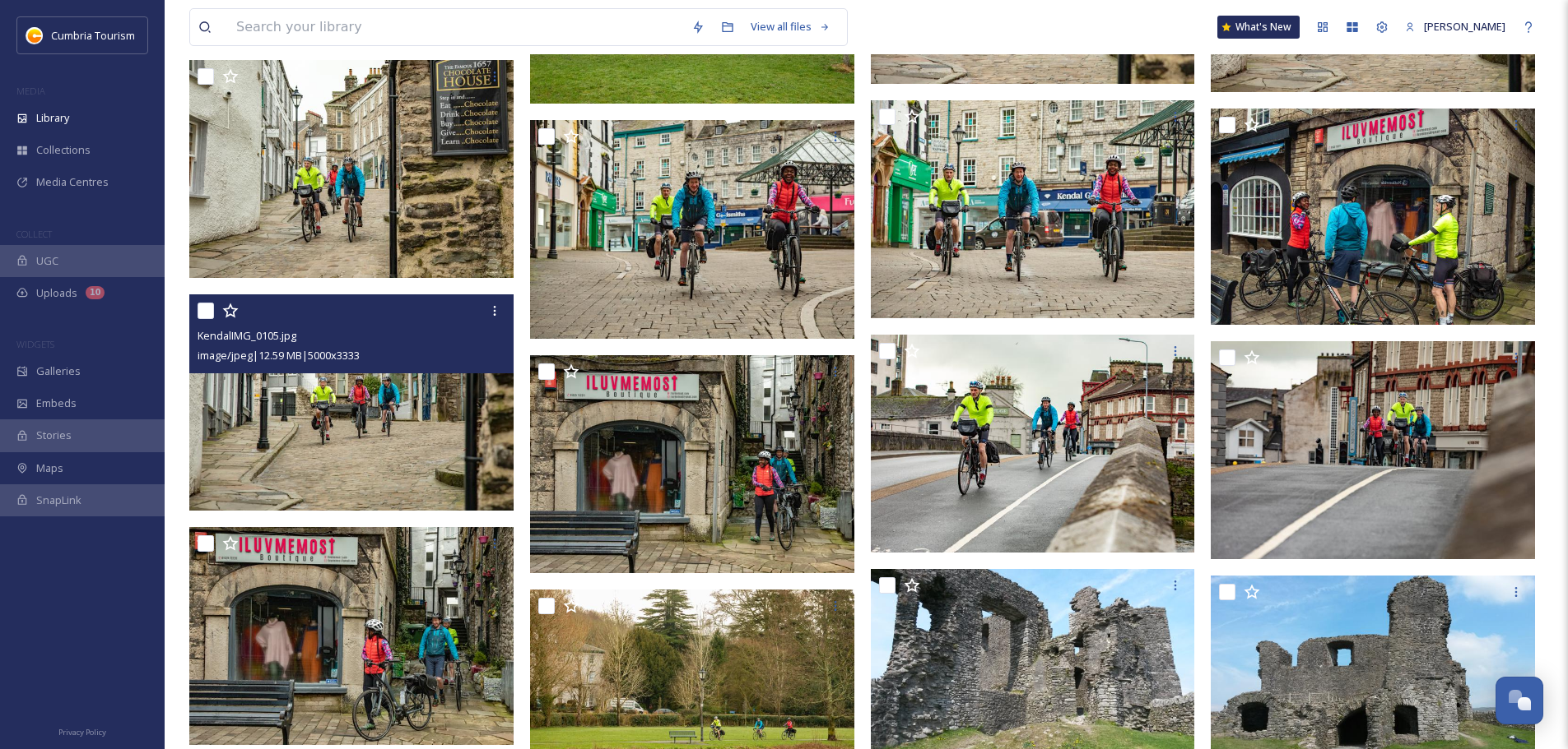
scroll to position [10438, 0]
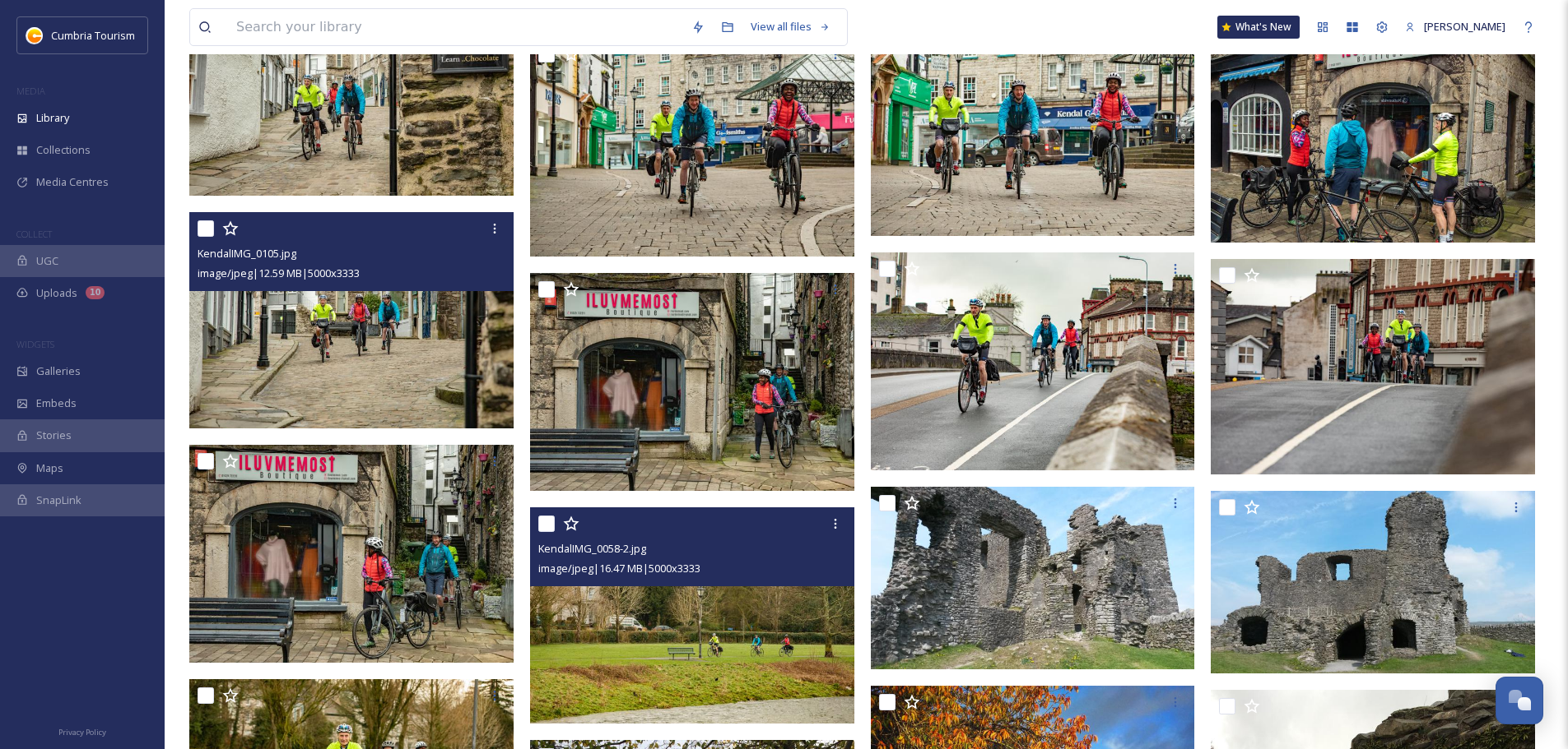
click at [814, 639] on img at bounding box center [692, 615] width 324 height 216
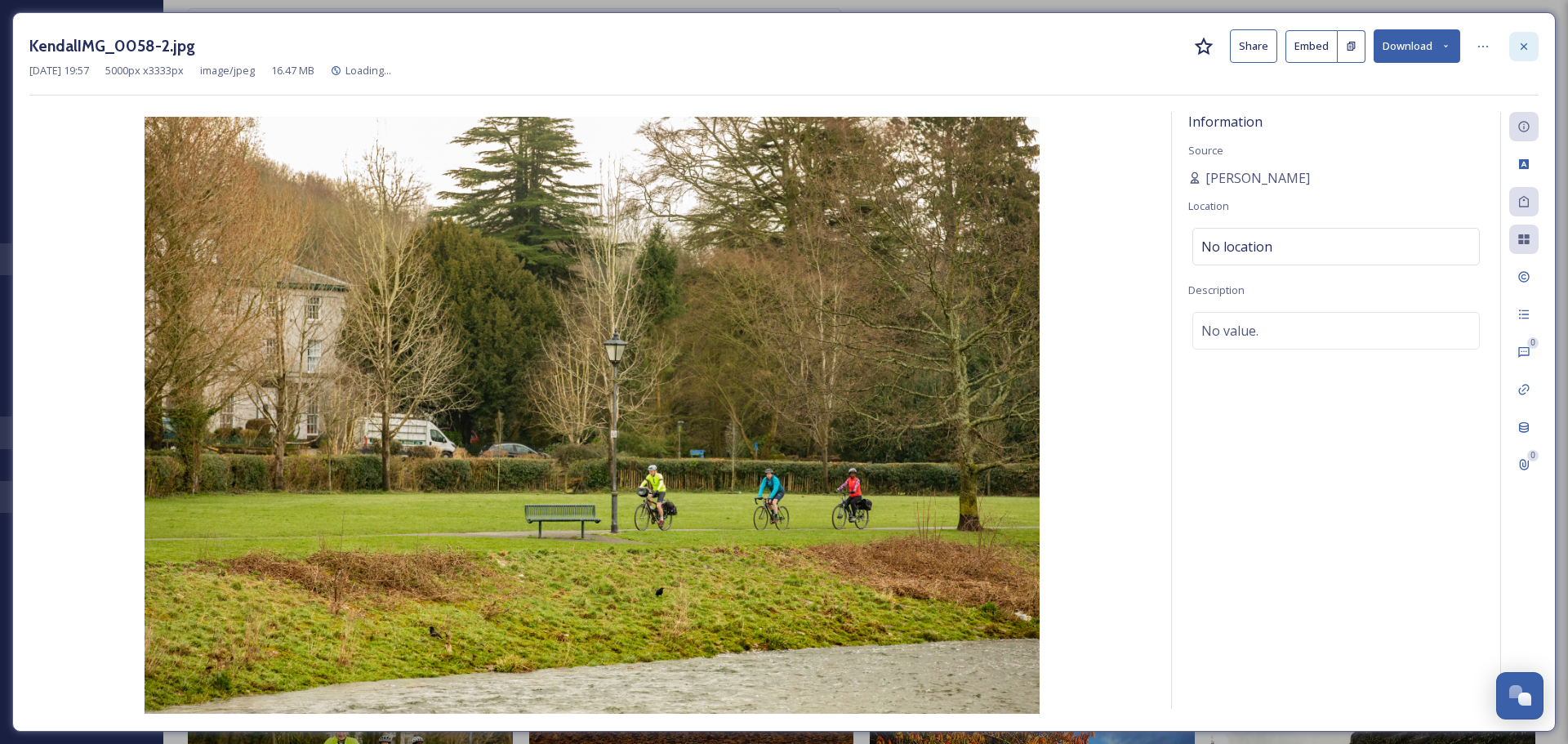
click at [1527, 46] on icon at bounding box center [1524, 46] width 13 height 13
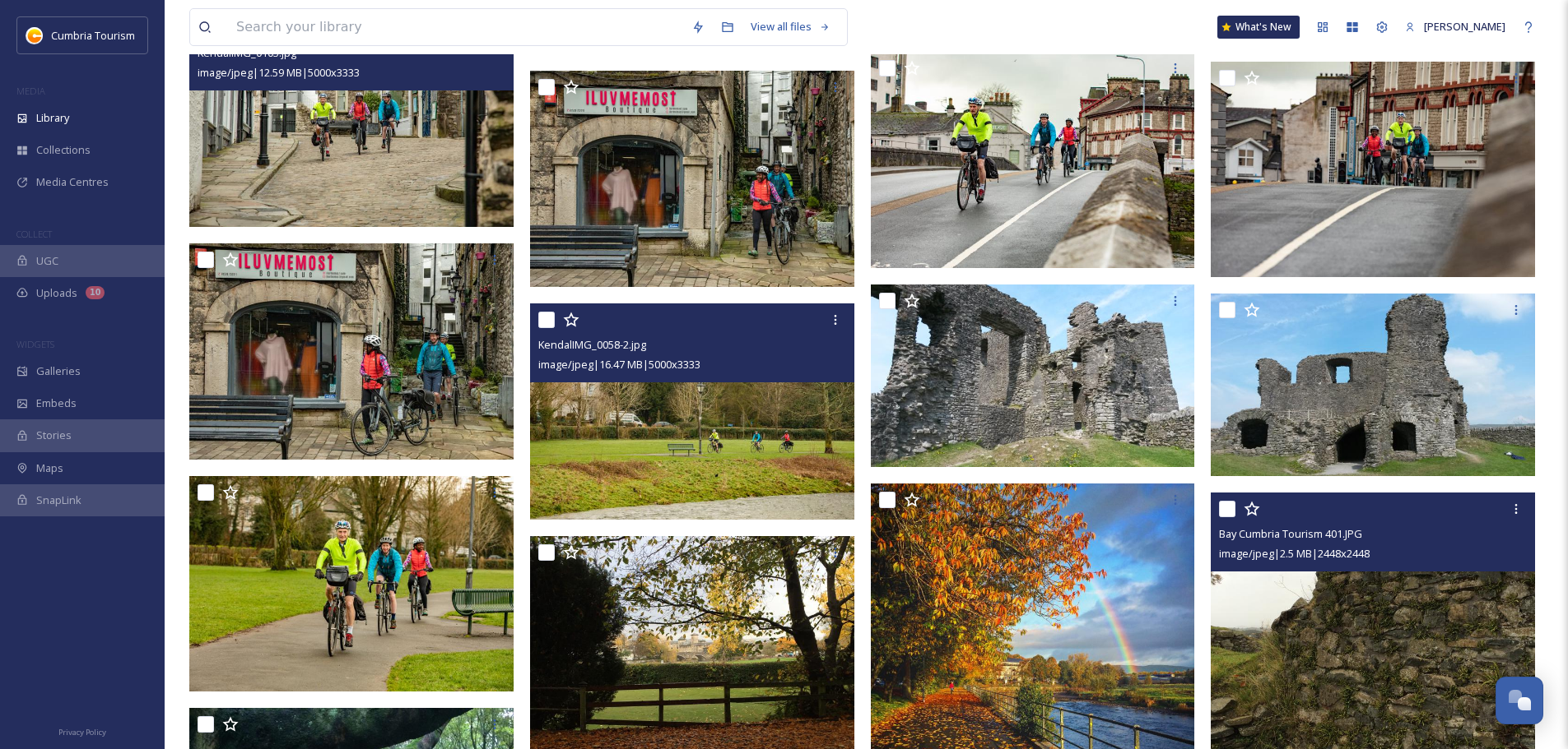
scroll to position [10520, 0]
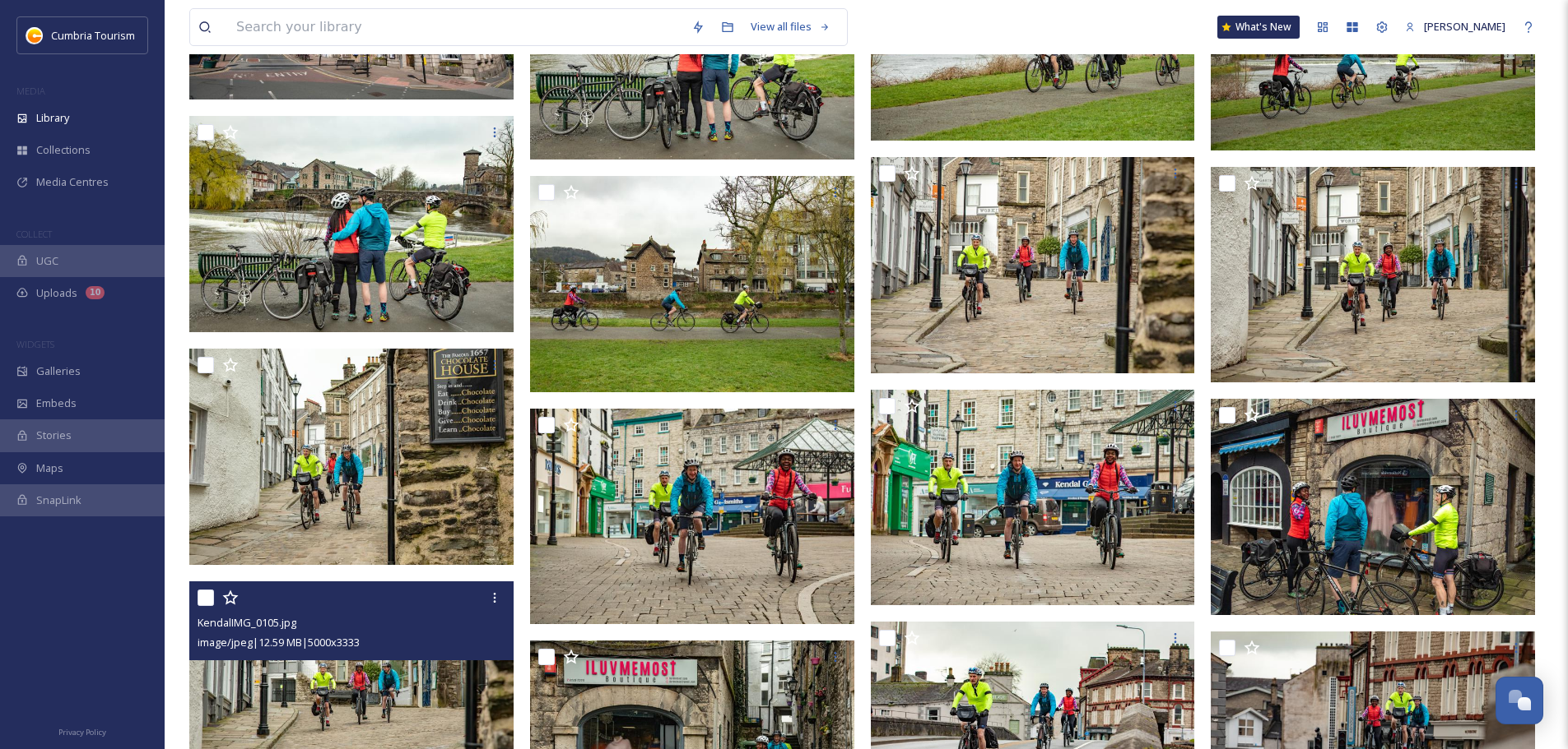
scroll to position [9986, 0]
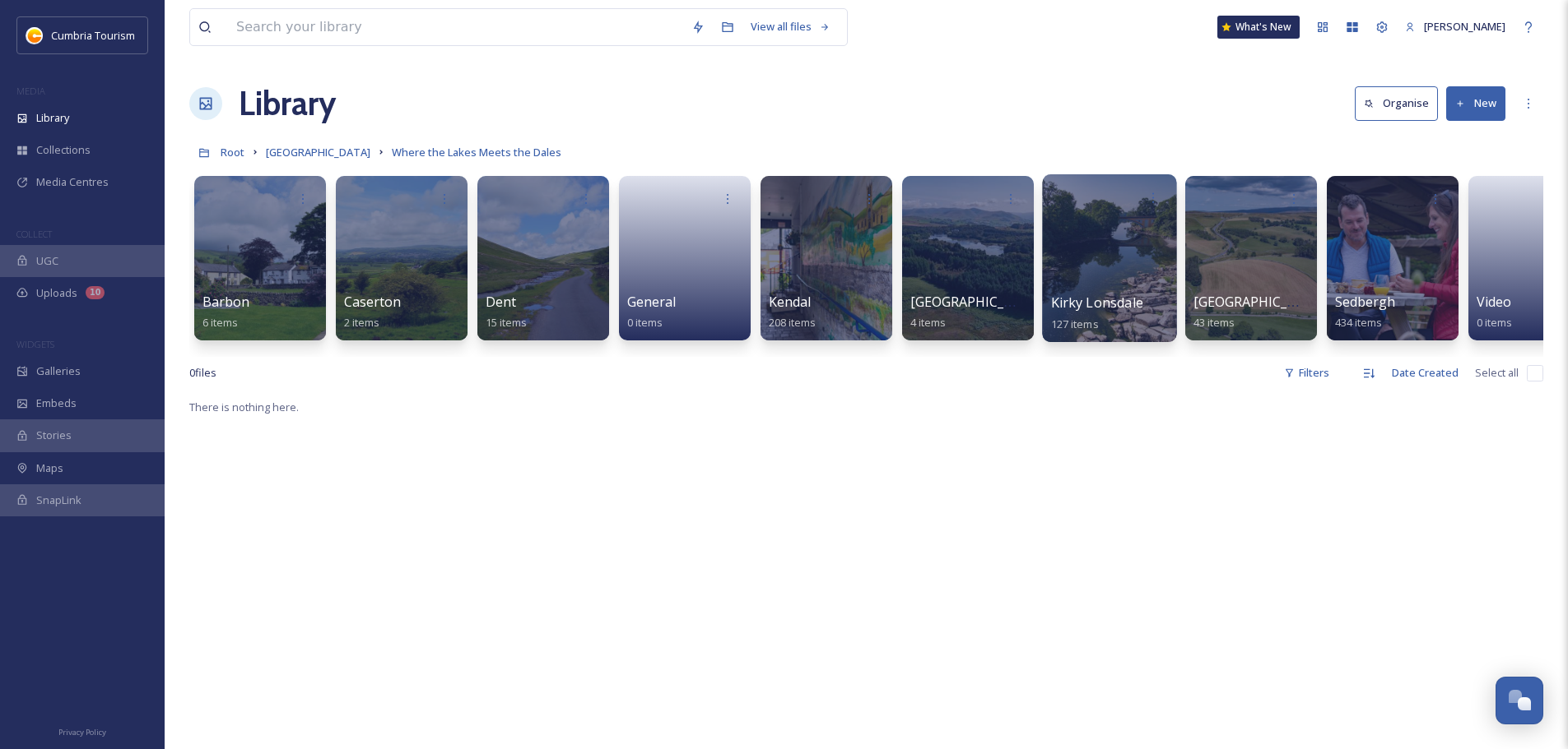
click at [1080, 300] on span "Kirky Lonsdale" at bounding box center [1096, 303] width 92 height 18
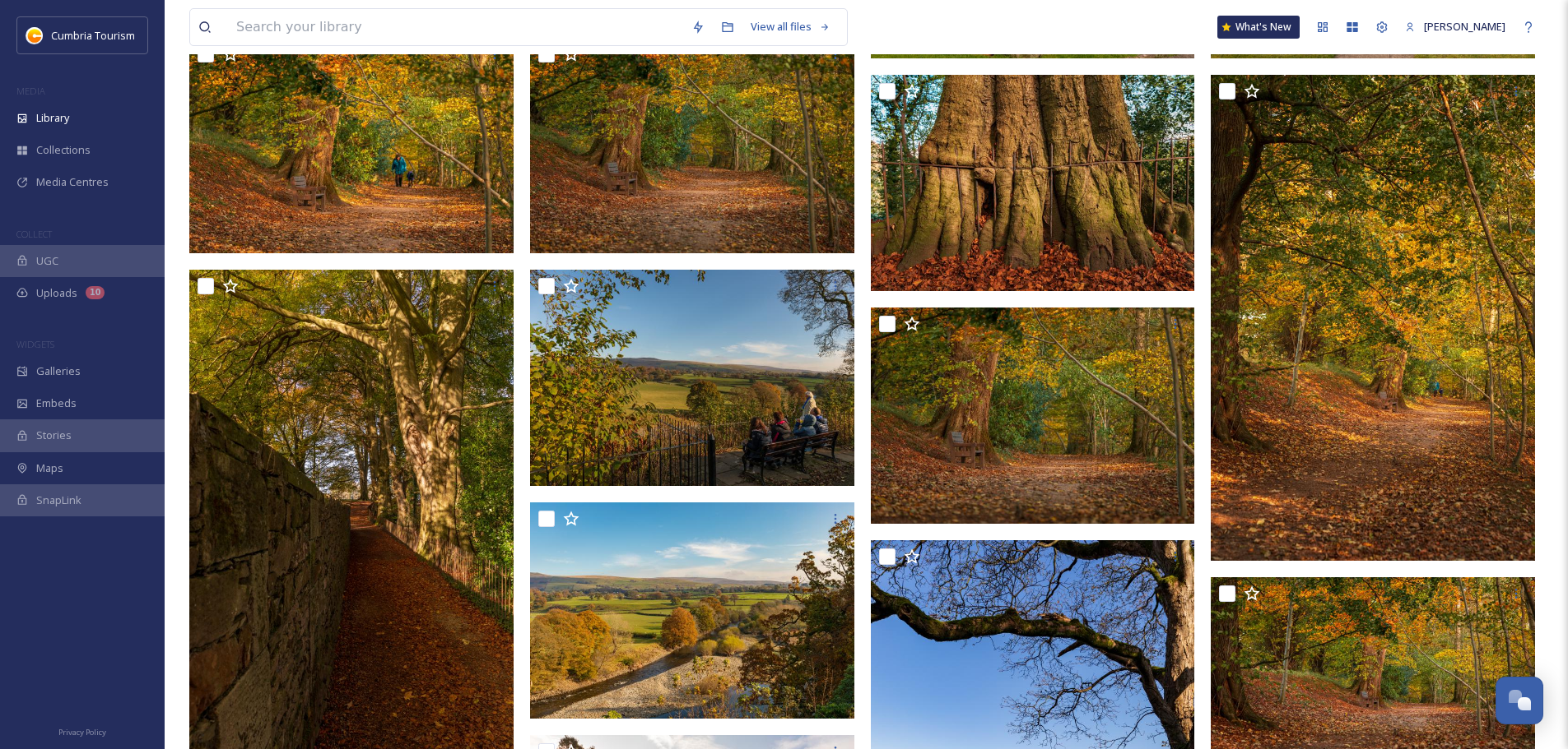
scroll to position [2440, 0]
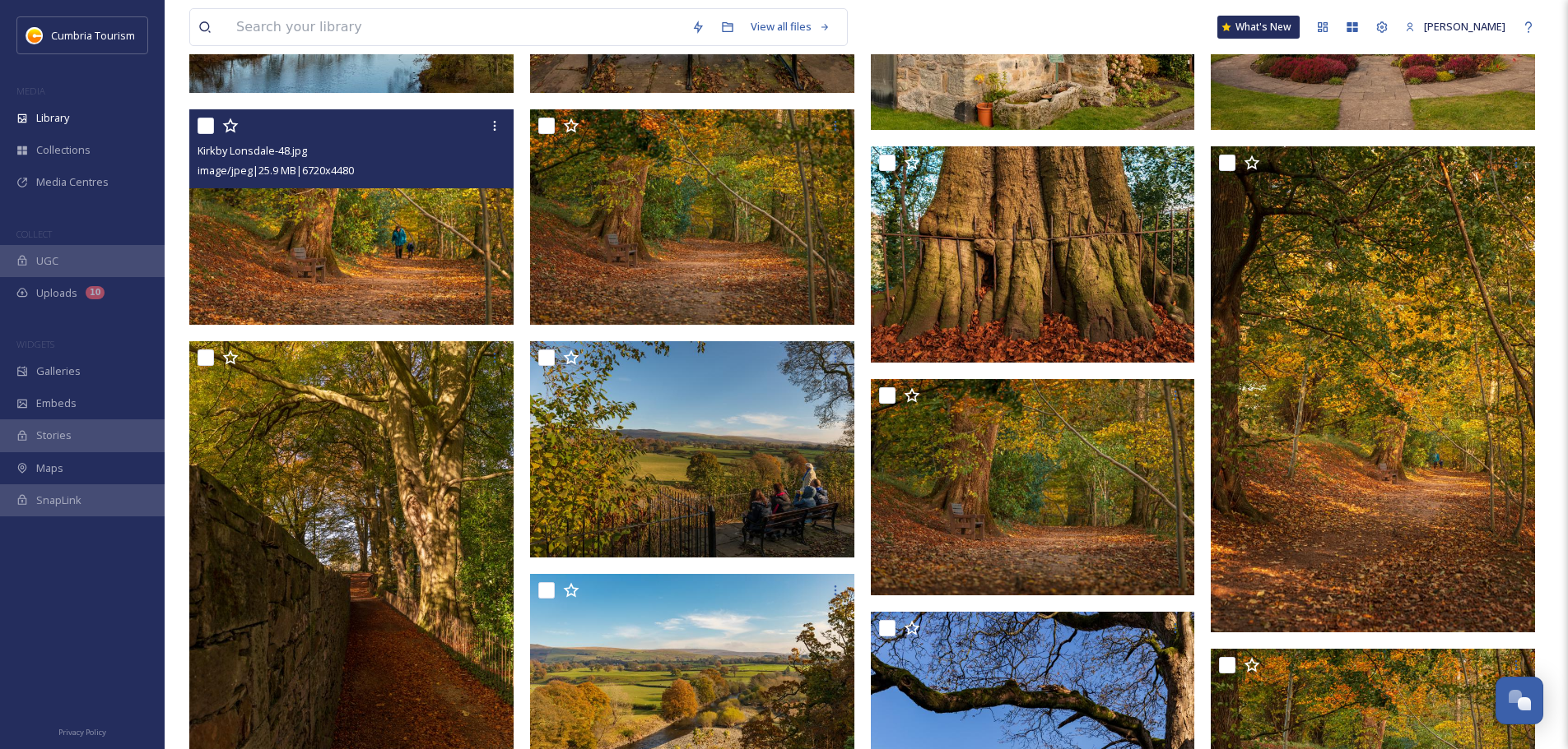
click at [443, 238] on img at bounding box center [352, 217] width 324 height 216
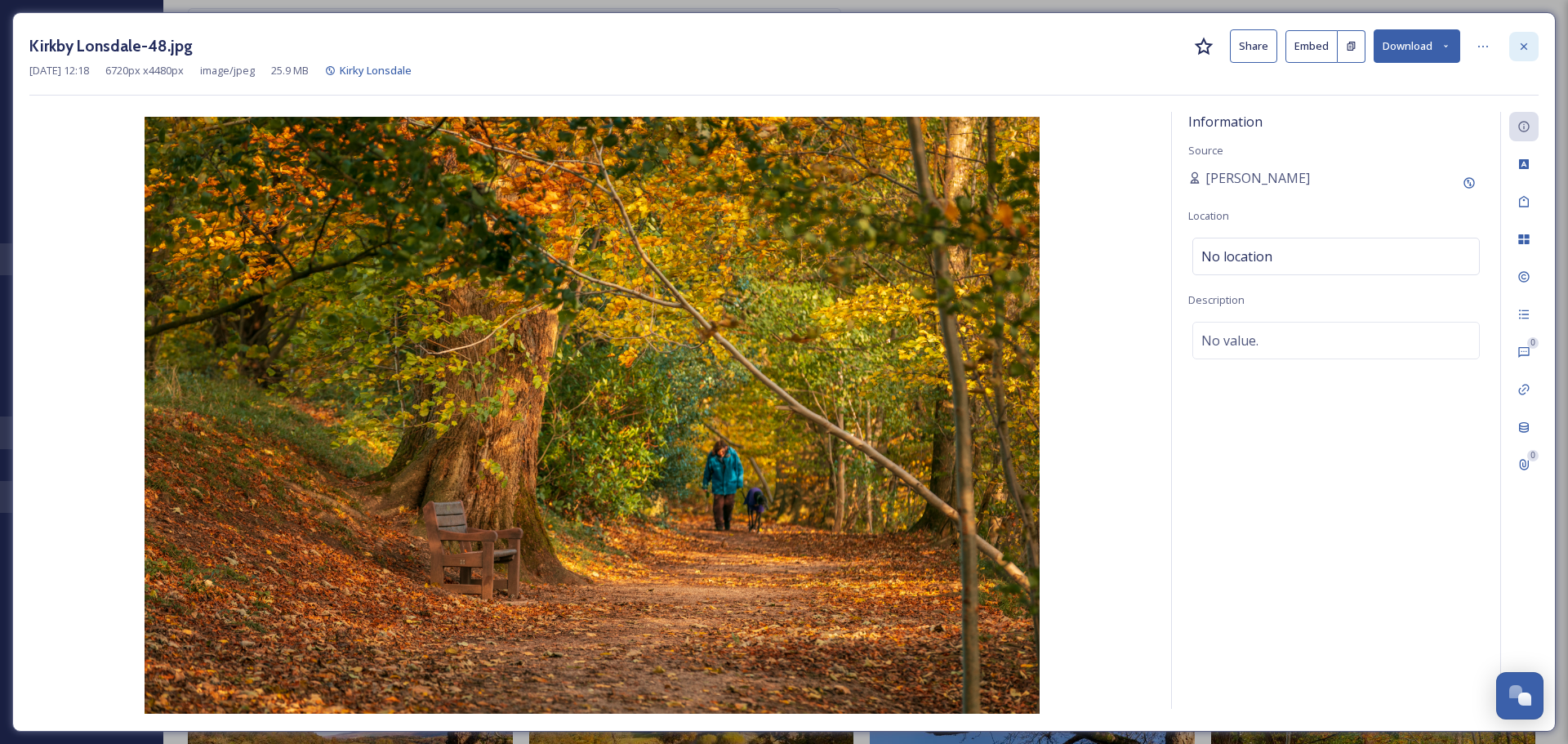
click at [1521, 49] on icon at bounding box center [1524, 45] width 7 height 7
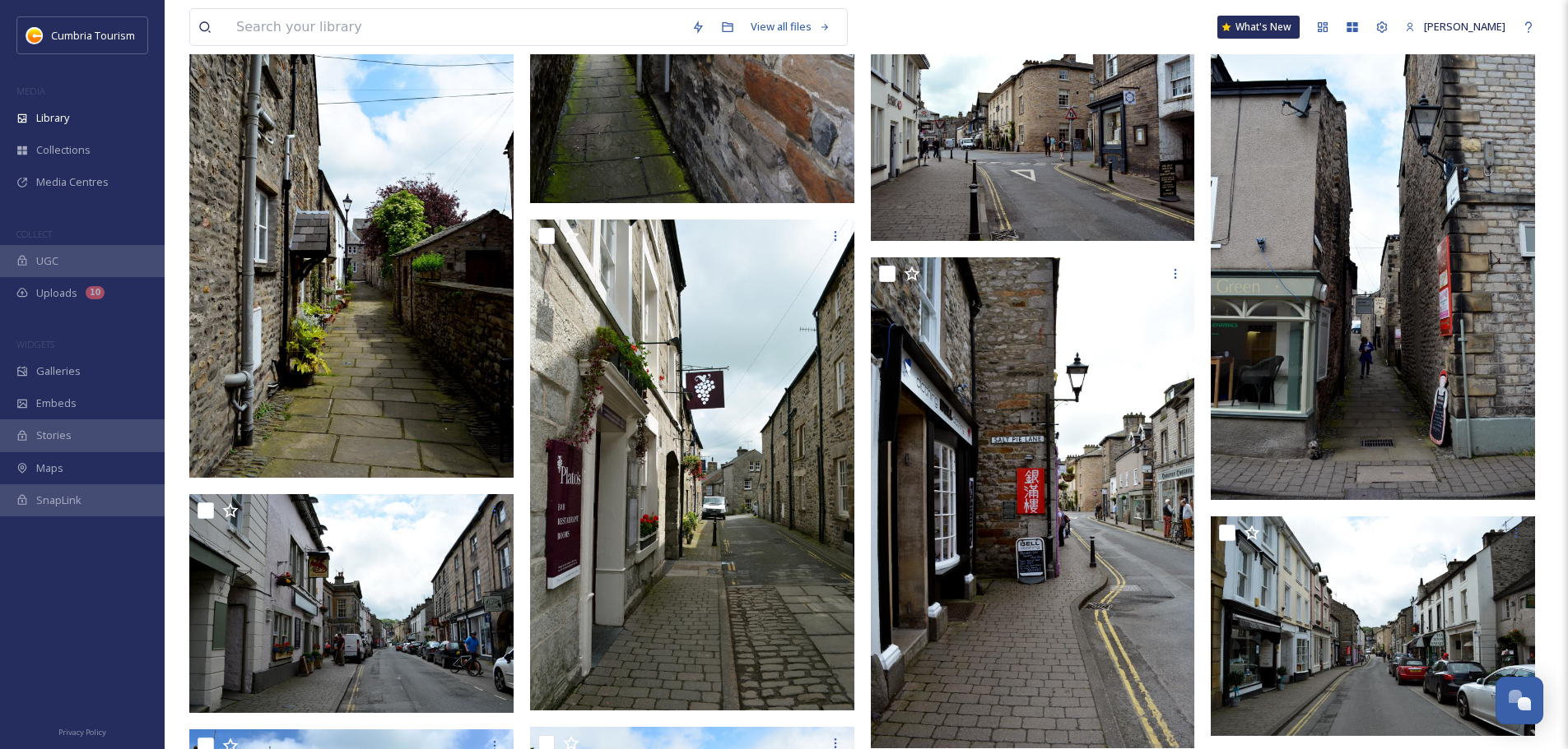
scroll to position [4084, 0]
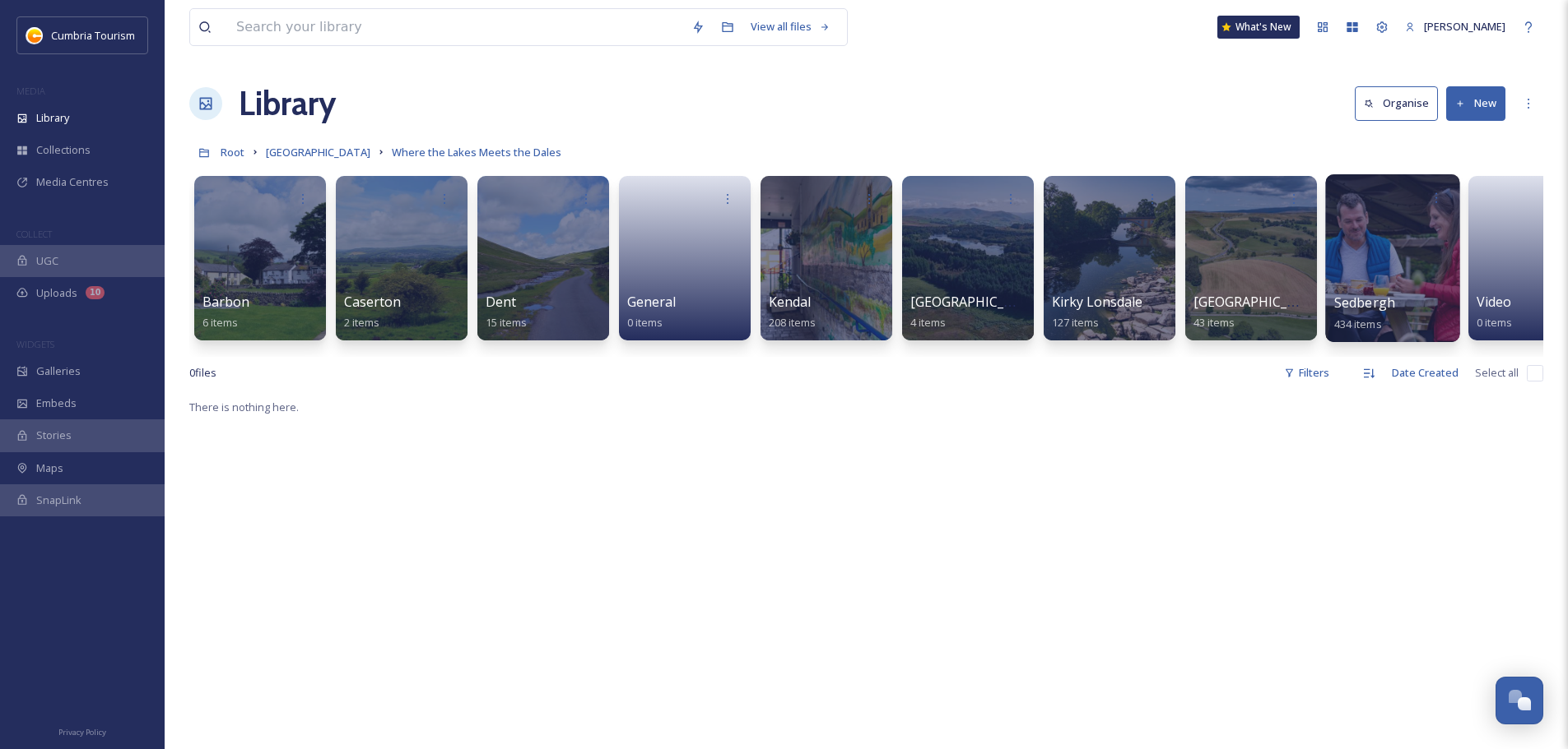
click at [1339, 293] on div "Sedbergh 434 items" at bounding box center [1392, 313] width 117 height 41
click at [1353, 278] on div at bounding box center [1392, 259] width 134 height 168
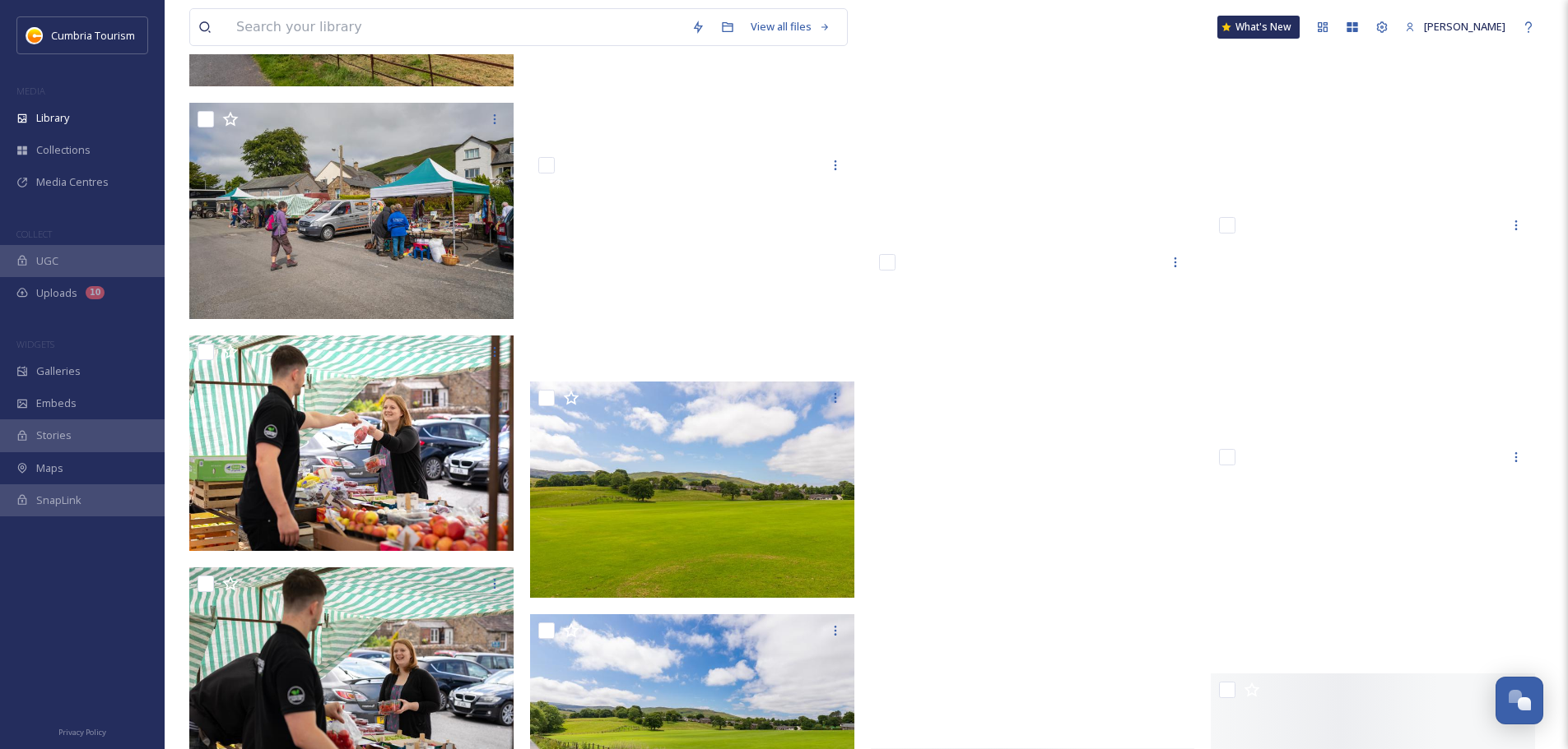
scroll to position [15543, 0]
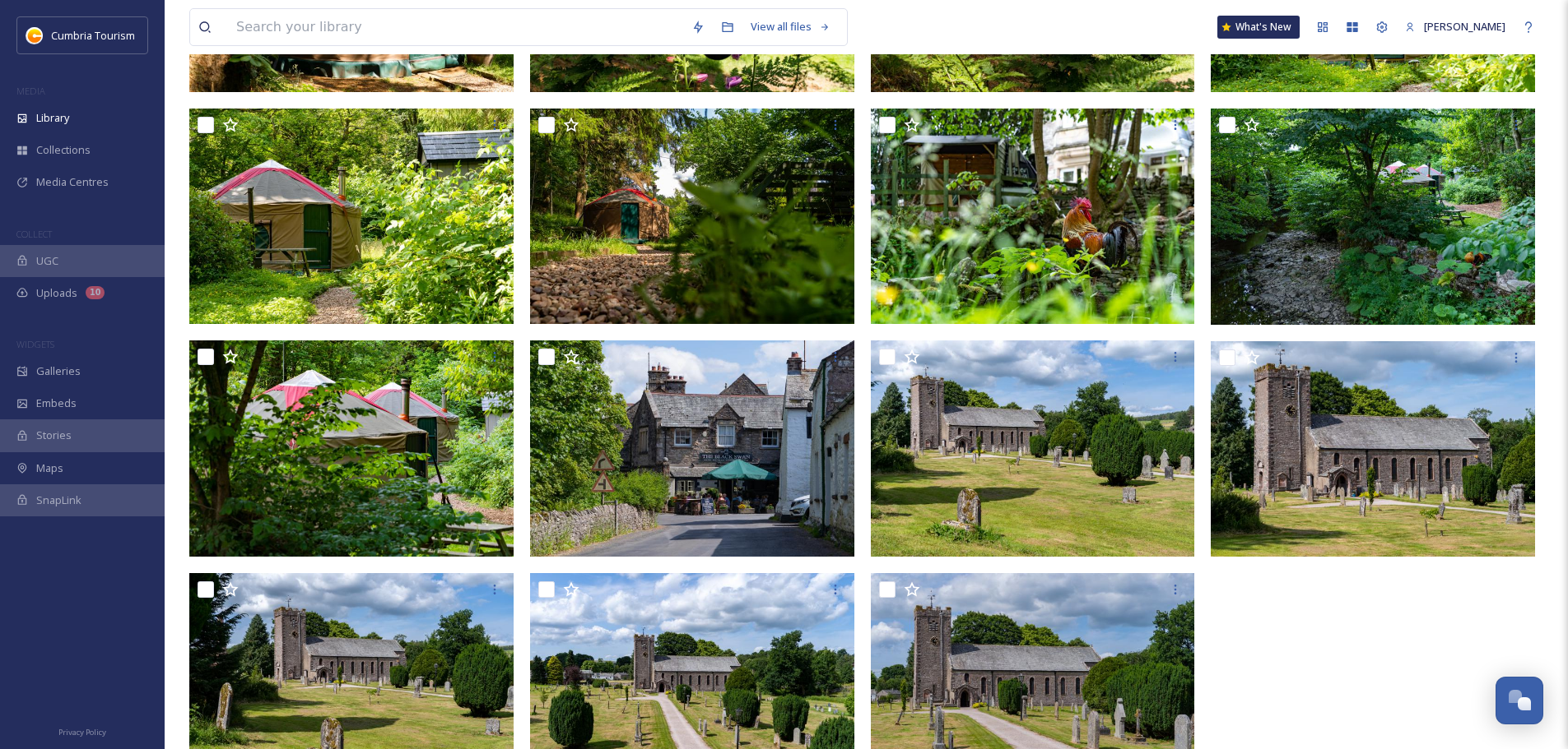
scroll to position [2043, 0]
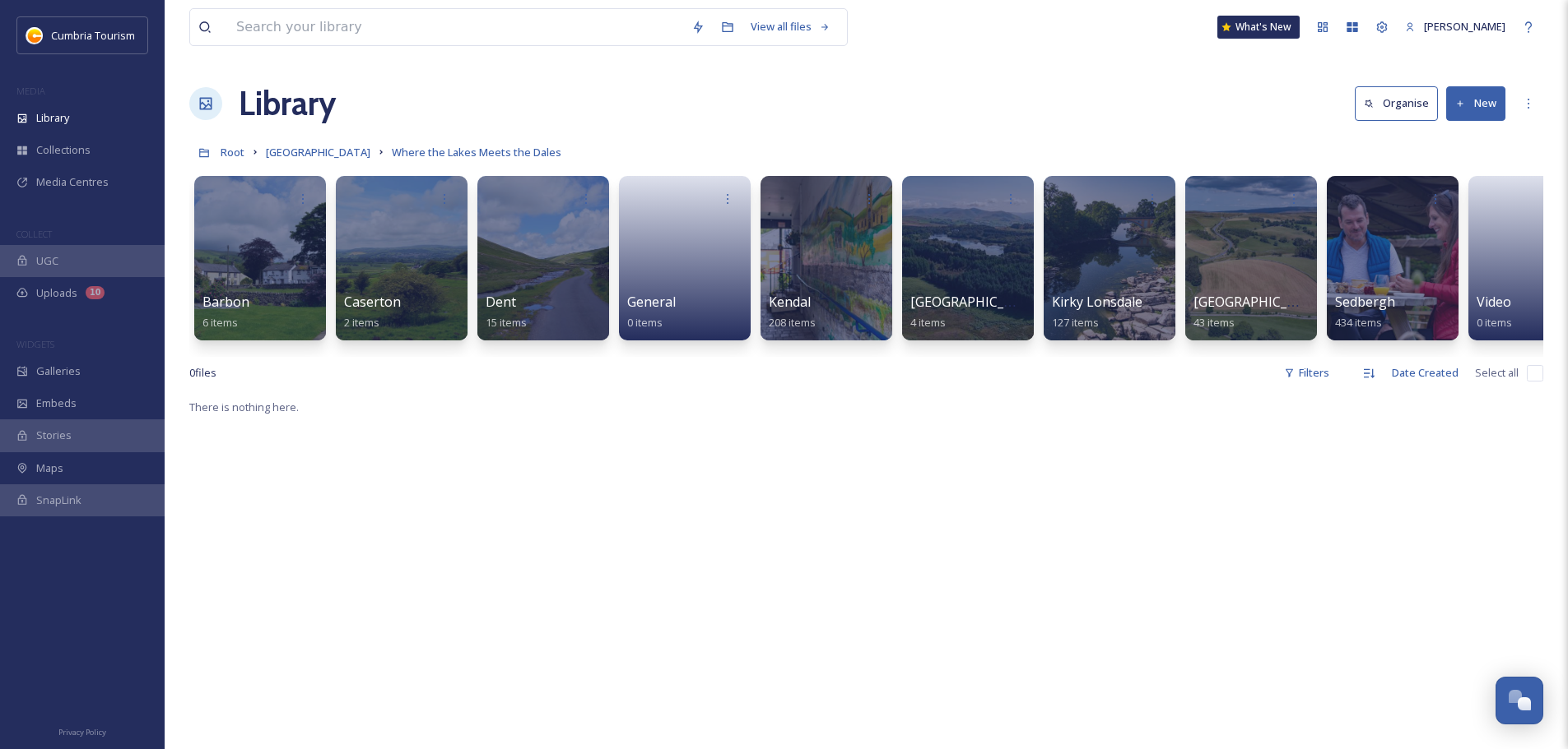
scroll to position [6448, 0]
click at [313, 158] on span "[GEOGRAPHIC_DATA]" at bounding box center [319, 152] width 105 height 15
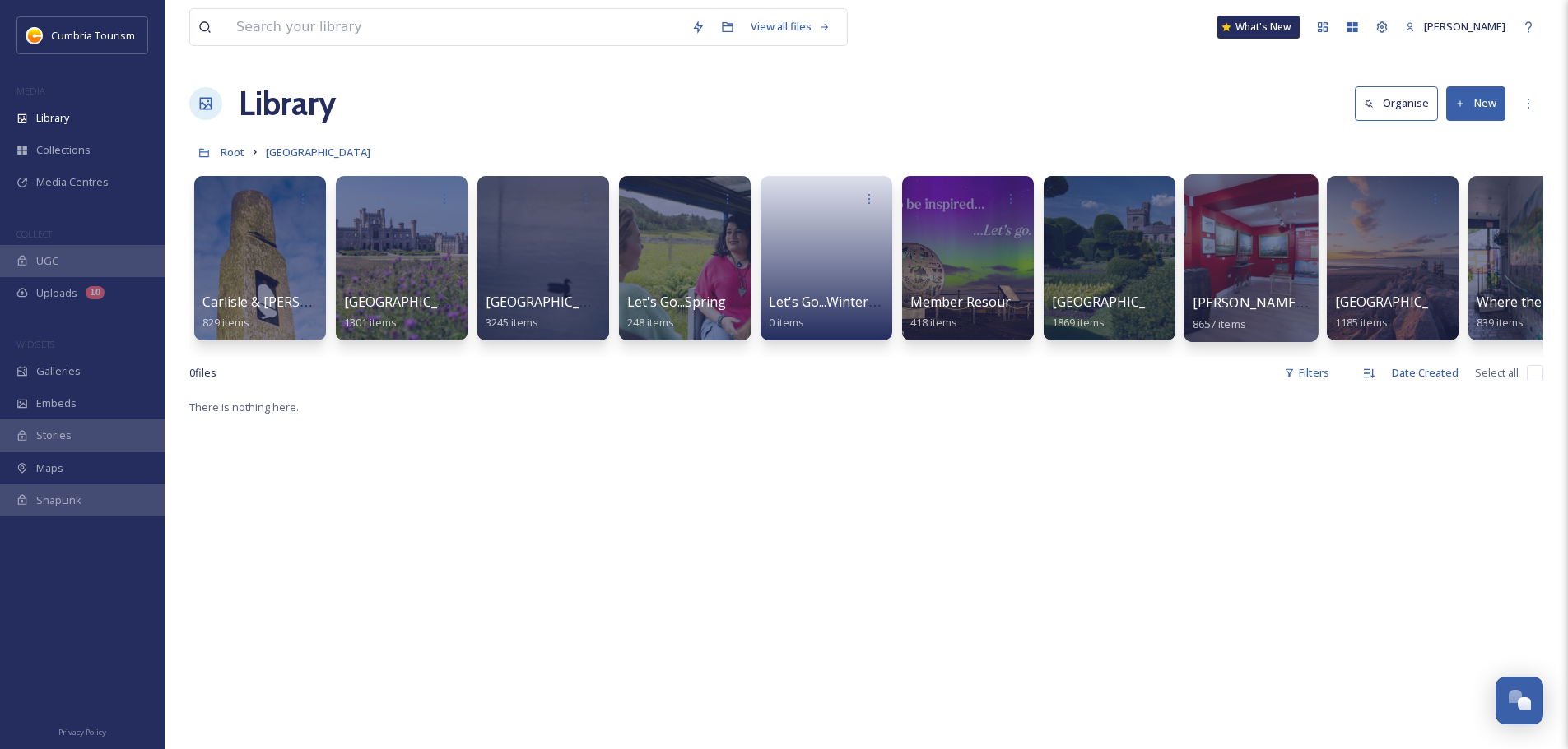
click at [1239, 310] on span "[PERSON_NAME] Uploads" at bounding box center [1274, 303] width 163 height 18
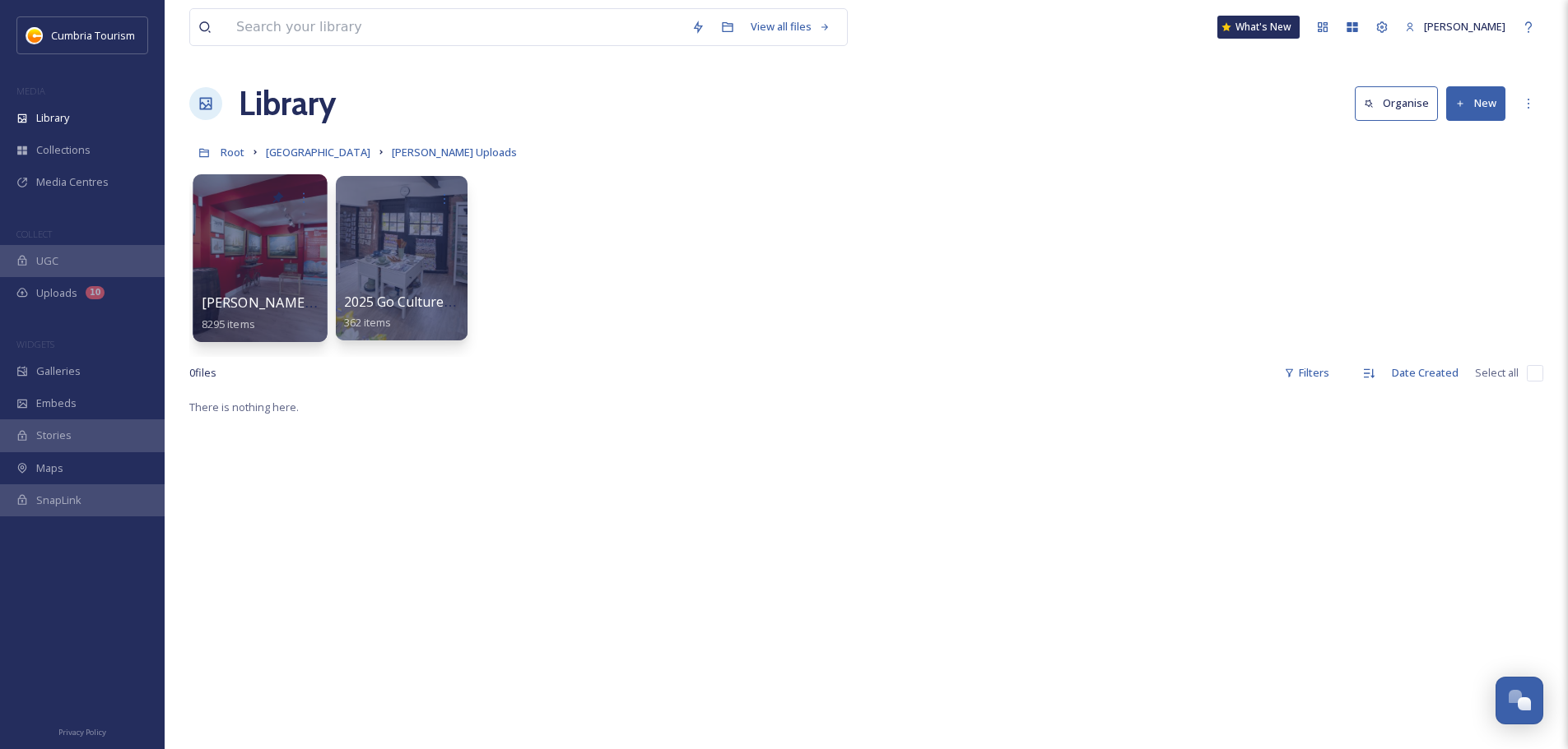
click at [263, 299] on span "[PERSON_NAME] Uploads - [DATE]" at bounding box center [310, 303] width 219 height 18
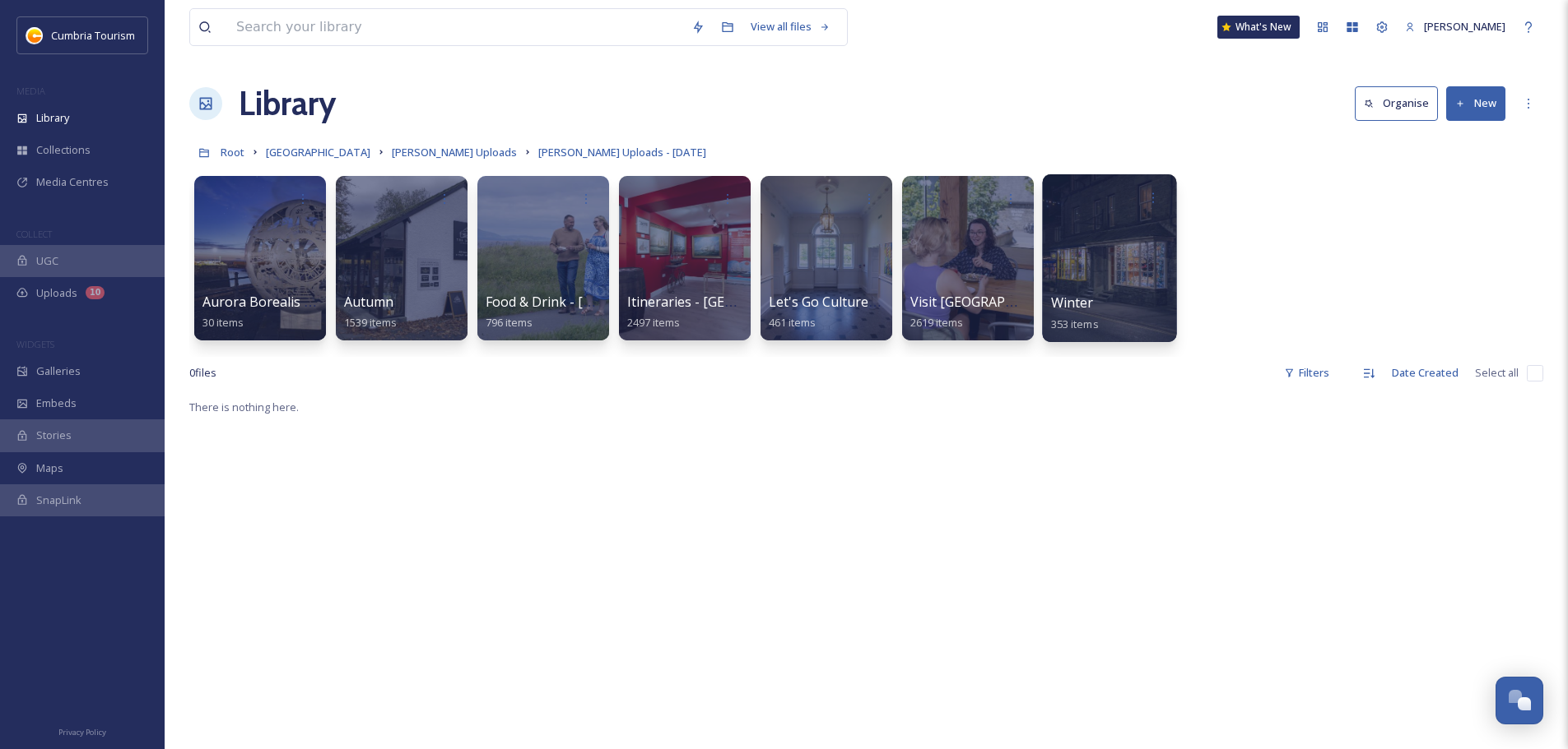
click at [1082, 304] on span "Winter" at bounding box center [1071, 303] width 42 height 18
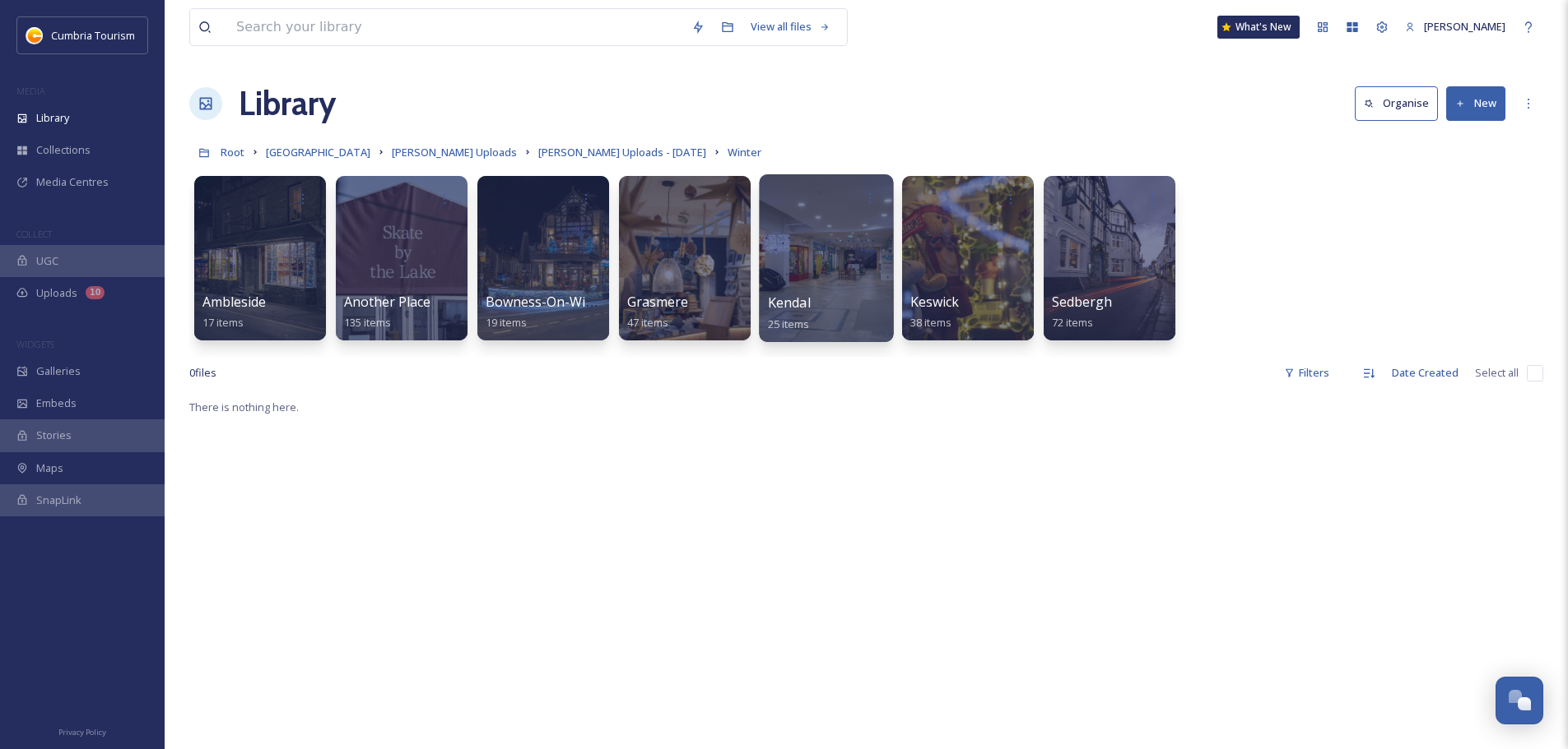
click at [866, 293] on div "Kendal 25 items" at bounding box center [826, 313] width 117 height 41
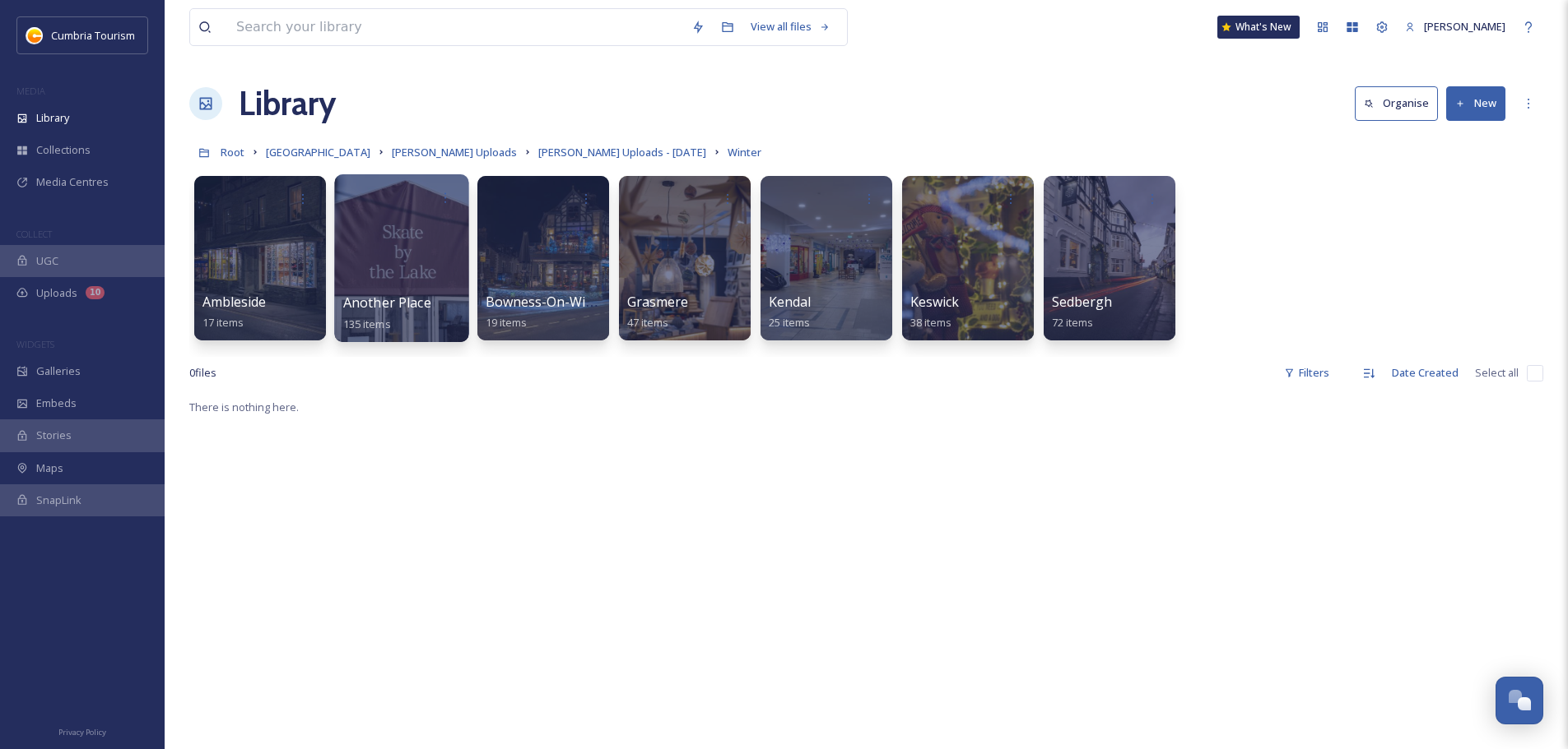
drag, startPoint x: 798, startPoint y: 303, endPoint x: 389, endPoint y: 303, distance: 409.0
click at [799, 303] on span "Kendal" at bounding box center [789, 302] width 42 height 18
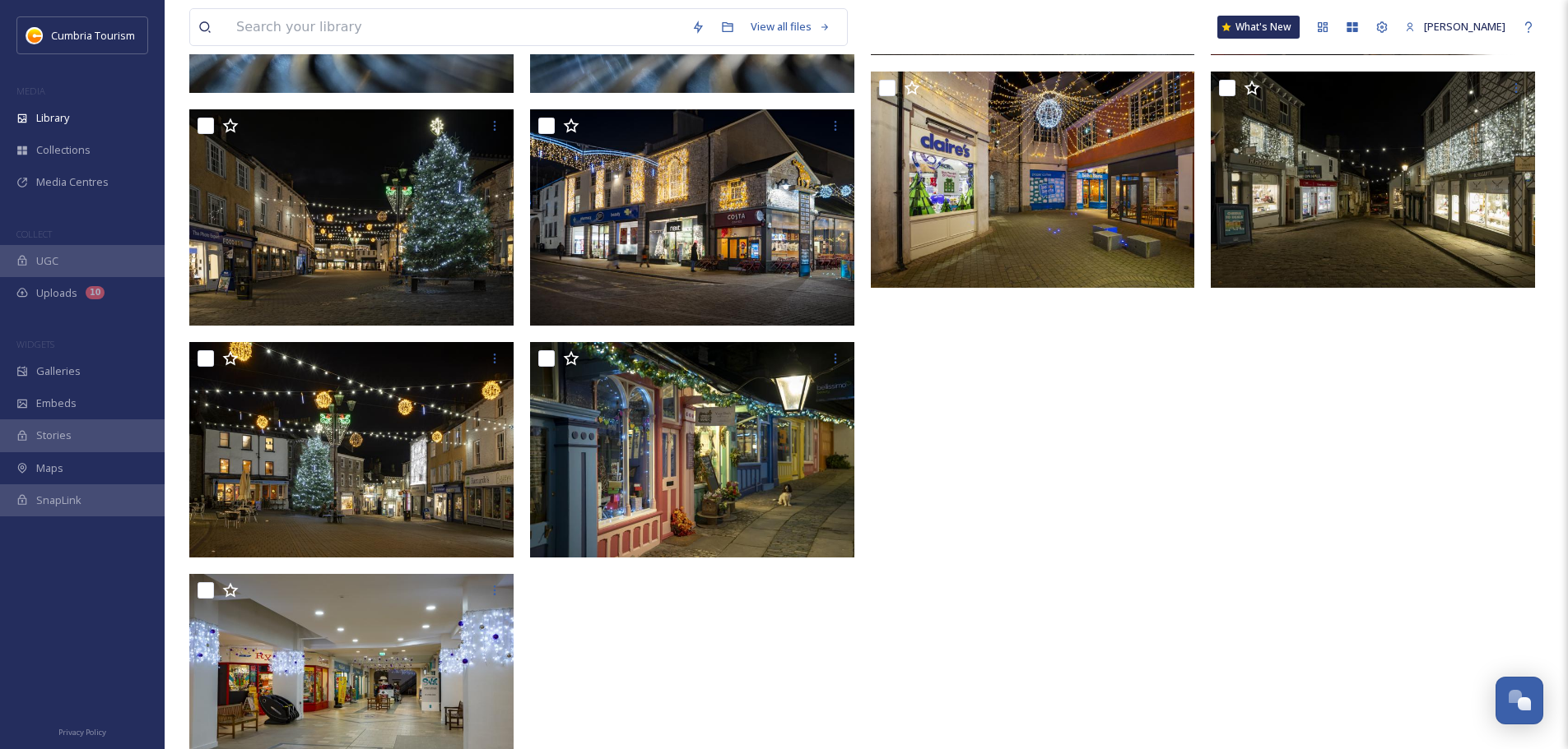
scroll to position [1318, 0]
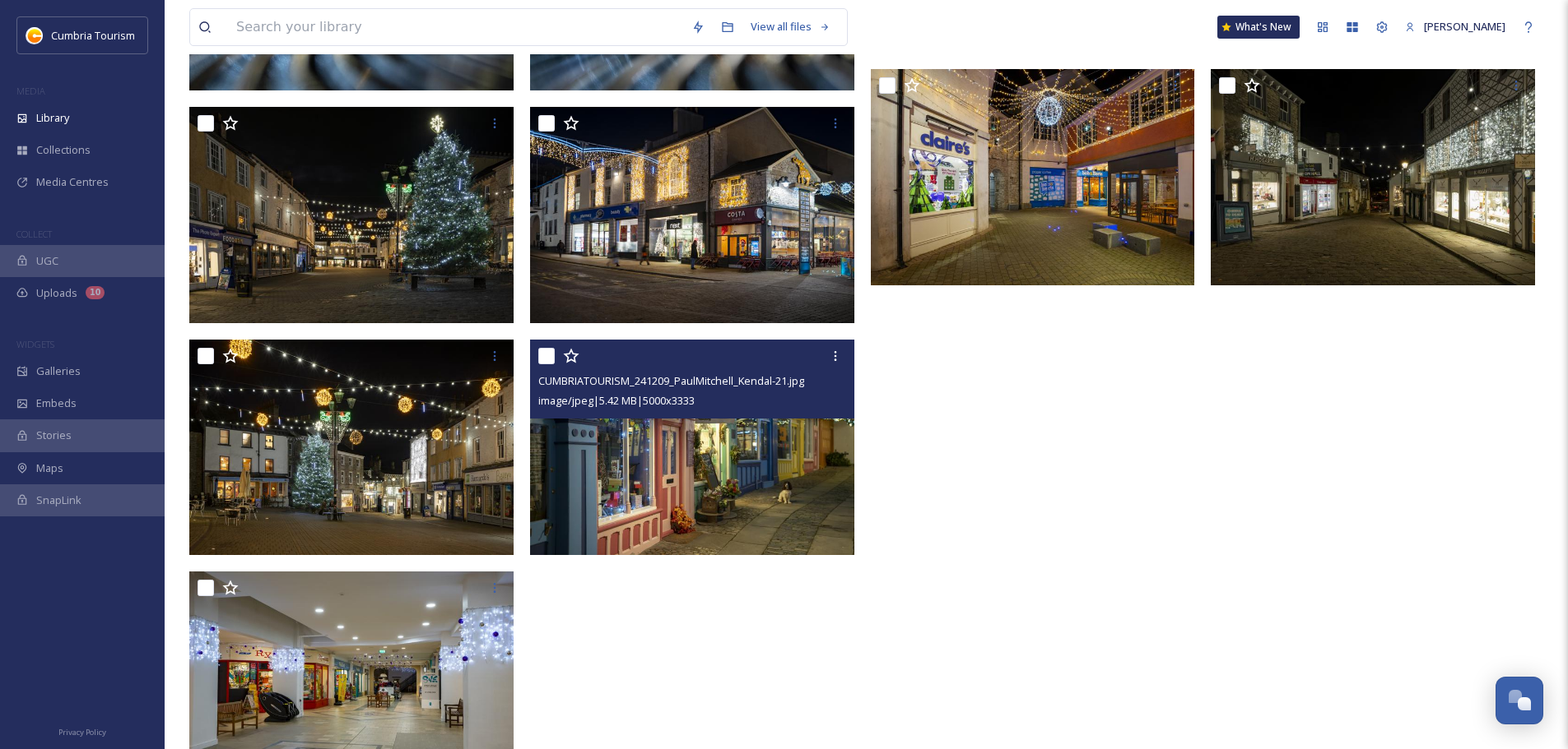
click at [588, 502] on img at bounding box center [692, 448] width 324 height 216
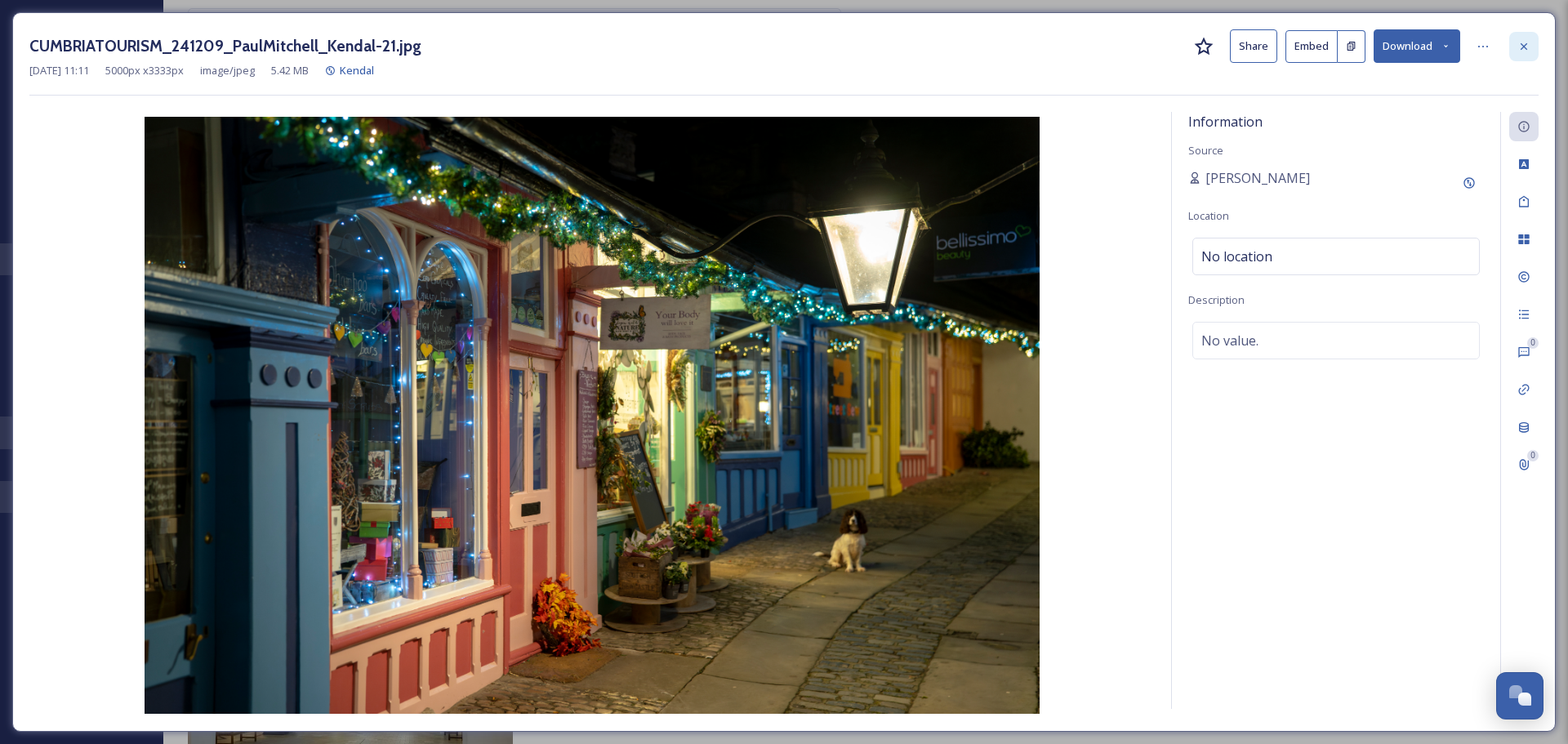
click at [1522, 54] on div at bounding box center [1524, 47] width 30 height 30
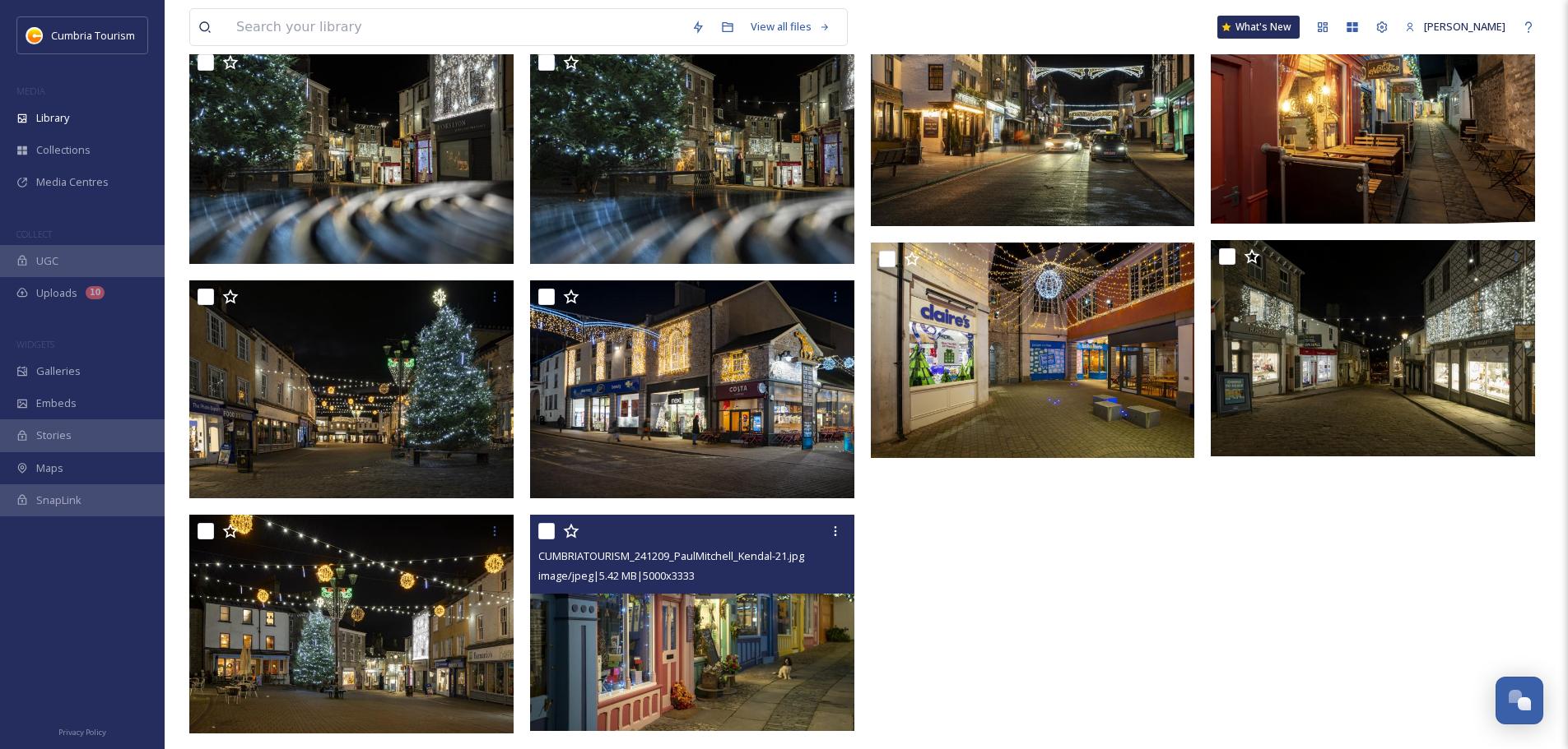
scroll to position [1153, 0]
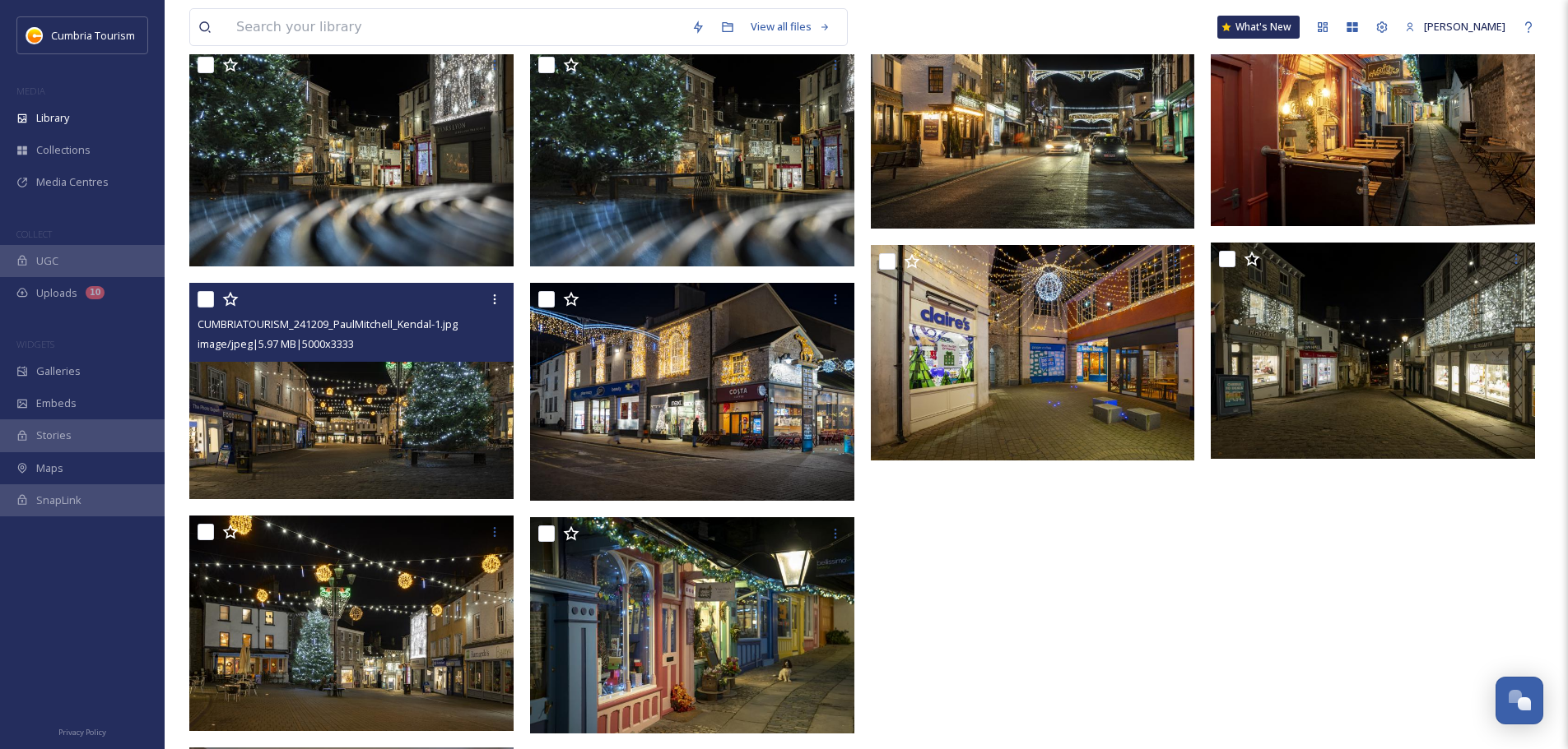
click at [435, 400] on img at bounding box center [352, 391] width 324 height 216
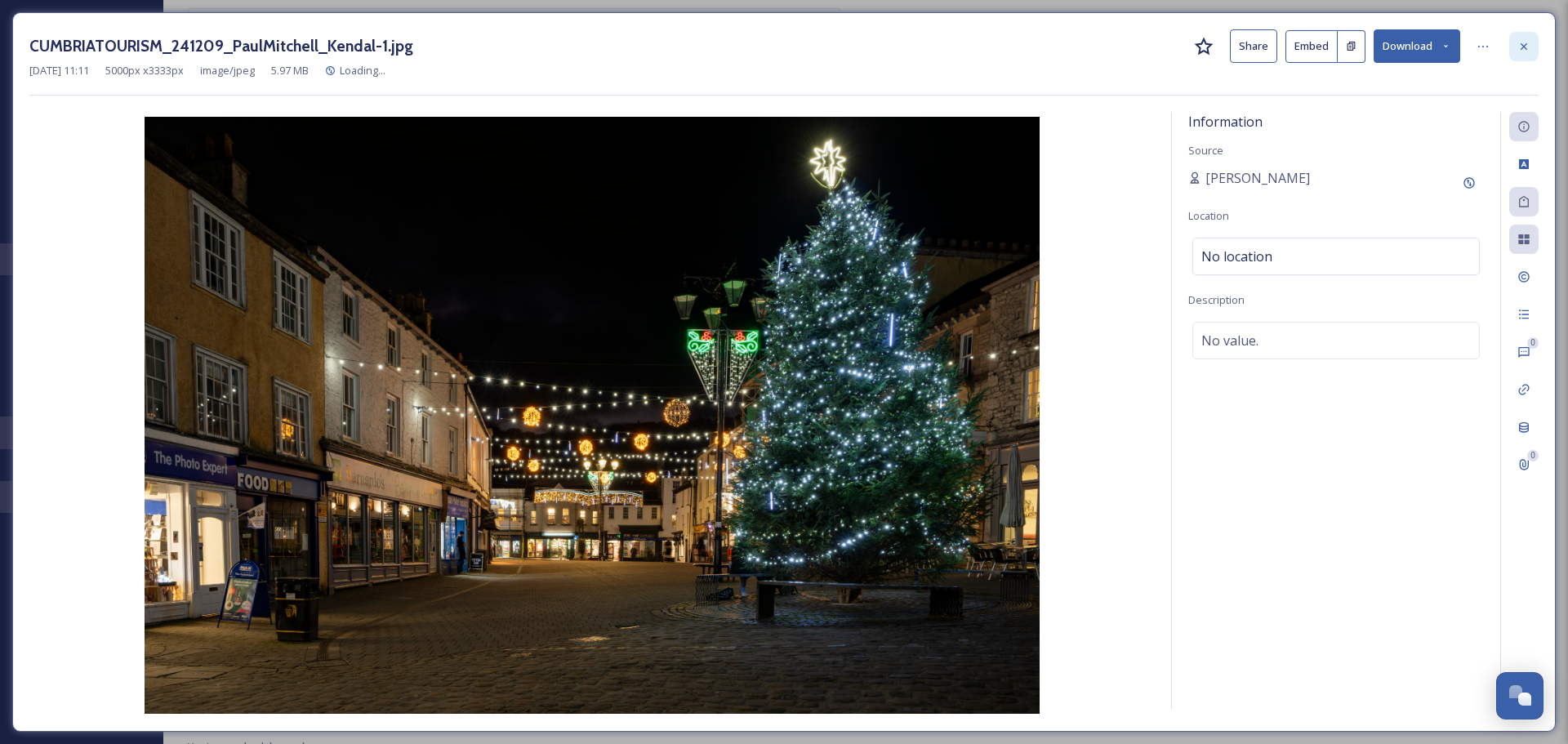
click at [1517, 45] on div at bounding box center [1524, 47] width 30 height 30
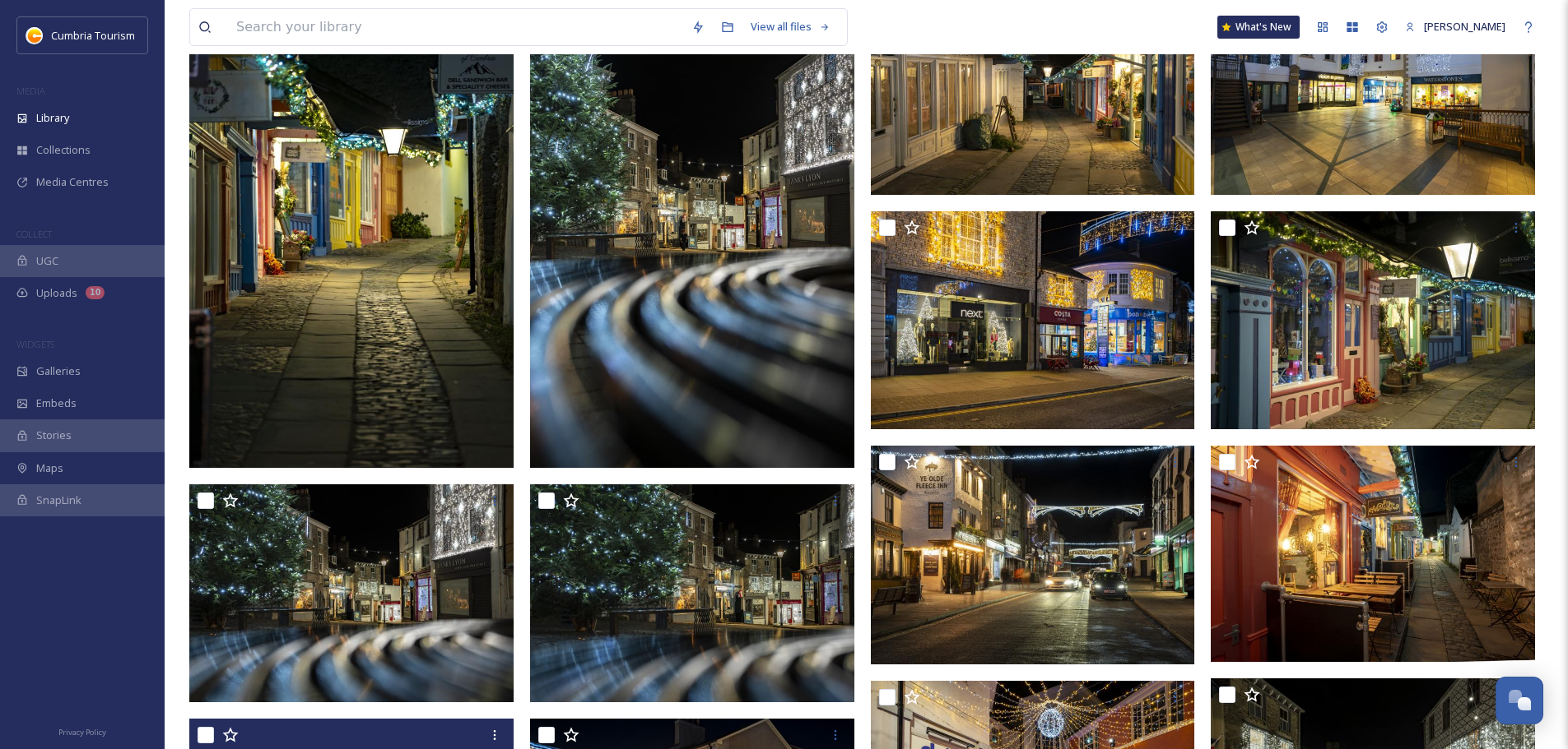
scroll to position [659, 0]
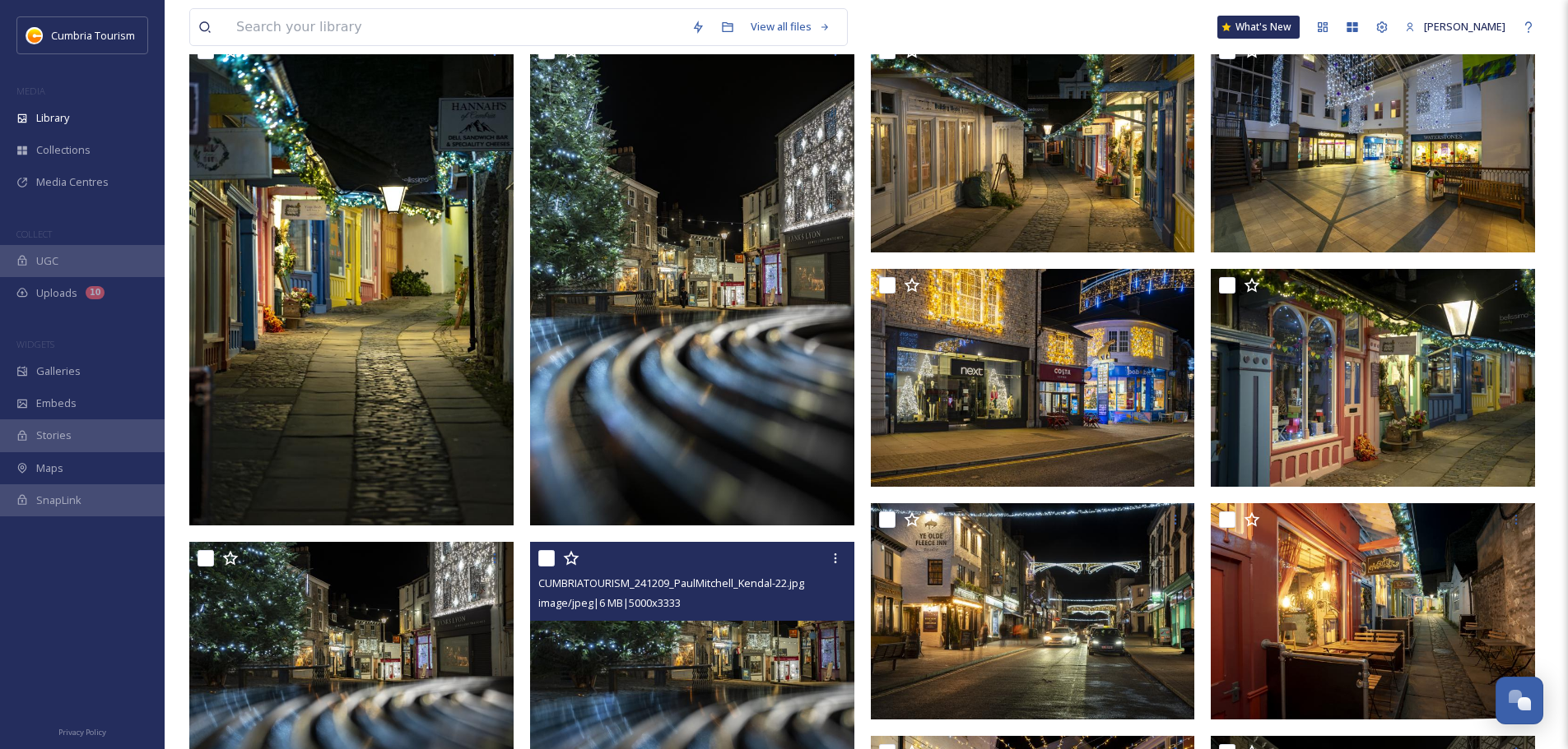
click at [789, 712] on img at bounding box center [692, 650] width 324 height 216
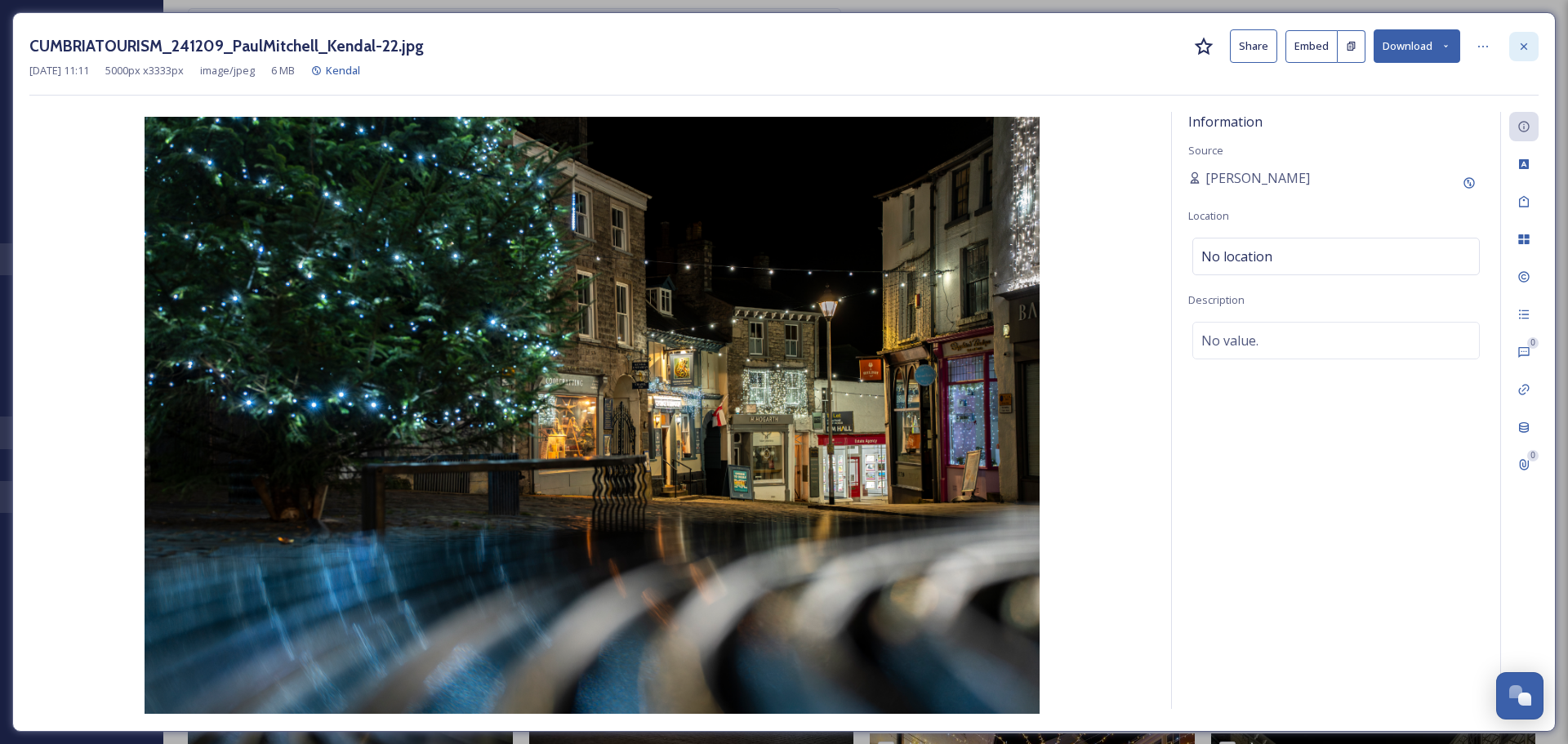
click at [1522, 50] on icon at bounding box center [1524, 46] width 13 height 13
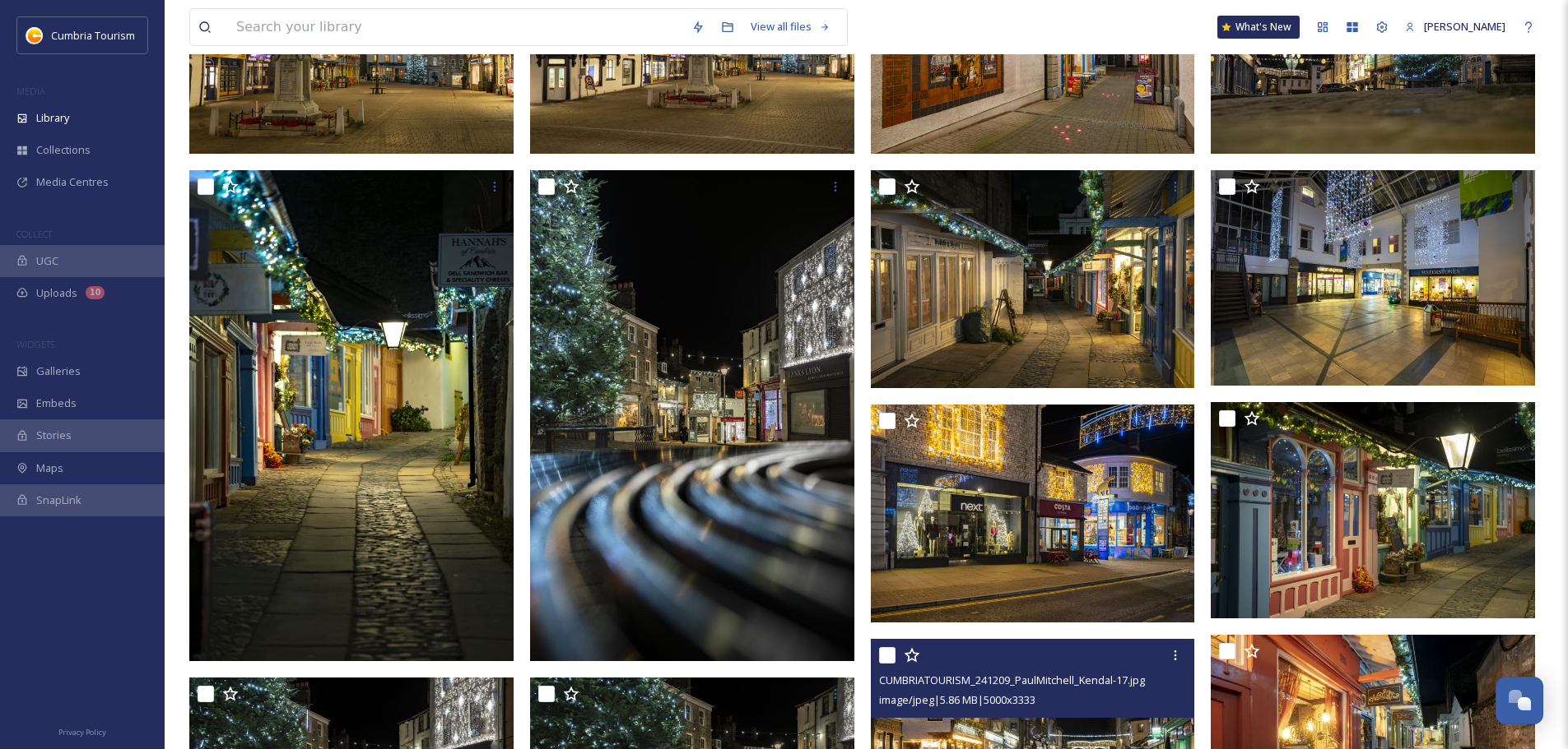
scroll to position [495, 0]
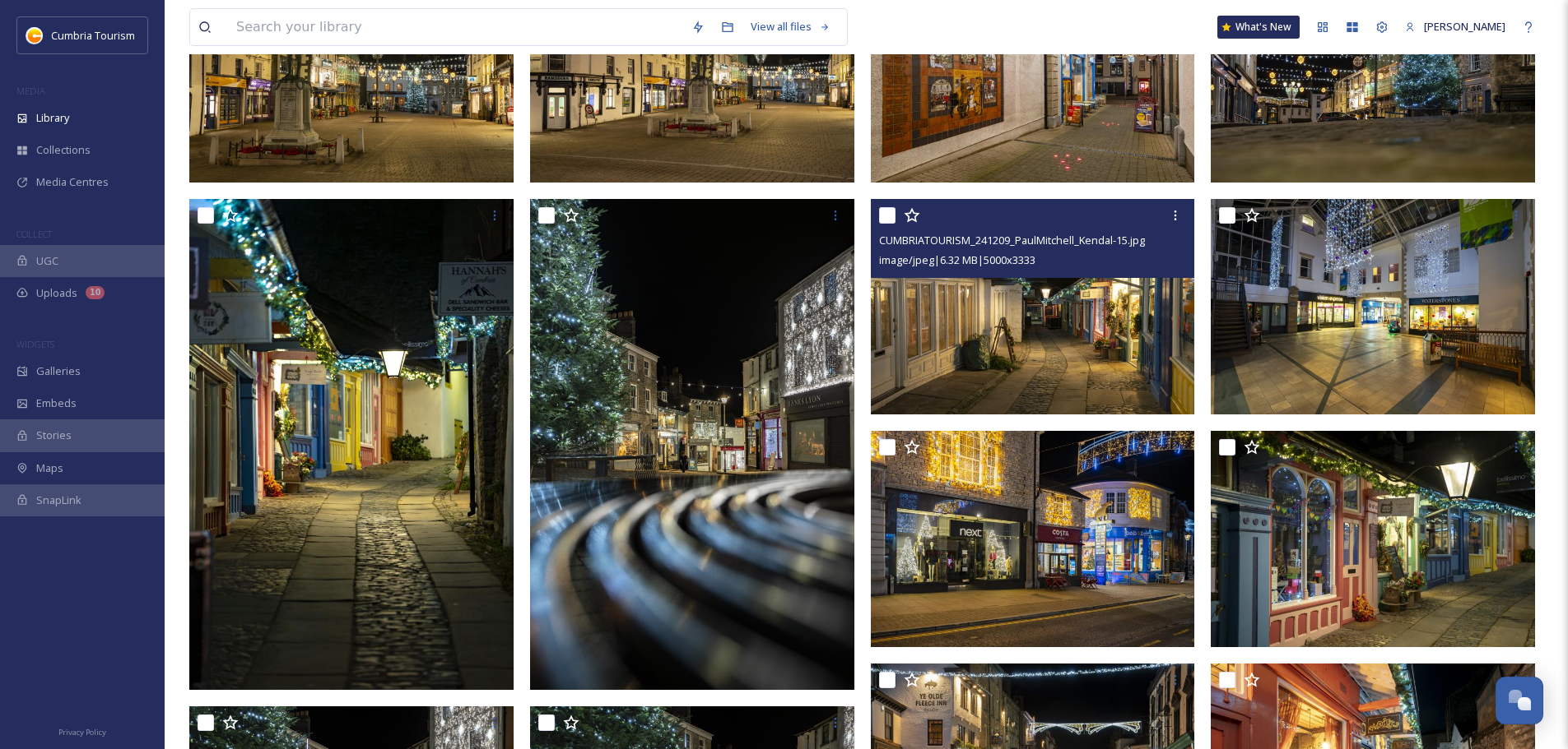
click at [1104, 390] on img at bounding box center [1033, 307] width 324 height 216
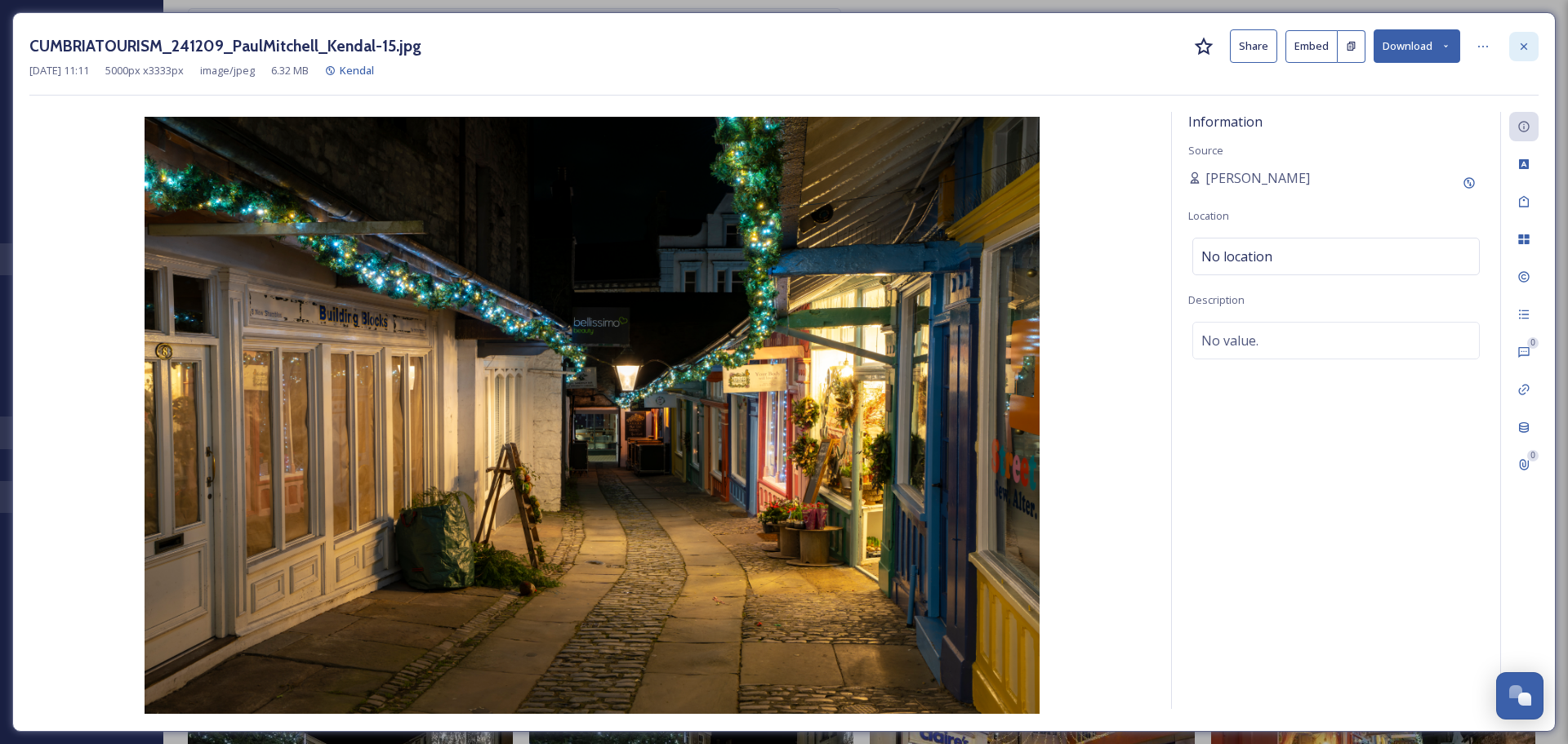
click at [1528, 51] on icon at bounding box center [1524, 46] width 13 height 13
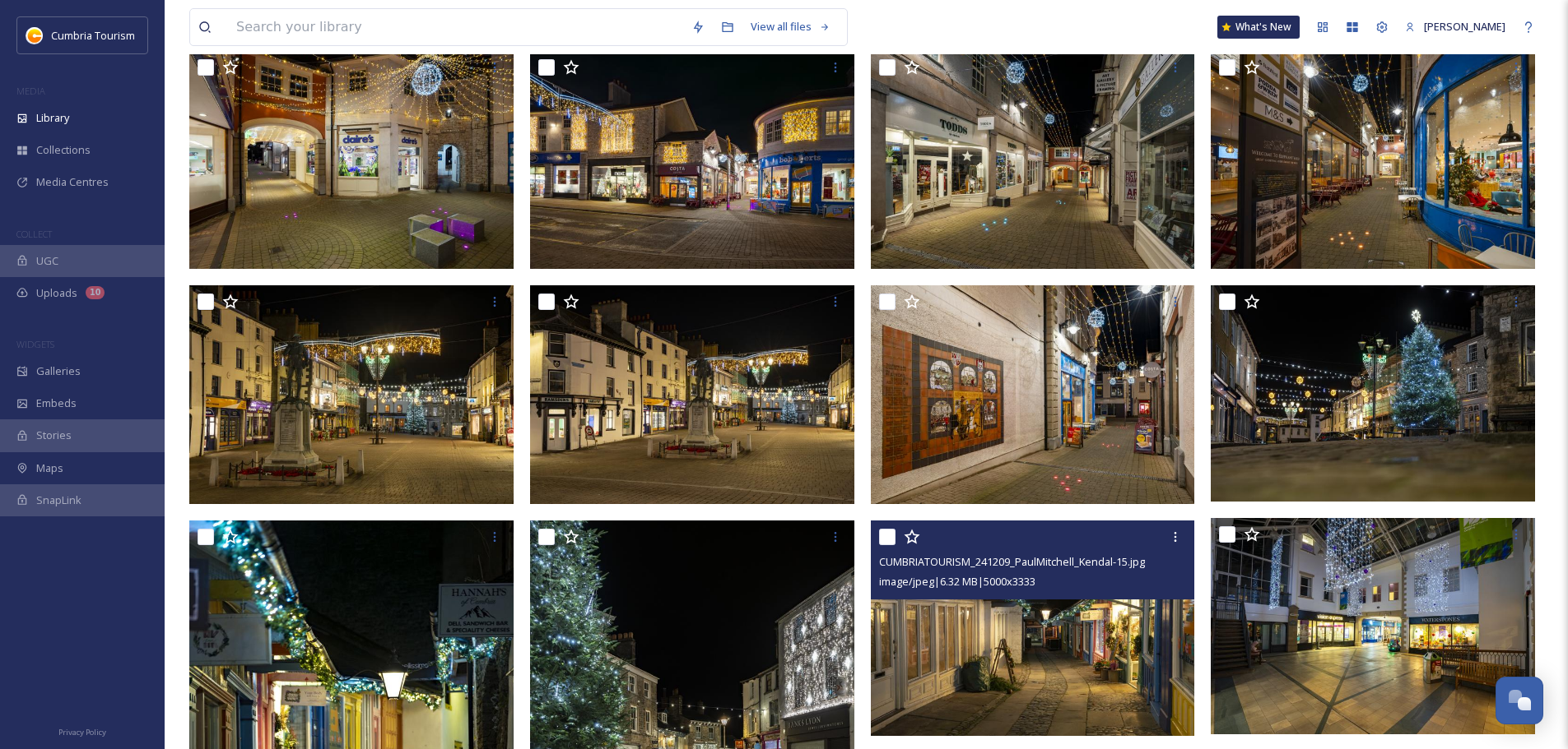
scroll to position [166, 0]
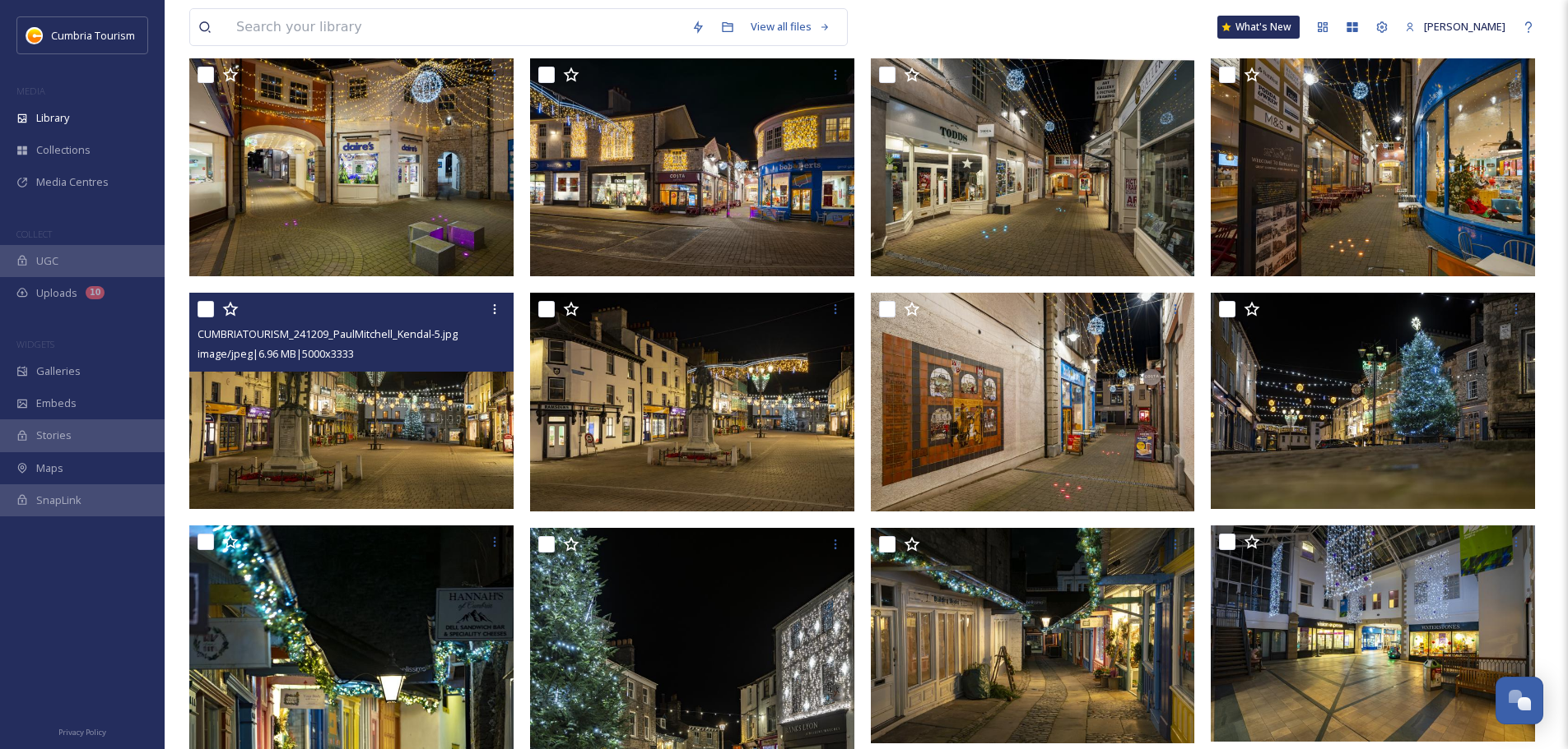
click at [407, 487] on img at bounding box center [352, 401] width 324 height 216
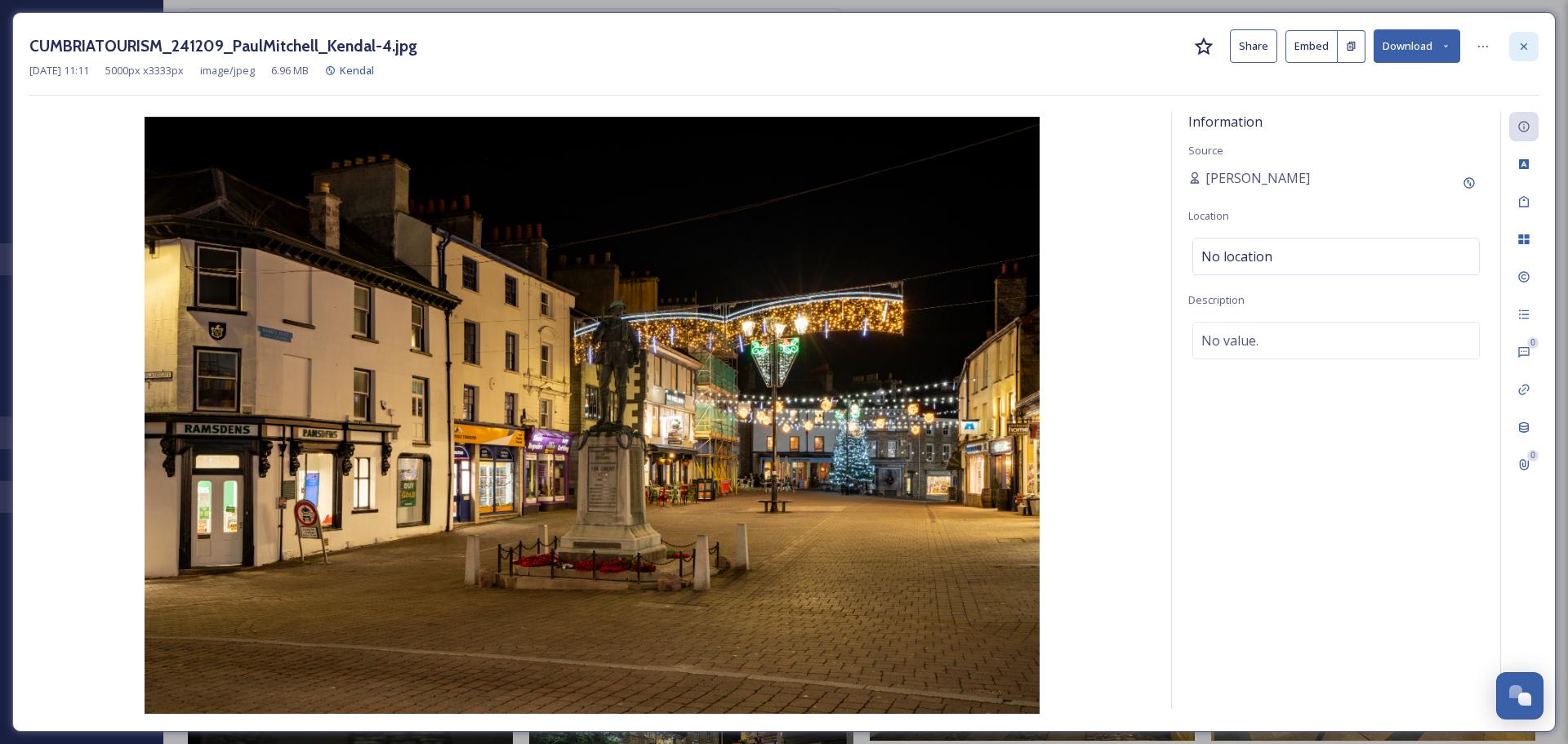
click at [1519, 53] on div at bounding box center [1524, 47] width 30 height 30
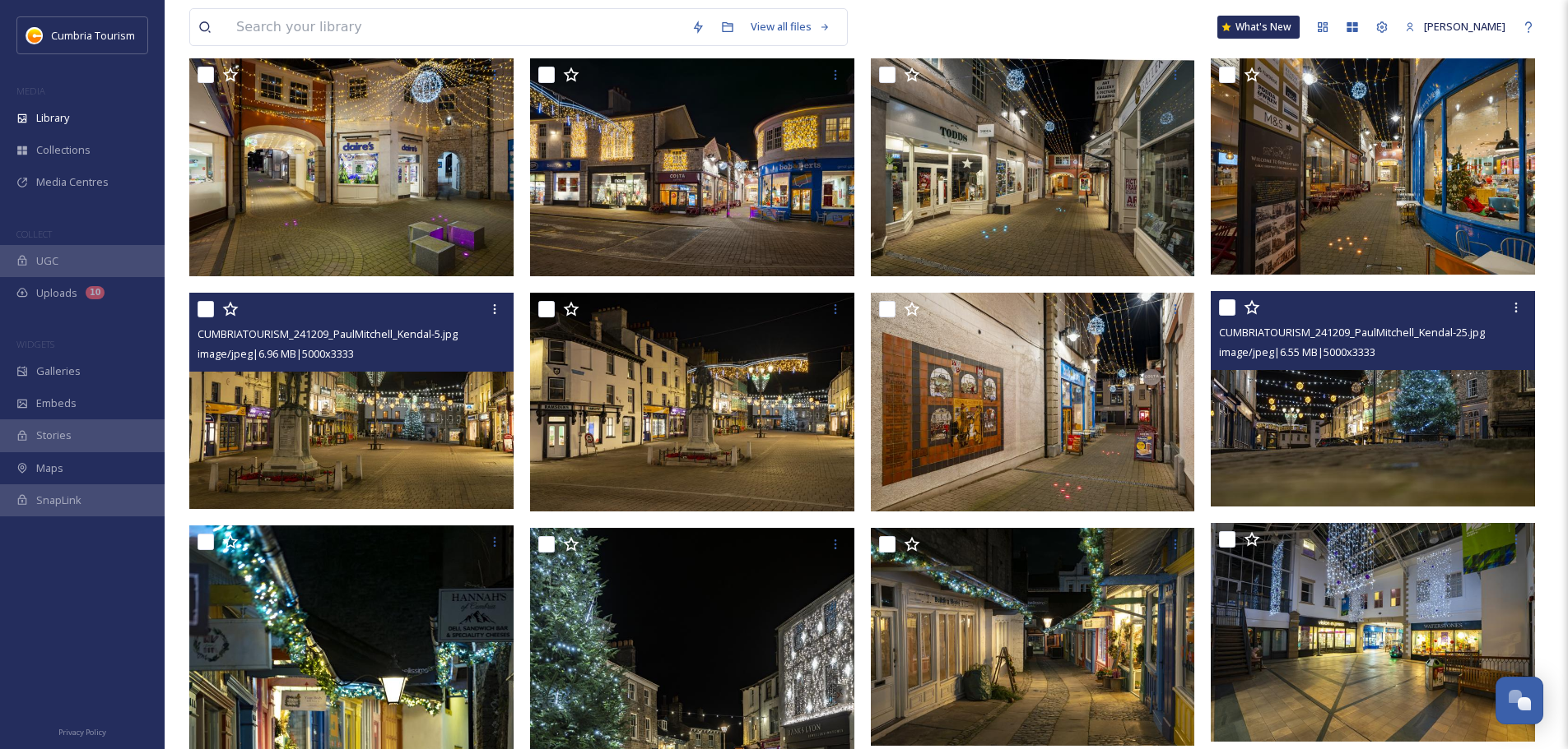
click at [1442, 445] on img at bounding box center [1373, 399] width 324 height 216
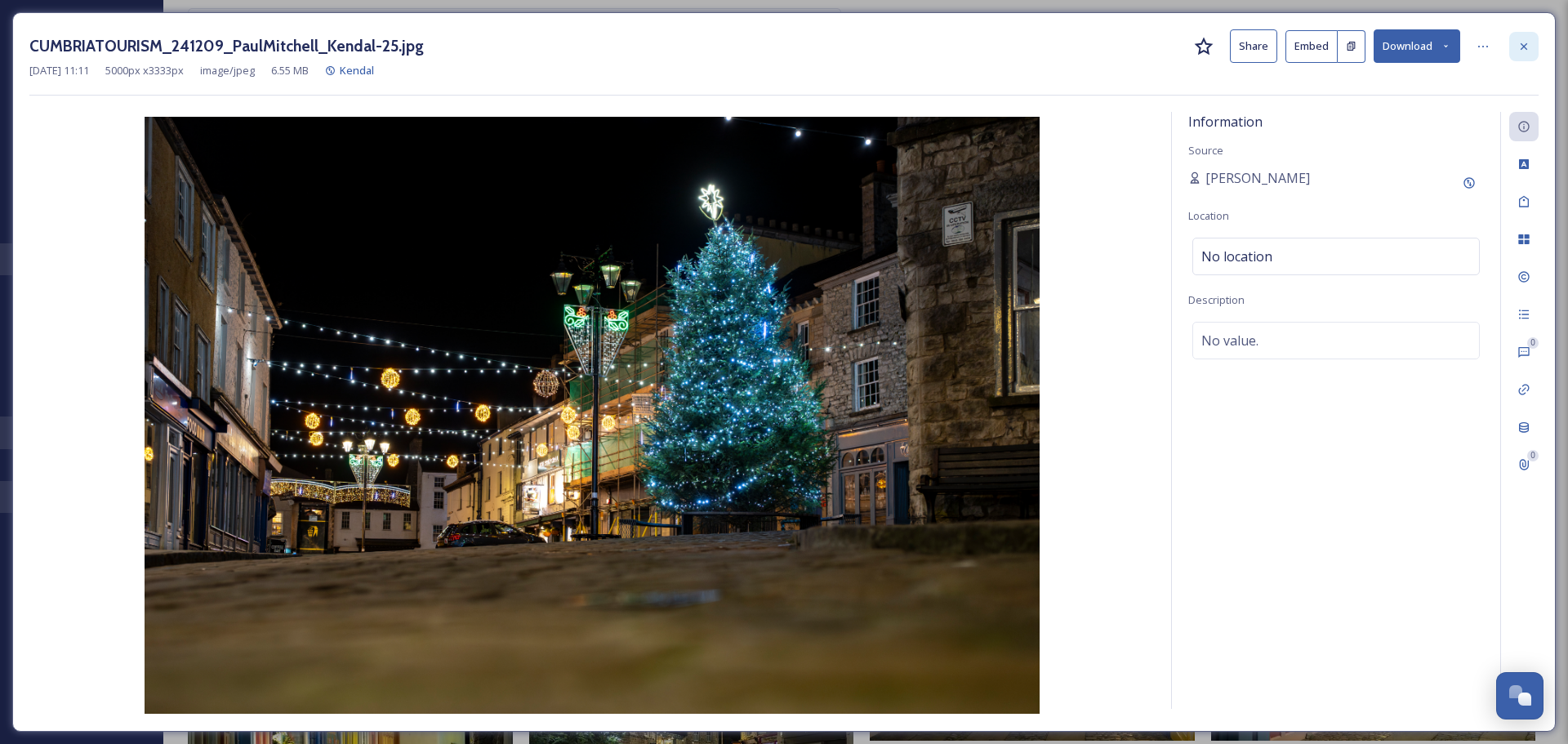
click at [1517, 47] on div at bounding box center [1524, 47] width 30 height 30
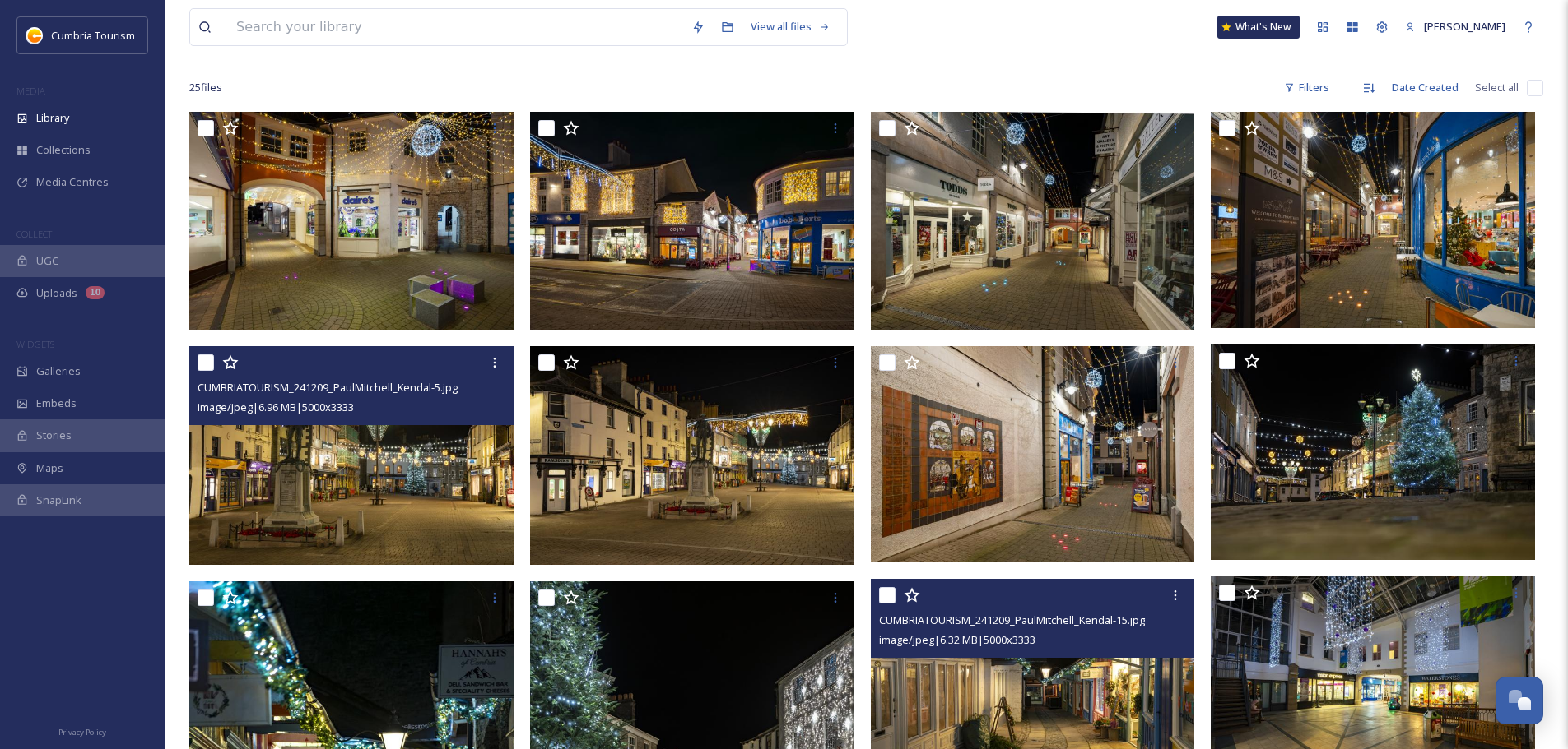
scroll to position [84, 0]
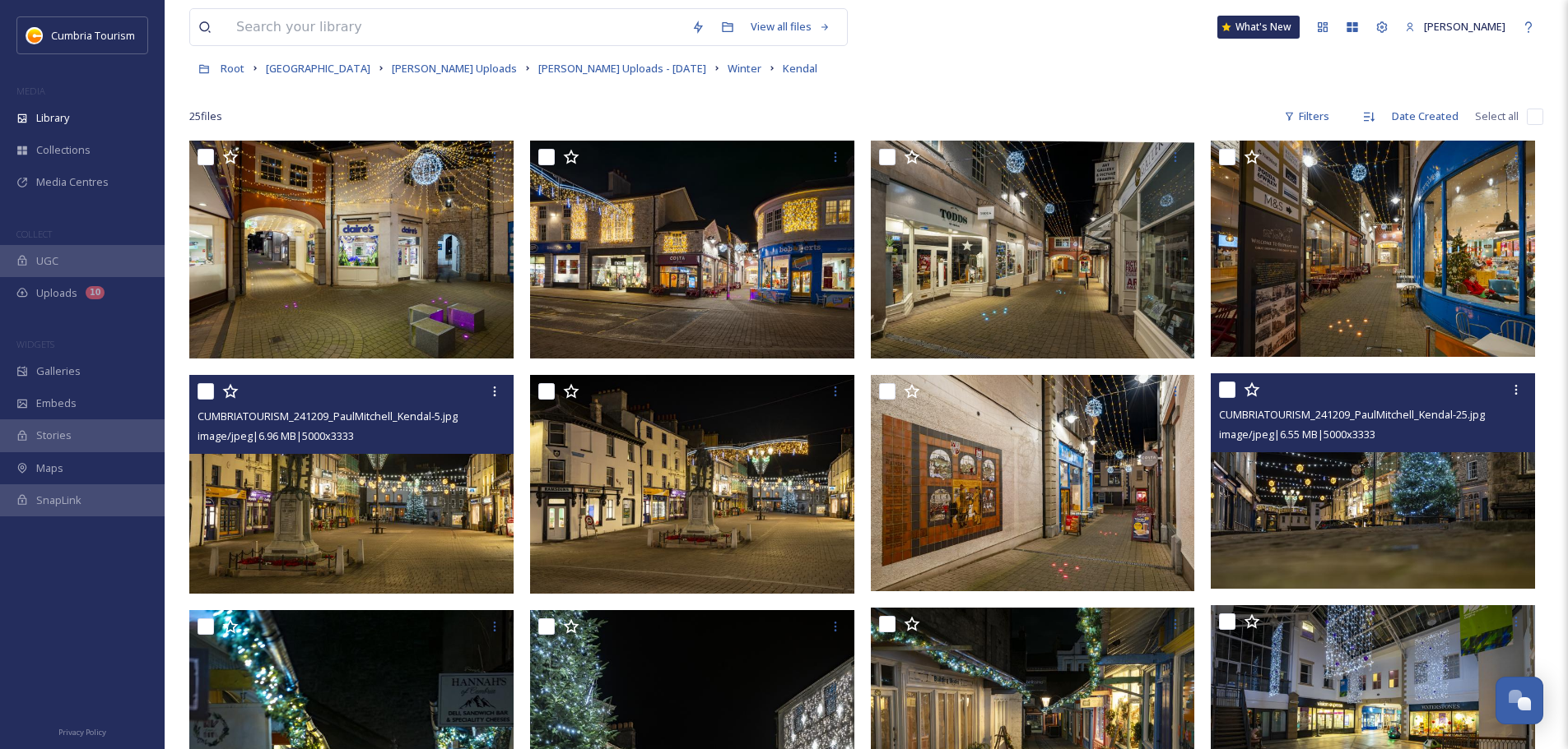
click at [1378, 518] on img at bounding box center [1373, 481] width 324 height 216
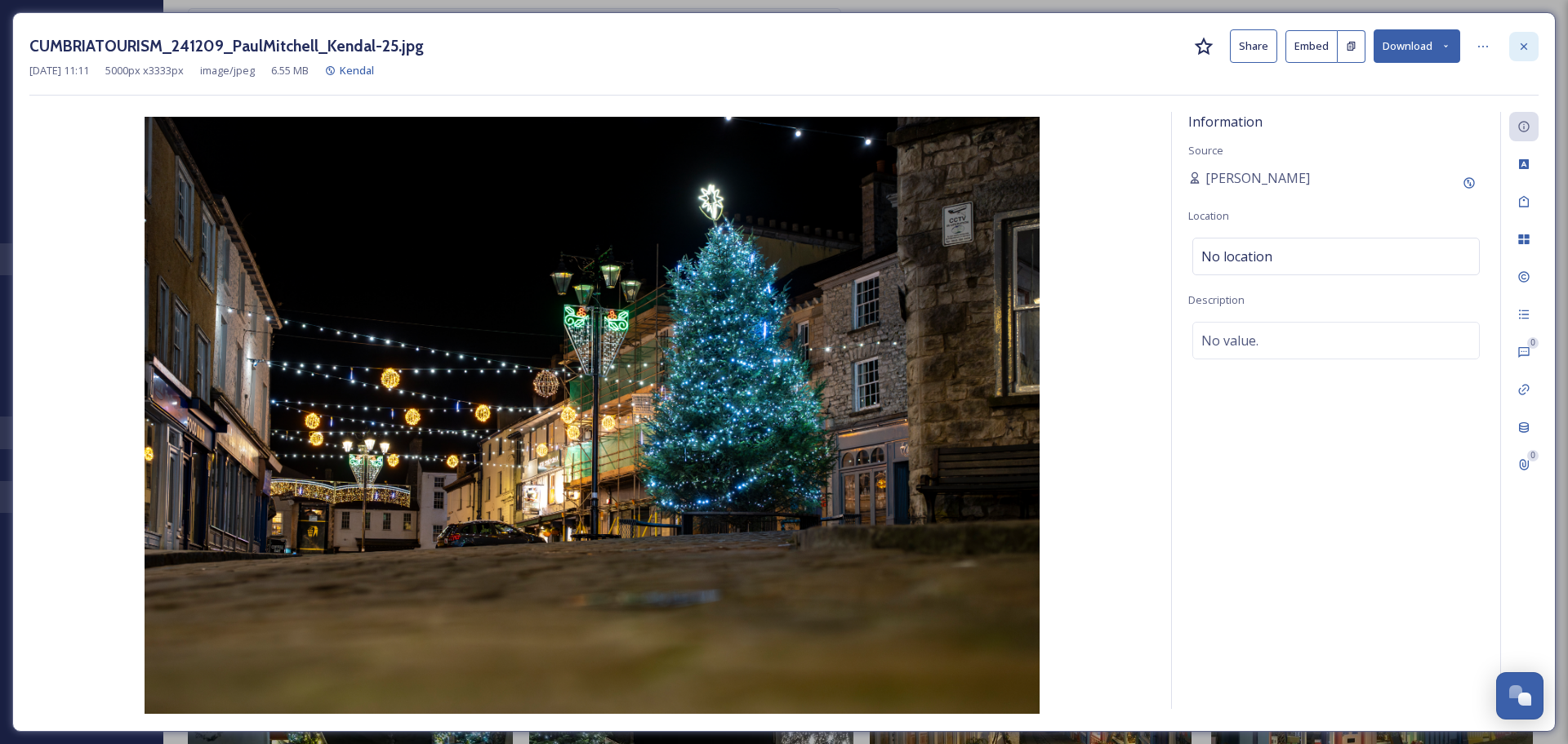
click at [1530, 50] on icon at bounding box center [1524, 46] width 13 height 13
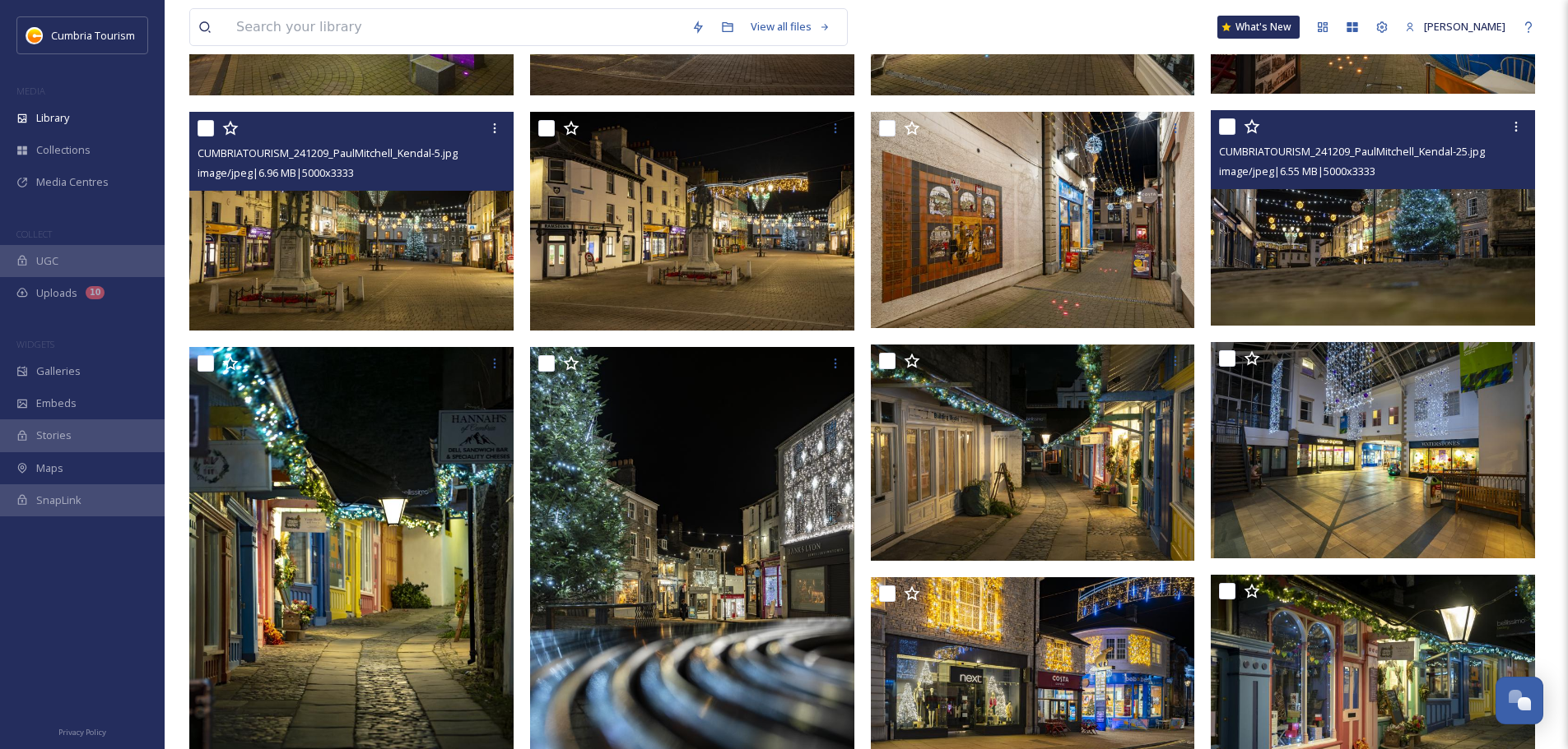
scroll to position [349, 0]
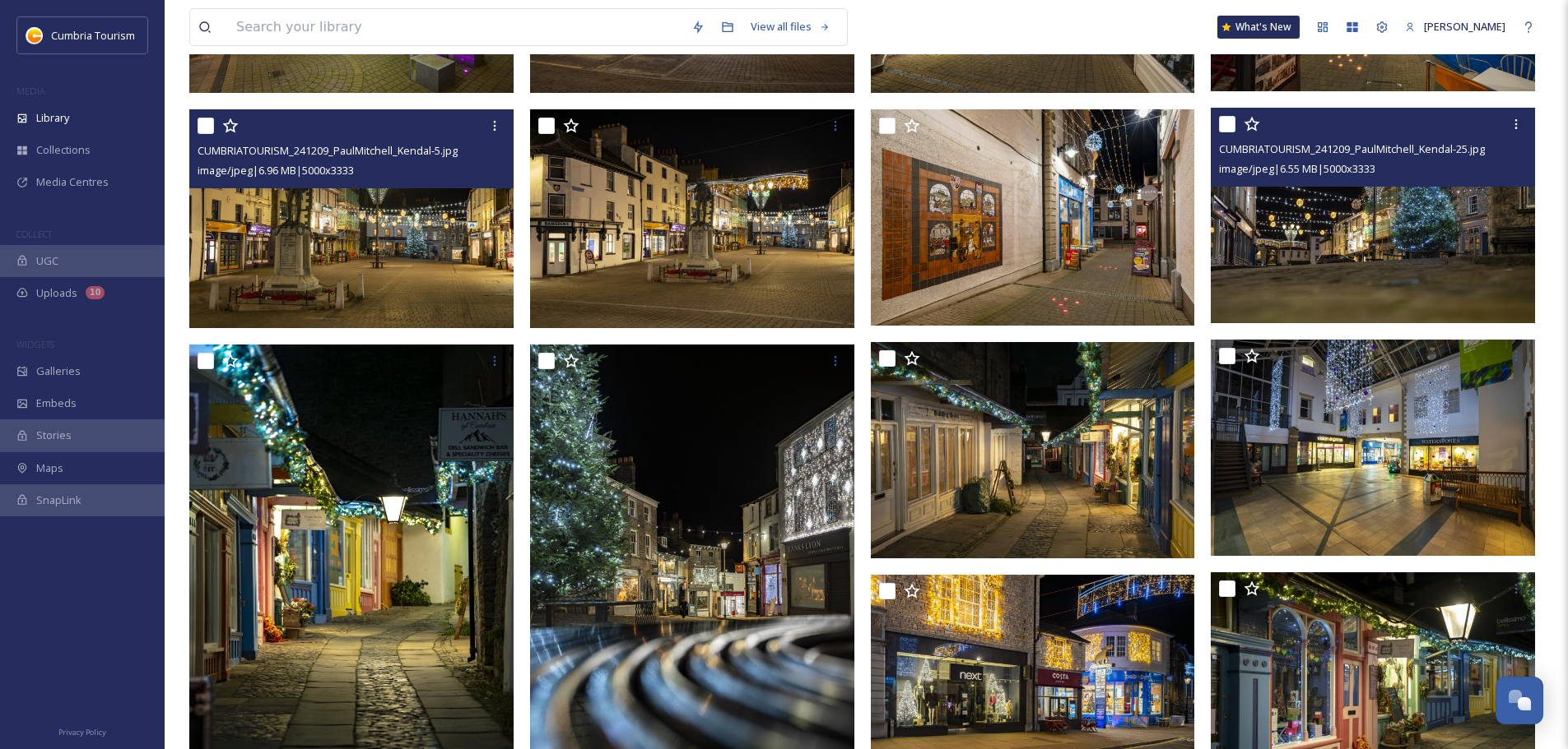
click at [1225, 124] on input "checkbox" at bounding box center [1227, 124] width 17 height 17
checkbox input "true"
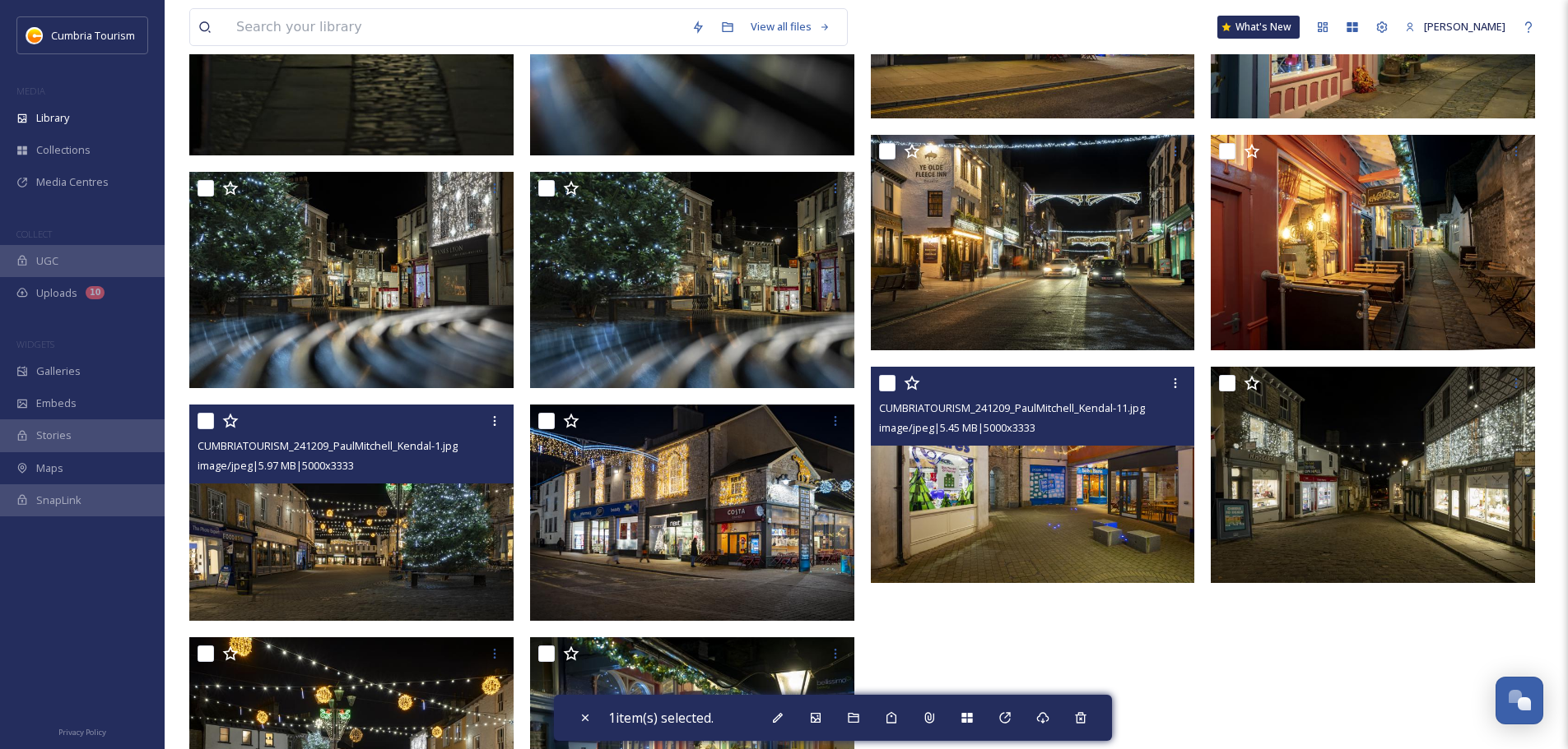
scroll to position [1254, 0]
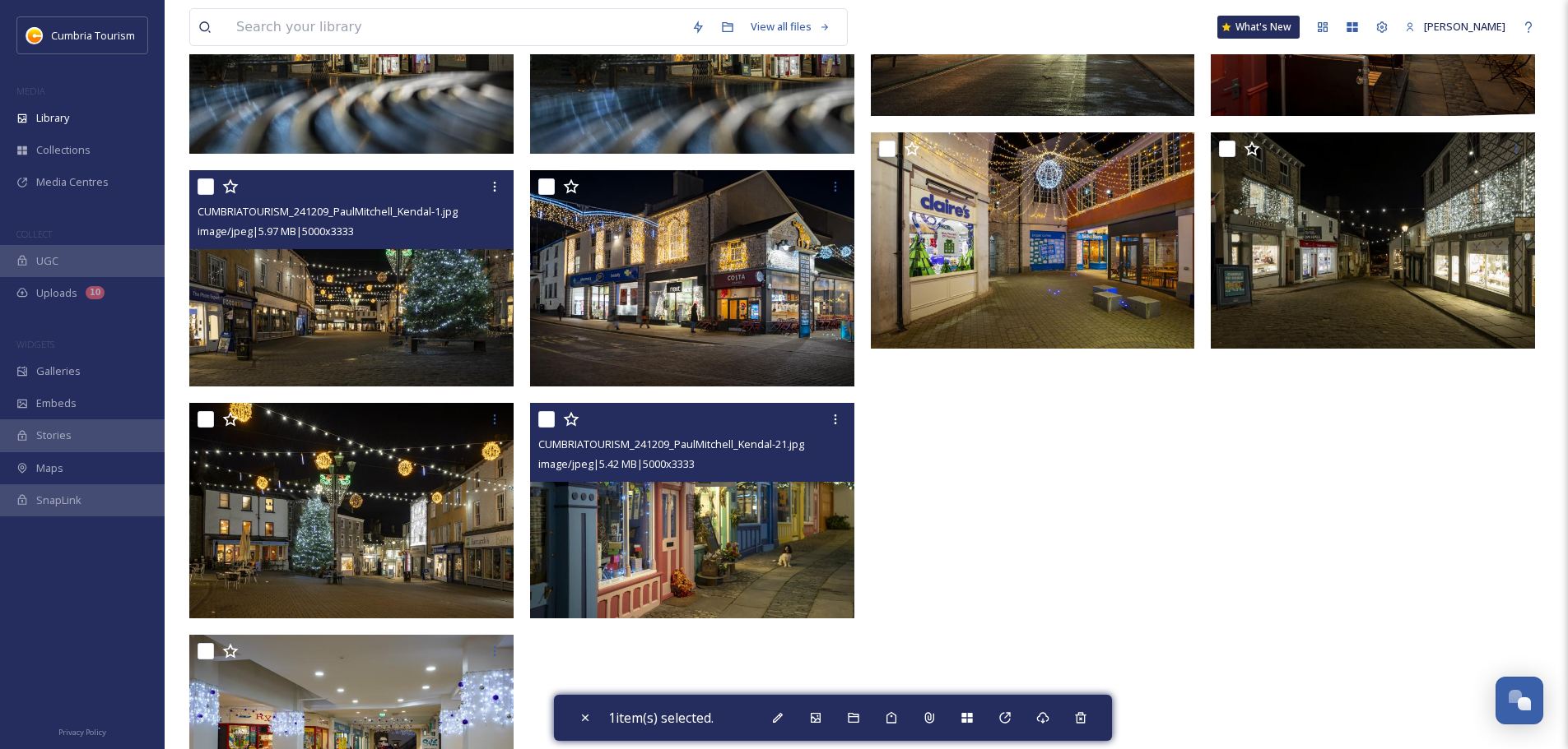
click at [549, 414] on input "checkbox" at bounding box center [547, 420] width 17 height 17
checkbox input "true"
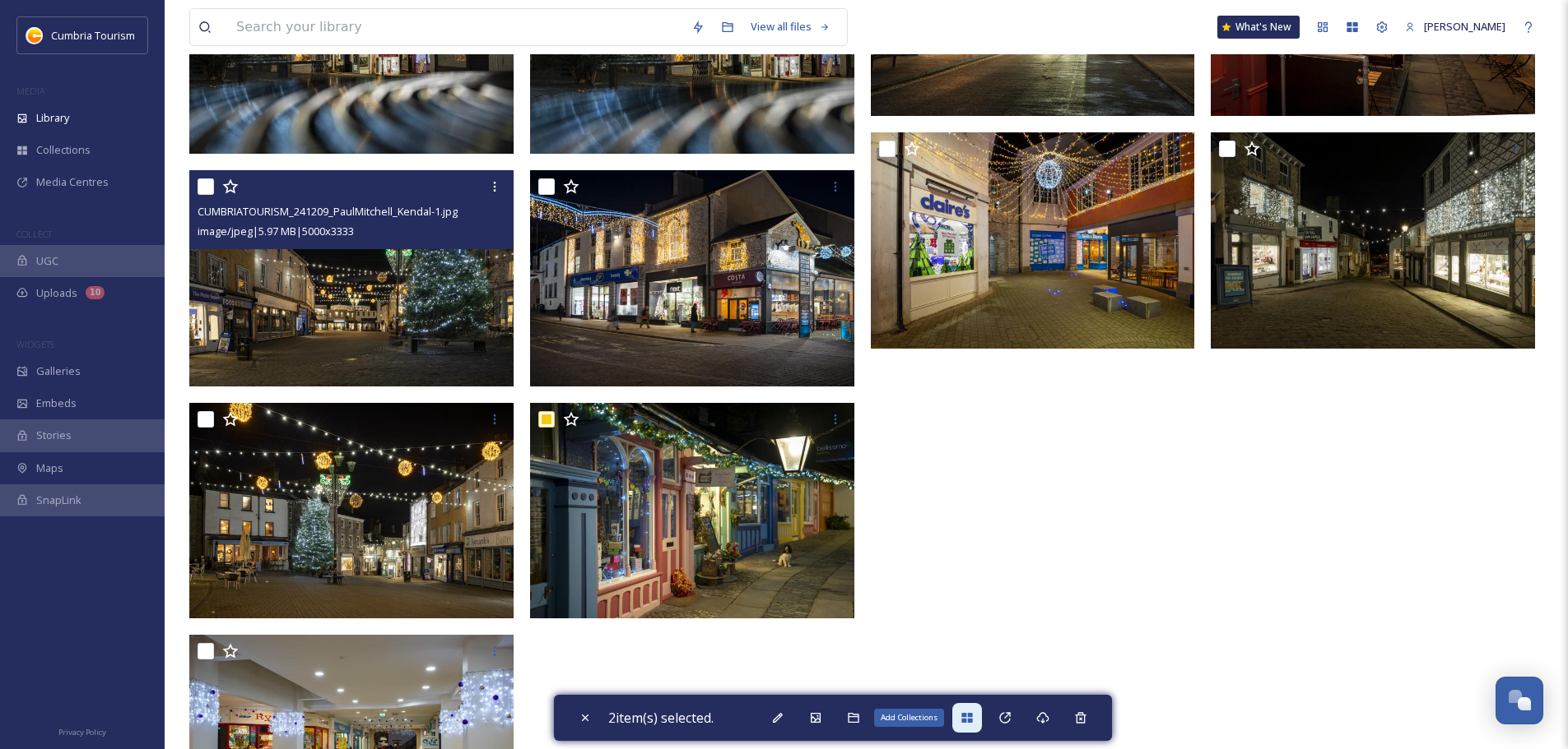
click at [969, 720] on icon at bounding box center [966, 718] width 11 height 10
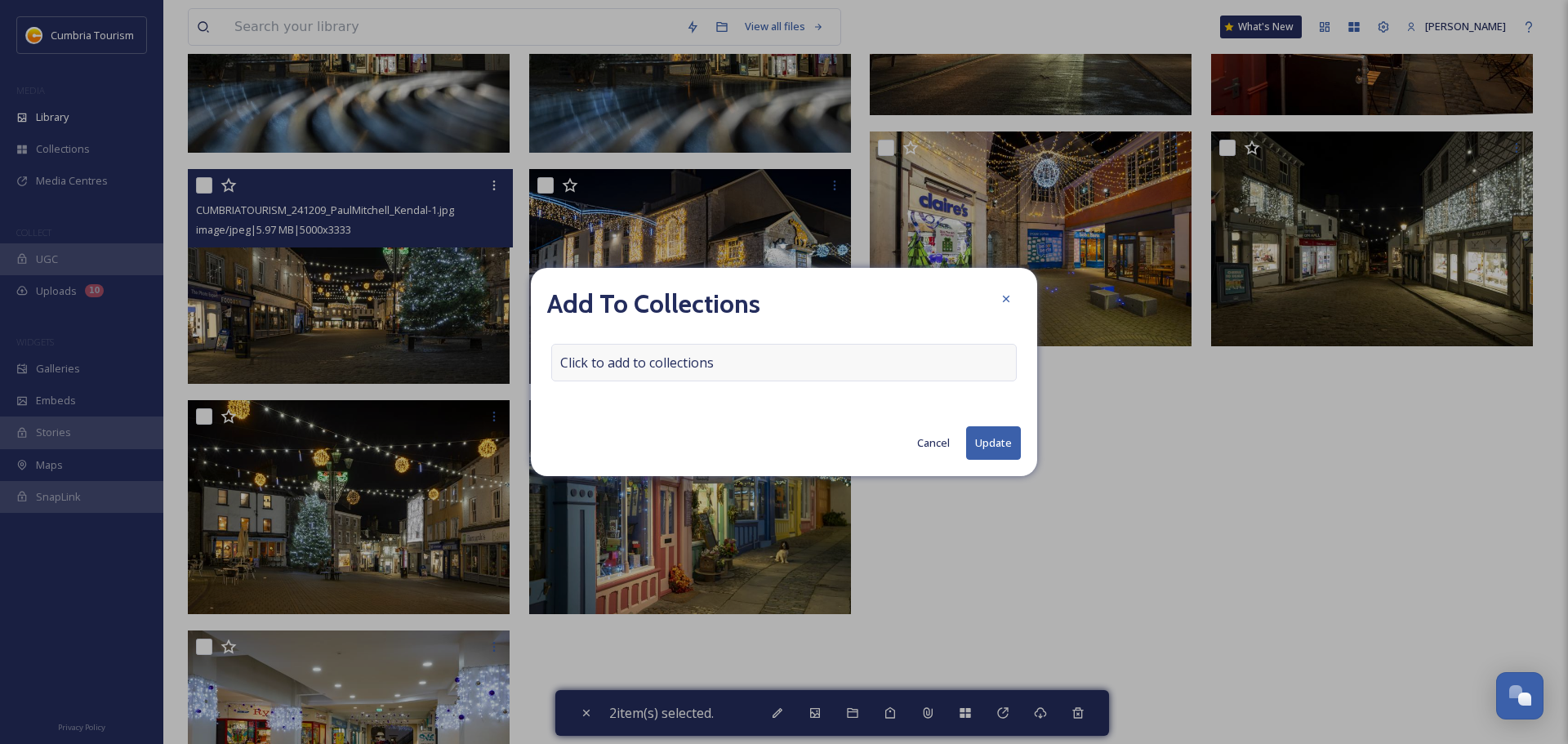
click at [755, 367] on div "Click to add to collections" at bounding box center [784, 363] width 466 height 38
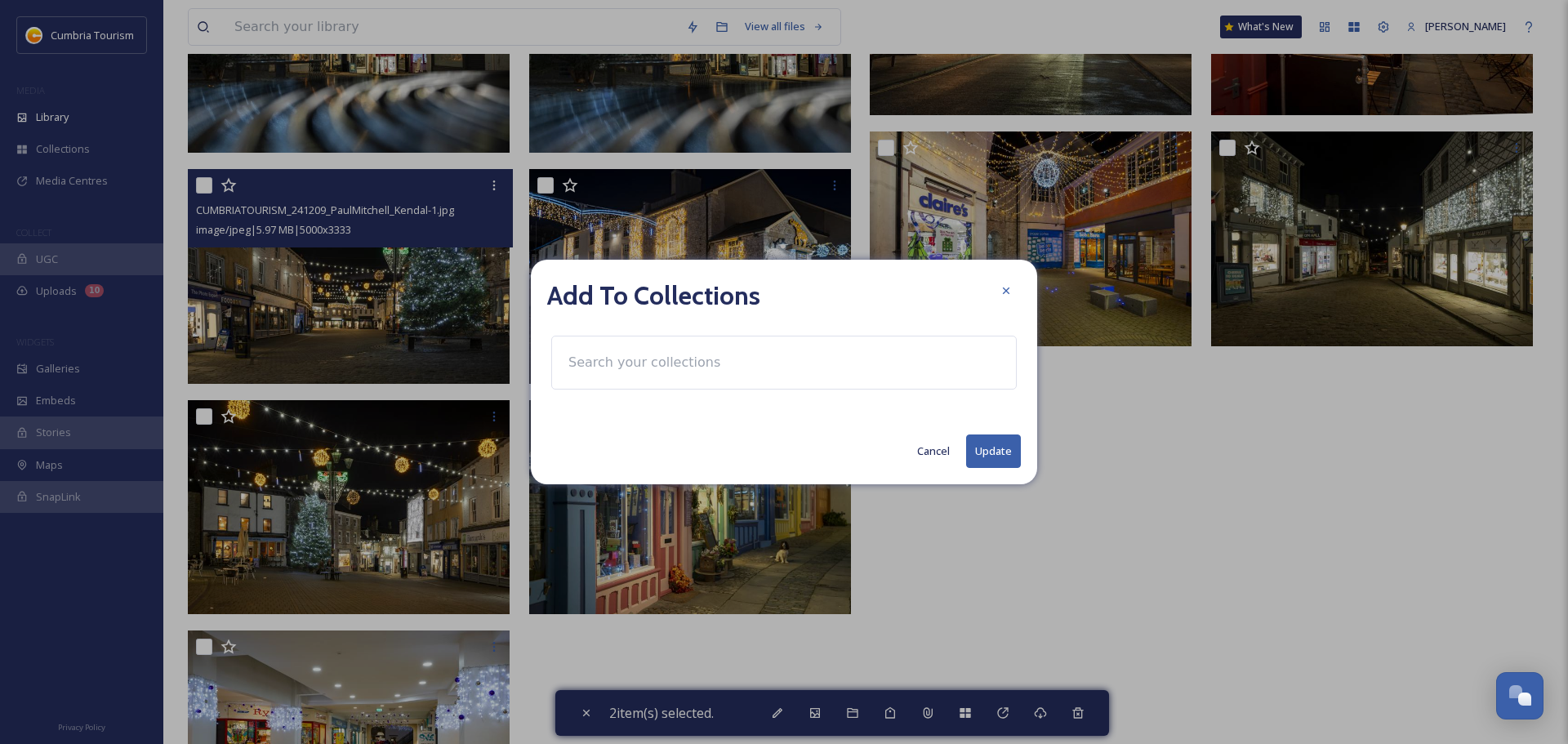
click at [632, 365] on input at bounding box center [651, 363] width 180 height 36
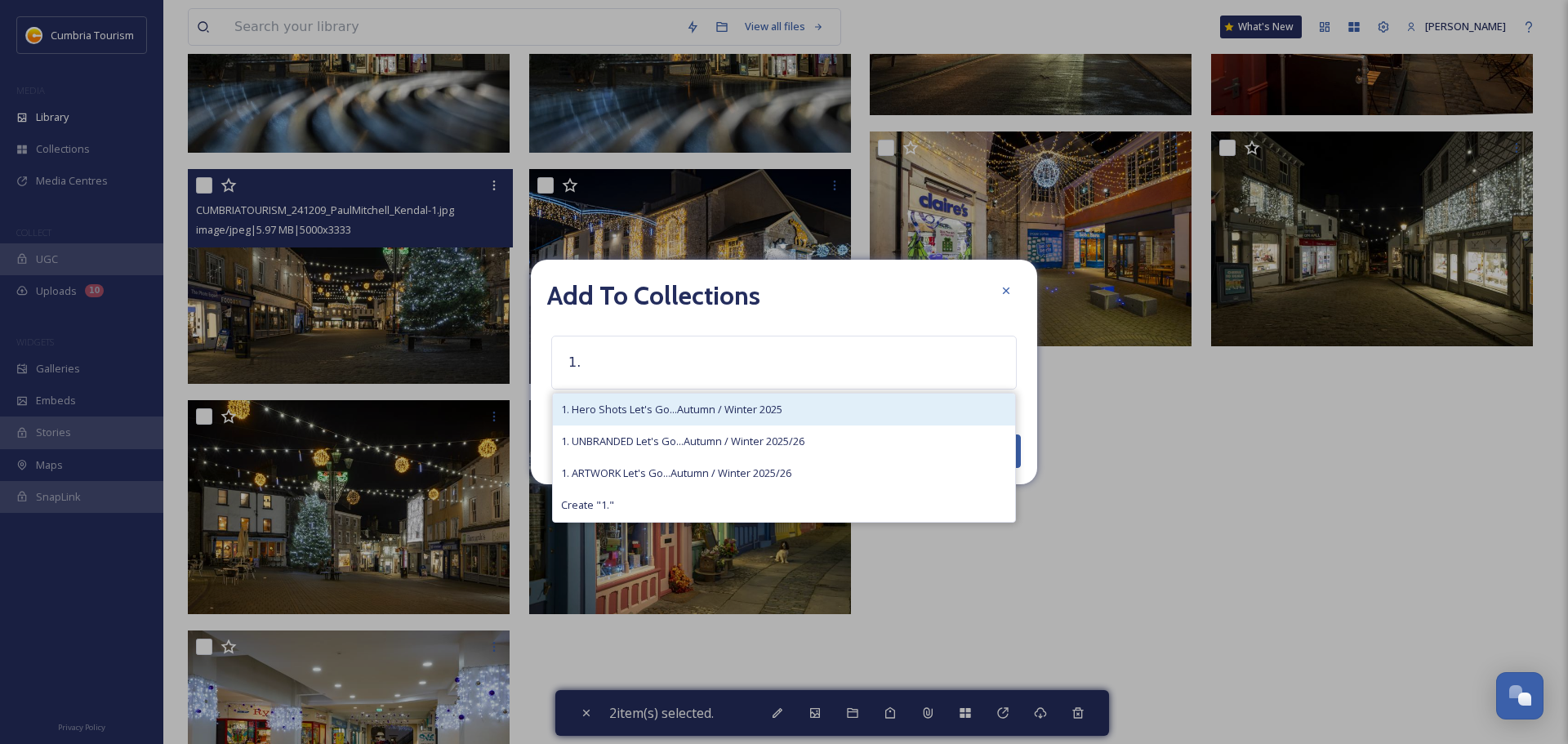
type input "1."
click at [750, 412] on span "1. Hero Shots Let's Go...Autumn / Winter 2025" at bounding box center [672, 410] width 221 height 16
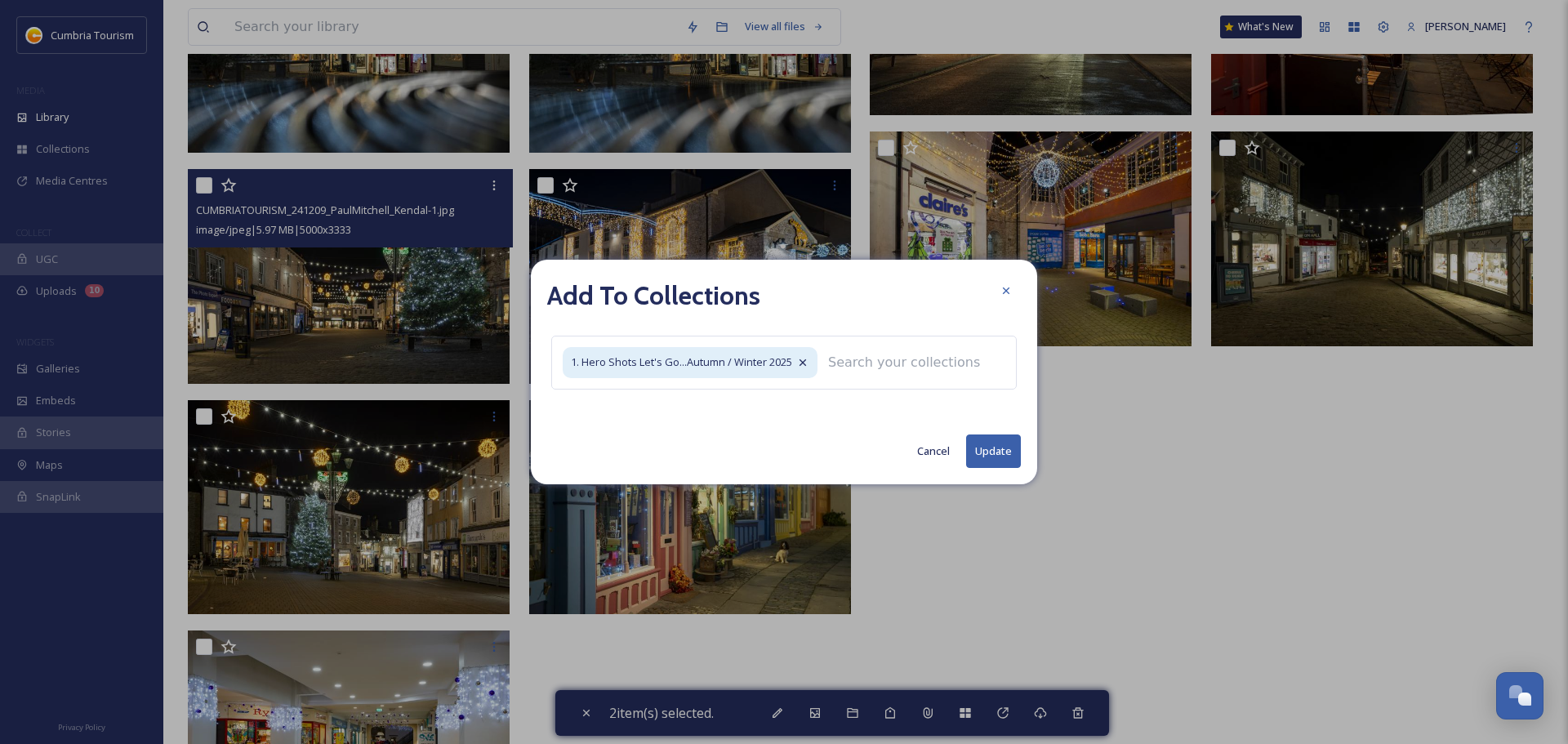
click at [1003, 442] on button "Update" at bounding box center [993, 451] width 54 height 34
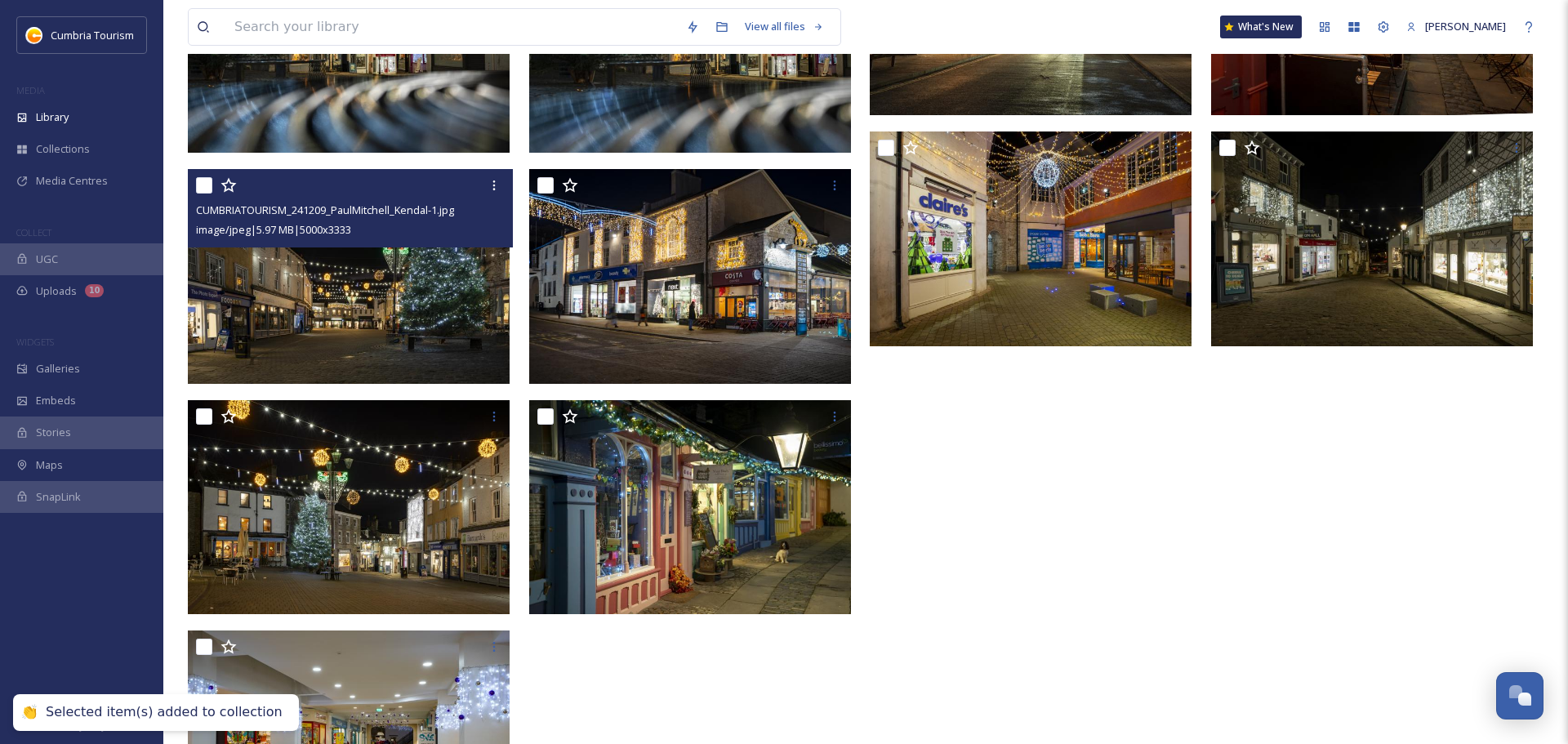
checkbox input "false"
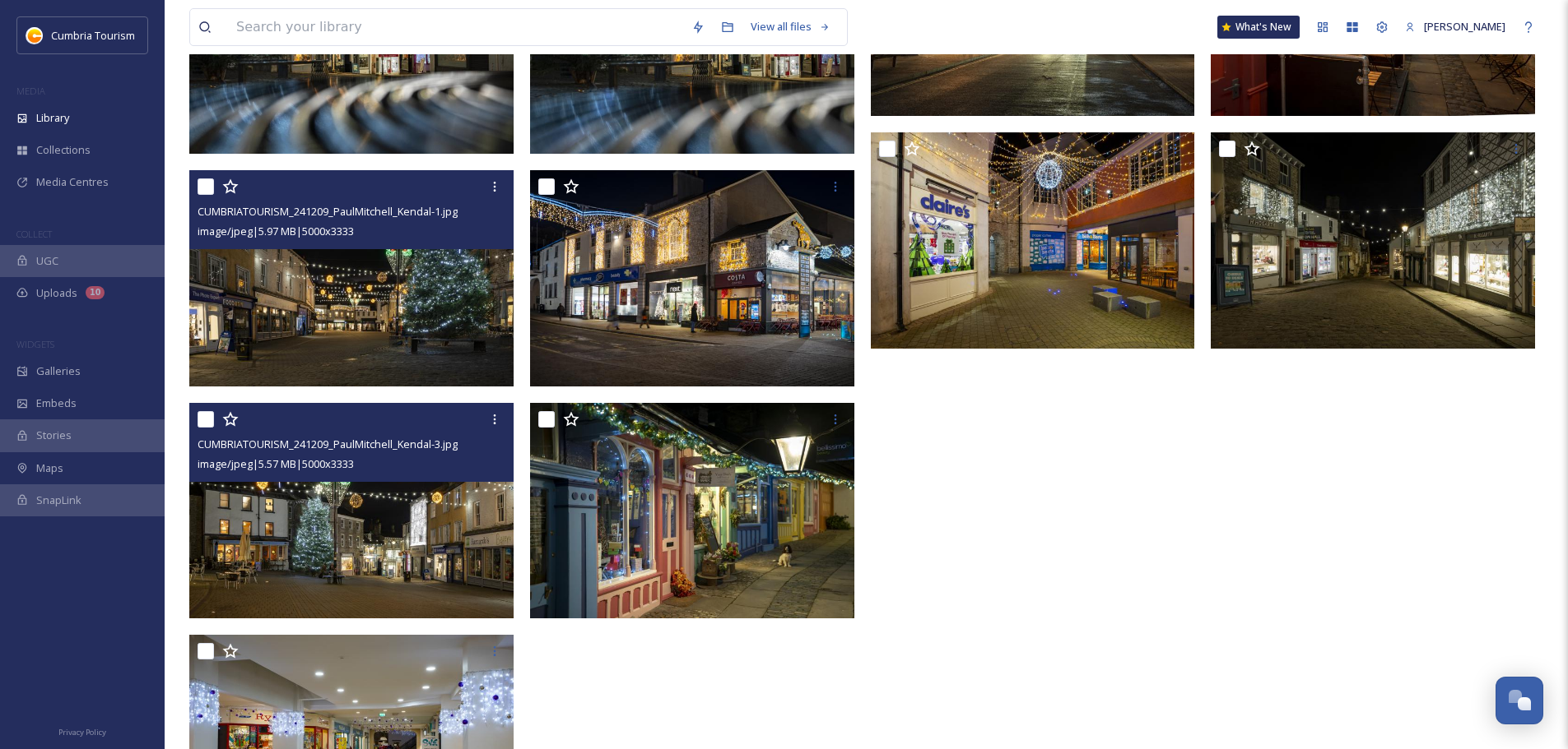
click at [413, 554] on img at bounding box center [352, 511] width 324 height 216
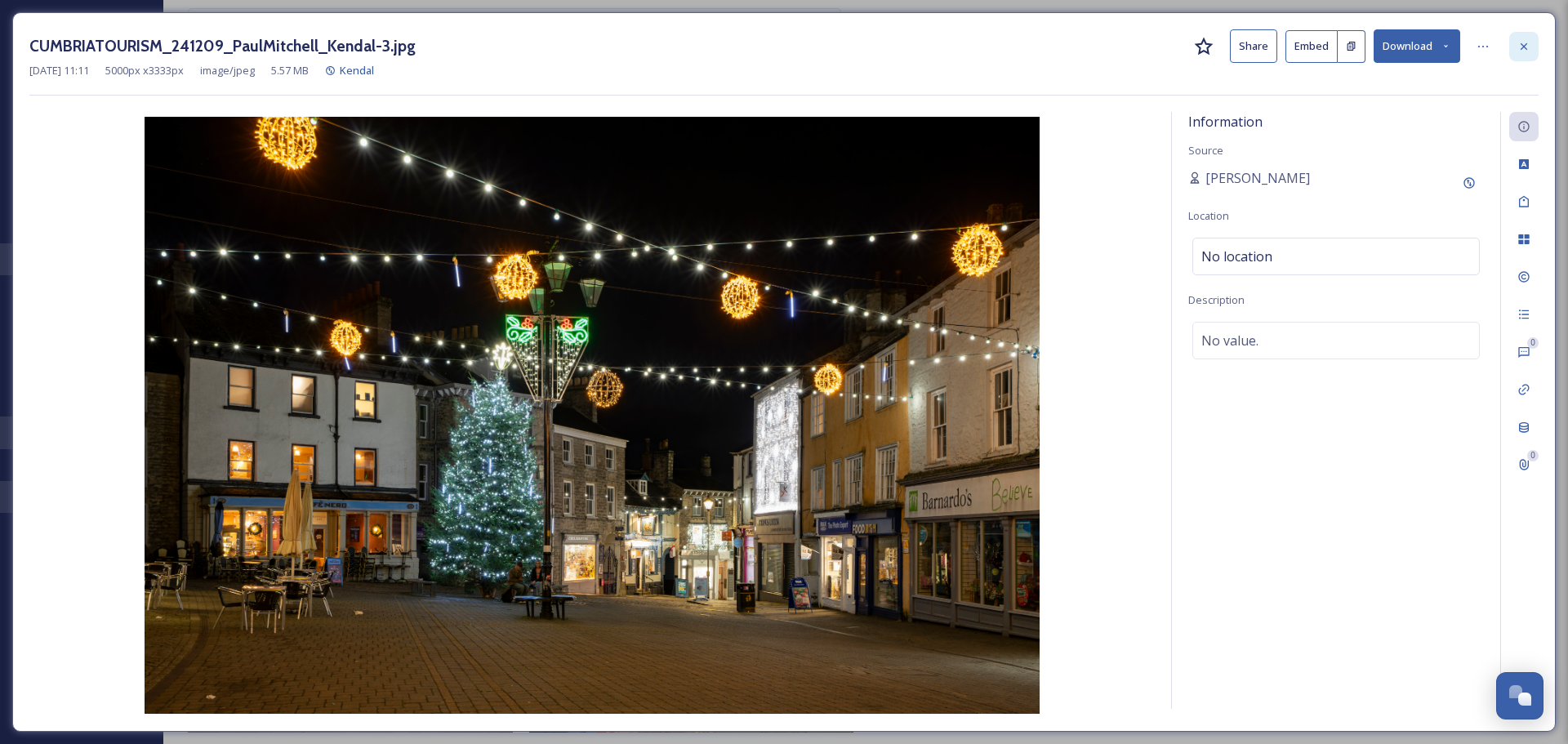
click at [1521, 47] on icon at bounding box center [1524, 46] width 13 height 13
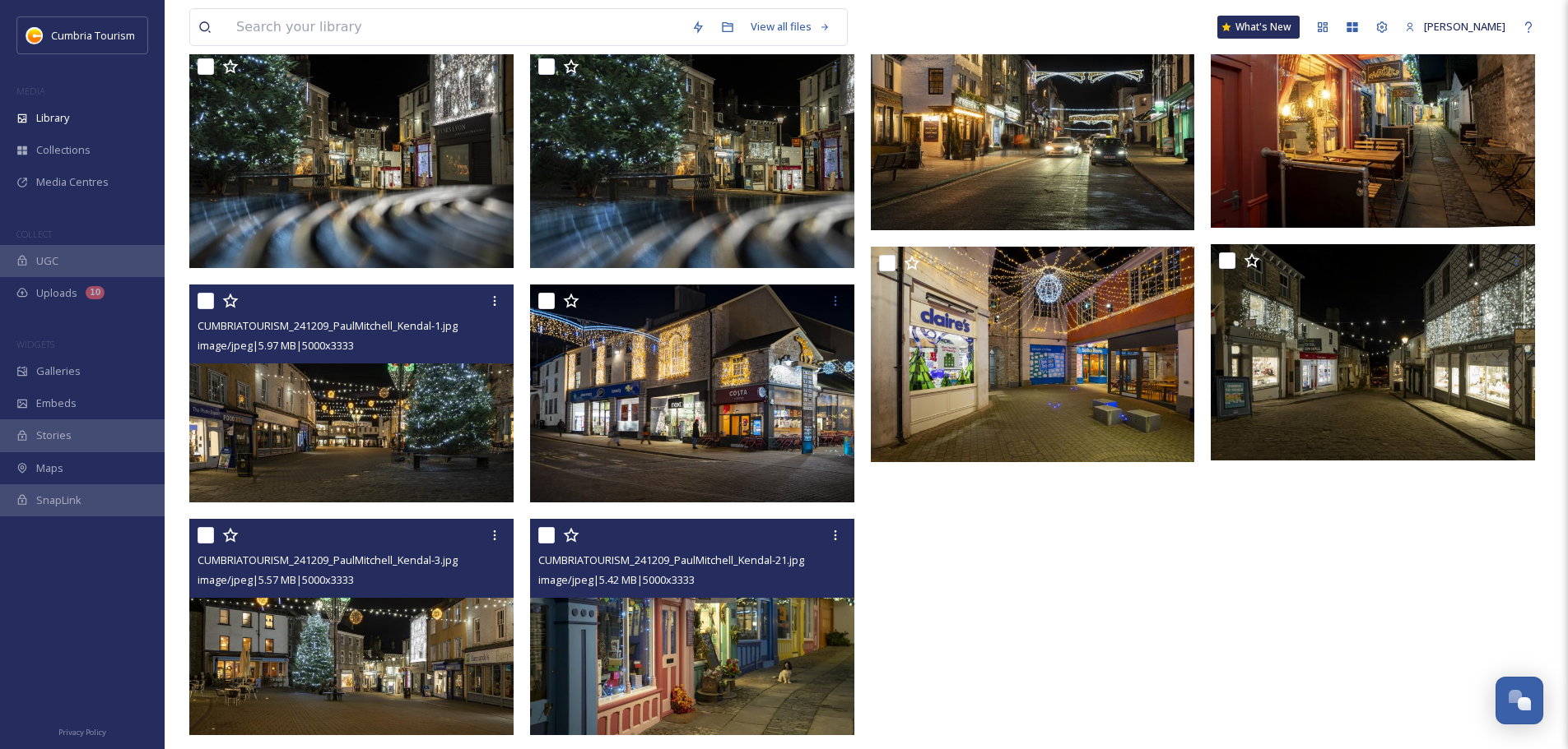
click at [733, 643] on img at bounding box center [692, 627] width 324 height 216
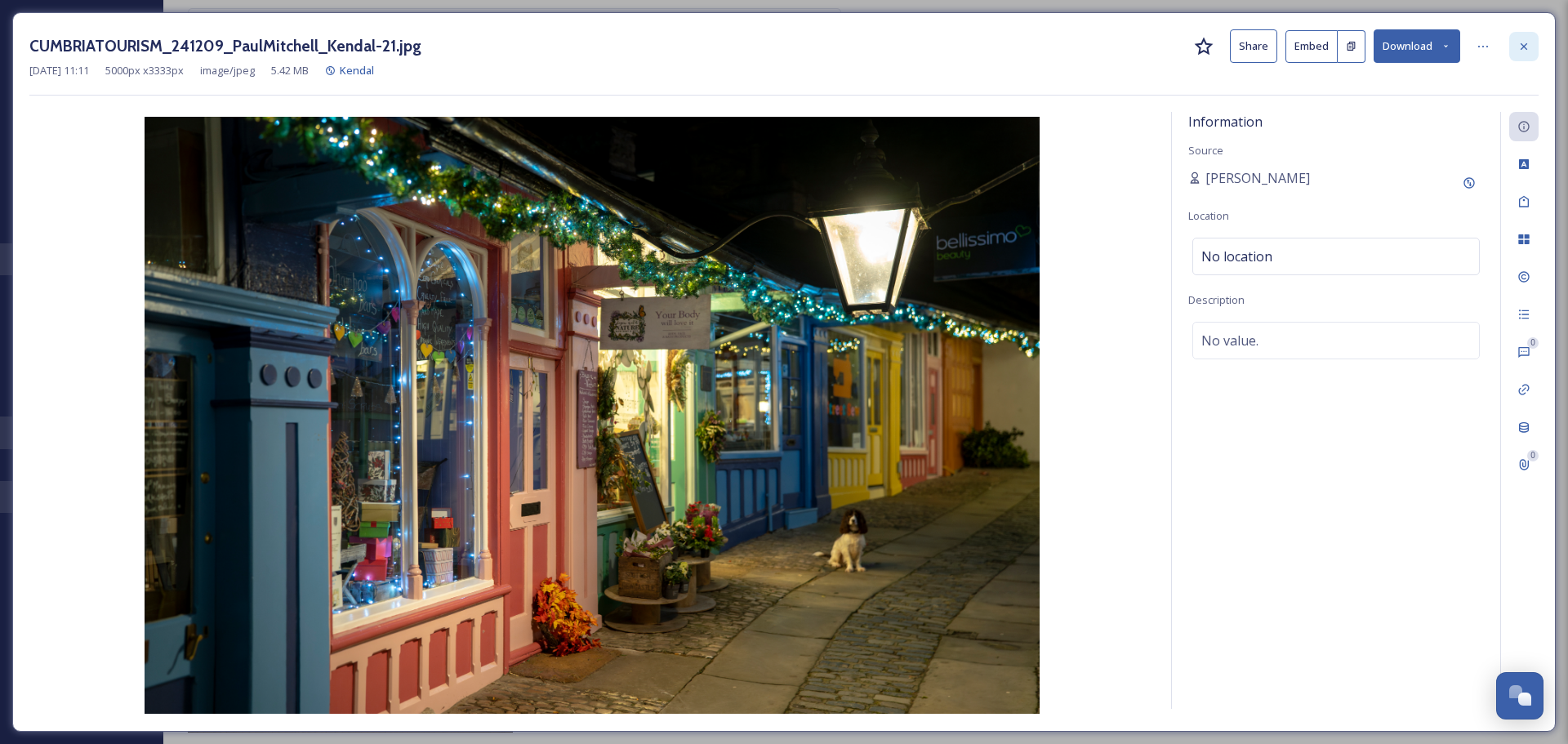
click at [1537, 51] on div at bounding box center [1524, 47] width 30 height 30
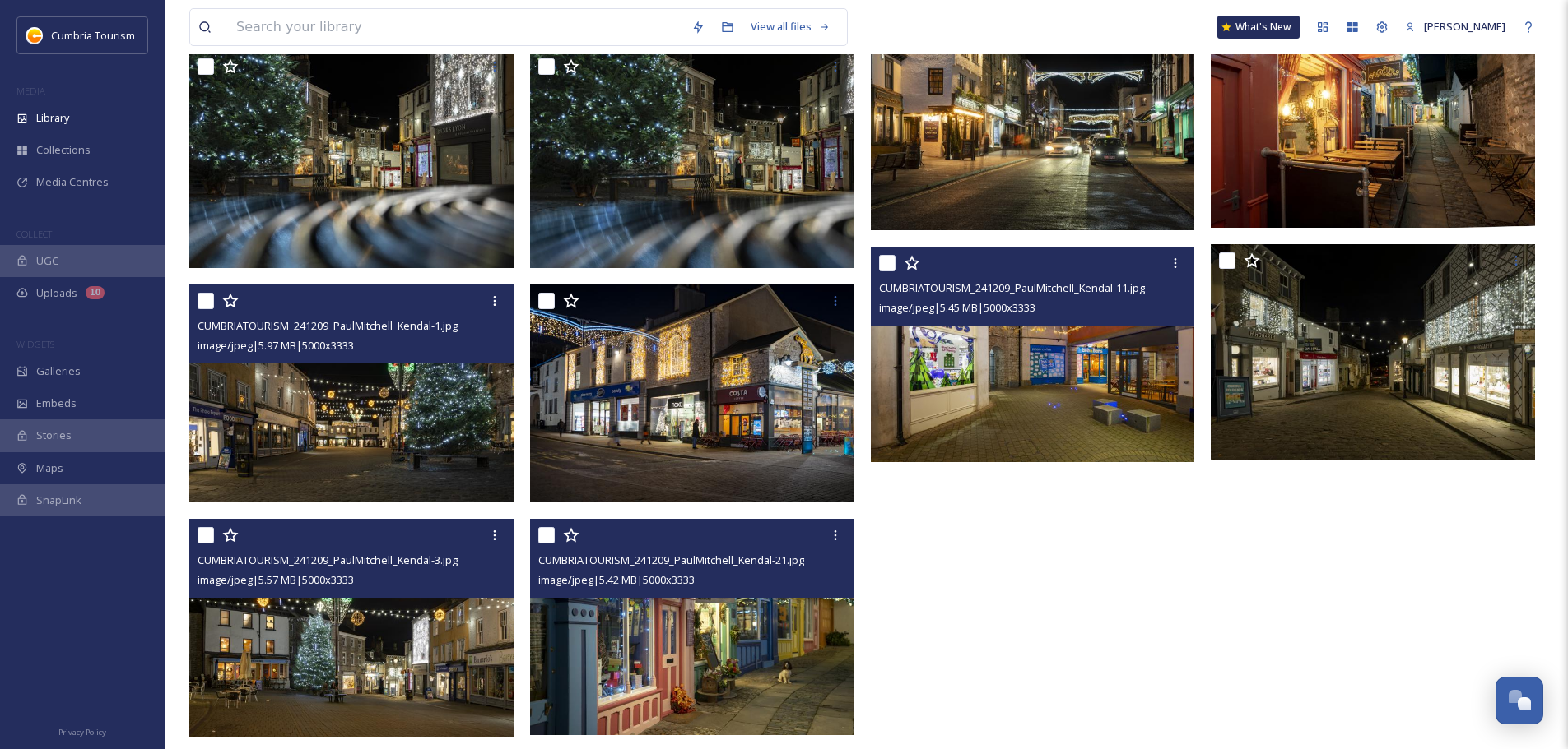
click at [1086, 442] on img at bounding box center [1033, 355] width 324 height 216
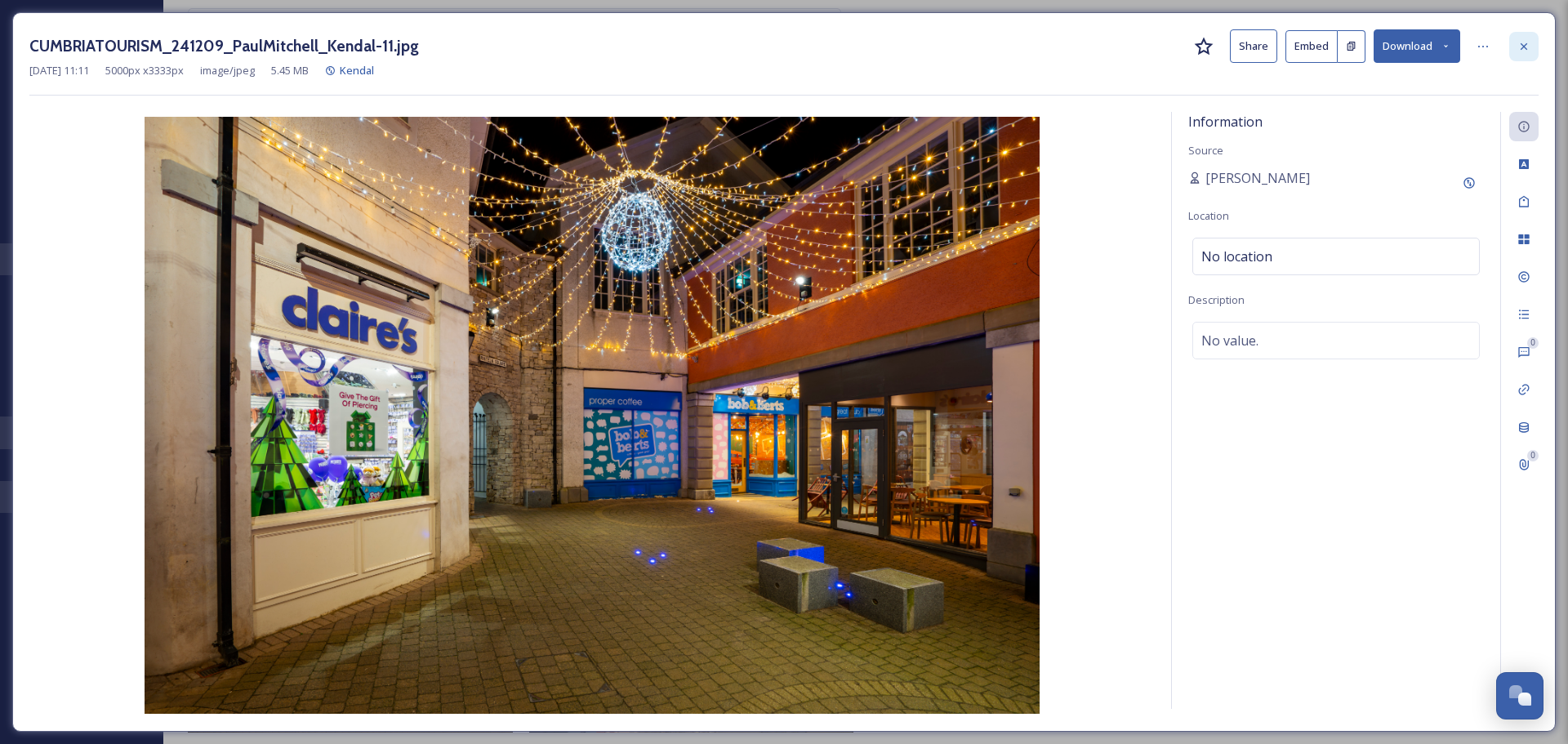
click at [1528, 54] on div at bounding box center [1524, 47] width 30 height 30
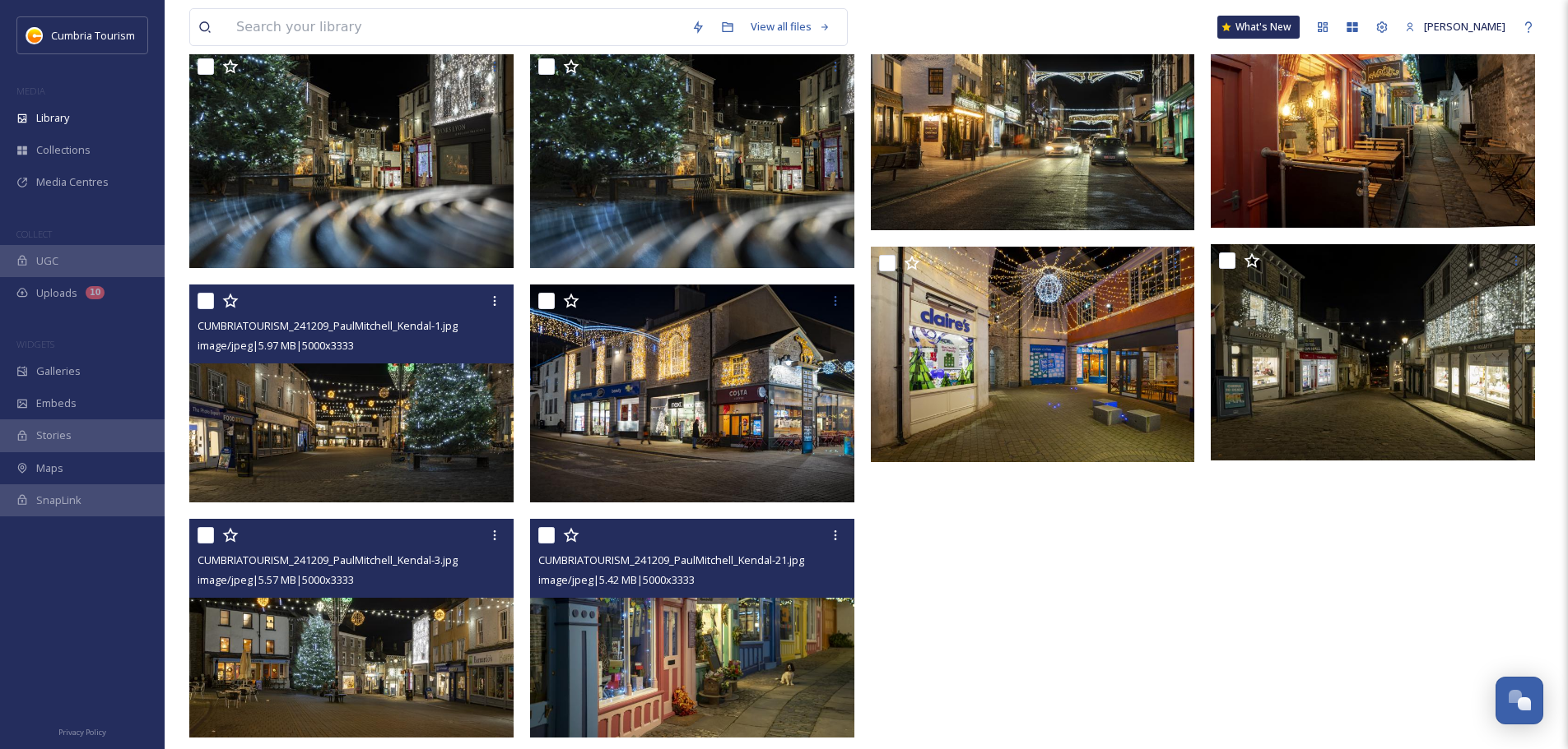
click at [731, 670] on img at bounding box center [694, 628] width 328 height 219
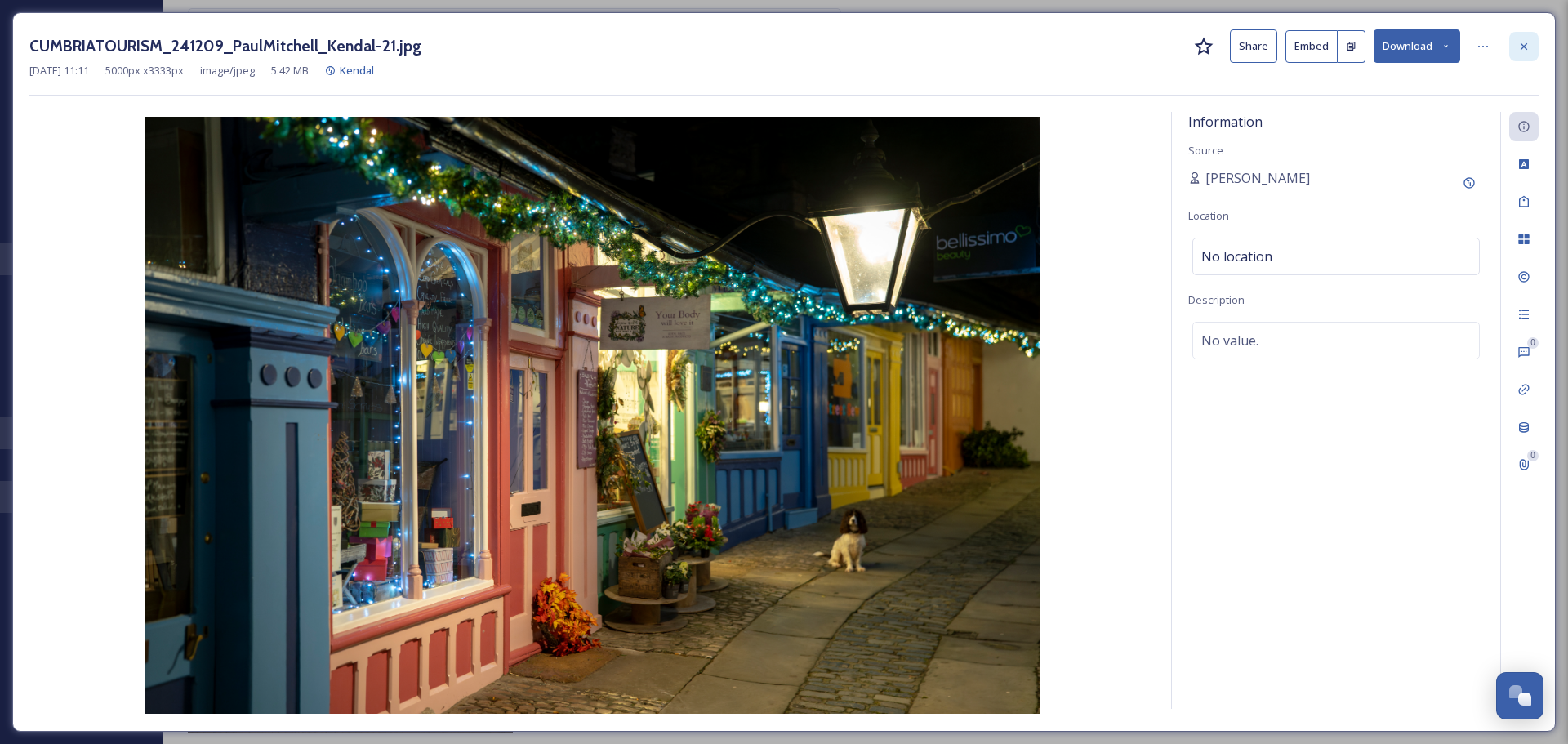
click at [1525, 54] on div at bounding box center [1524, 47] width 30 height 30
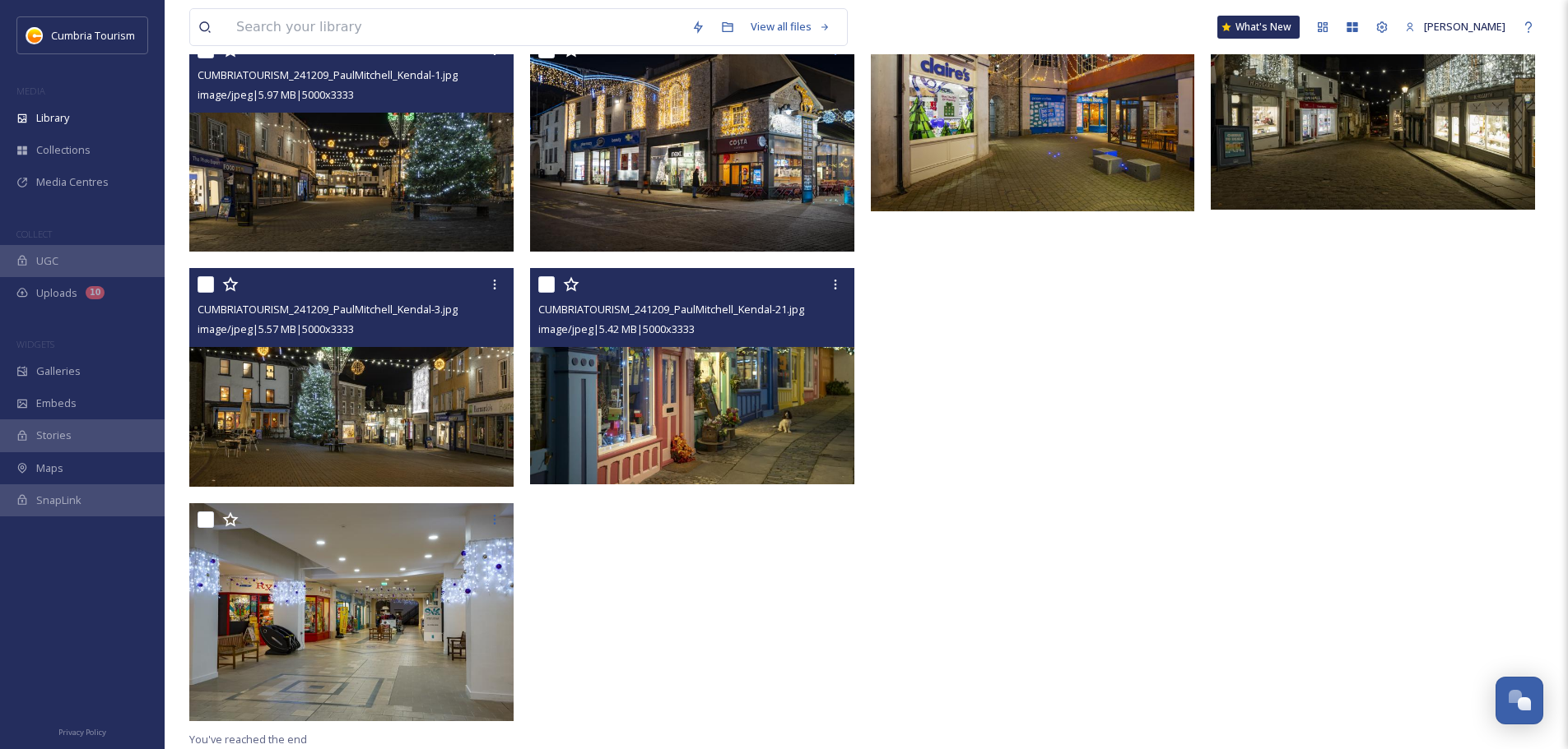
scroll to position [1400, 0]
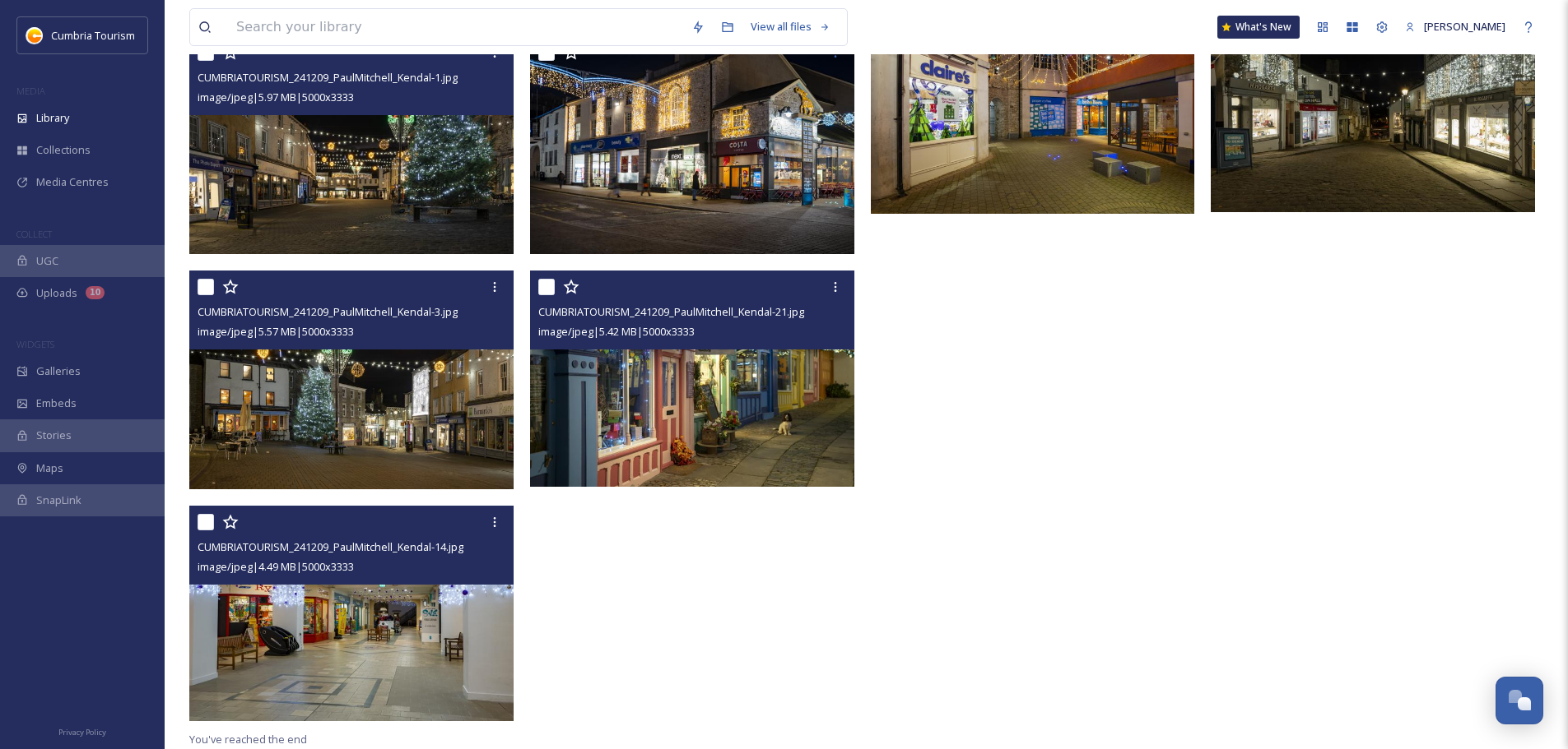
click at [481, 673] on img at bounding box center [352, 613] width 324 height 216
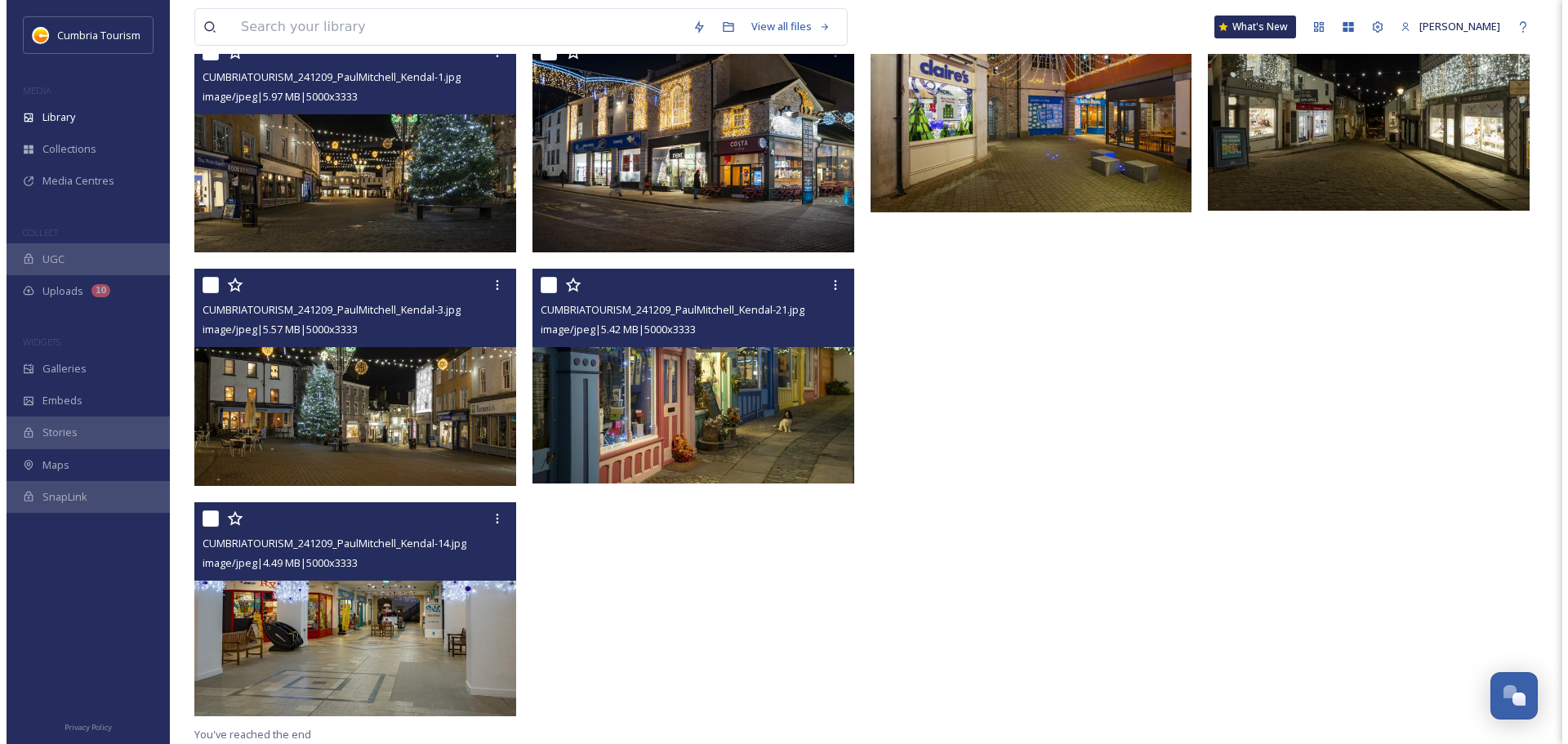
scroll to position [1160, 0]
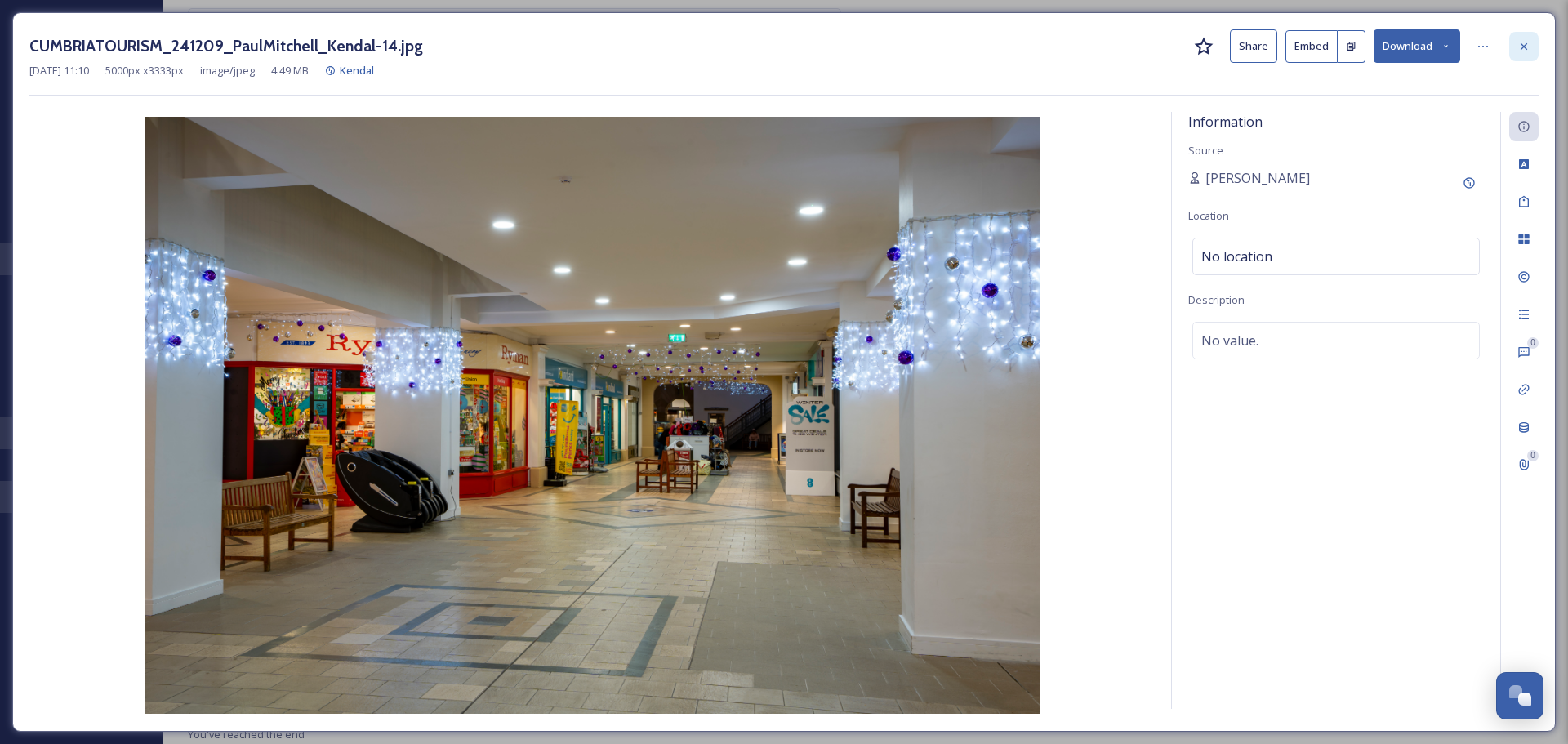
click at [1524, 38] on div at bounding box center [1524, 47] width 30 height 30
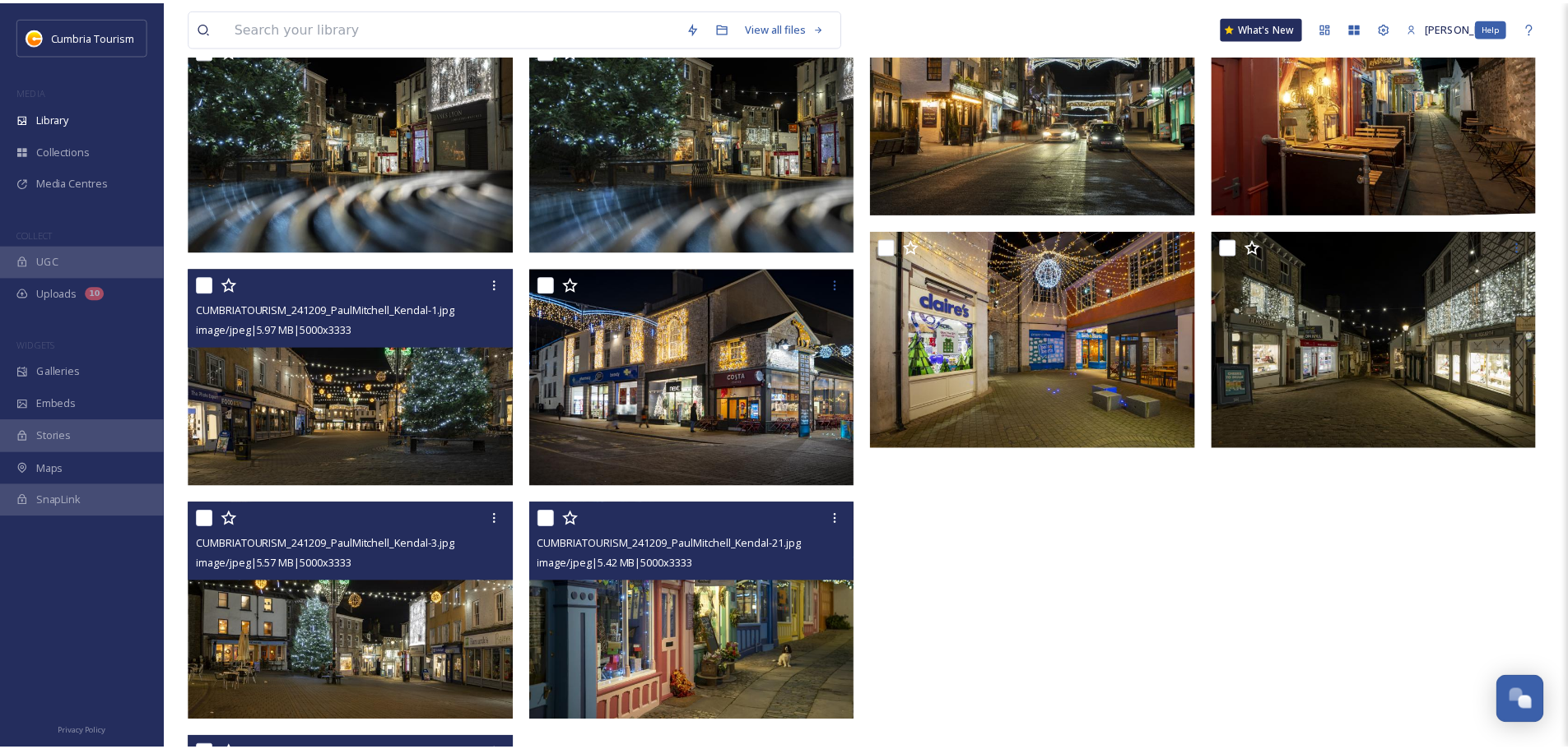
scroll to position [1400, 0]
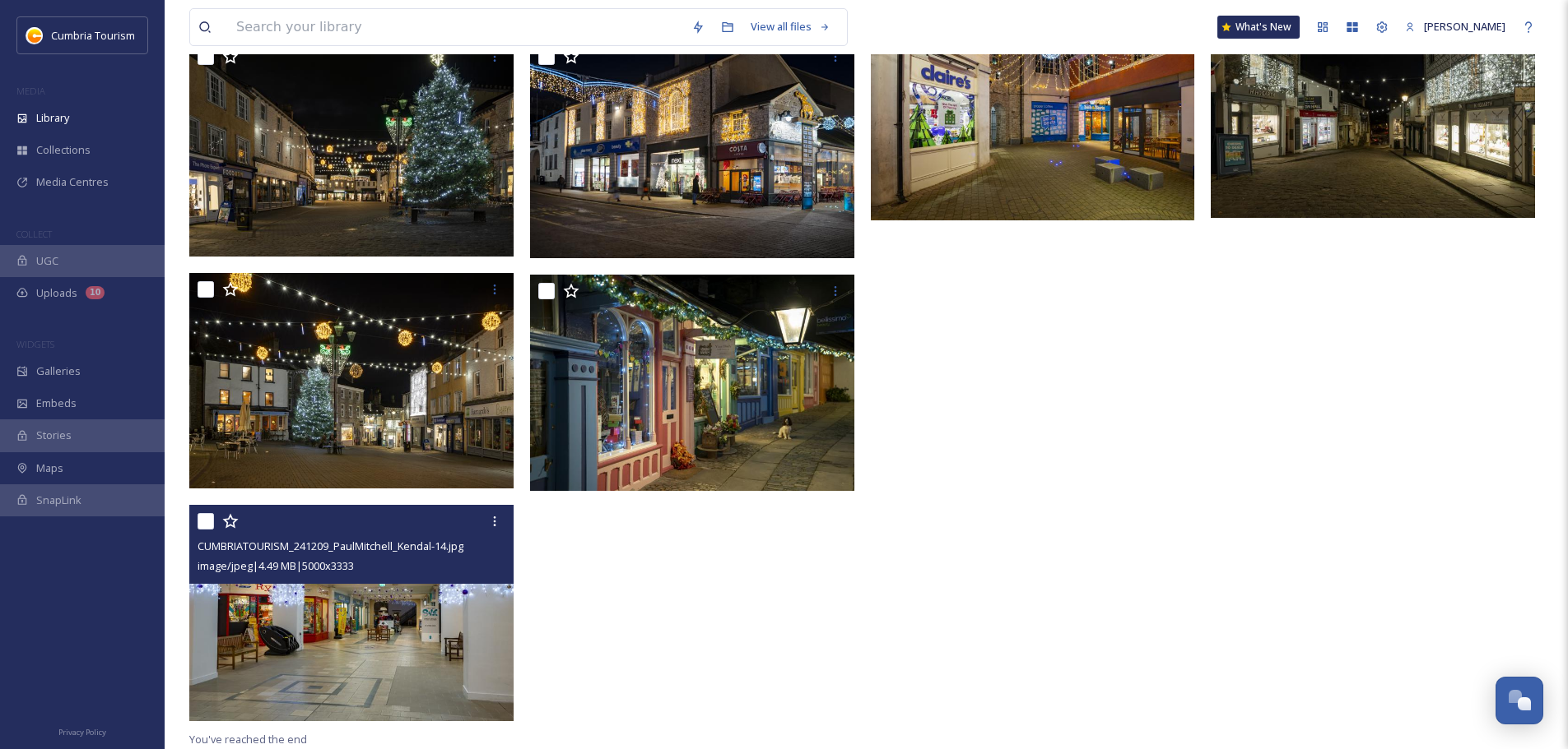
scroll to position [1396, 0]
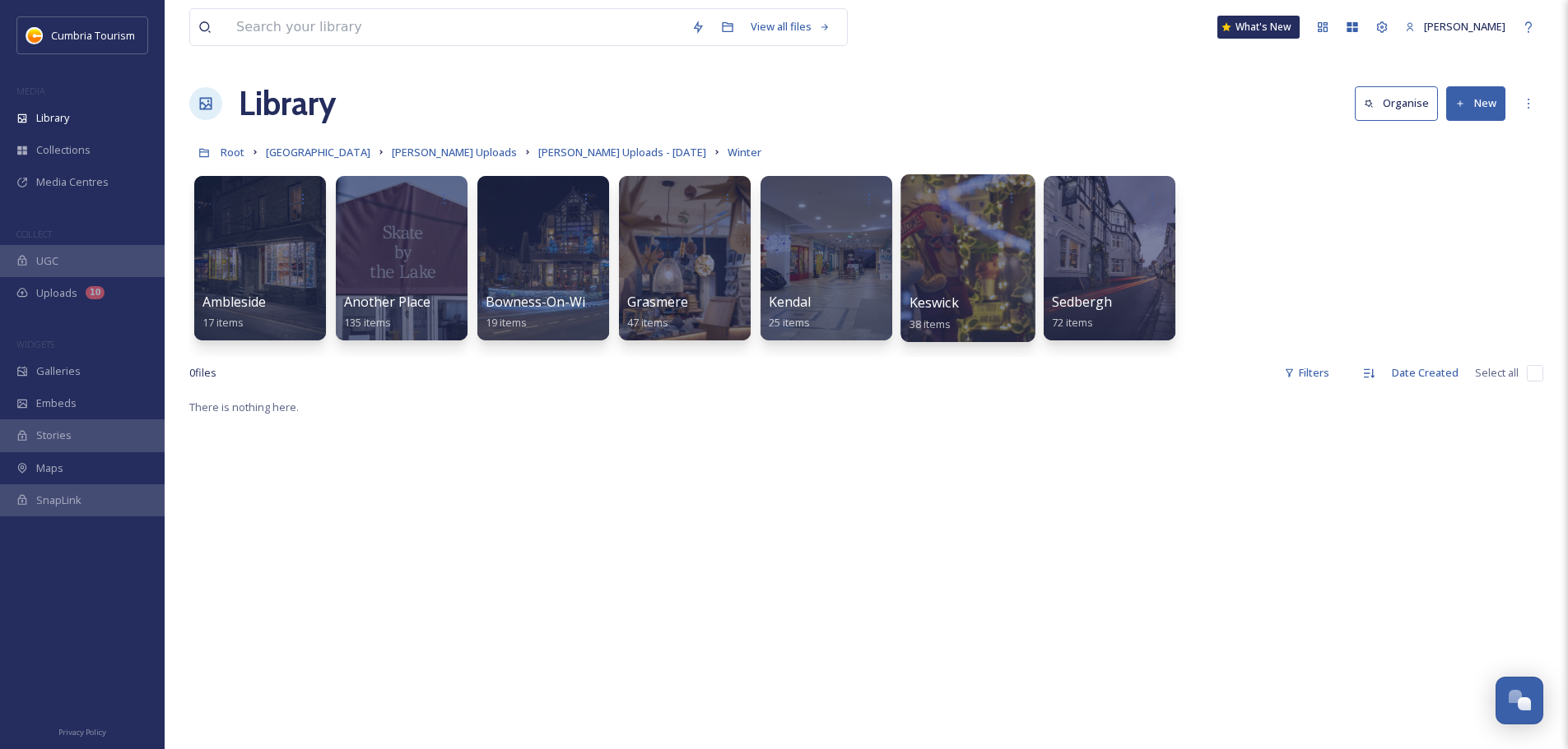
click at [936, 301] on span "Keswick" at bounding box center [933, 303] width 49 height 18
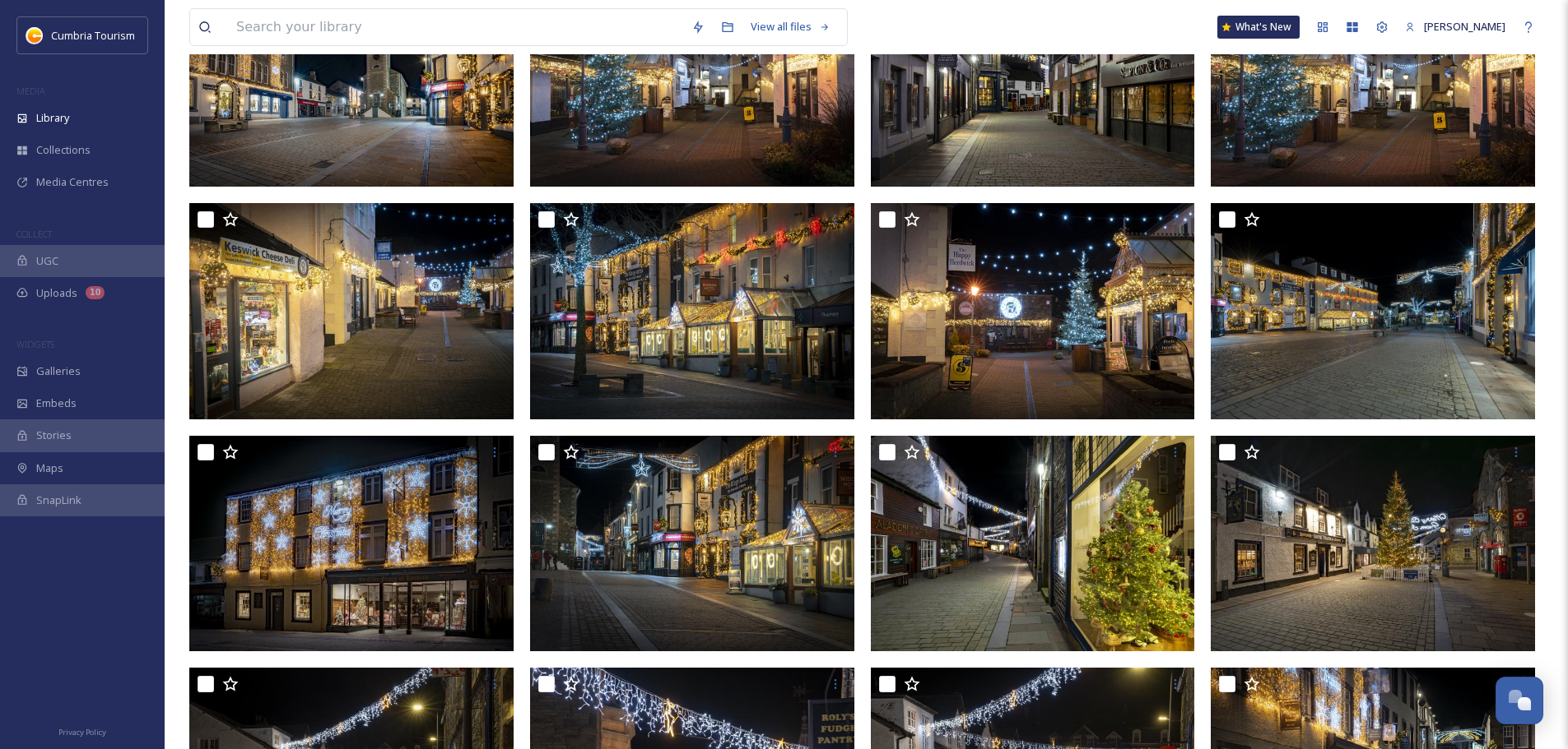
scroll to position [732, 0]
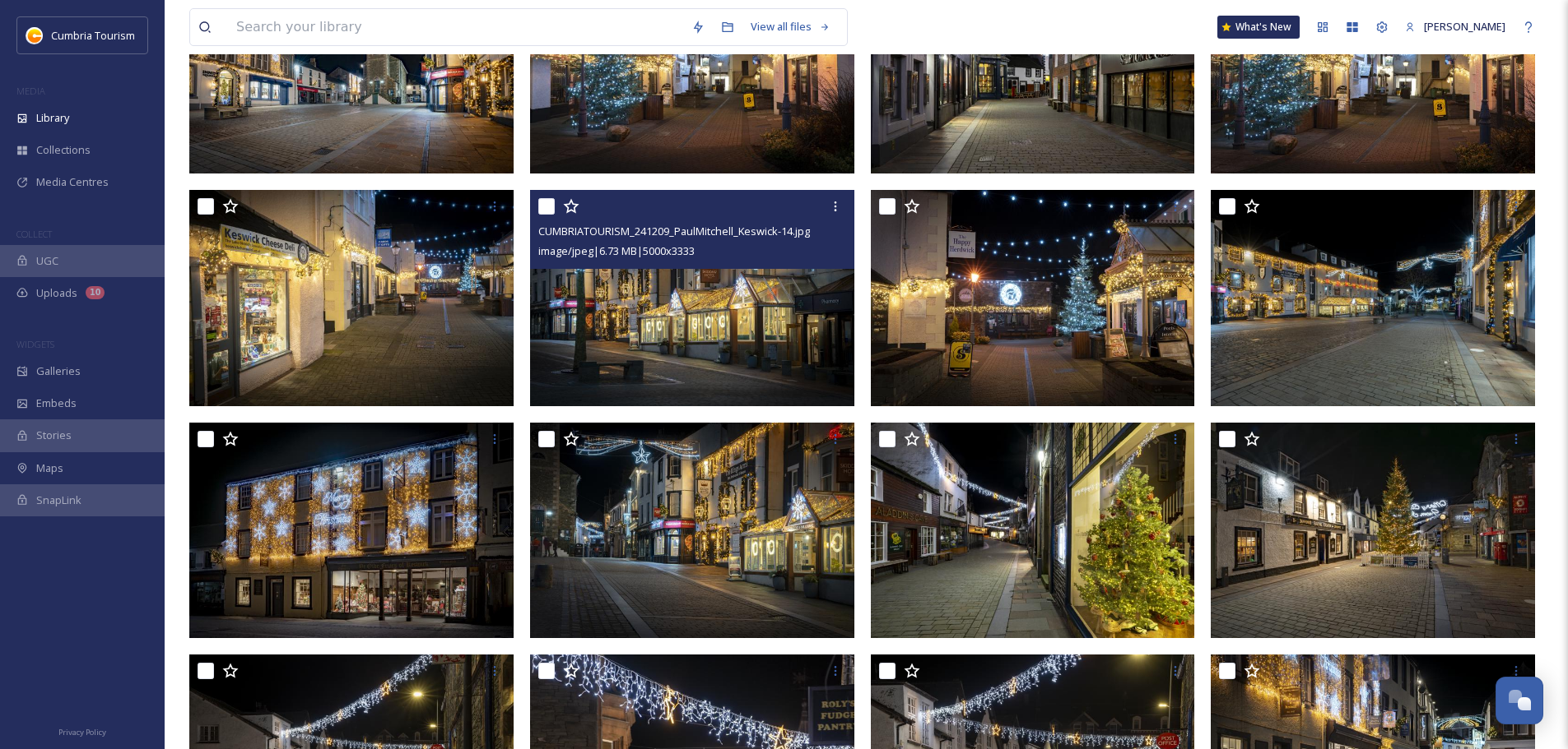
click at [698, 318] on img at bounding box center [692, 298] width 324 height 216
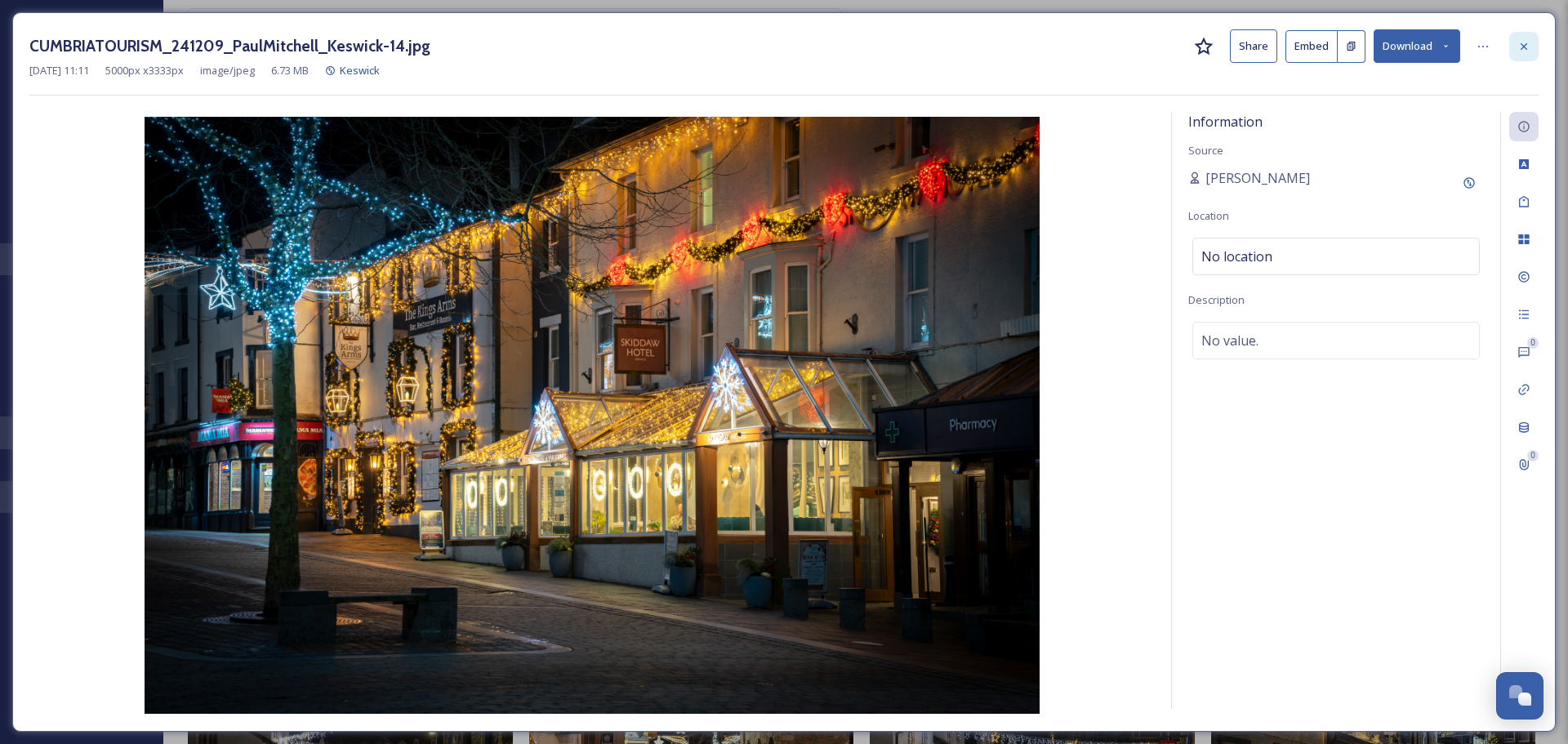
click at [1526, 47] on icon at bounding box center [1524, 45] width 7 height 7
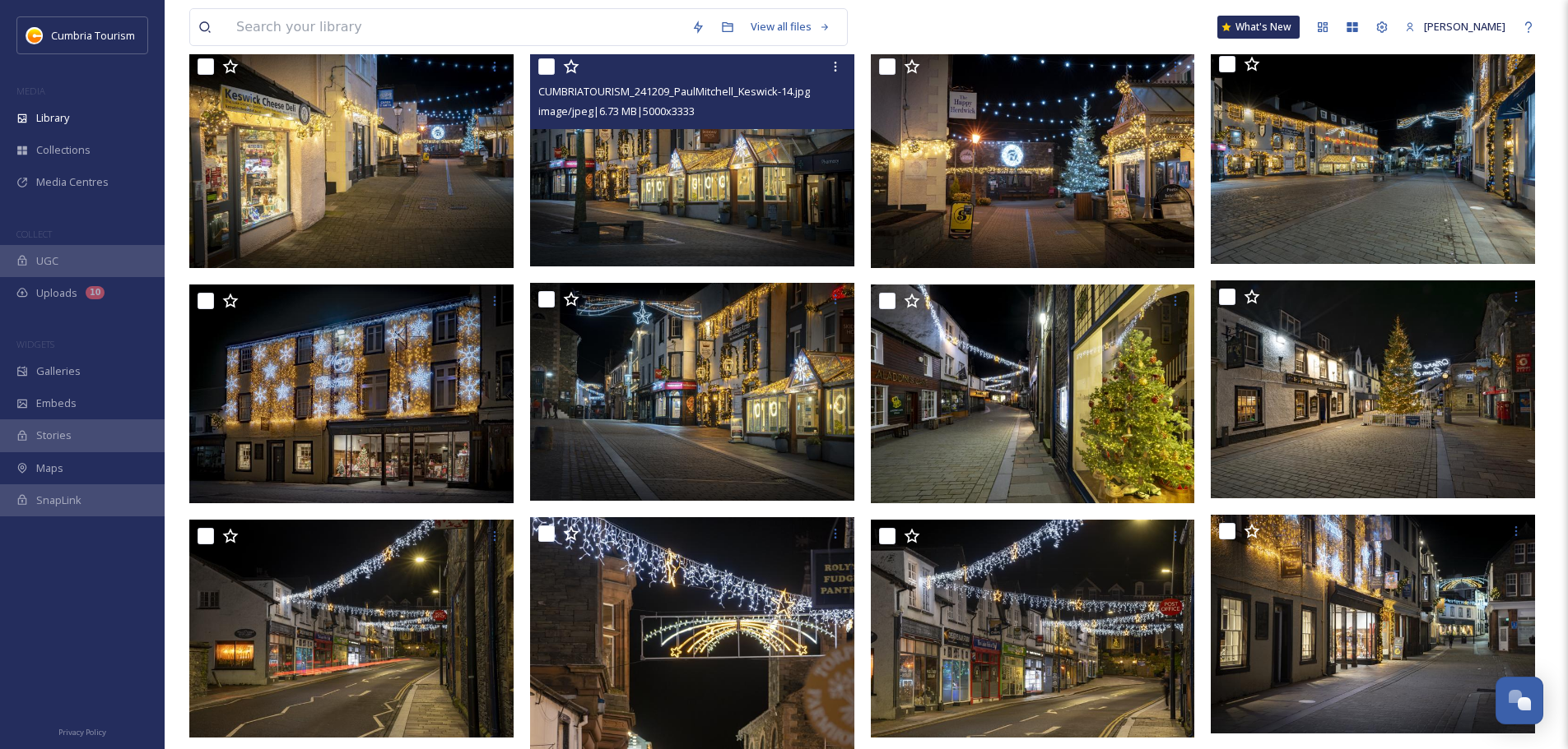
scroll to position [885, 0]
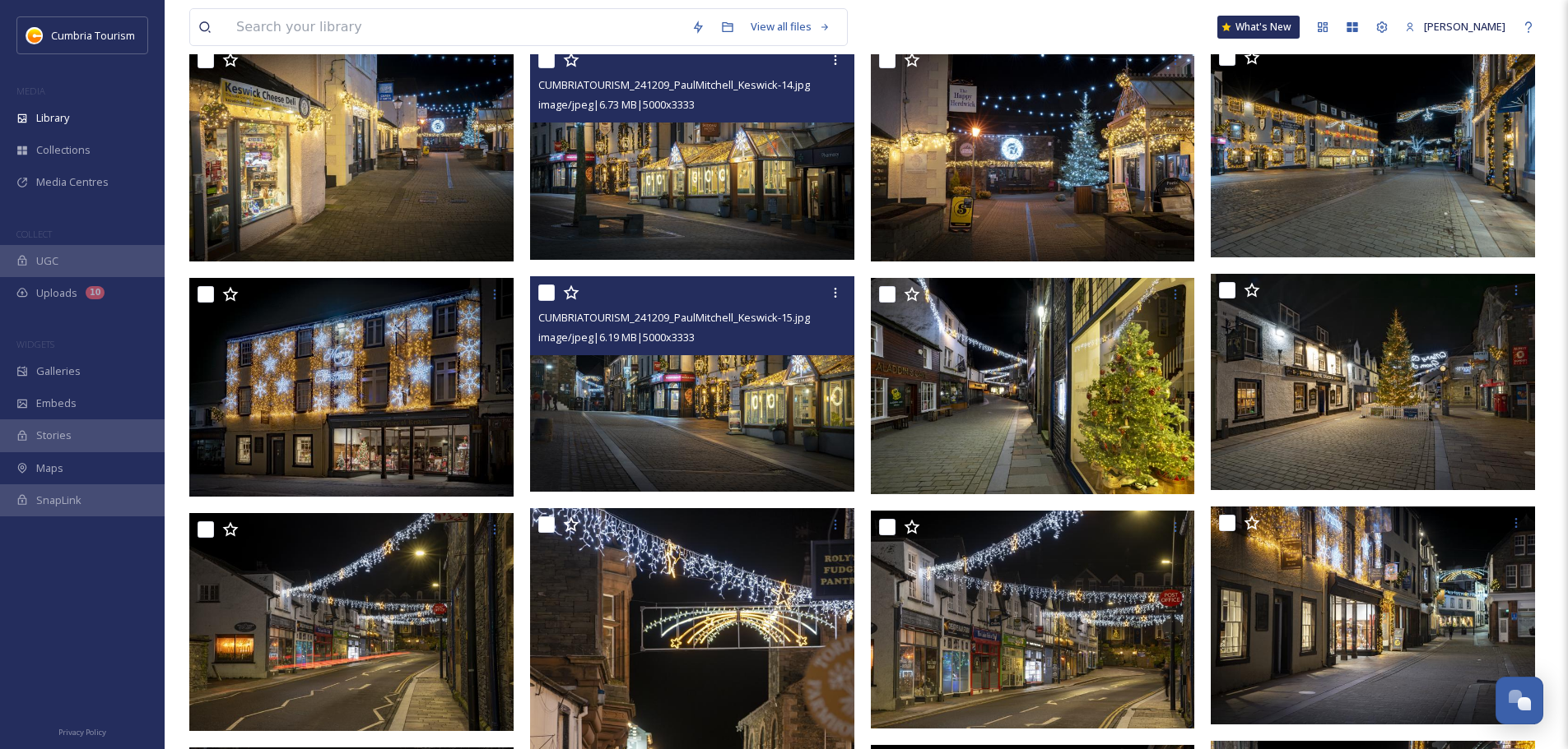
click at [646, 425] on img at bounding box center [692, 384] width 324 height 216
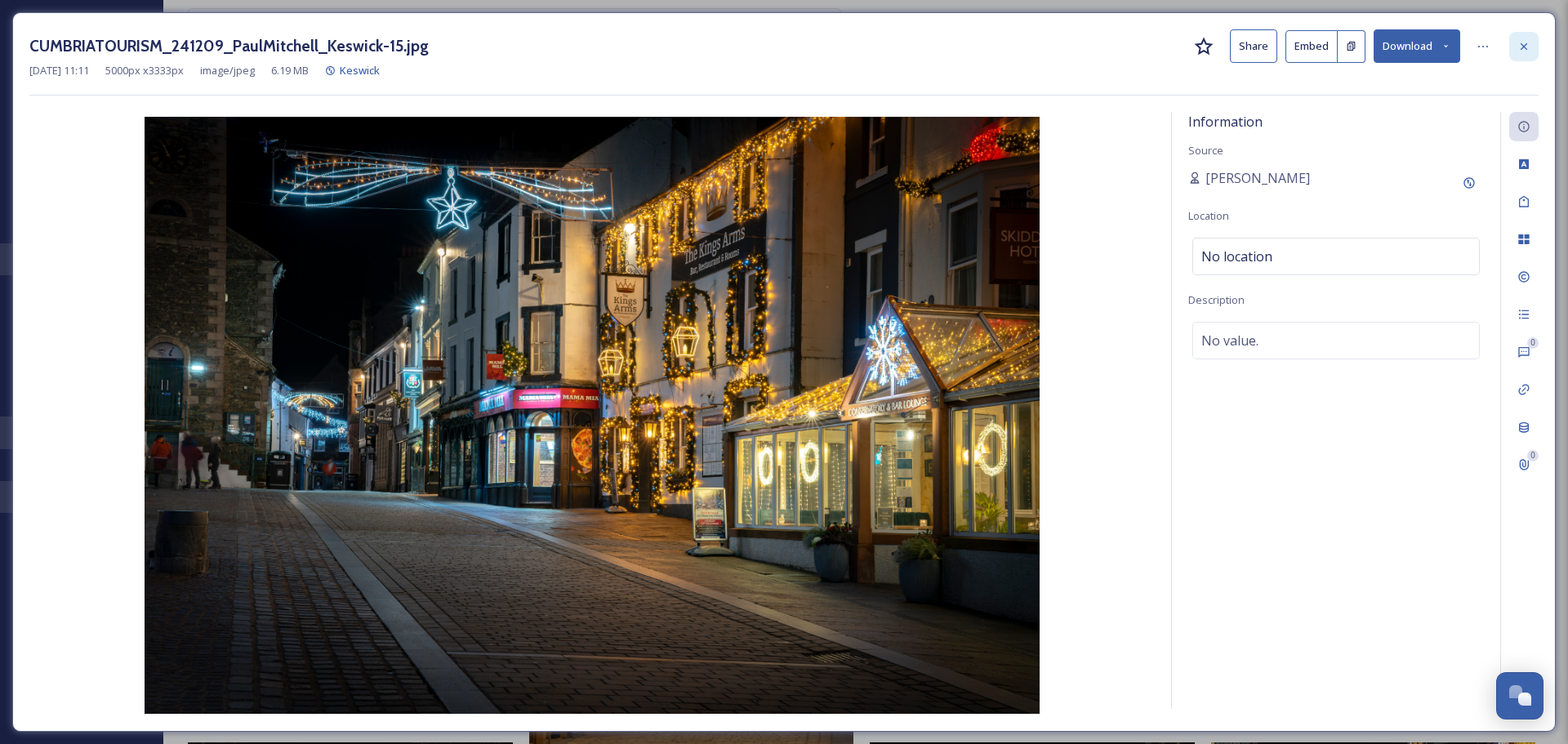
click at [1523, 44] on icon at bounding box center [1524, 46] width 13 height 13
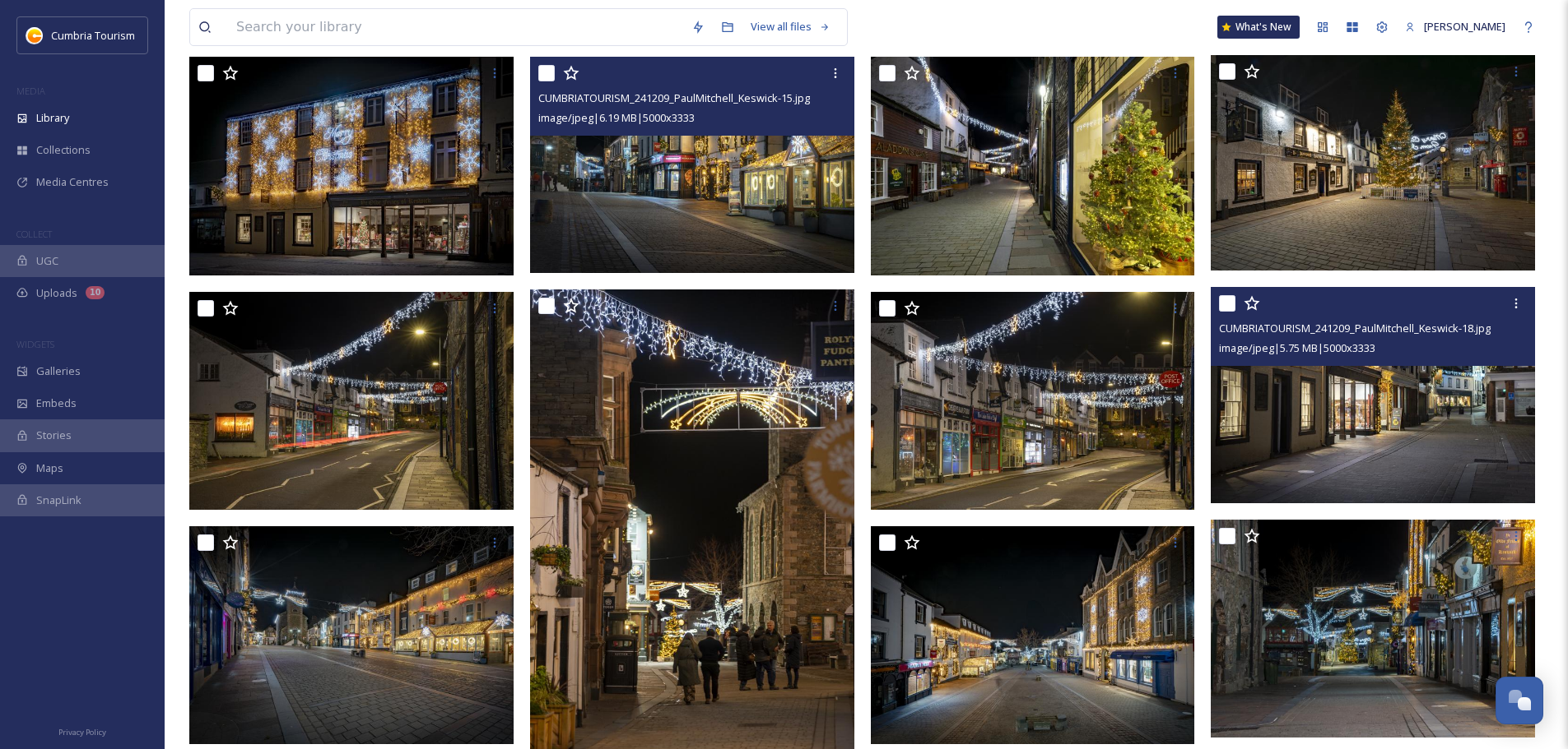
scroll to position [1131, 0]
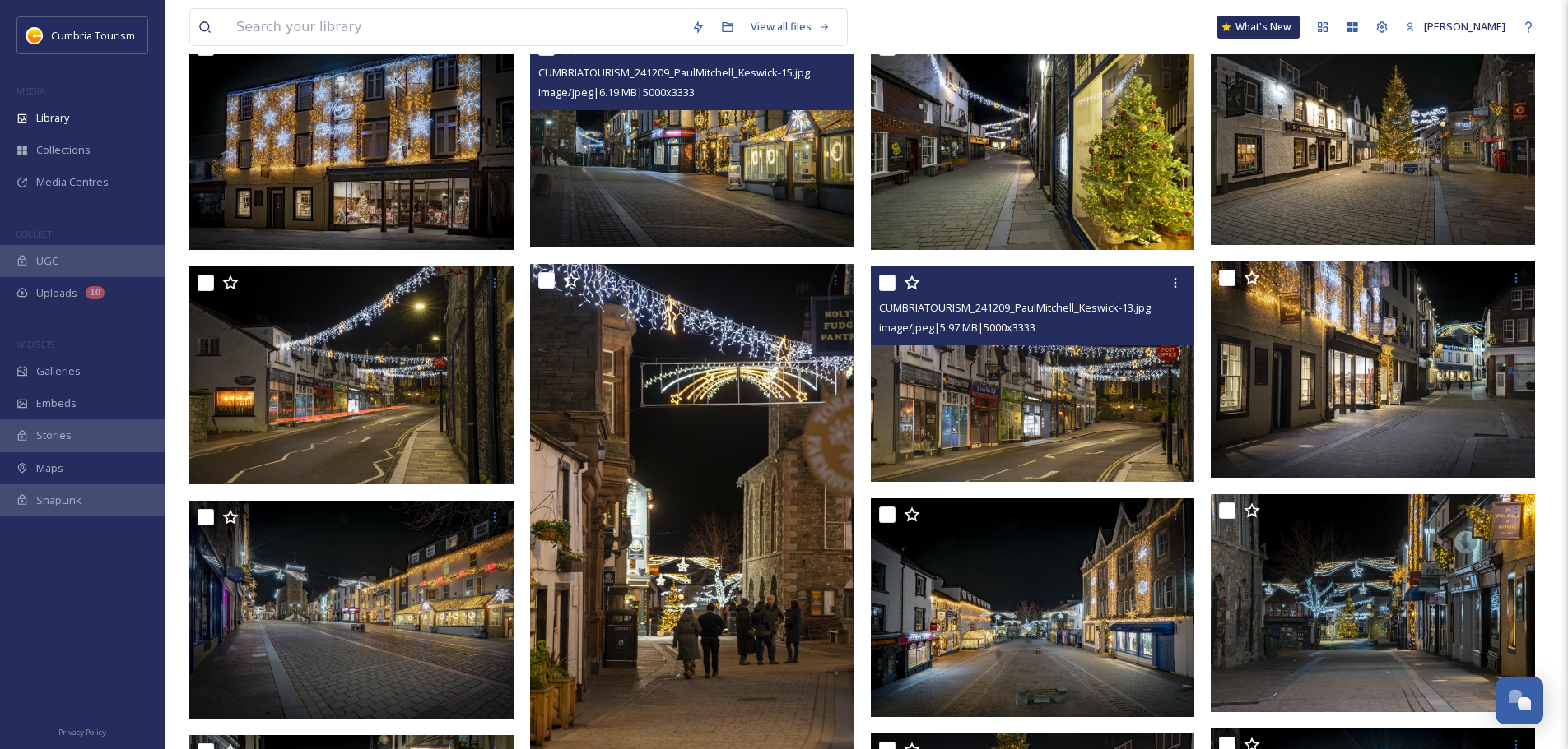
click at [1103, 441] on img at bounding box center [1033, 375] width 324 height 216
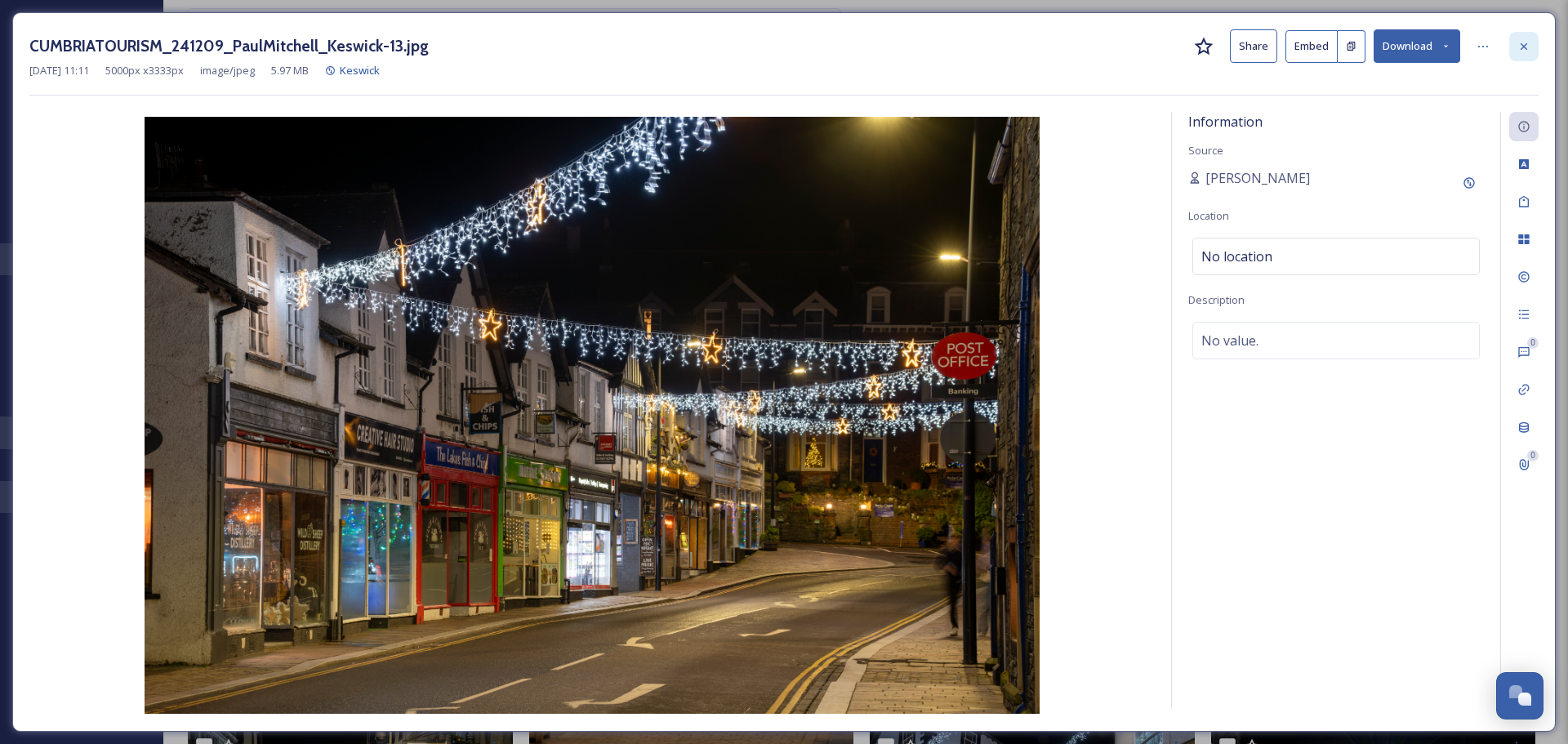
click at [1518, 51] on icon at bounding box center [1524, 46] width 13 height 13
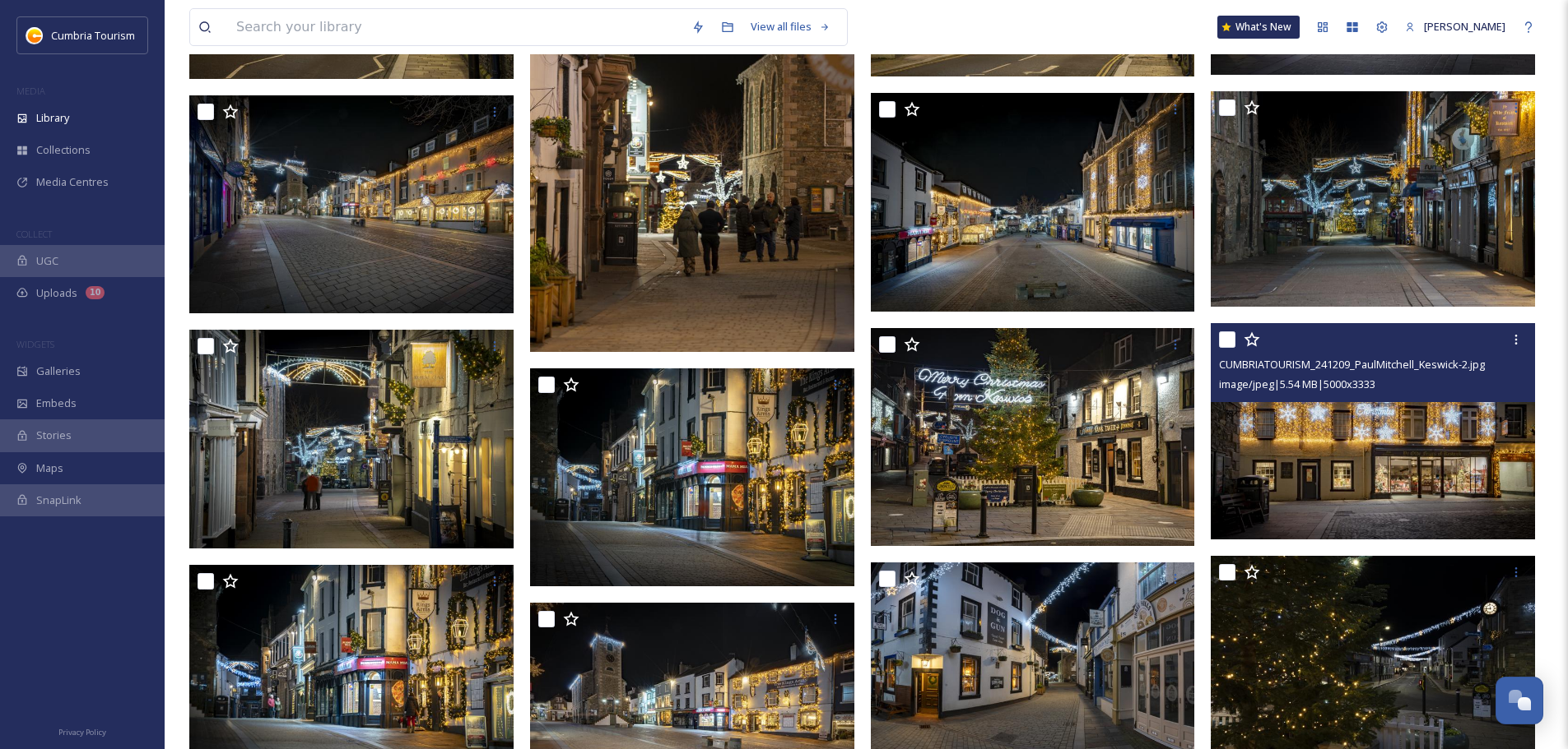
scroll to position [1543, 0]
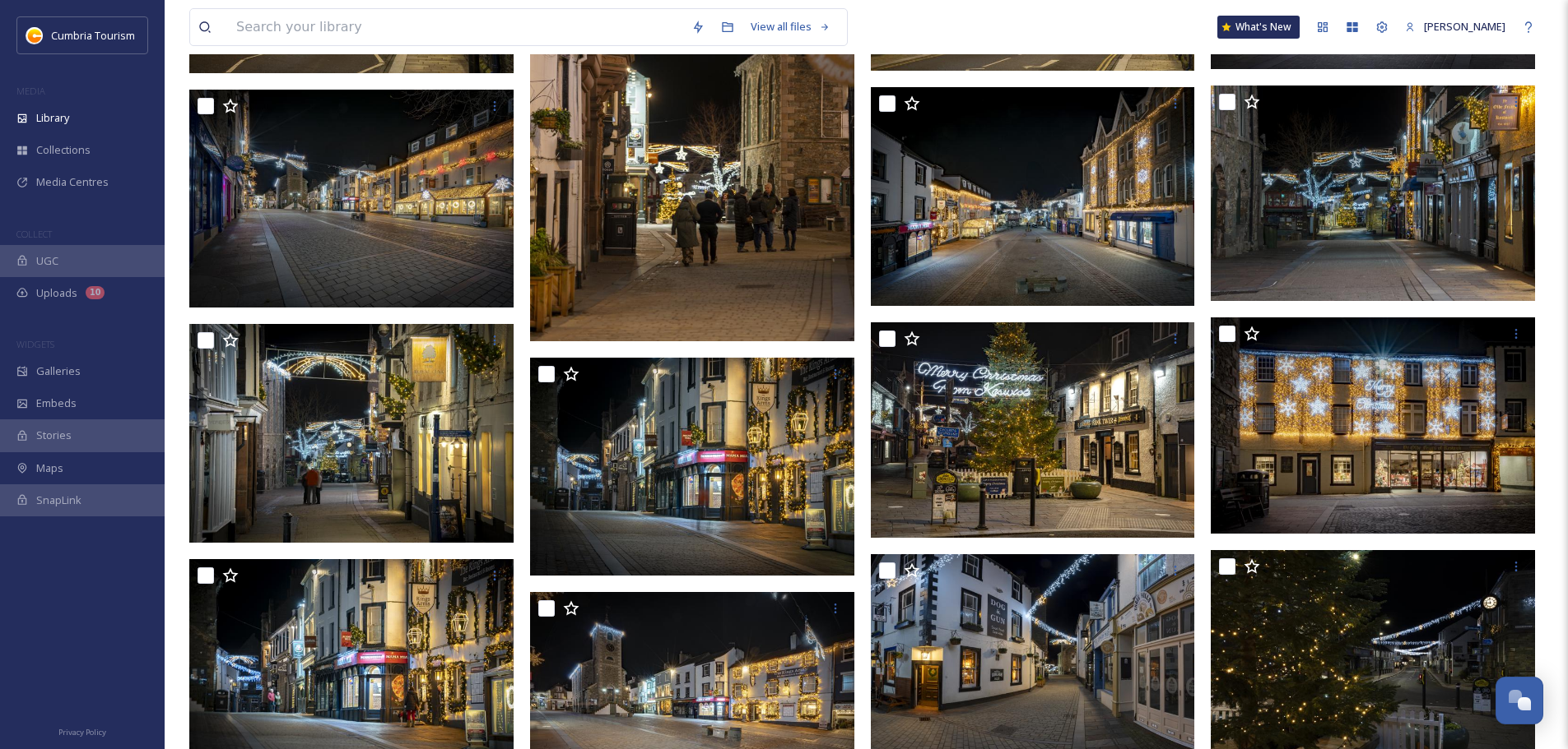
click at [758, 267] on img at bounding box center [692, 98] width 324 height 486
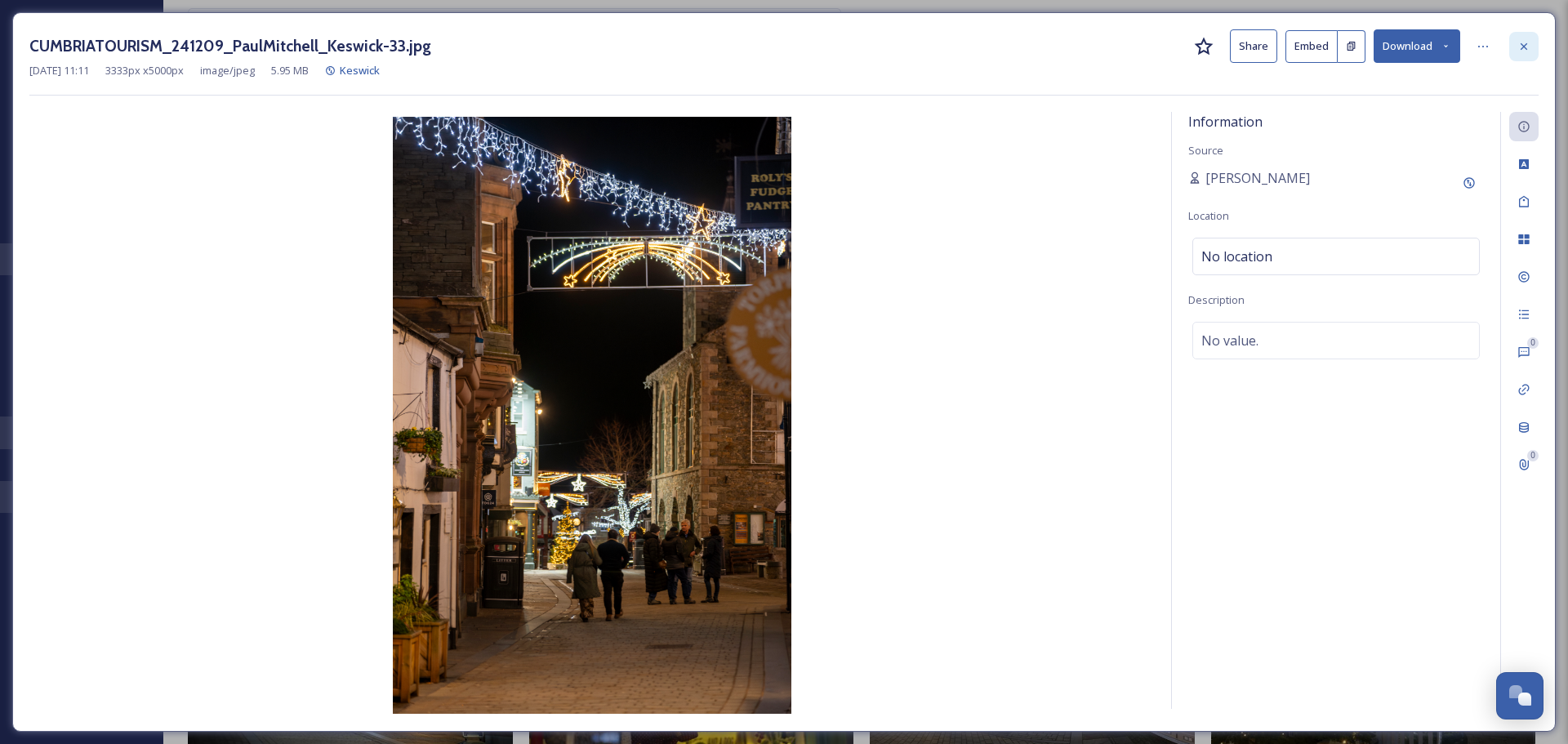
click at [1527, 59] on div at bounding box center [1524, 47] width 30 height 30
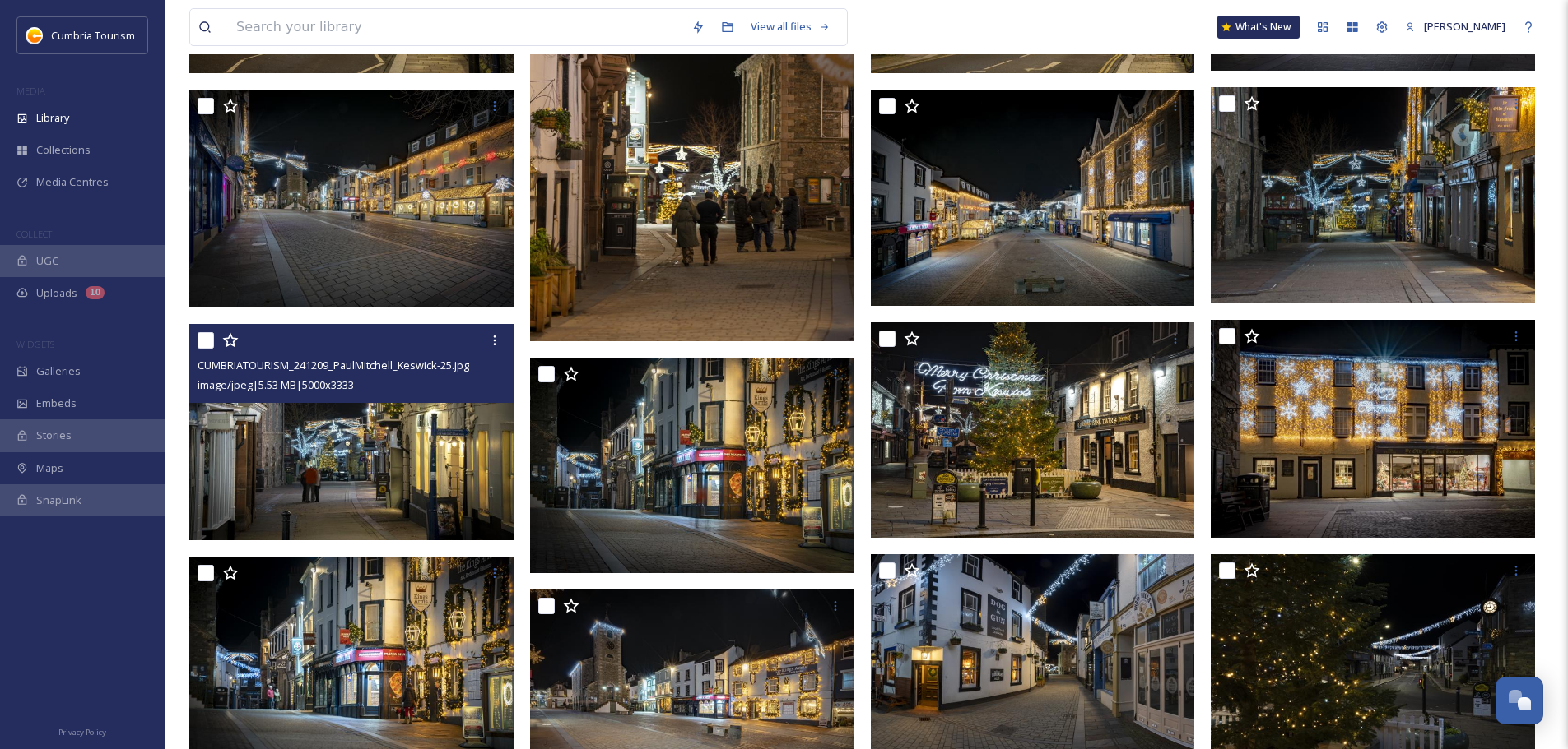
click at [381, 509] on img at bounding box center [352, 432] width 324 height 216
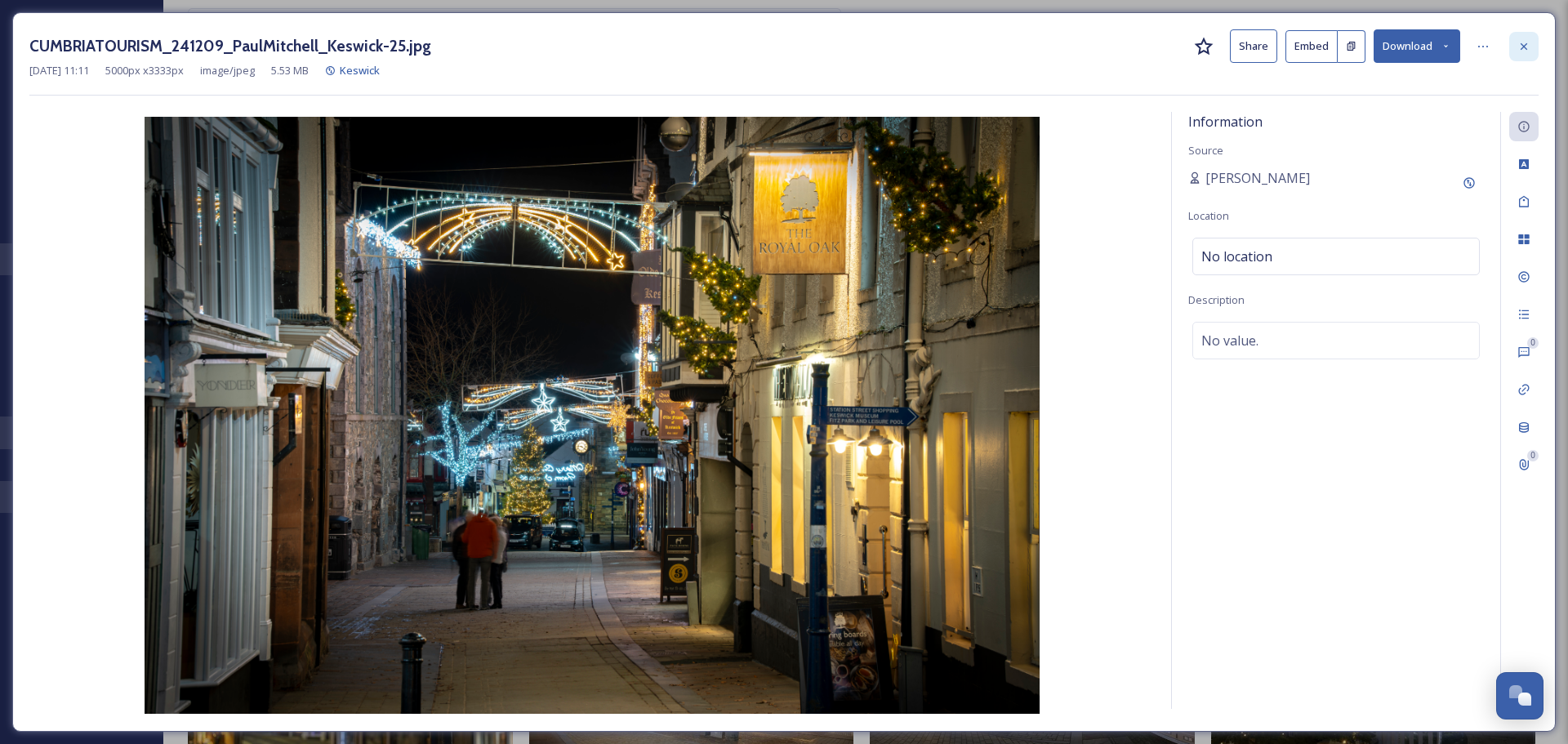
click at [1529, 50] on icon at bounding box center [1524, 46] width 13 height 13
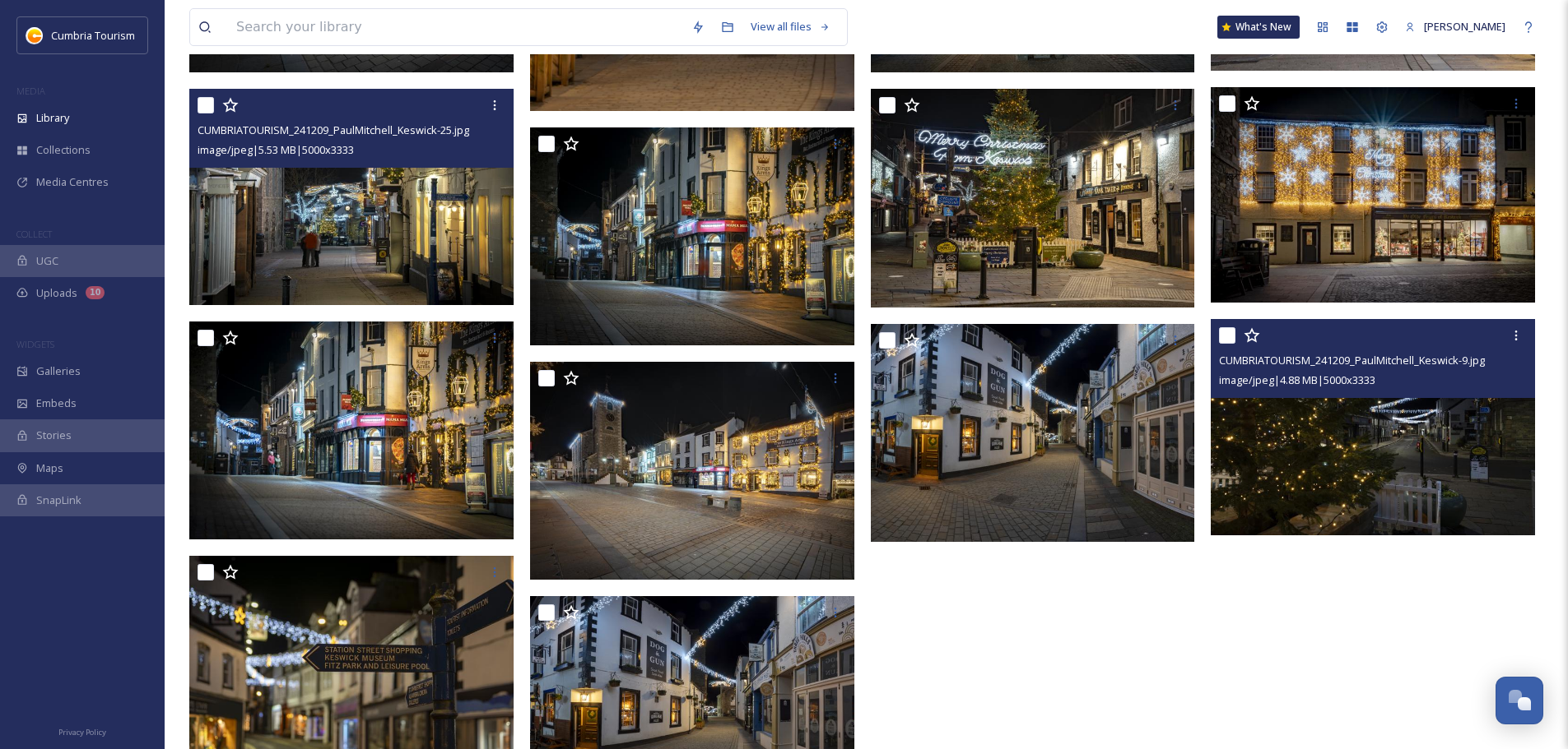
scroll to position [1777, 0]
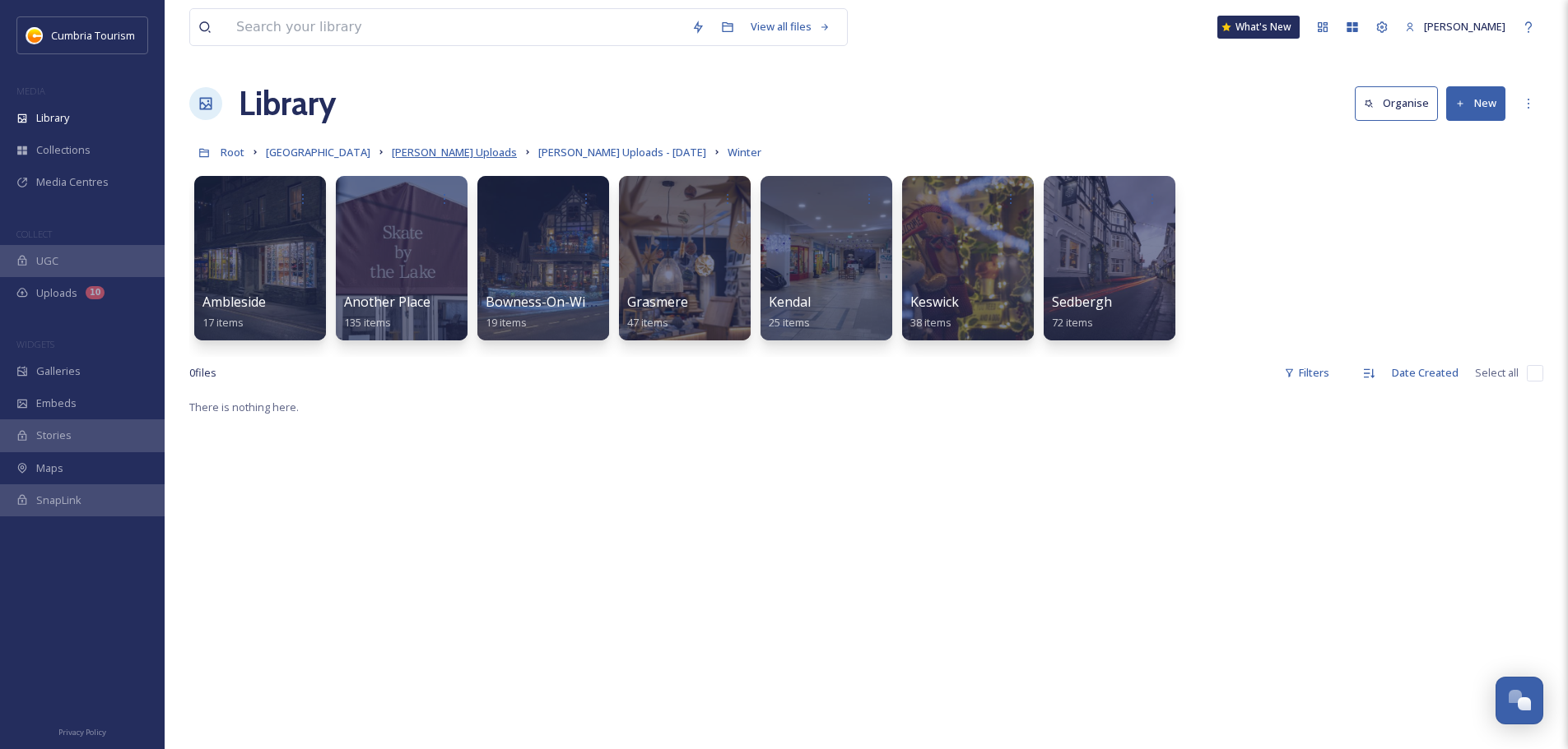
click at [478, 153] on span "[PERSON_NAME] Uploads" at bounding box center [454, 152] width 125 height 15
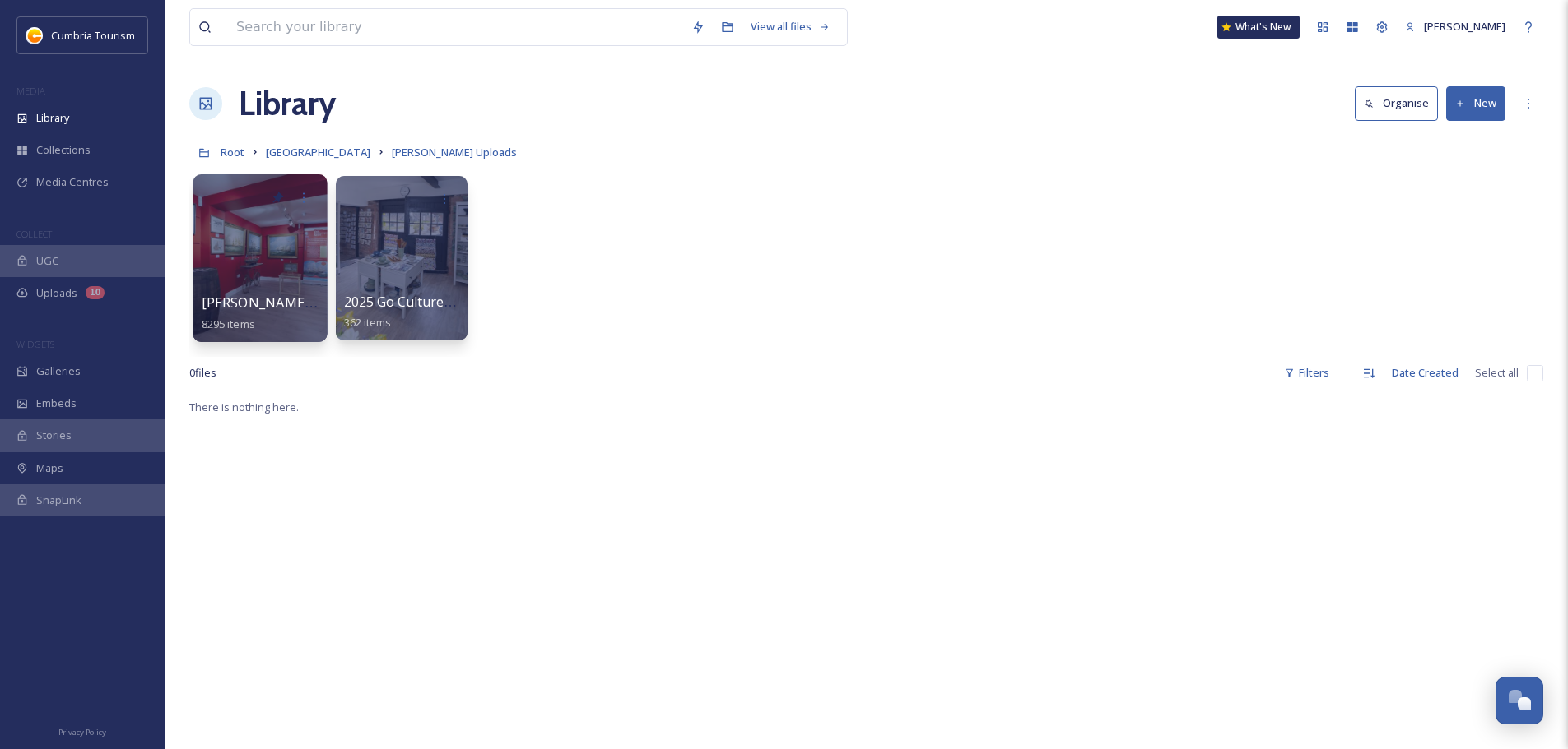
click at [265, 298] on span "[PERSON_NAME] Uploads - [DATE]" at bounding box center [310, 303] width 219 height 18
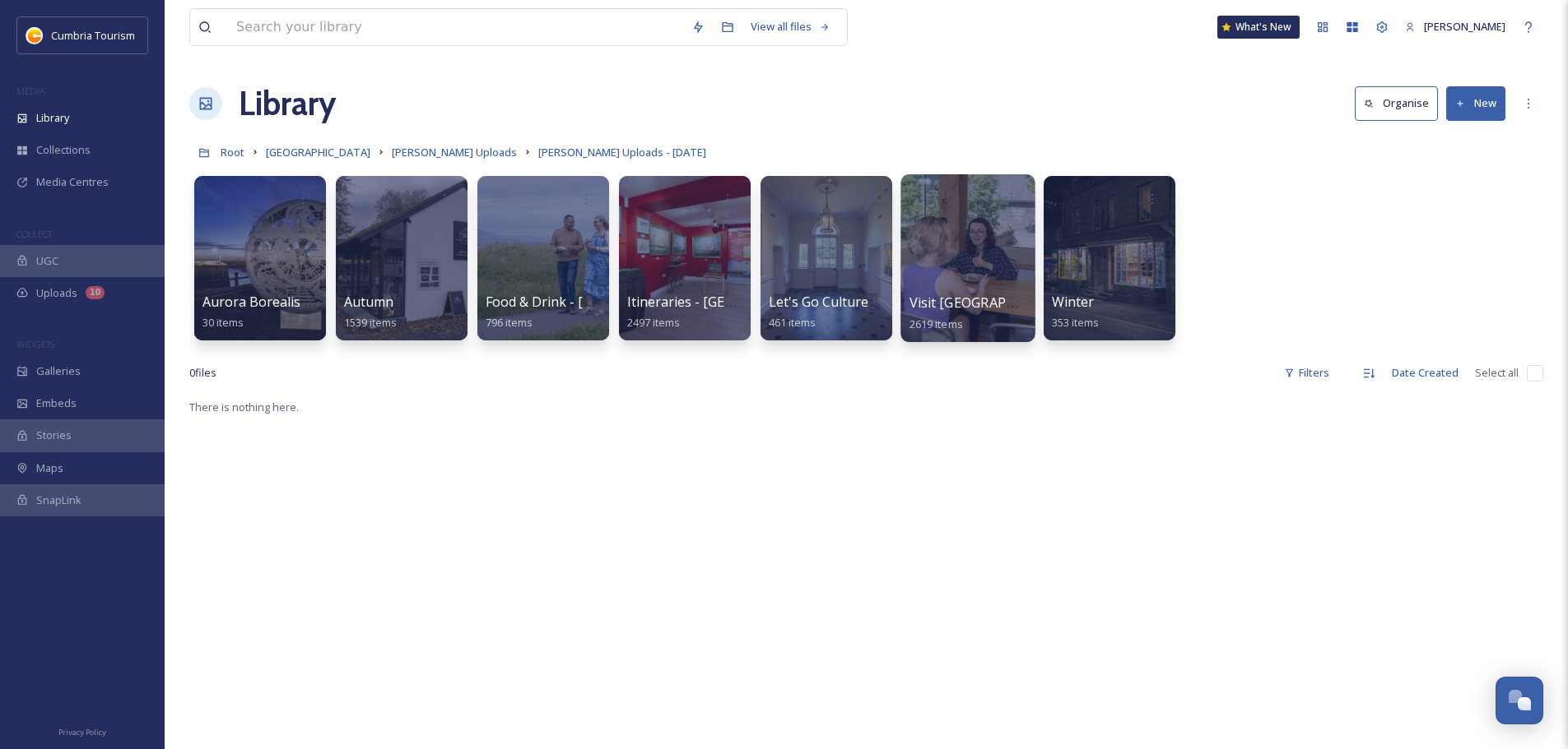
click at [957, 296] on span "Visit [GEOGRAPHIC_DATA]" at bounding box center [992, 303] width 166 height 18
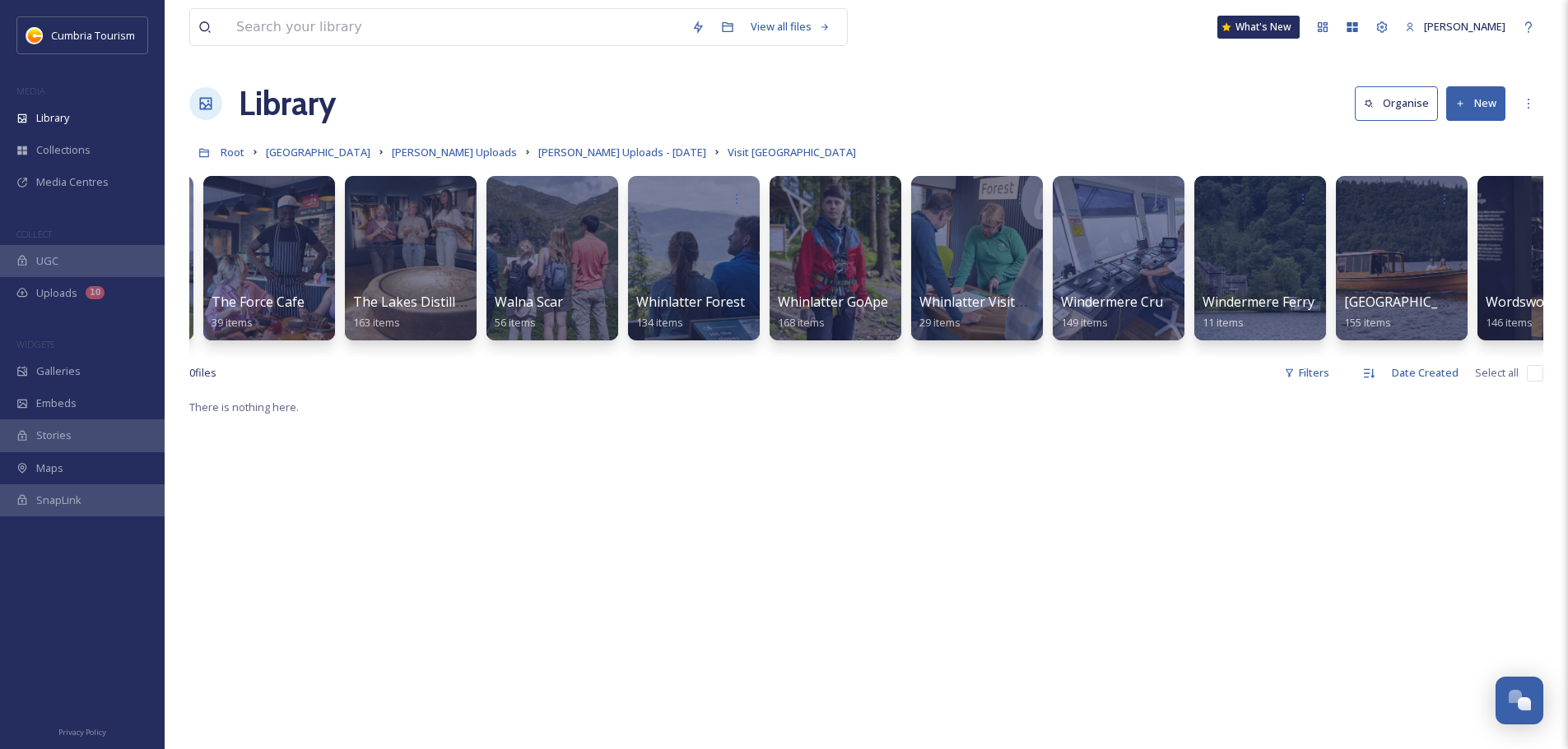
scroll to position [0, 1902]
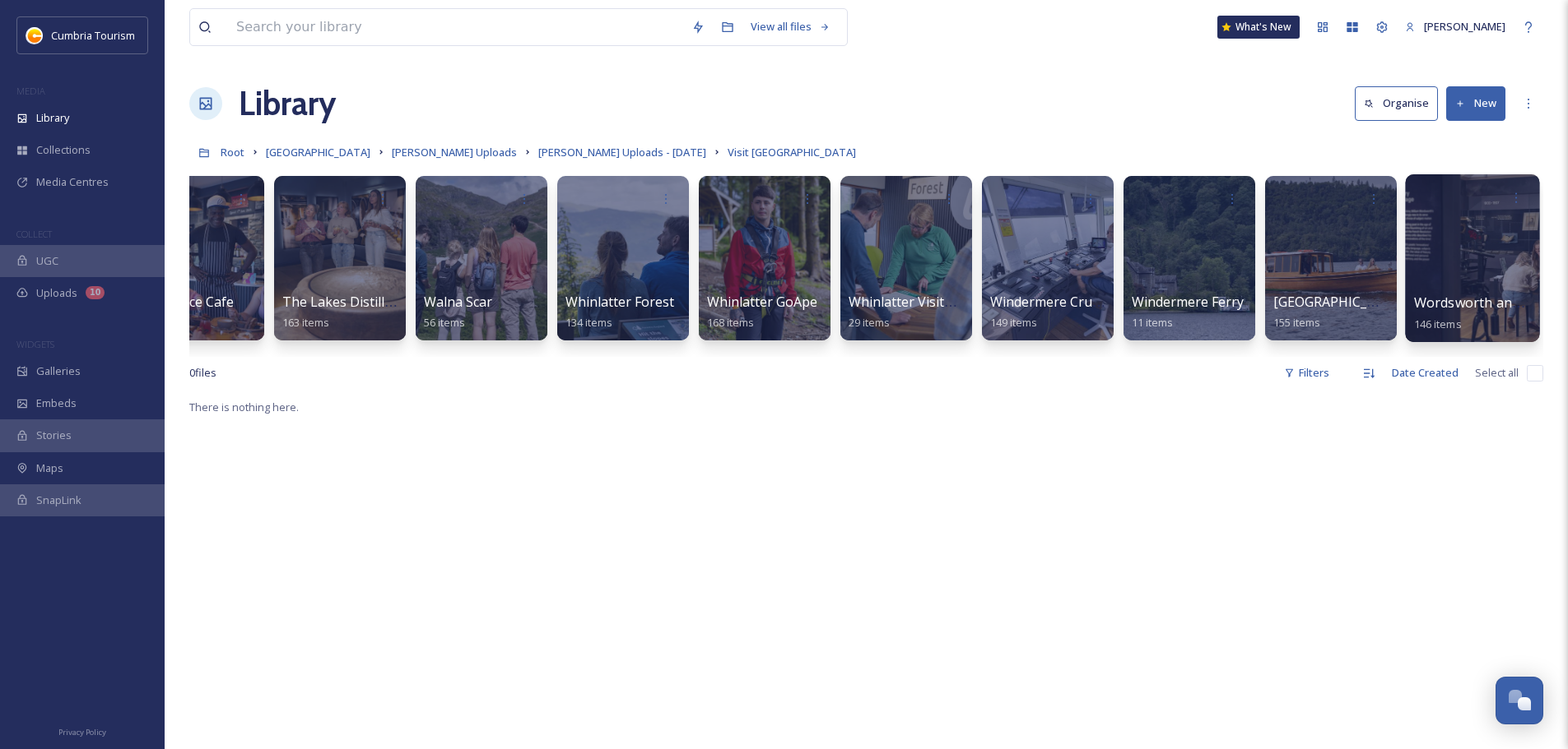
click at [1486, 308] on span "Wordsworth and Dove Cottage" at bounding box center [1511, 303] width 195 height 18
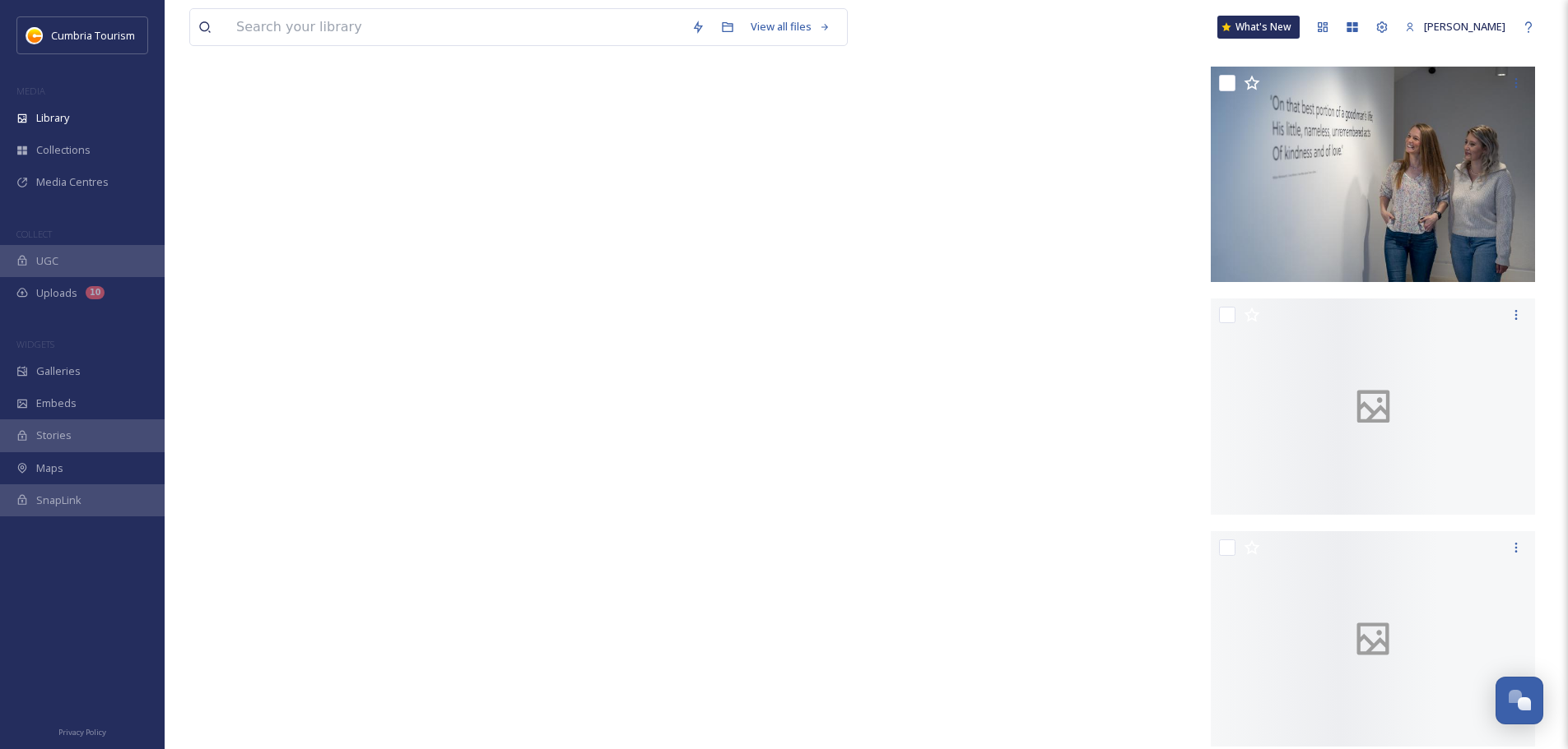
scroll to position [12175, 0]
